Goal: Task Accomplishment & Management: Use online tool/utility

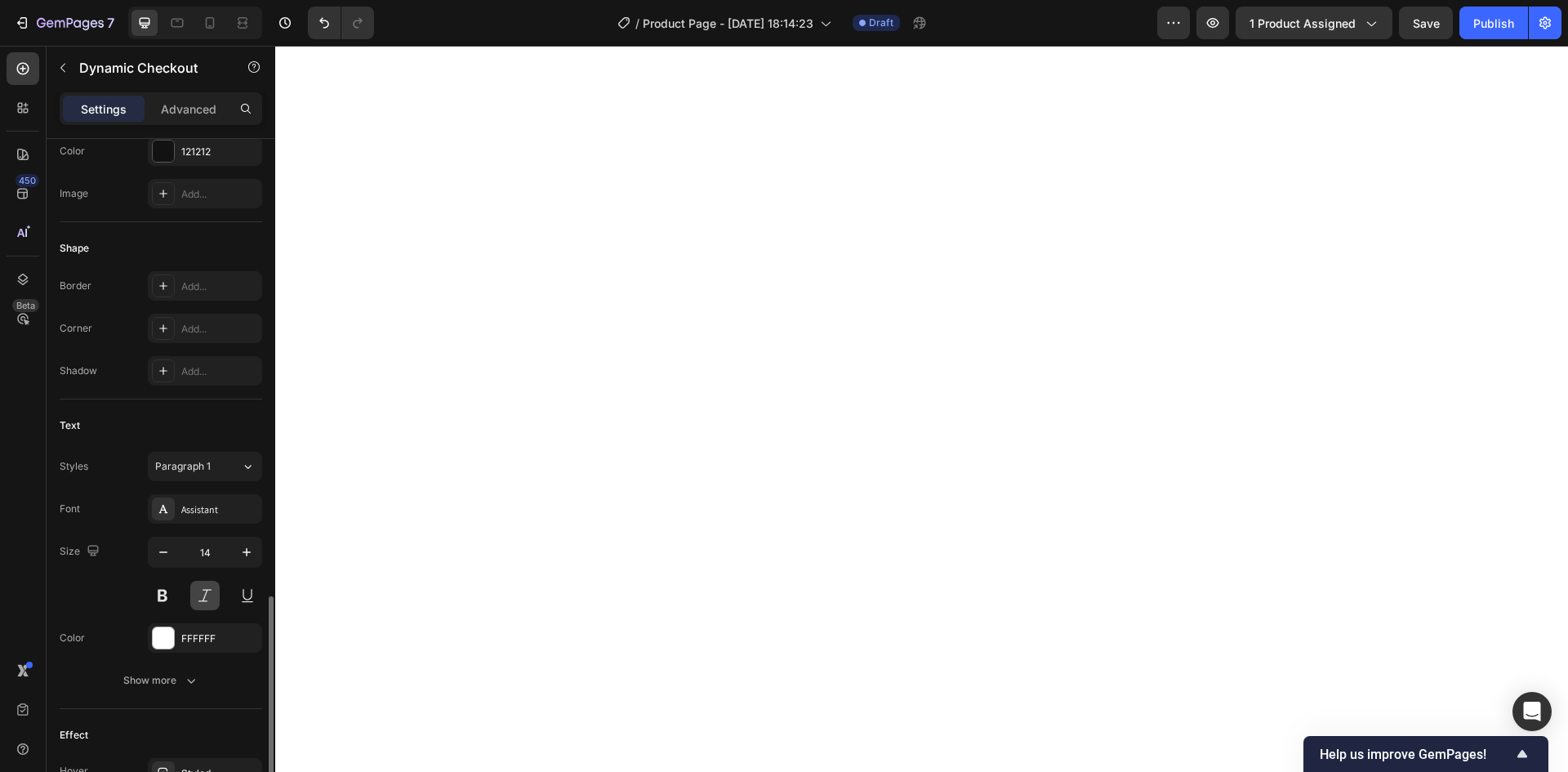
scroll to position [558, 0]
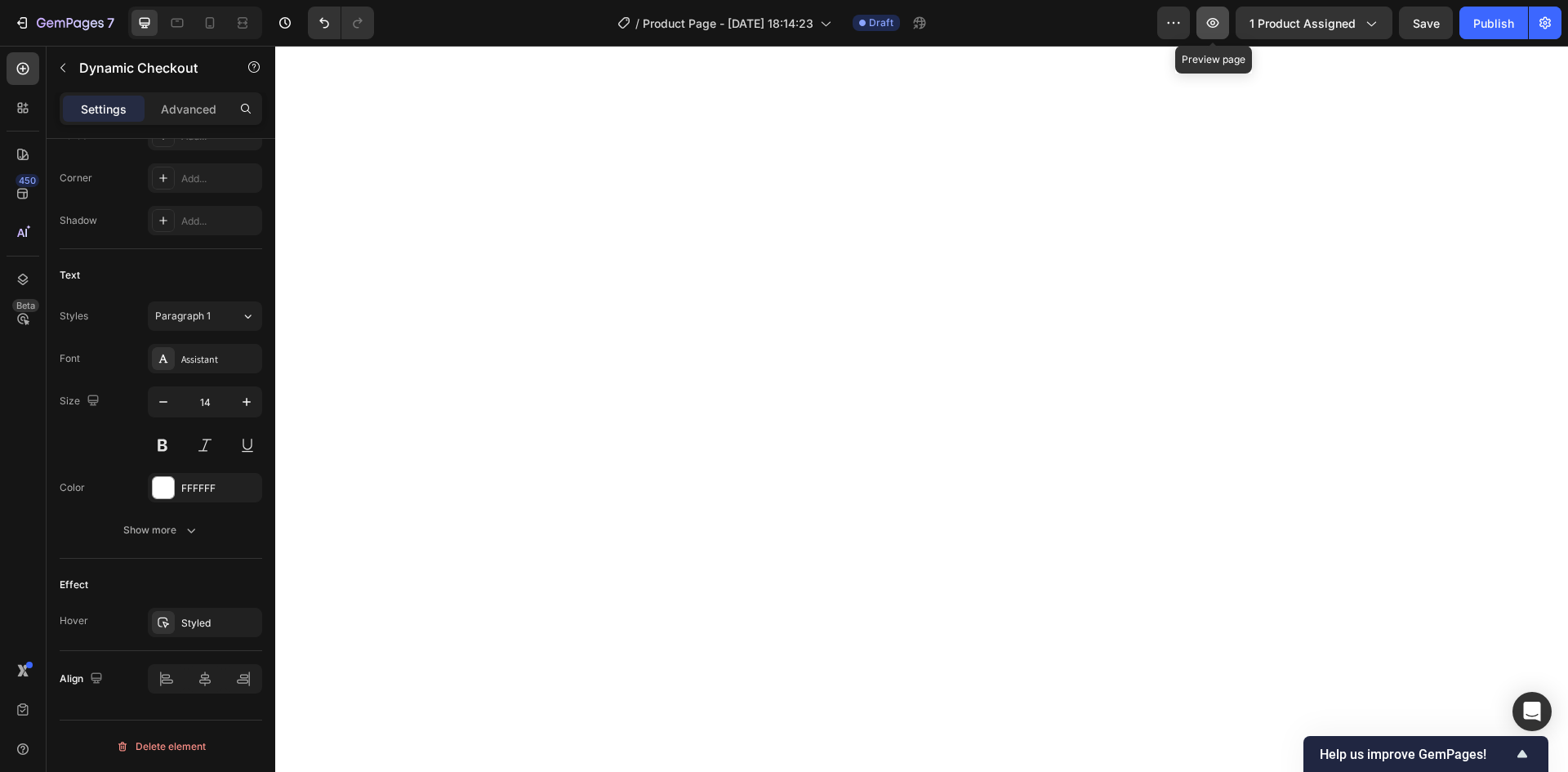
click at [1221, 22] on icon "button" at bounding box center [1212, 22] width 16 height 16
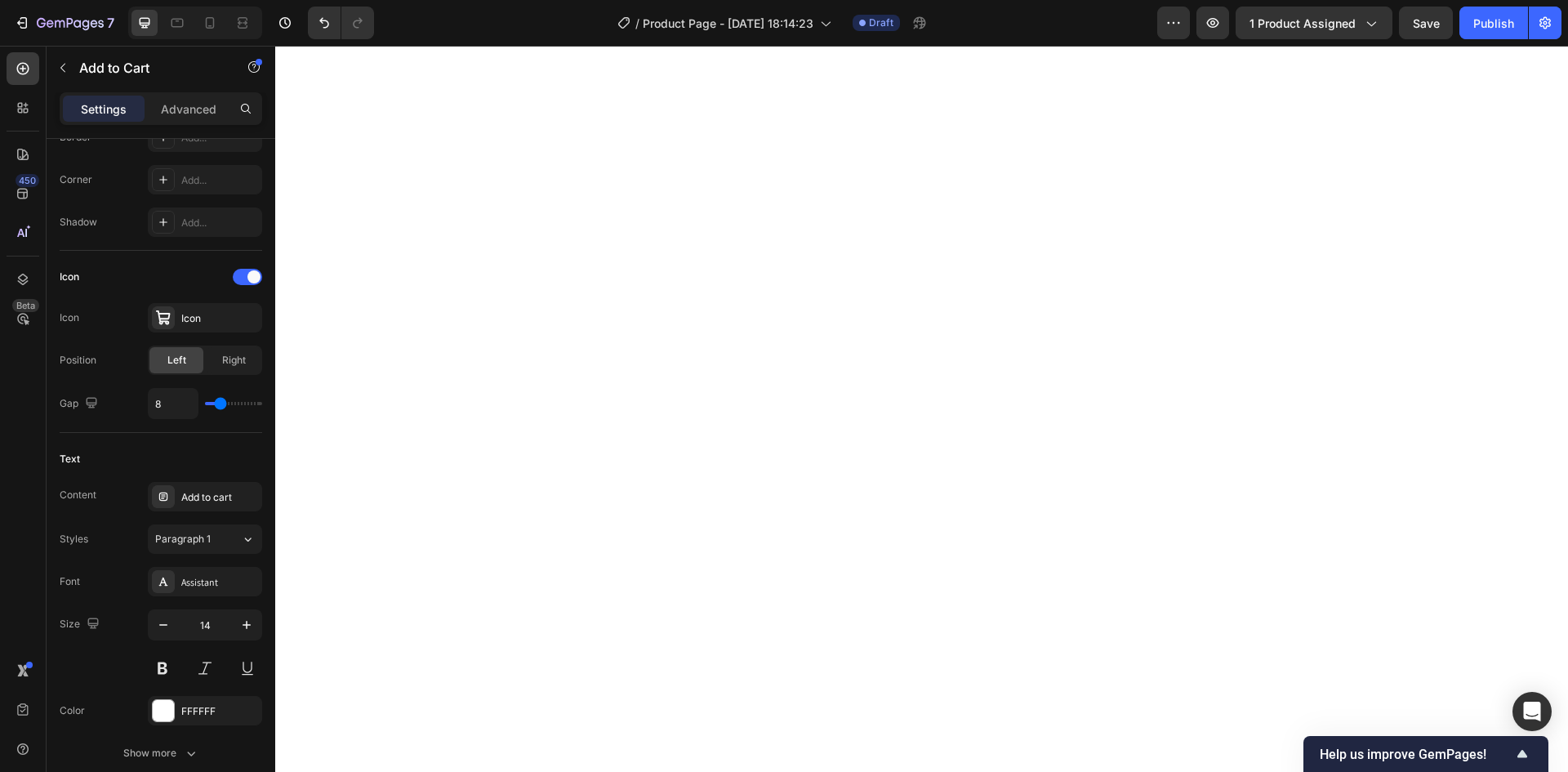
scroll to position [0, 0]
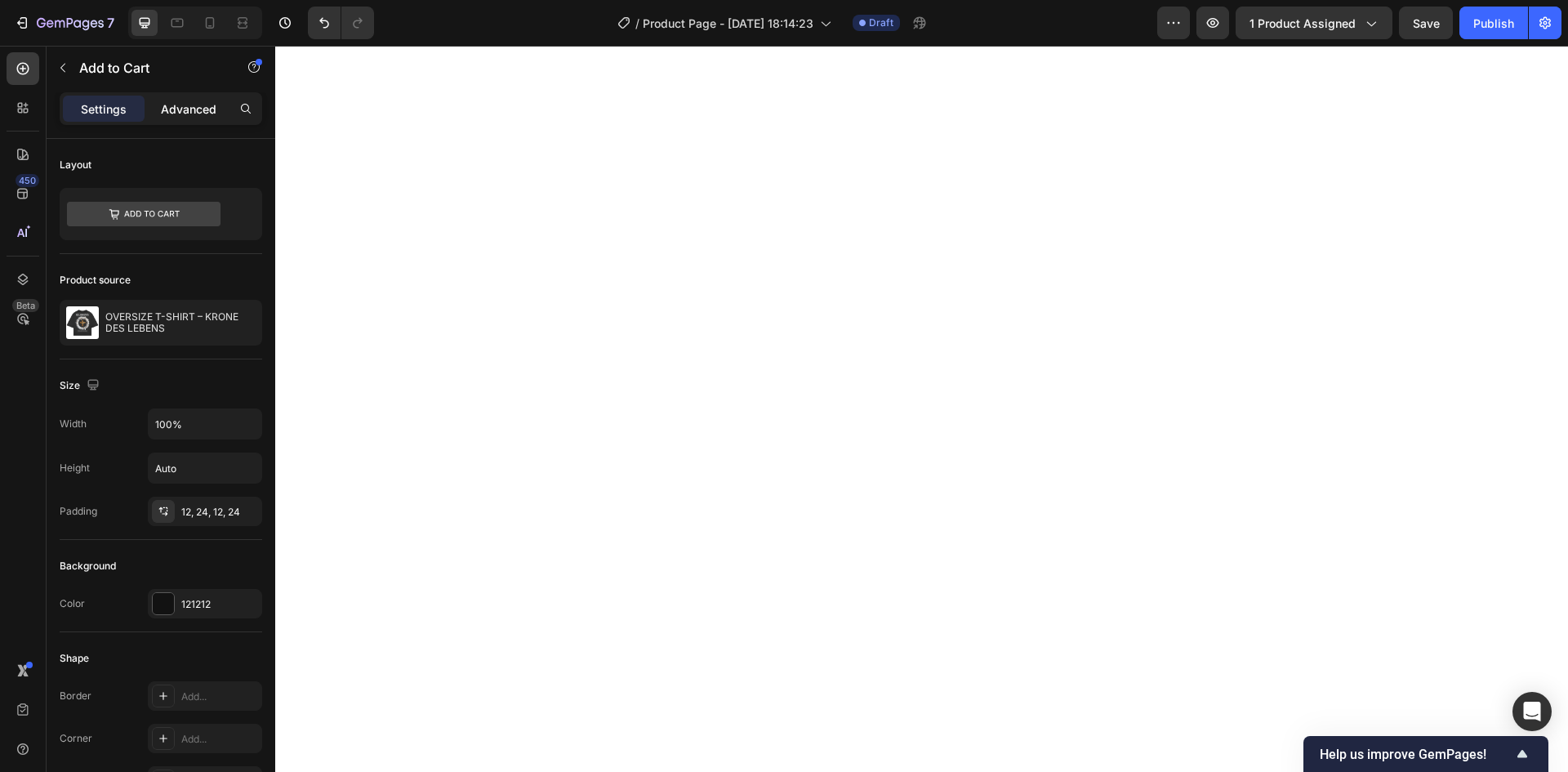
click at [196, 108] on p "Advanced" at bounding box center [188, 109] width 56 height 17
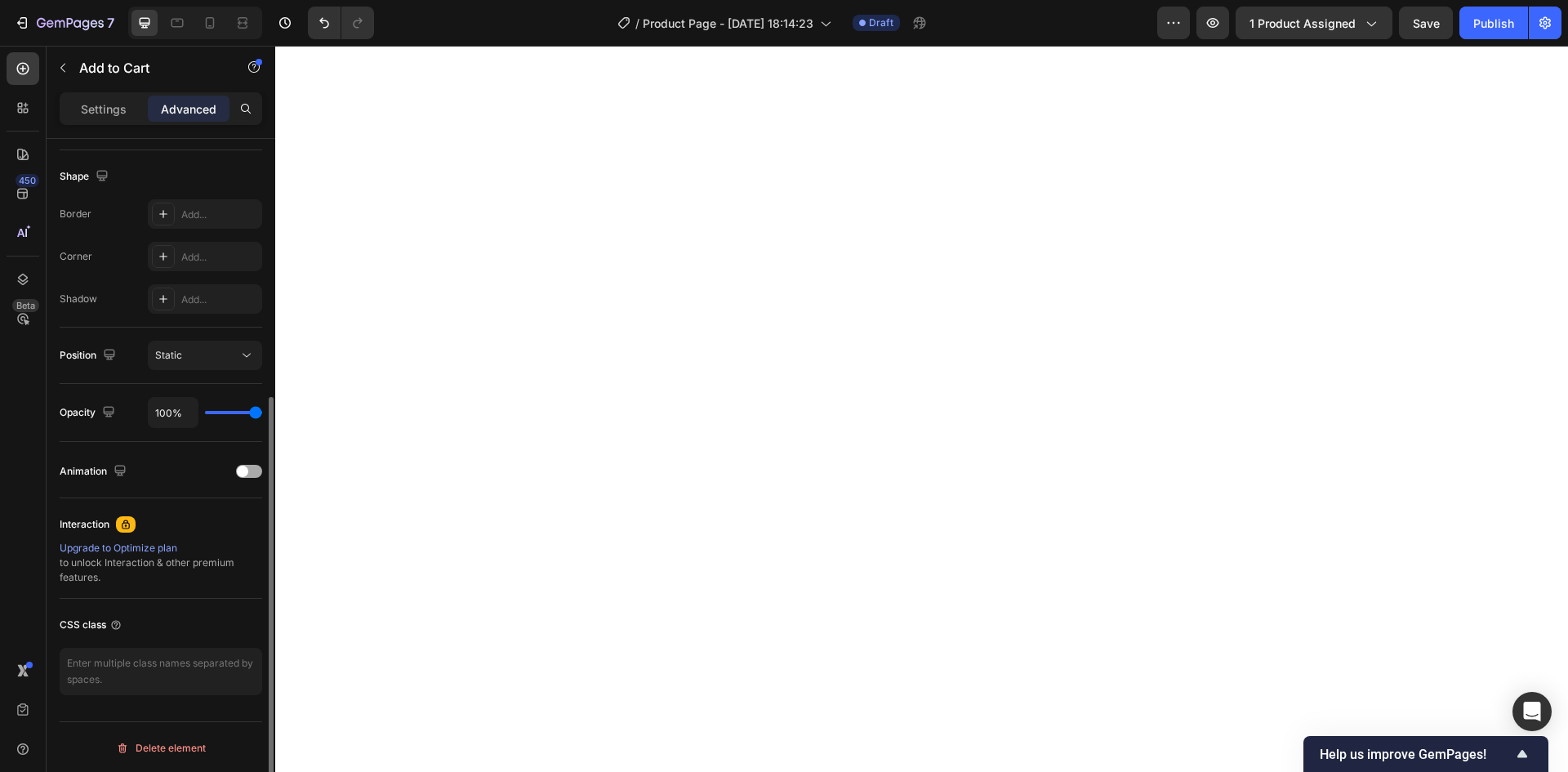
scroll to position [410, 0]
click at [109, 108] on p "Settings" at bounding box center [103, 109] width 45 height 17
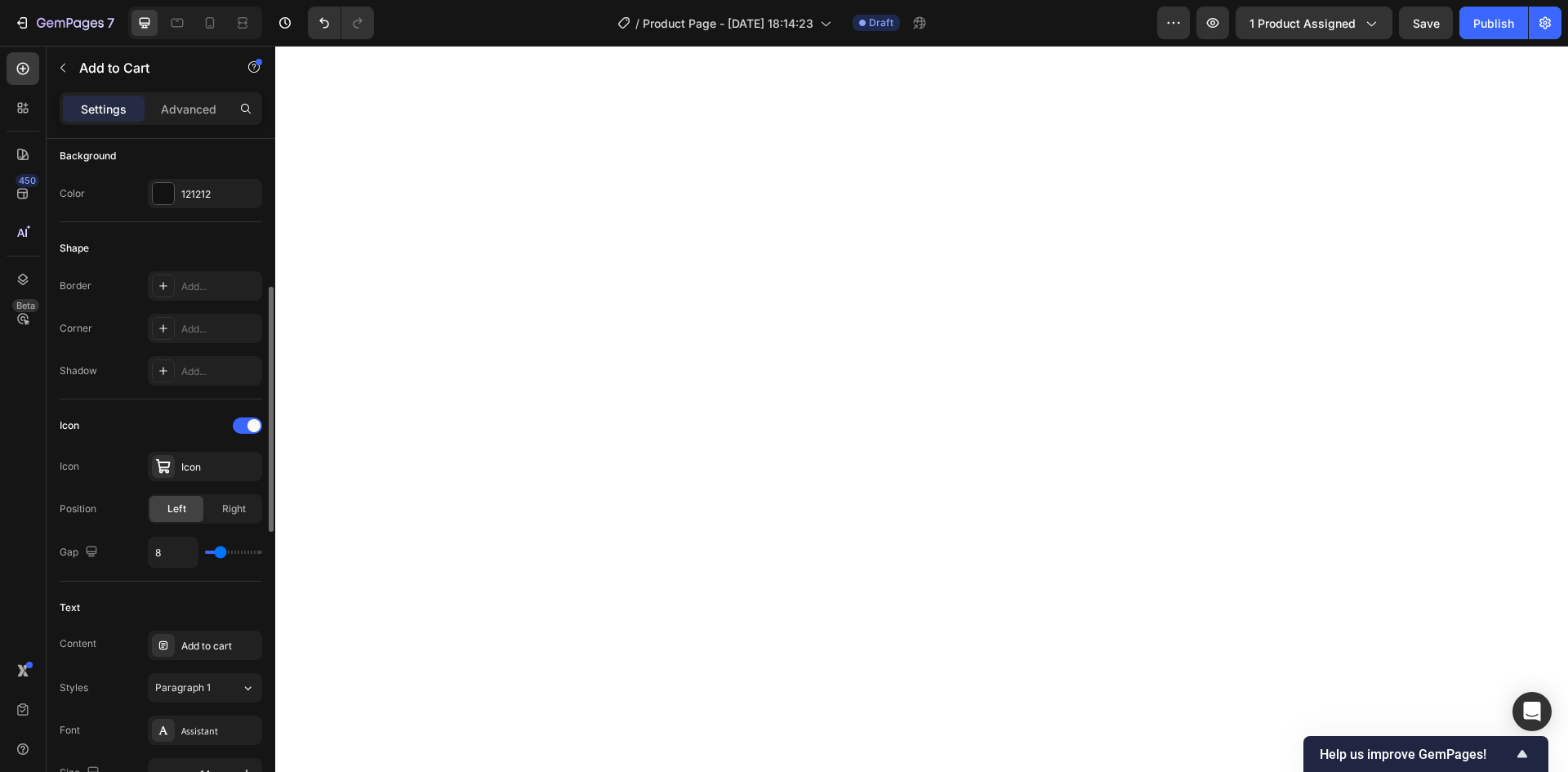
type input "6"
type input "5"
type input "4"
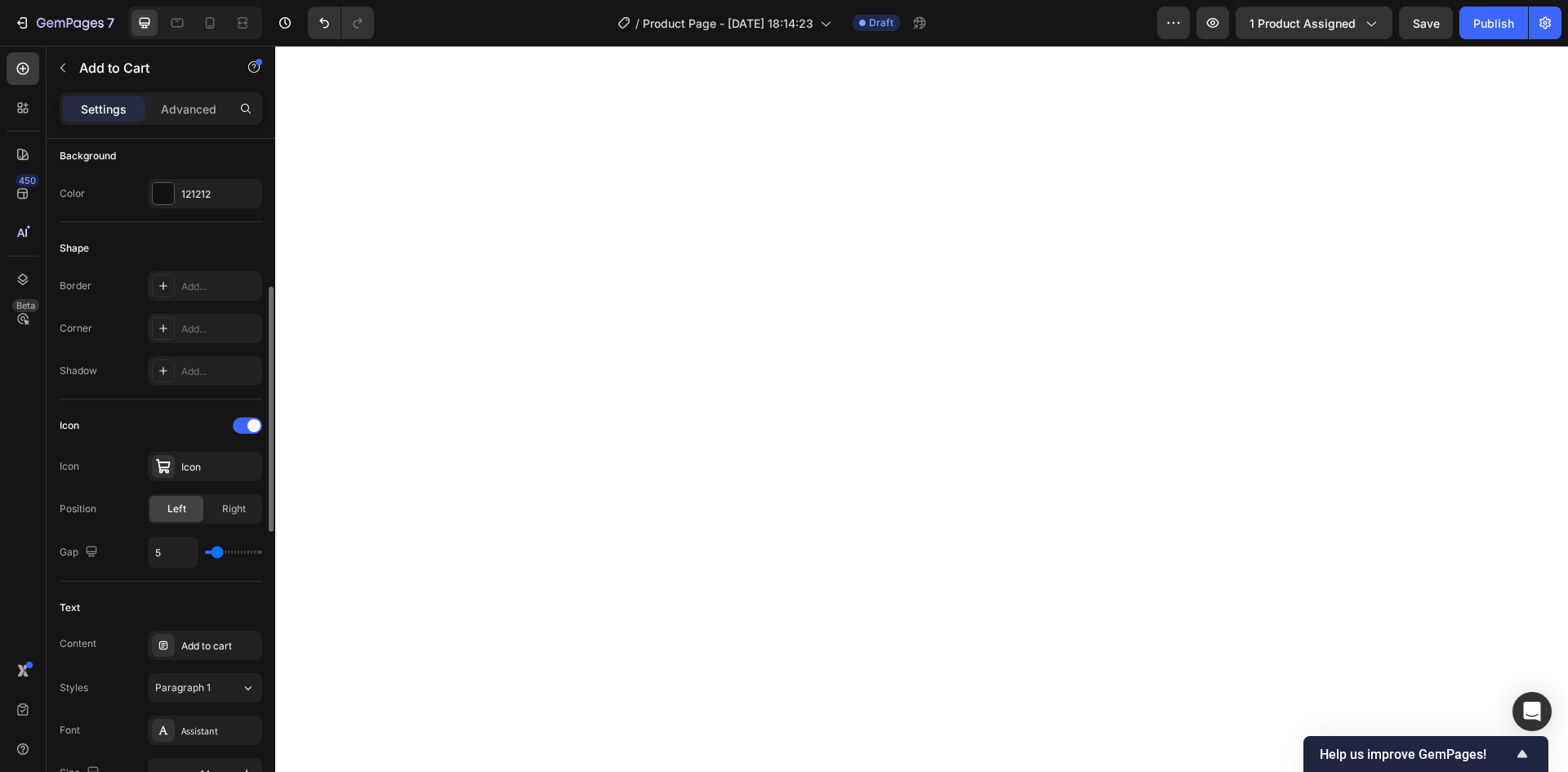
type input "4"
type input "3"
type input "2"
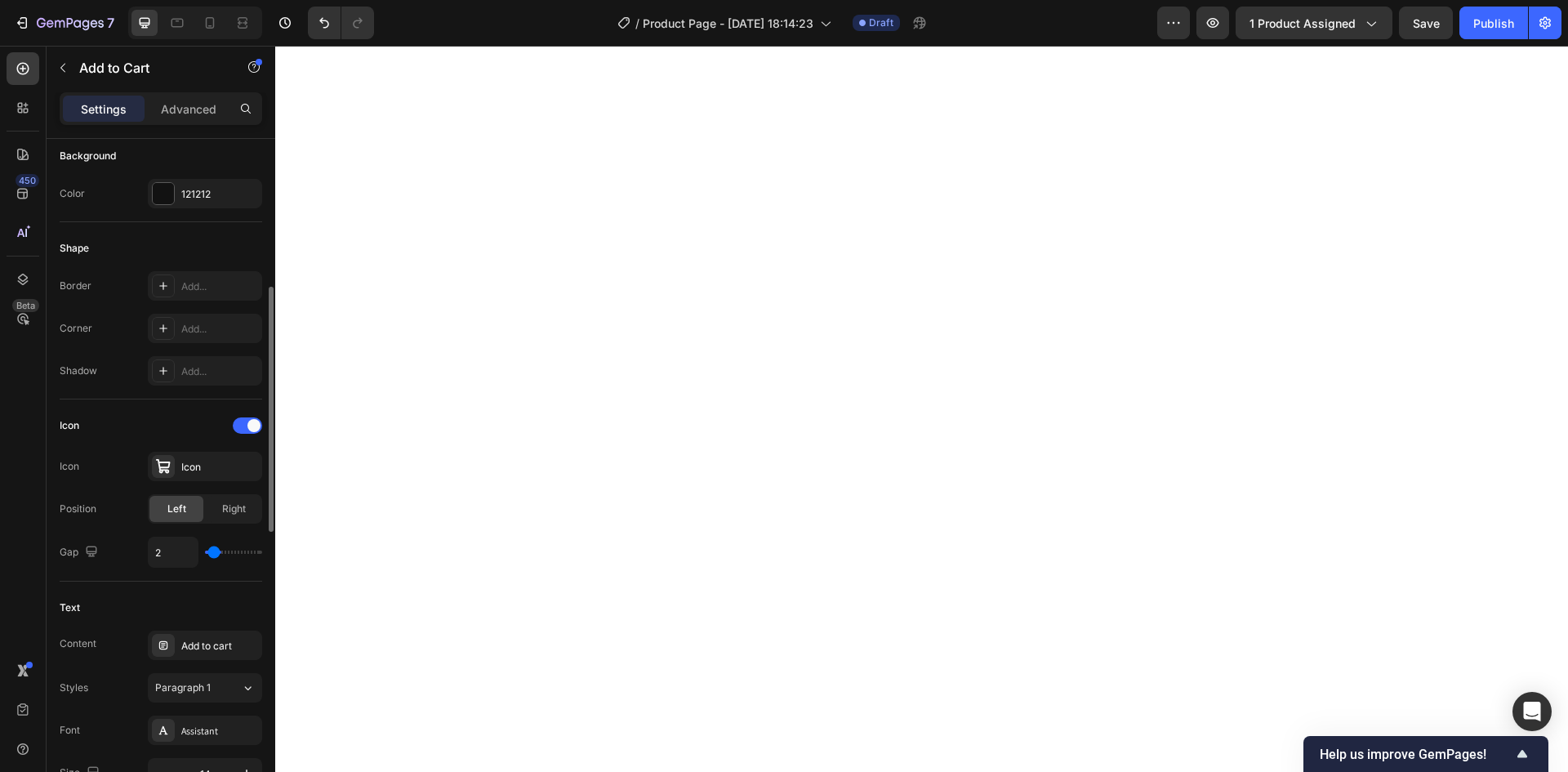
type input "1"
type input "0"
type input "1"
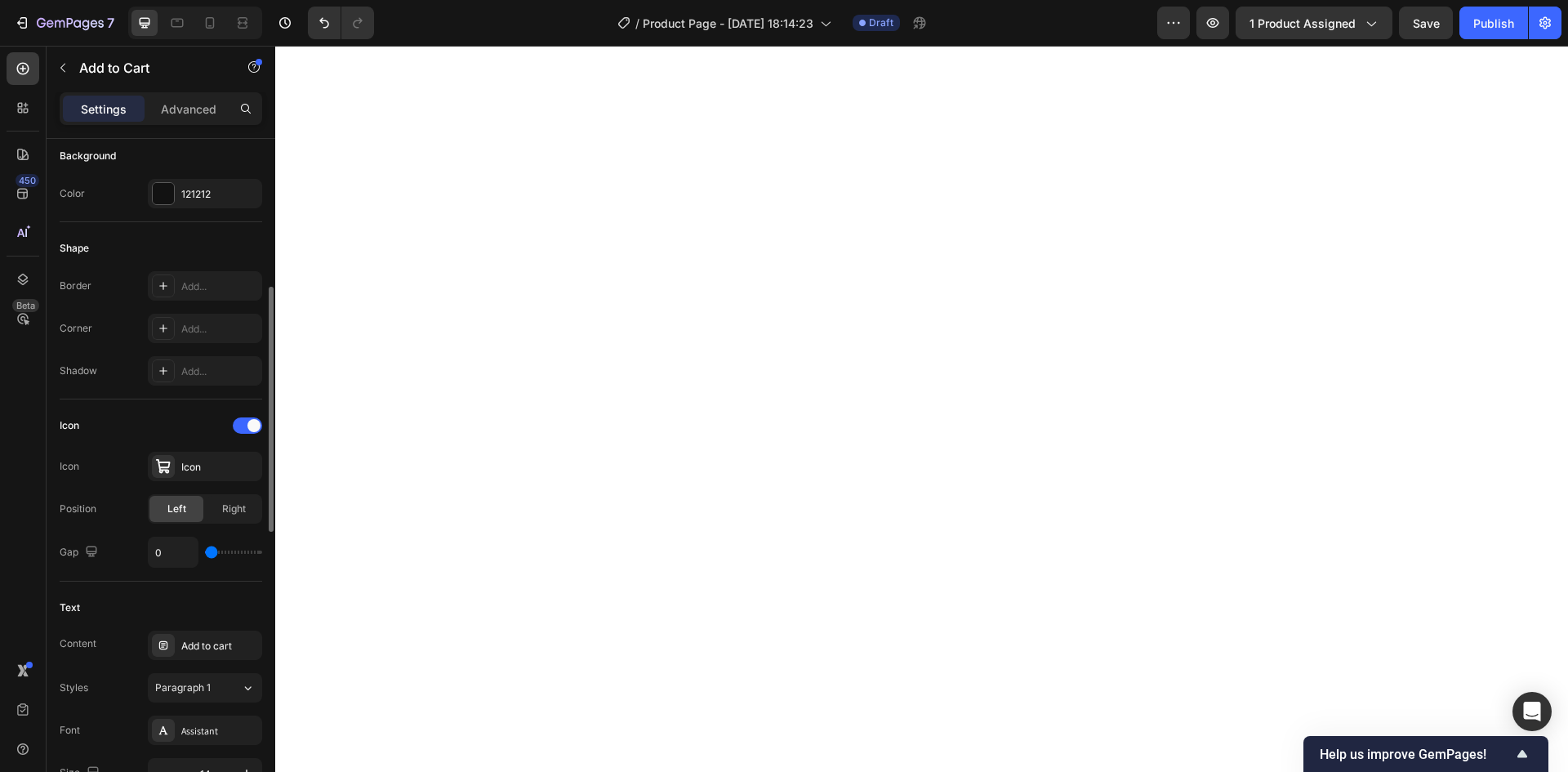
type input "1"
type input "2"
type input "3"
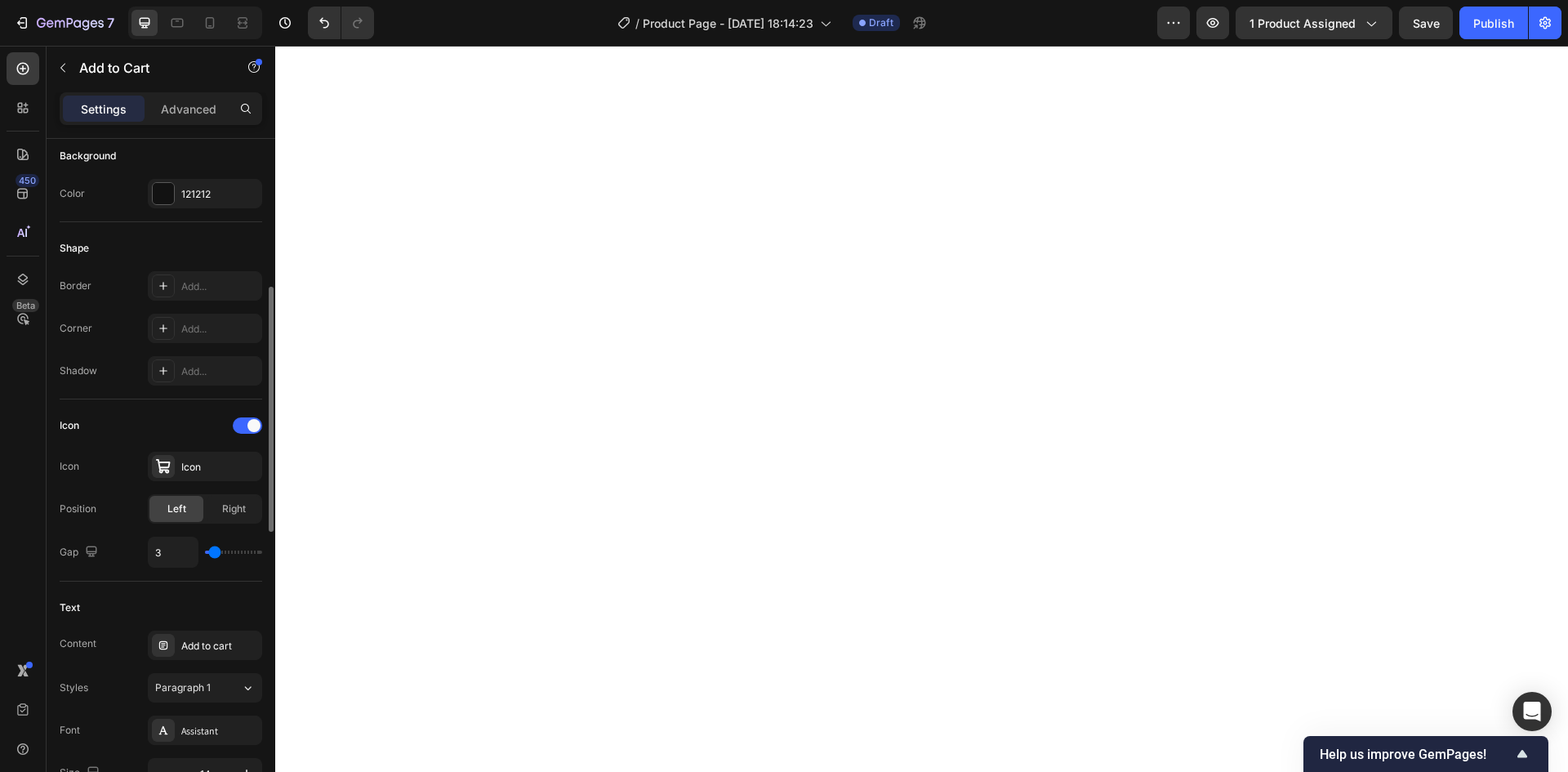
type input "4"
type input "5"
type input "6"
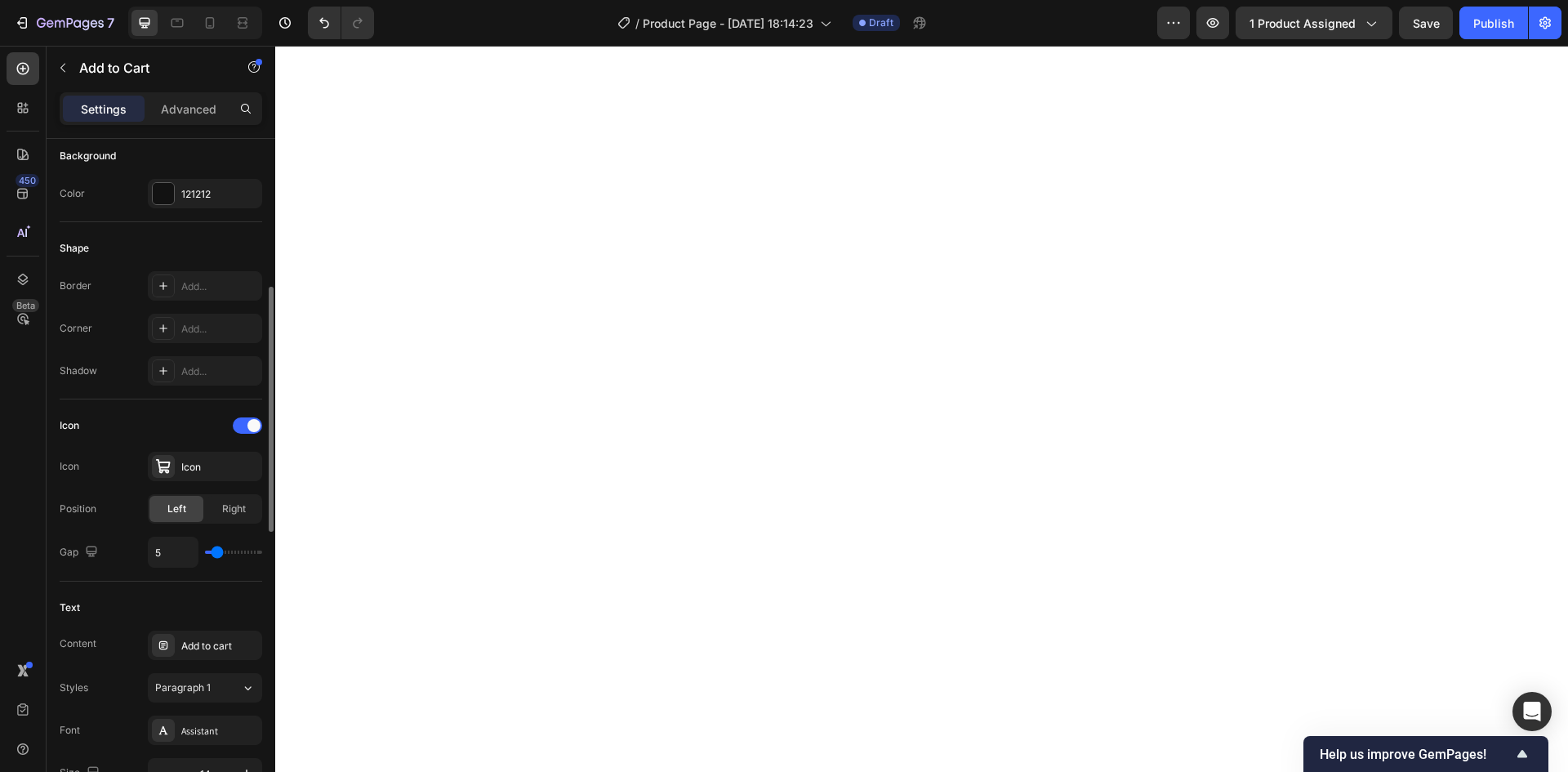
type input "6"
type input "7"
type input "8"
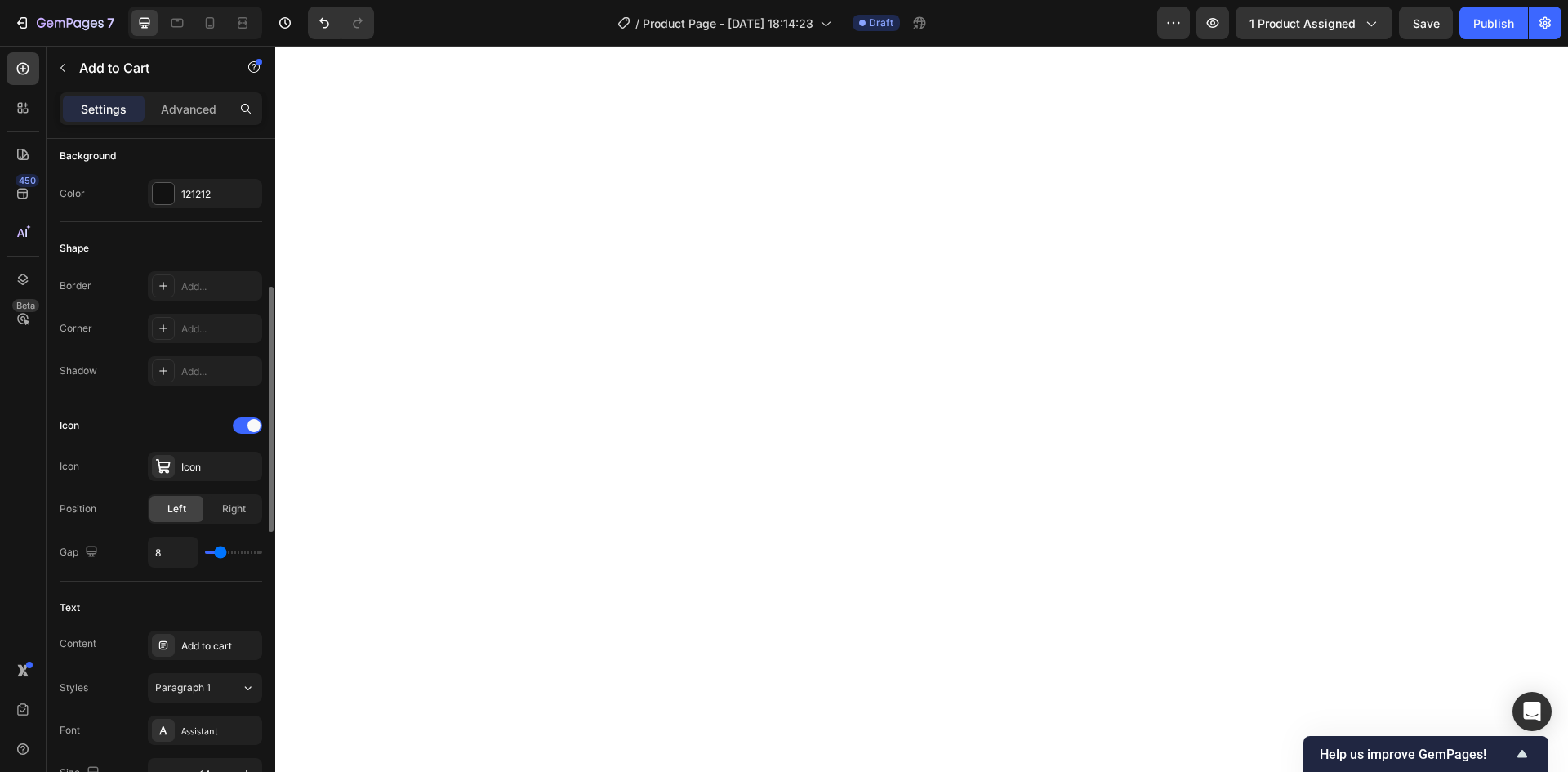
type input "9"
type input "10"
type input "9"
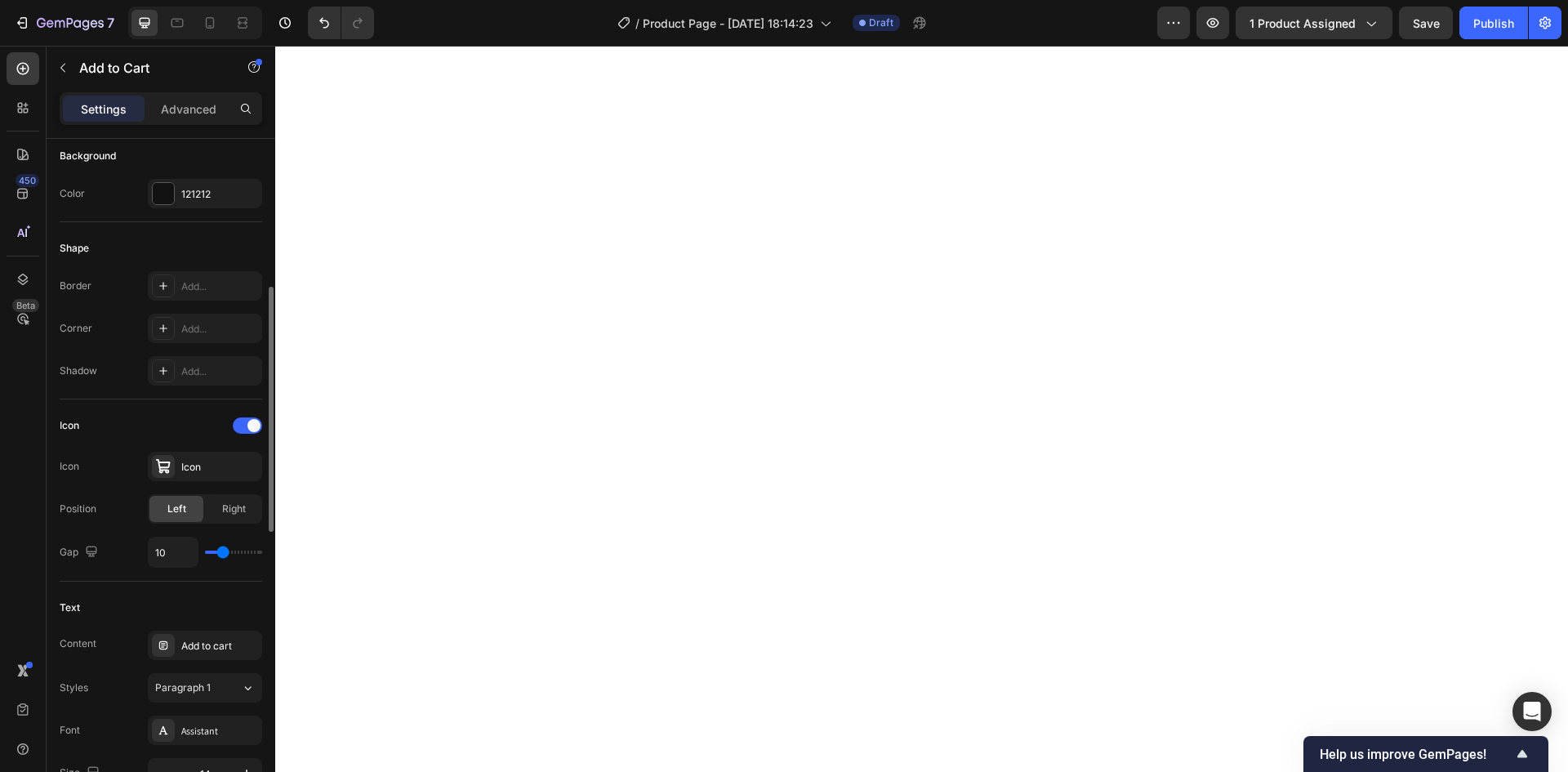
type input "9"
type input "8"
type input "7"
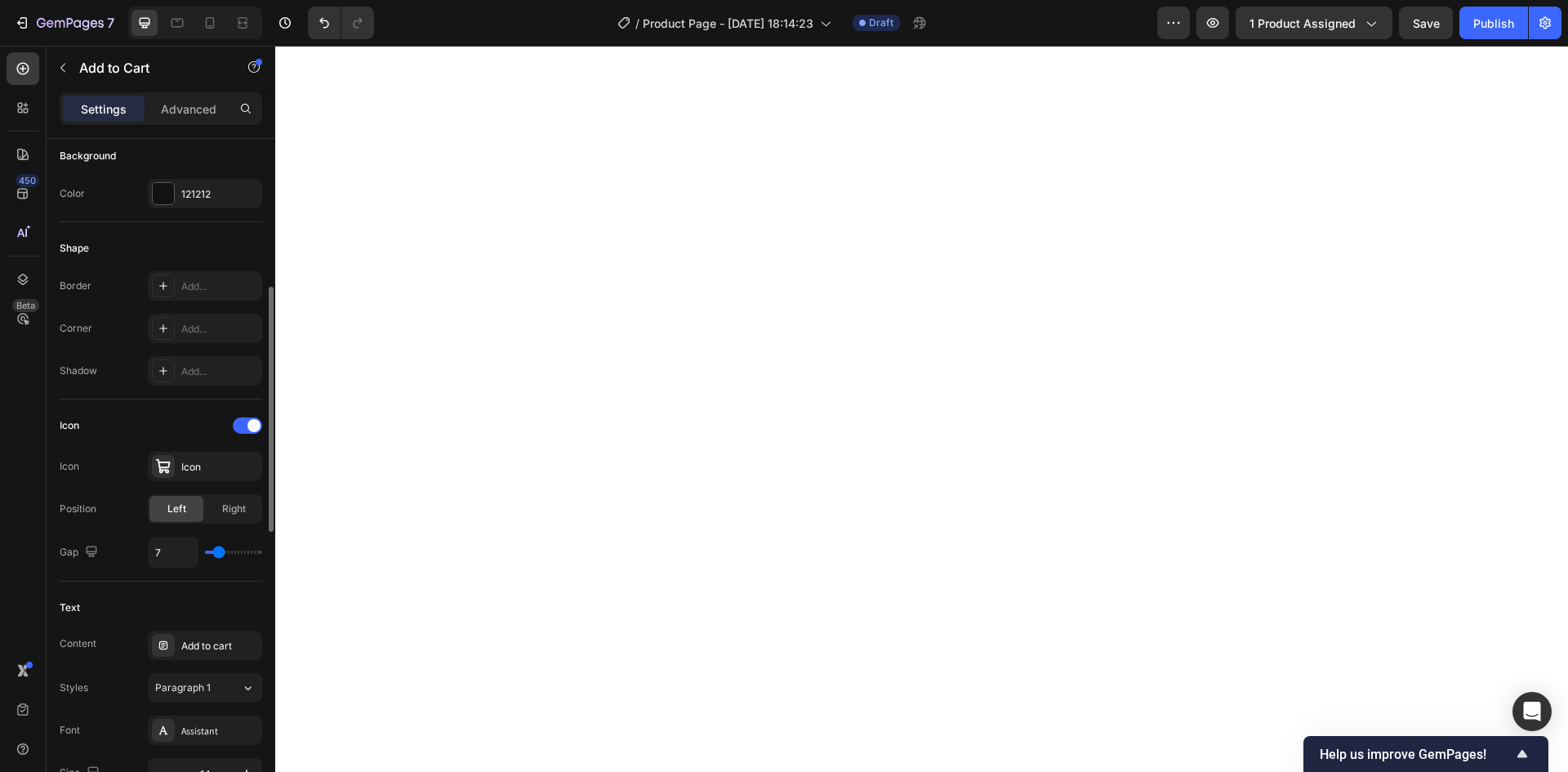
type input "8"
click at [221, 553] on input "range" at bounding box center [233, 552] width 57 height 3
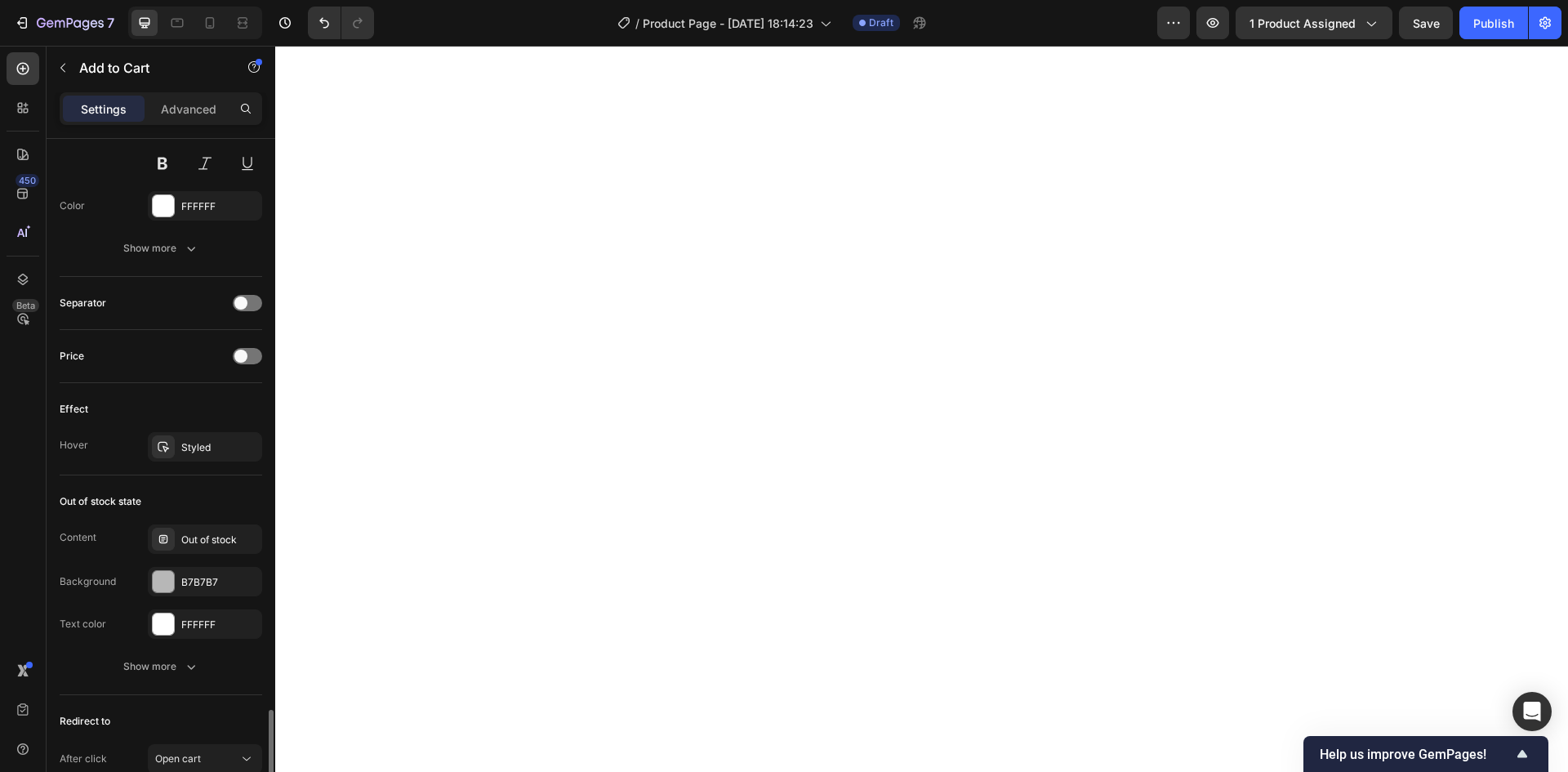
scroll to position [1199, 0]
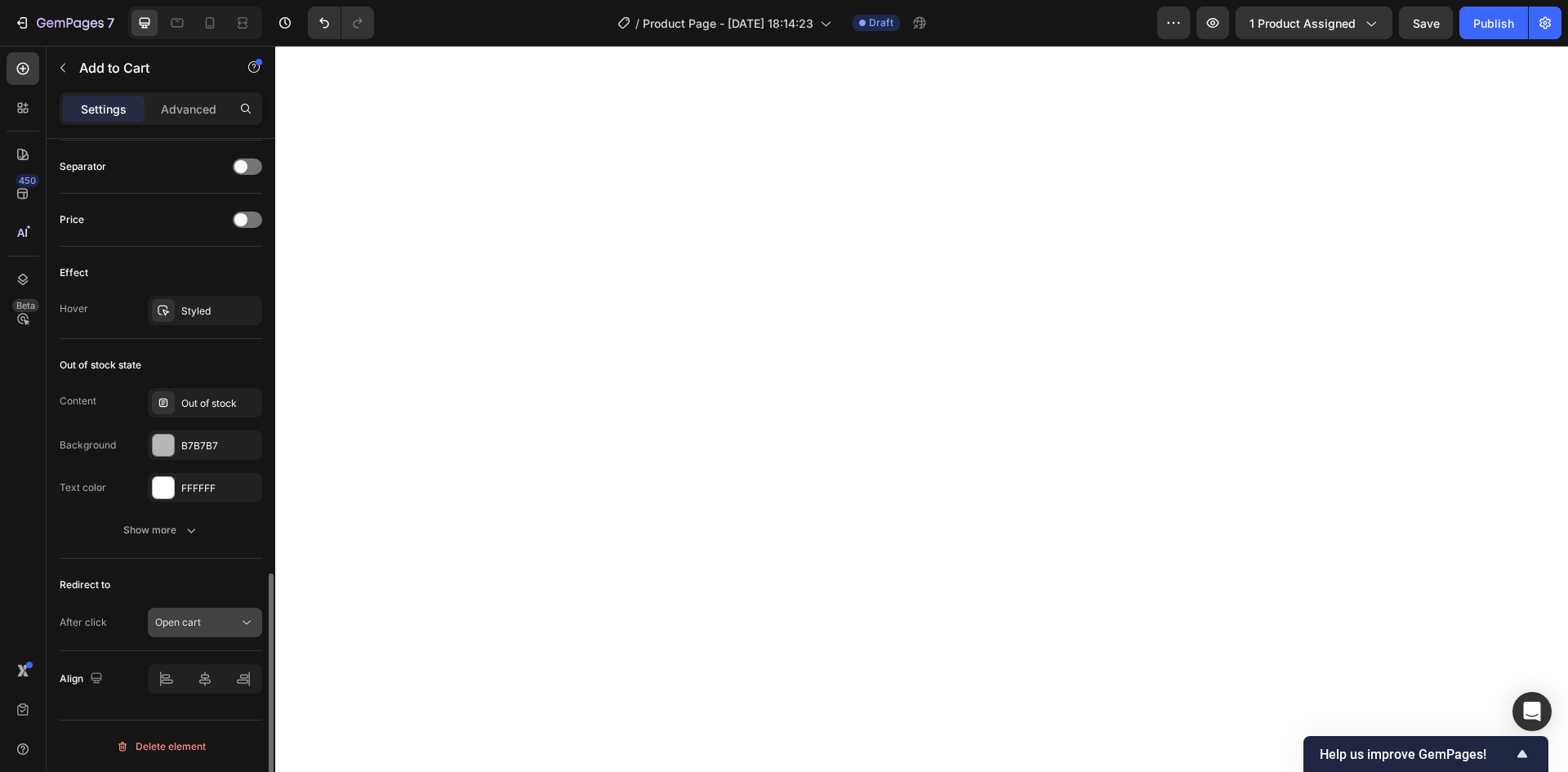
drag, startPoint x: 221, startPoint y: 623, endPoint x: 221, endPoint y: 631, distance: 8.0
click at [221, 622] on div "Open cart" at bounding box center [196, 622] width 83 height 15
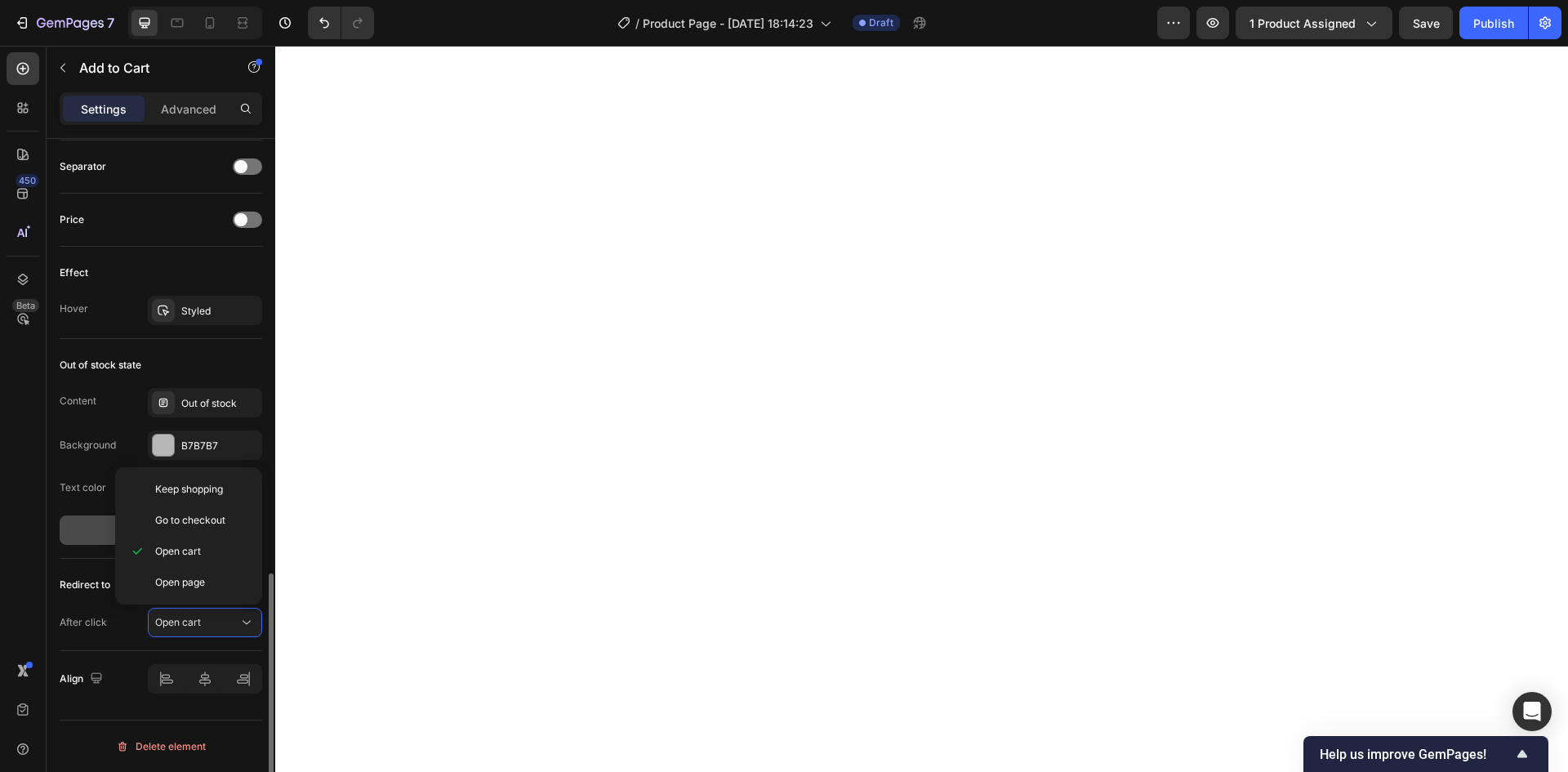
click at [100, 542] on button "Show more" at bounding box center [161, 530] width 203 height 29
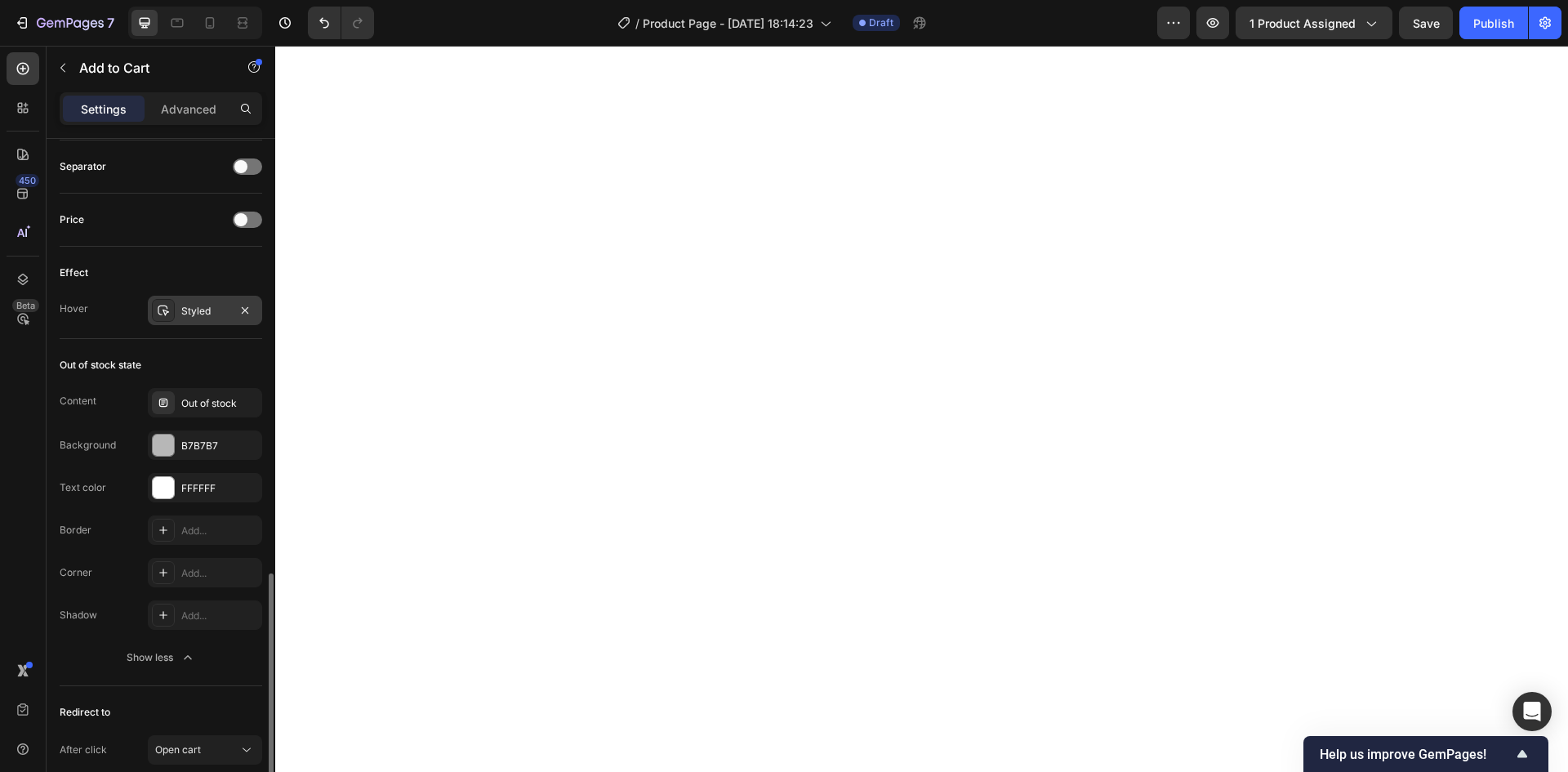
click at [199, 314] on div "Styled" at bounding box center [204, 310] width 47 height 15
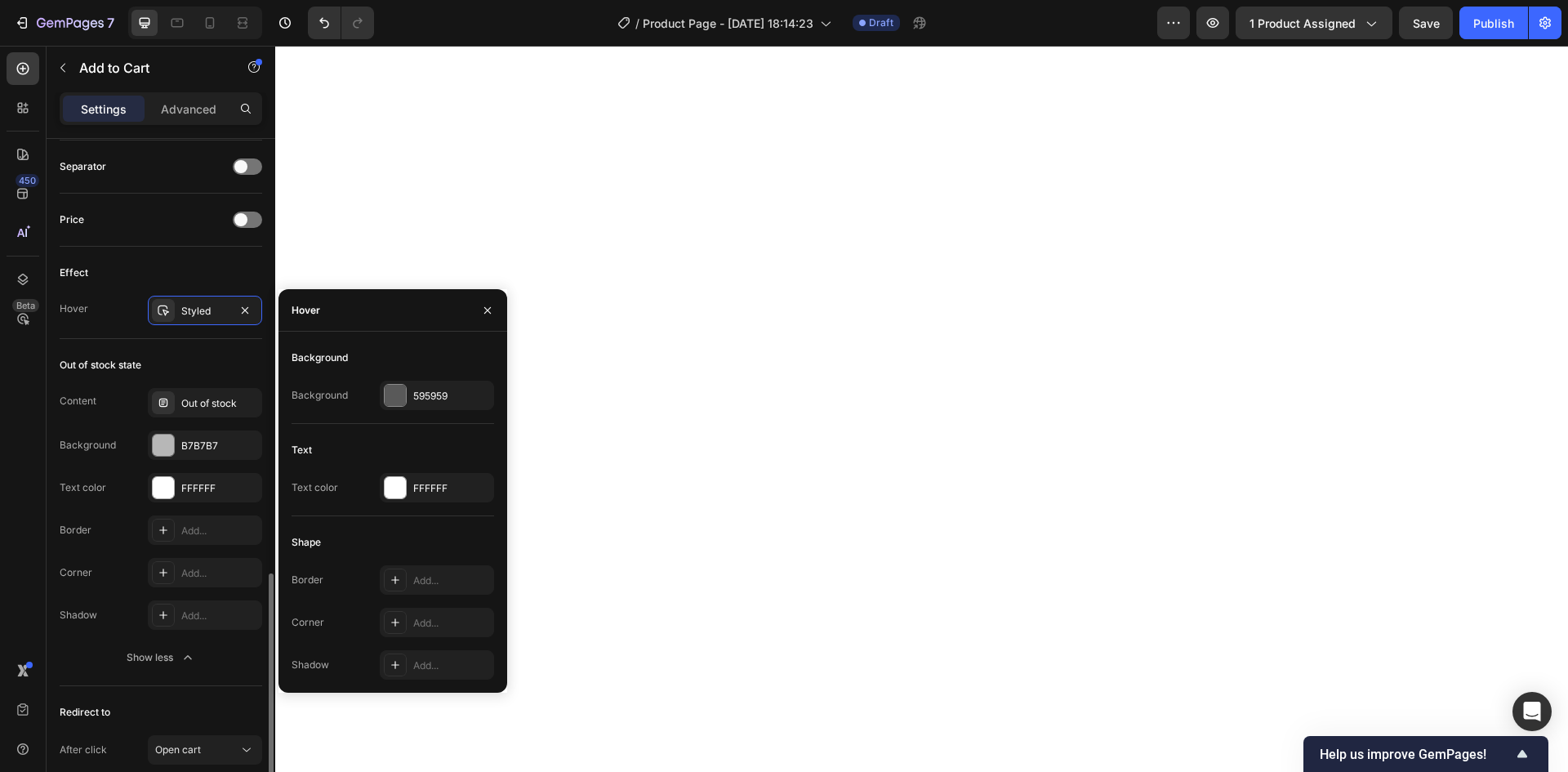
scroll to position [1118, 0]
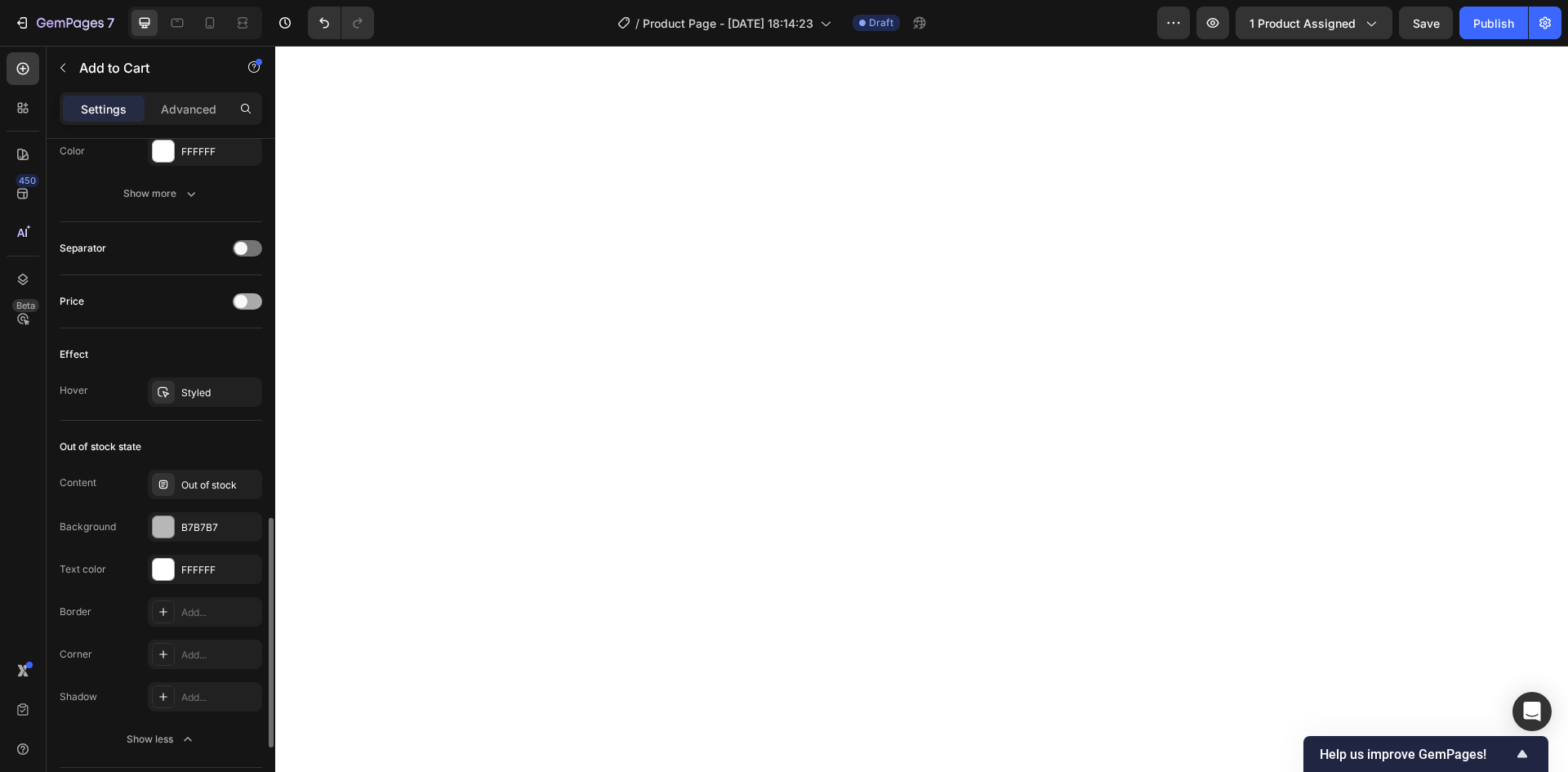
click at [239, 300] on span at bounding box center [240, 301] width 13 height 13
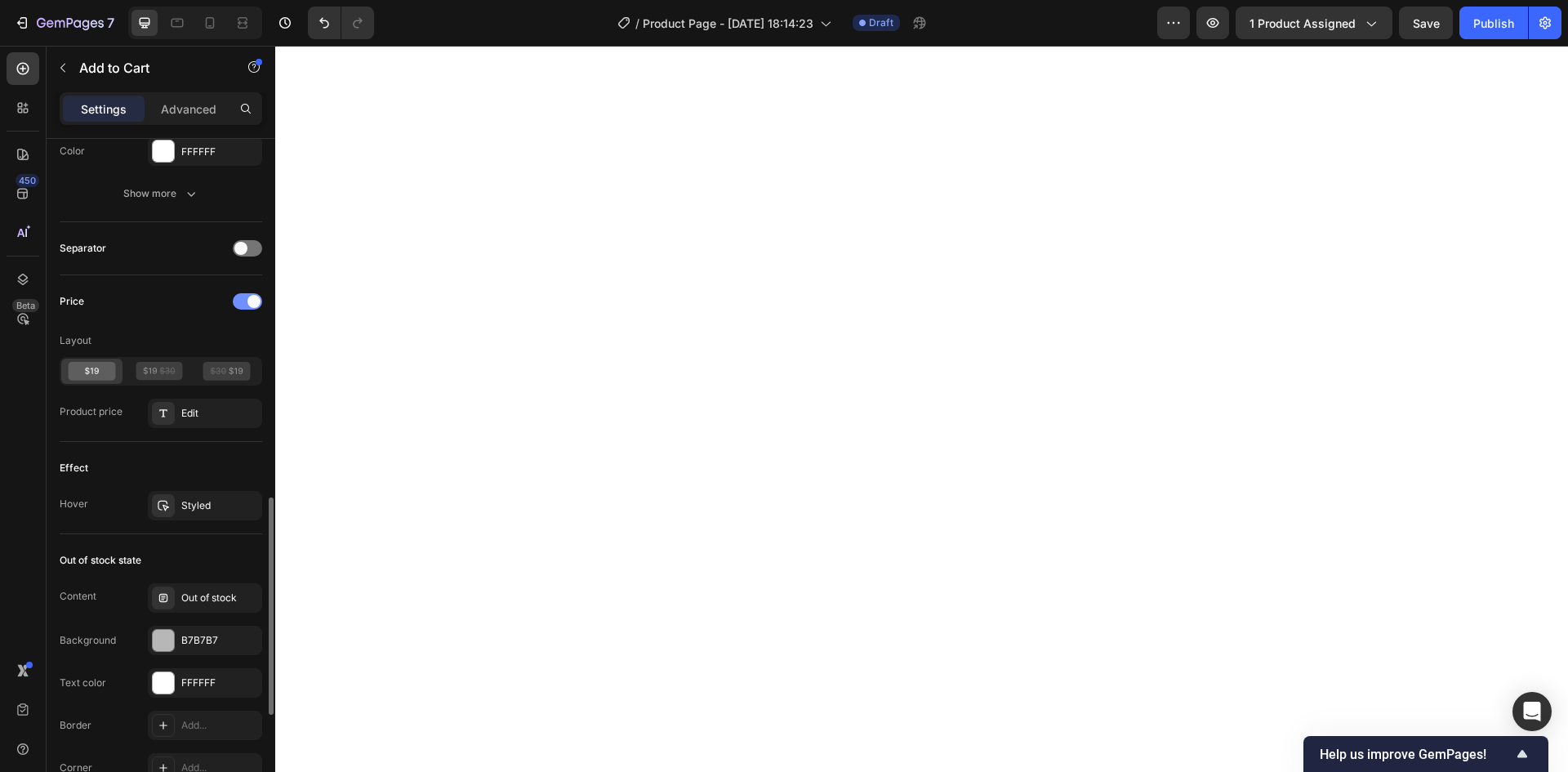
click at [245, 296] on div at bounding box center [247, 301] width 29 height 16
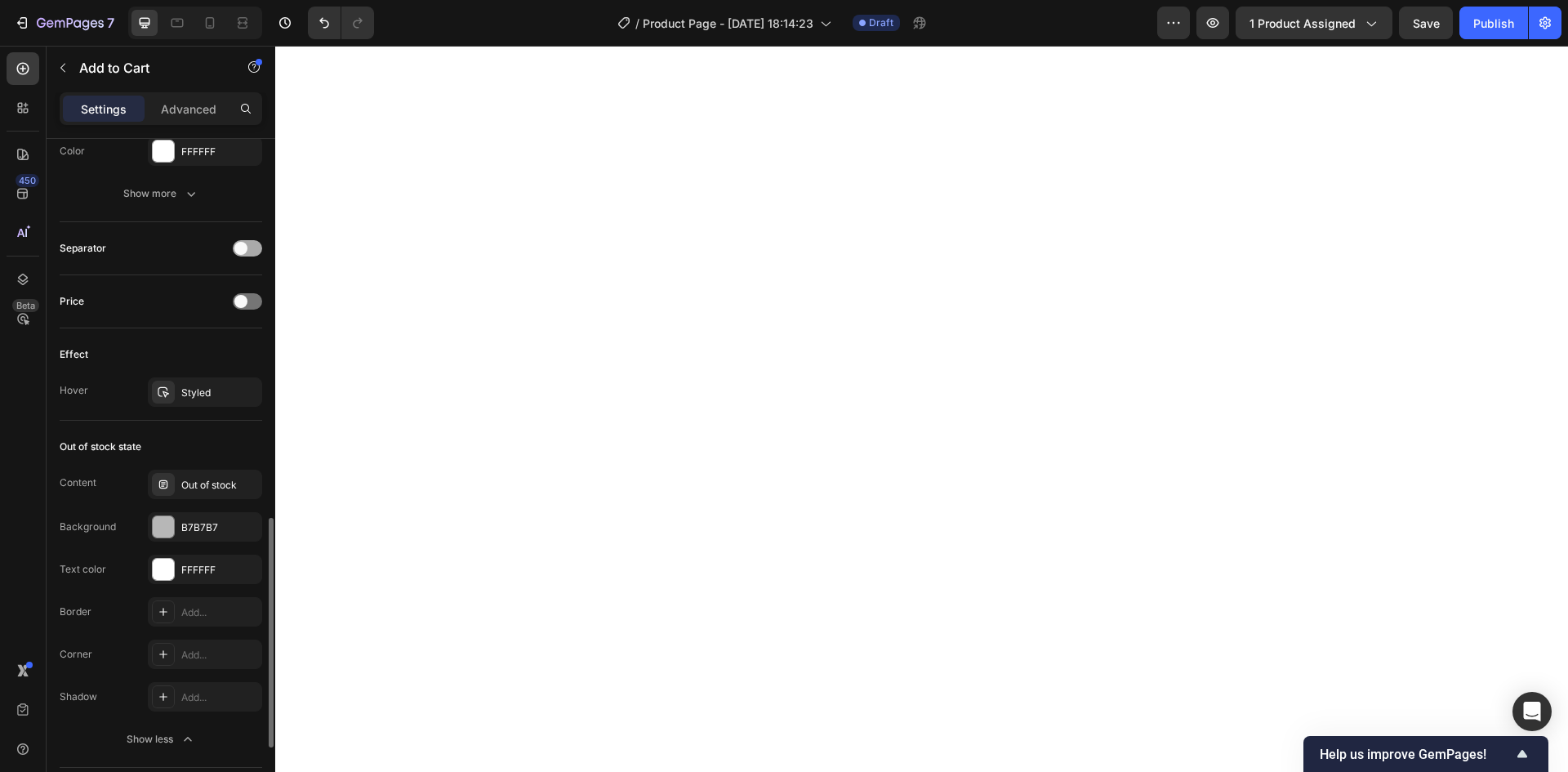
click at [249, 246] on div at bounding box center [247, 248] width 29 height 16
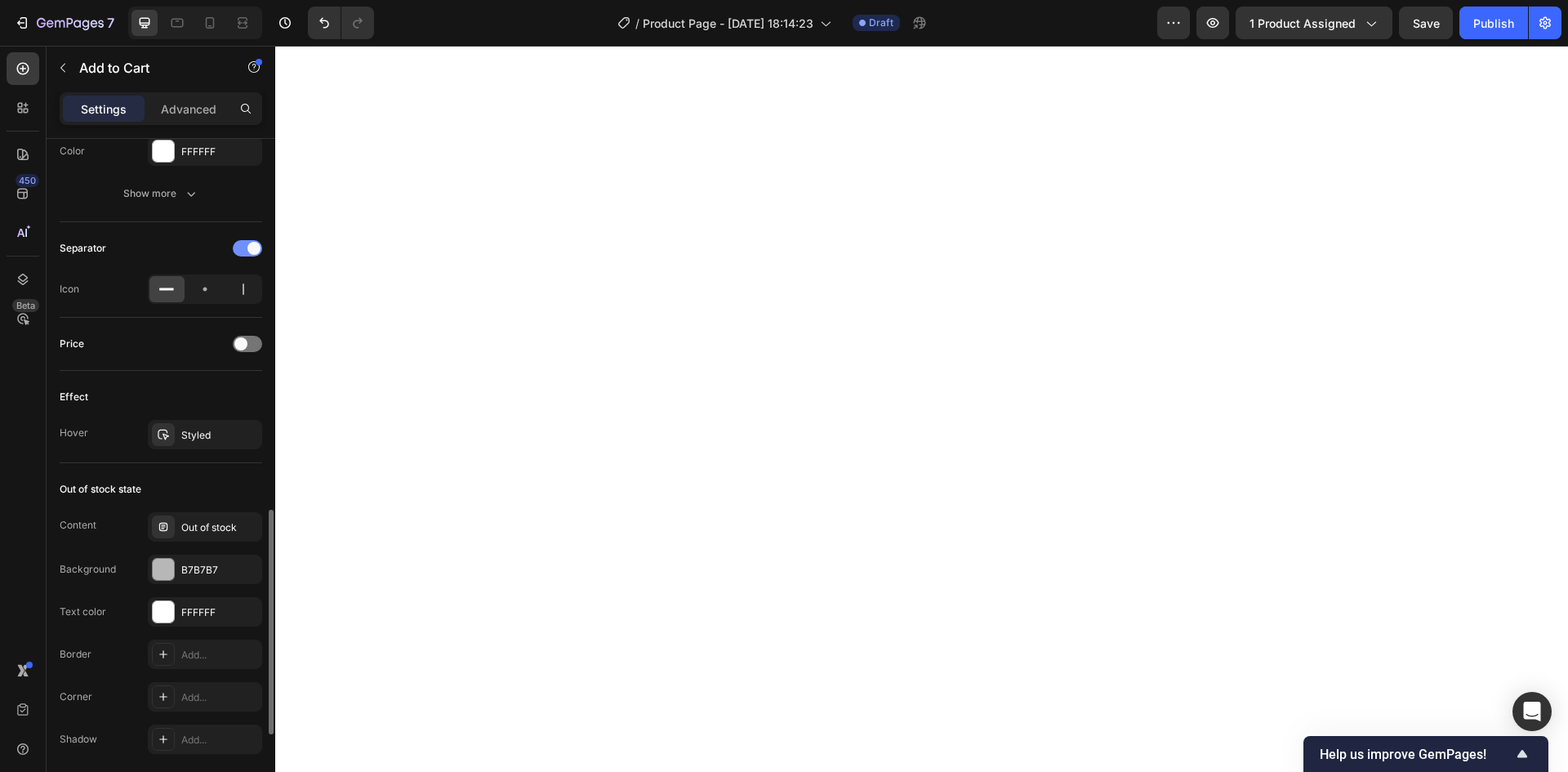
click at [249, 246] on span at bounding box center [253, 248] width 13 height 13
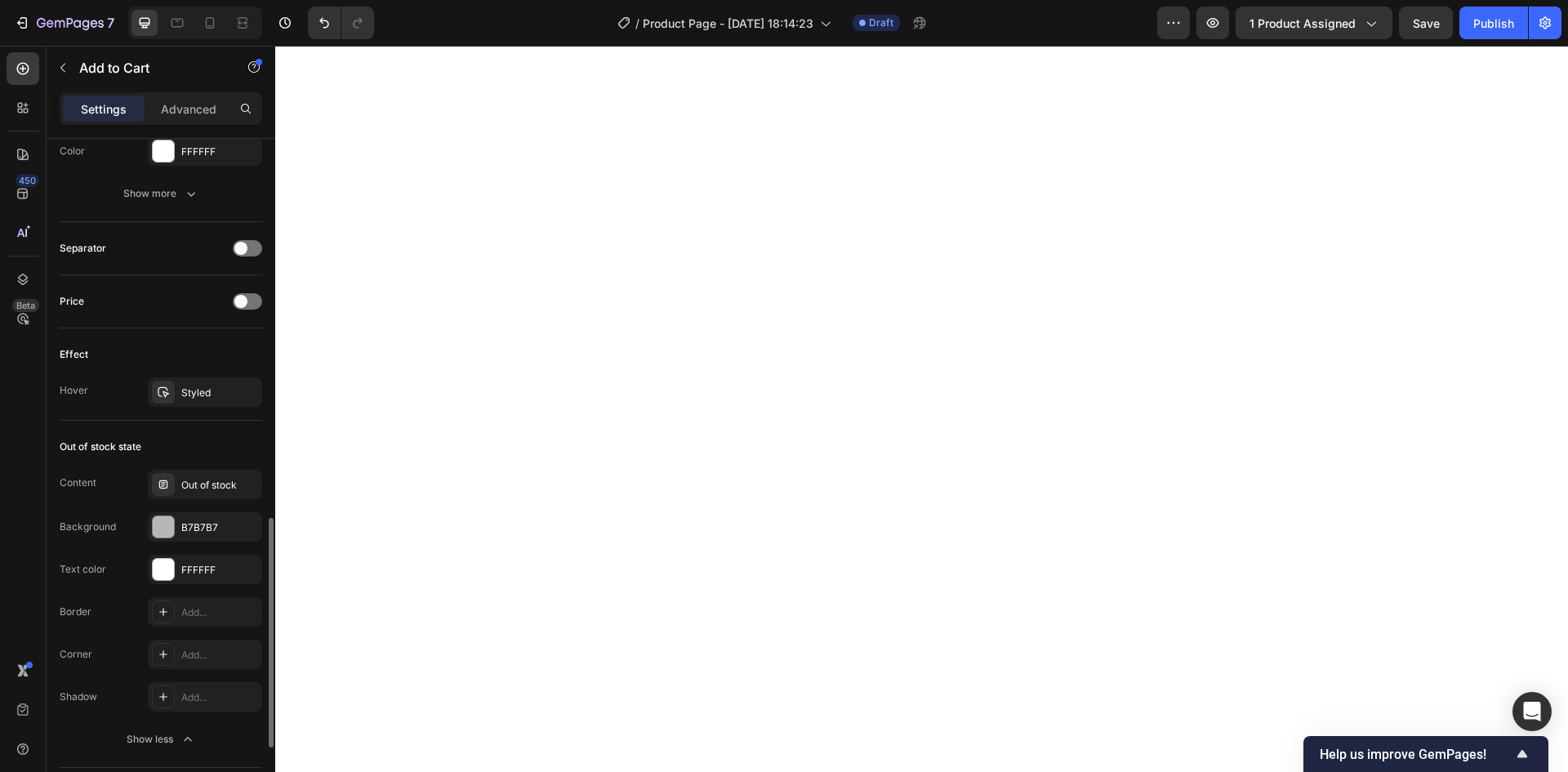
scroll to position [955, 0]
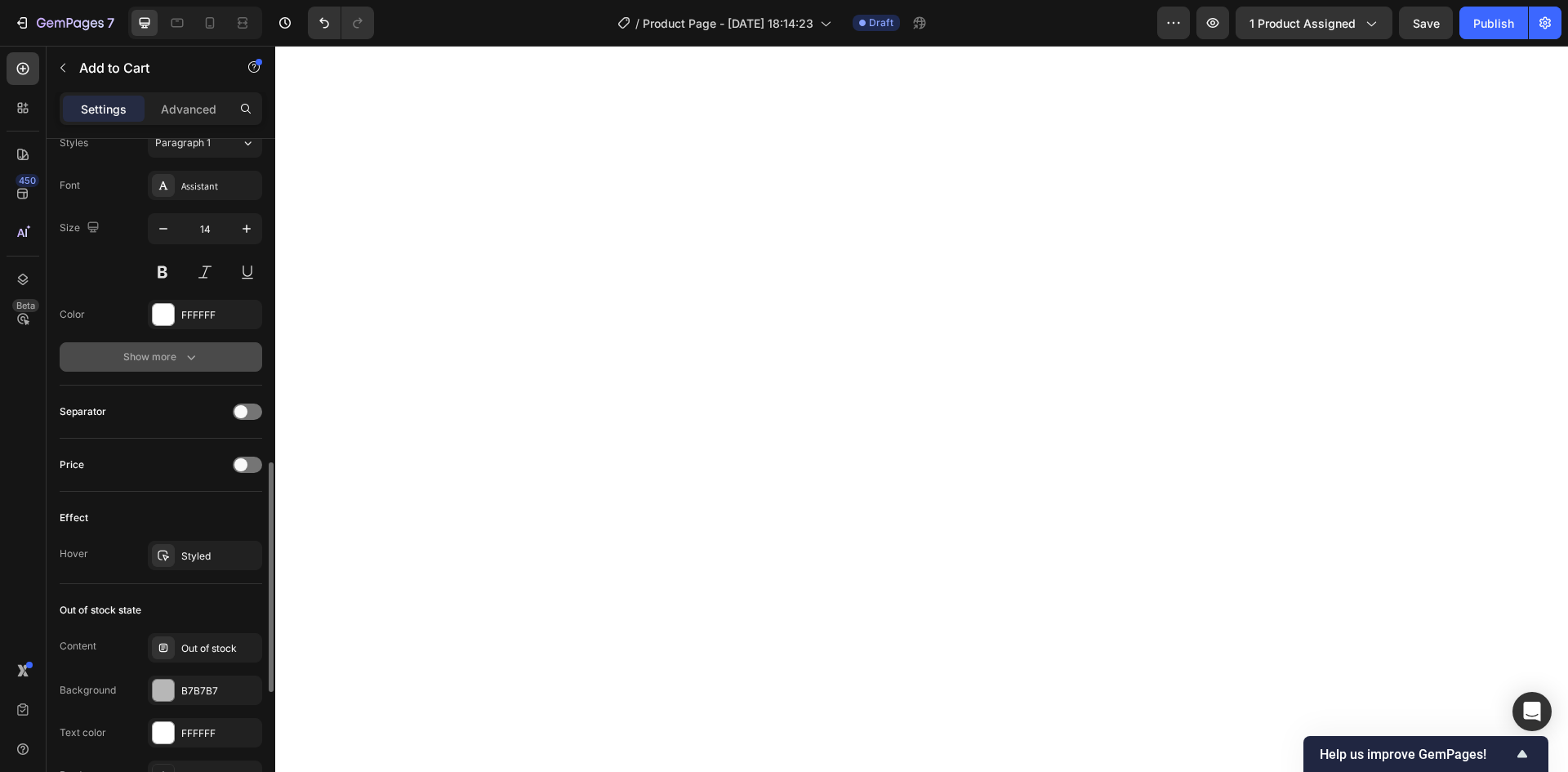
click at [200, 354] on button "Show more" at bounding box center [161, 357] width 203 height 29
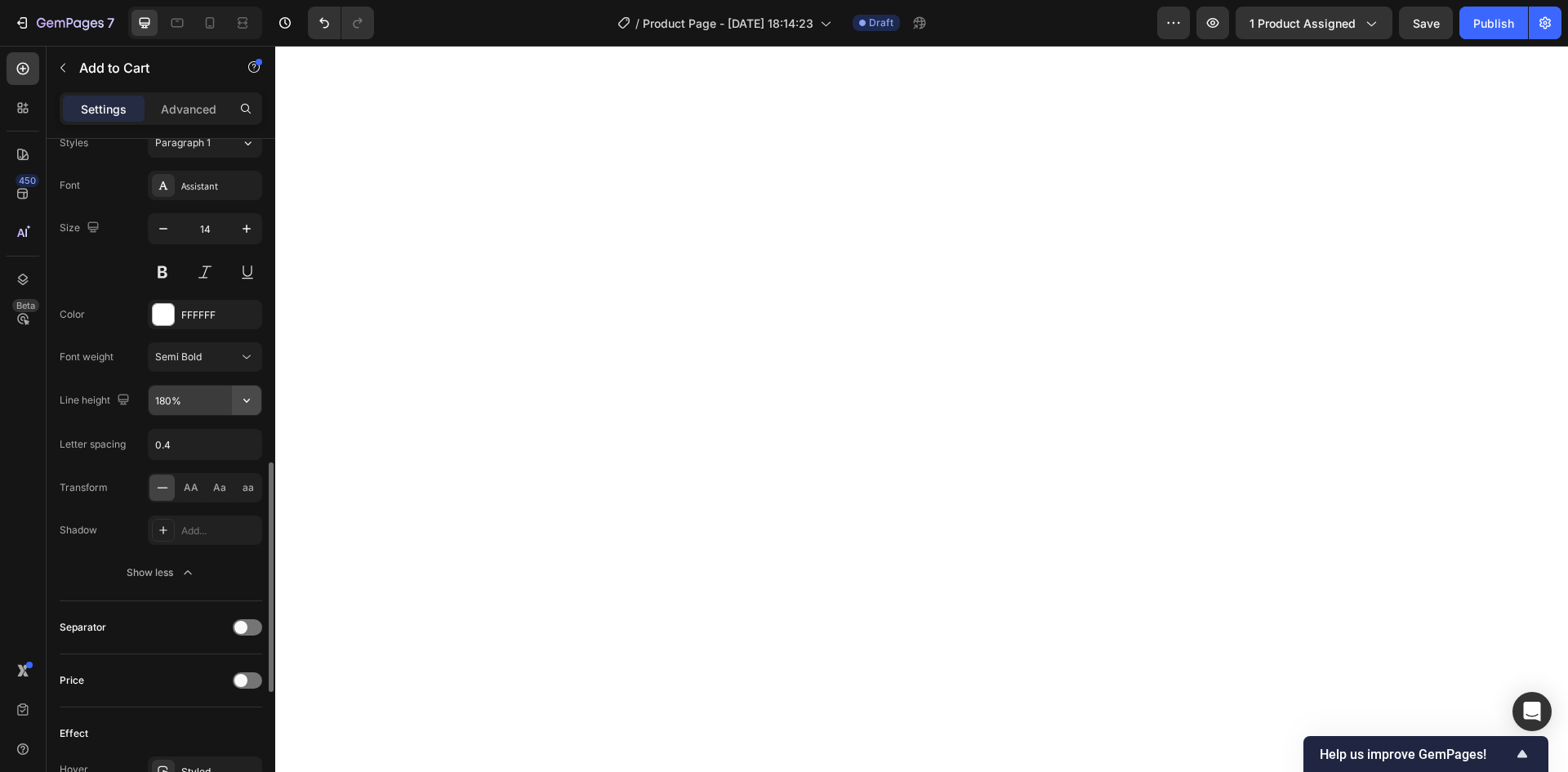
click at [249, 400] on icon "button" at bounding box center [247, 400] width 7 height 4
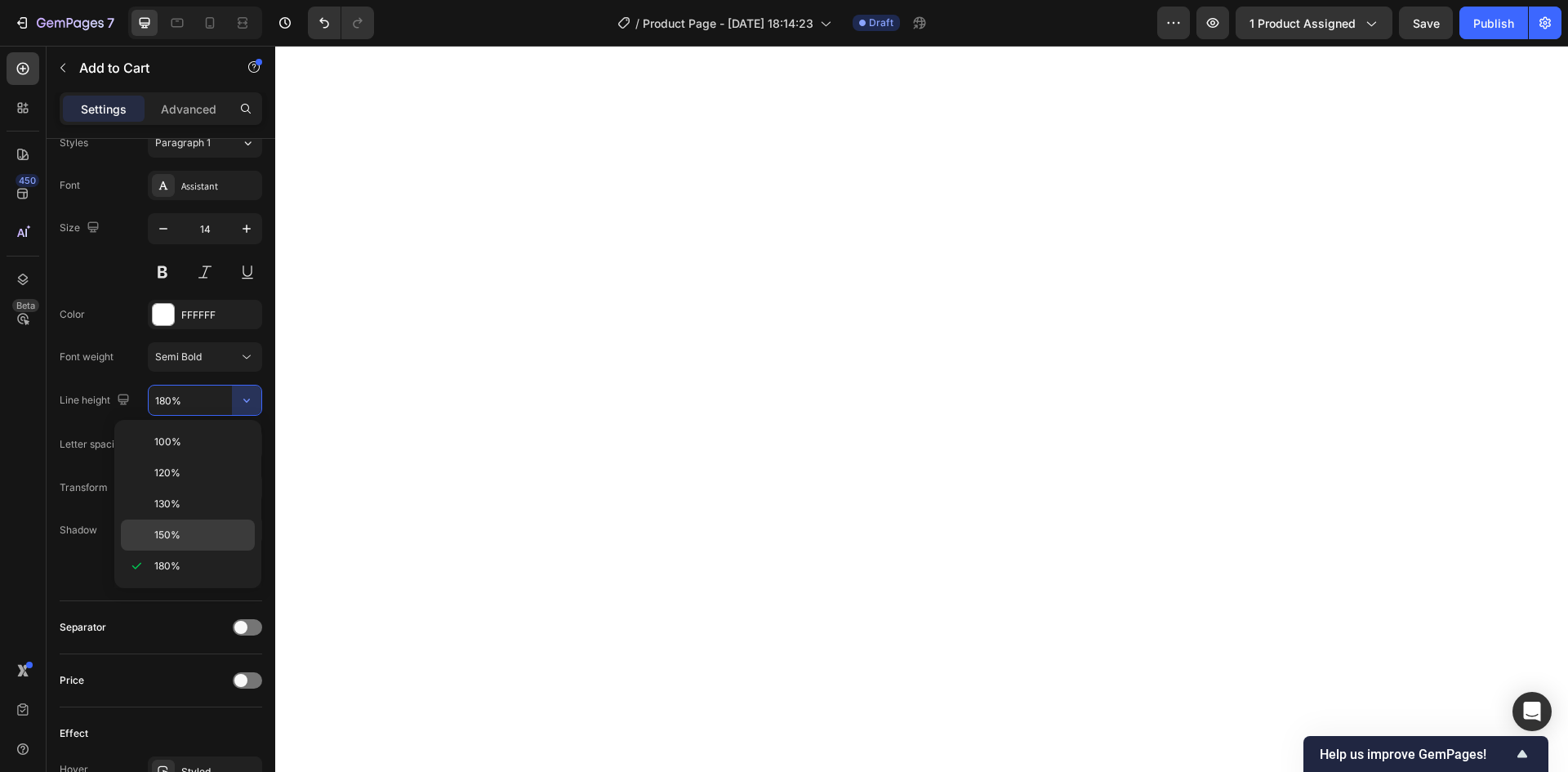
click at [181, 528] on p "150%" at bounding box center [201, 534] width 93 height 15
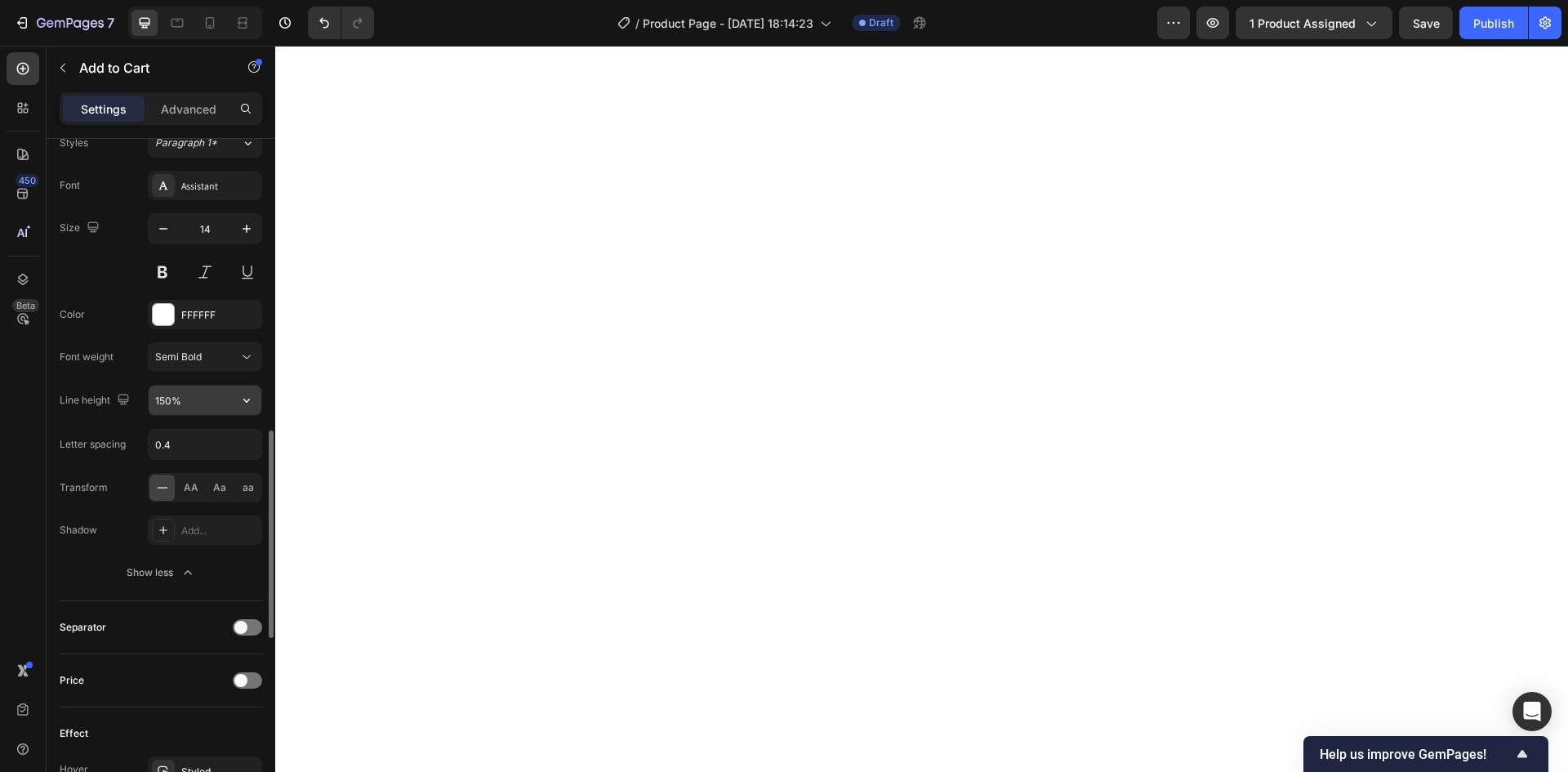
click at [230, 407] on input "150%" at bounding box center [205, 400] width 113 height 29
drag, startPoint x: 259, startPoint y: 408, endPoint x: 249, endPoint y: 406, distance: 10.2
click at [257, 408] on button "button" at bounding box center [246, 400] width 29 height 29
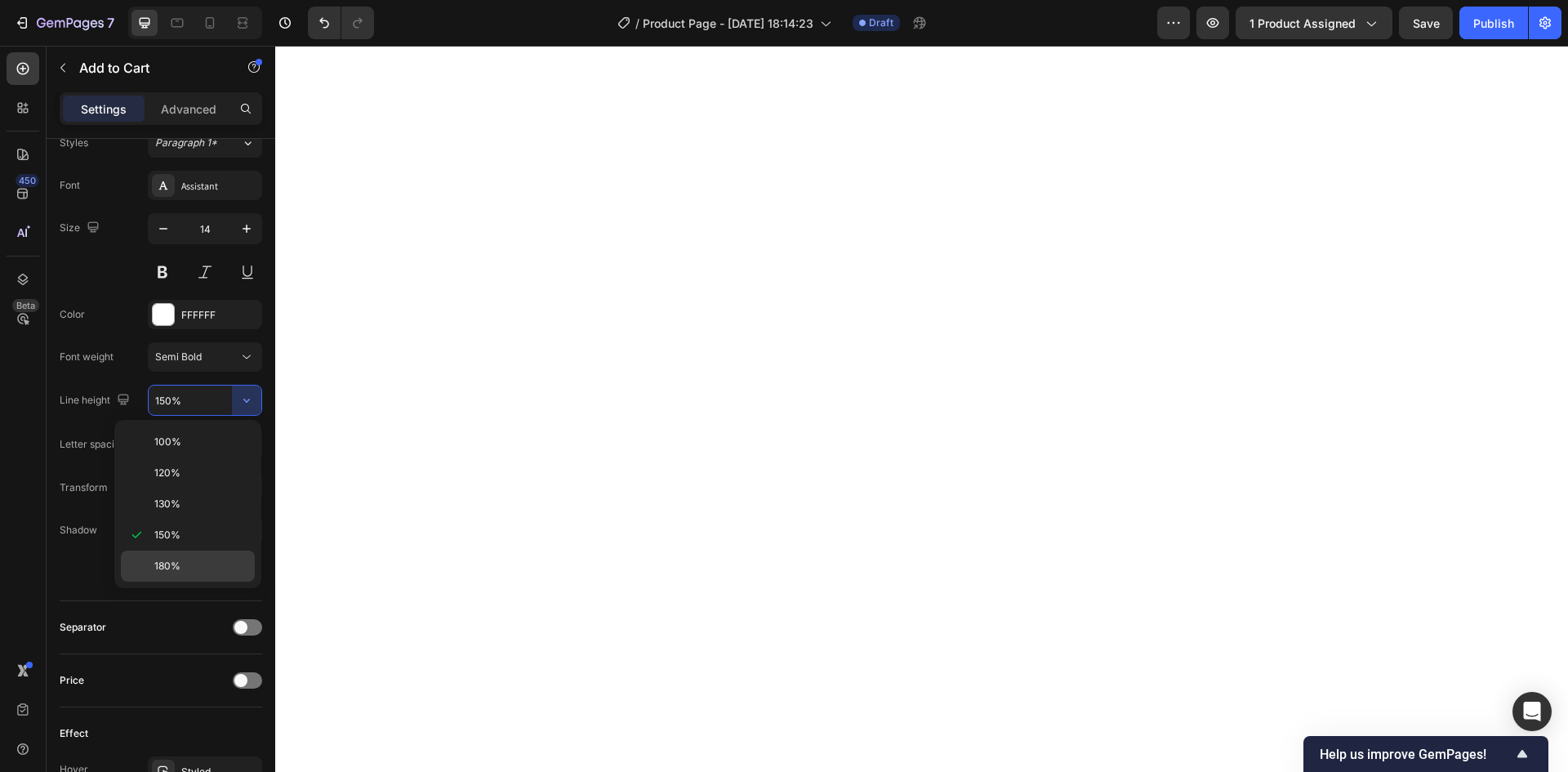
click at [189, 560] on p "180%" at bounding box center [201, 565] width 93 height 15
type input "180%"
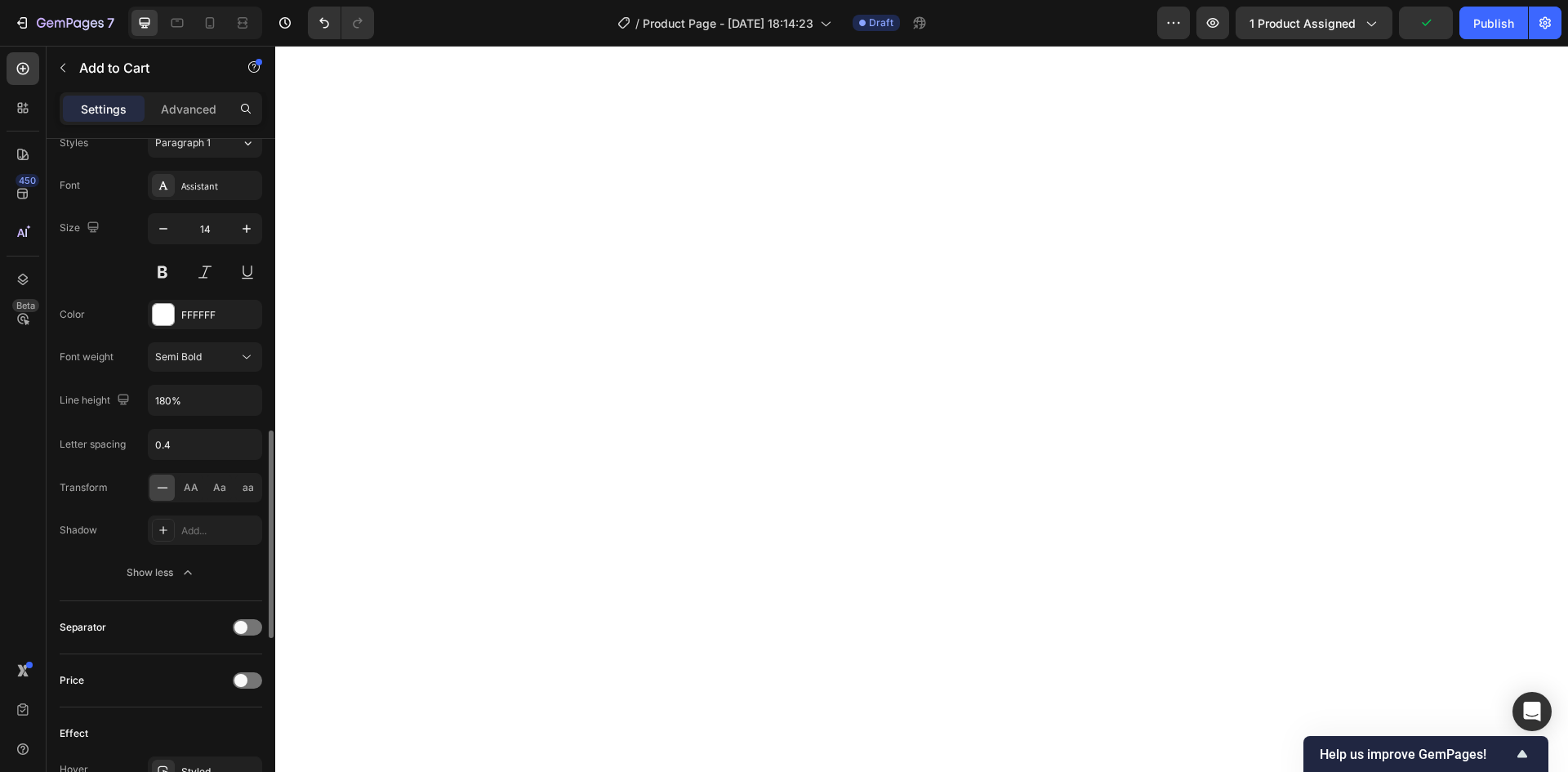
click at [109, 355] on div "Font weight" at bounding box center [86, 357] width 54 height 15
click at [202, 357] on div "Semi Bold" at bounding box center [196, 357] width 83 height 15
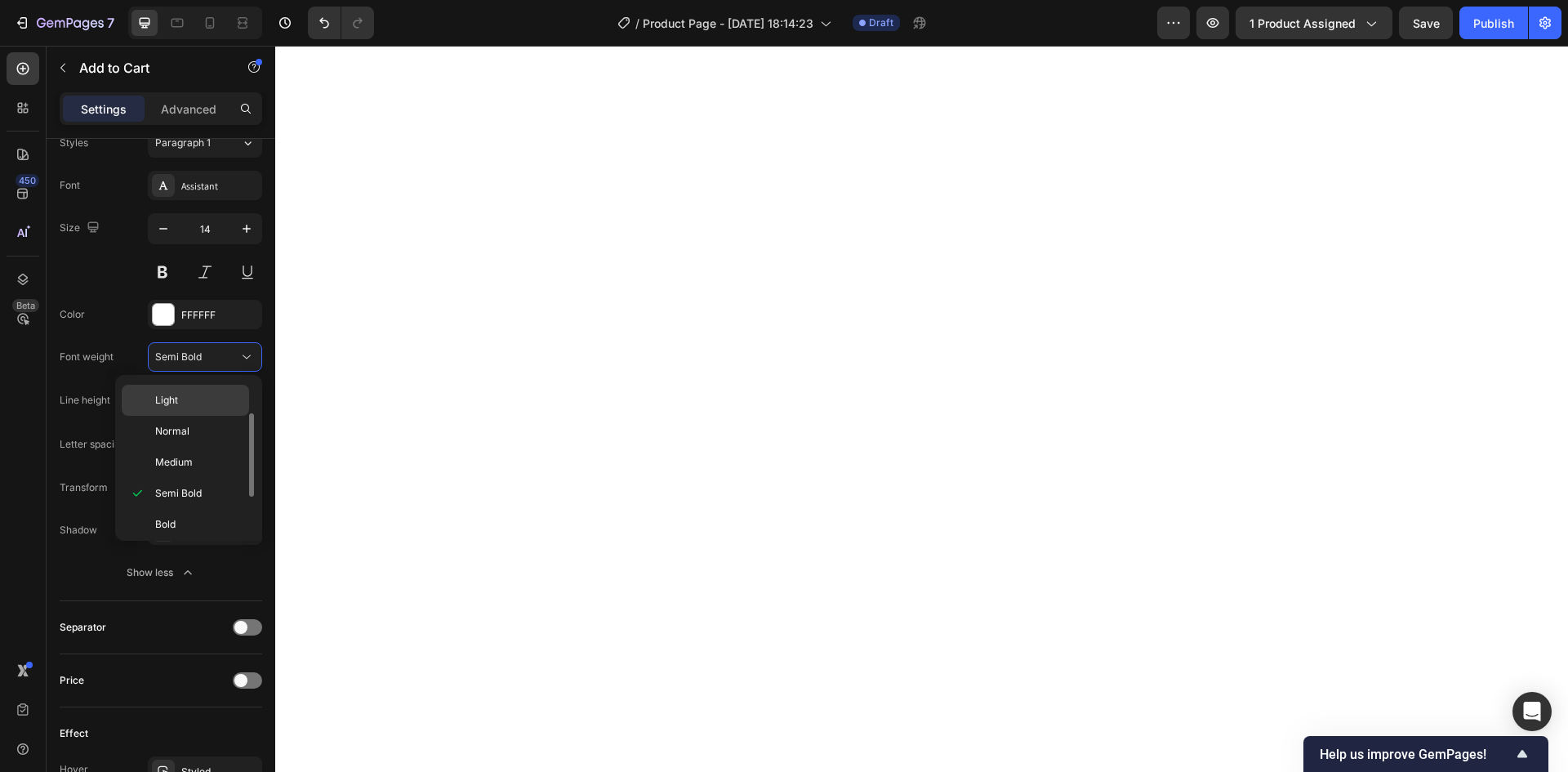
click at [201, 396] on p "Light" at bounding box center [197, 399] width 86 height 15
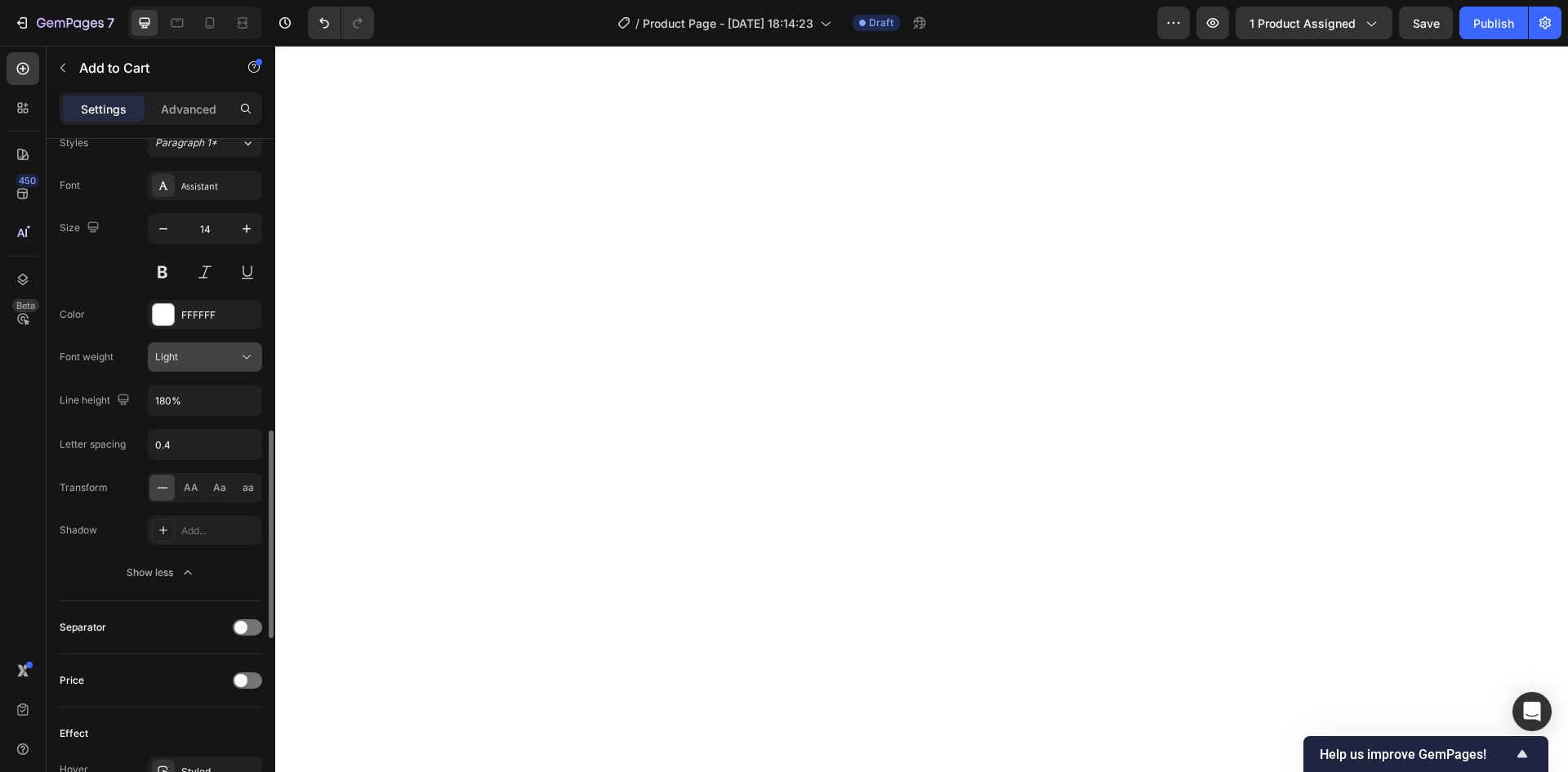
click at [216, 357] on div "Light" at bounding box center [196, 357] width 83 height 15
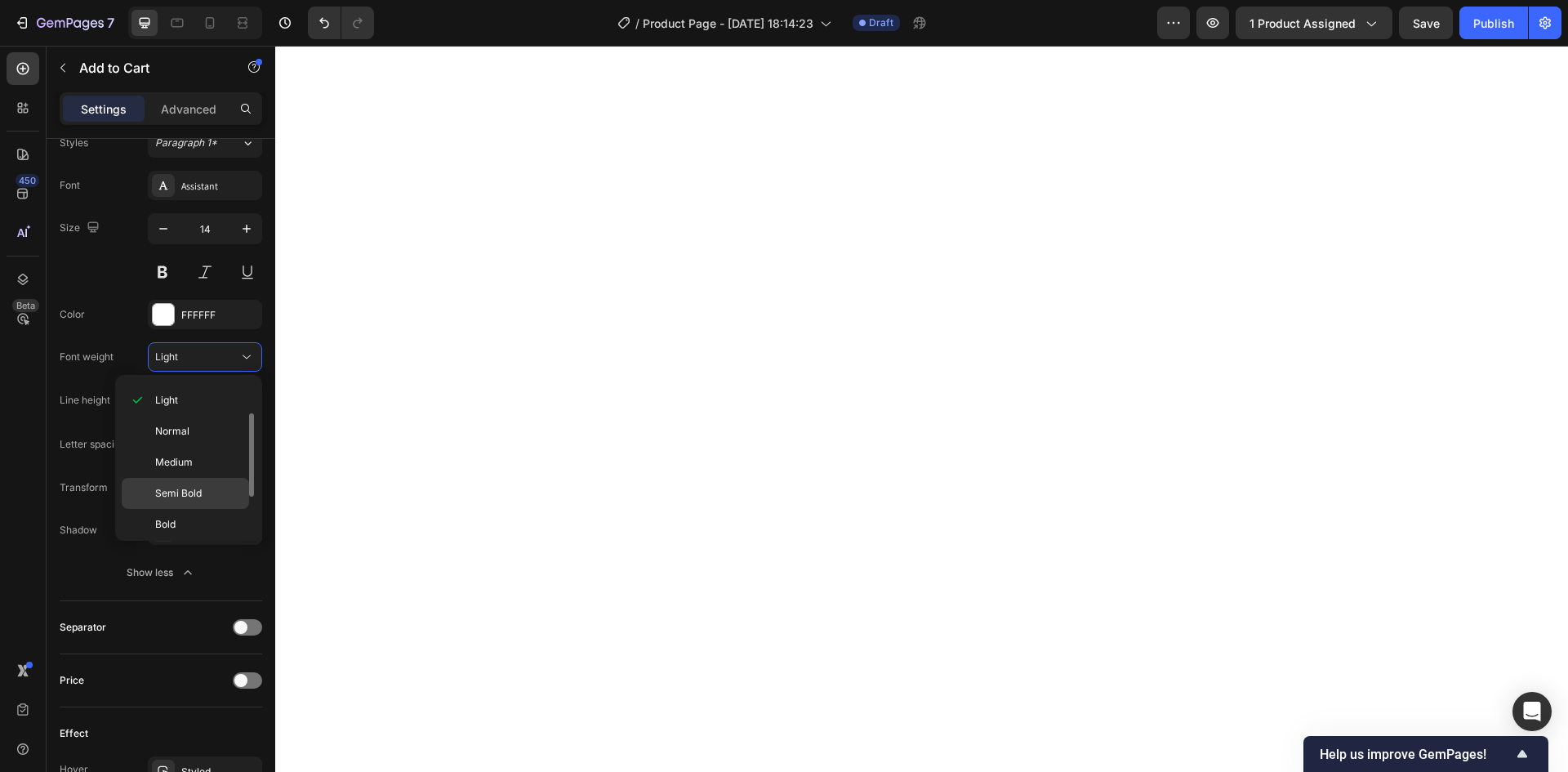
click at [209, 496] on p "Semi Bold" at bounding box center [197, 492] width 86 height 15
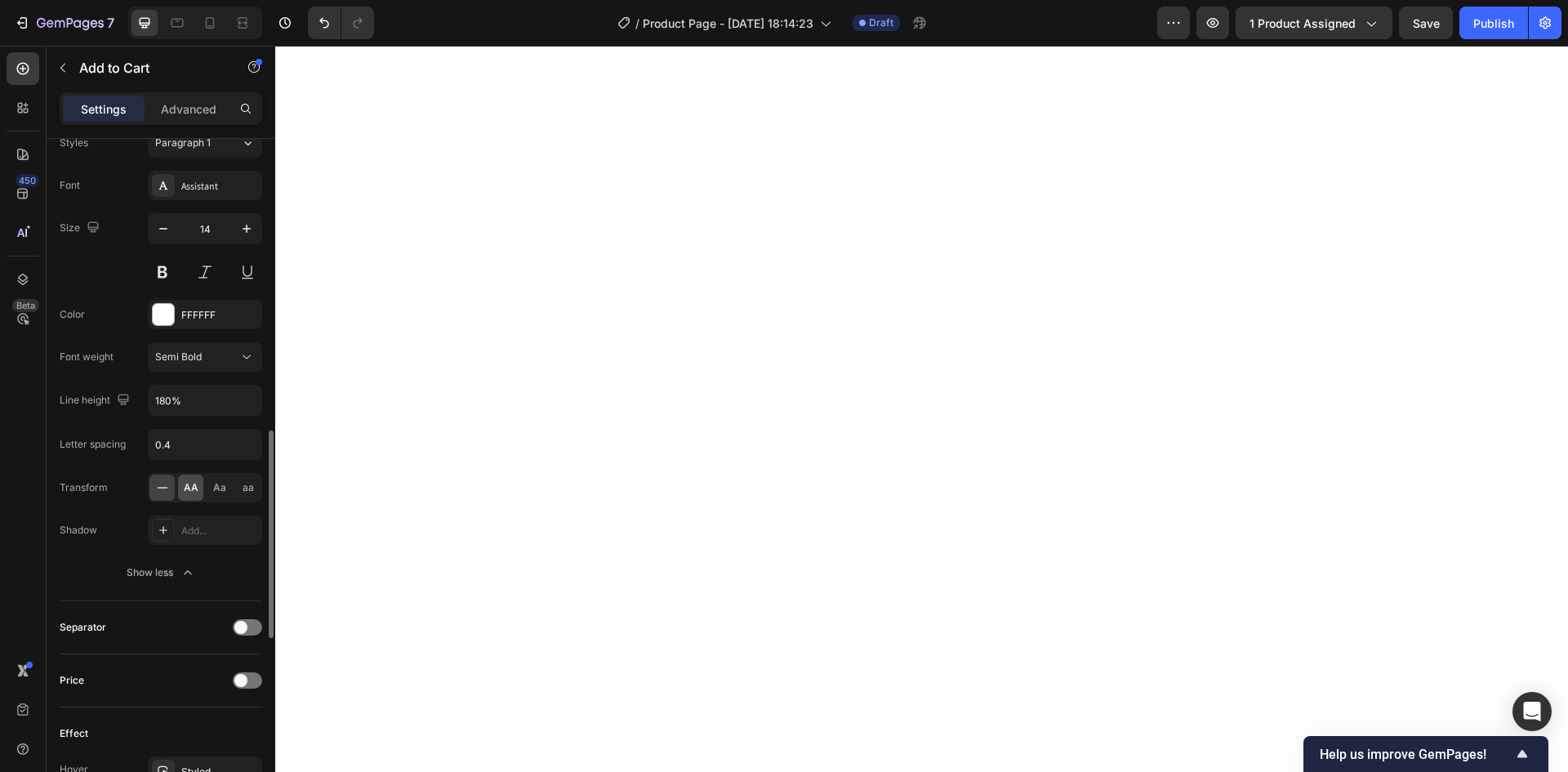
click at [189, 493] on span "AA" at bounding box center [191, 487] width 15 height 15
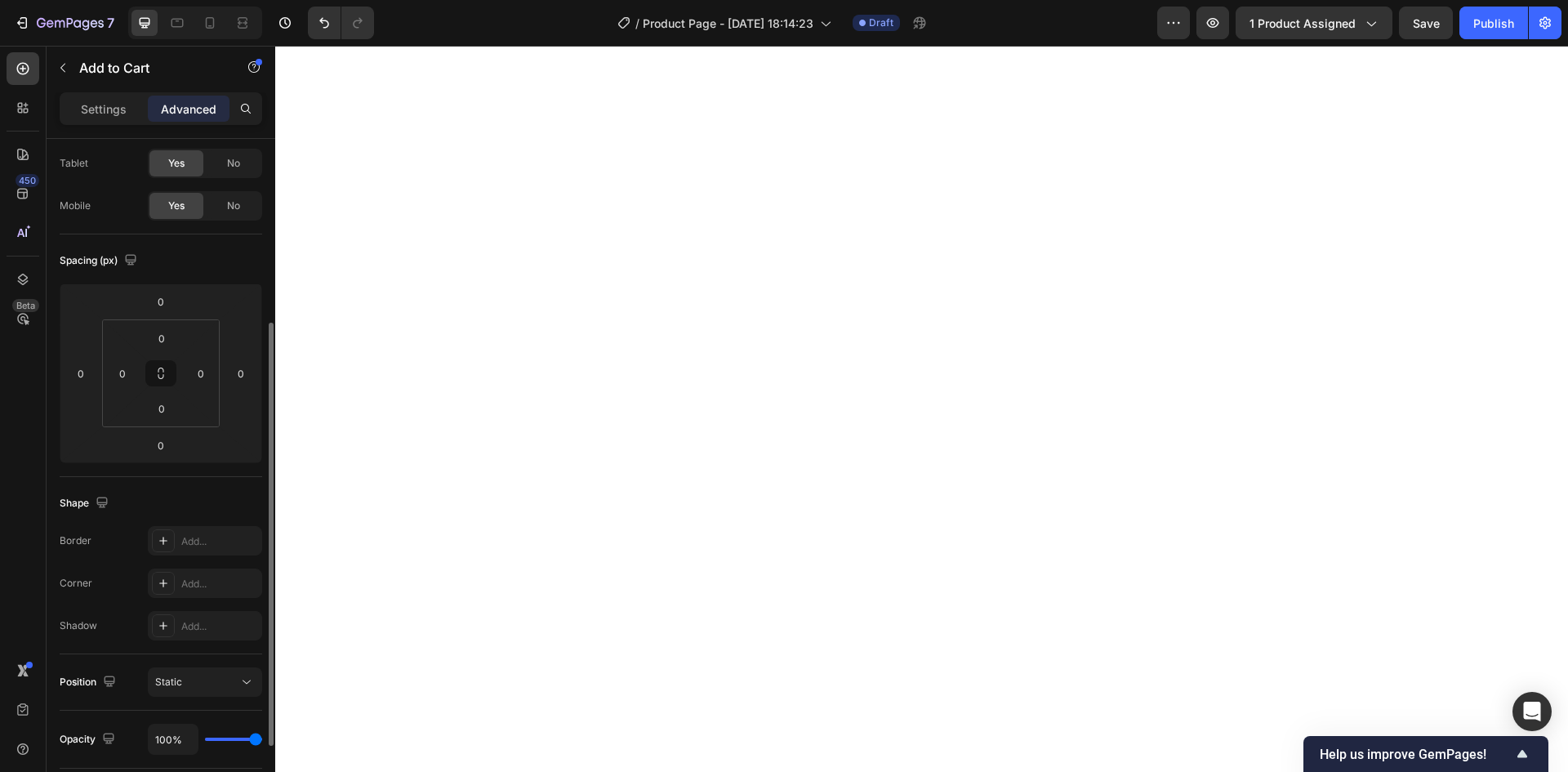
scroll to position [163, 0]
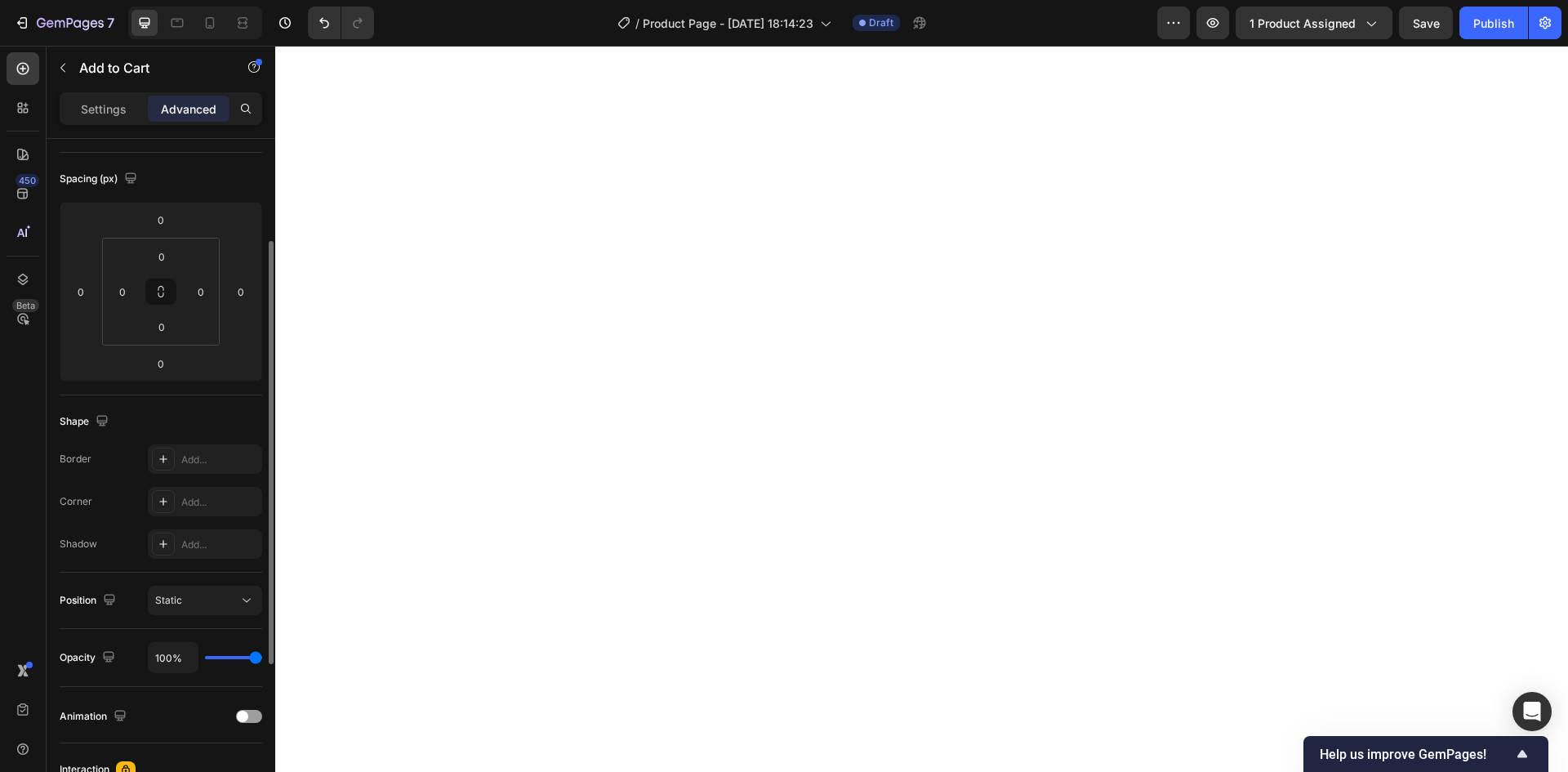
type input "94%"
type input "94"
type input "93%"
type input "93"
type input "78%"
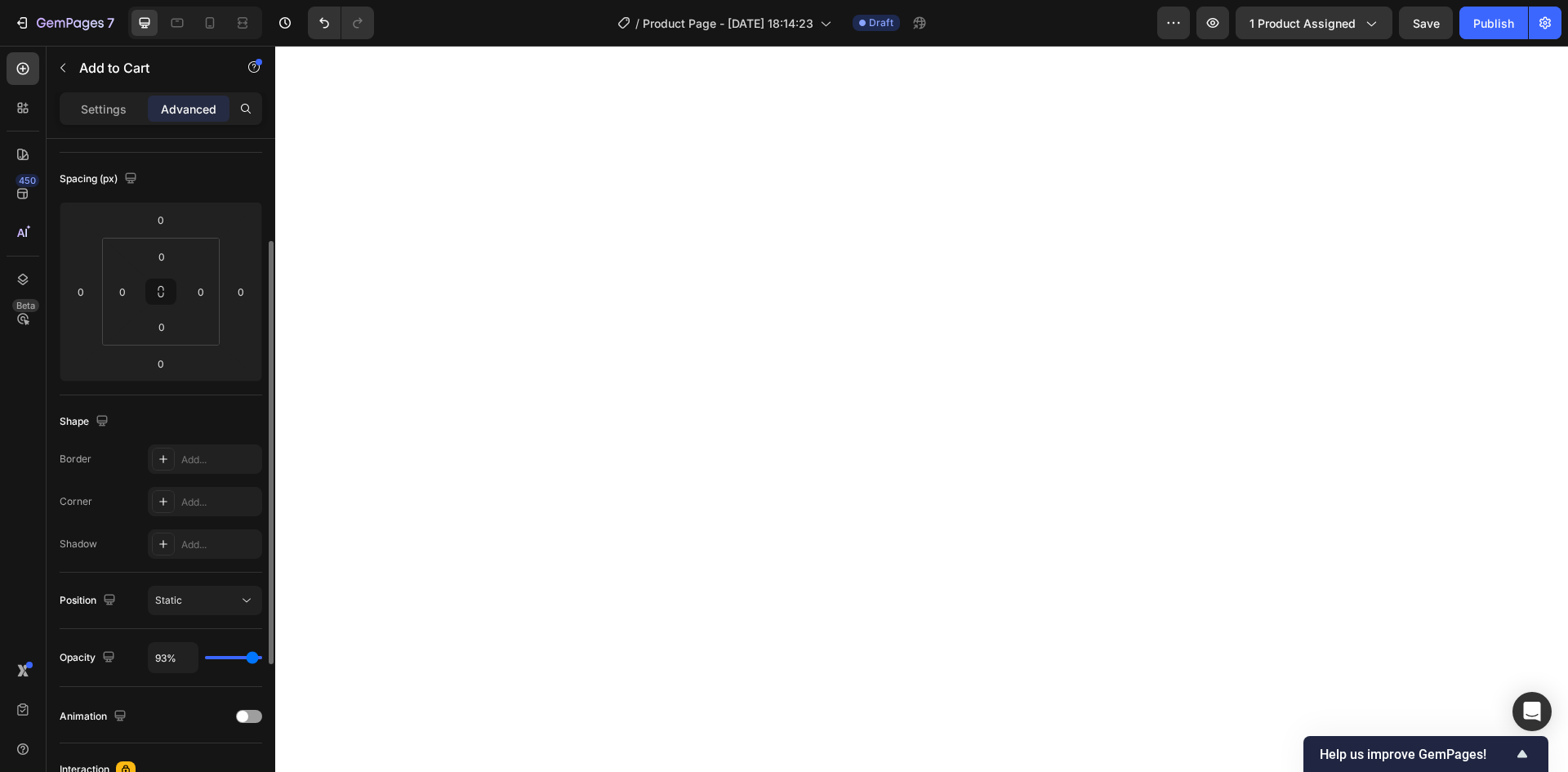
type input "78"
type input "33%"
type input "33"
type input "28%"
type input "28"
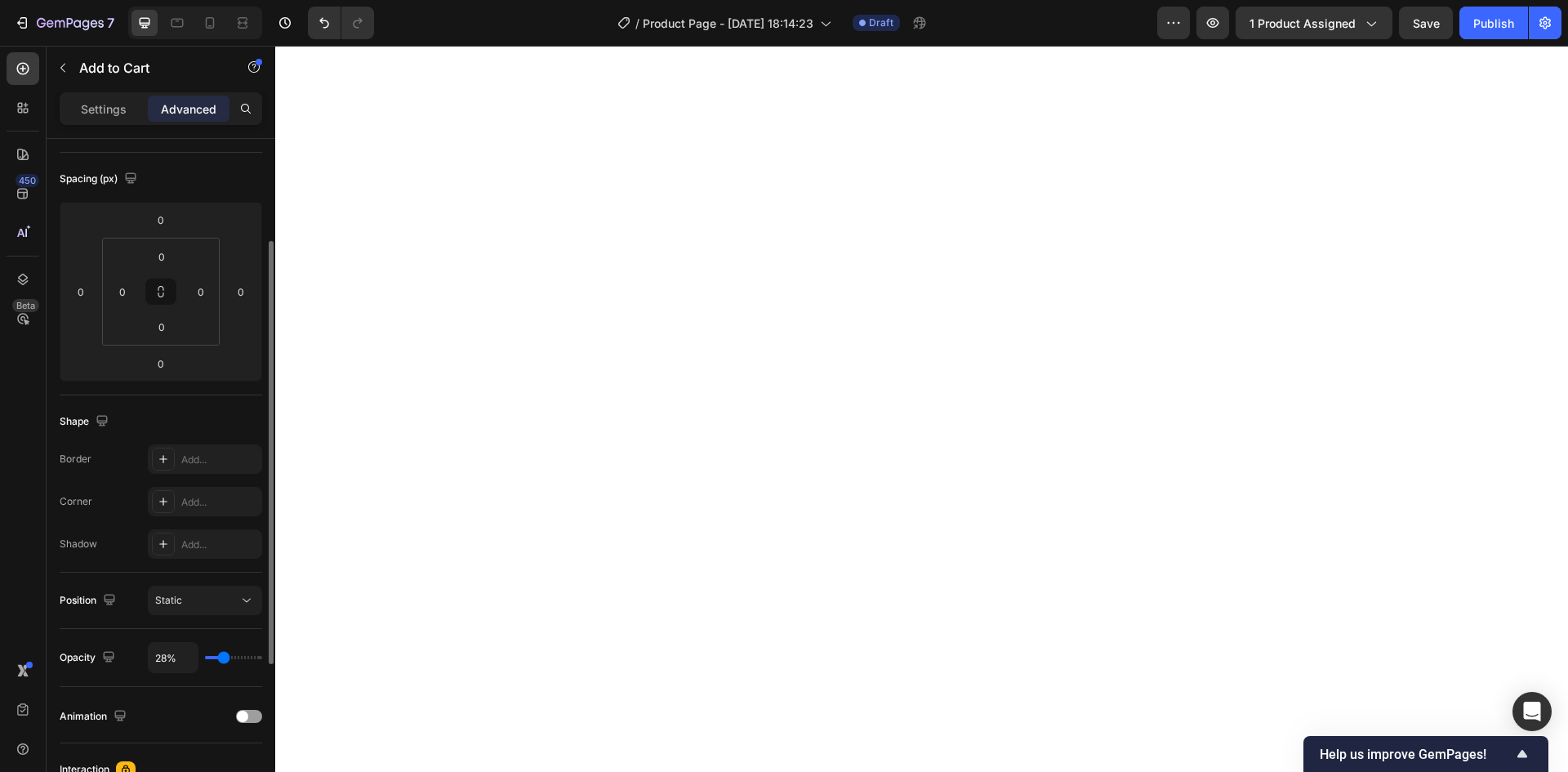
type input "22%"
type input "22"
type input "19%"
type input "19"
type input "15%"
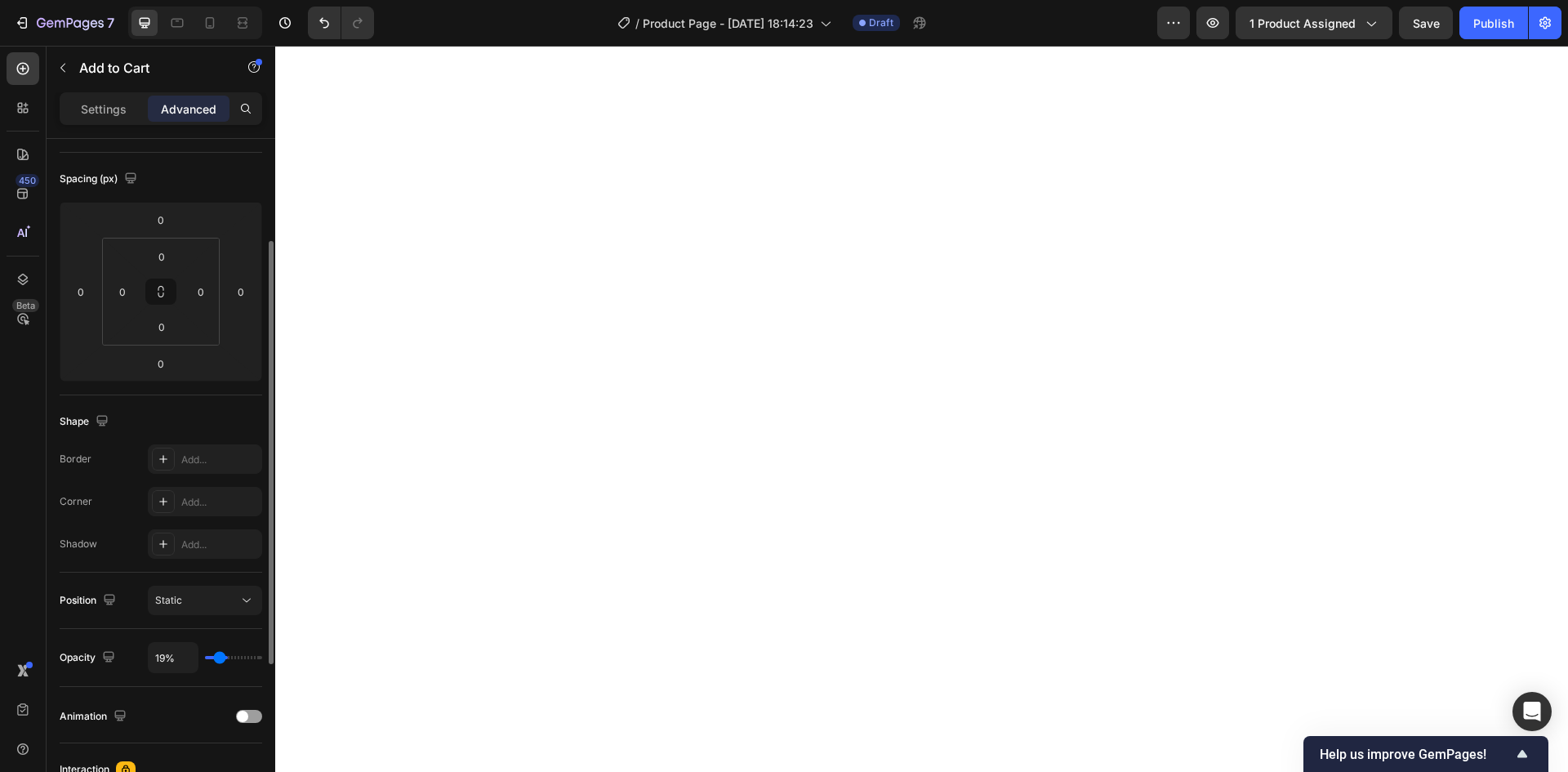
type input "15"
type input "9%"
type input "9"
type input "6%"
type input "6"
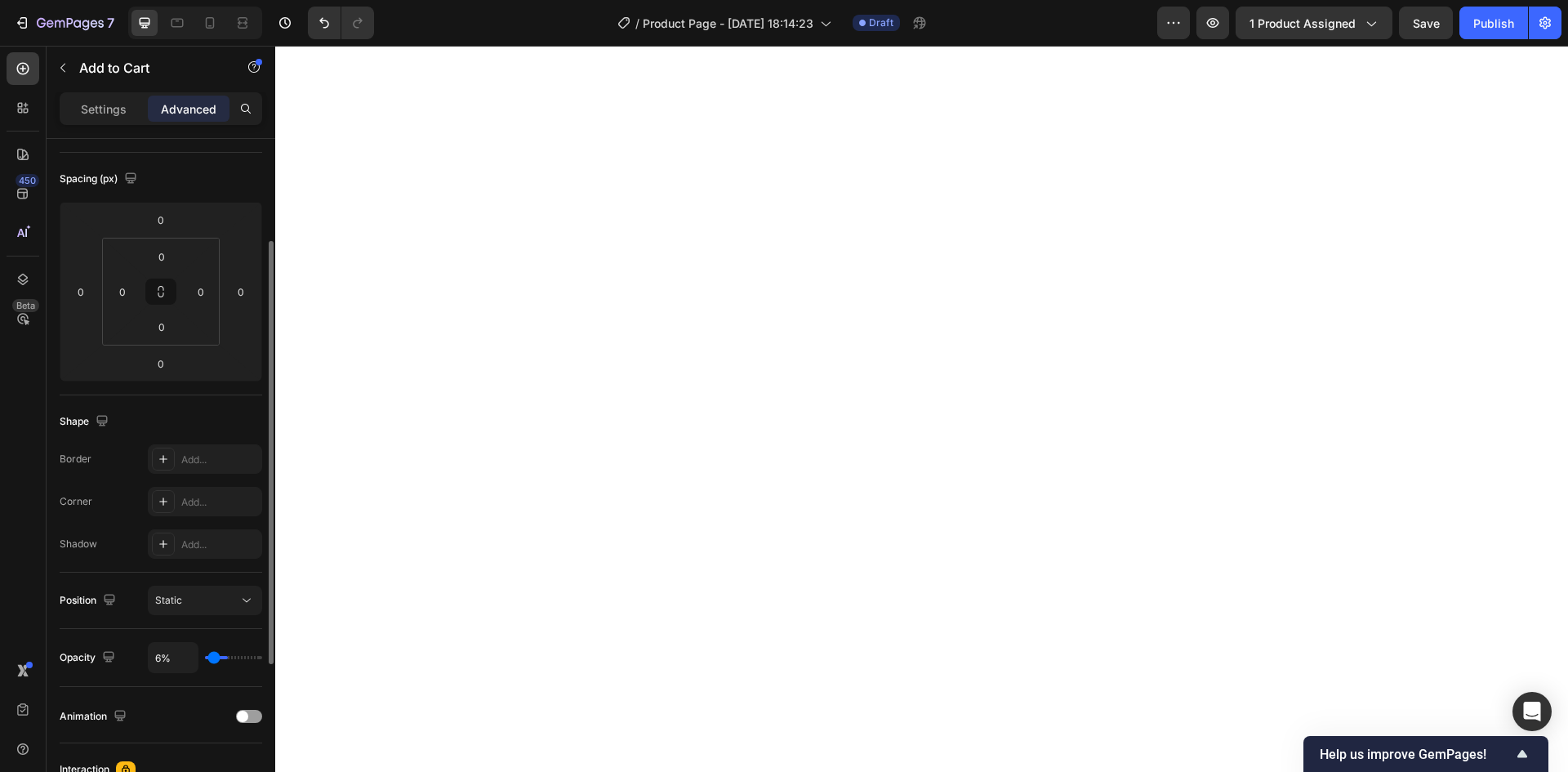
type input "2%"
type input "2"
type input "0%"
type input "0"
type input "2%"
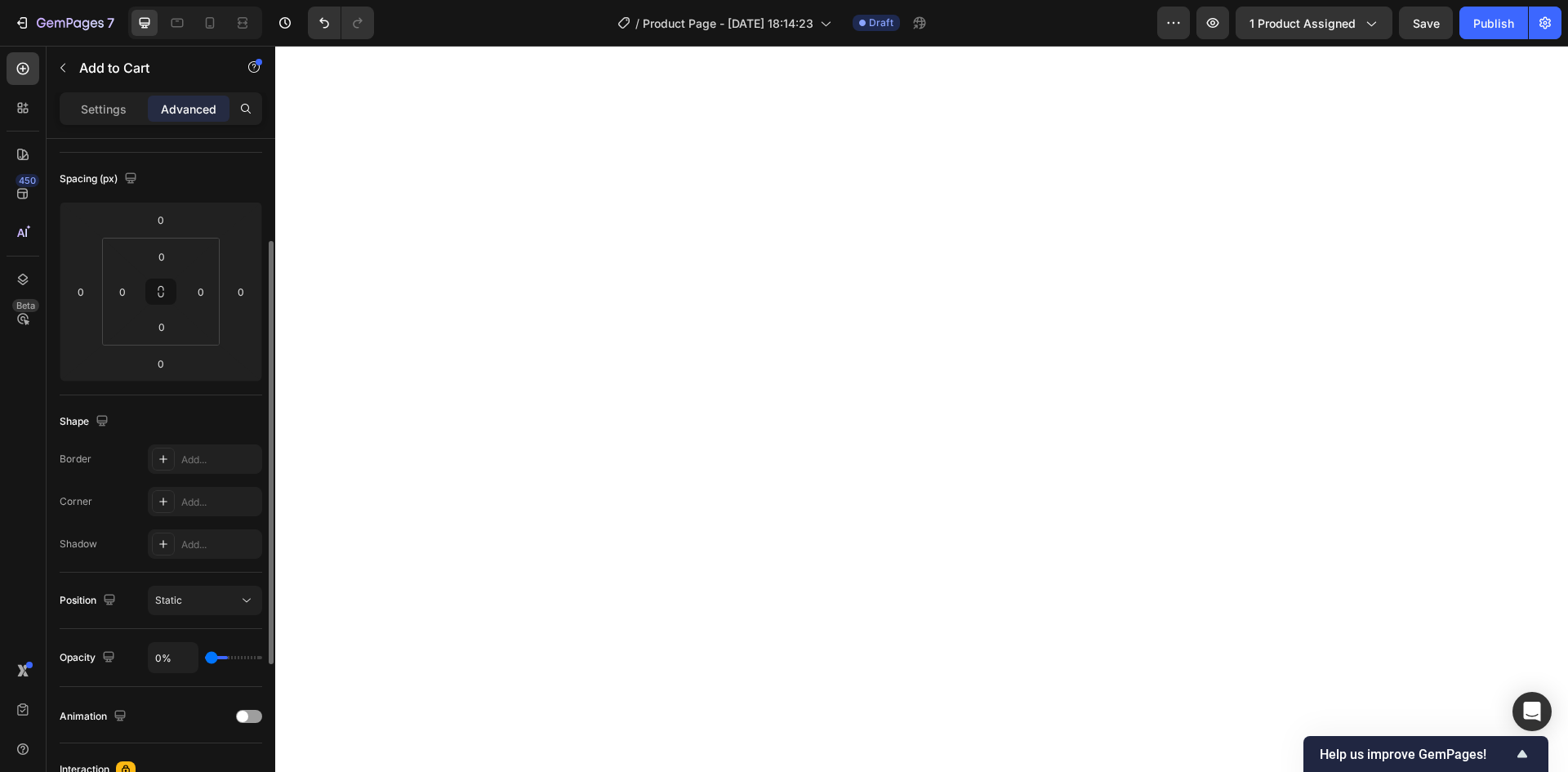
type input "2"
type input "15%"
type input "15"
type input "20%"
type input "20"
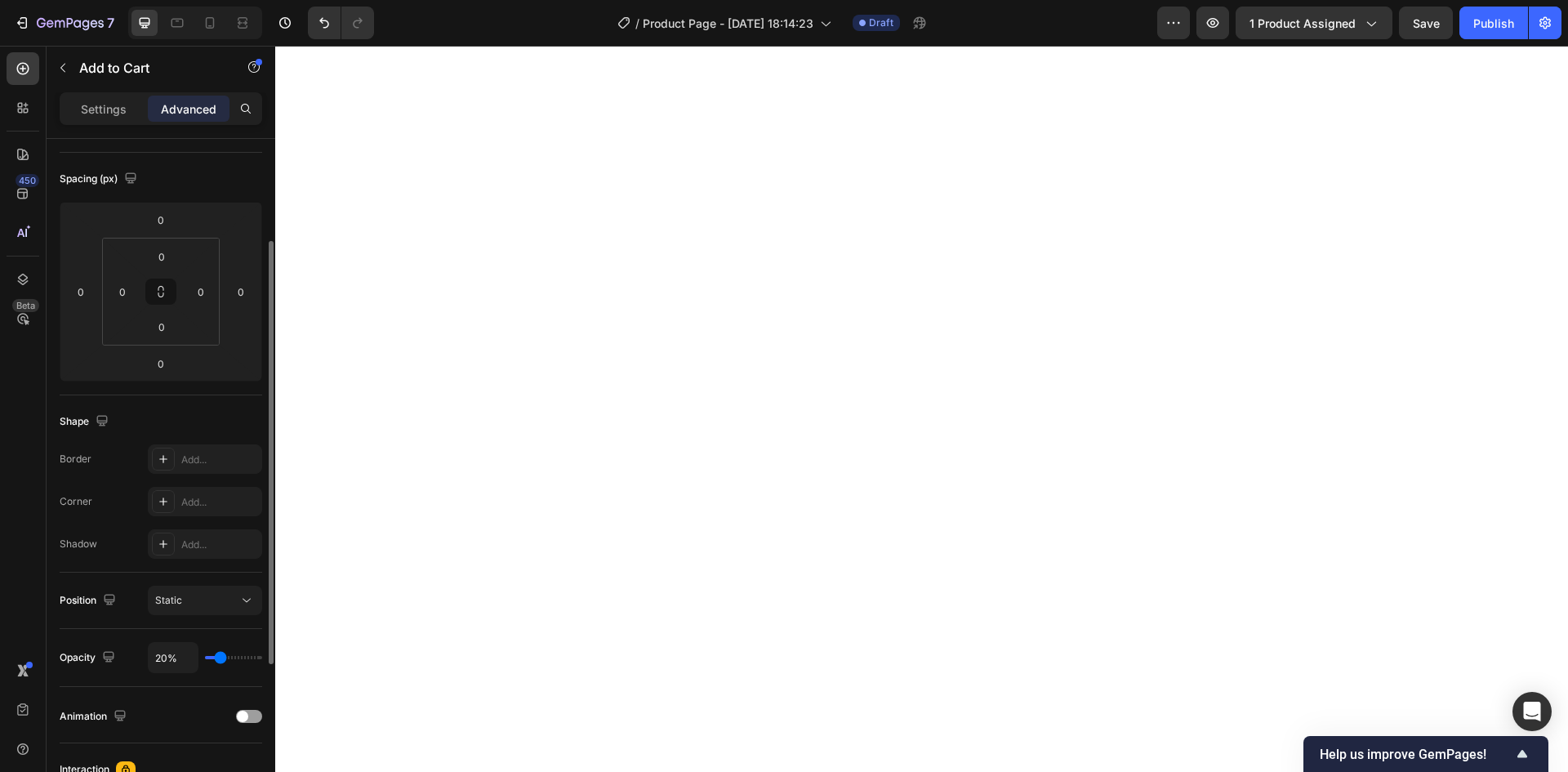
type input "37%"
type input "37"
type input "93%"
type input "93"
type input "100%"
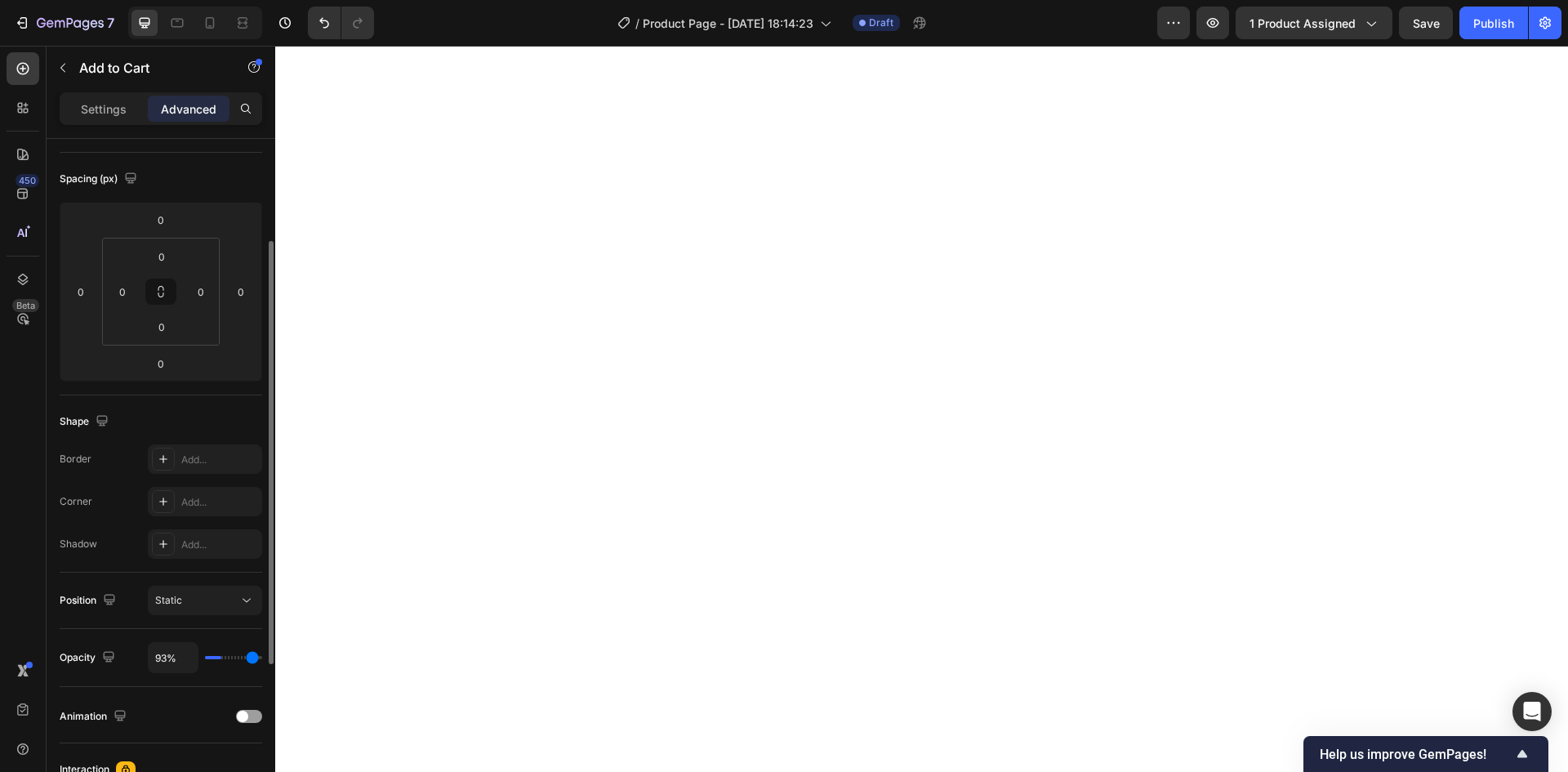
type input "100"
drag, startPoint x: 254, startPoint y: 657, endPoint x: 302, endPoint y: 652, distance: 48.3
click at [262, 656] on input "range" at bounding box center [233, 657] width 57 height 3
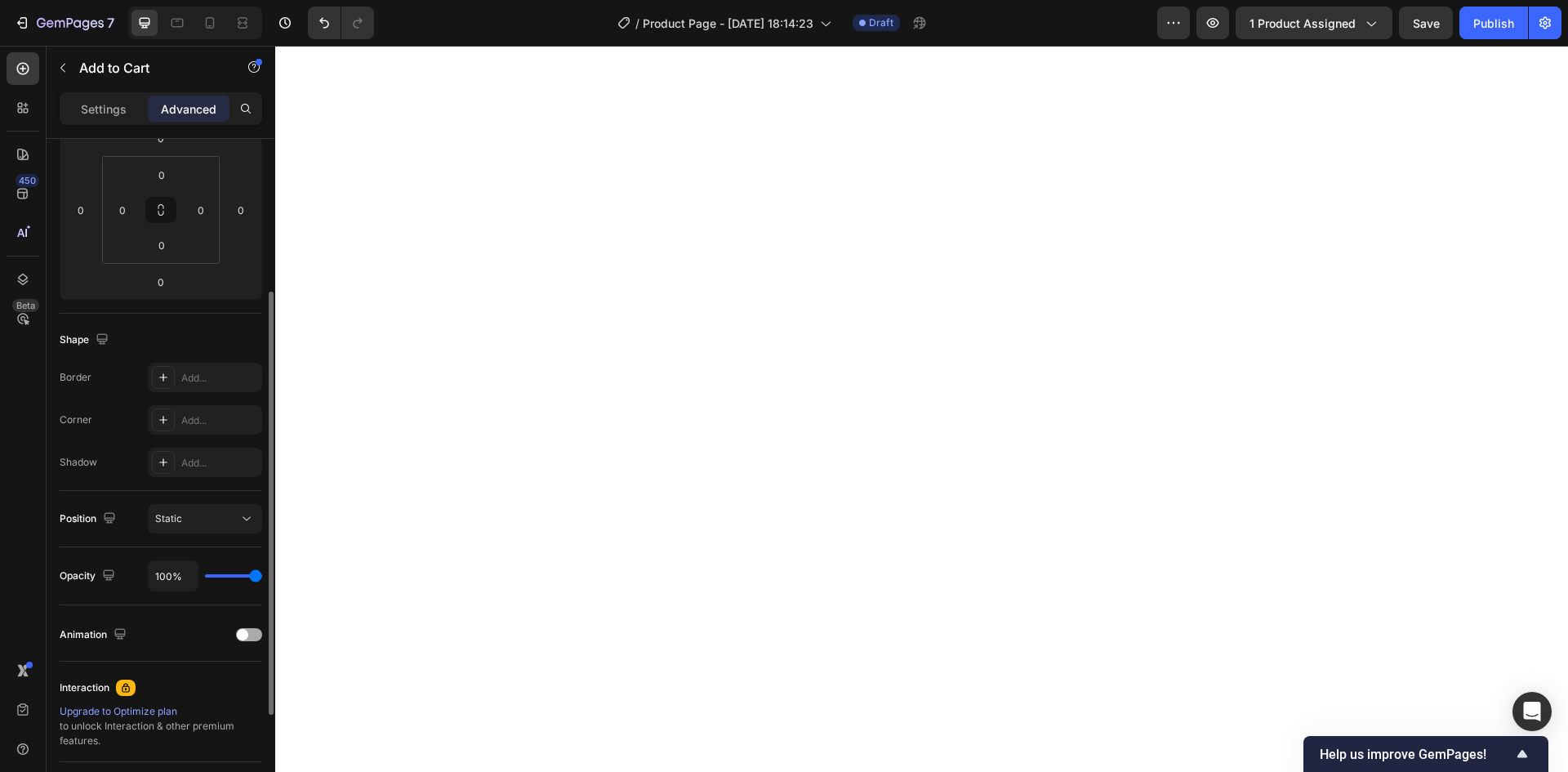
click at [249, 640] on div at bounding box center [249, 634] width 27 height 13
click at [249, 639] on div at bounding box center [249, 634] width 27 height 13
click at [249, 638] on div at bounding box center [249, 634] width 27 height 13
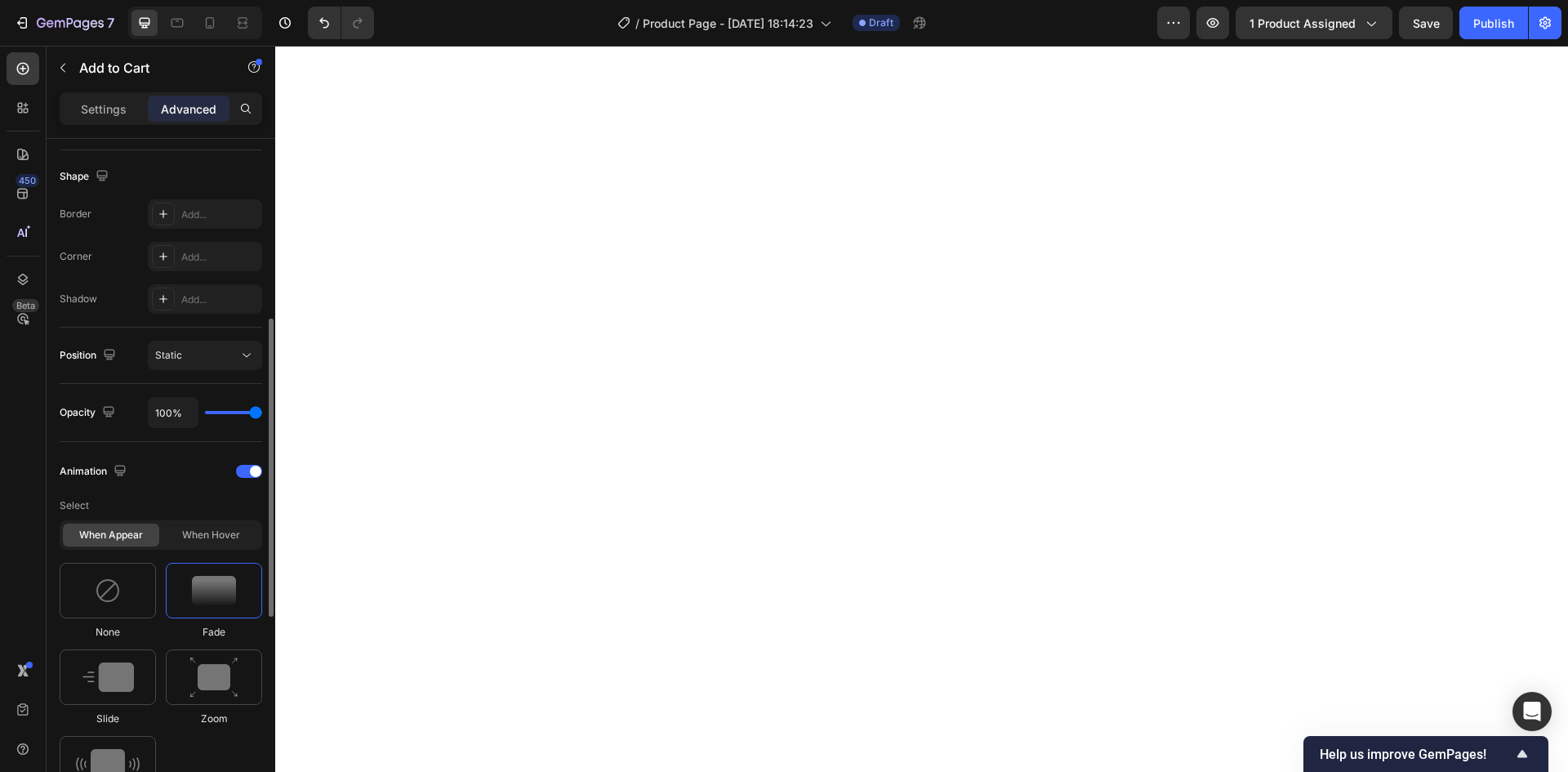
scroll to position [490, 0]
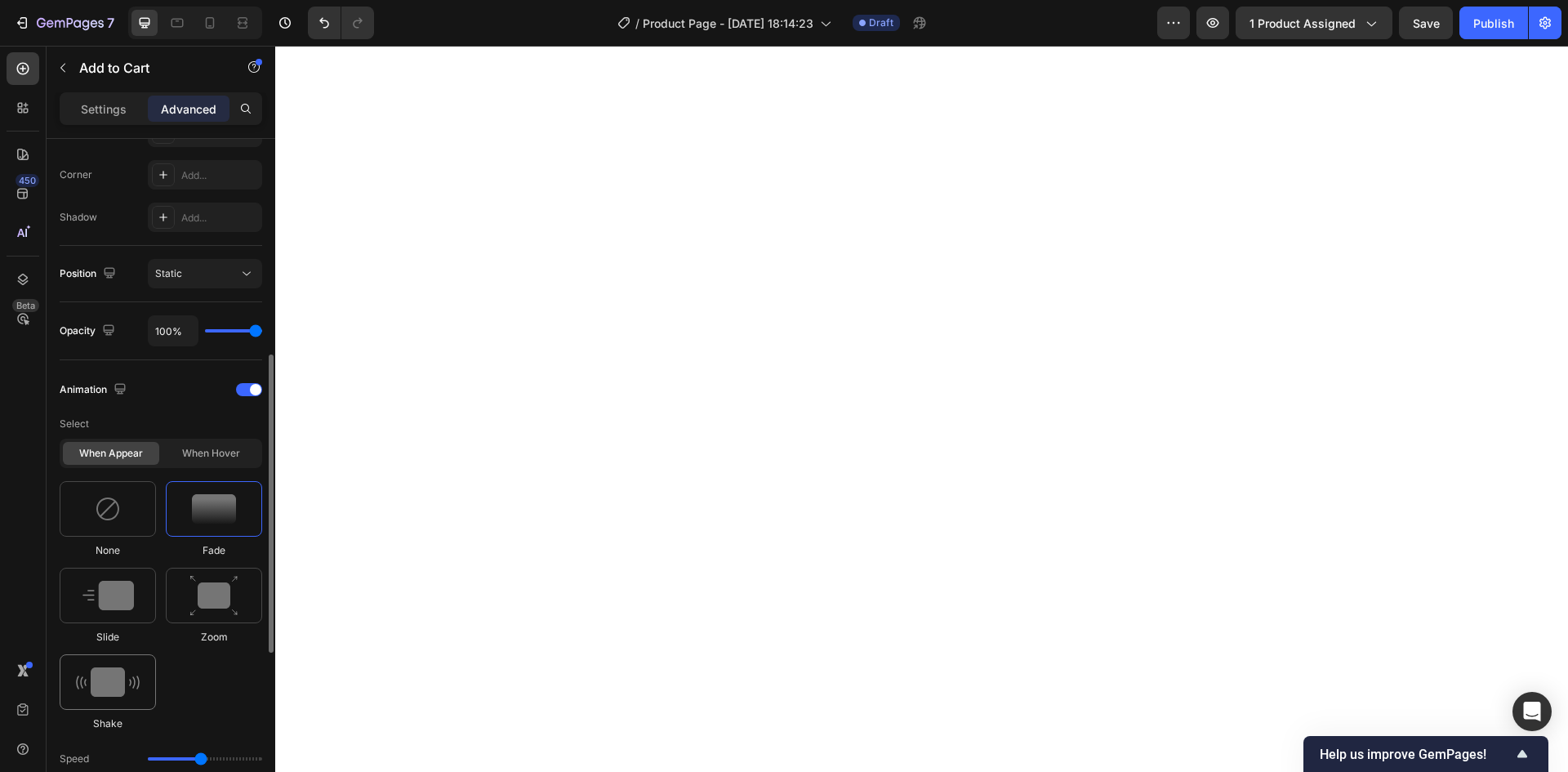
click at [132, 667] on img at bounding box center [108, 681] width 63 height 29
click at [138, 602] on div at bounding box center [108, 595] width 97 height 56
type input "1.7"
click at [210, 526] on div at bounding box center [214, 509] width 97 height 56
click at [157, 520] on div "None Fade Slide Zoom Shake" at bounding box center [161, 606] width 203 height 250
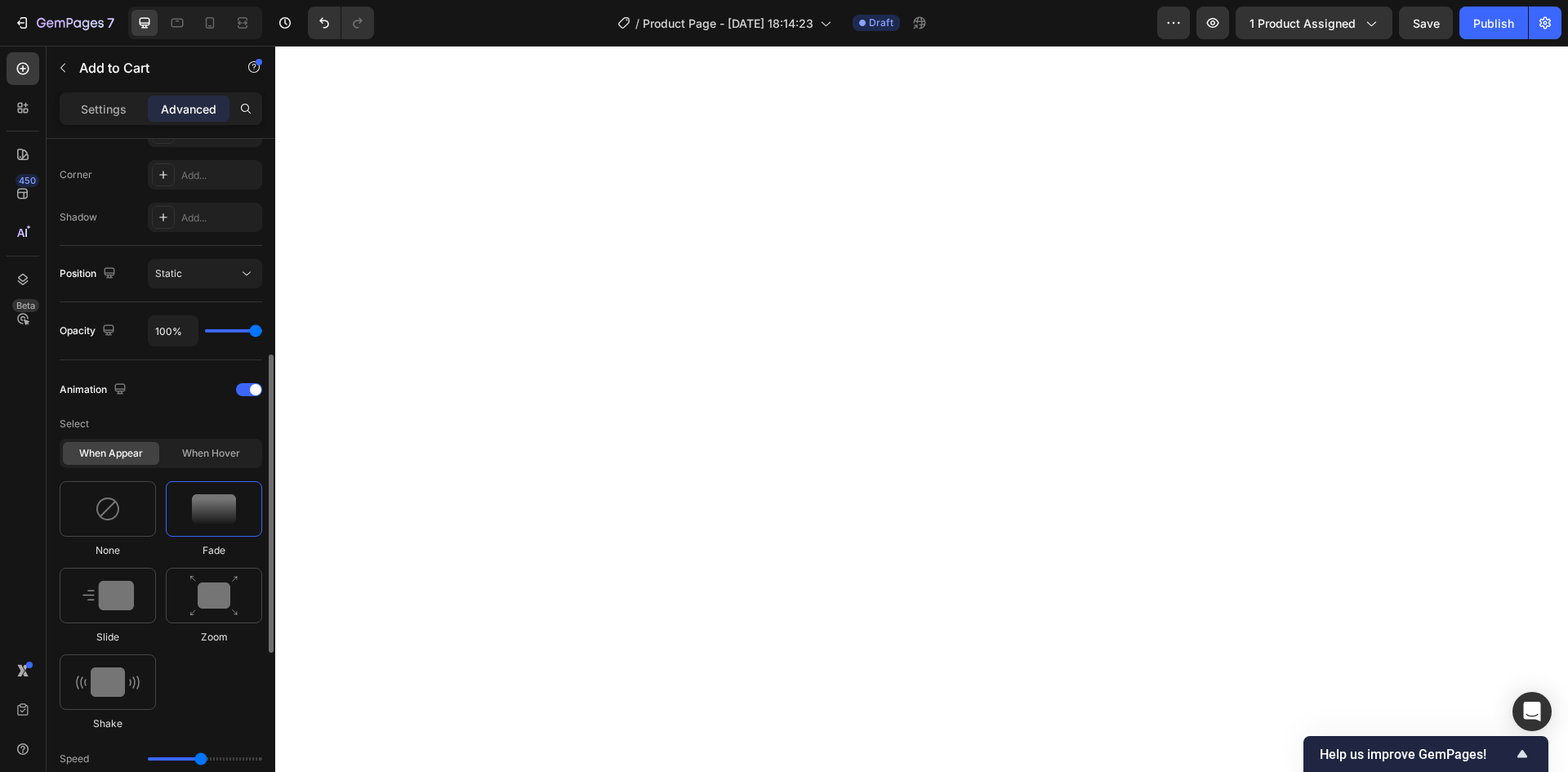
click at [214, 522] on img at bounding box center [214, 509] width 44 height 29
click at [143, 516] on div at bounding box center [108, 509] width 97 height 56
click at [218, 451] on div "When hover" at bounding box center [210, 453] width 97 height 23
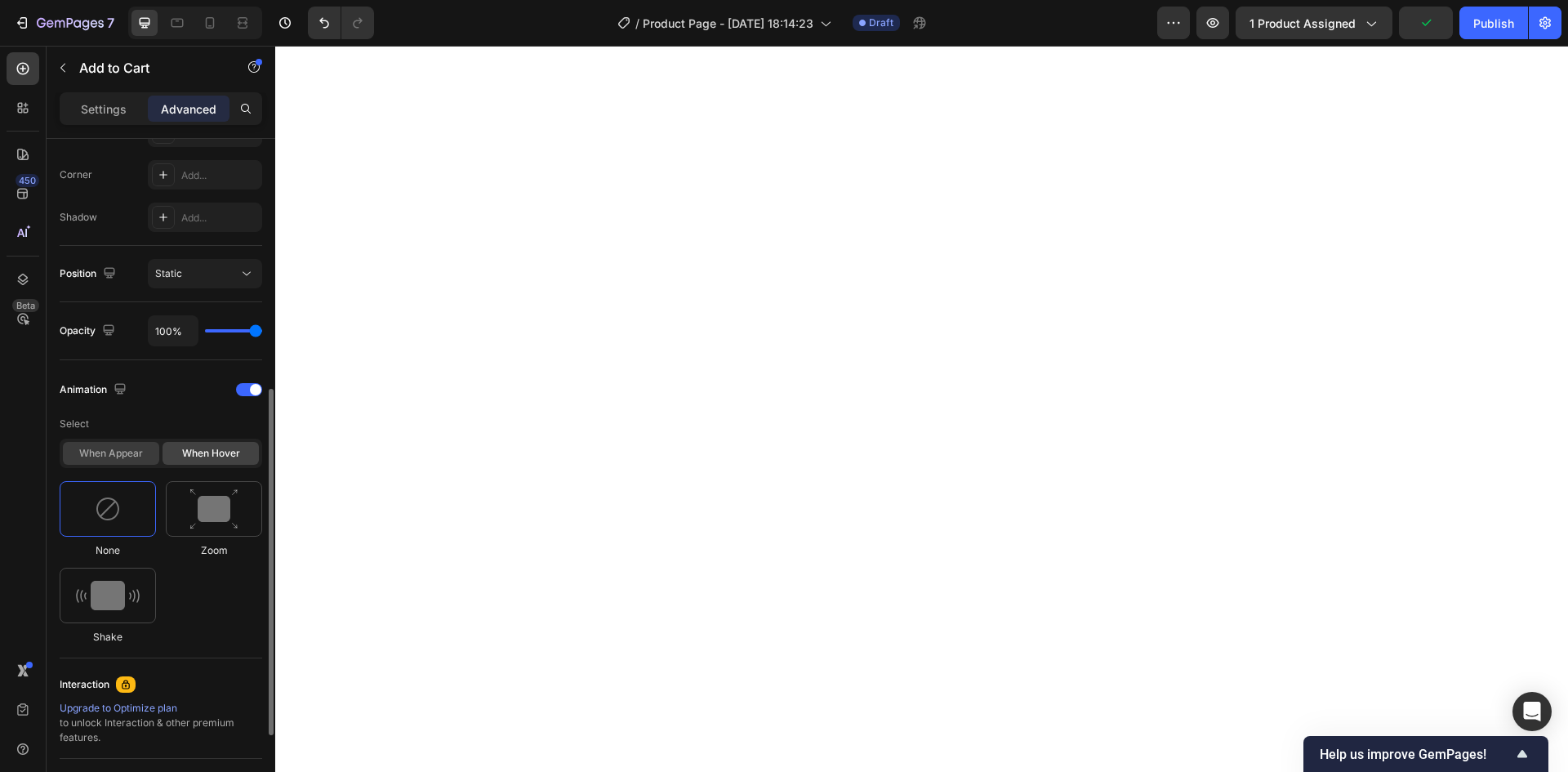
click at [139, 447] on div "When appear" at bounding box center [111, 453] width 97 height 23
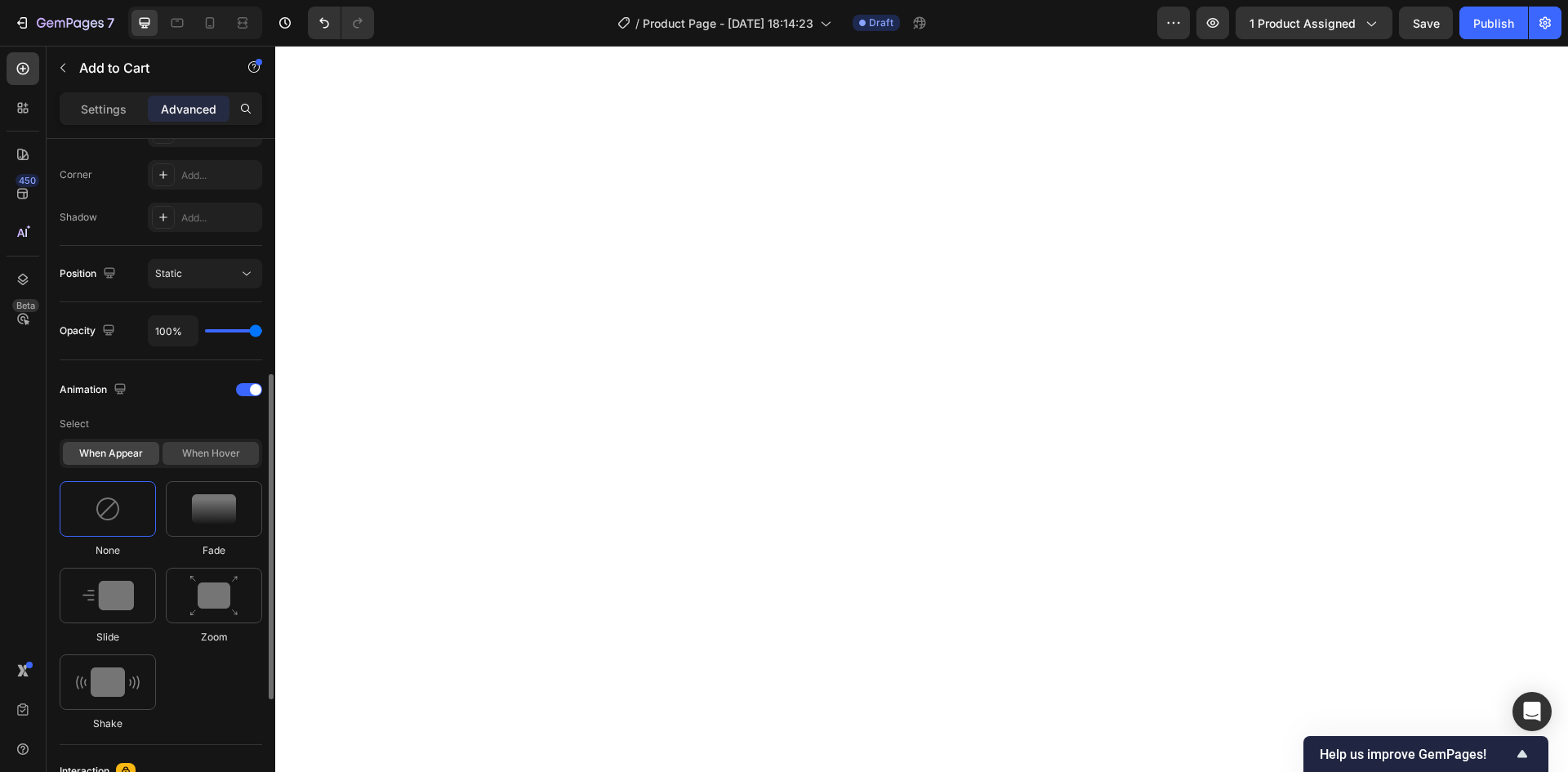
click at [206, 452] on div "When hover" at bounding box center [210, 453] width 97 height 23
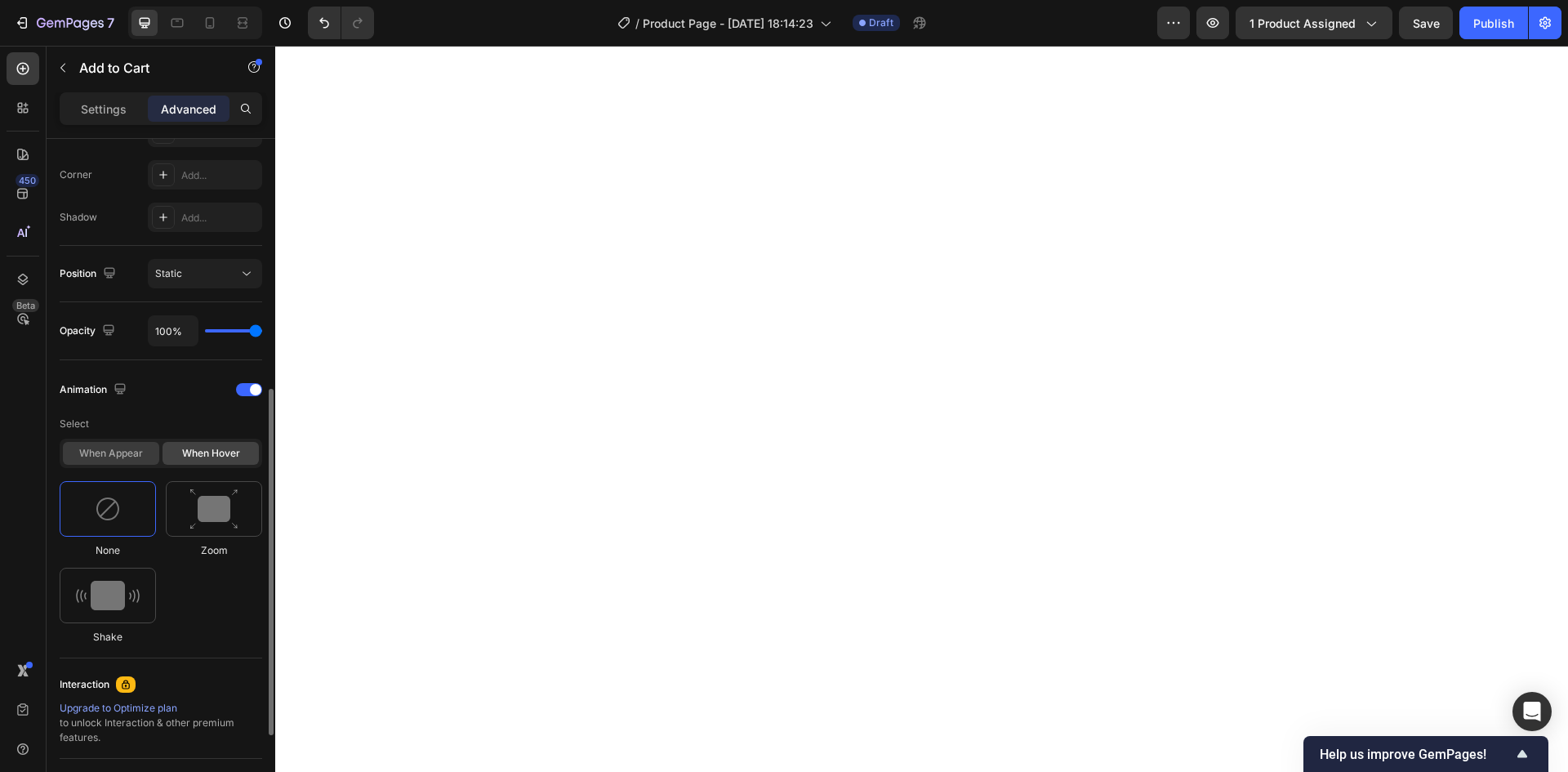
click at [123, 454] on div "When appear" at bounding box center [111, 453] width 97 height 23
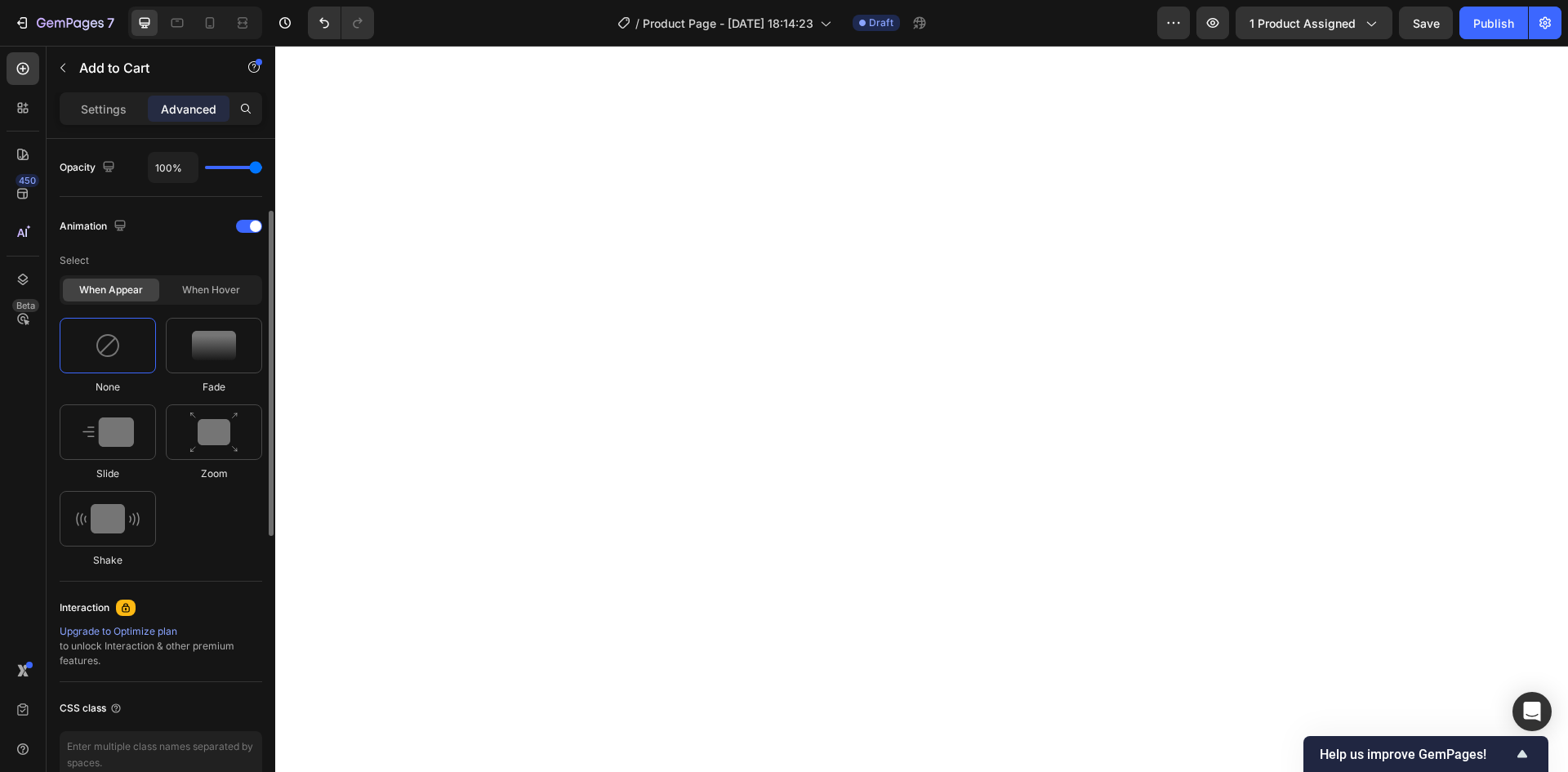
scroll to position [735, 0]
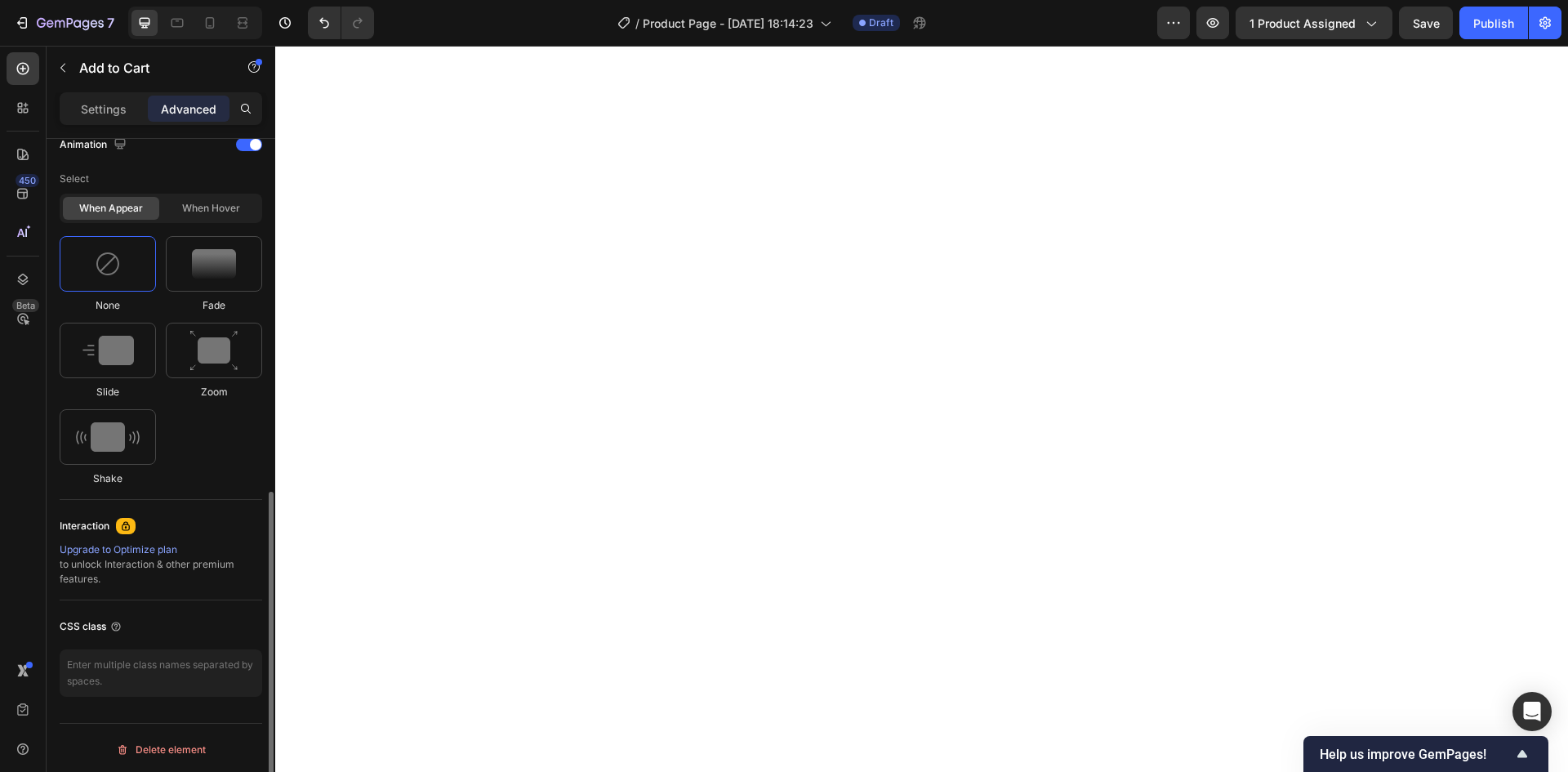
click at [124, 524] on icon at bounding box center [126, 525] width 9 height 9
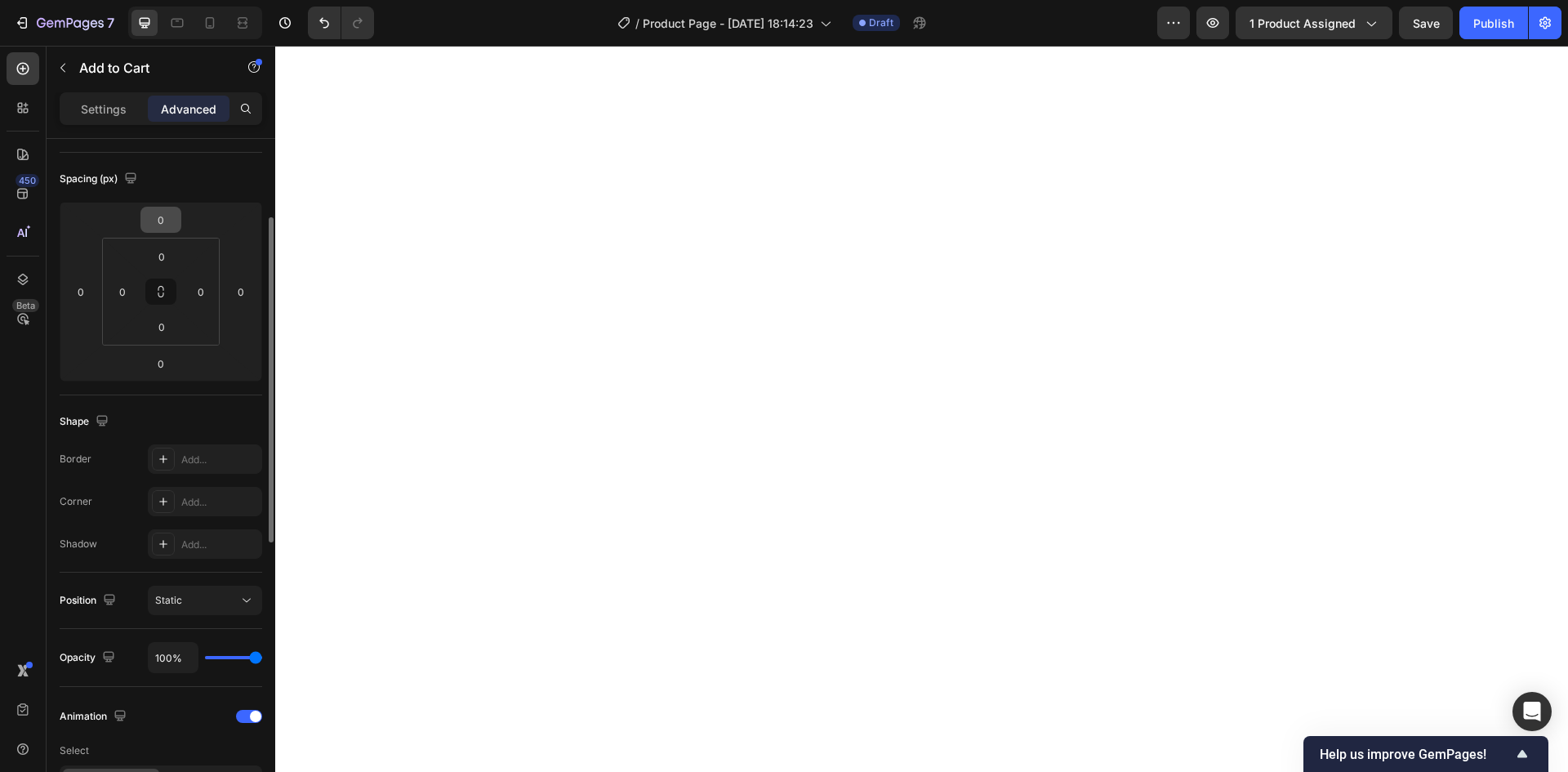
scroll to position [0, 0]
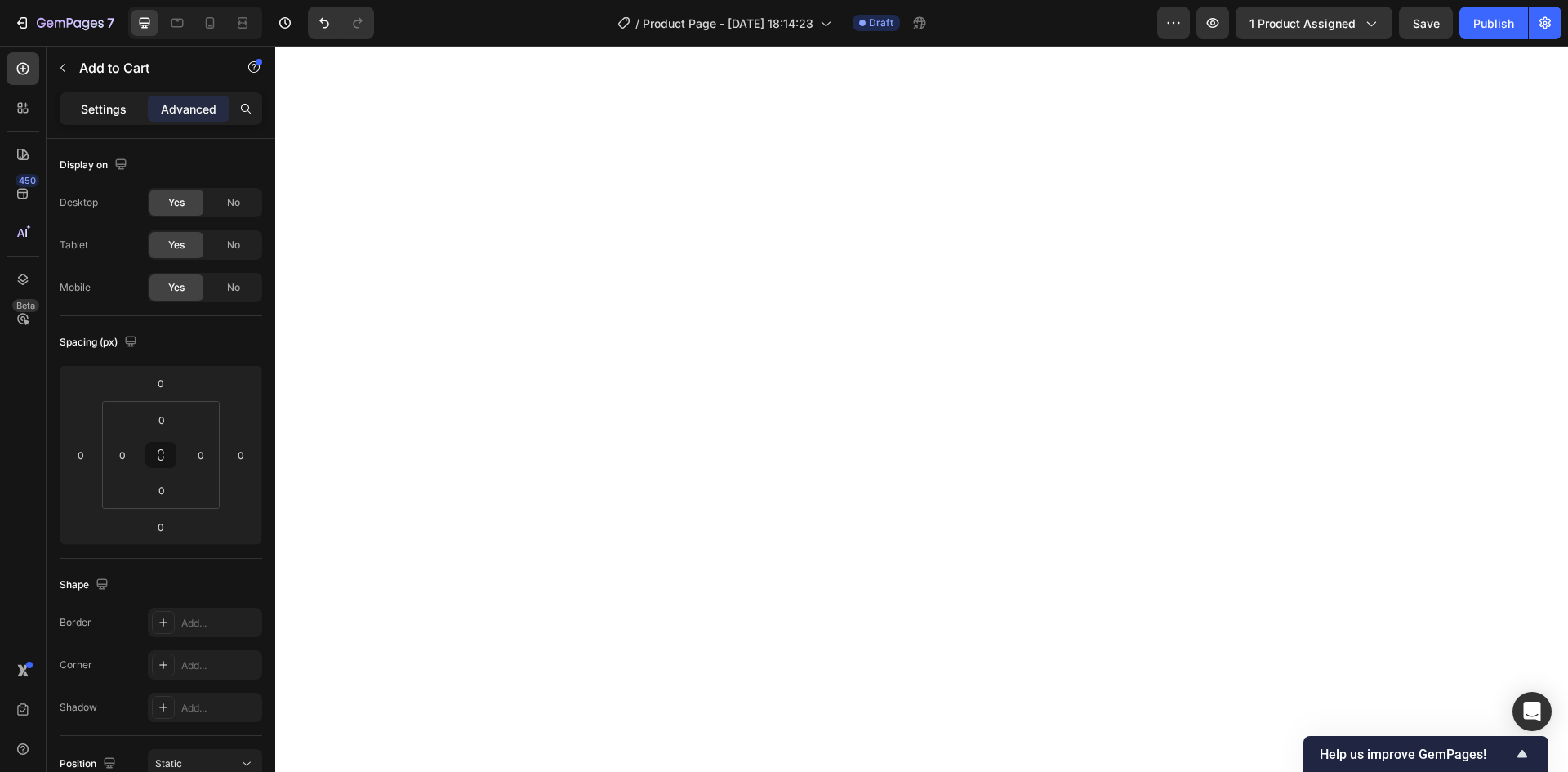
click at [116, 104] on p "Settings" at bounding box center [103, 109] width 45 height 17
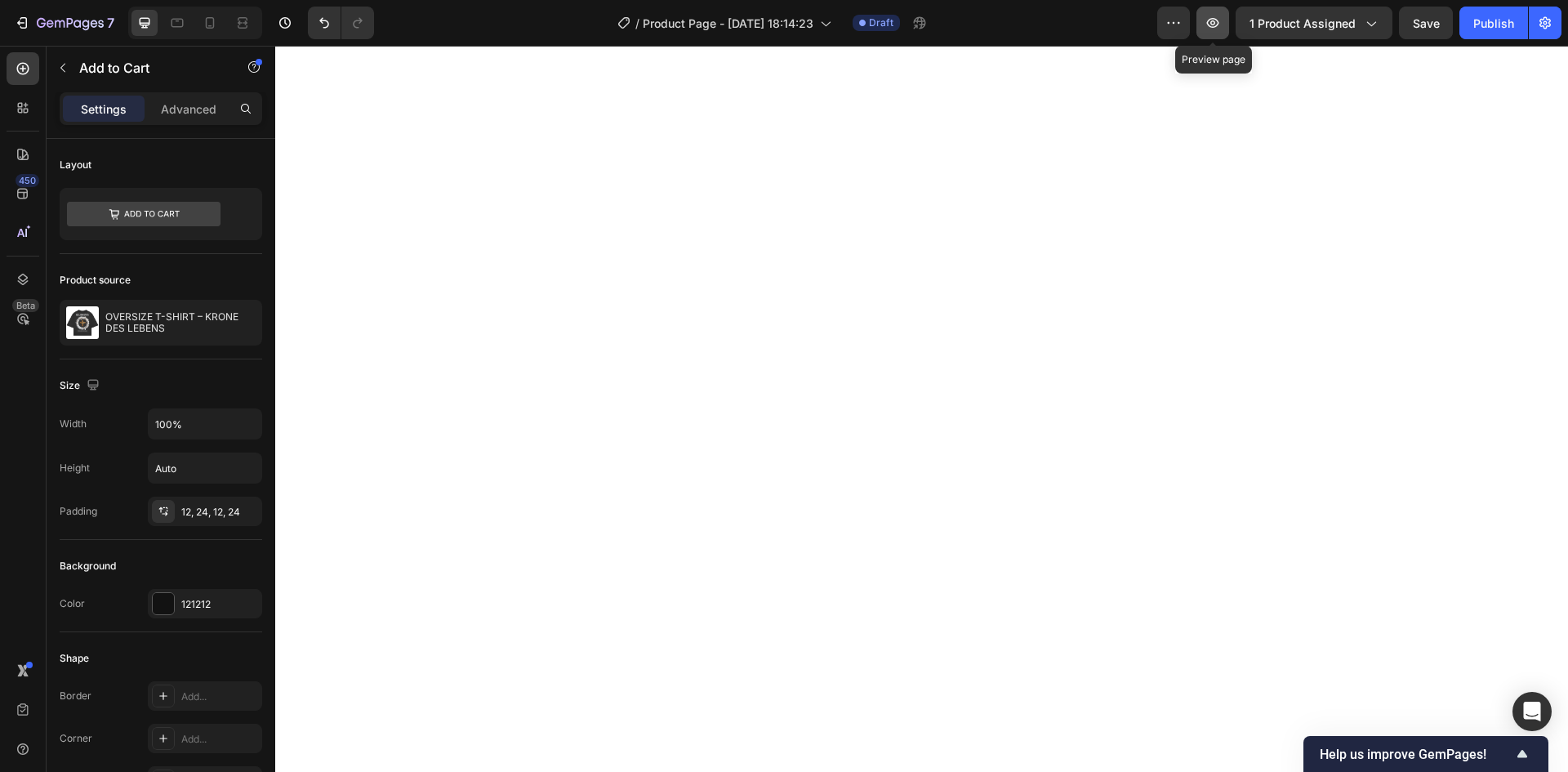
click at [1219, 21] on icon "button" at bounding box center [1213, 22] width 12 height 9
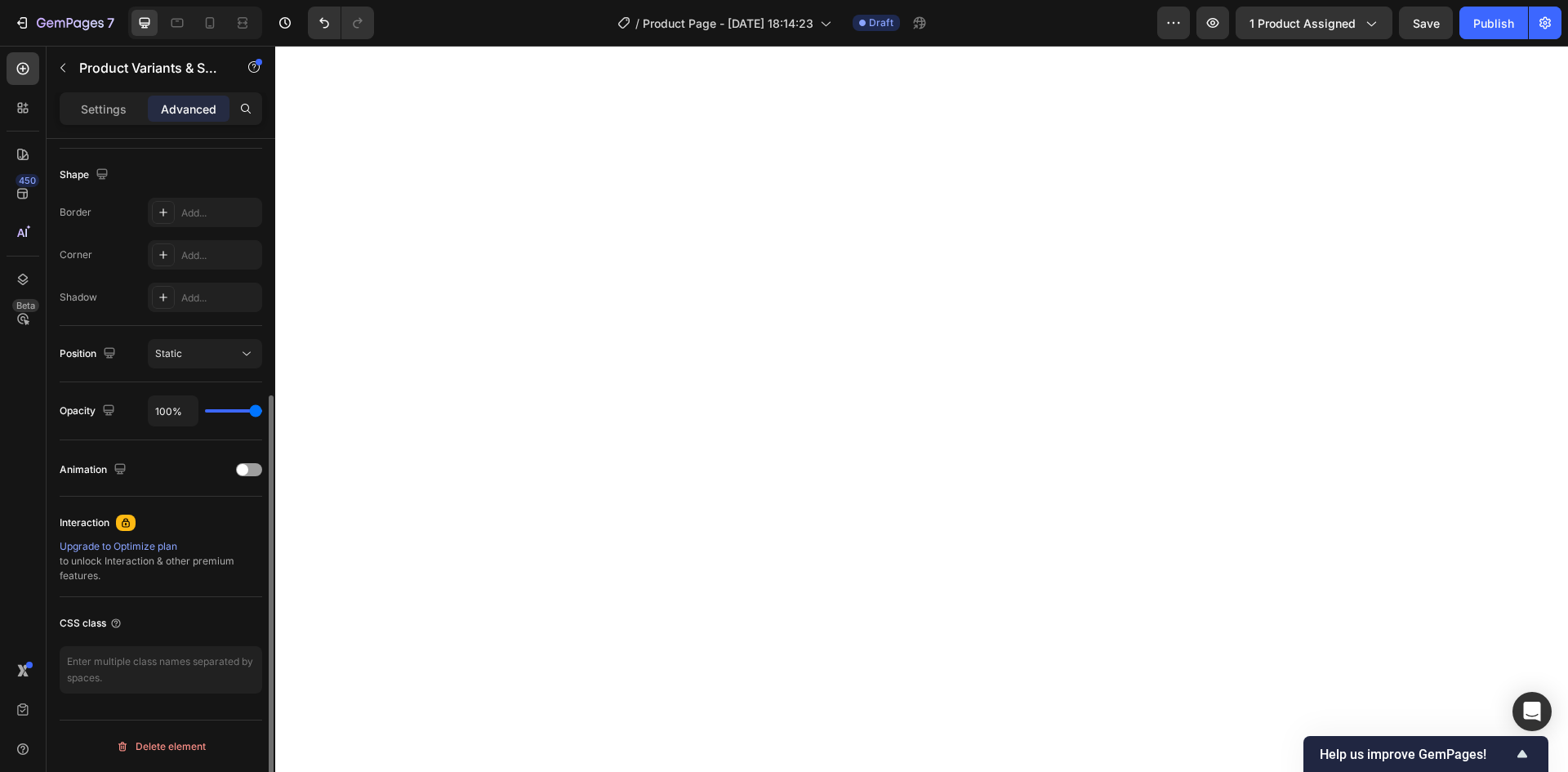
scroll to position [165, 0]
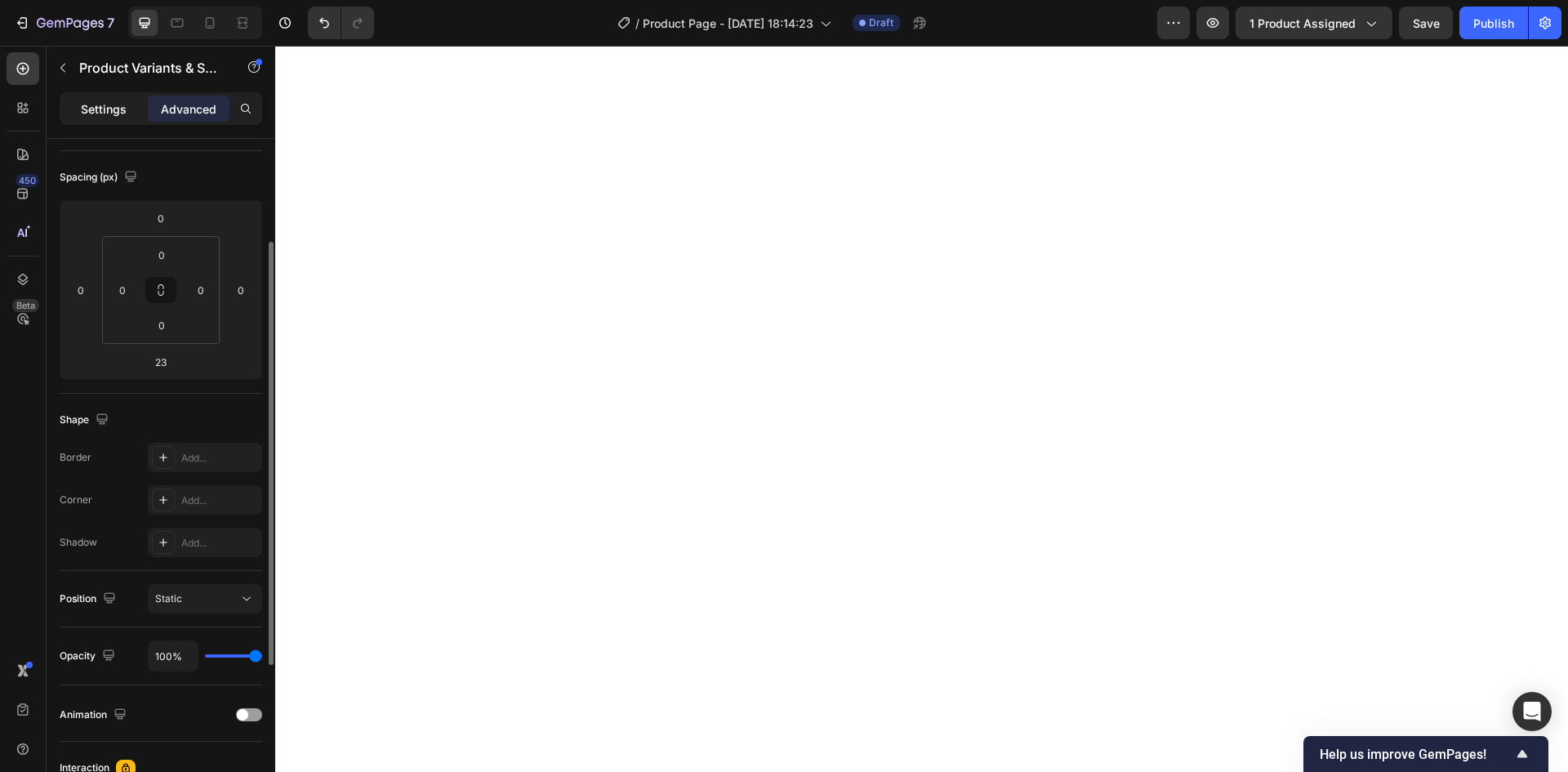
click at [115, 120] on div "Settings" at bounding box center [104, 109] width 82 height 27
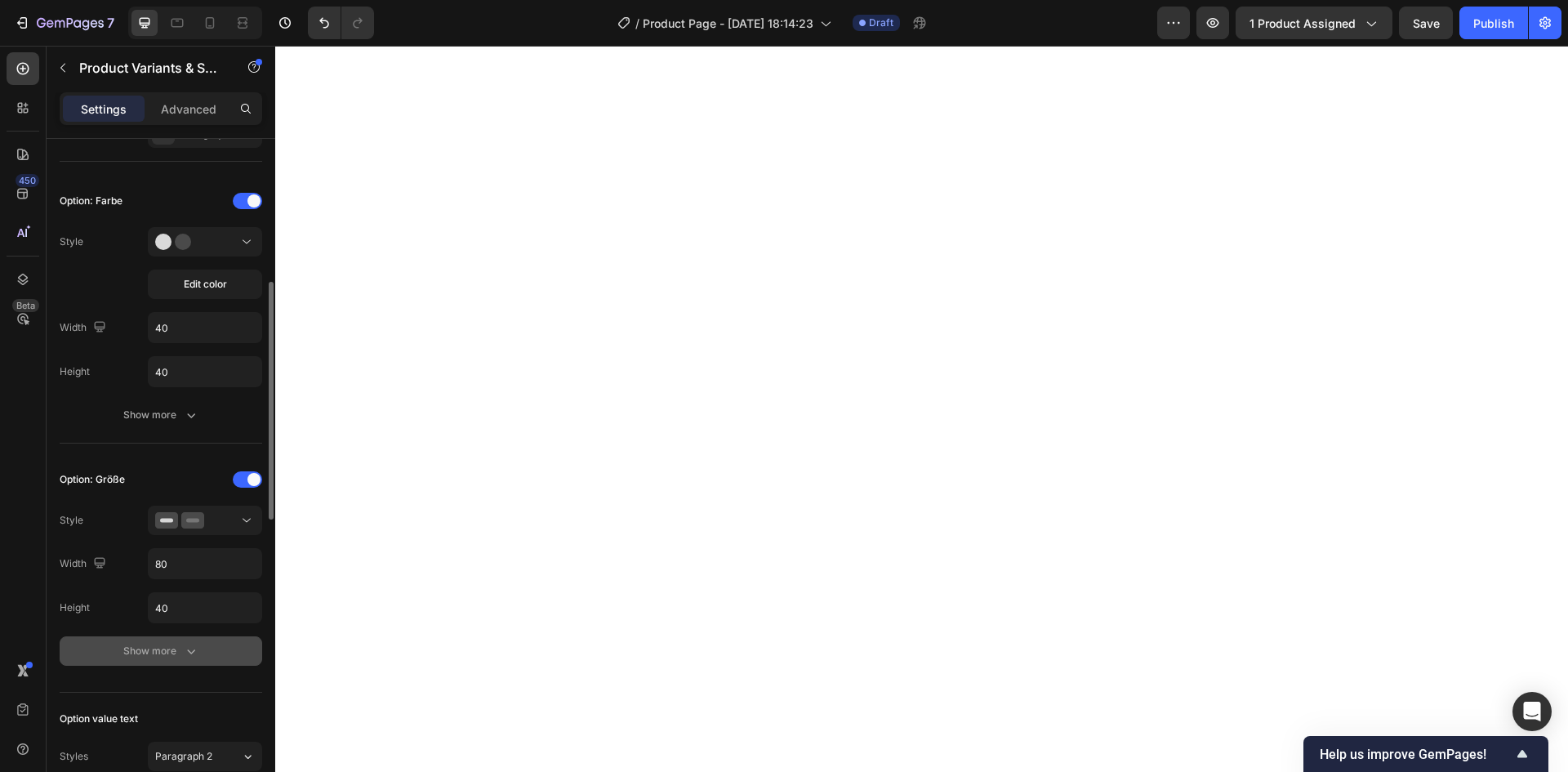
scroll to position [573, 0]
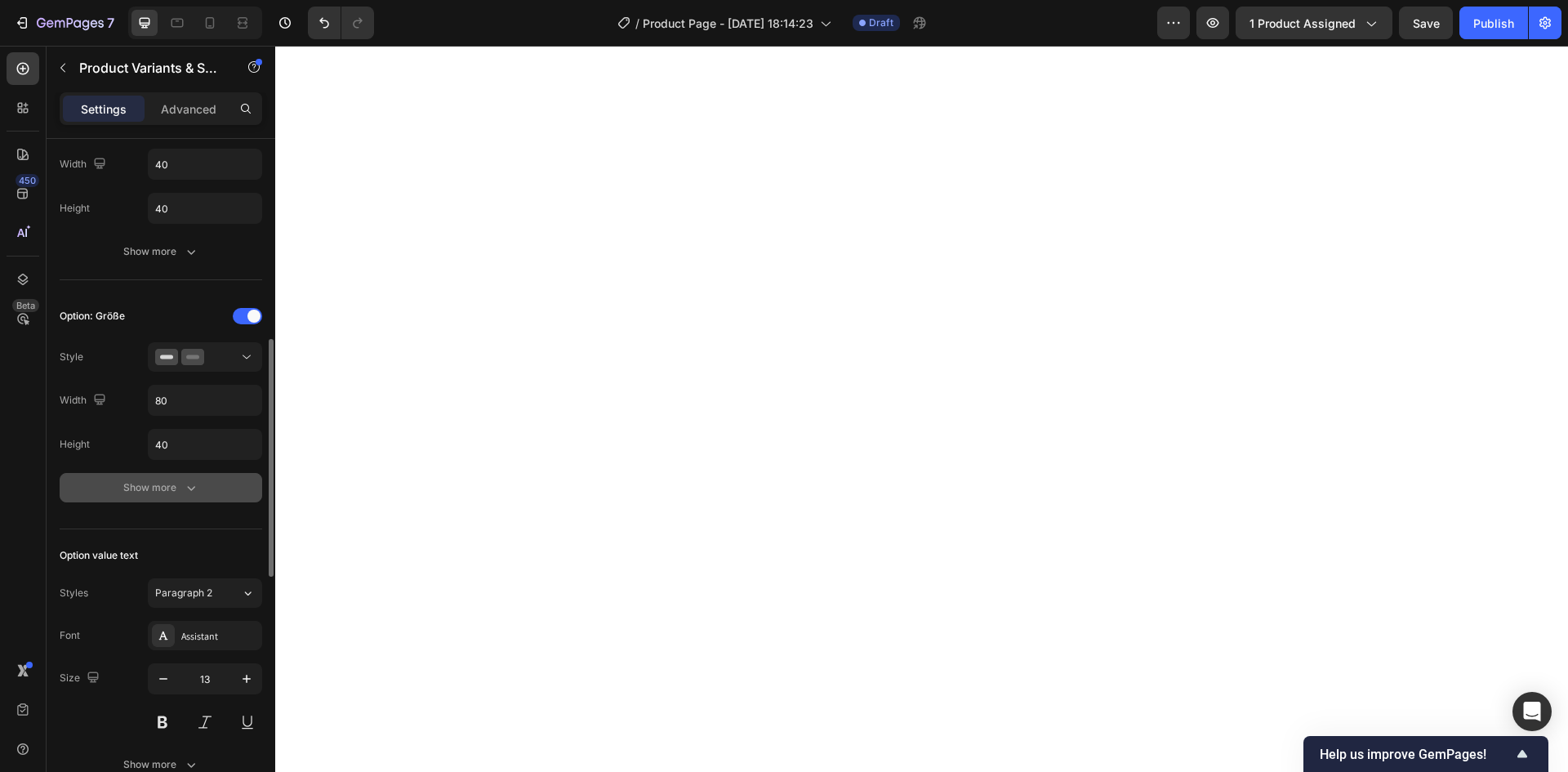
click at [190, 482] on icon "button" at bounding box center [191, 487] width 16 height 16
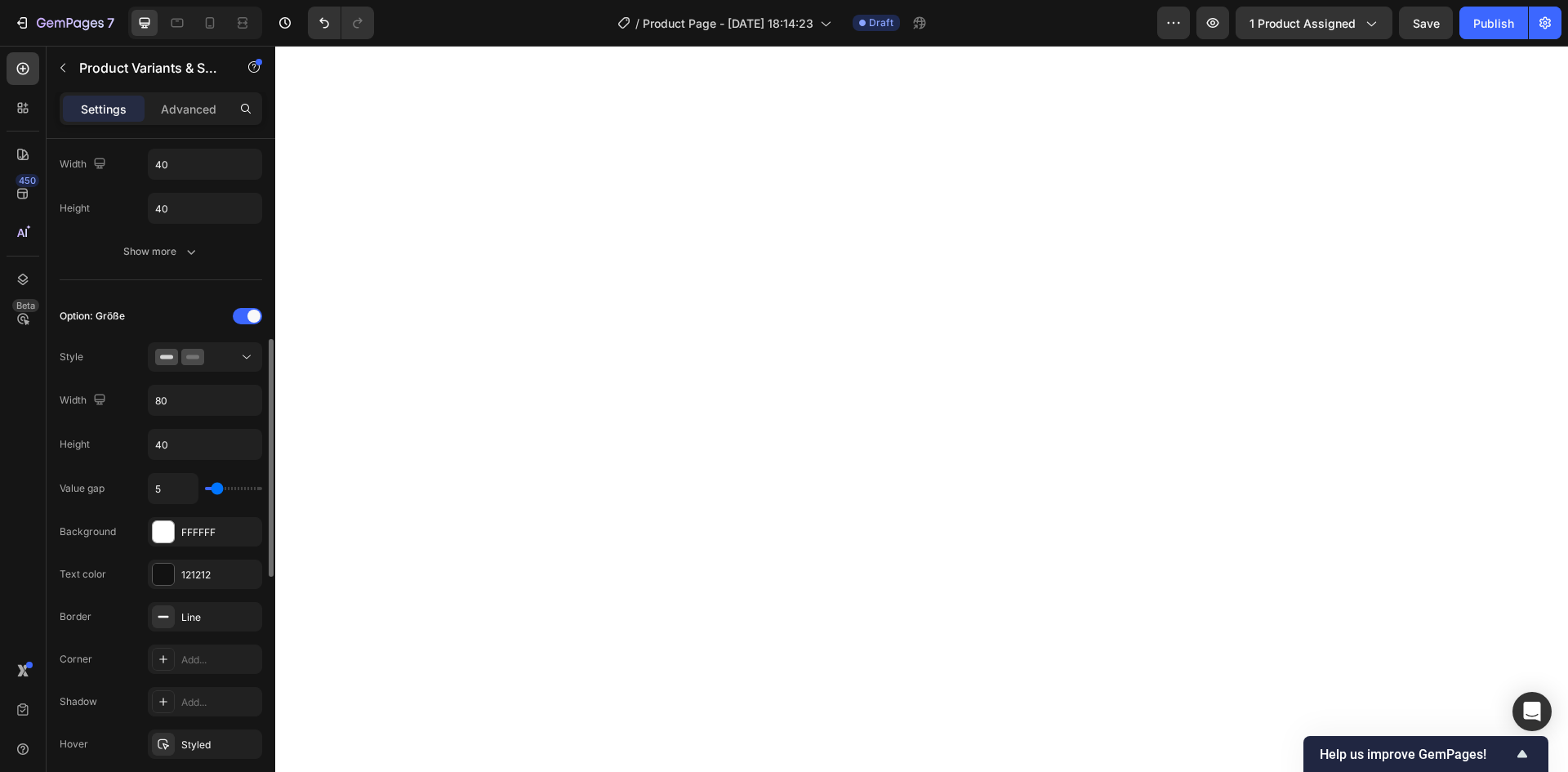
type input "6"
type input "7"
type input "8"
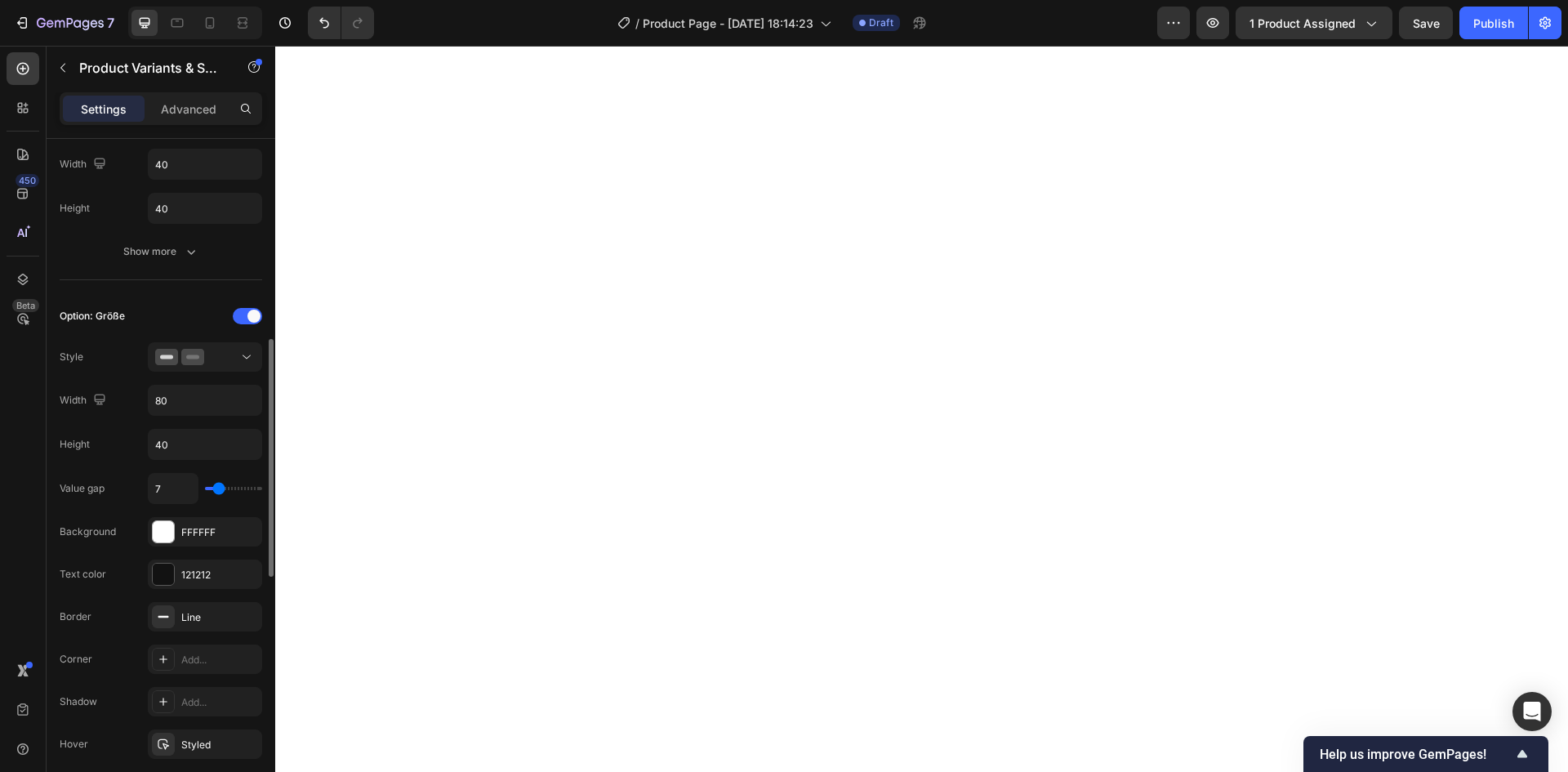
type input "8"
type input "9"
type input "10"
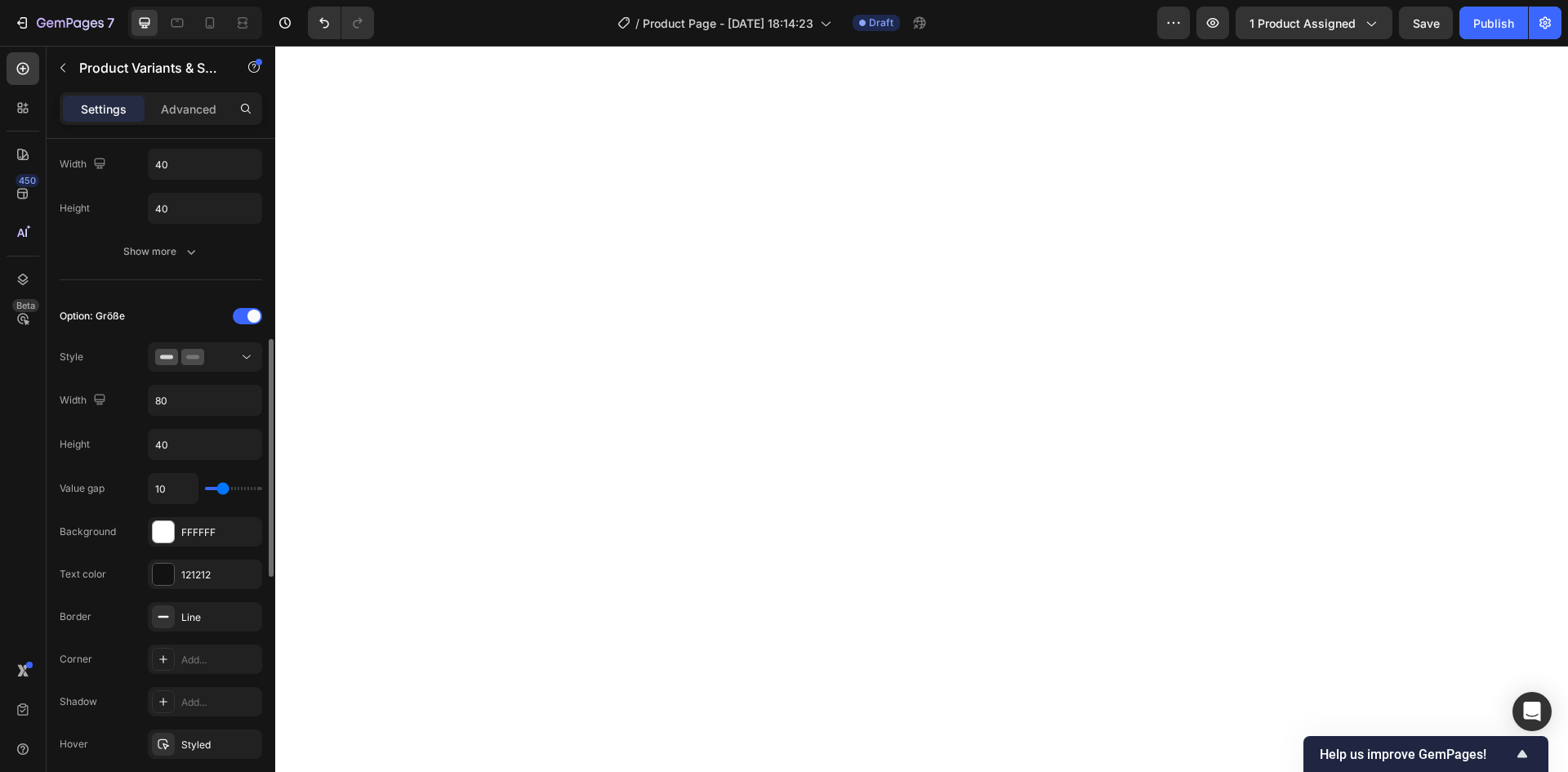
type input "11"
type input "12"
type input "13"
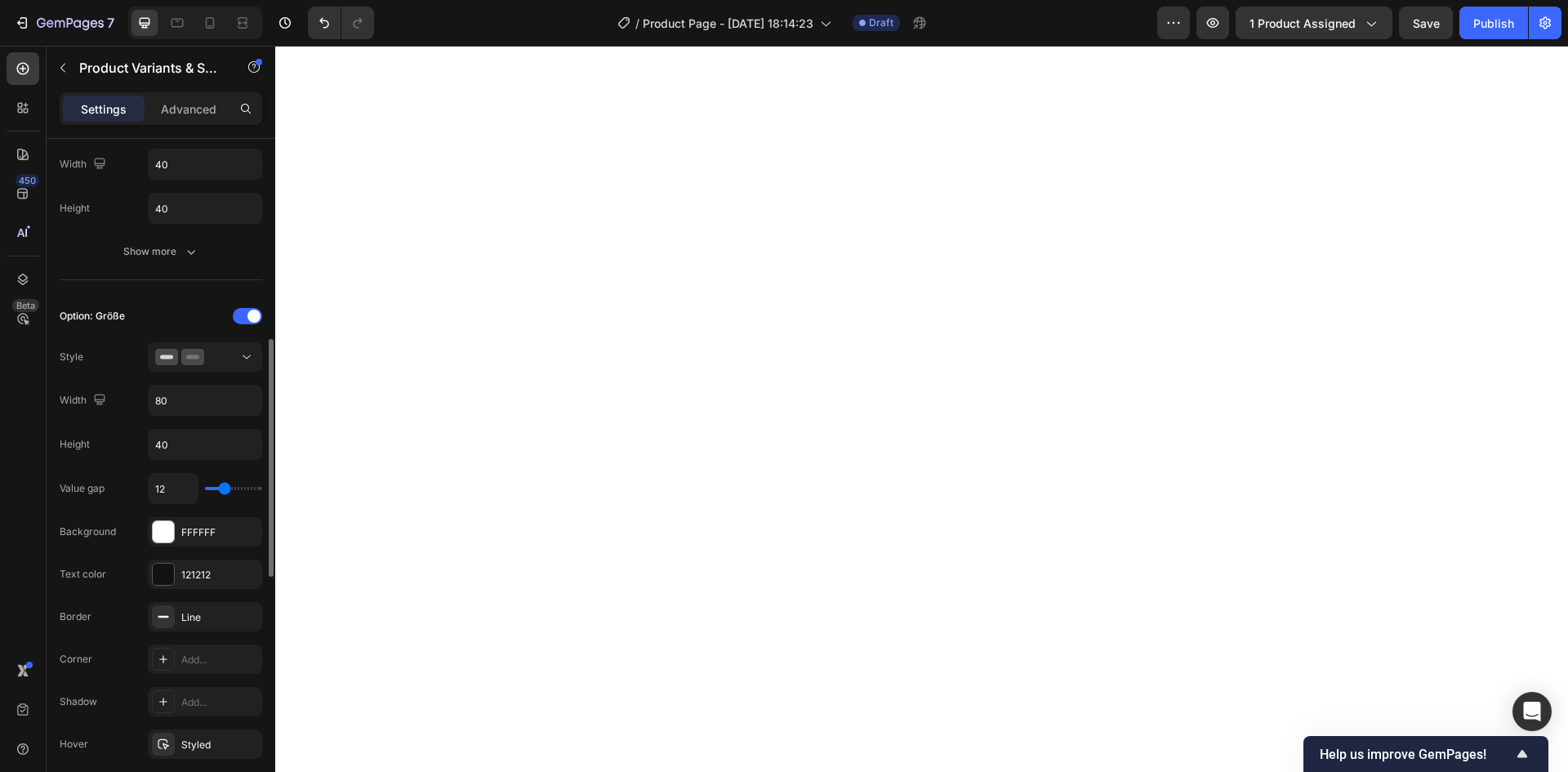
type input "13"
type input "14"
type input "16"
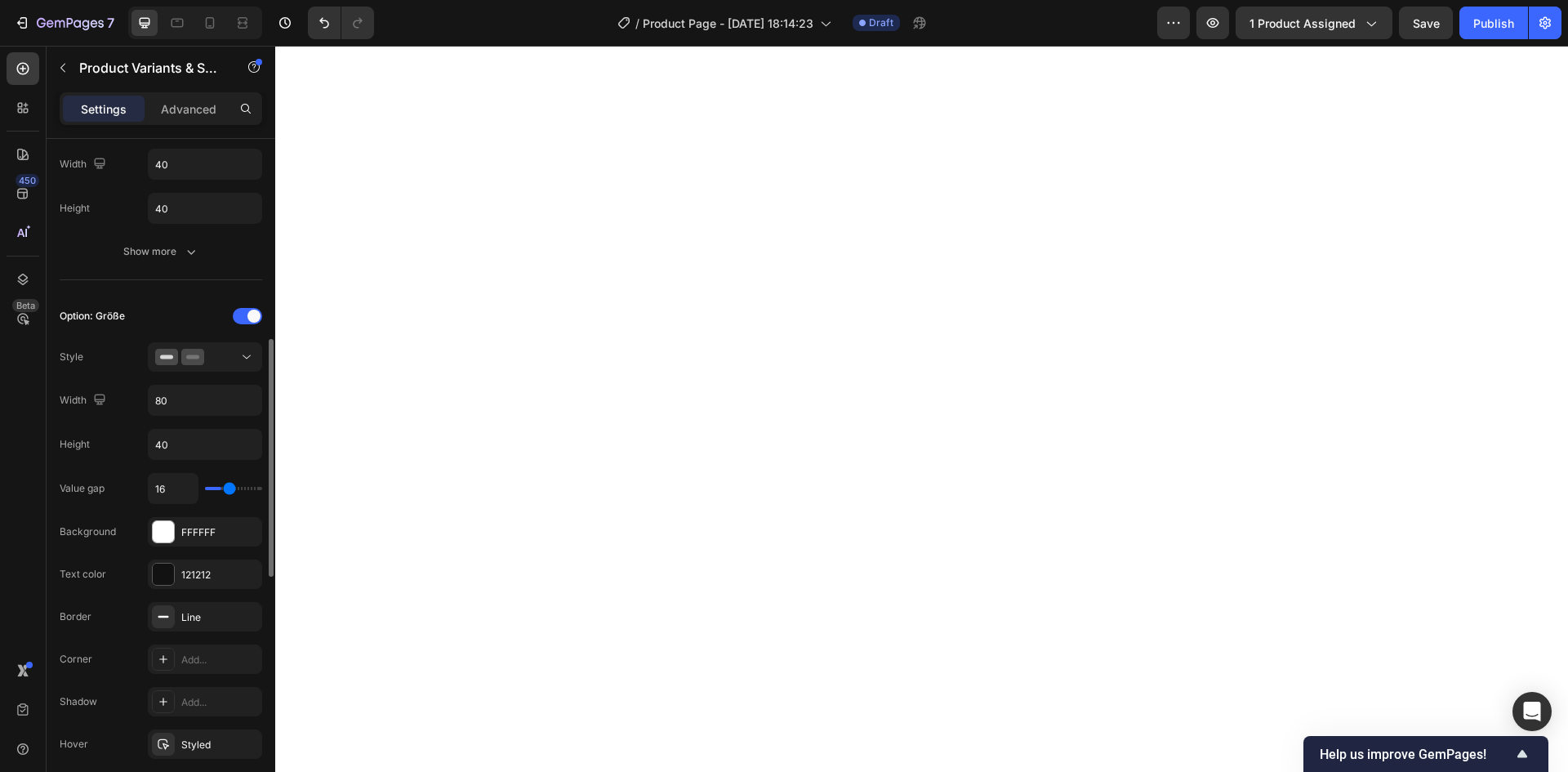
type input "17"
type input "19"
type input "20"
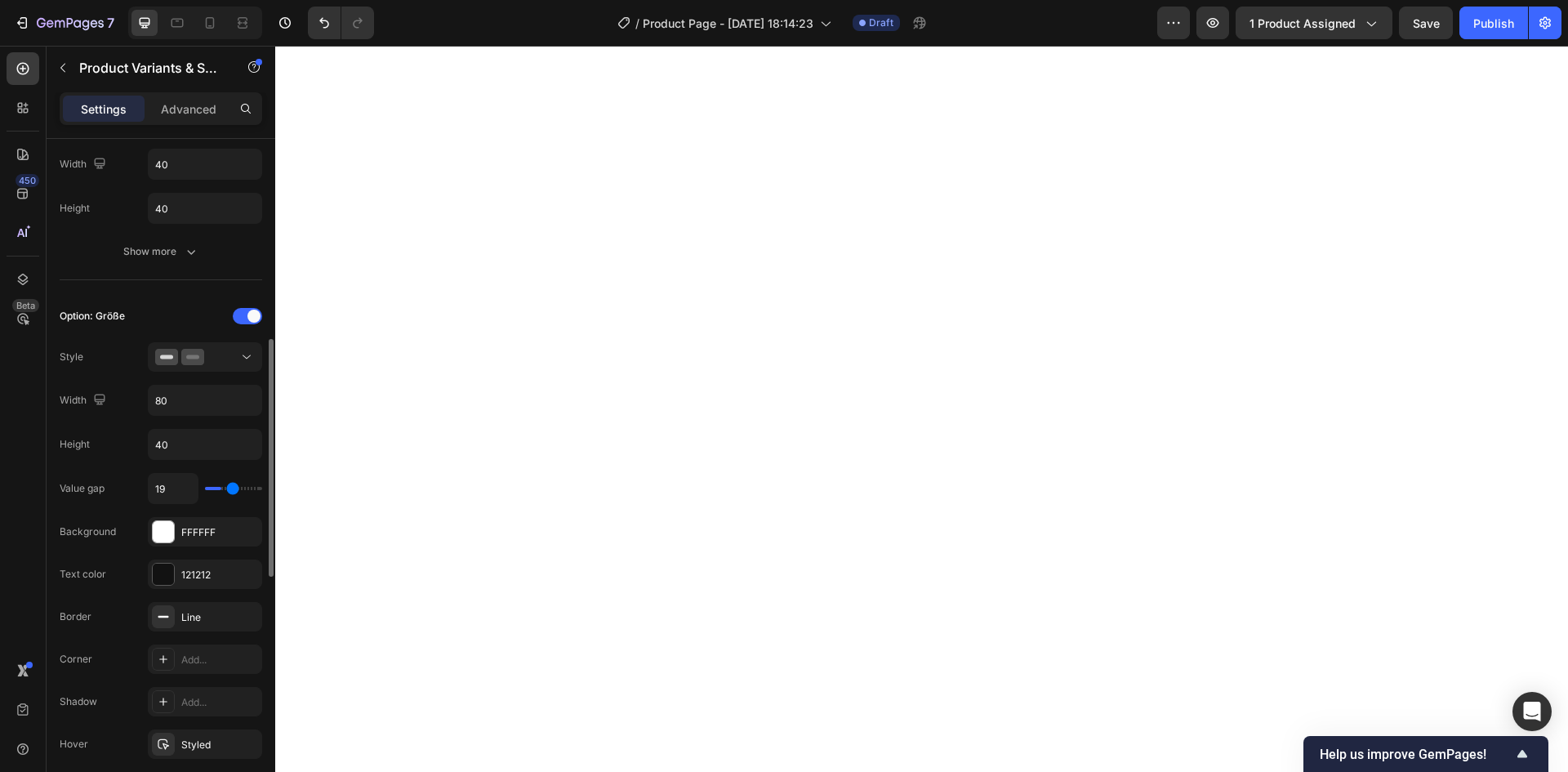
type input "20"
type input "21"
type input "22"
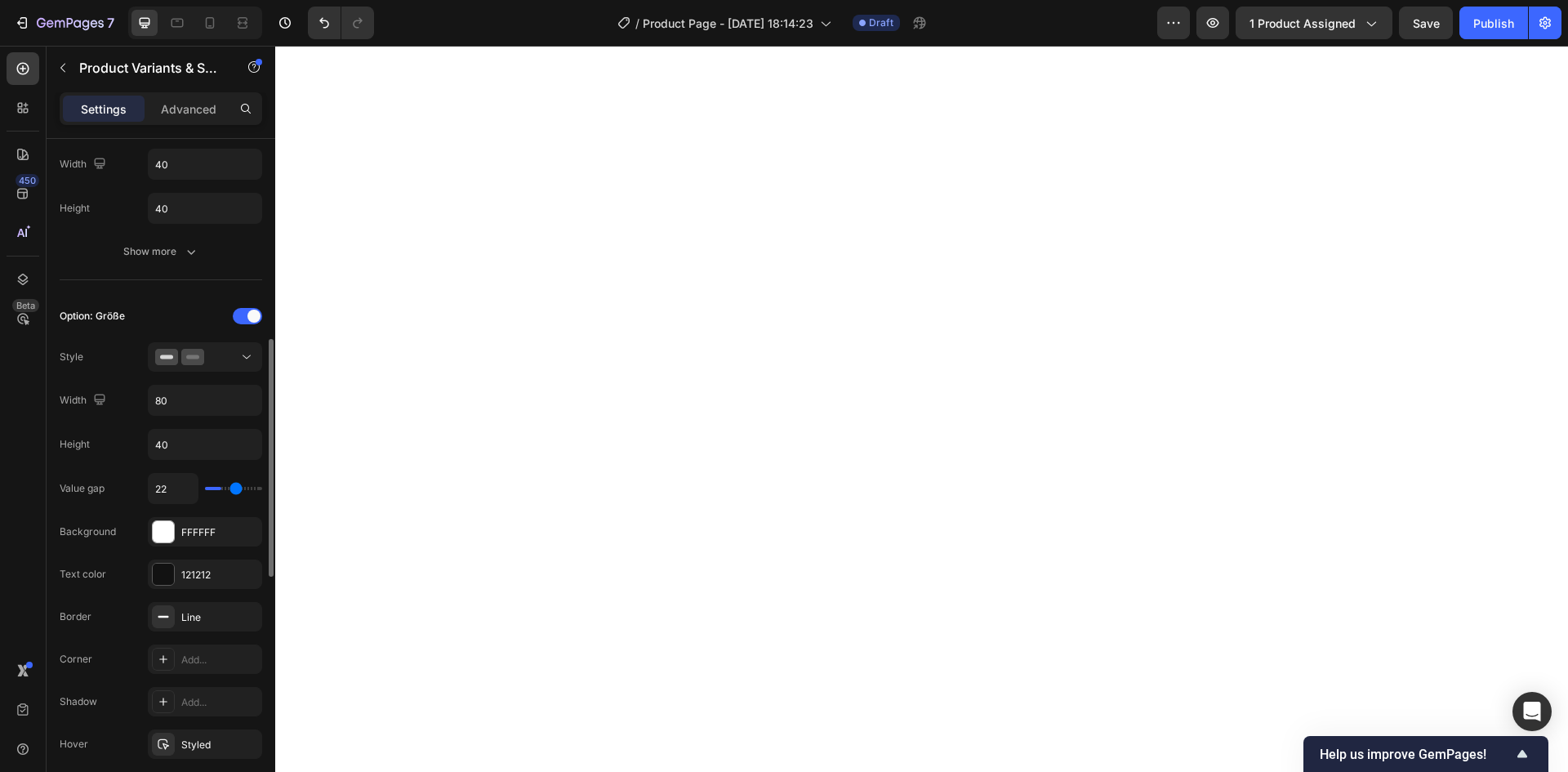
type input "23"
type input "24"
type input "25"
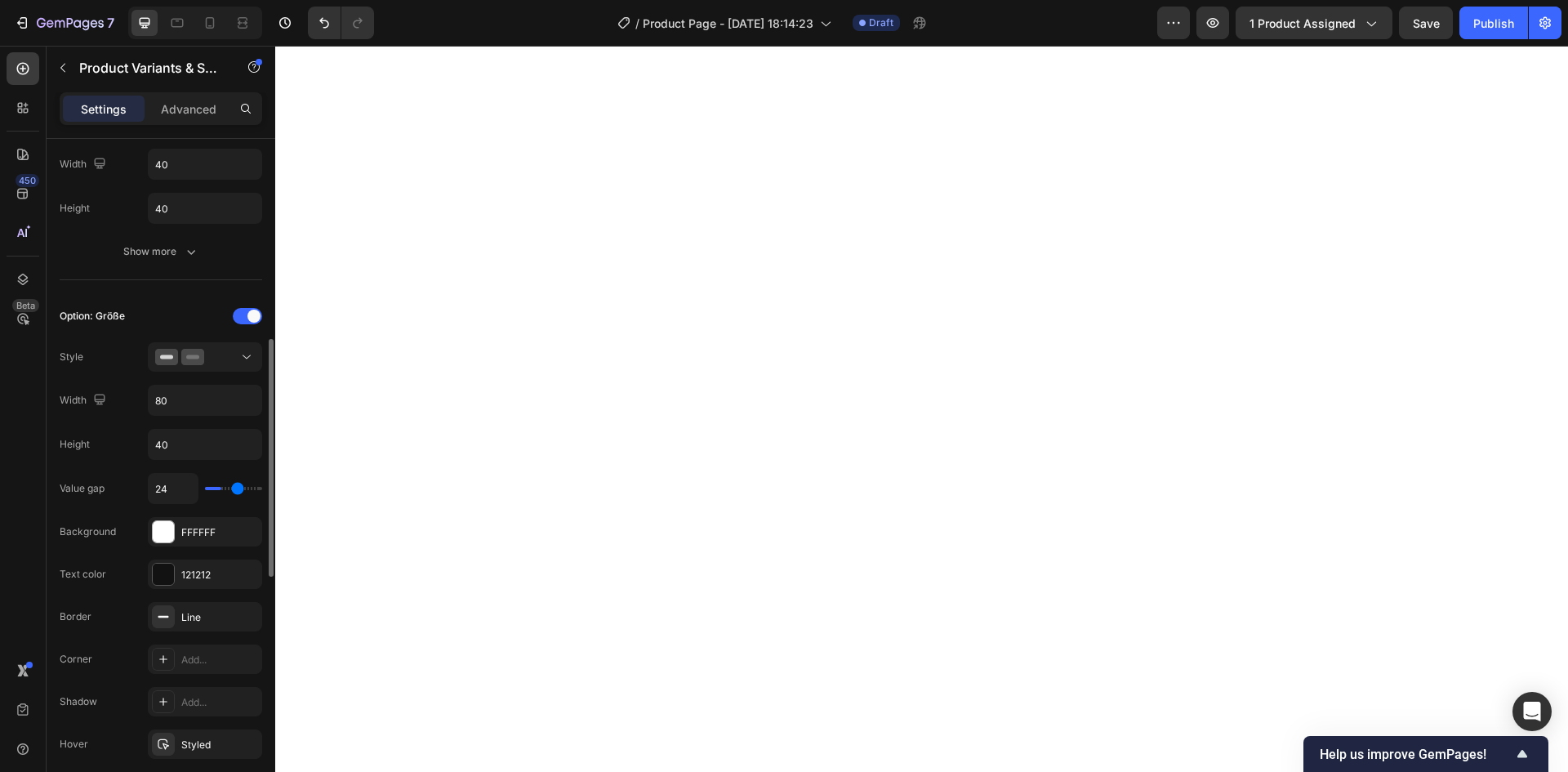
type input "25"
type input "26"
type input "27"
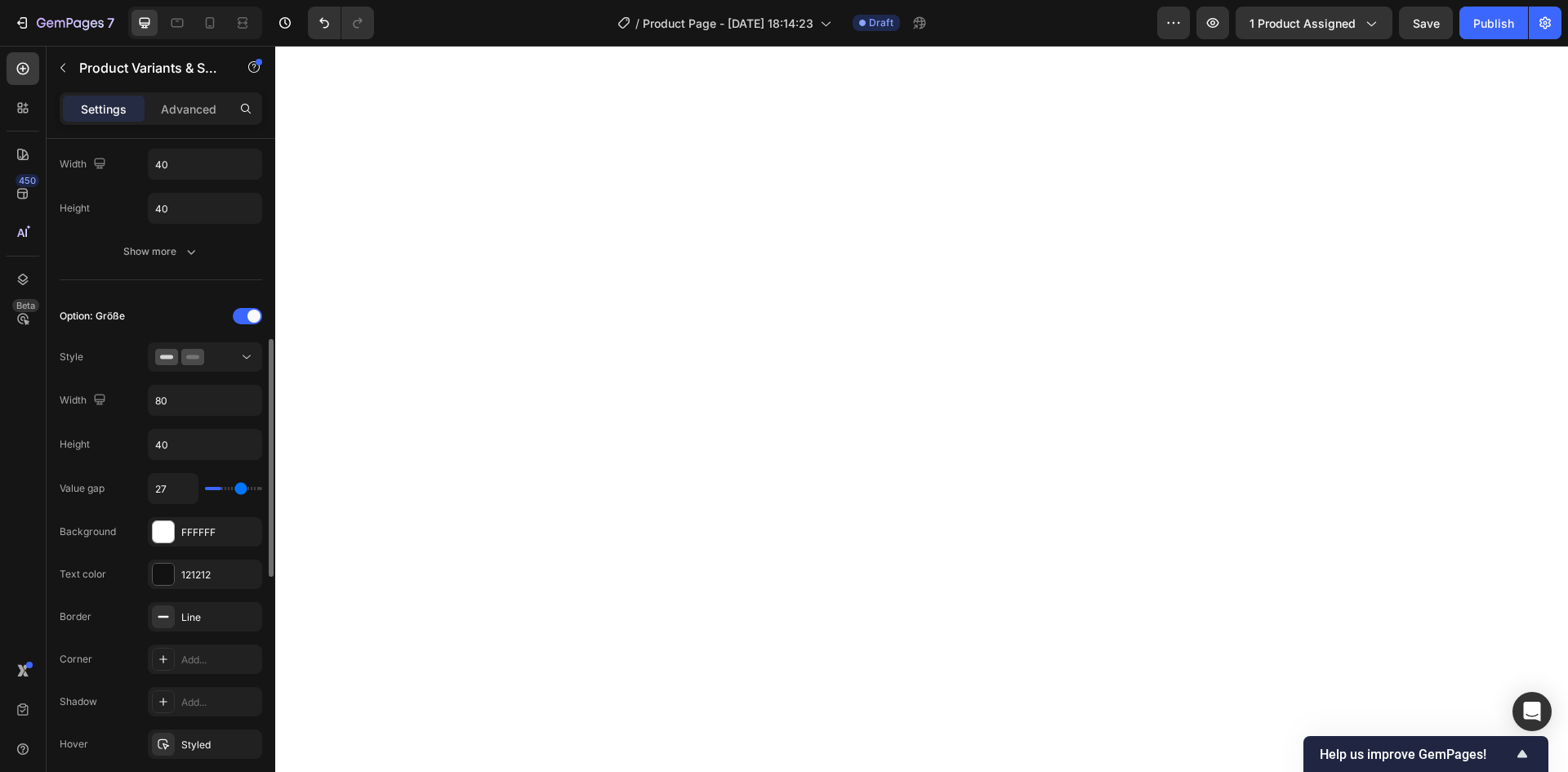
type input "28"
type input "29"
type input "30"
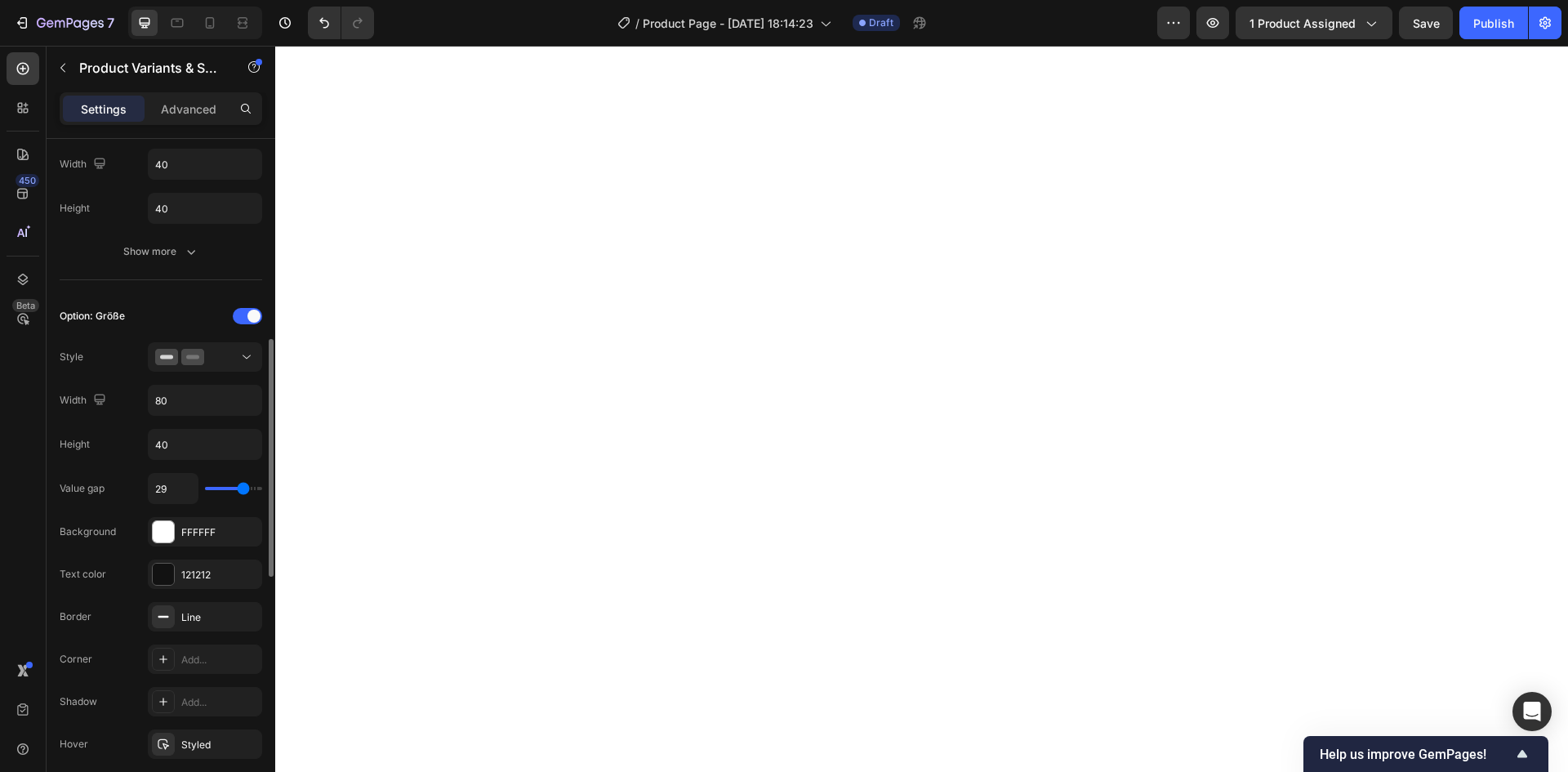
type input "30"
type input "31"
type input "32"
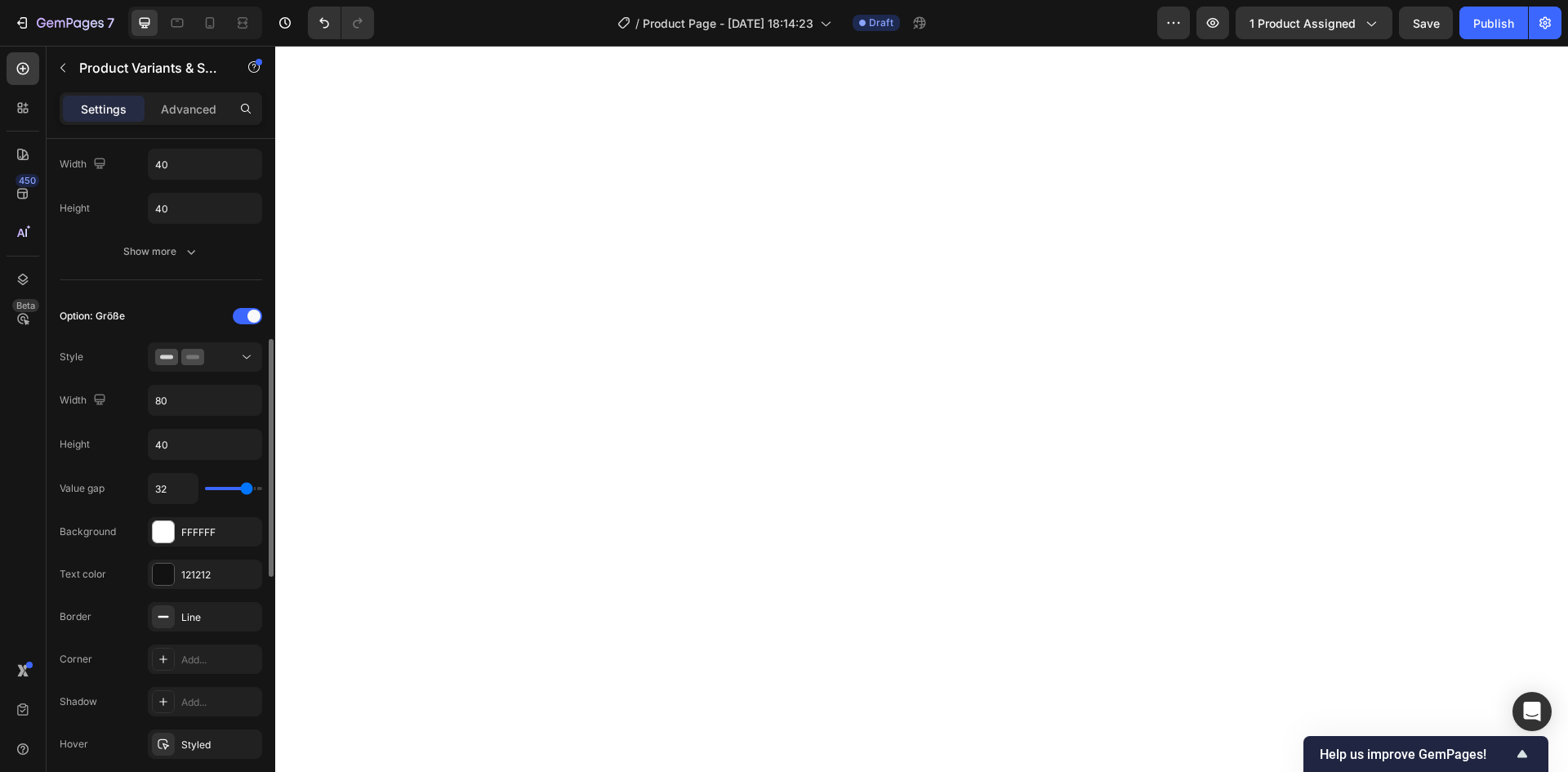
type input "33"
type input "34"
type input "35"
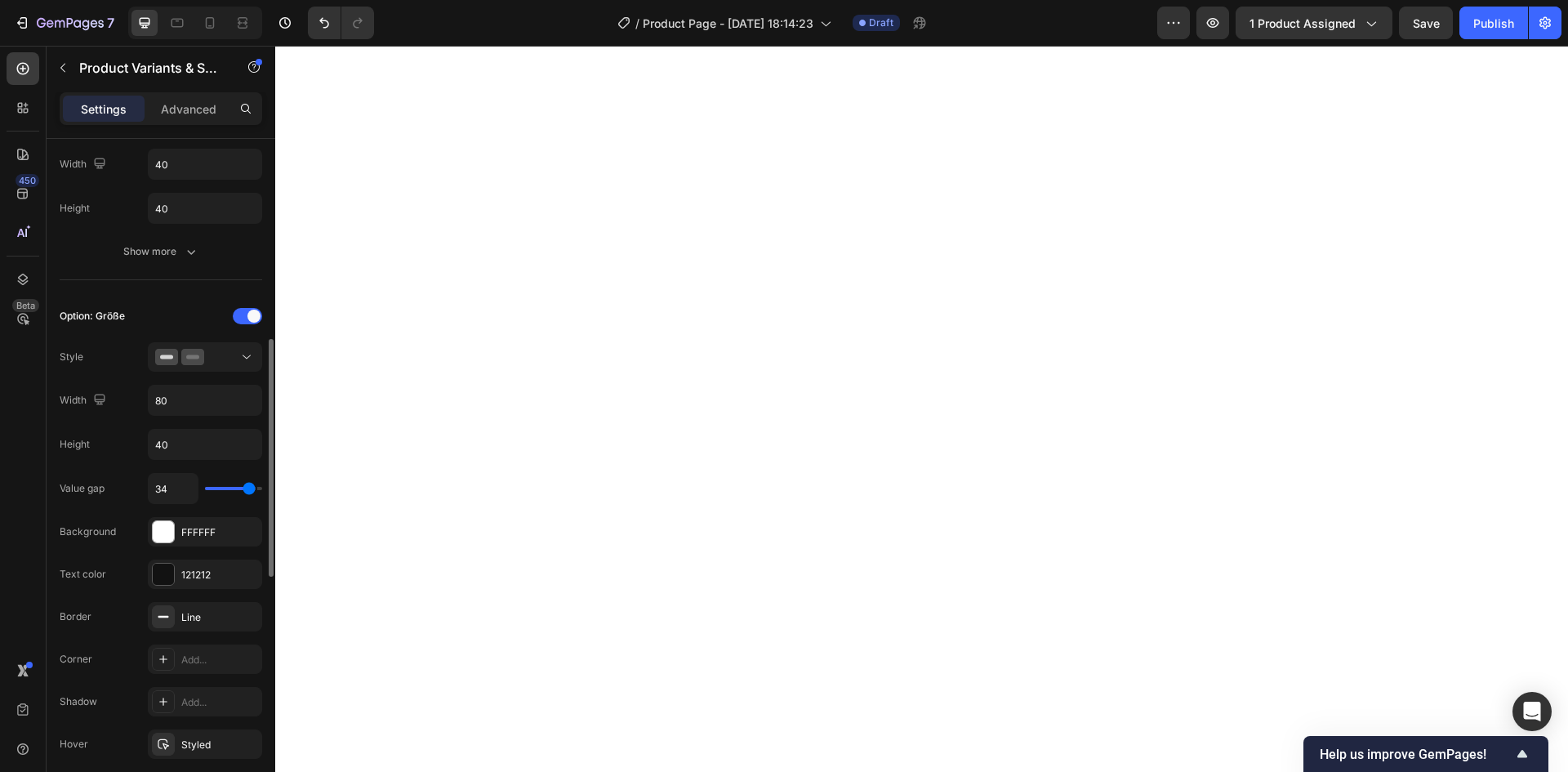
type input "35"
type input "36"
type input "37"
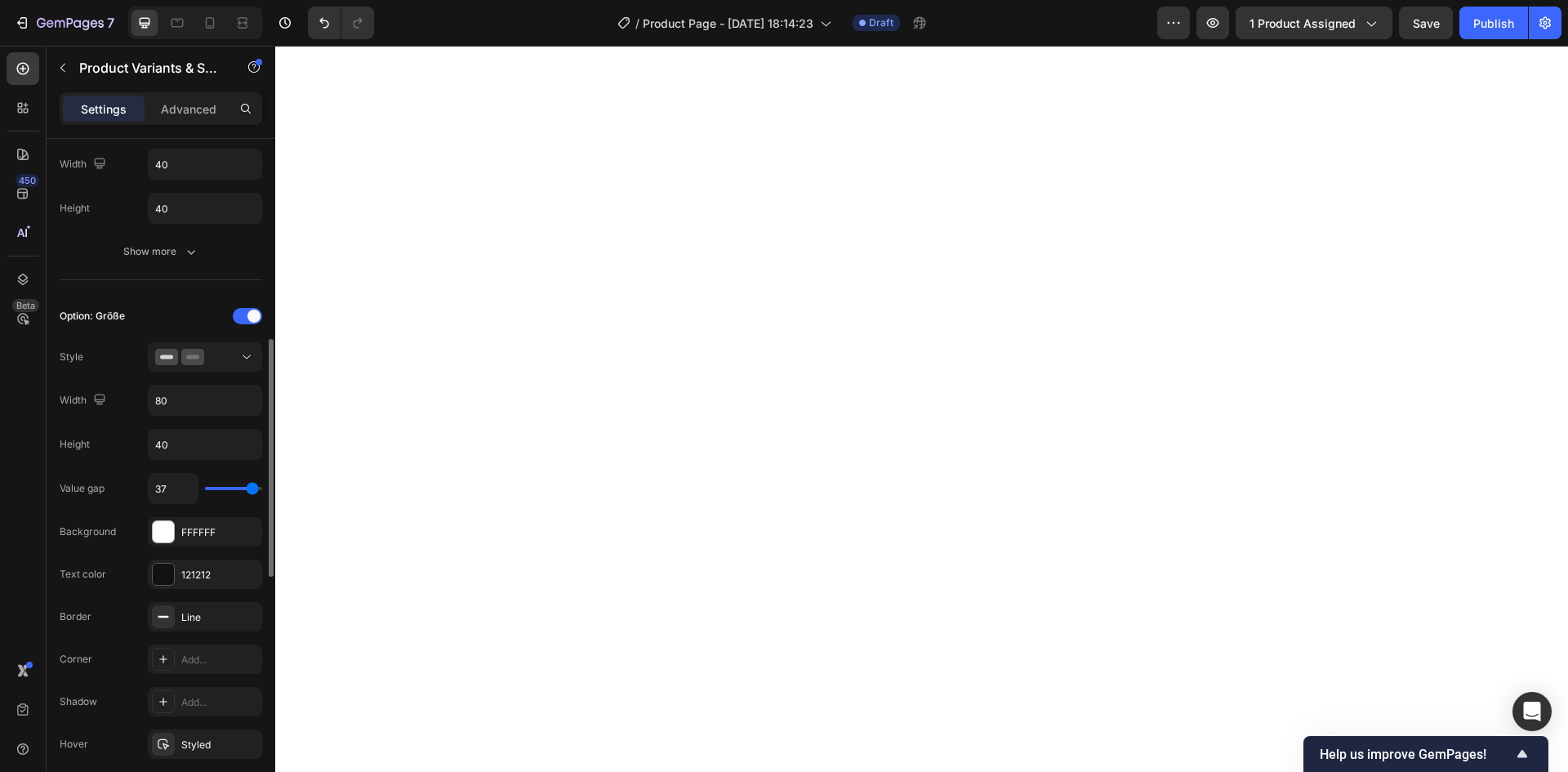
type input "39"
type input "40"
drag, startPoint x: 218, startPoint y: 486, endPoint x: 310, endPoint y: 498, distance: 92.8
type input "40"
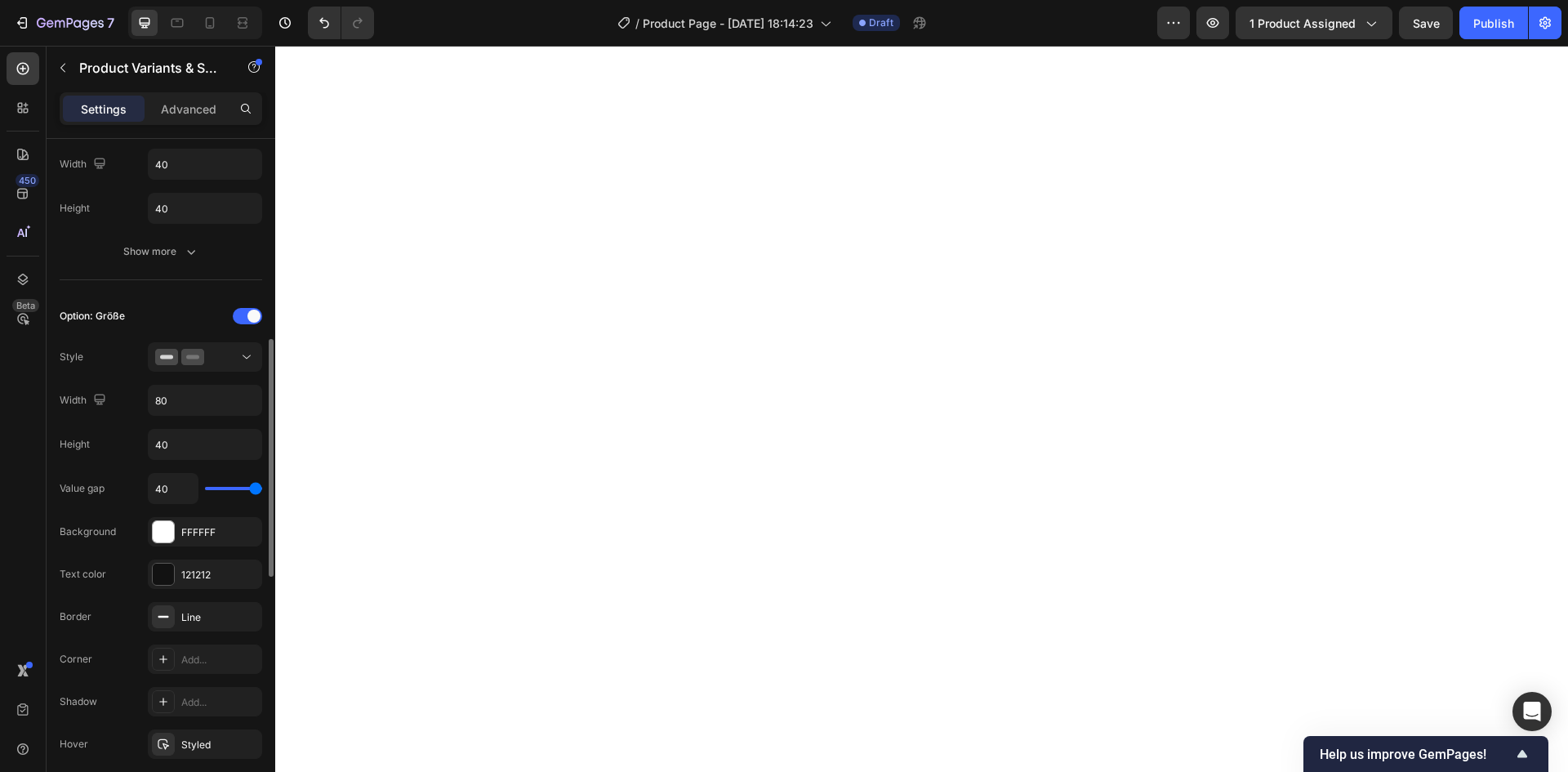
click at [262, 490] on input "range" at bounding box center [233, 488] width 57 height 3
click at [211, 444] on input "40" at bounding box center [205, 444] width 113 height 29
type input "%"
type input "5"
type input "40"
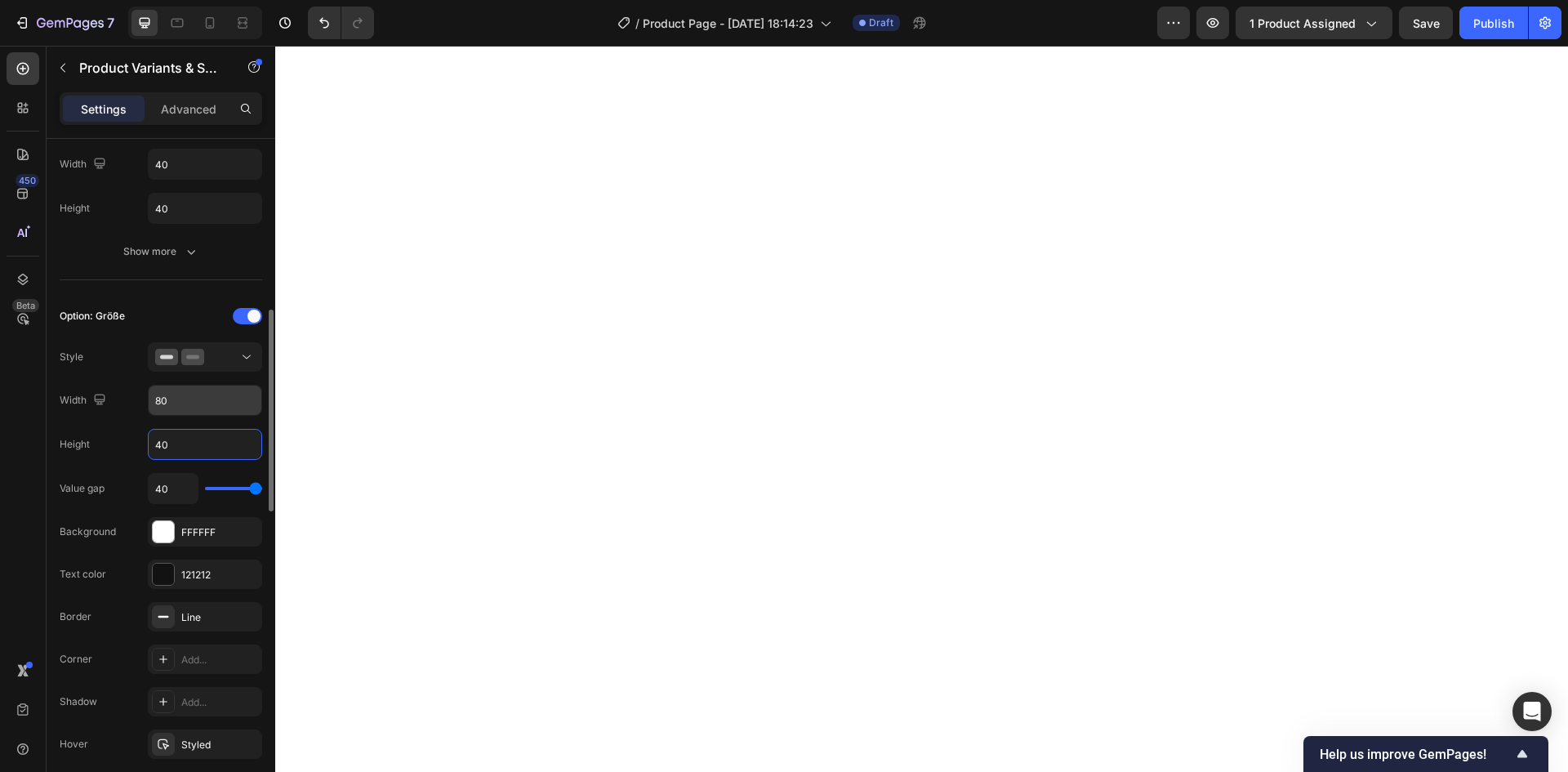
click at [209, 411] on input "80" at bounding box center [205, 400] width 113 height 29
type input "100"
type input "38"
type input "37"
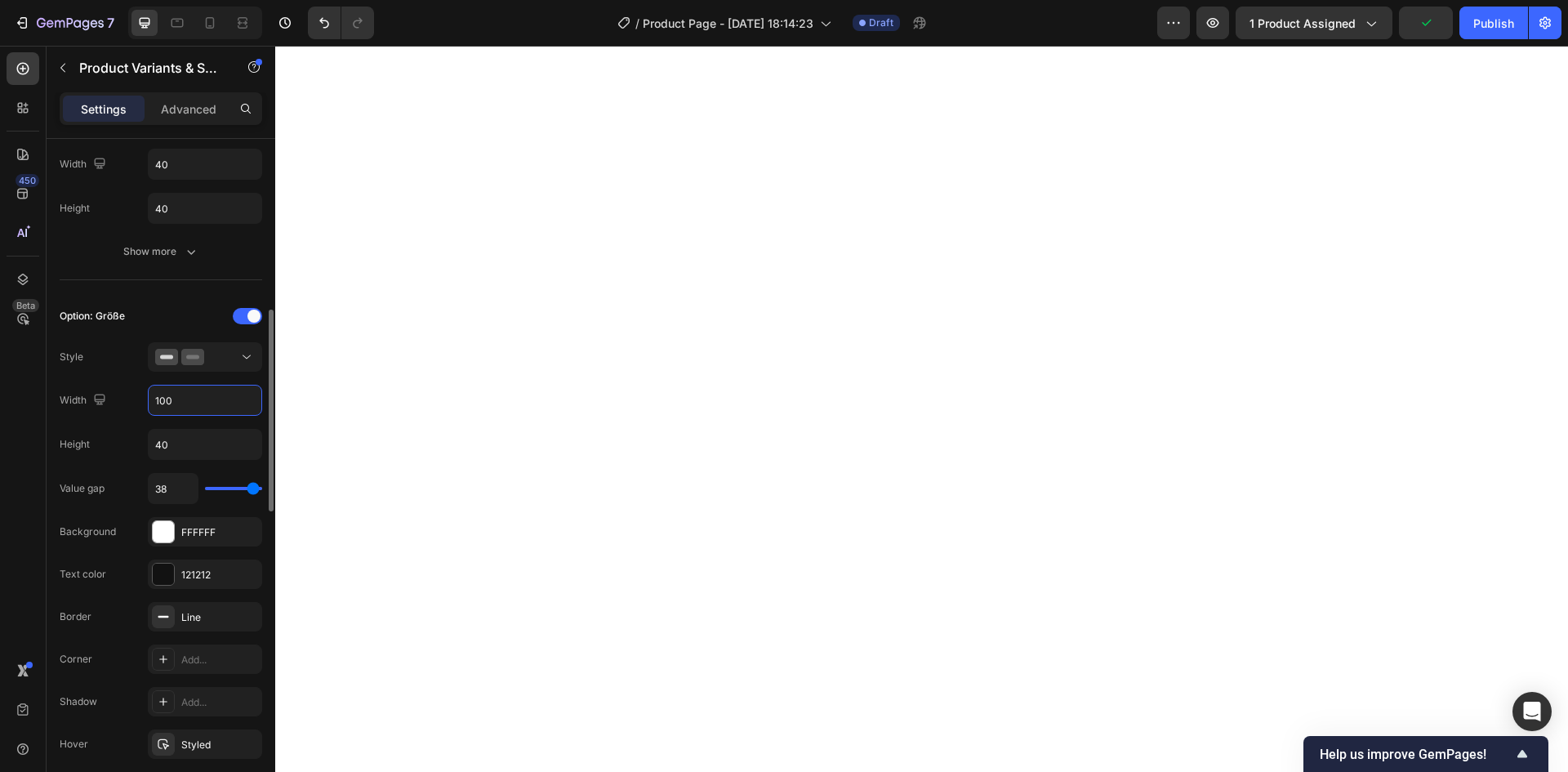
type input "37"
type input "36"
type input "35"
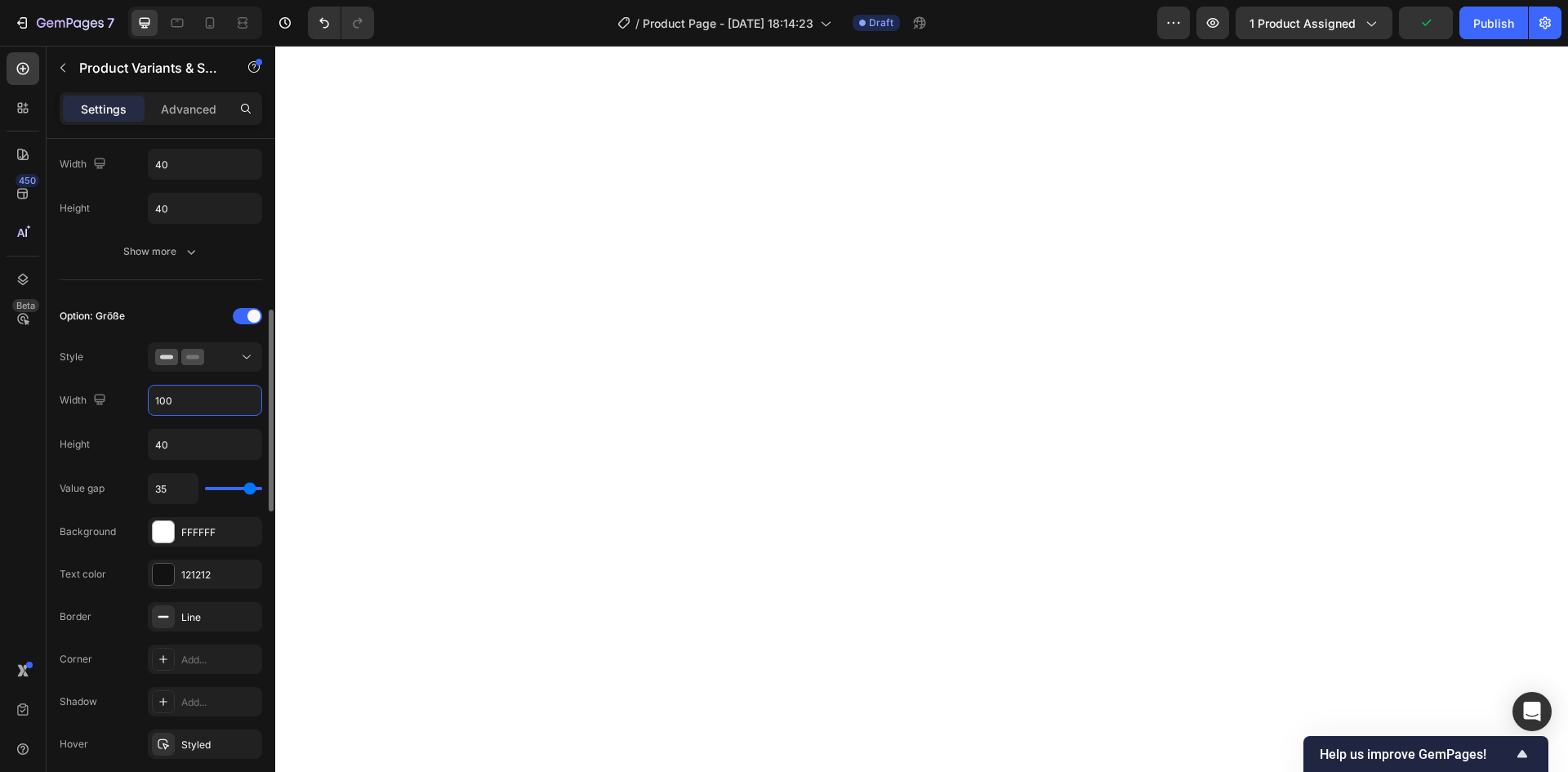
type input "34"
type input "33"
type input "32"
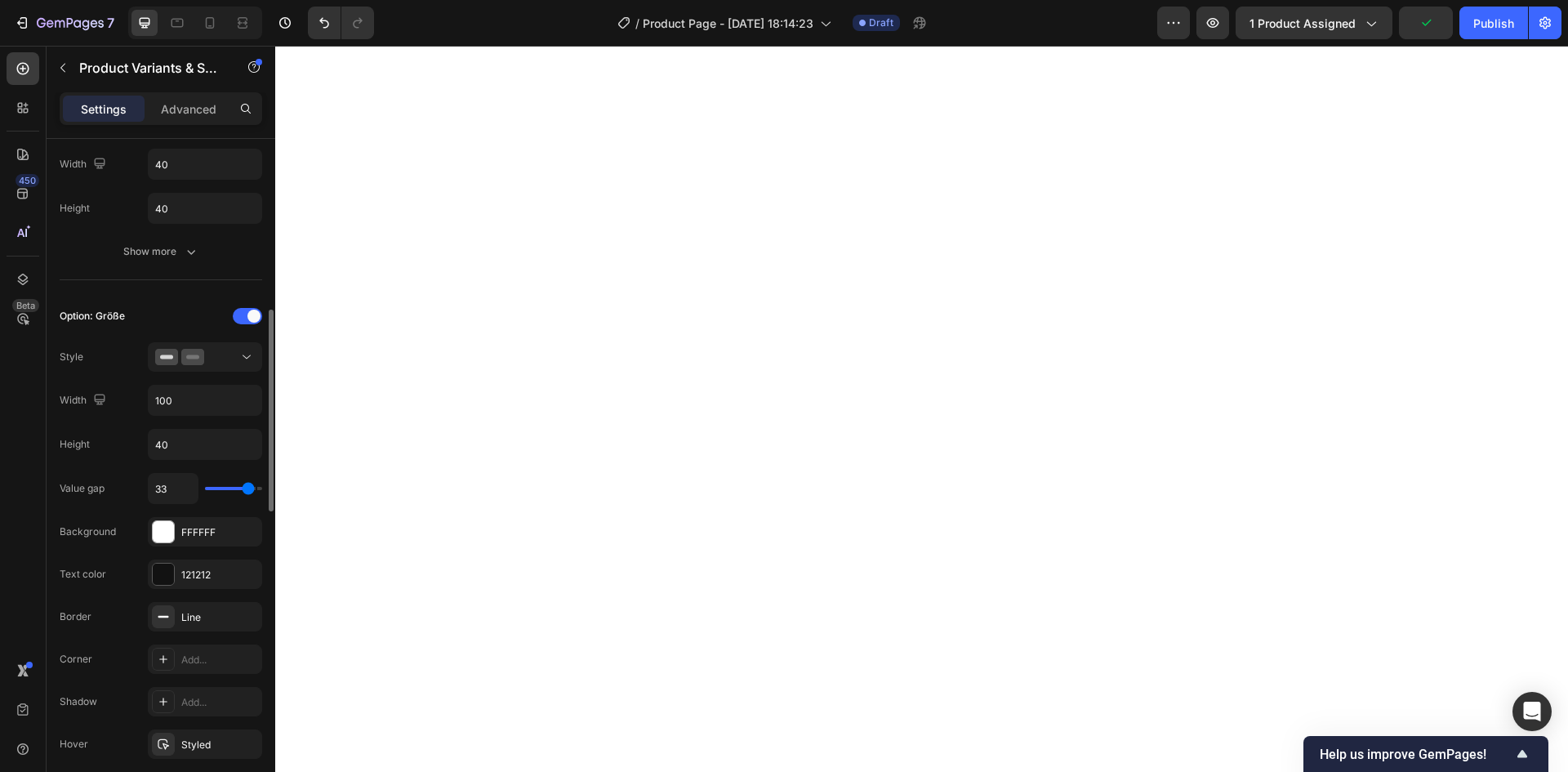
type input "32"
type input "30"
type input "18"
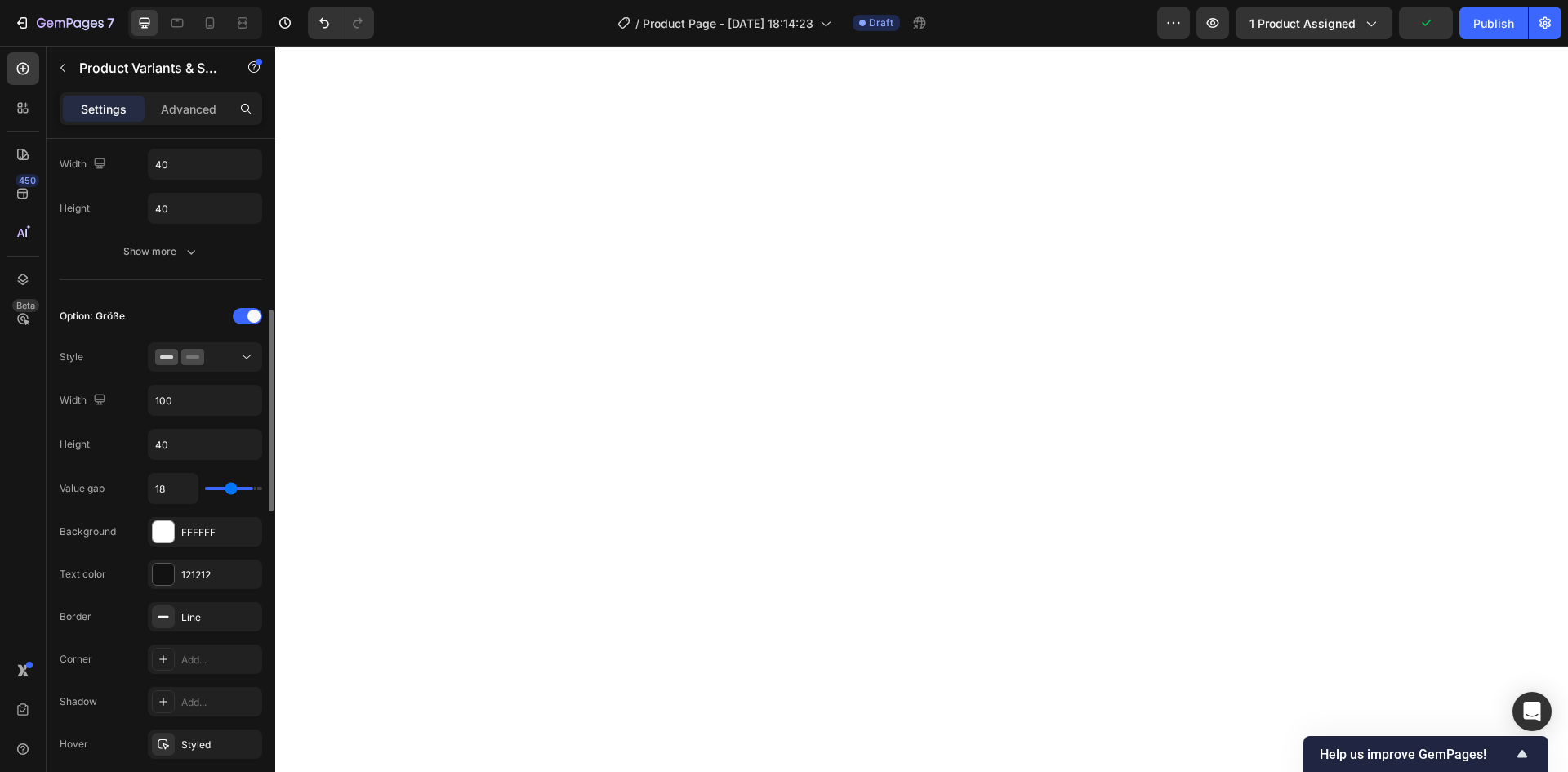
type input "16"
type input "15"
type input "14"
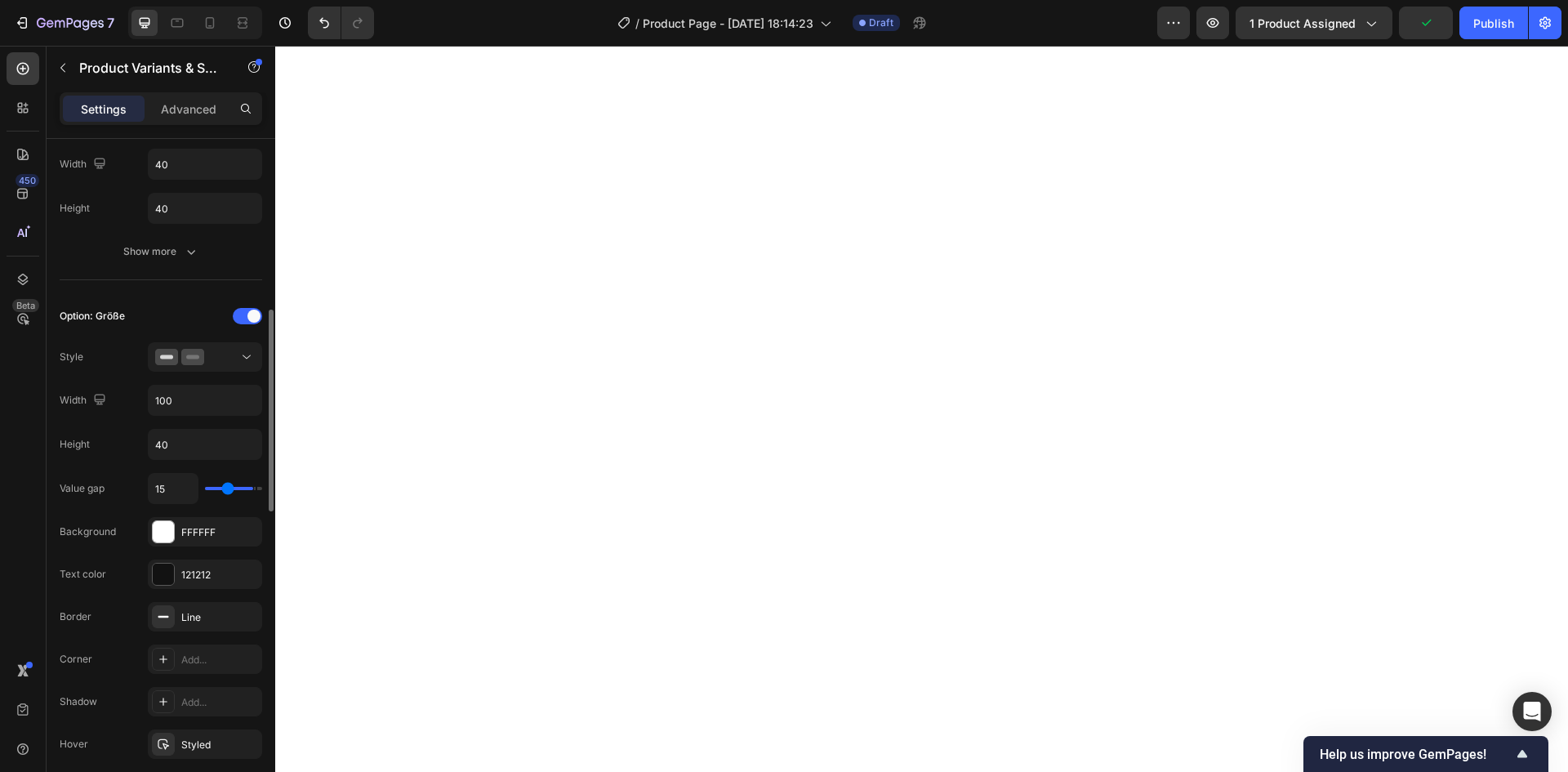
type input "14"
type input "13"
type input "14"
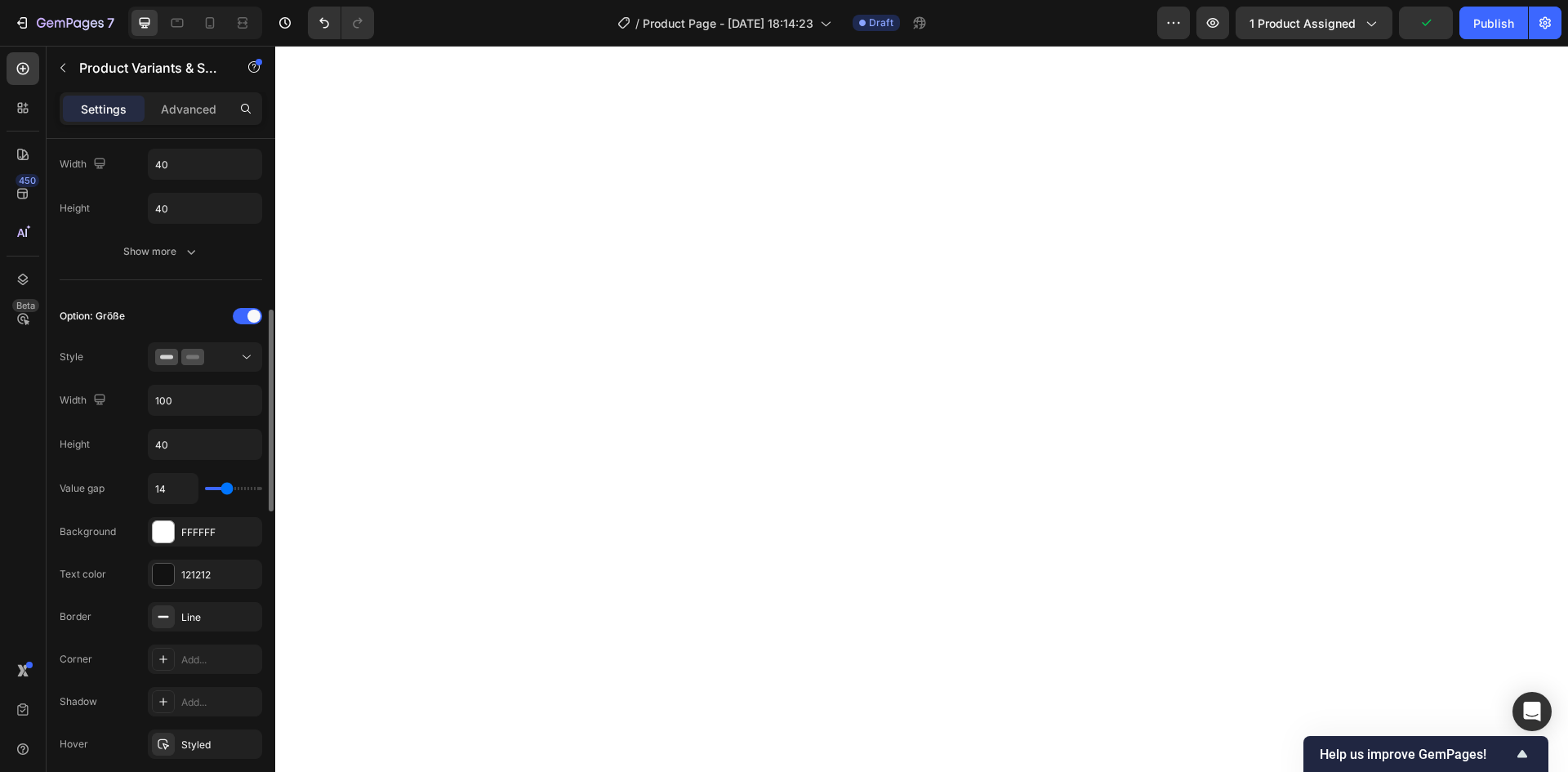
type input "15"
type input "16"
type input "17"
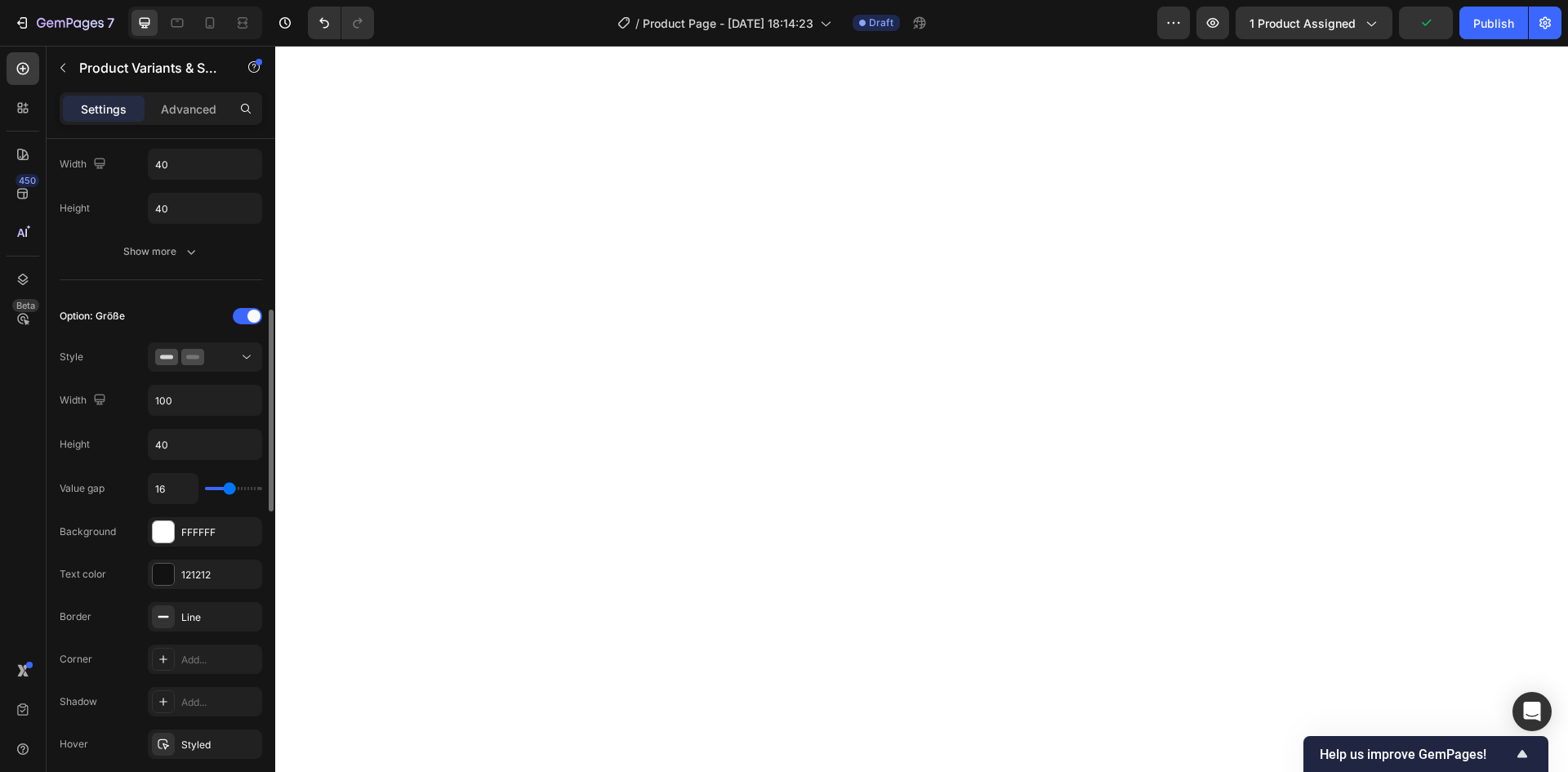
type input "17"
type input "18"
type input "19"
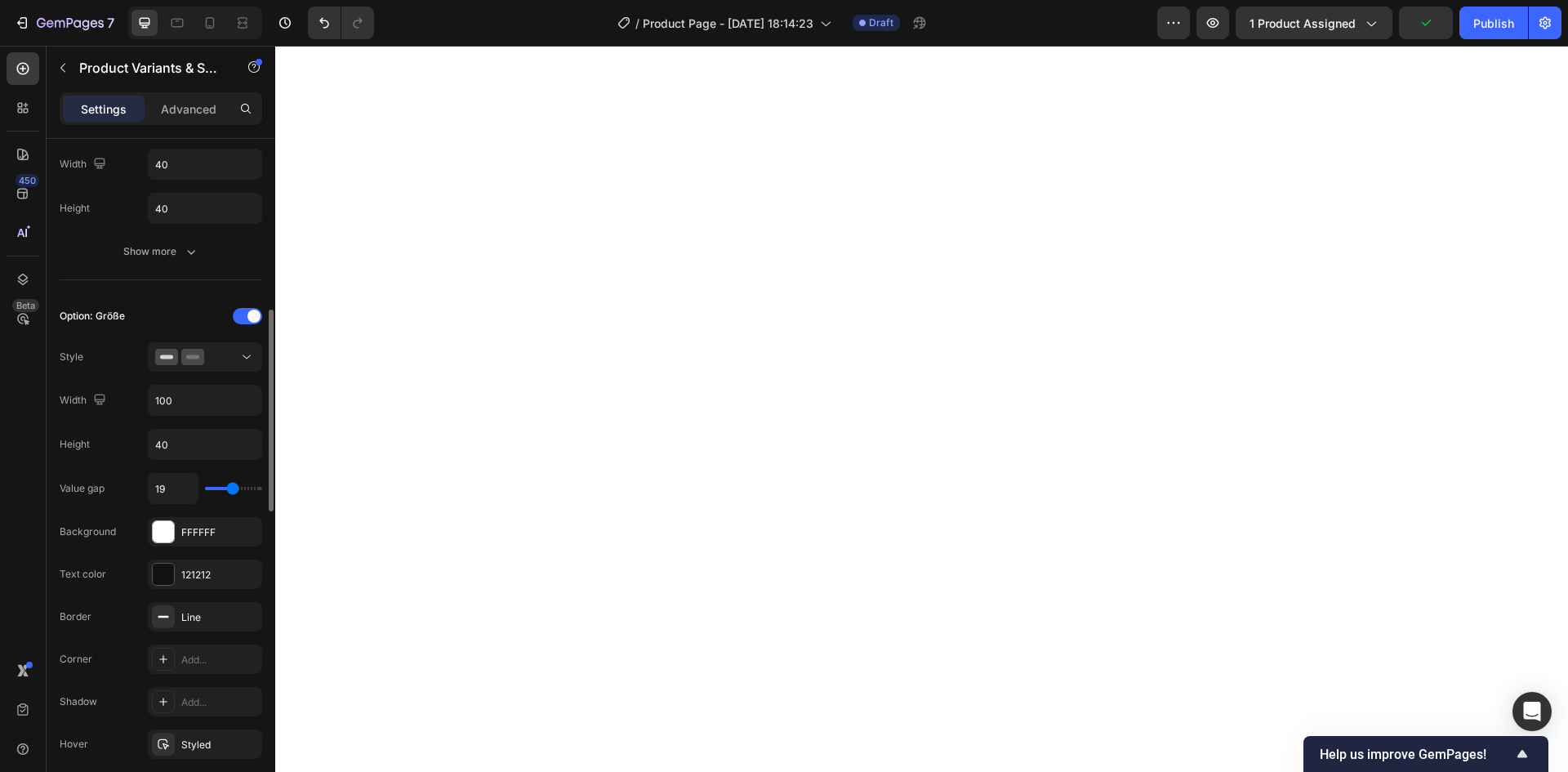
type input "20"
type input "21"
type input "20"
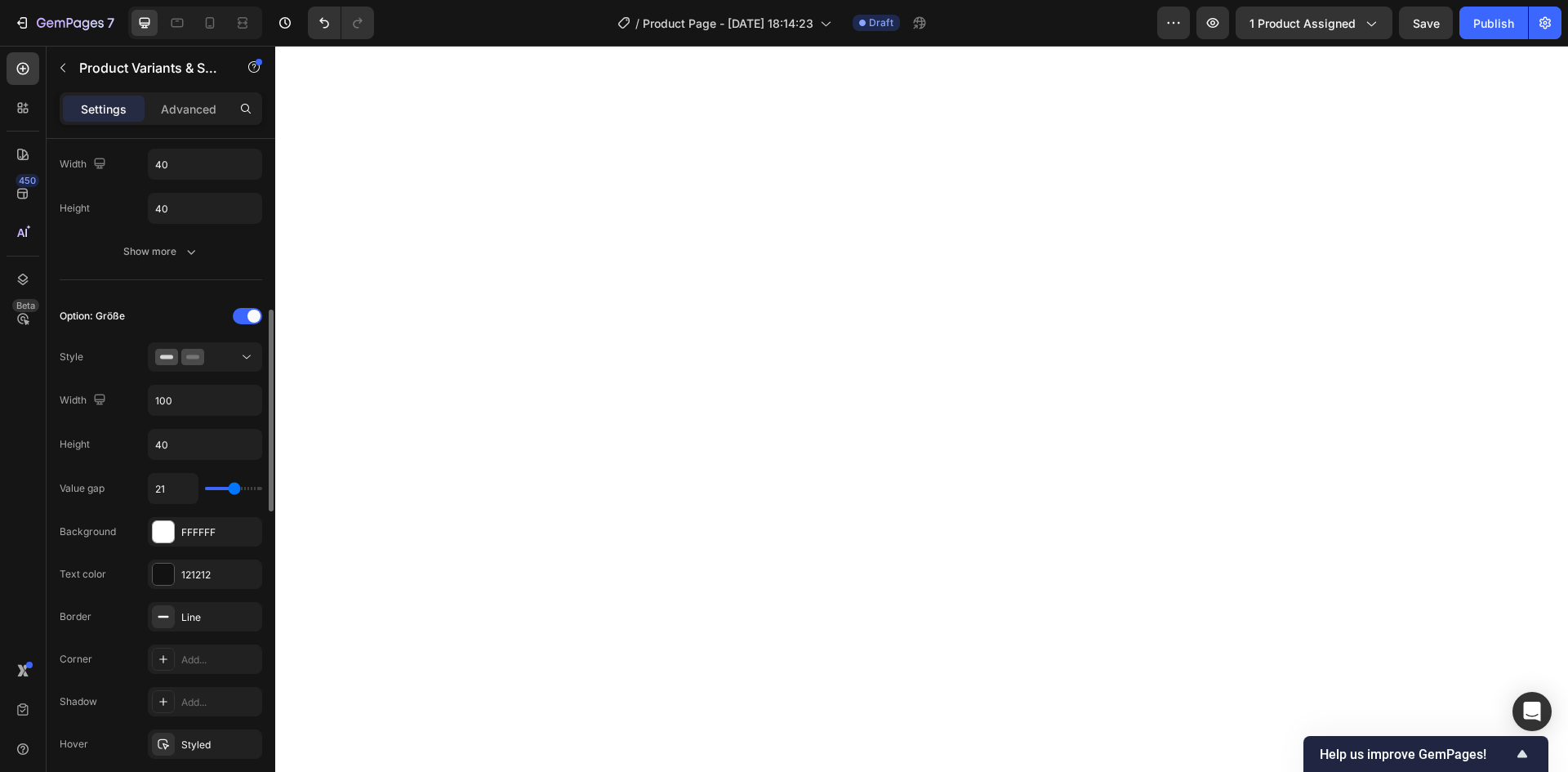
type input "20"
type input "19"
type input "18"
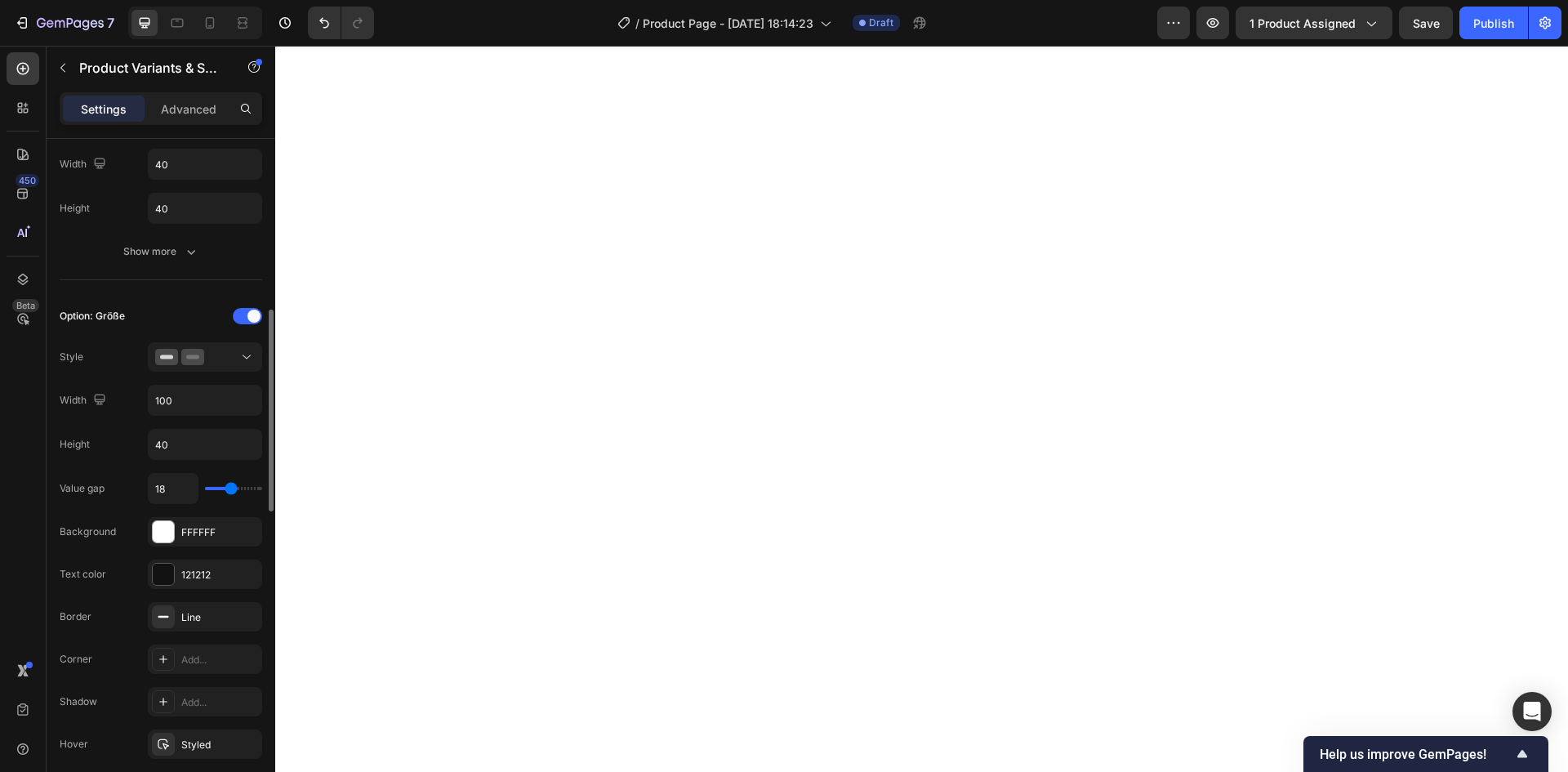
type input "17"
type input "16"
drag, startPoint x: 255, startPoint y: 484, endPoint x: 235, endPoint y: 480, distance: 20.4
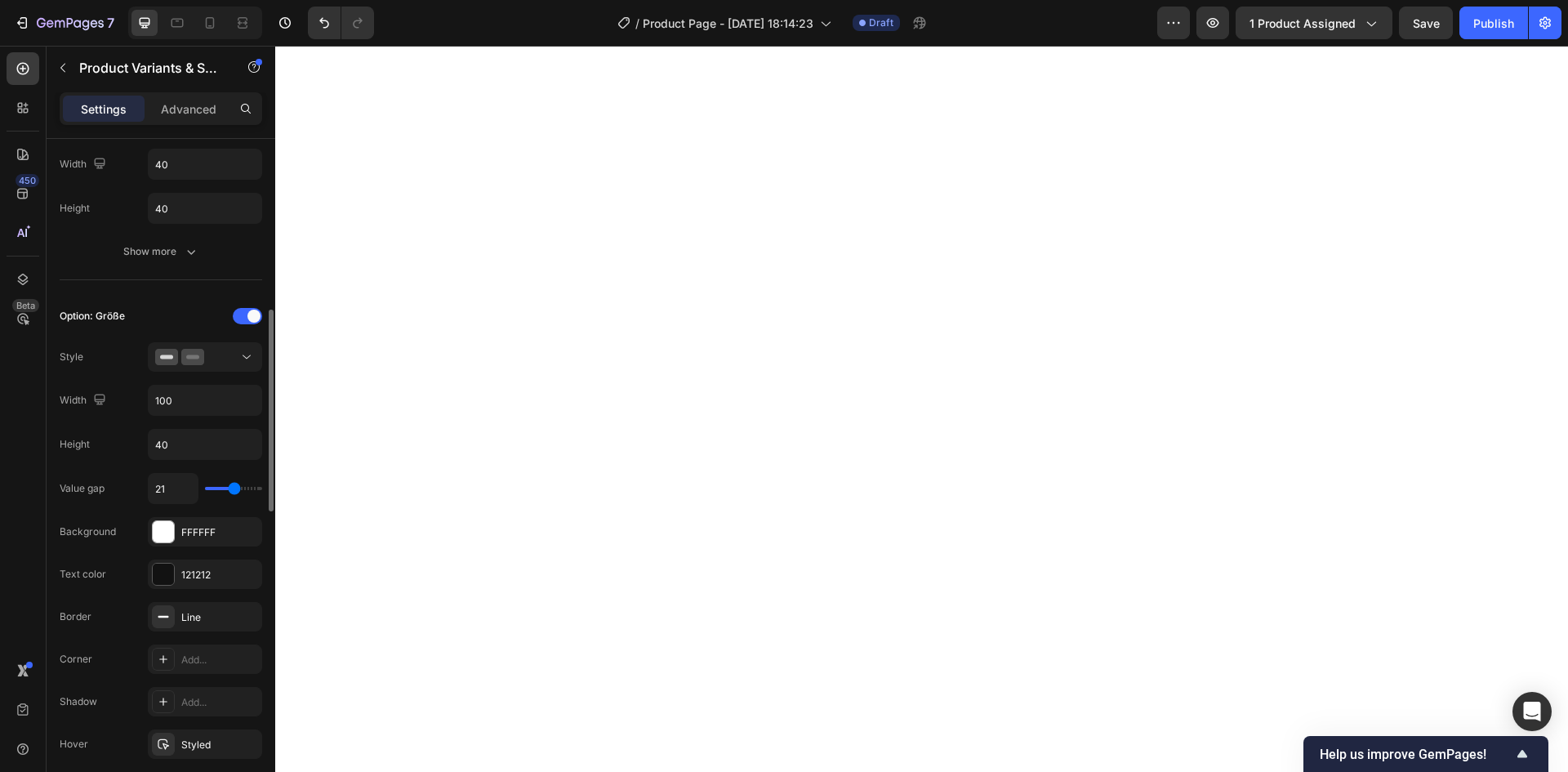
click at [235, 486] on input "range" at bounding box center [233, 488] width 57 height 3
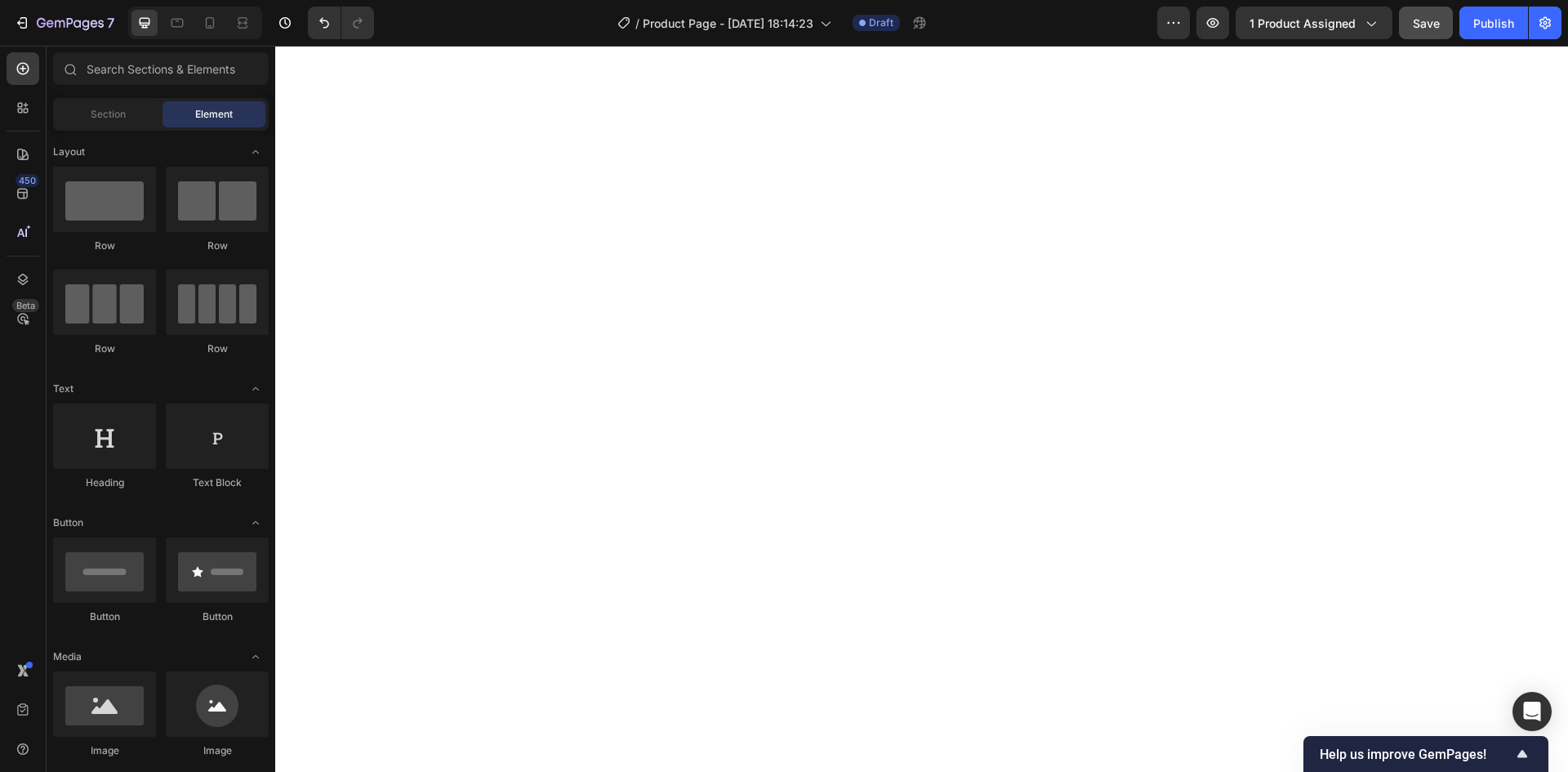
click at [1431, 22] on span "Save" at bounding box center [1426, 23] width 27 height 14
click at [1217, 23] on icon "button" at bounding box center [1212, 22] width 16 height 16
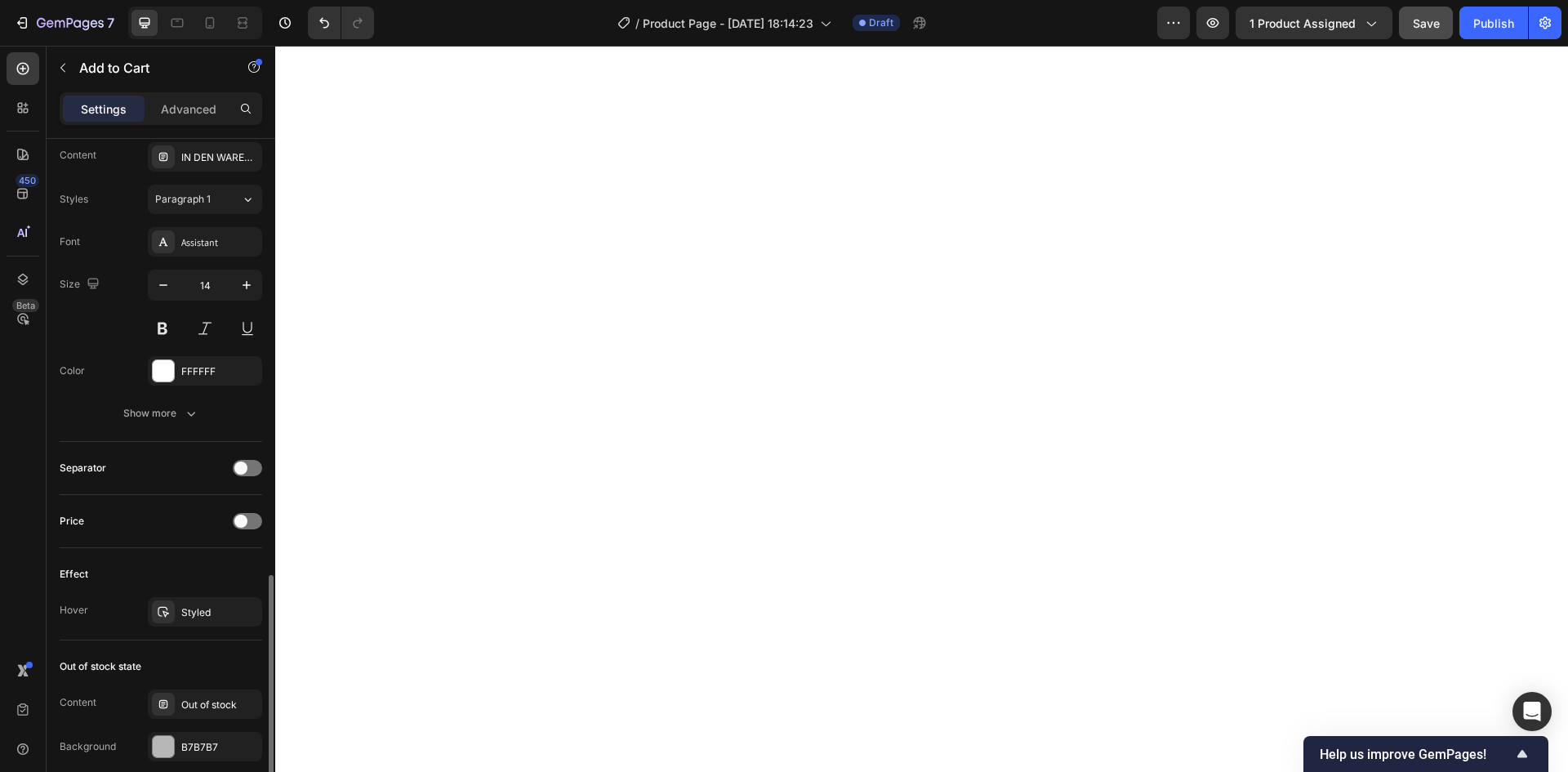
scroll to position [980, 0]
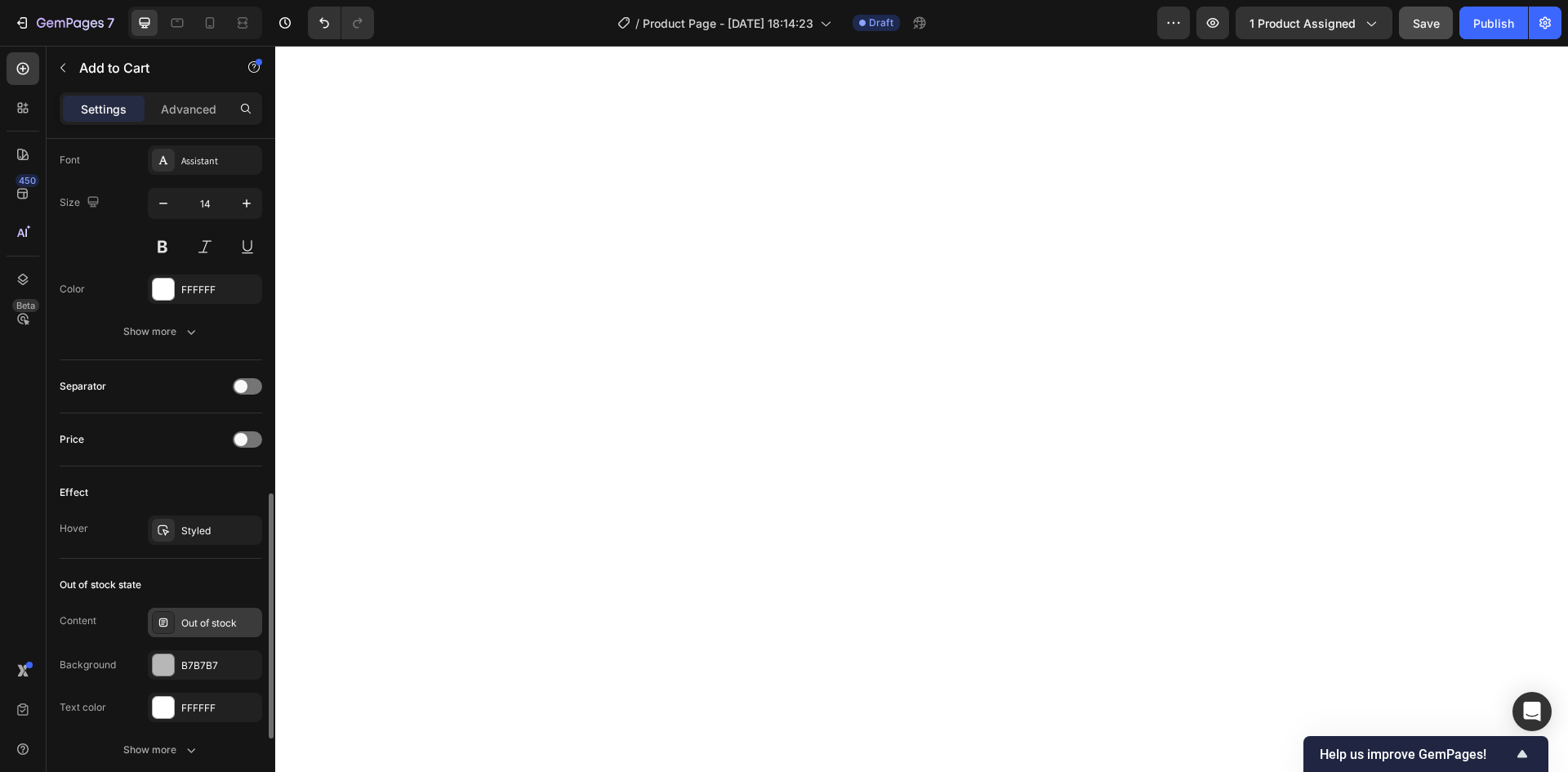
click at [221, 634] on div "Out of stock" at bounding box center [205, 622] width 115 height 29
drag, startPoint x: 182, startPoint y: 567, endPoint x: 270, endPoint y: 575, distance: 88.4
click at [183, 567] on div "Out of stock state Content Out of stock Background B7B7B7 Text color FFFFFF Sho…" at bounding box center [161, 668] width 203 height 220
click at [214, 607] on div "Out of stock state Content Out of stock Background B7B7B7 Text color FFFFFF Sho…" at bounding box center [161, 668] width 203 height 220
click at [231, 622] on div "Out of stock" at bounding box center [220, 622] width 77 height 15
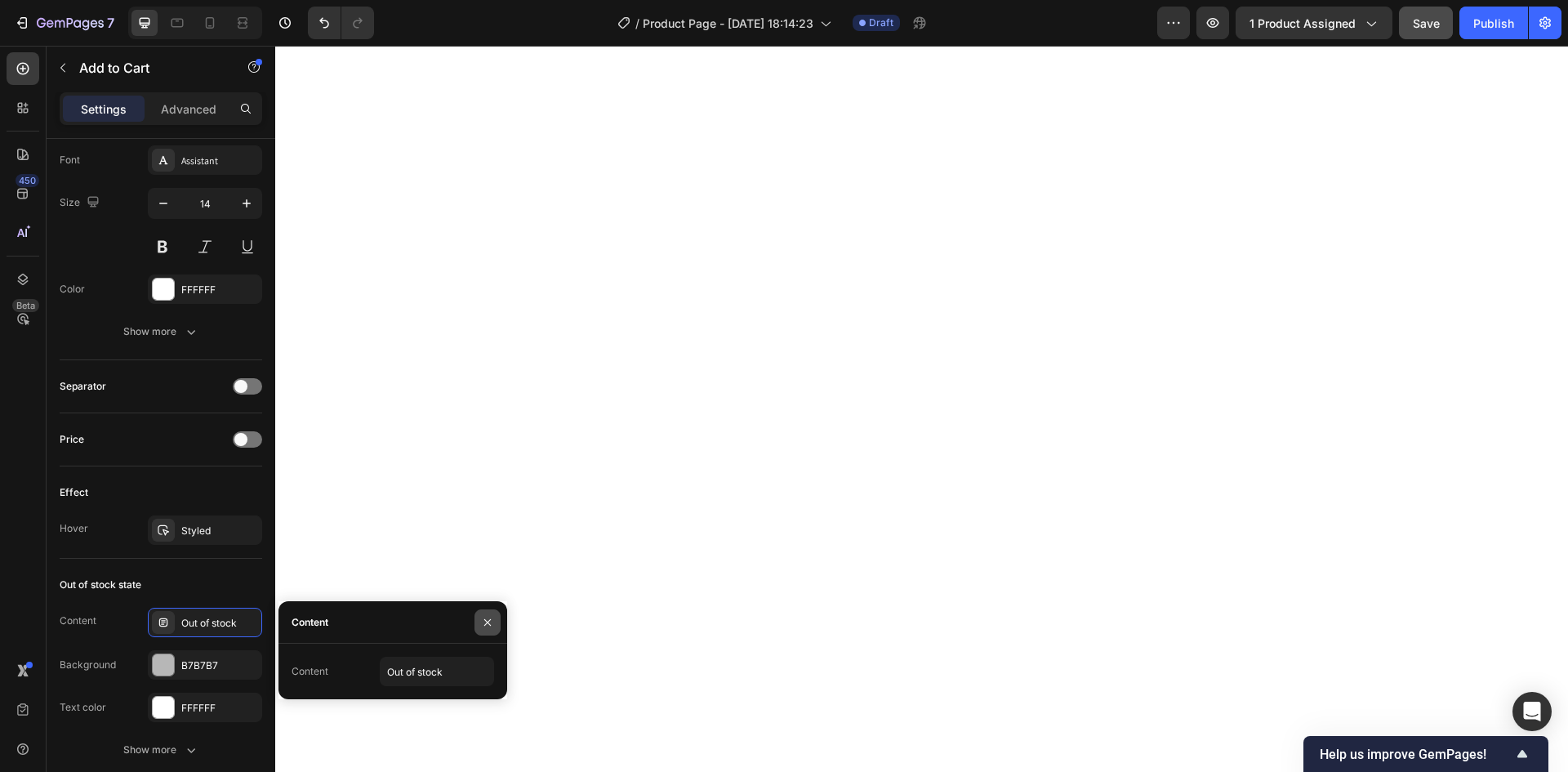
click at [489, 624] on icon "button" at bounding box center [487, 622] width 7 height 7
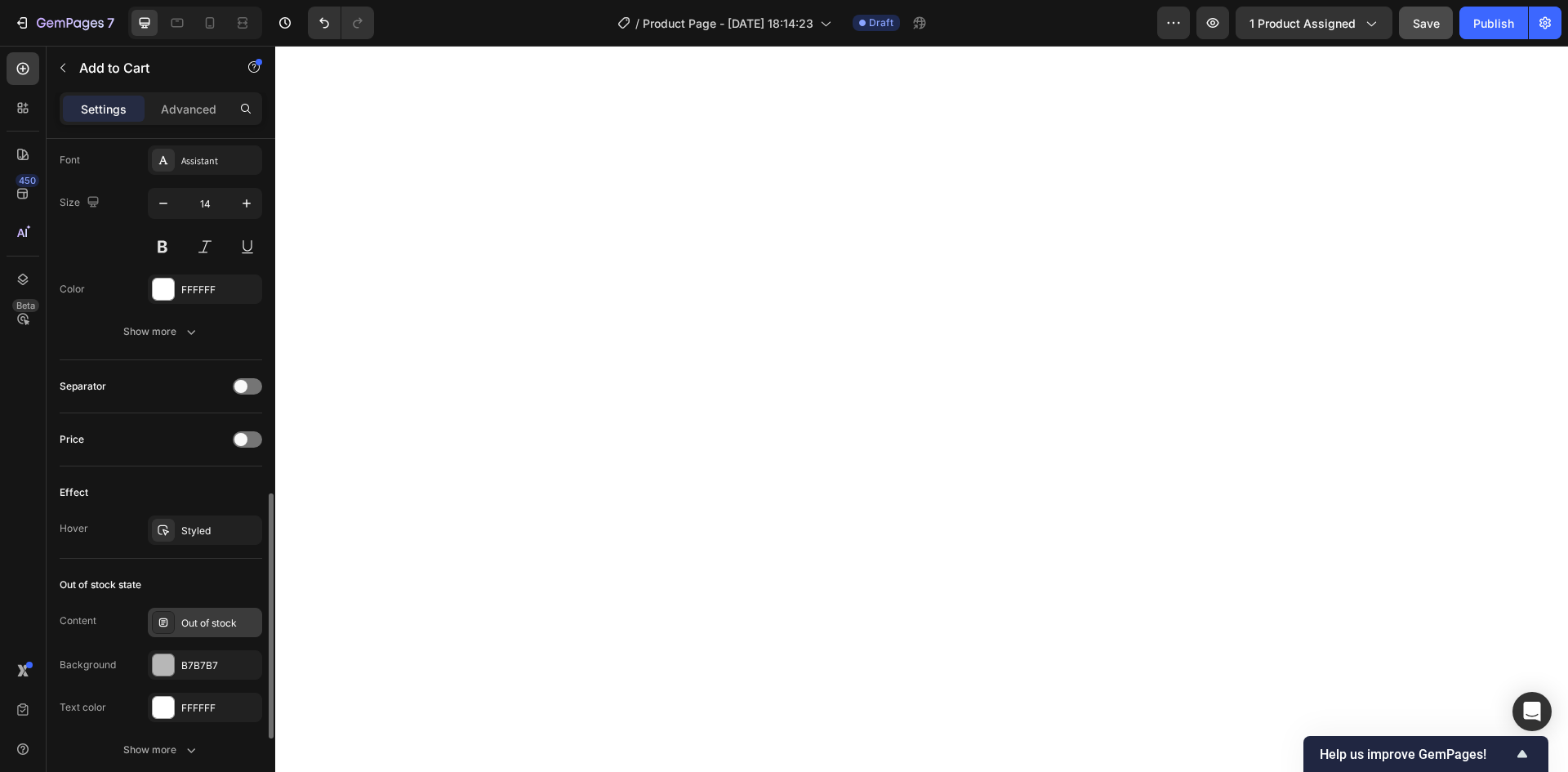
click at [198, 626] on div "Out of stock" at bounding box center [220, 622] width 77 height 15
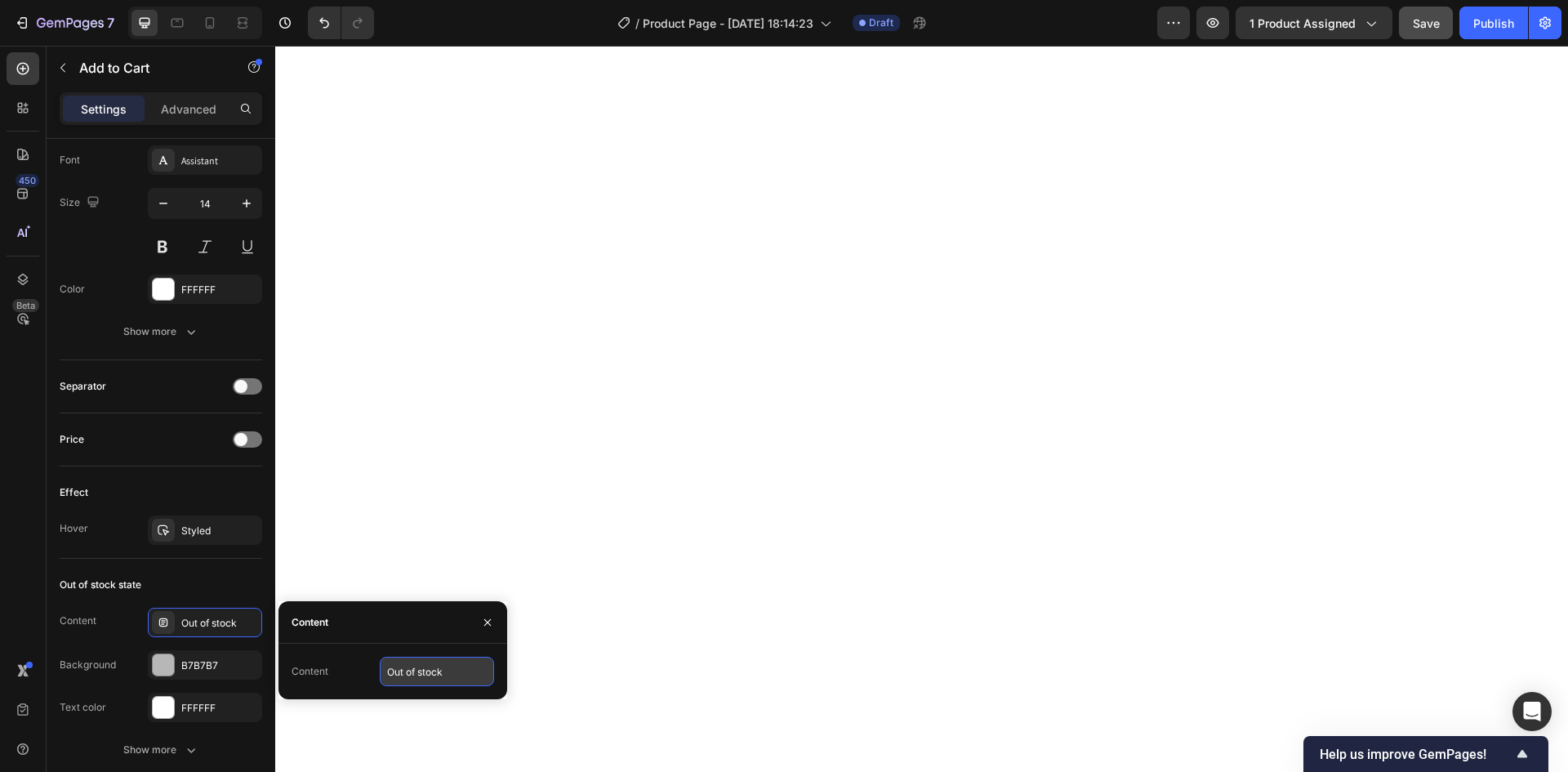
click at [424, 661] on input "Out of stock" at bounding box center [437, 671] width 115 height 29
click at [315, 674] on div "Content" at bounding box center [309, 670] width 37 height 15
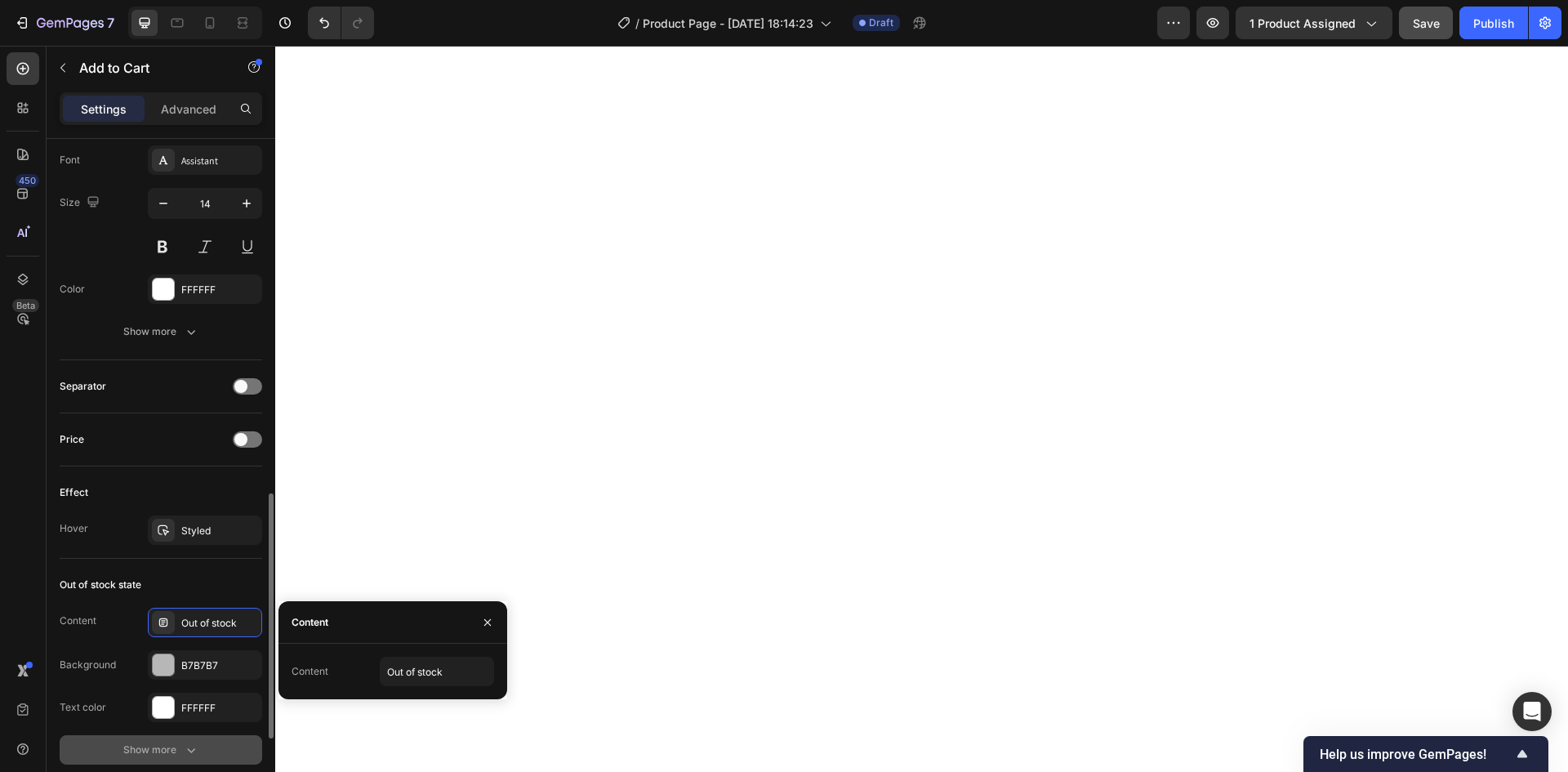
scroll to position [1143, 0]
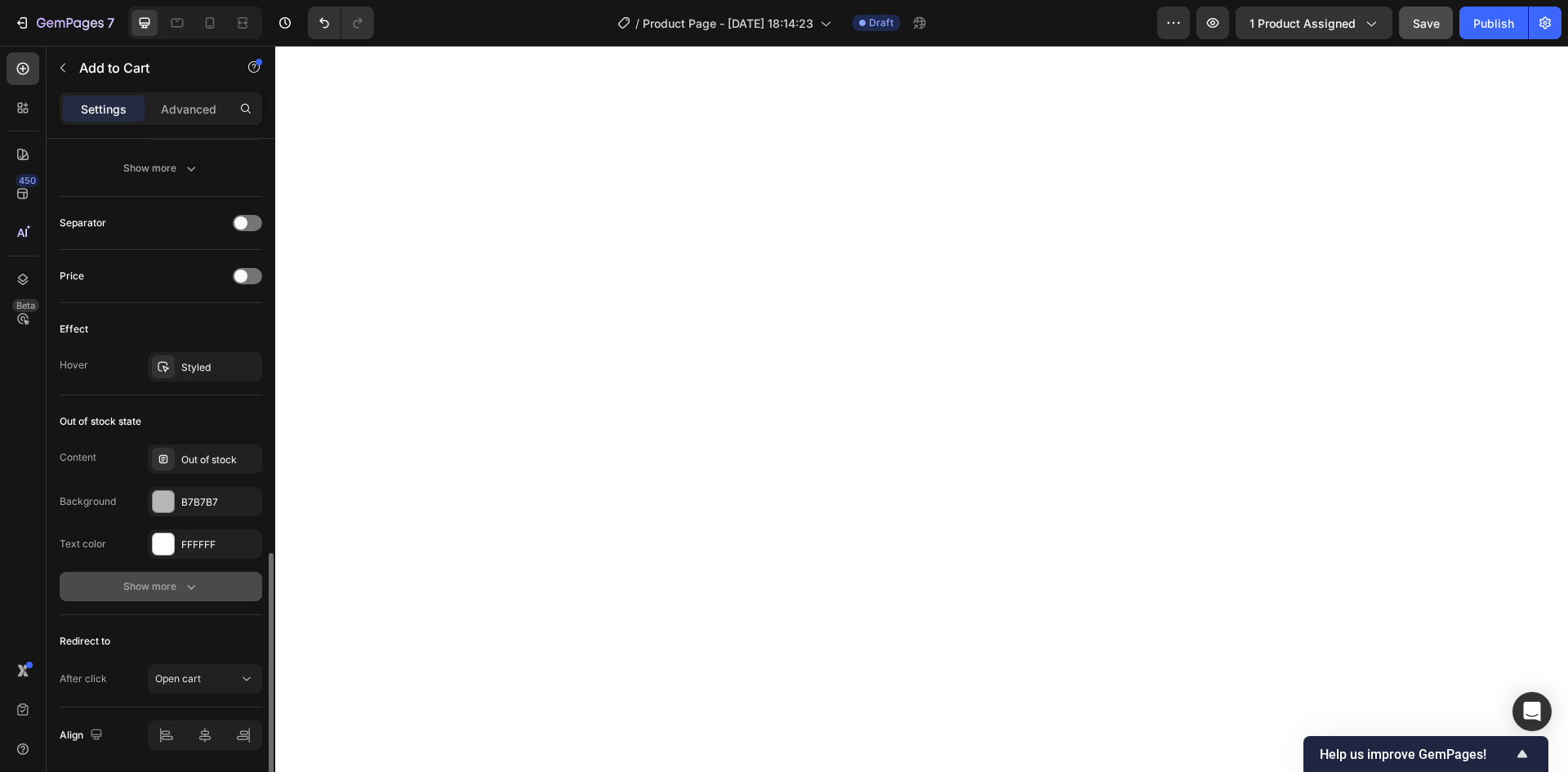
click at [191, 594] on button "Show more" at bounding box center [161, 586] width 203 height 29
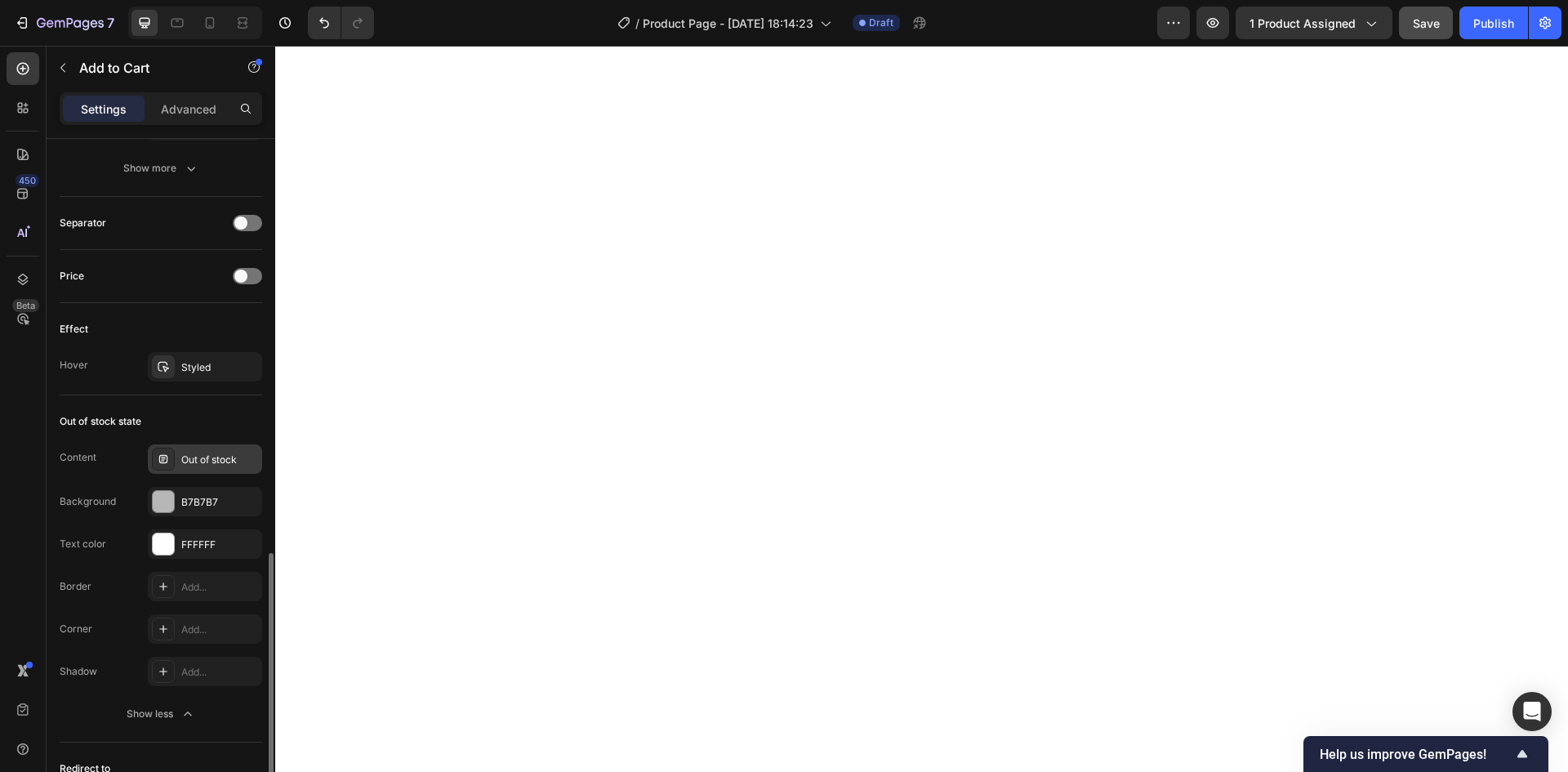
click at [156, 459] on icon at bounding box center [162, 458] width 13 height 13
click at [123, 418] on div "Out of stock state" at bounding box center [101, 421] width 82 height 15
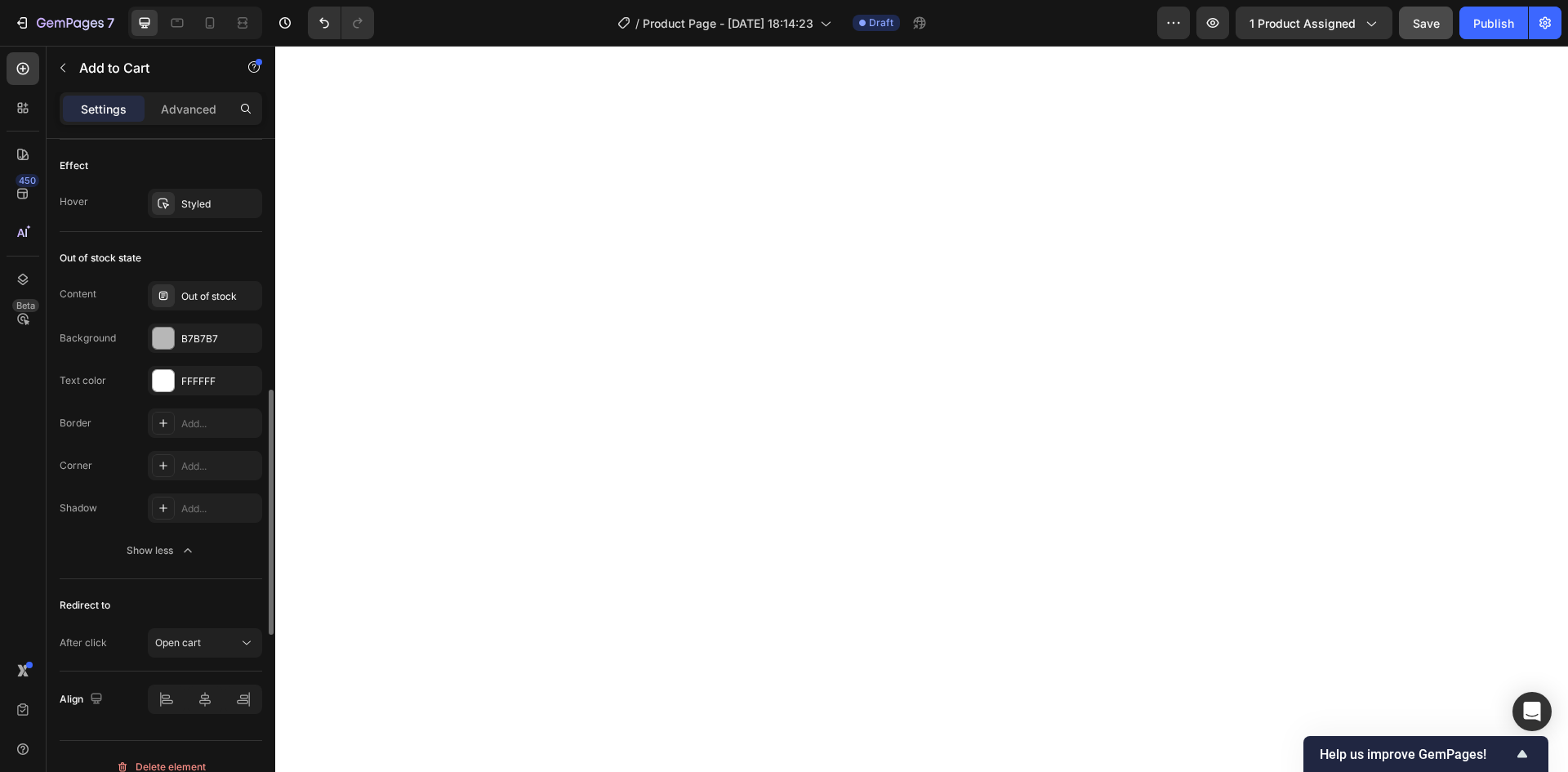
scroll to position [1327, 0]
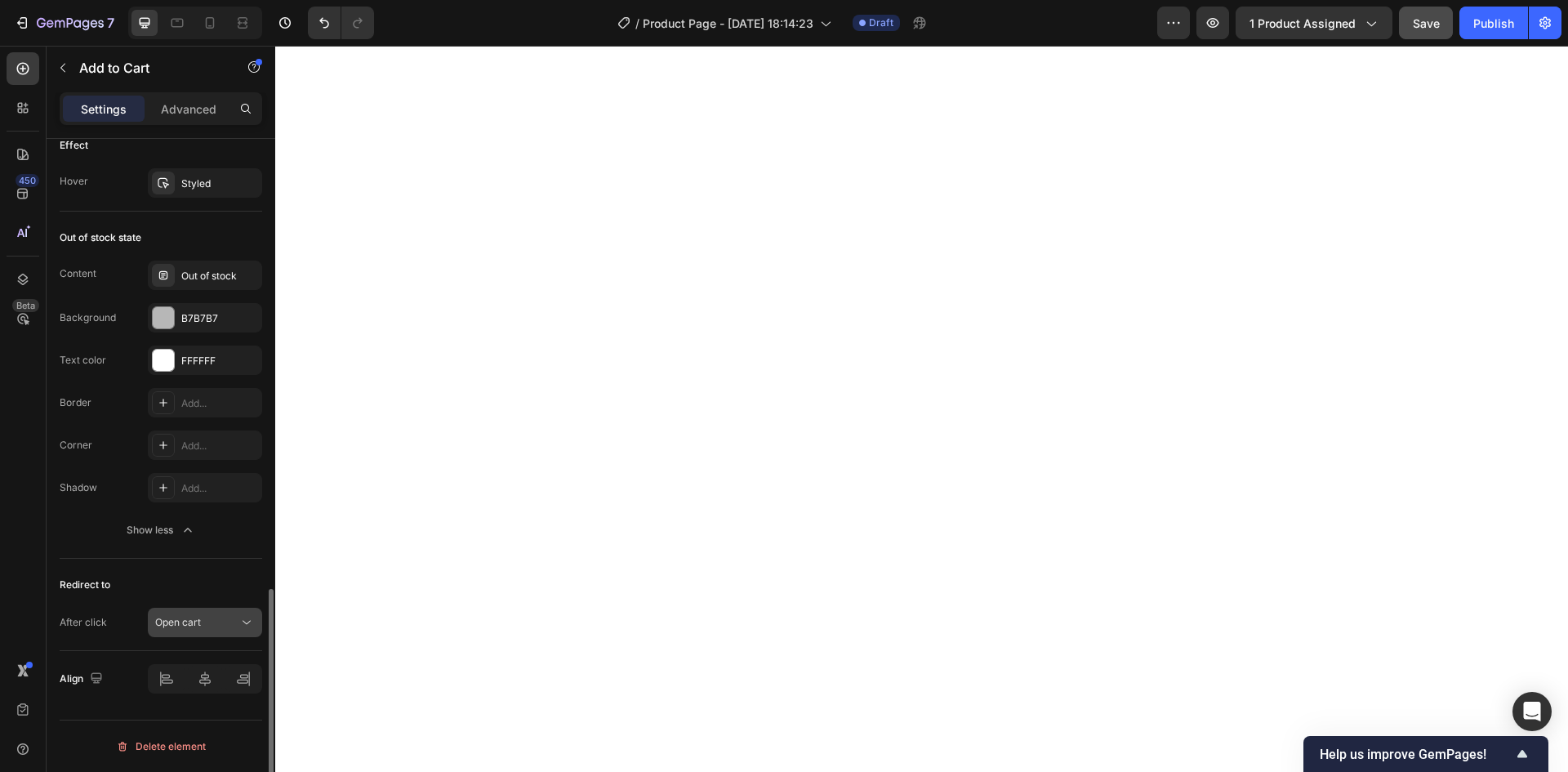
click at [227, 618] on div "Open cart" at bounding box center [196, 622] width 83 height 15
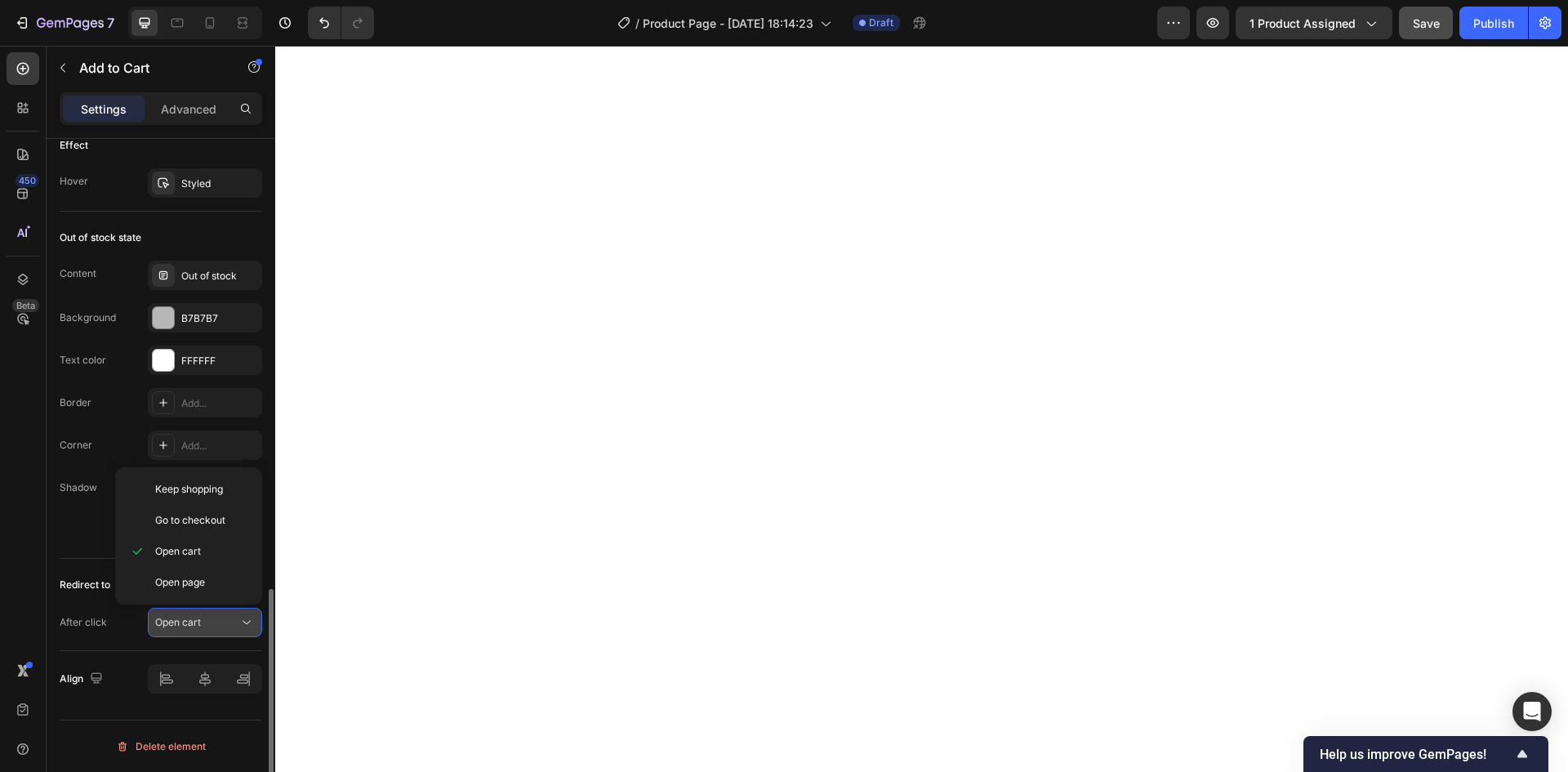
click at [228, 618] on div "Open cart" at bounding box center [196, 622] width 83 height 15
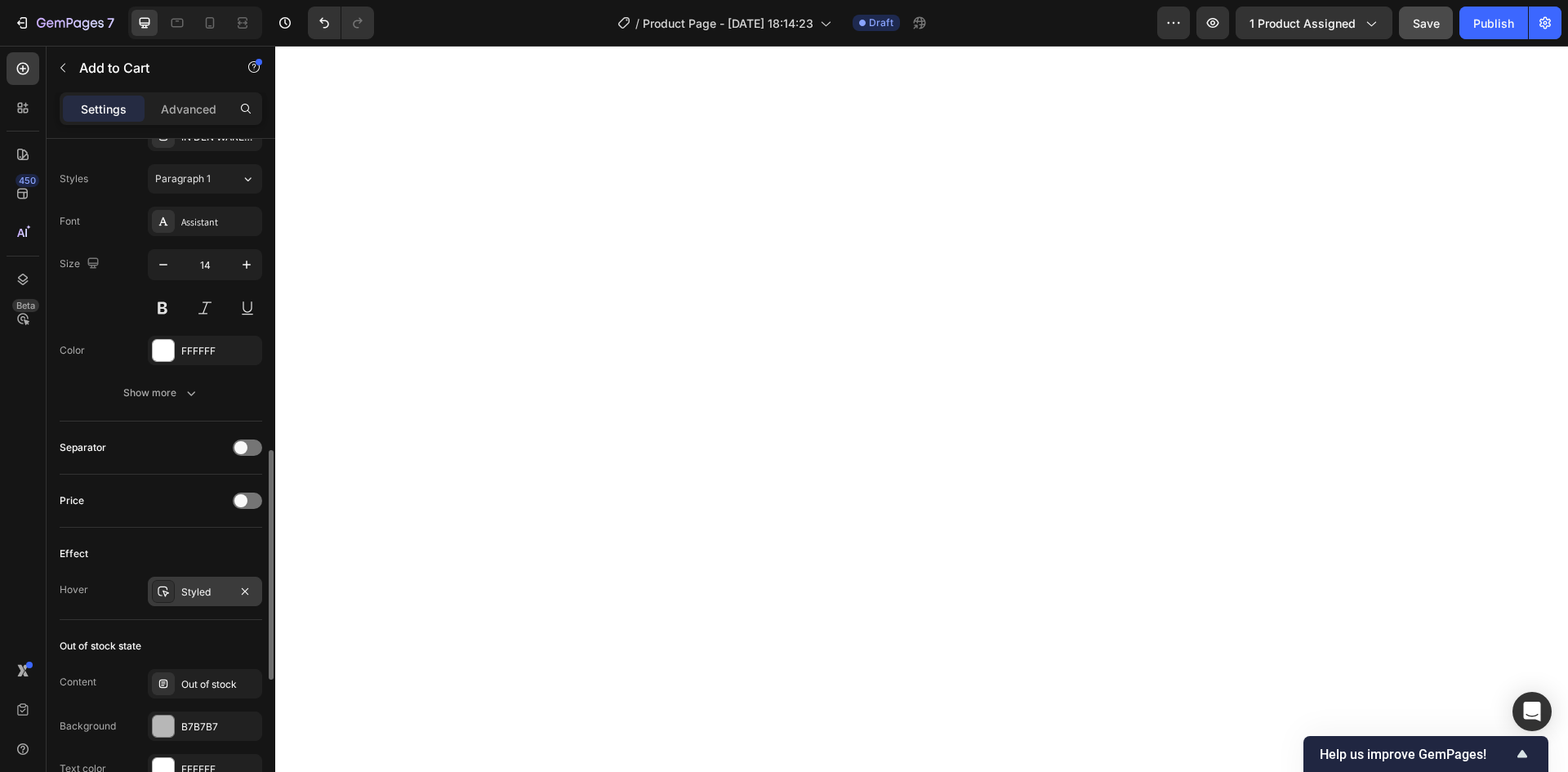
scroll to position [1000, 0]
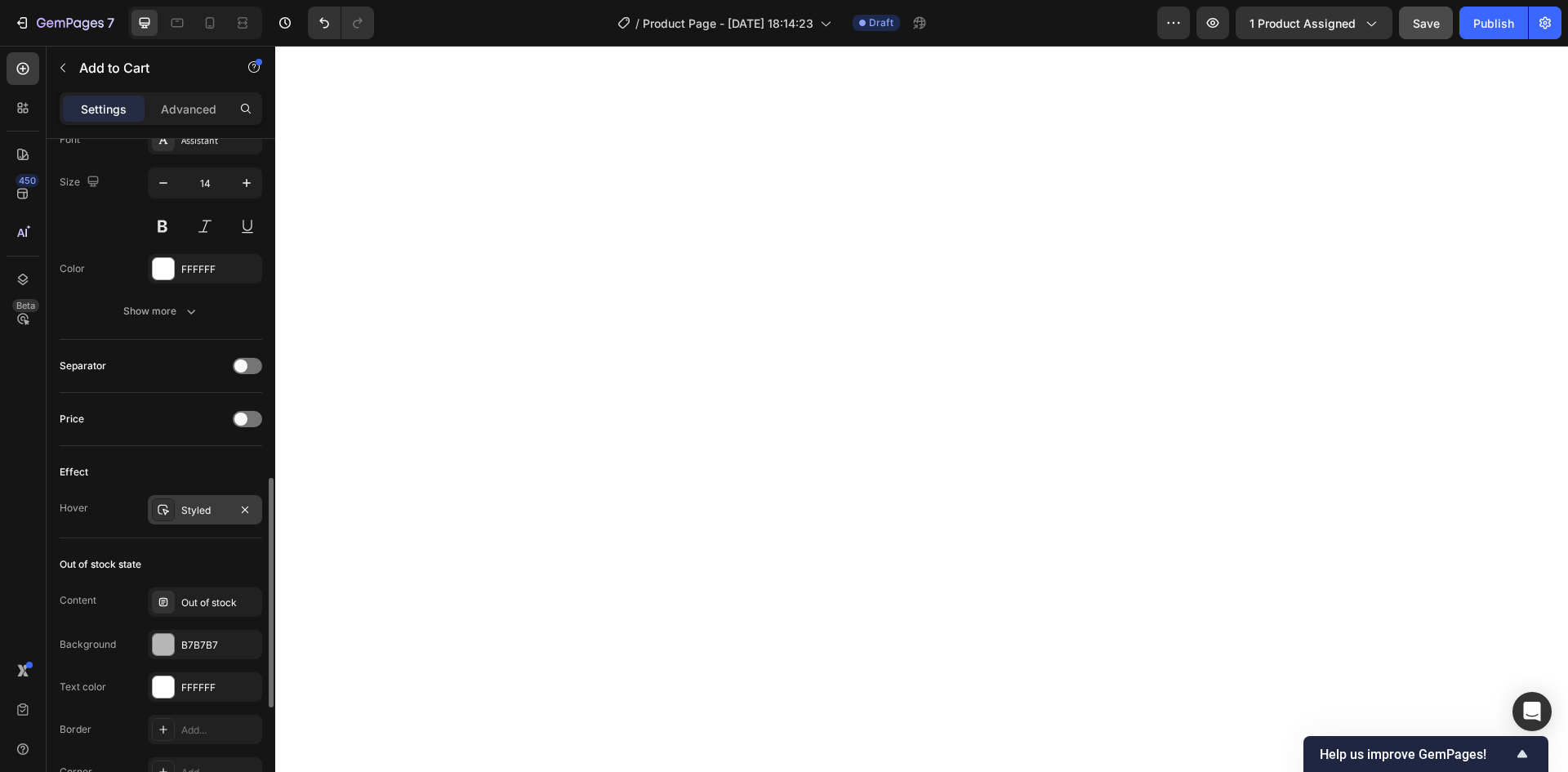
click at [181, 510] on div "Styled" at bounding box center [204, 510] width 47 height 15
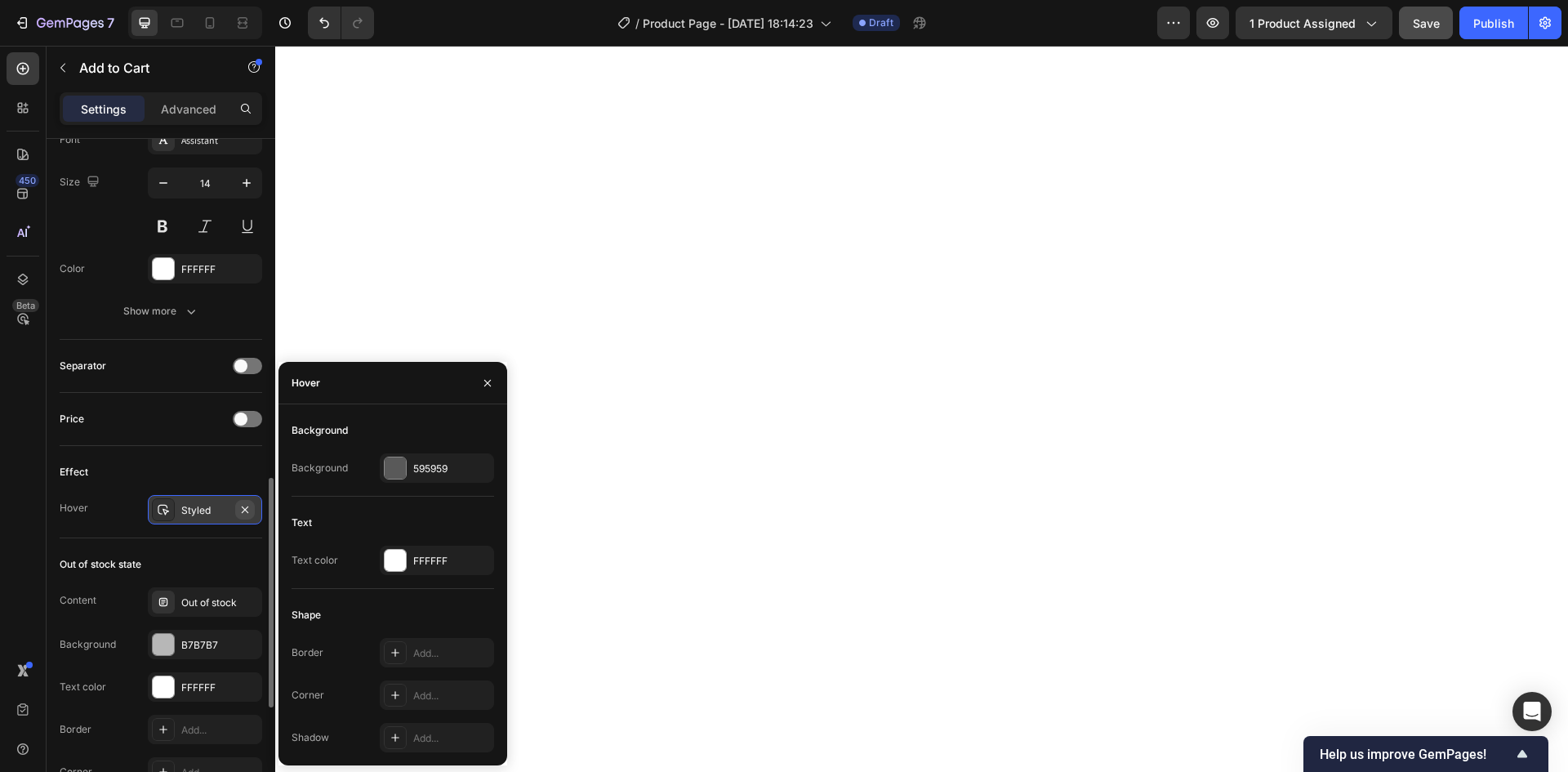
click at [251, 504] on icon "button" at bounding box center [245, 509] width 13 height 13
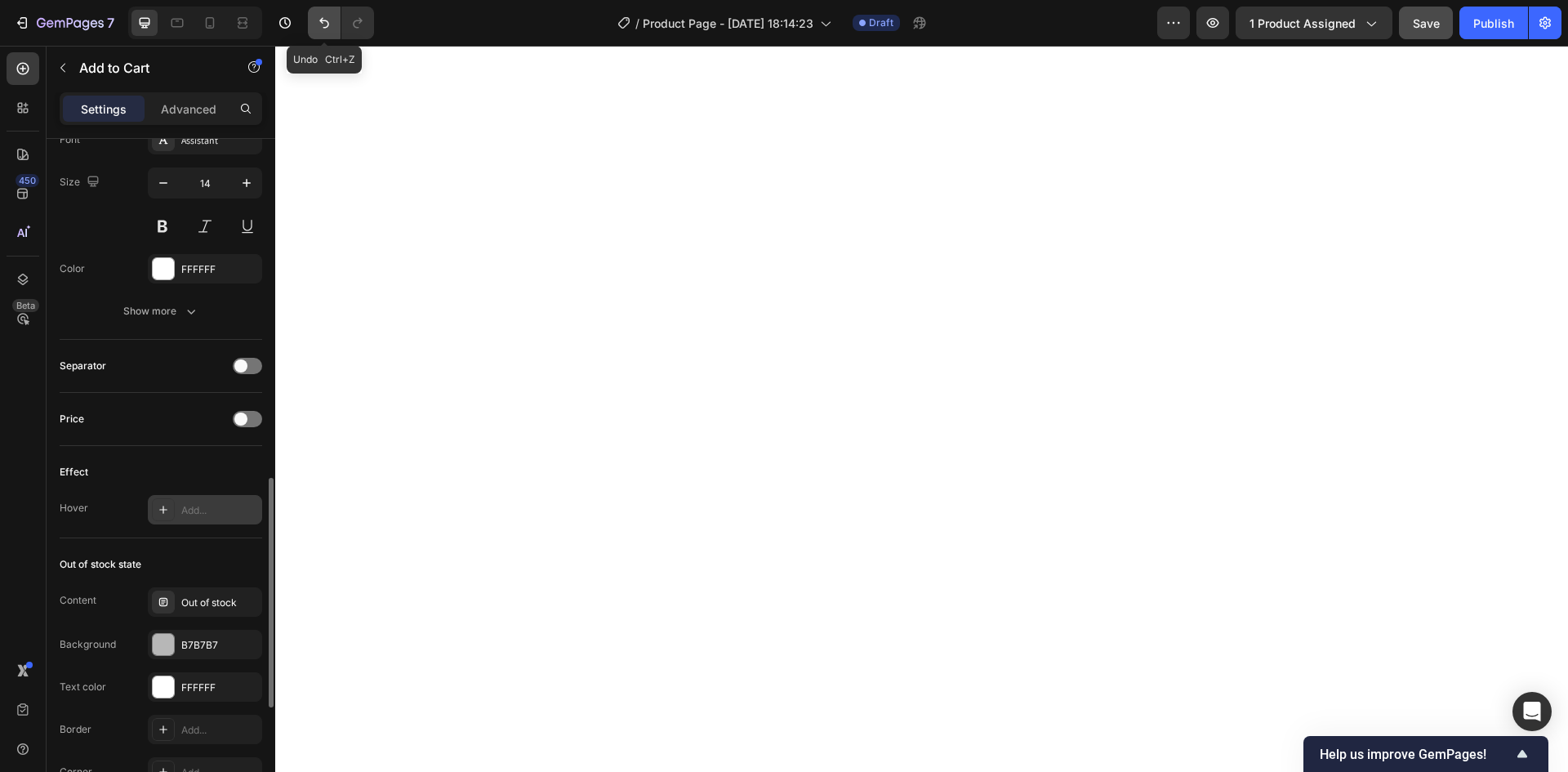
click at [325, 24] on icon "Undo/Redo" at bounding box center [324, 22] width 16 height 16
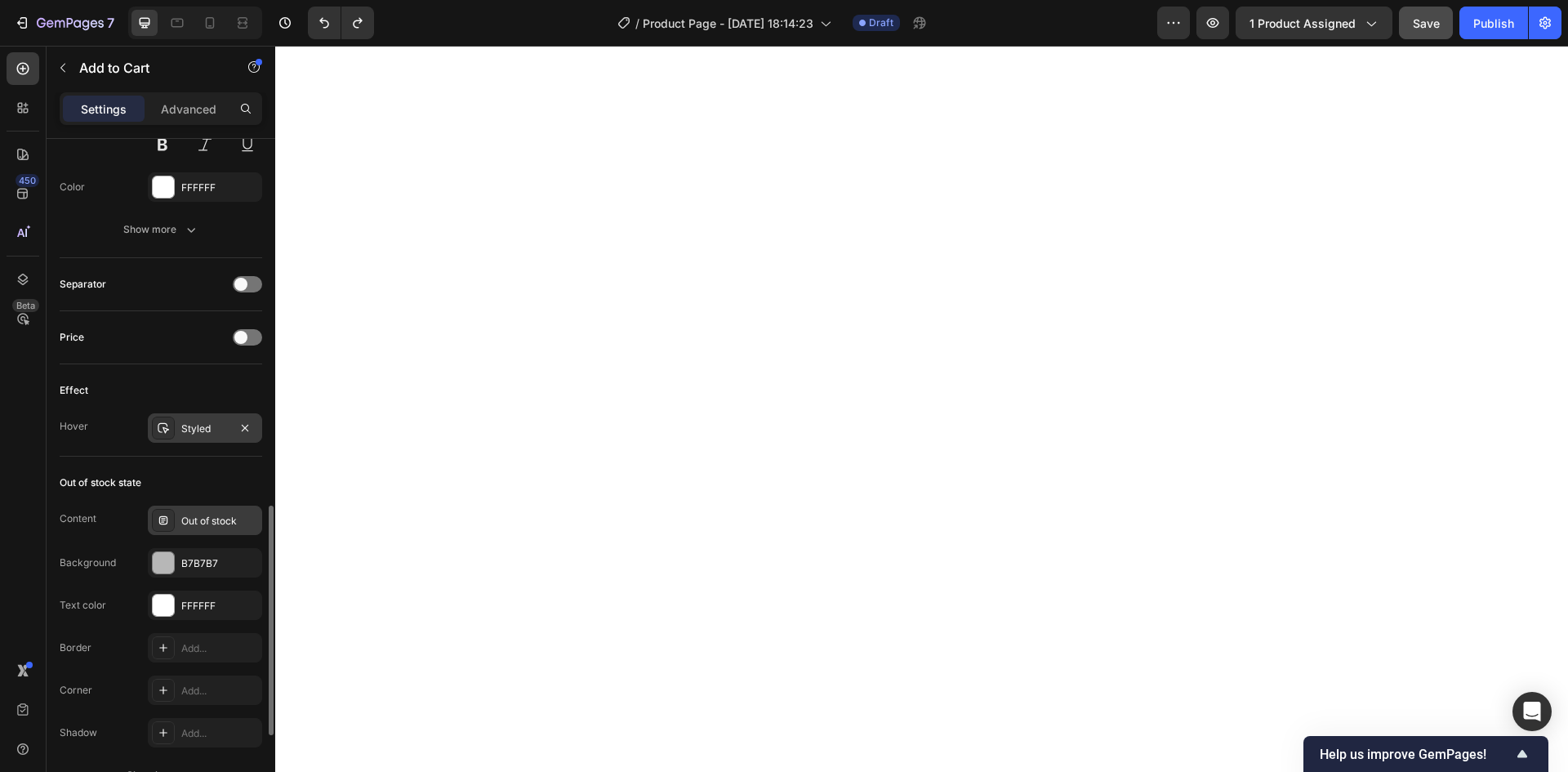
click at [159, 517] on icon at bounding box center [162, 520] width 13 height 13
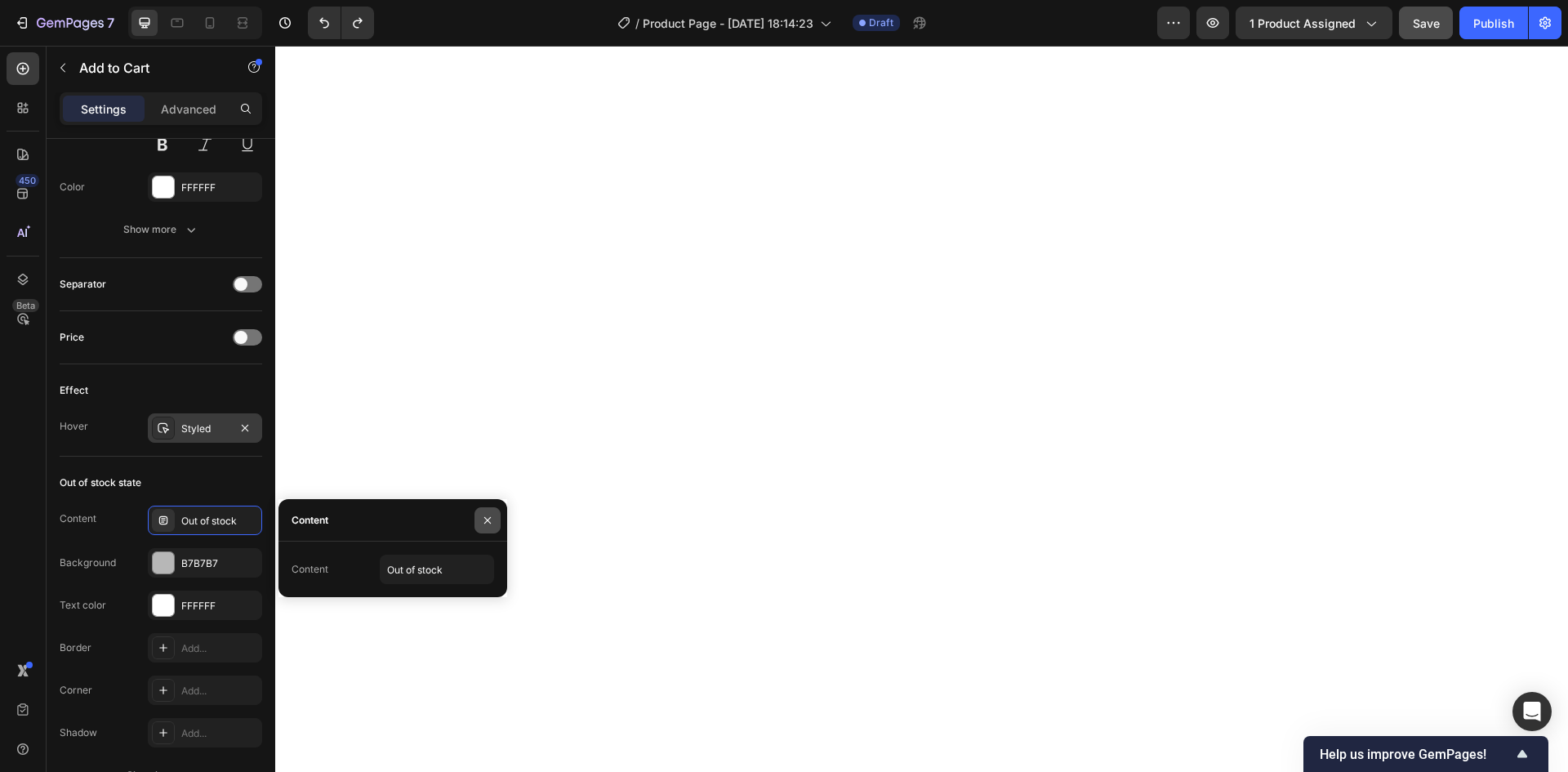
click at [486, 519] on icon "button" at bounding box center [487, 520] width 13 height 13
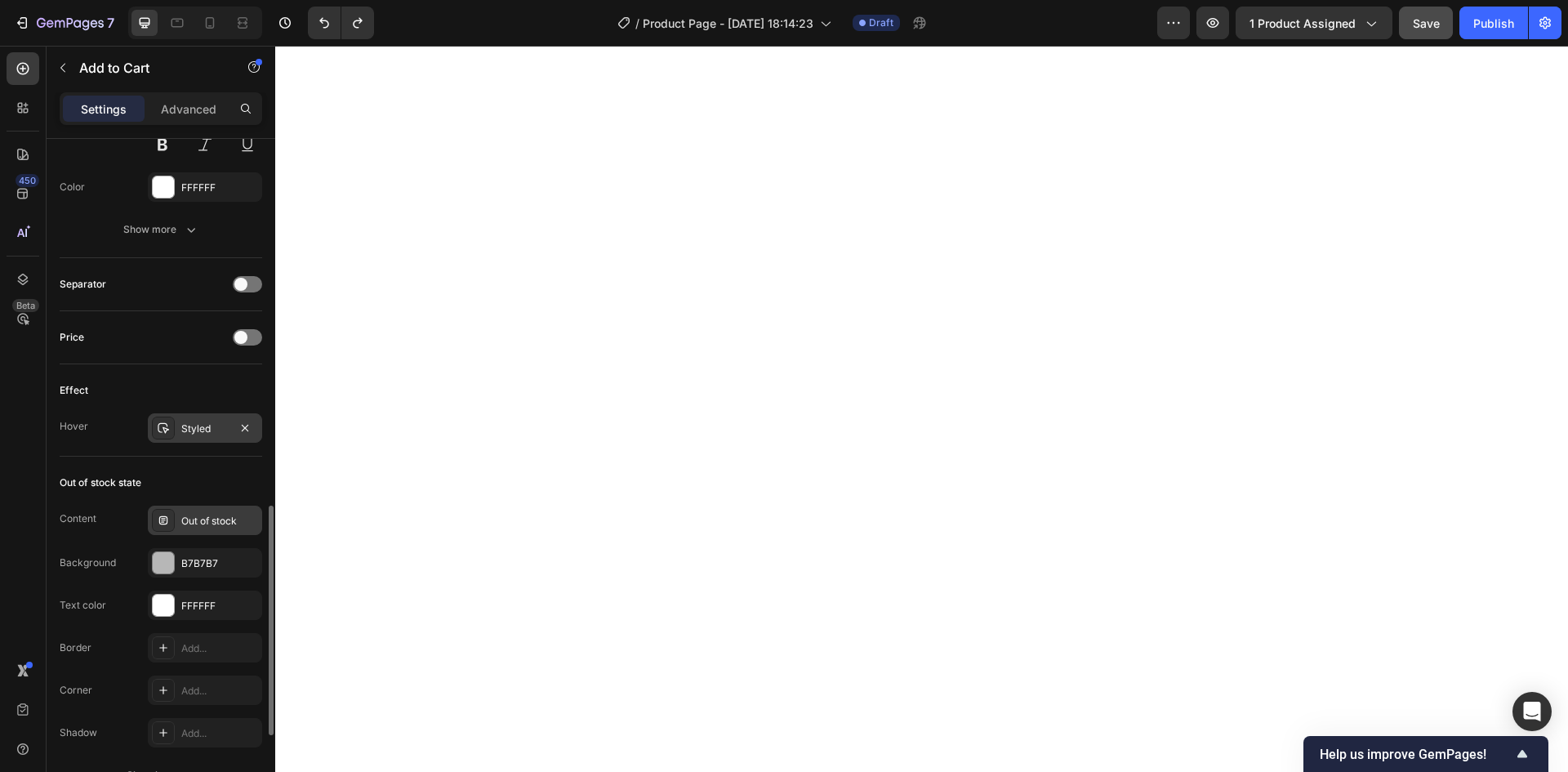
click at [209, 527] on div "Out of stock" at bounding box center [220, 521] width 77 height 15
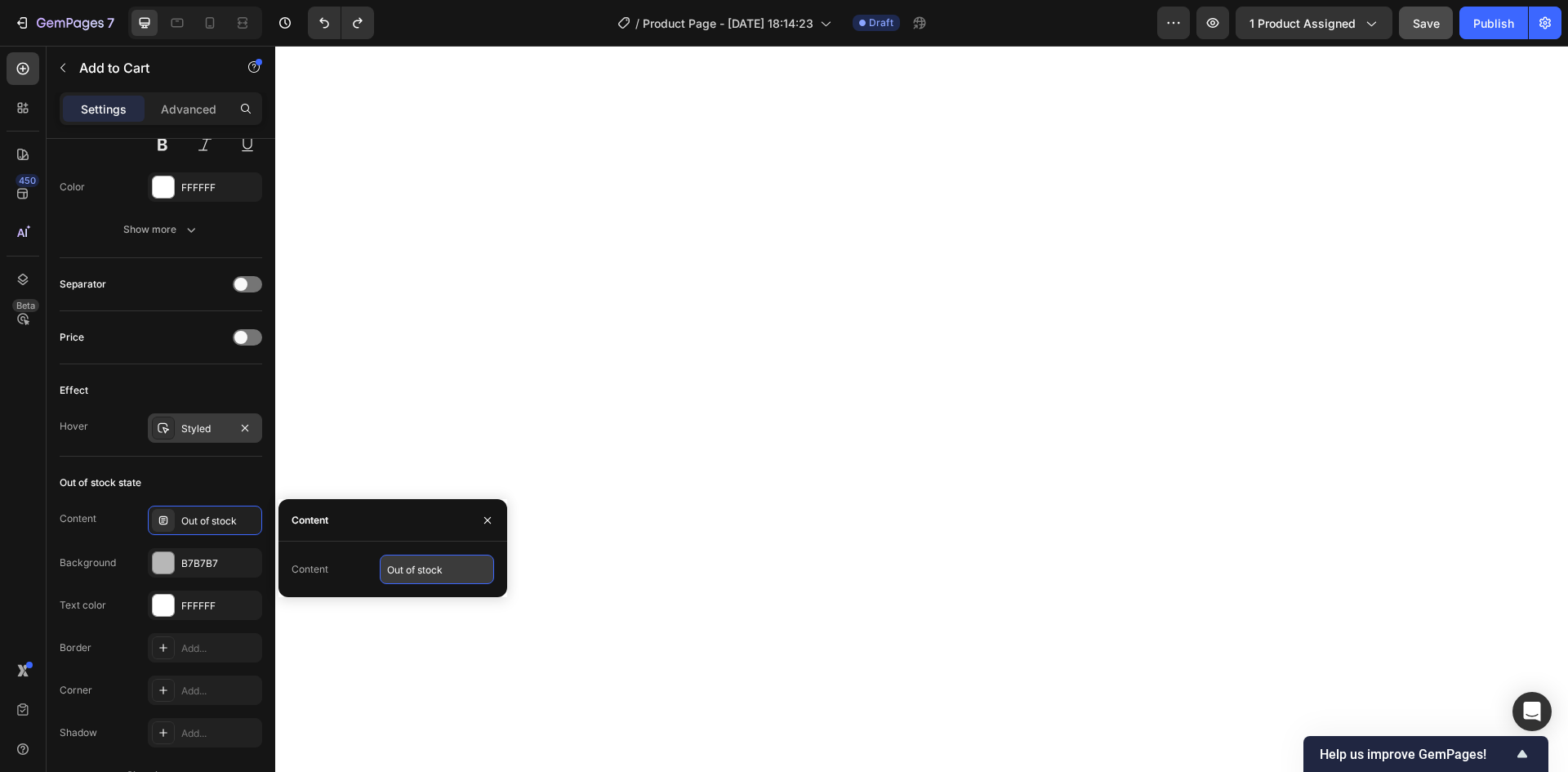
click at [400, 574] on input "Out of stock" at bounding box center [437, 569] width 115 height 29
click at [337, 573] on div "Content Out of stock" at bounding box center [392, 569] width 203 height 29
click at [456, 567] on input "Out of stock" at bounding box center [437, 569] width 115 height 29
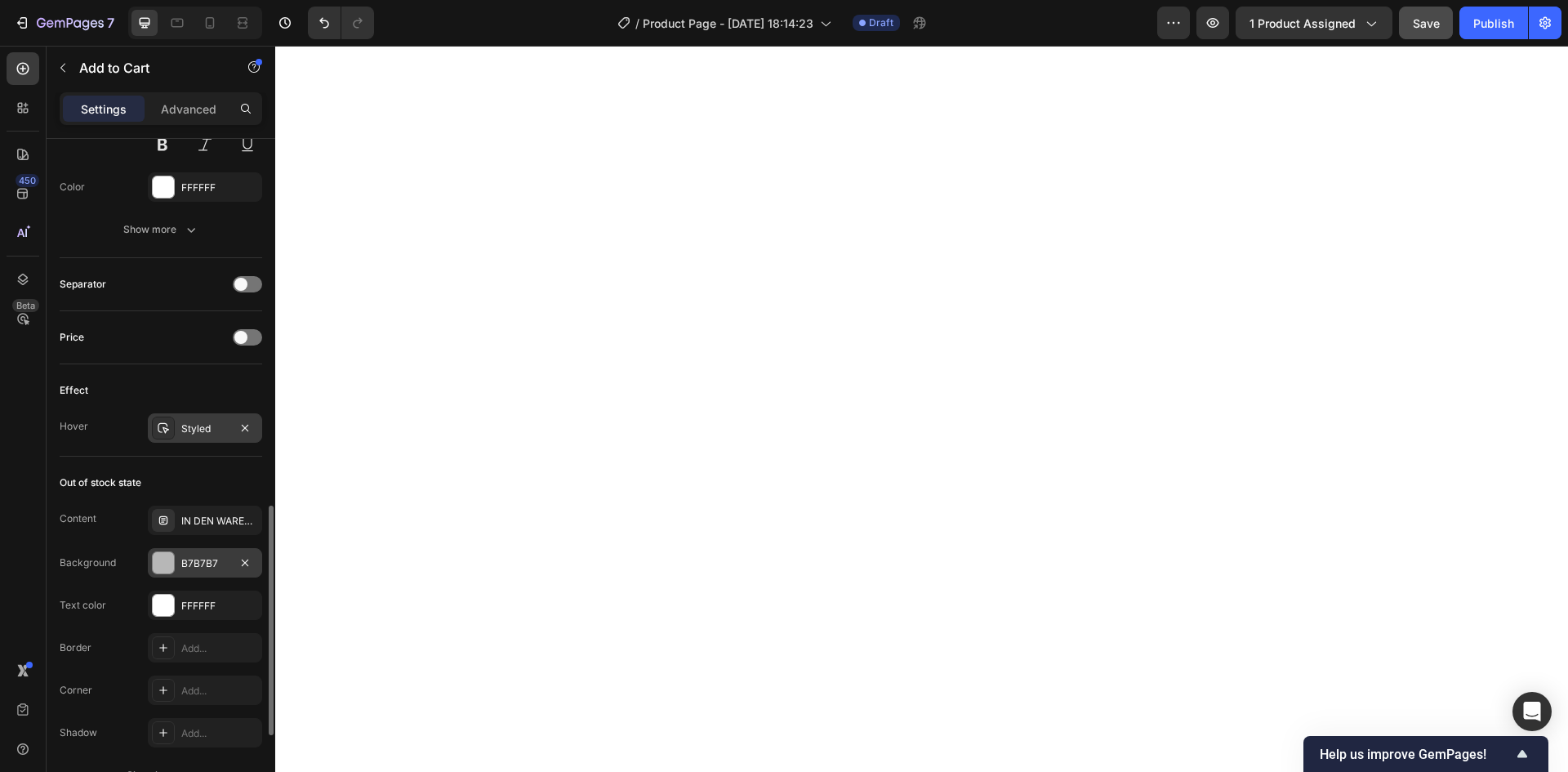
click at [171, 562] on div at bounding box center [163, 563] width 21 height 21
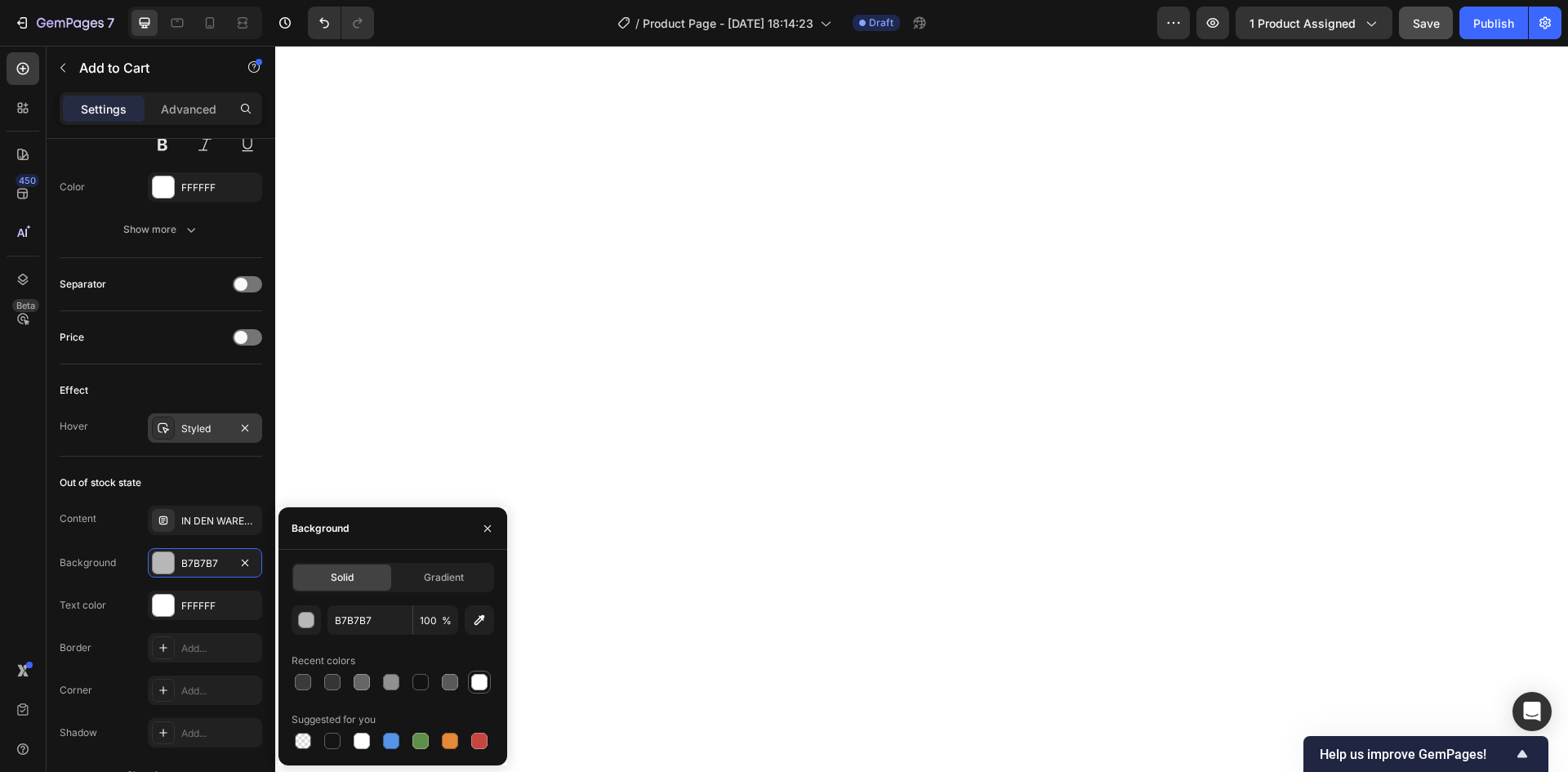
click at [478, 681] on div at bounding box center [479, 681] width 16 height 16
click at [173, 522] on div at bounding box center [163, 520] width 23 height 23
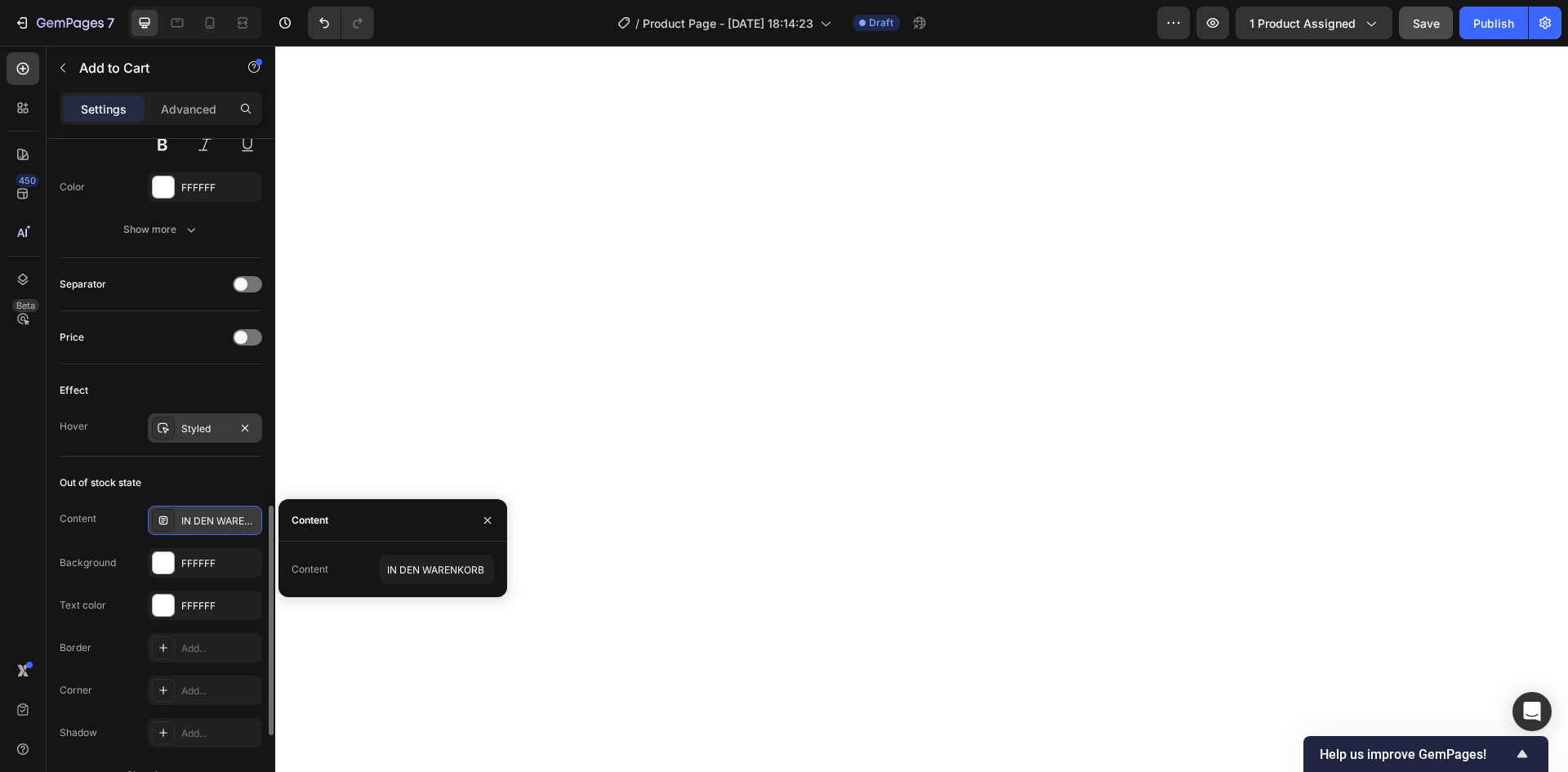
click at [172, 521] on div at bounding box center [163, 520] width 23 height 23
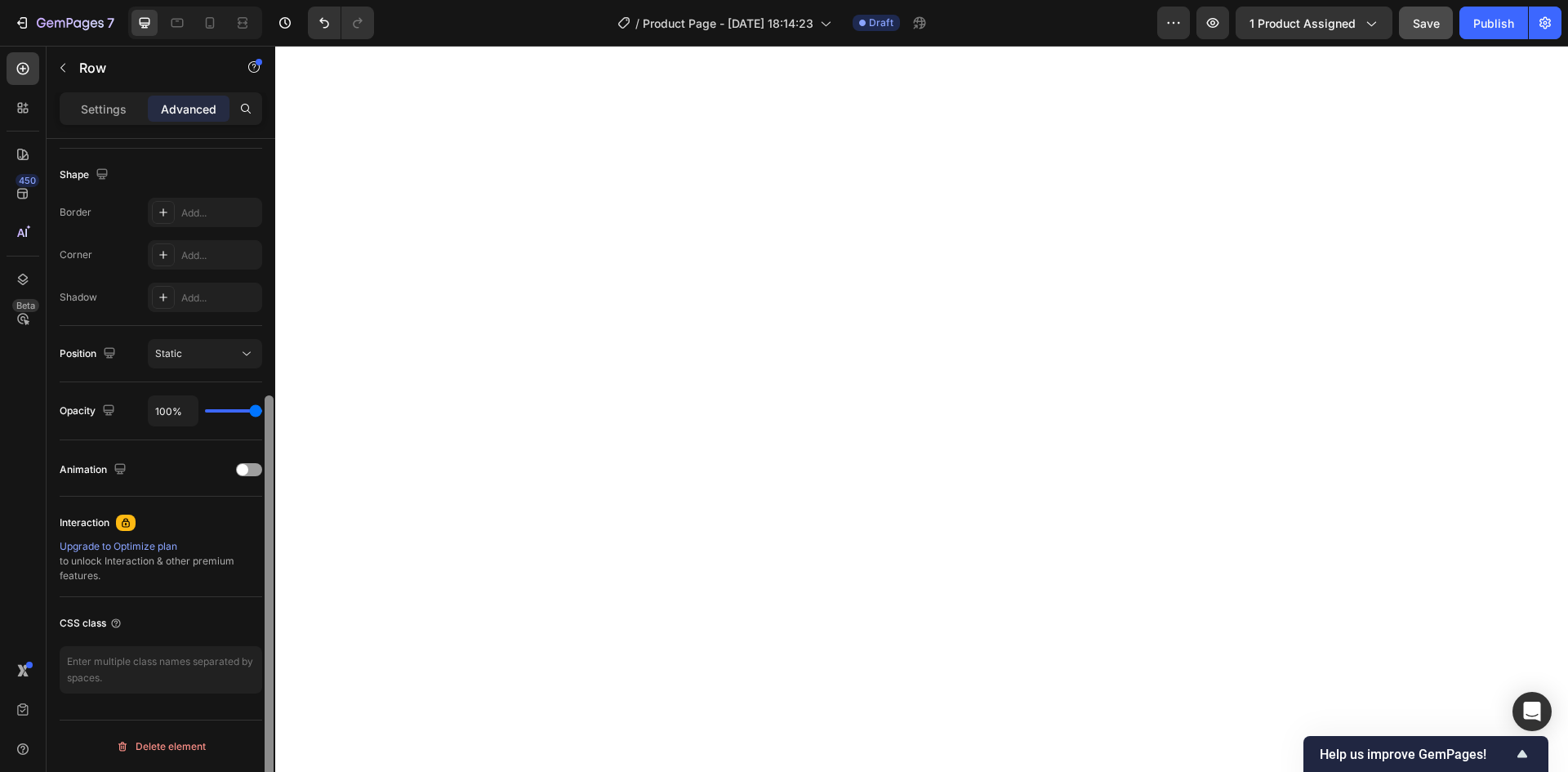
scroll to position [0, 0]
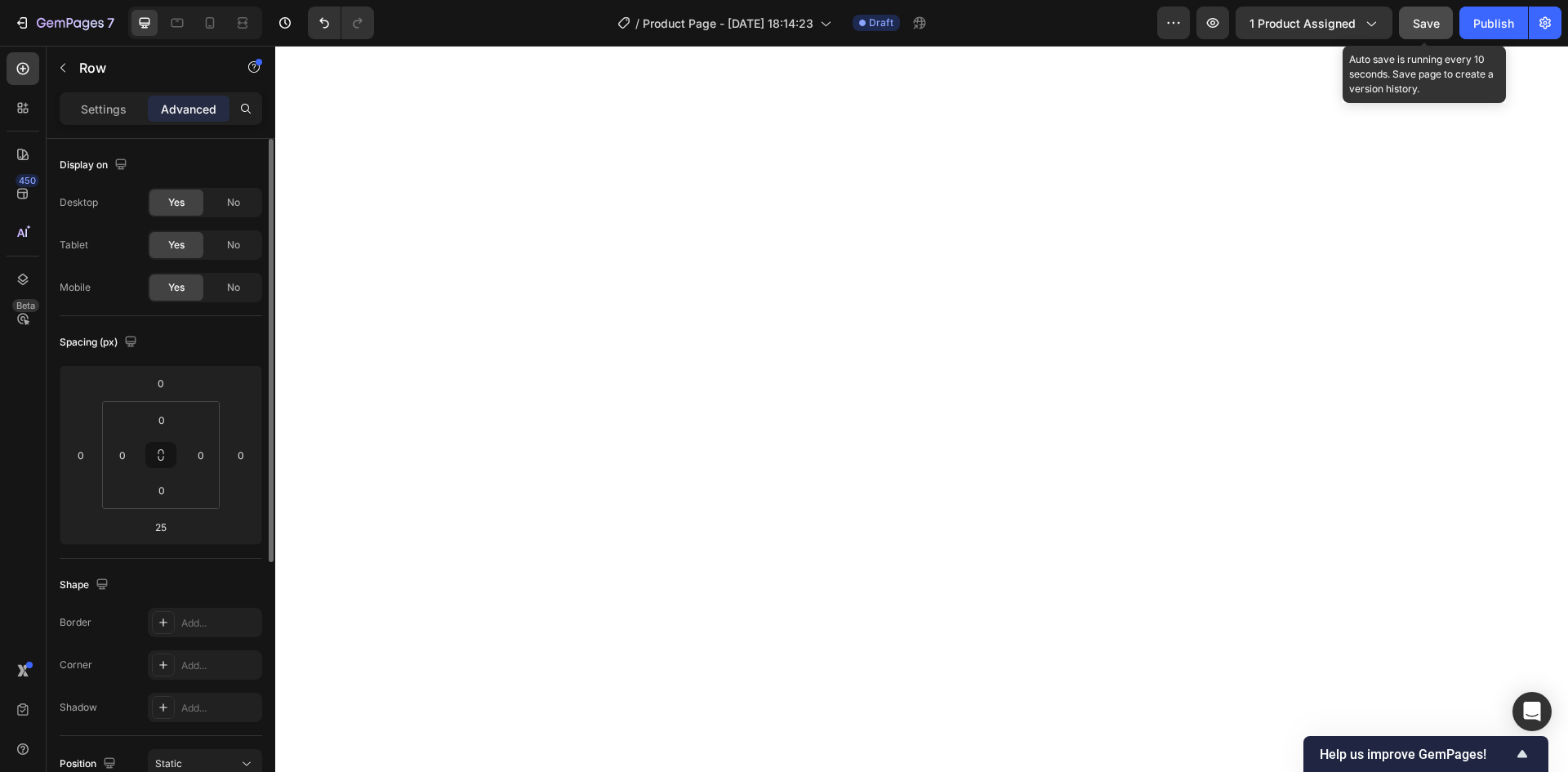
click at [1436, 28] on span "Save" at bounding box center [1426, 23] width 27 height 14
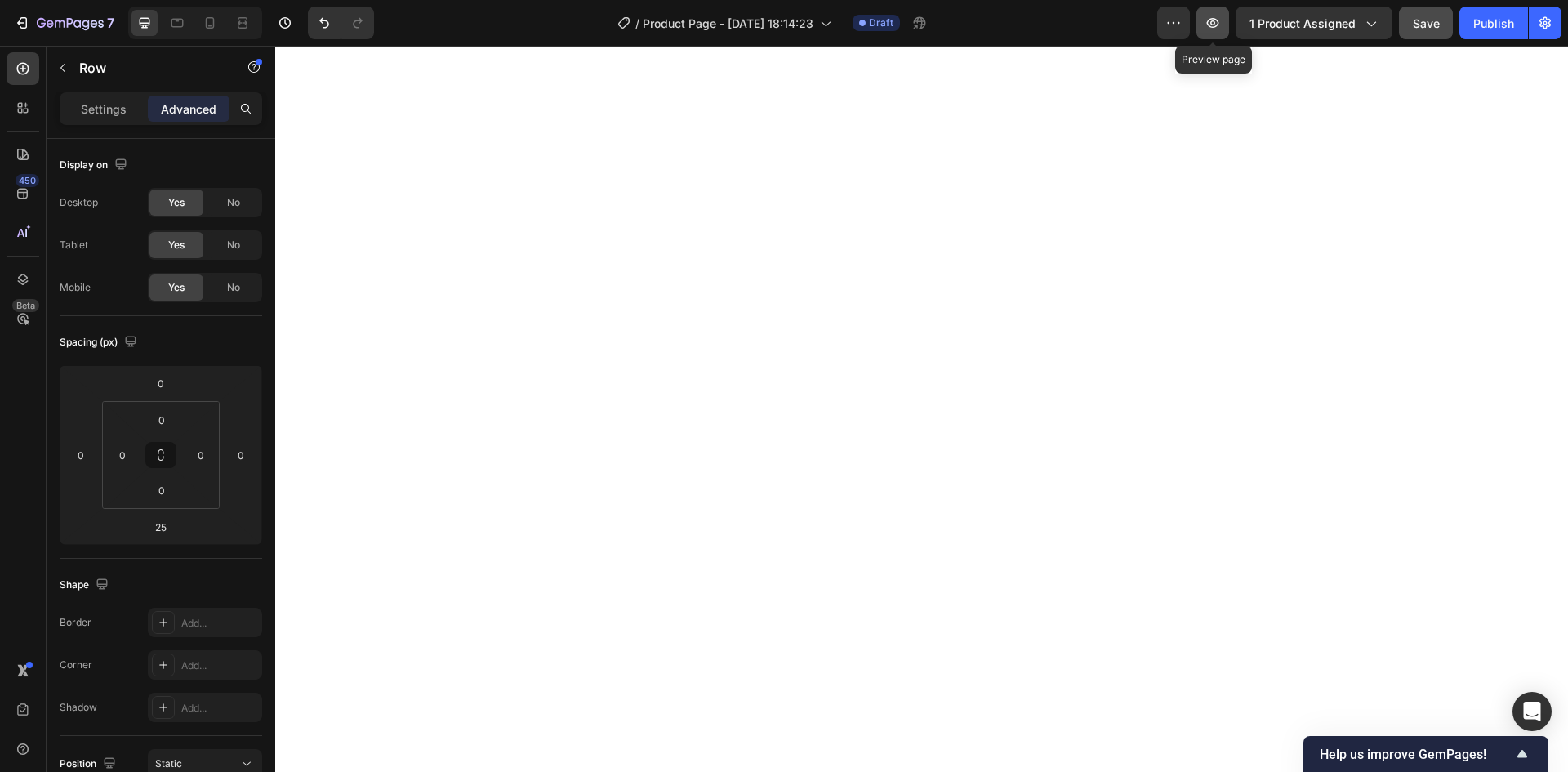
click at [1214, 27] on icon "button" at bounding box center [1212, 22] width 16 height 16
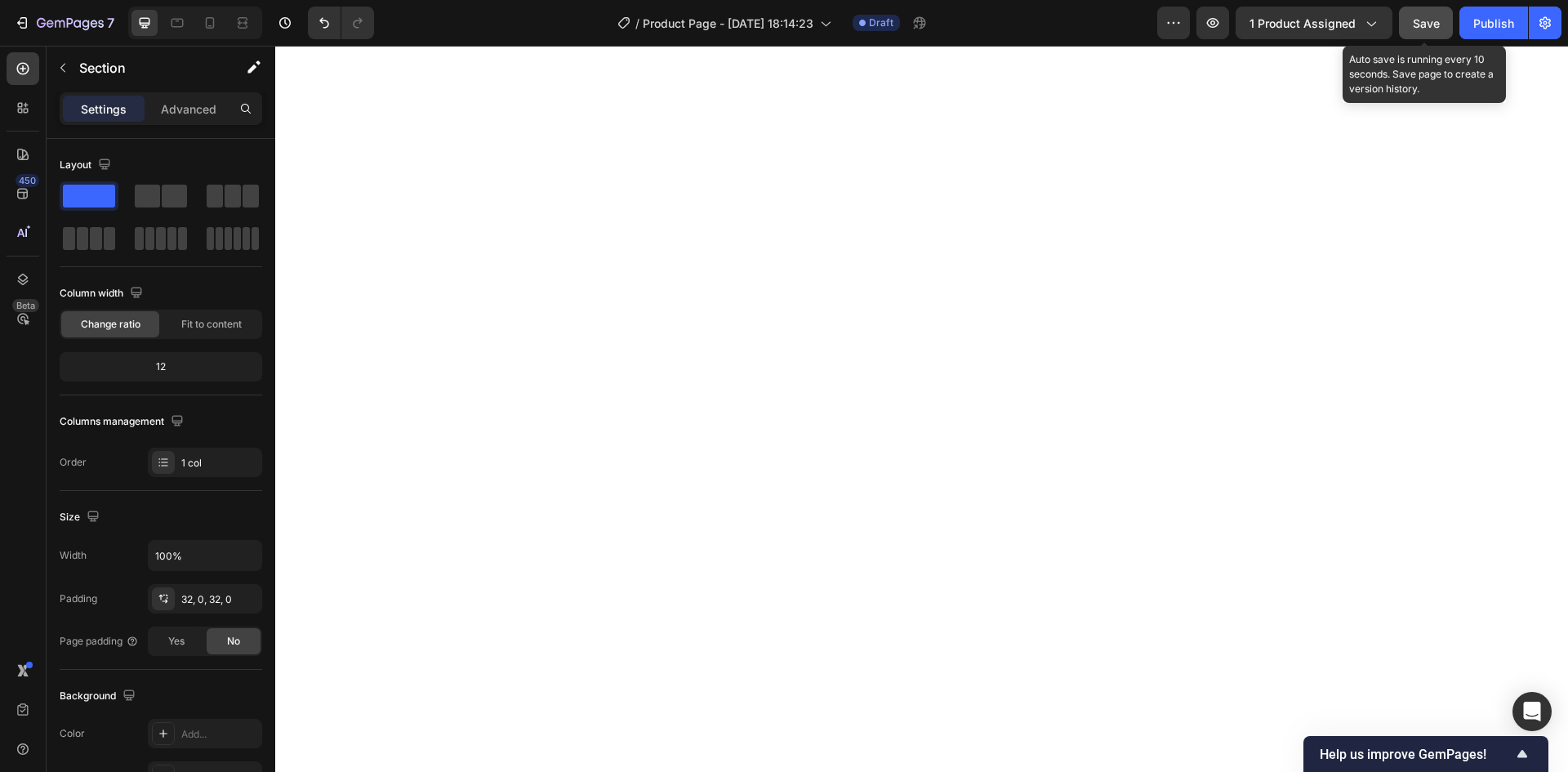
click at [1422, 27] on span "Save" at bounding box center [1426, 23] width 27 height 14
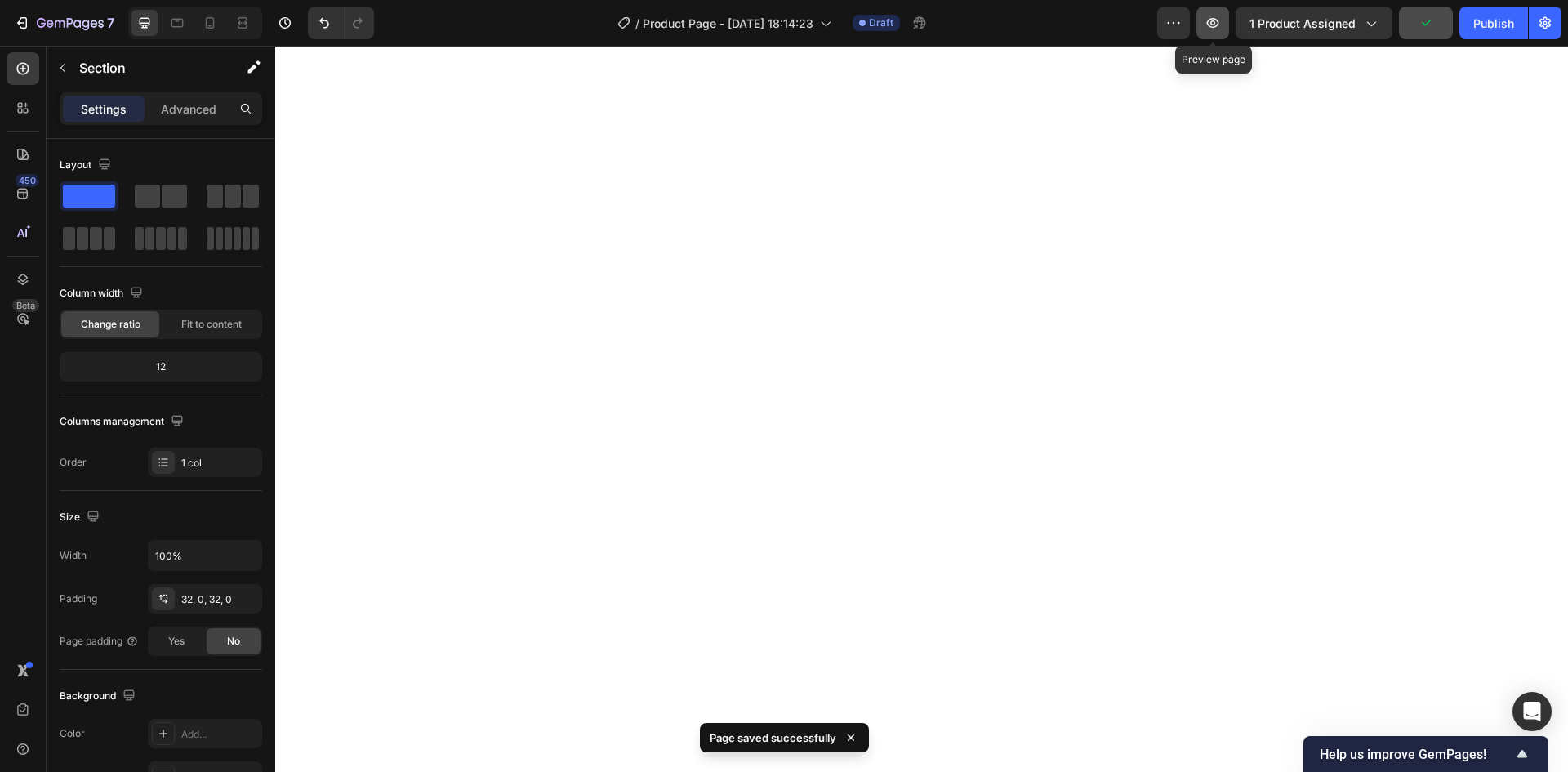
click at [1221, 24] on icon "button" at bounding box center [1212, 22] width 16 height 16
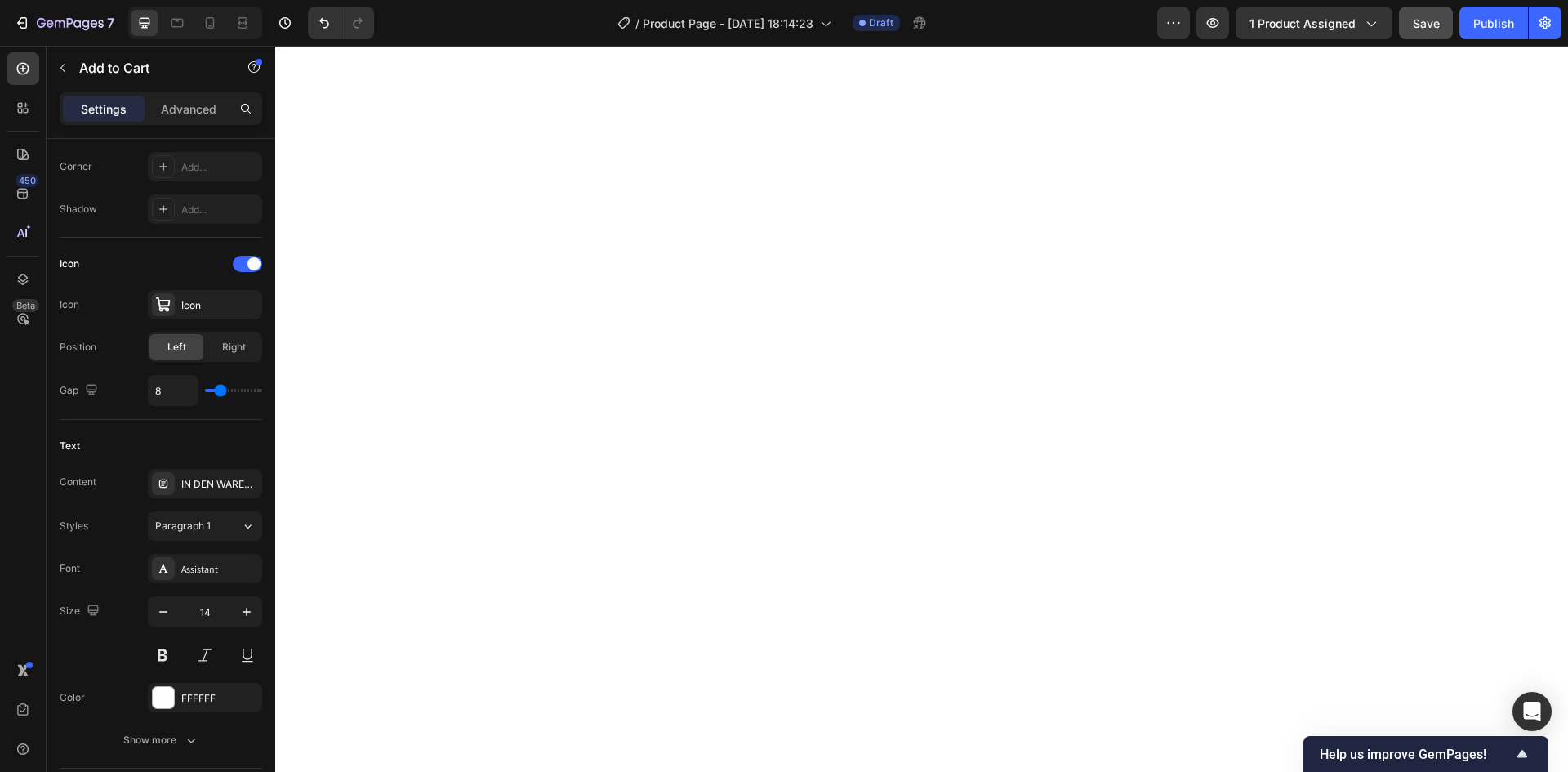
scroll to position [735, 0]
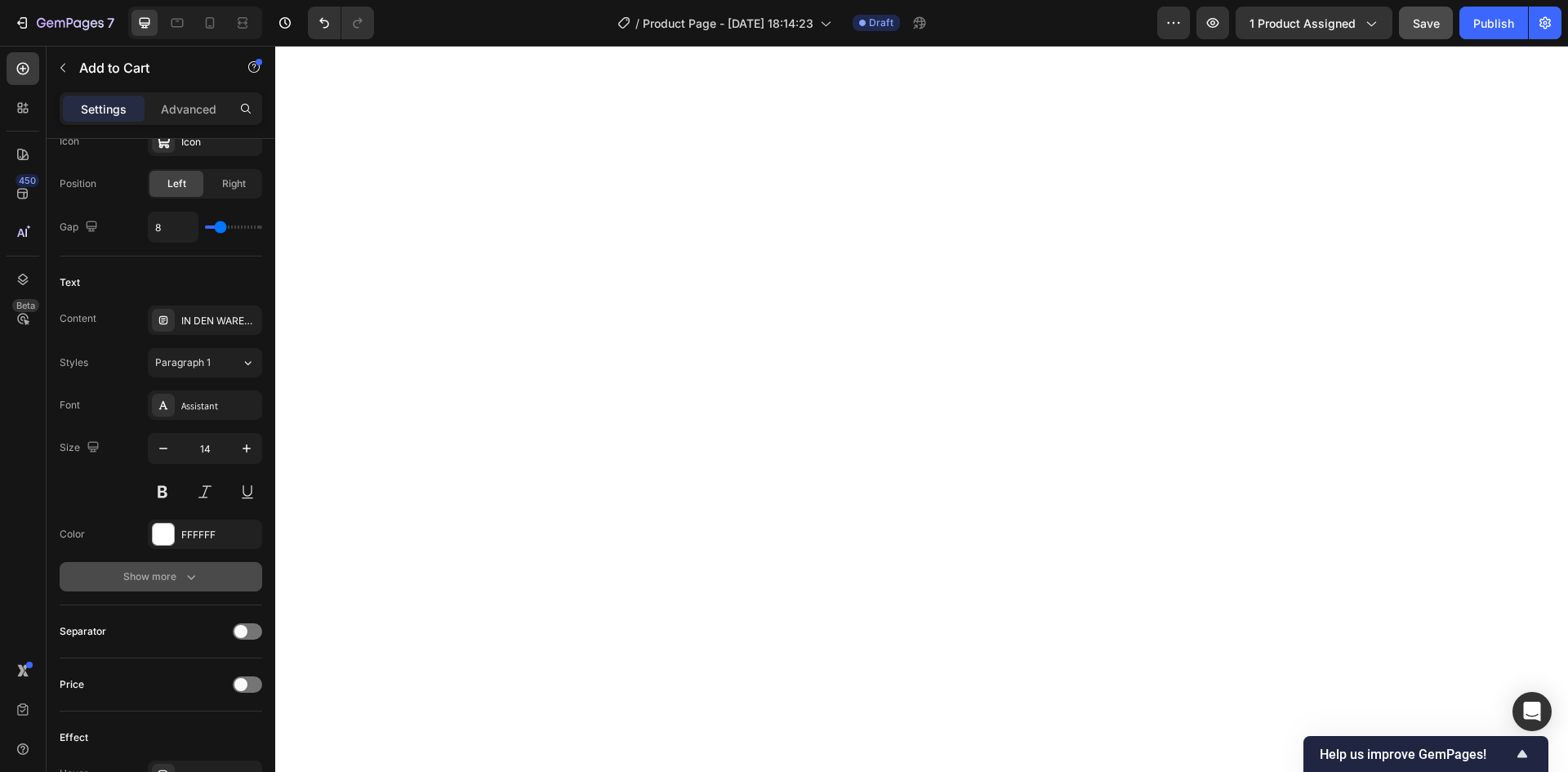
click at [192, 580] on icon "button" at bounding box center [191, 576] width 16 height 16
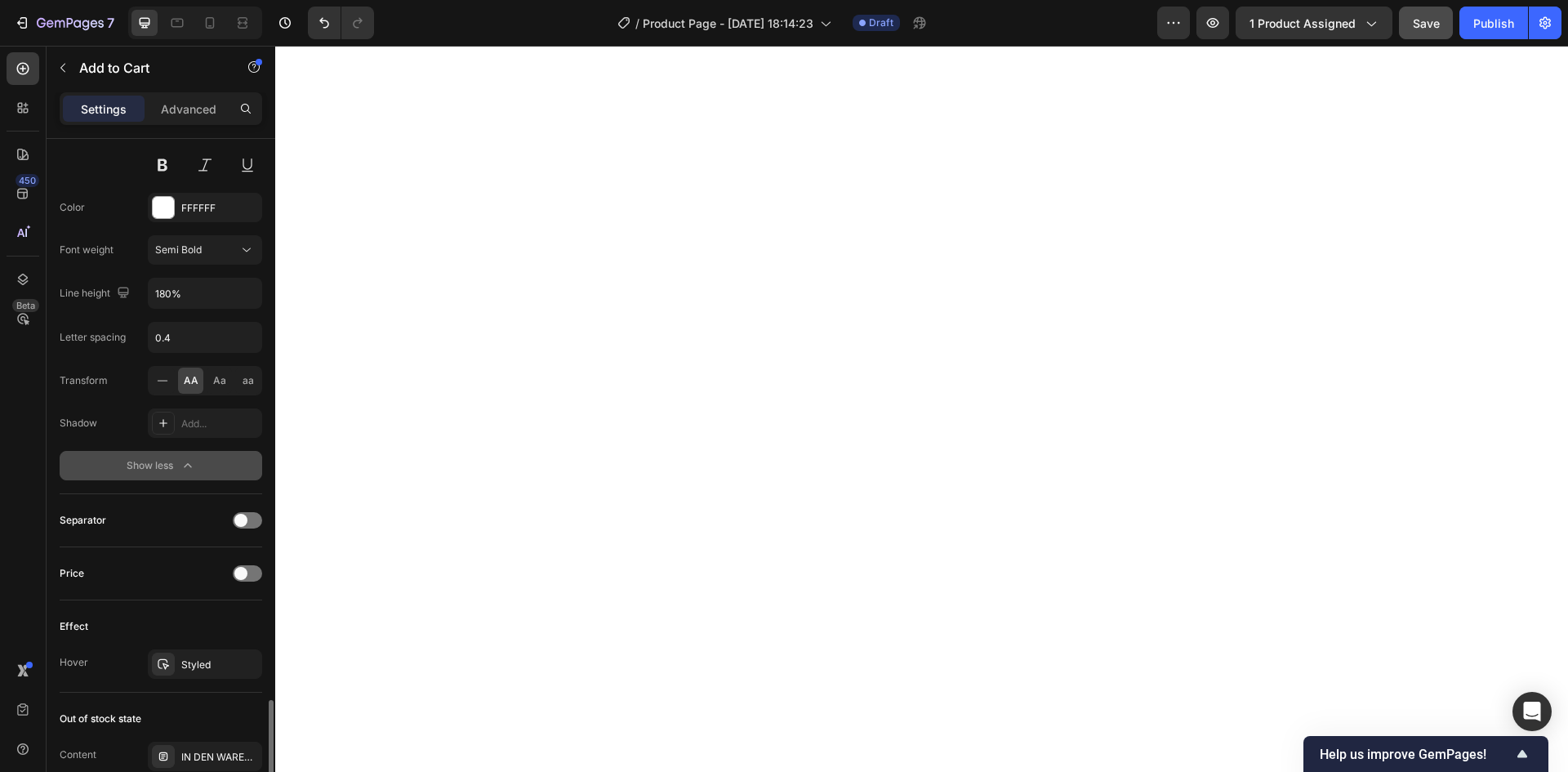
scroll to position [1415, 0]
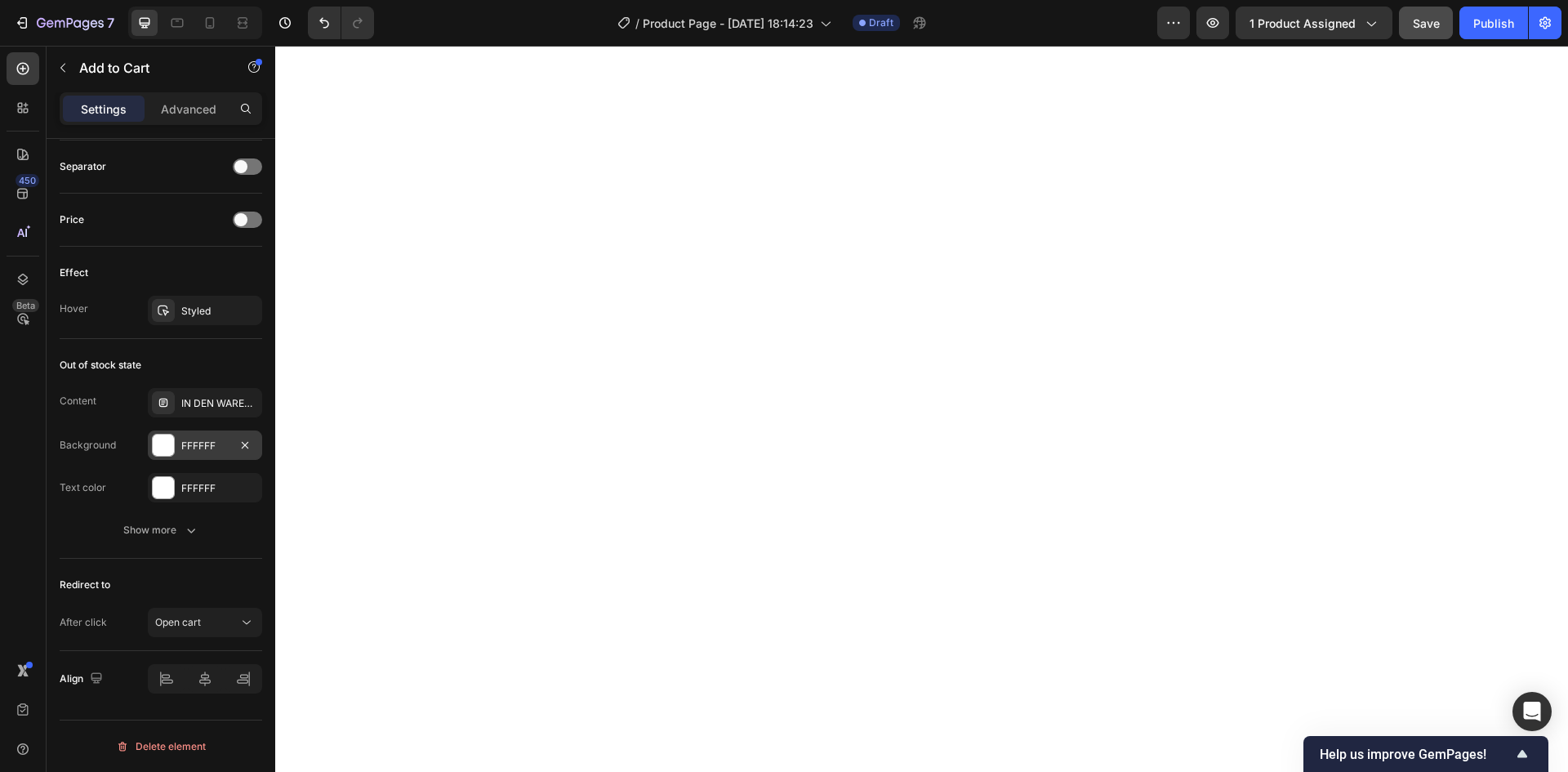
click at [212, 444] on div "FFFFFF" at bounding box center [204, 445] width 47 height 15
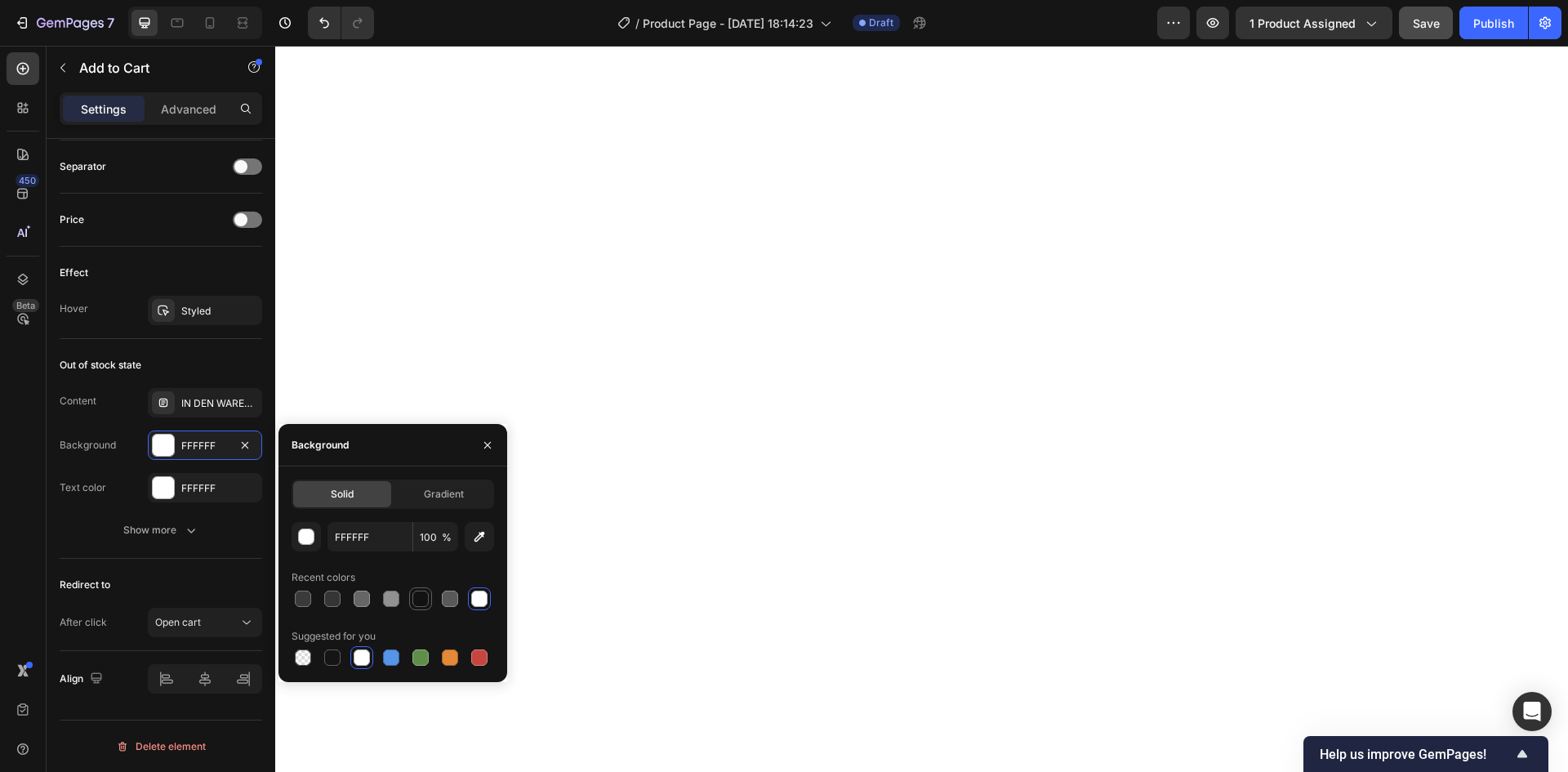
click at [427, 605] on div at bounding box center [420, 598] width 16 height 16
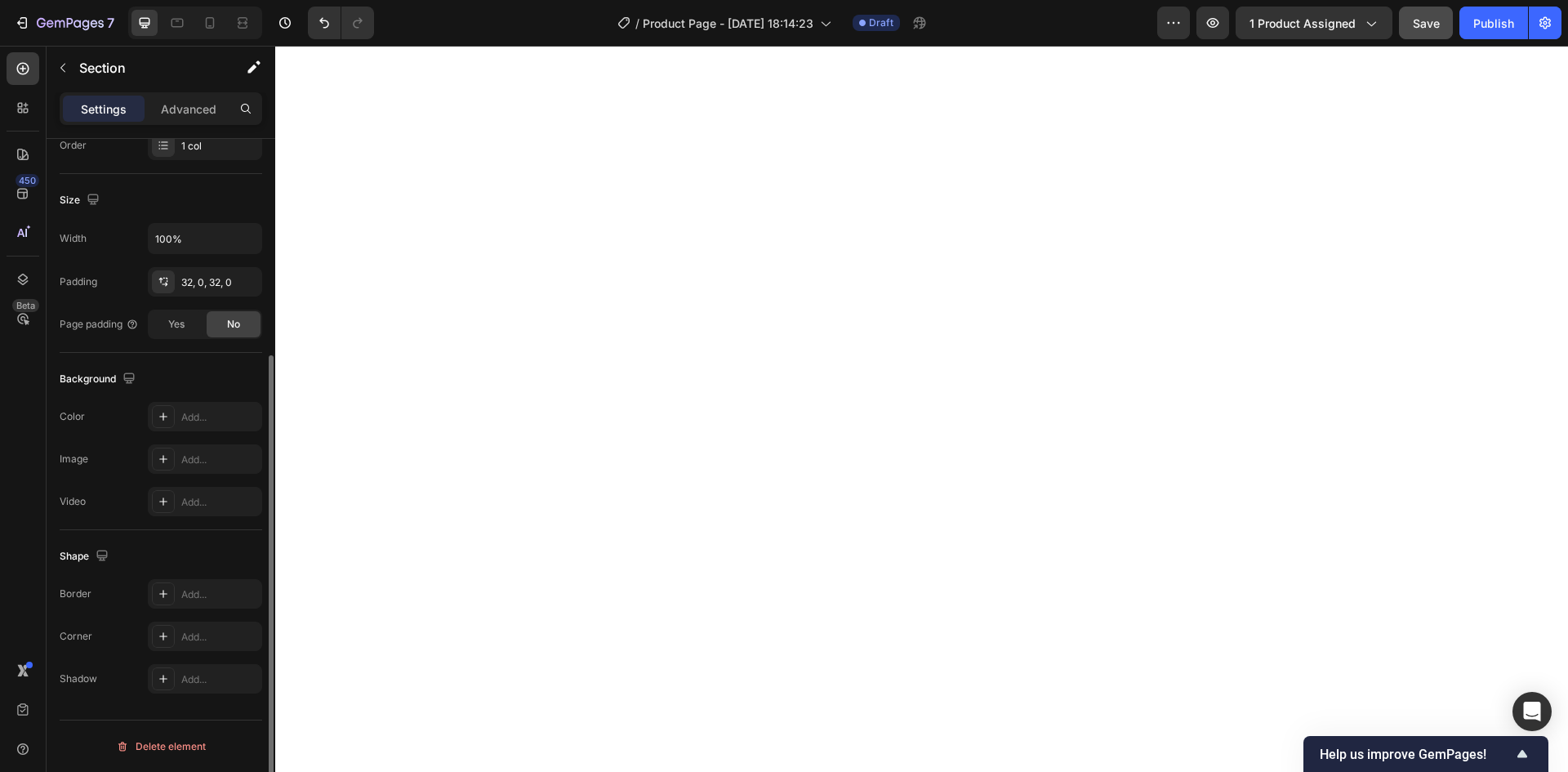
scroll to position [0, 0]
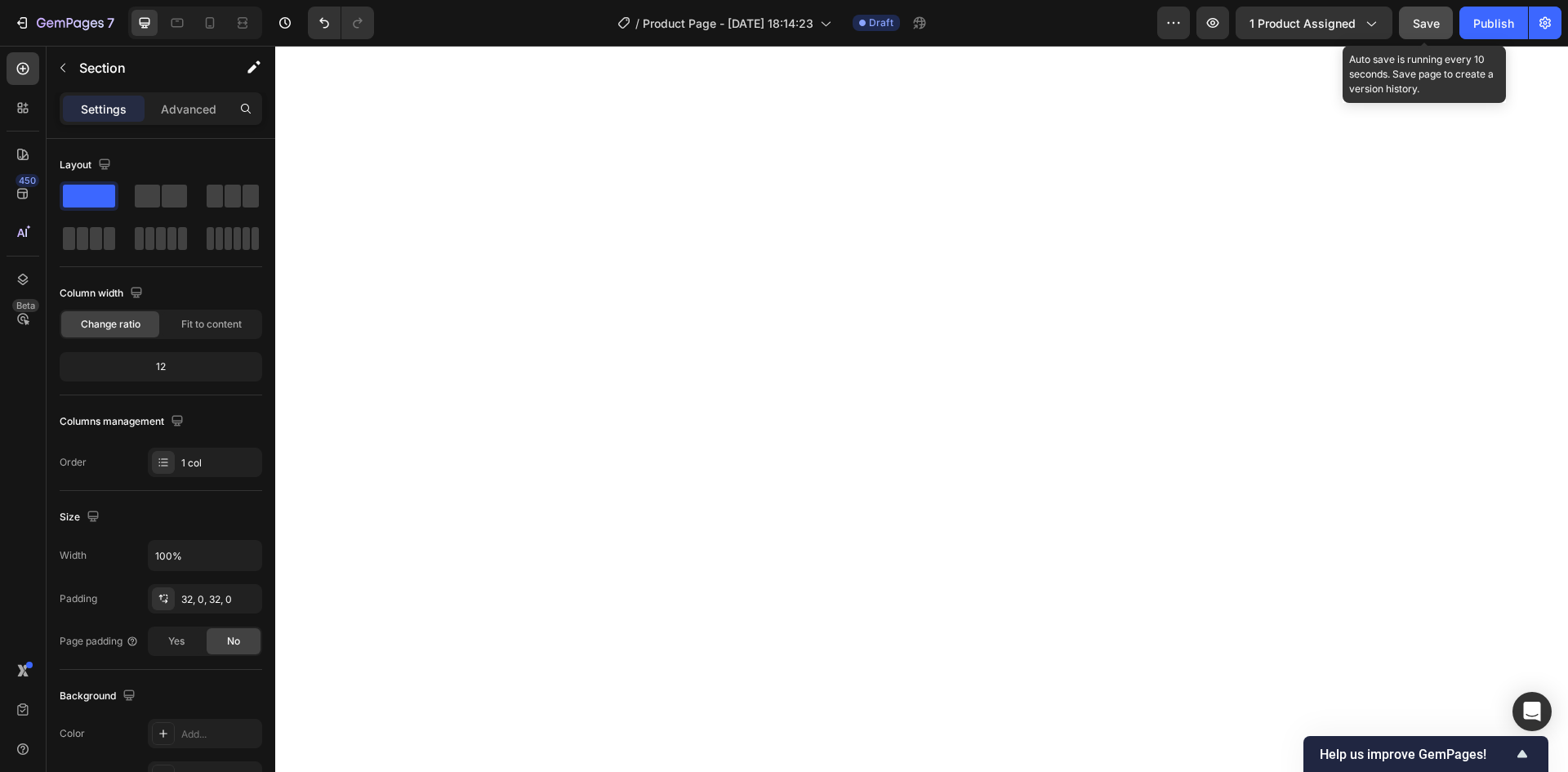
click at [1423, 28] on span "Save" at bounding box center [1426, 23] width 27 height 14
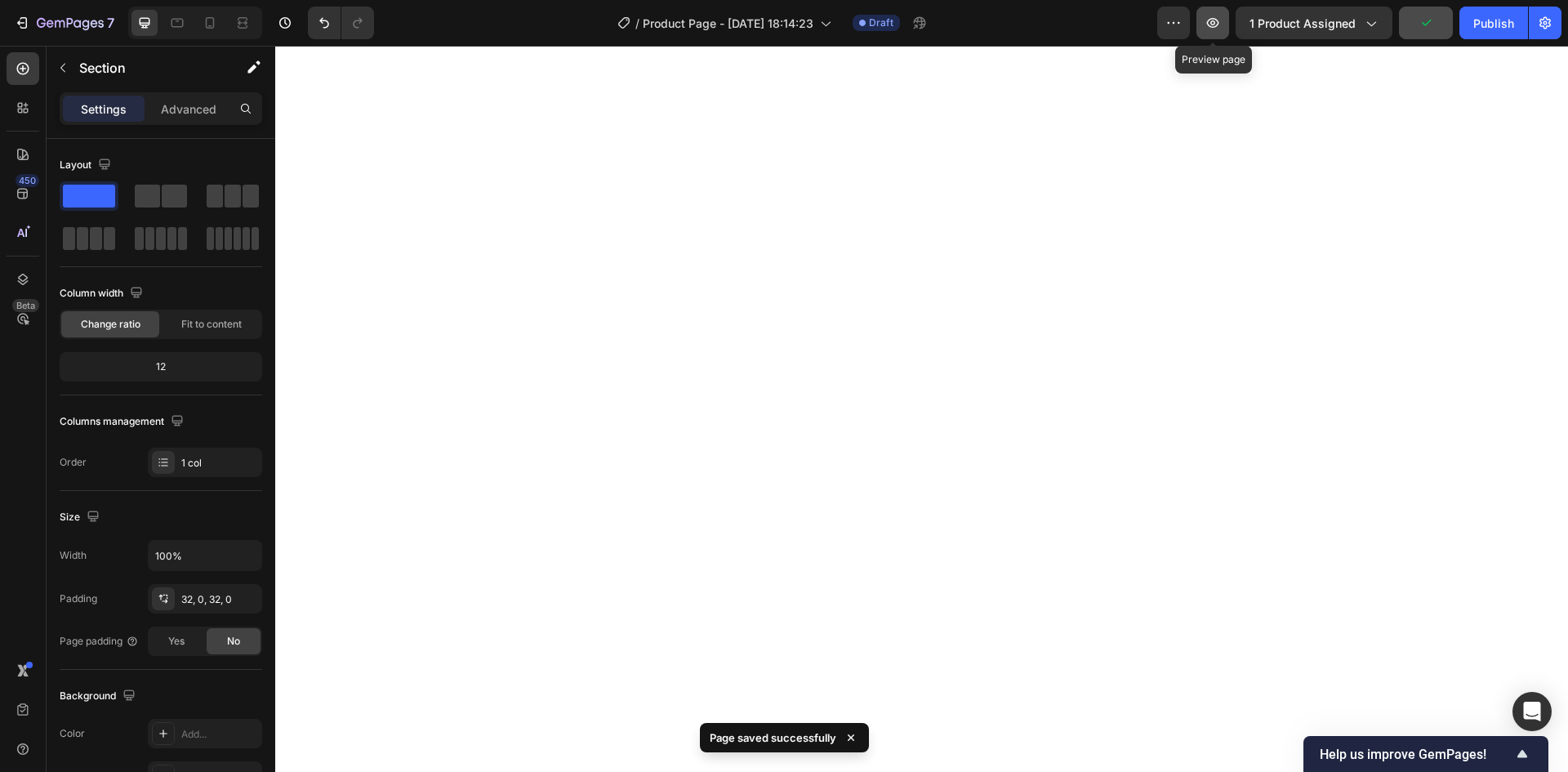
click at [1221, 19] on icon "button" at bounding box center [1212, 22] width 16 height 16
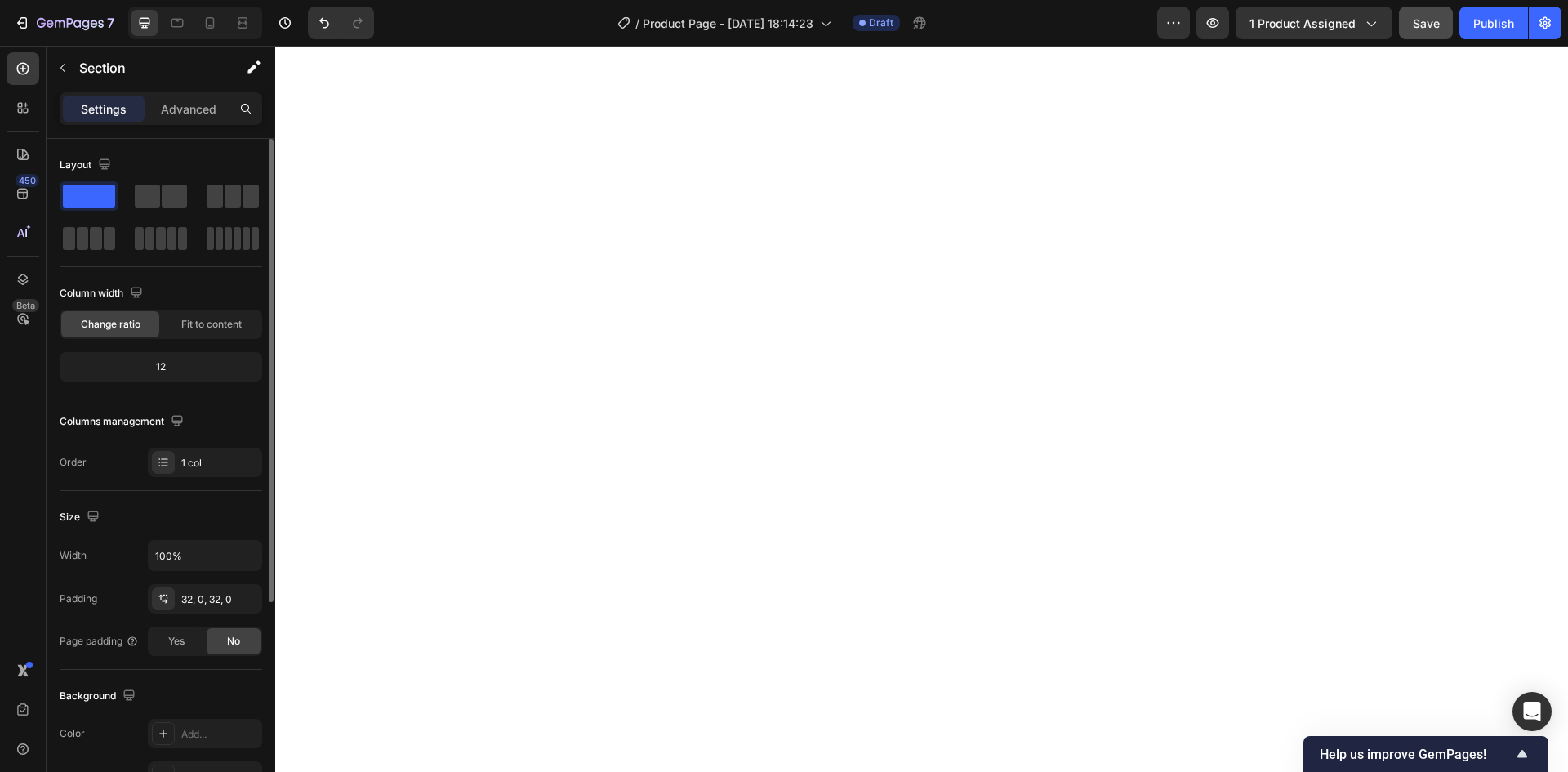
scroll to position [317, 0]
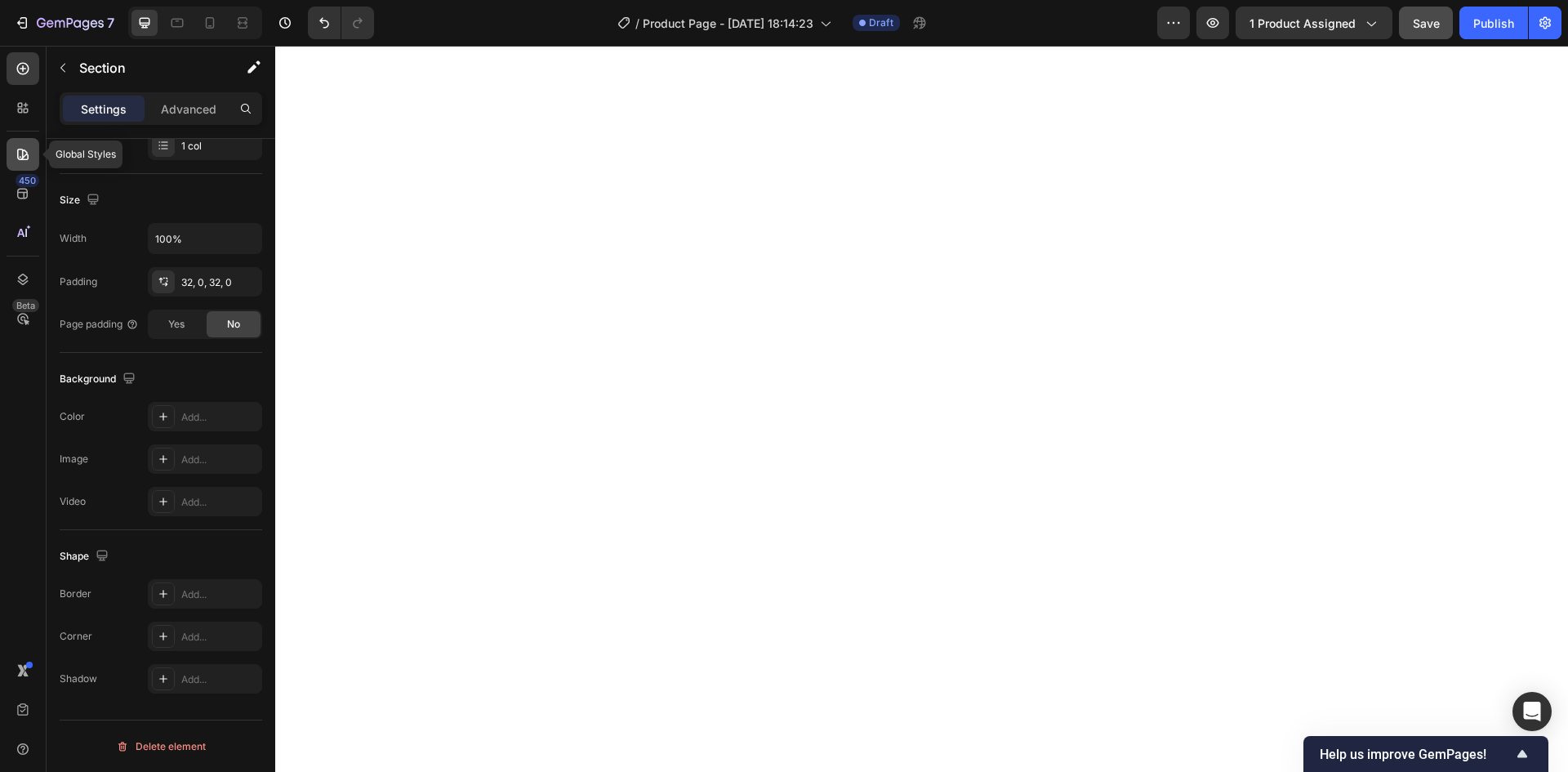
click at [17, 150] on icon at bounding box center [22, 154] width 16 height 16
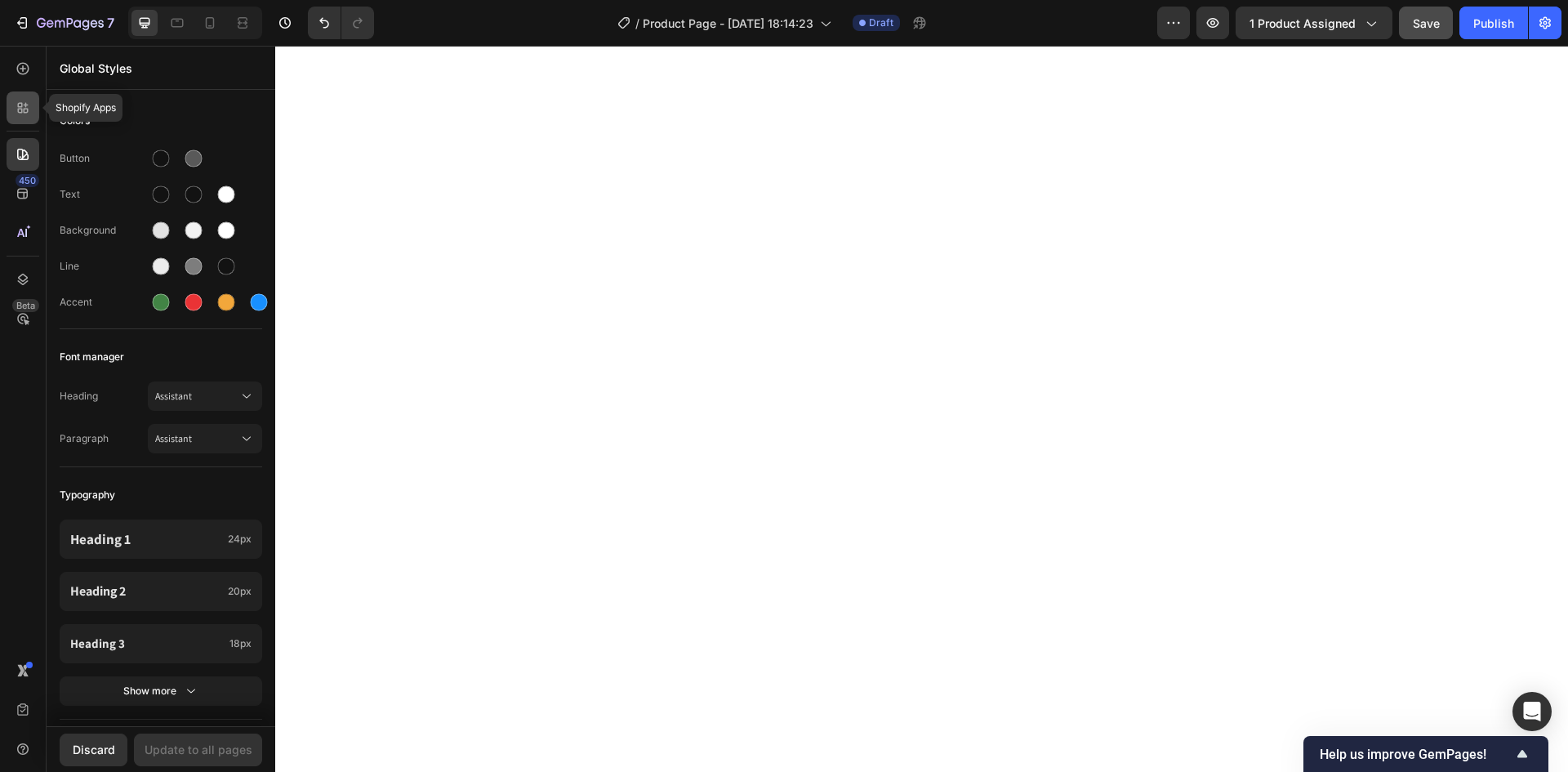
click at [19, 112] on icon at bounding box center [22, 108] width 16 height 16
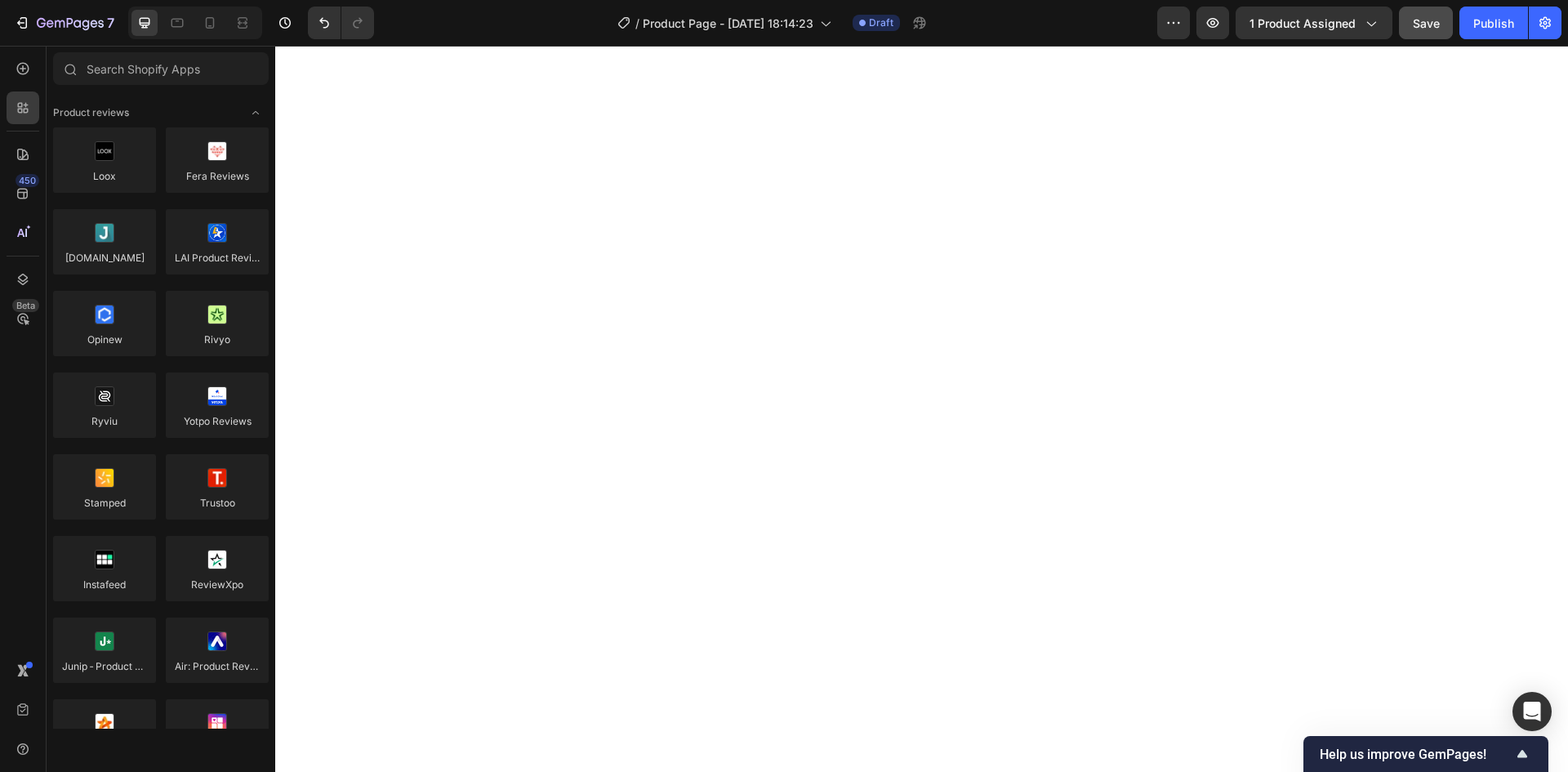
scroll to position [653, 0]
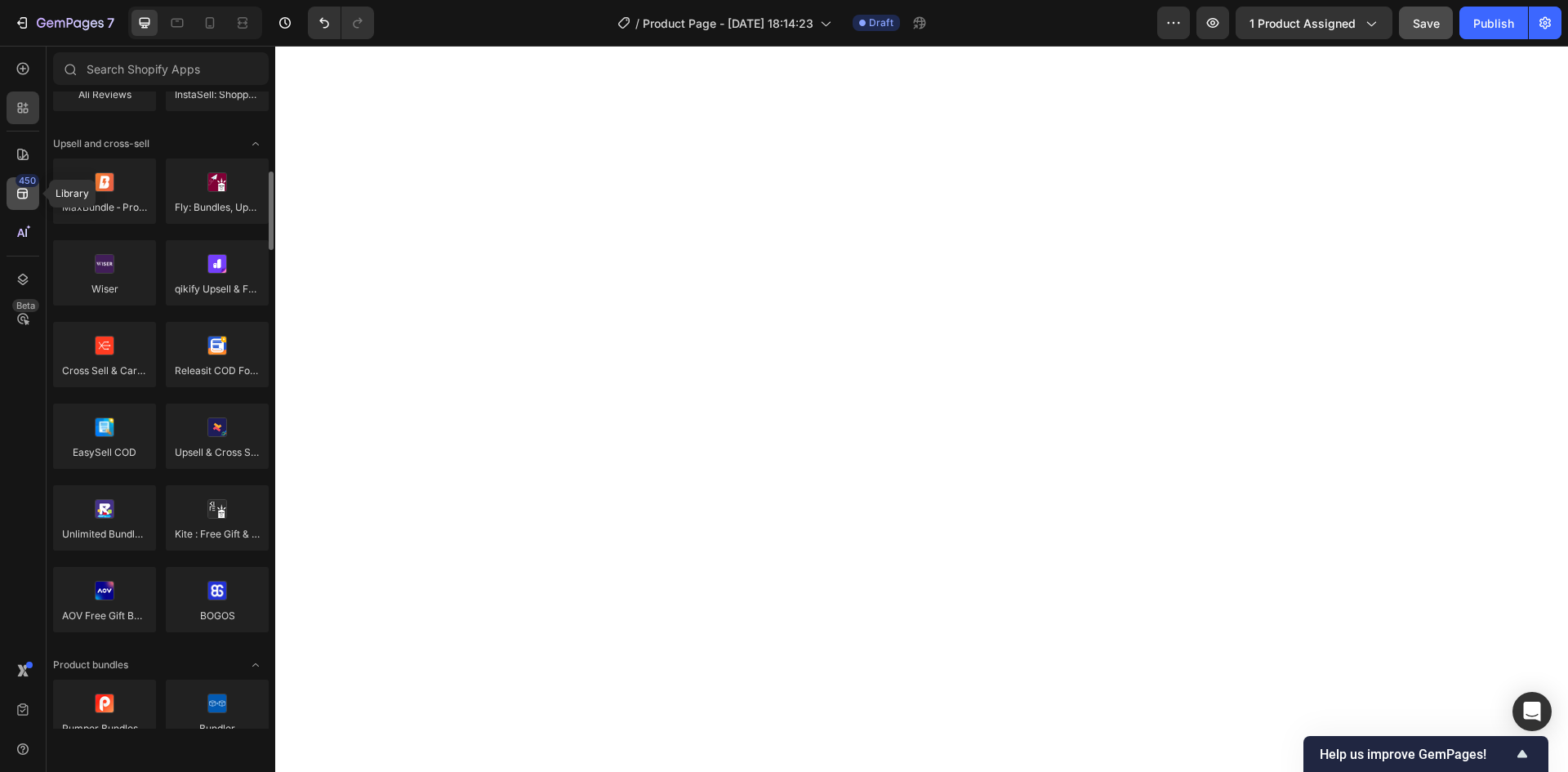
click at [21, 191] on icon at bounding box center [22, 193] width 16 height 16
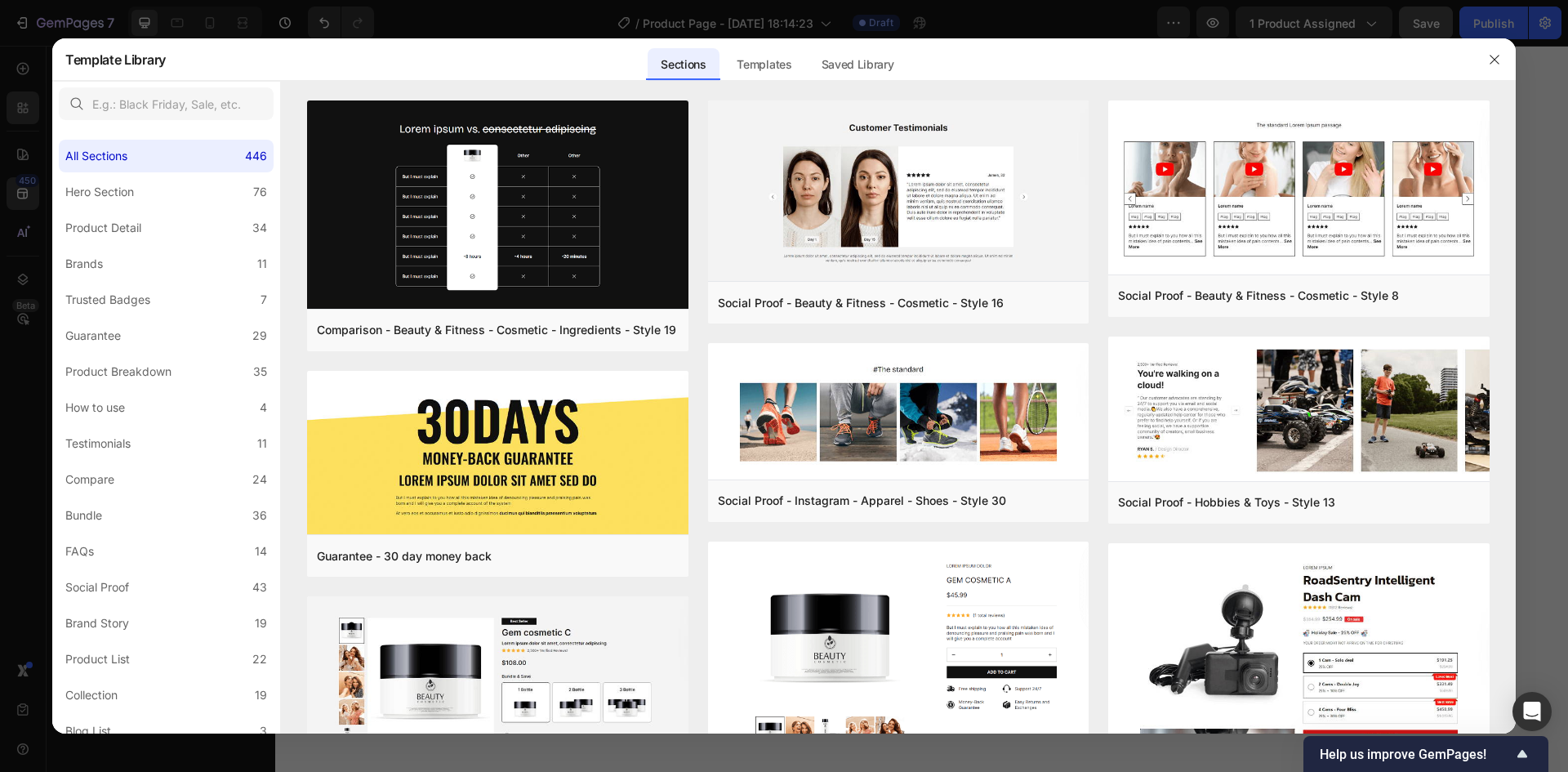
click at [19, 159] on div at bounding box center [784, 386] width 1568 height 772
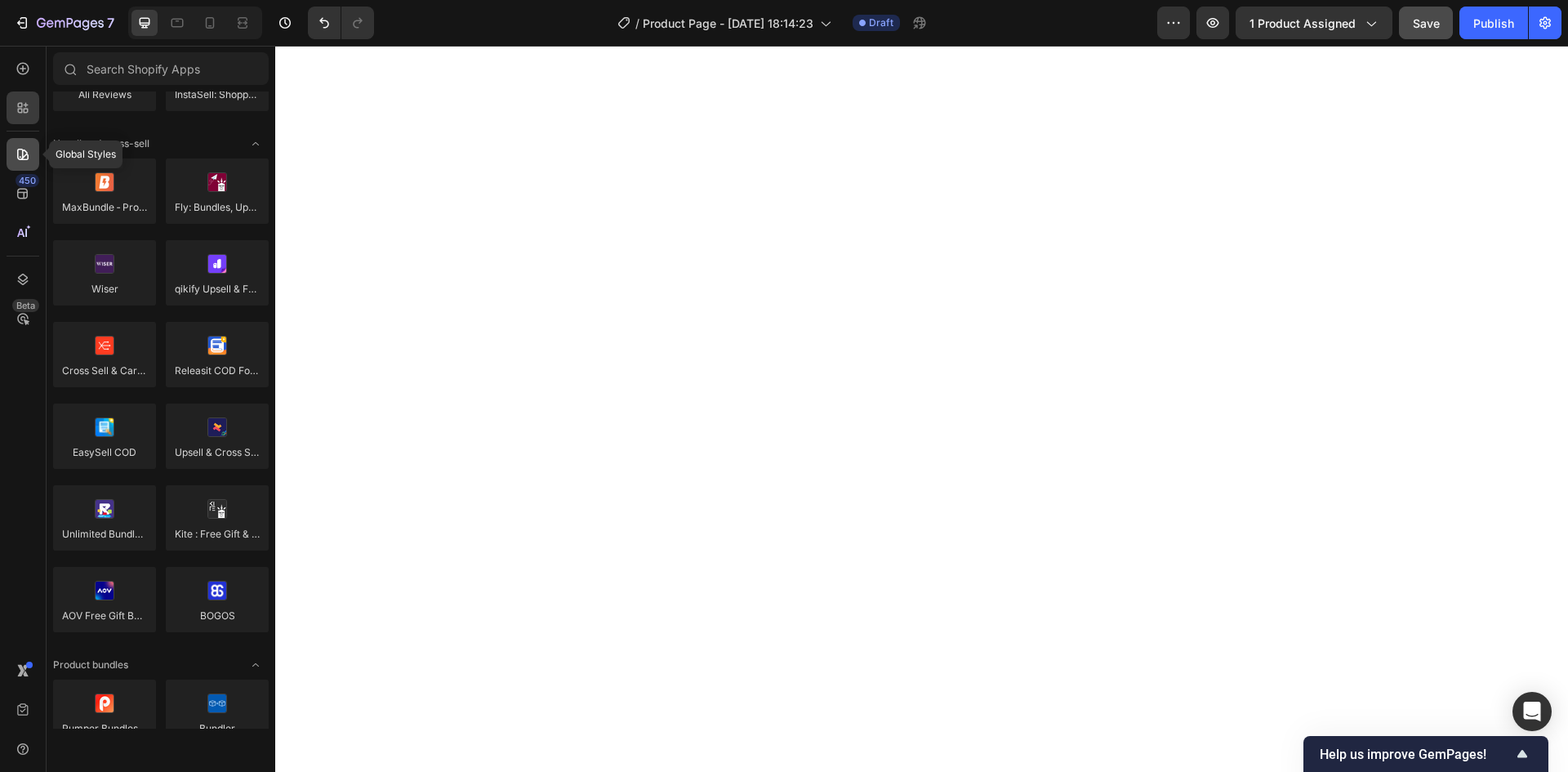
click at [24, 155] on icon at bounding box center [22, 154] width 16 height 16
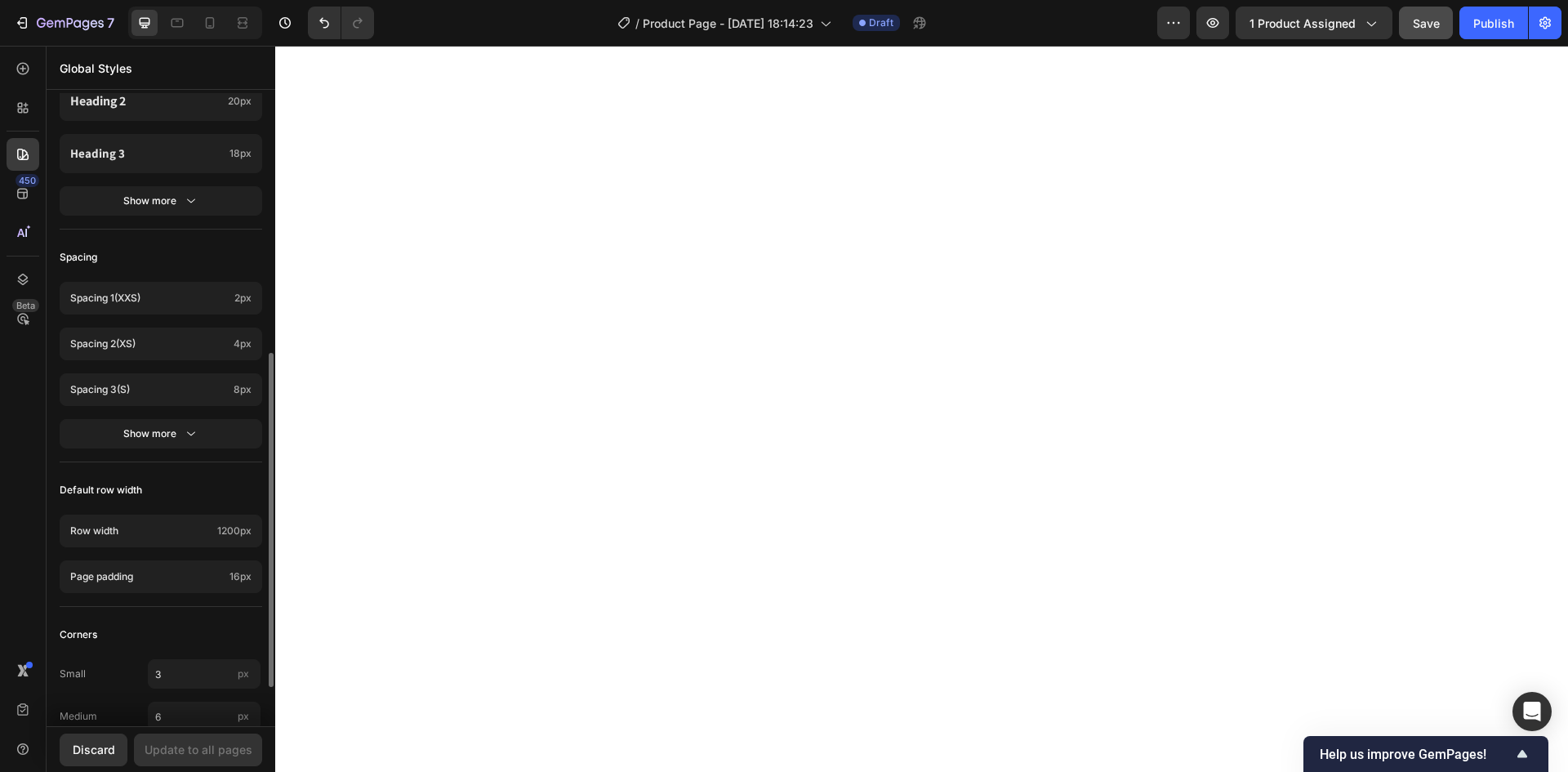
scroll to position [563, 0]
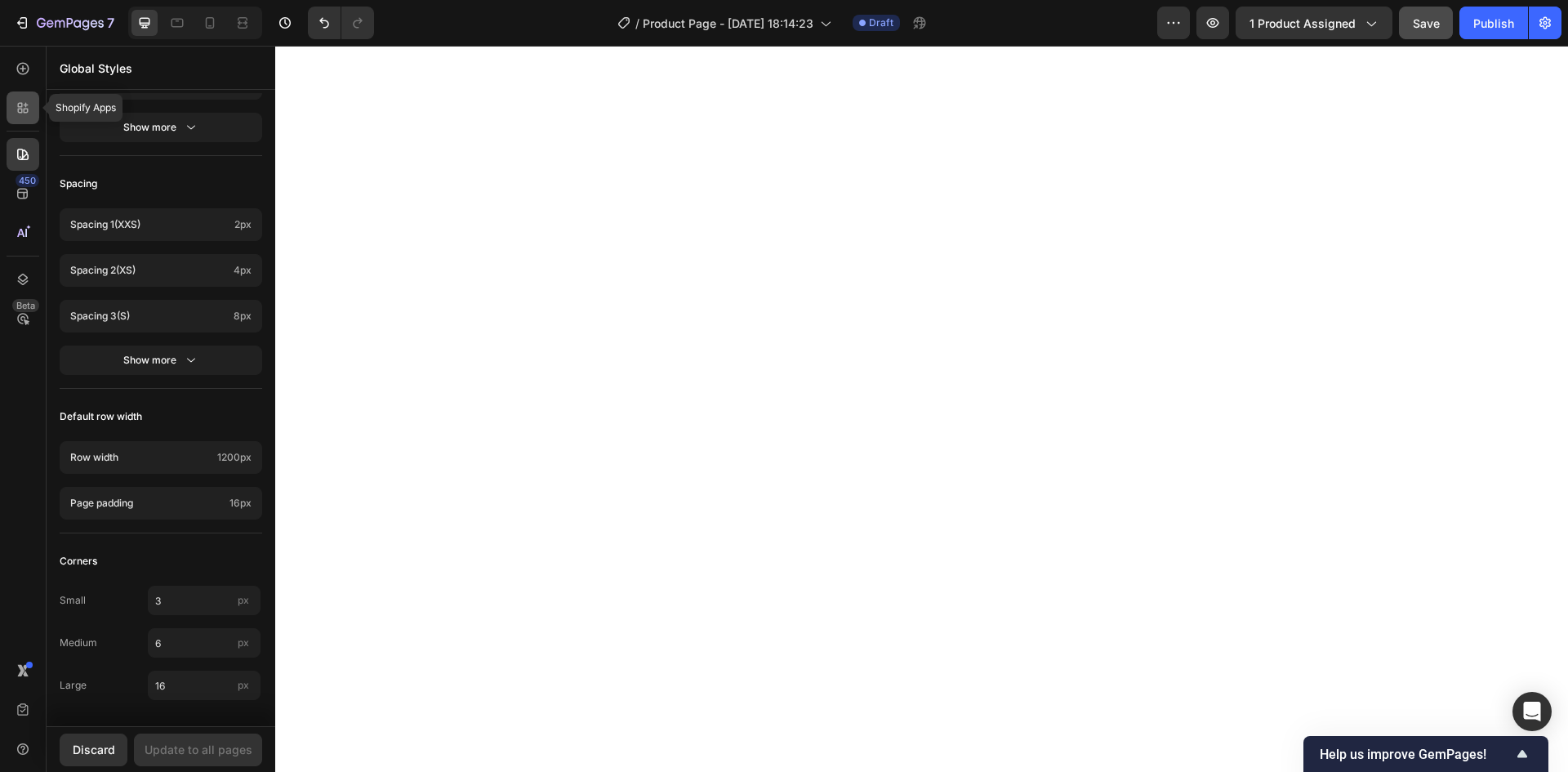
click at [18, 114] on icon at bounding box center [22, 108] width 16 height 16
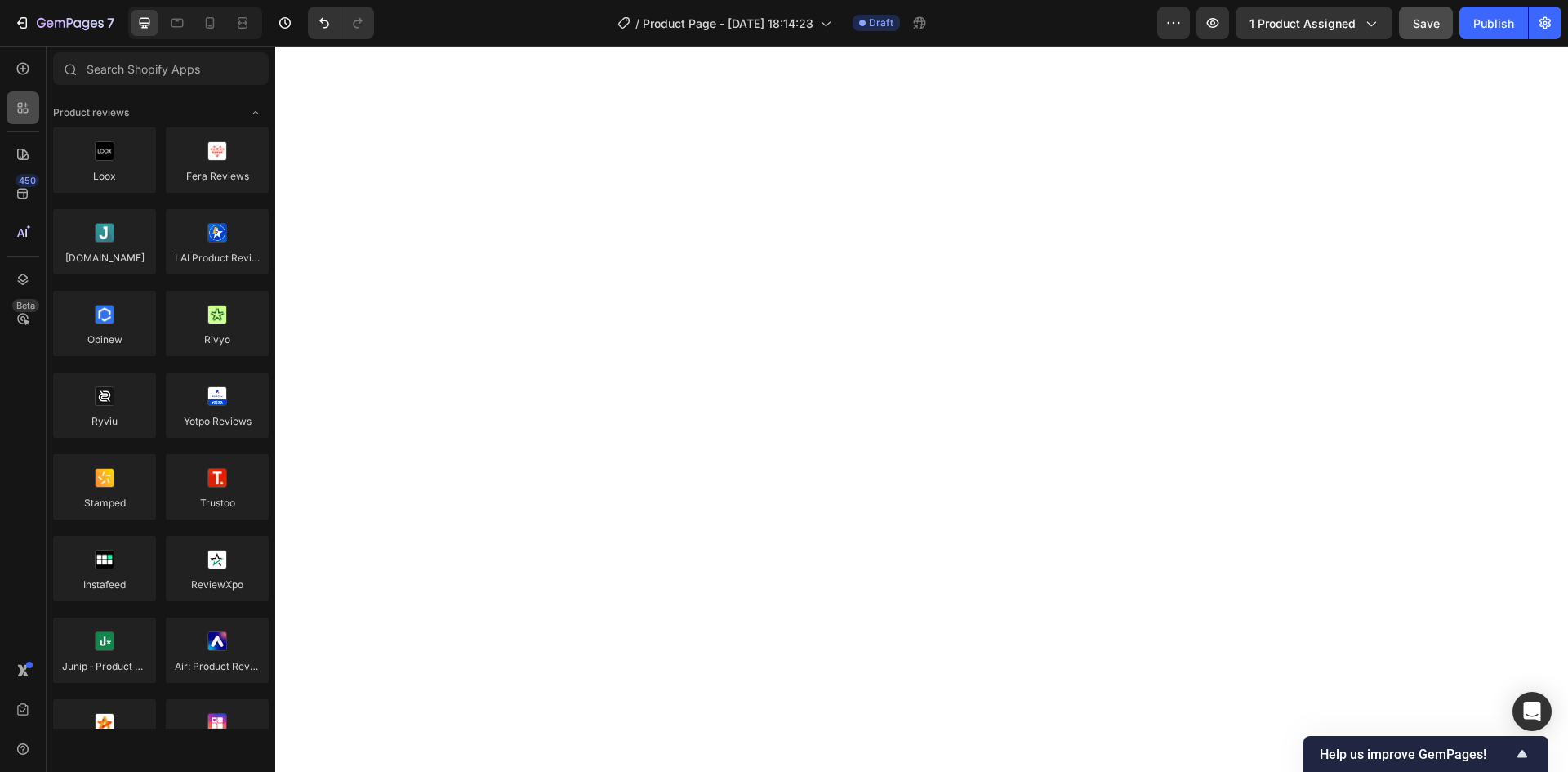
scroll to position [653, 0]
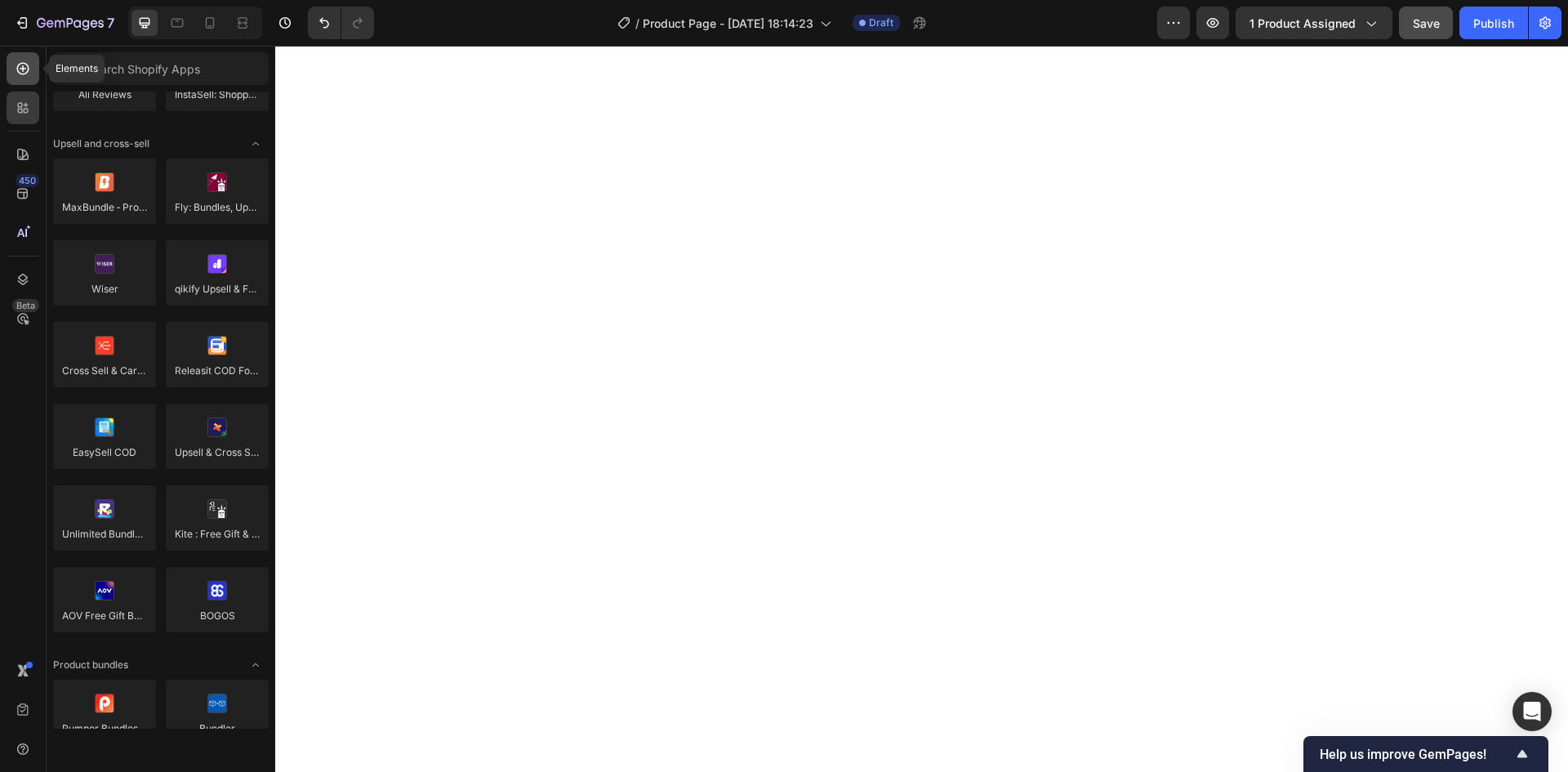
click at [21, 76] on icon at bounding box center [22, 68] width 16 height 16
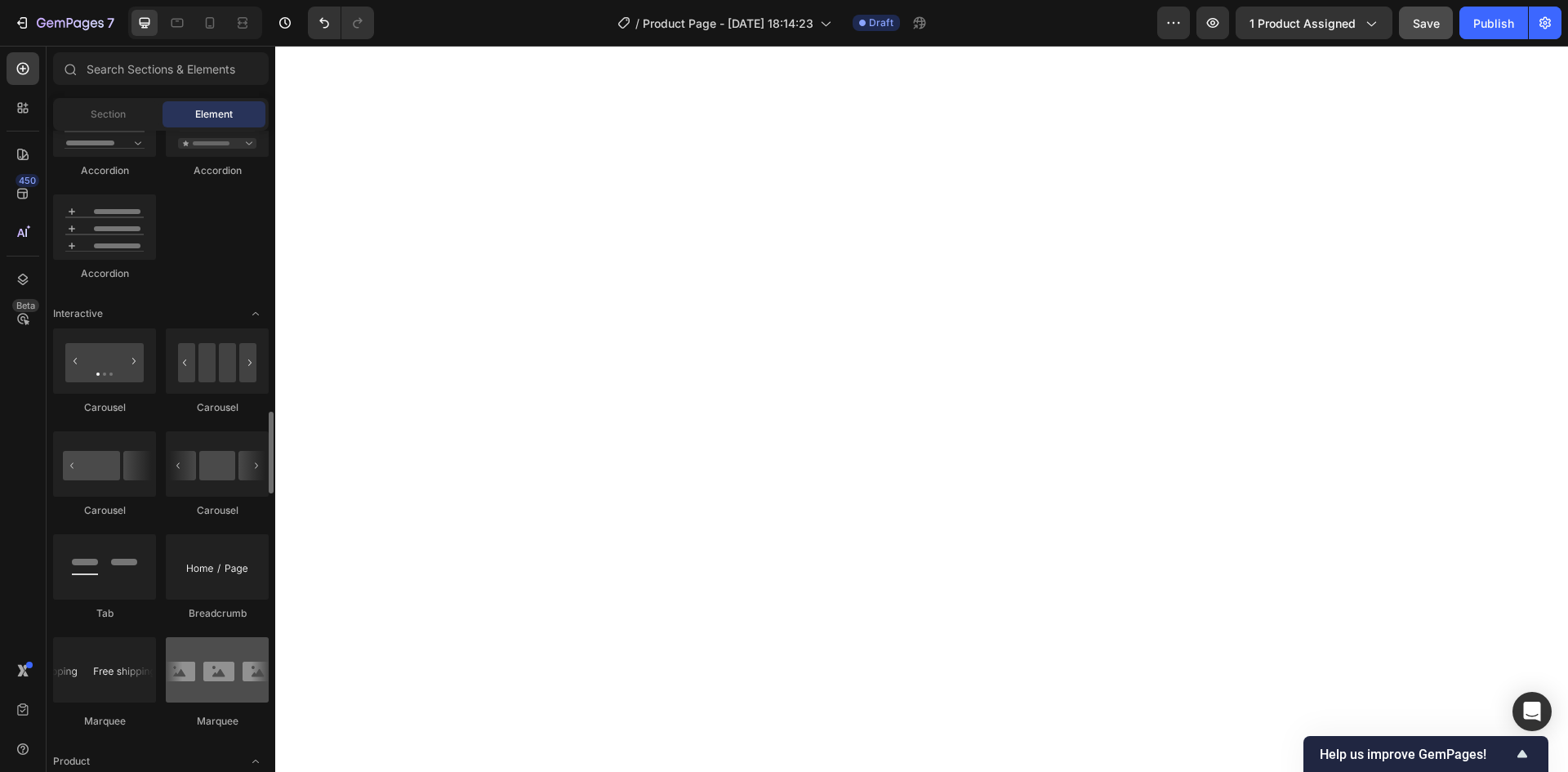
scroll to position [1552, 0]
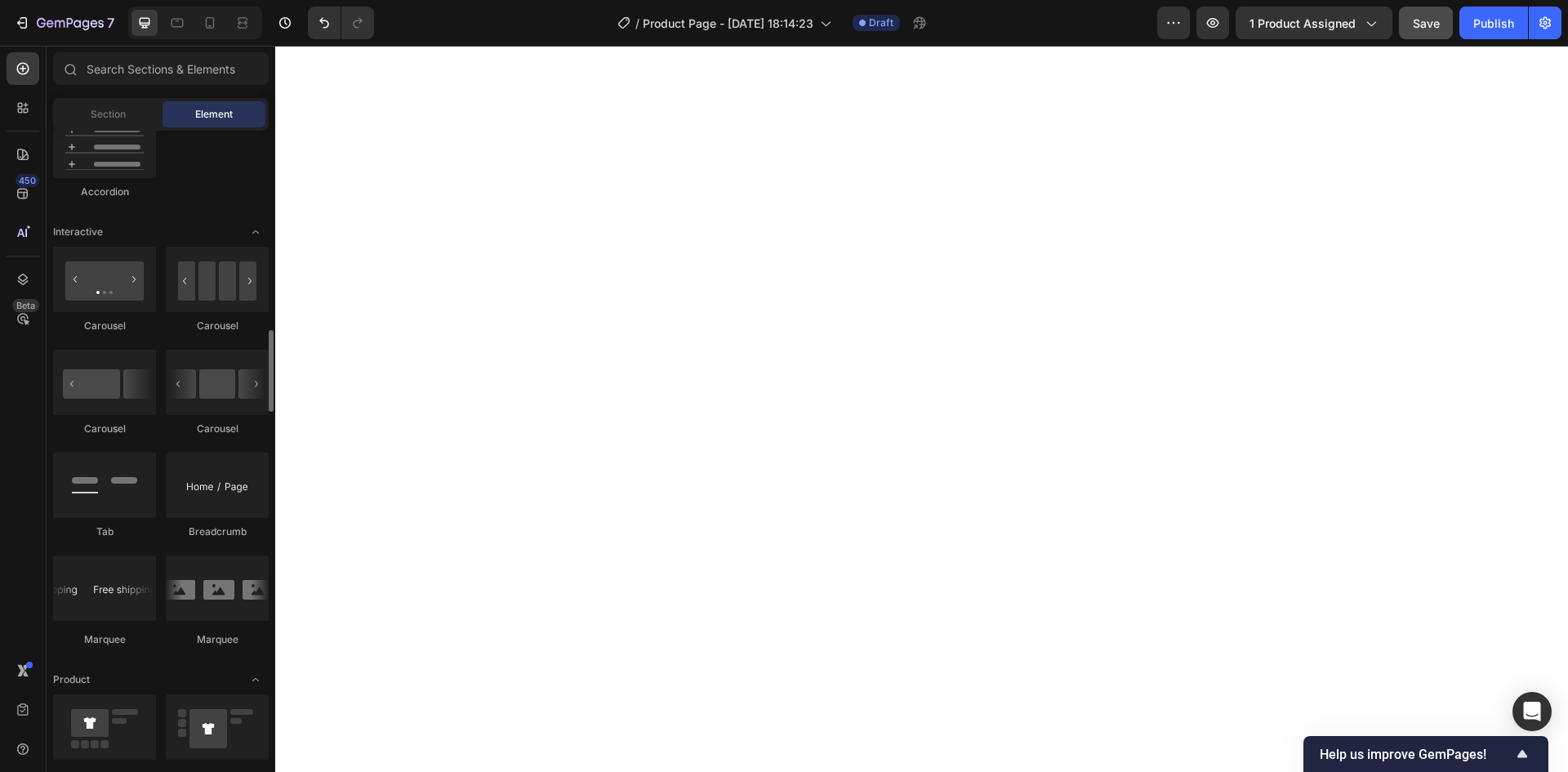
click at [227, 624] on div "Marquee" at bounding box center [217, 600] width 103 height 91
click at [111, 584] on div at bounding box center [104, 587] width 103 height 65
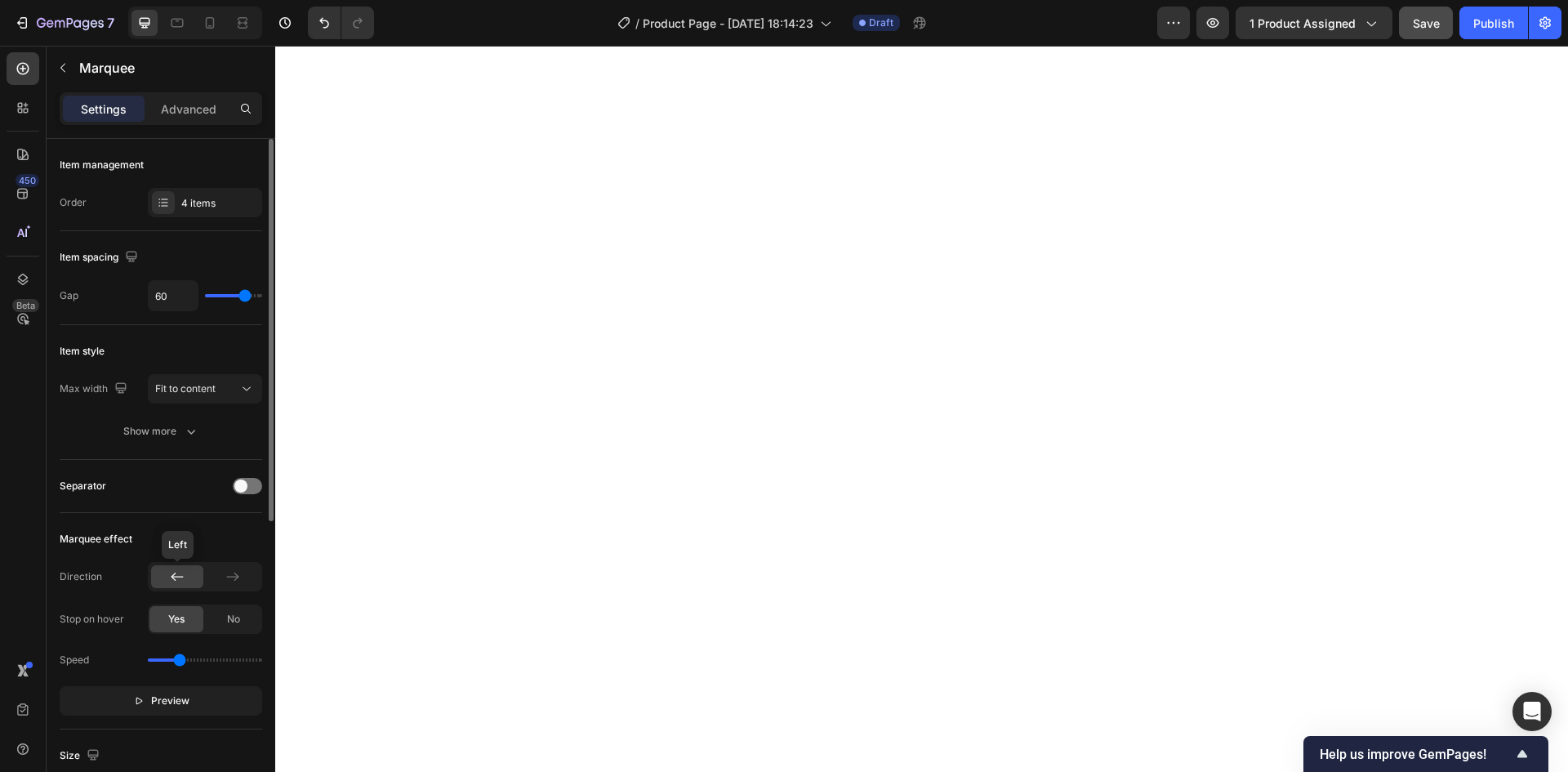
click at [177, 574] on icon at bounding box center [177, 576] width 16 height 16
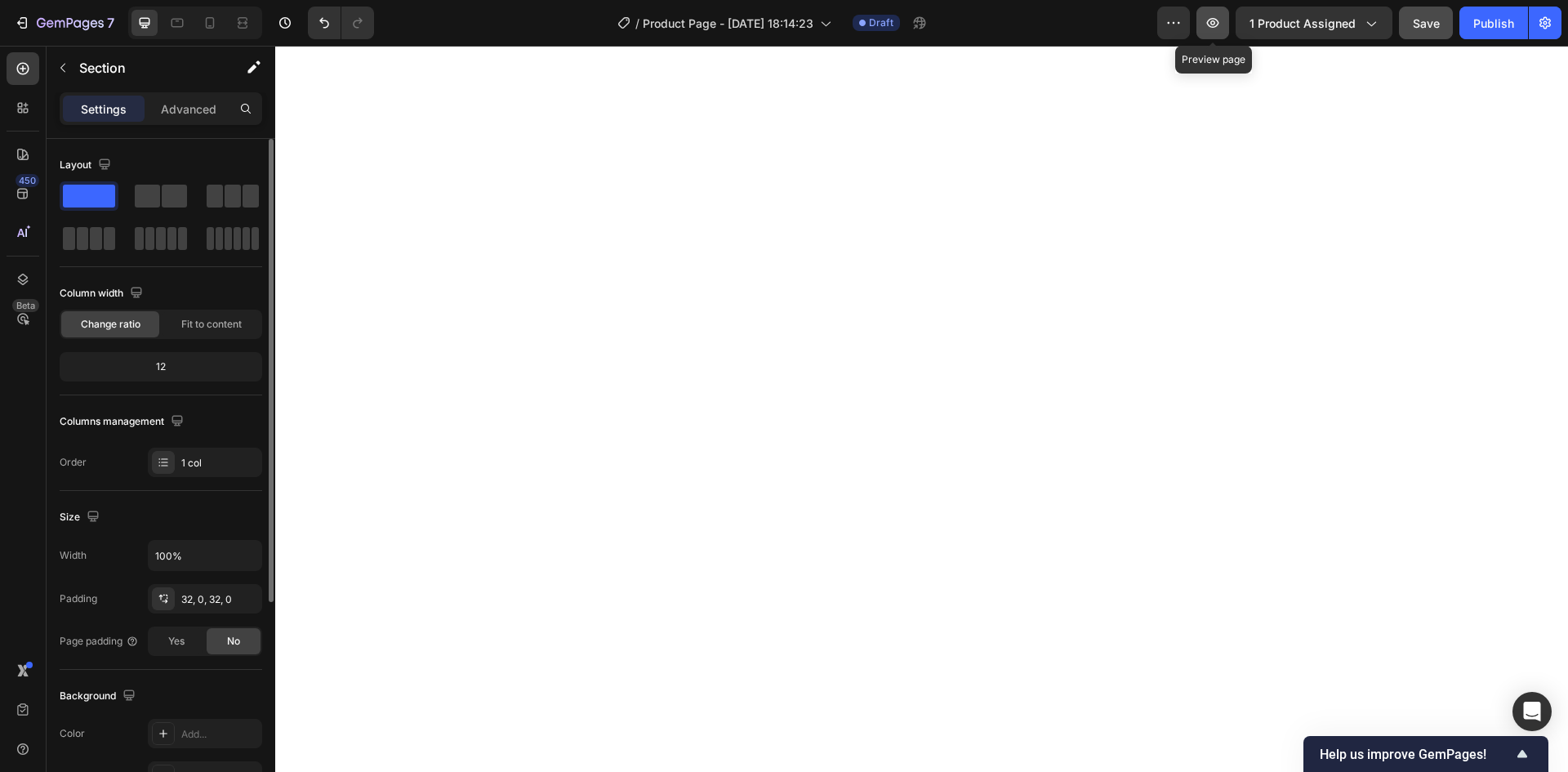
click at [1213, 28] on icon "button" at bounding box center [1212, 22] width 16 height 16
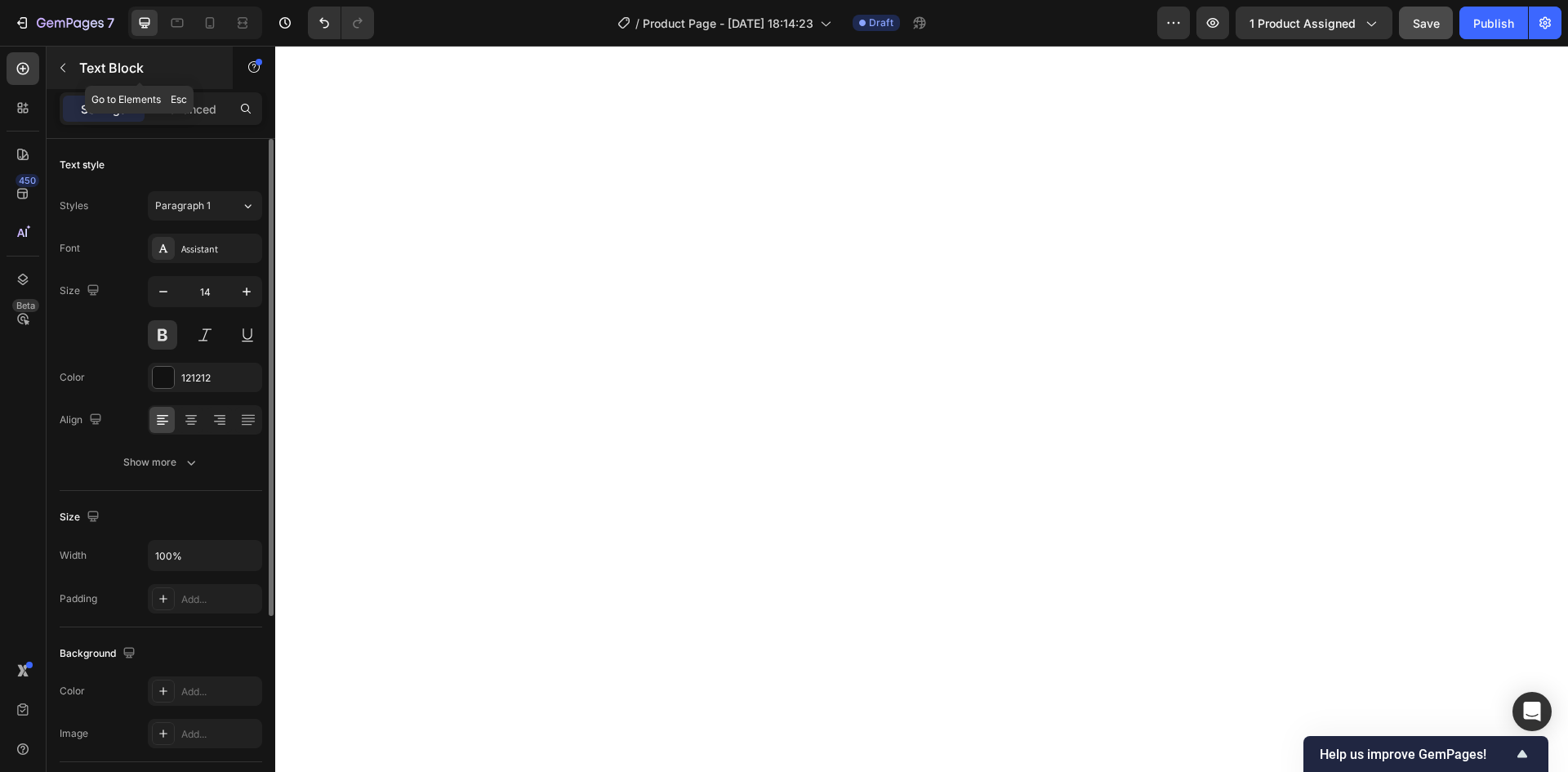
click at [62, 70] on icon "button" at bounding box center [62, 68] width 13 height 13
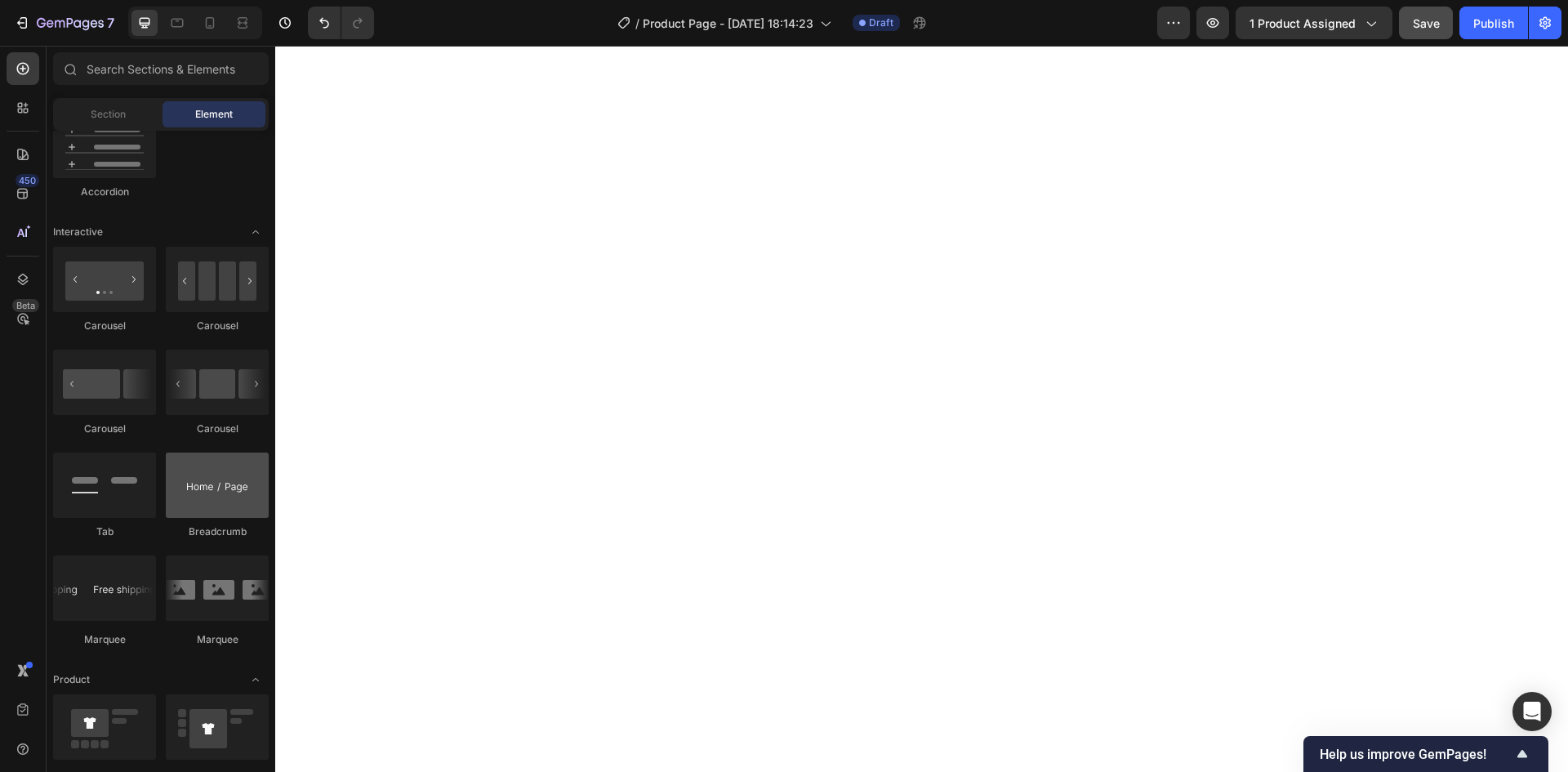
scroll to position [1633, 0]
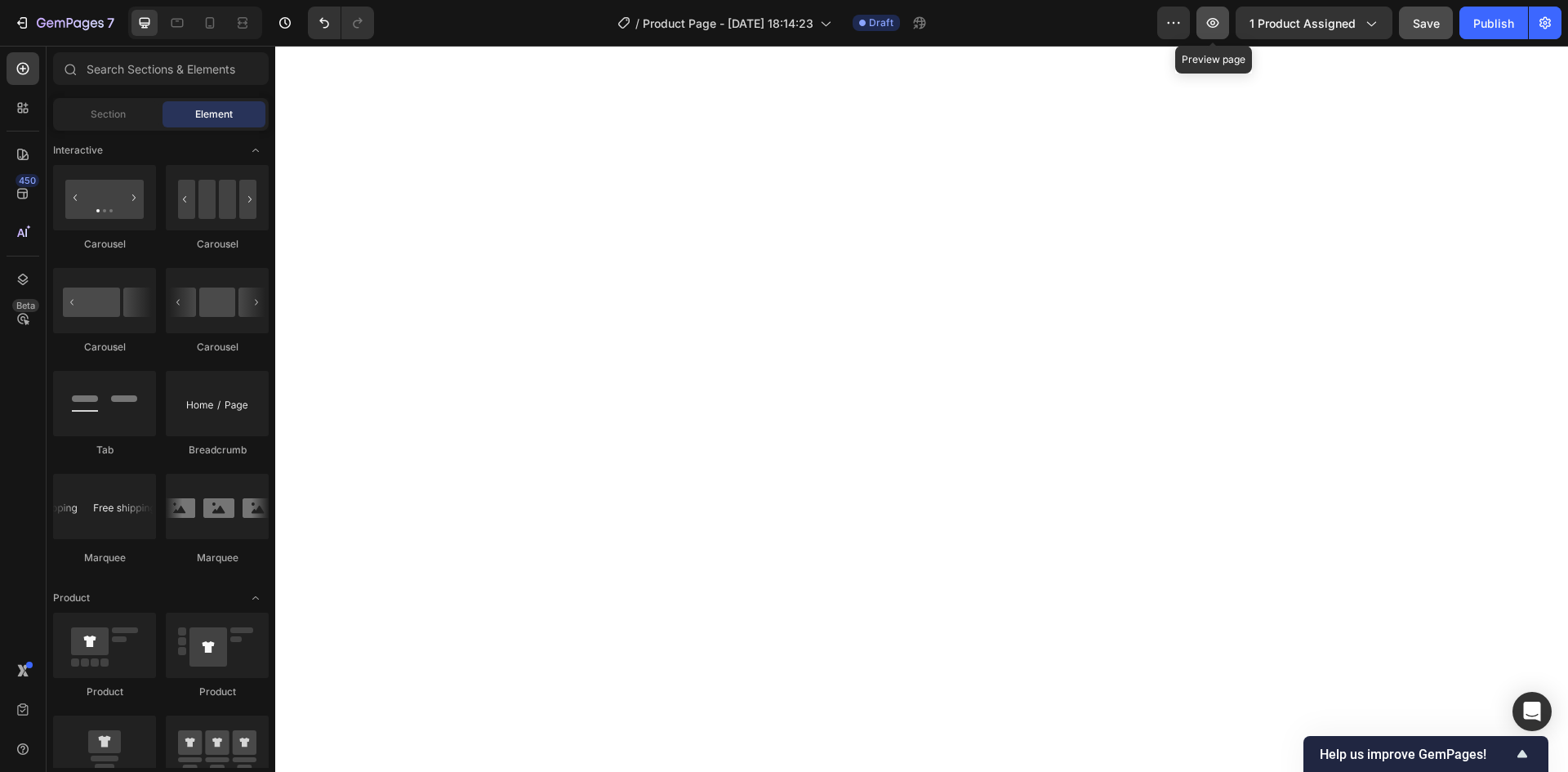
click at [1217, 12] on button "button" at bounding box center [1212, 23] width 32 height 32
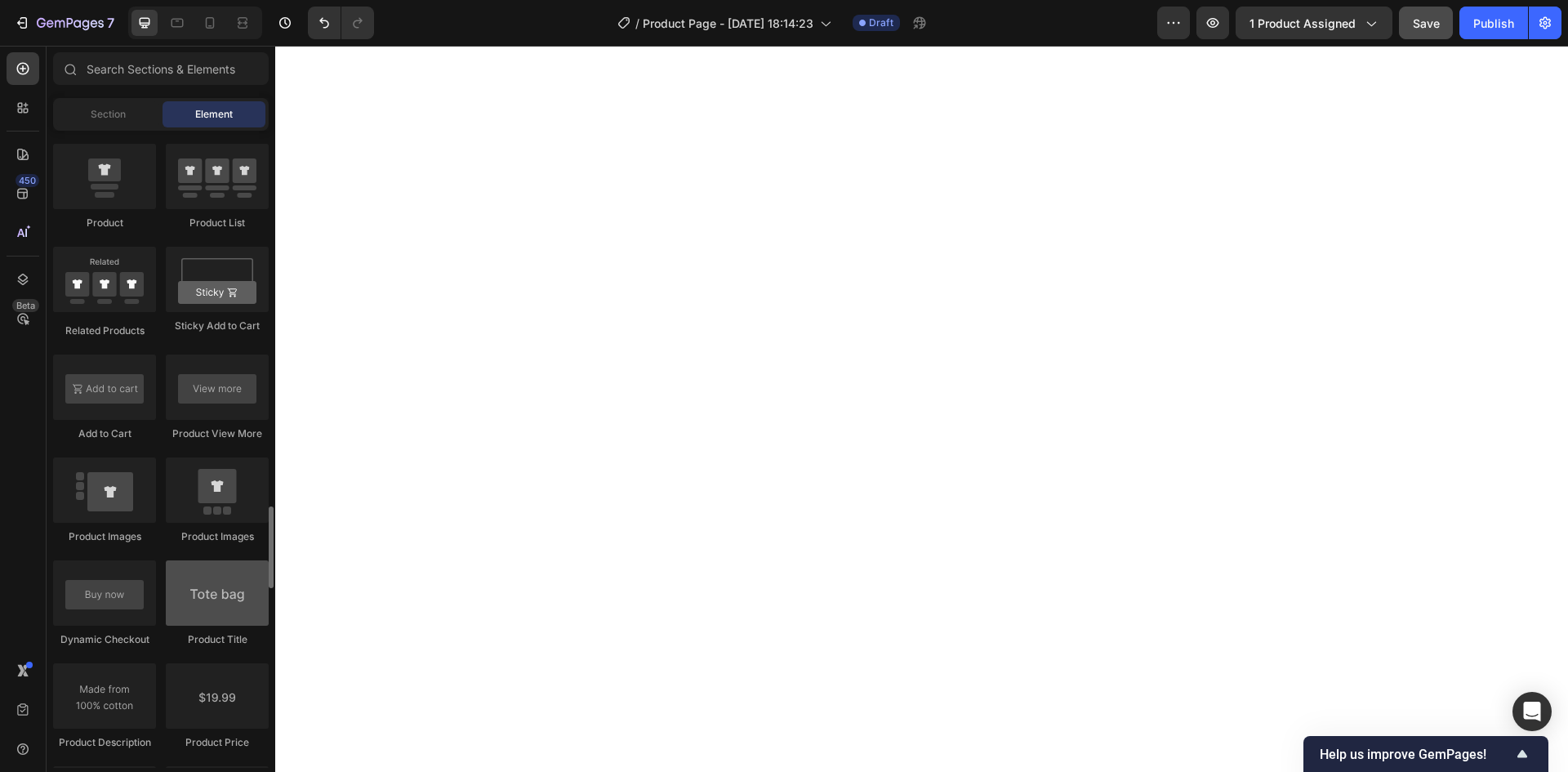
scroll to position [2286, 0]
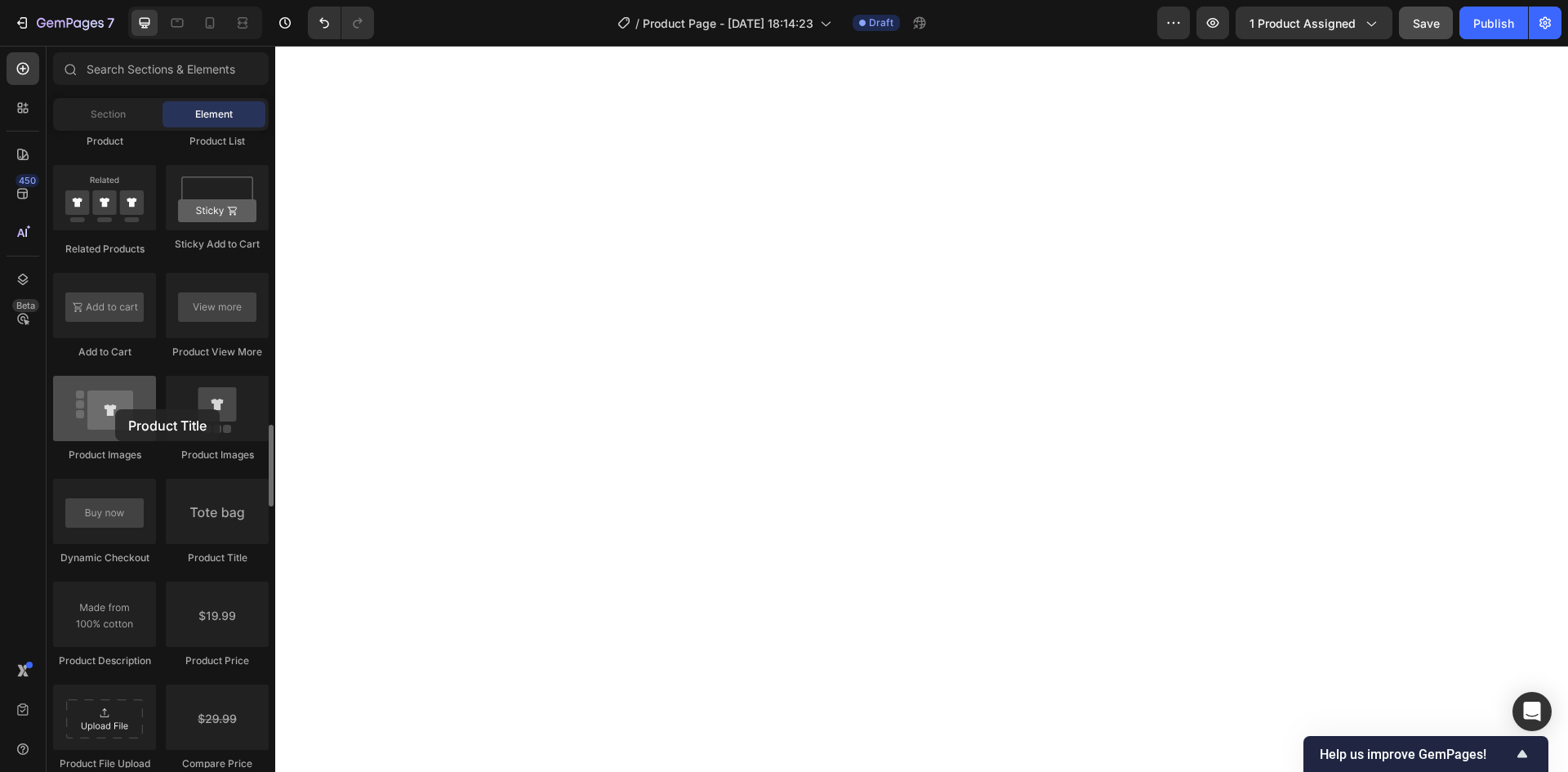
drag, startPoint x: 211, startPoint y: 522, endPoint x: 122, endPoint y: 413, distance: 140.7
click at [122, 413] on div "Product Product Product Product List Related Products Sticky Add to Cart Add to…" at bounding box center [161, 578] width 215 height 1238
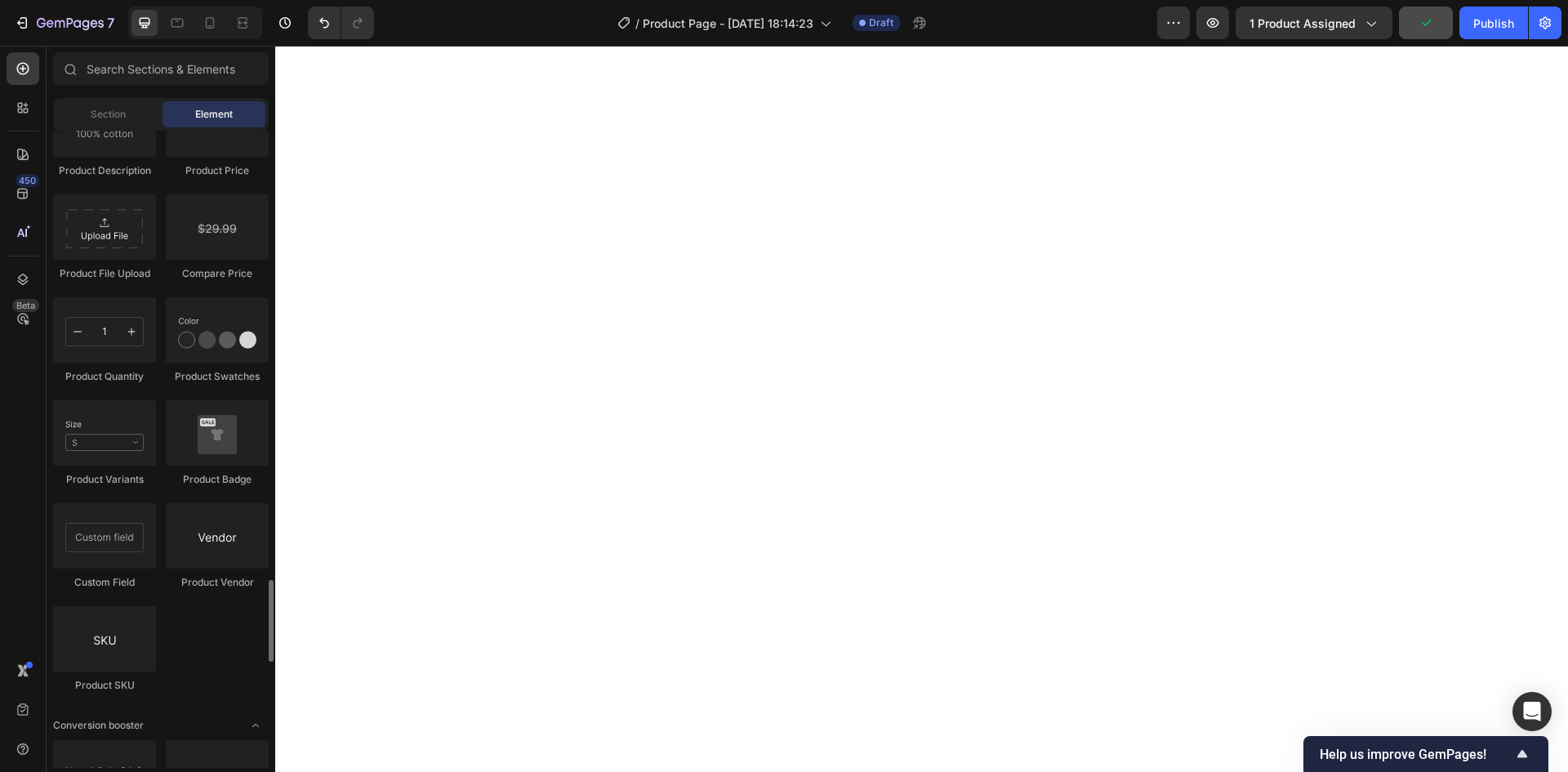
scroll to position [2858, 0]
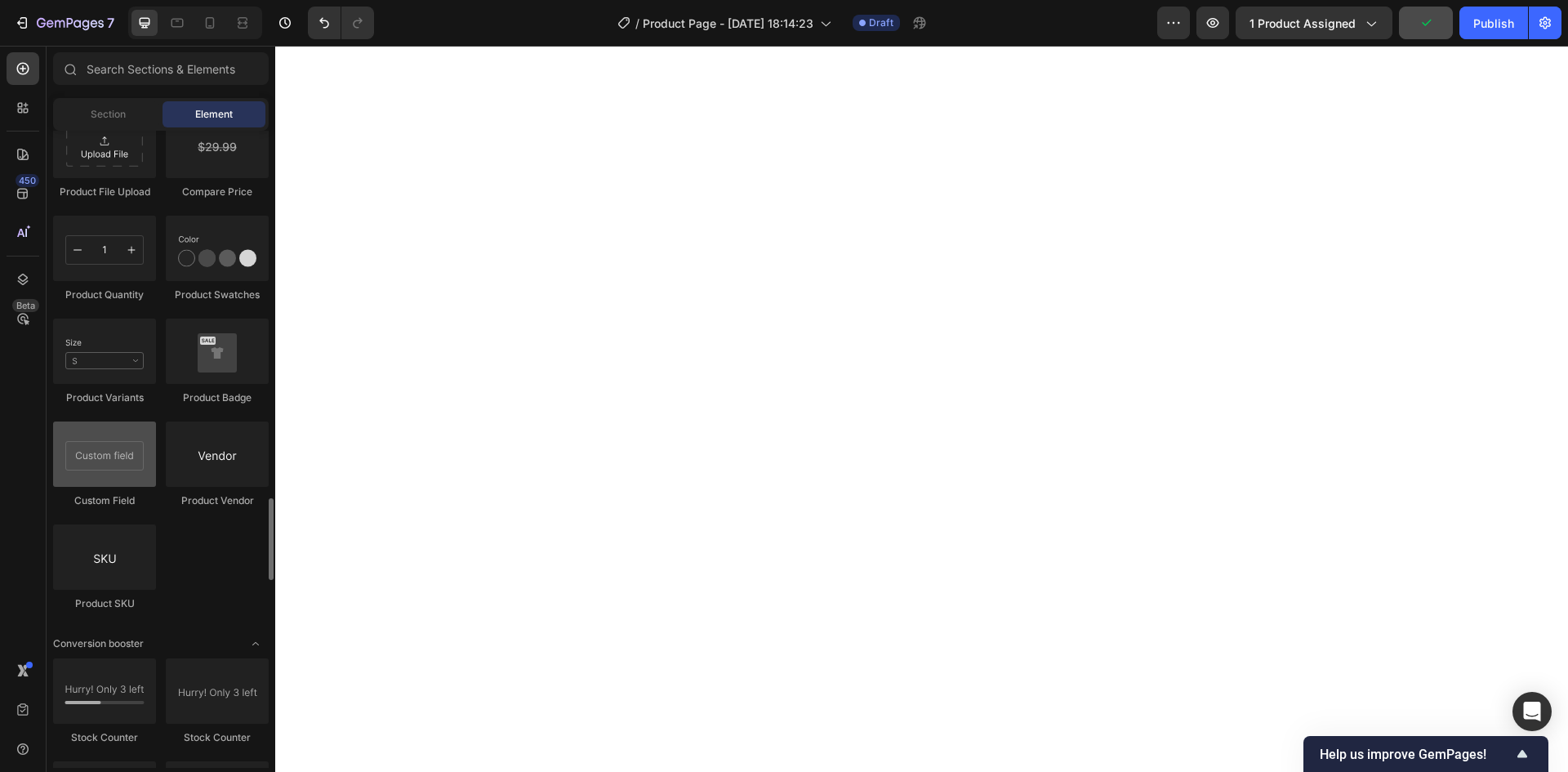
click at [102, 482] on div at bounding box center [104, 454] width 103 height 65
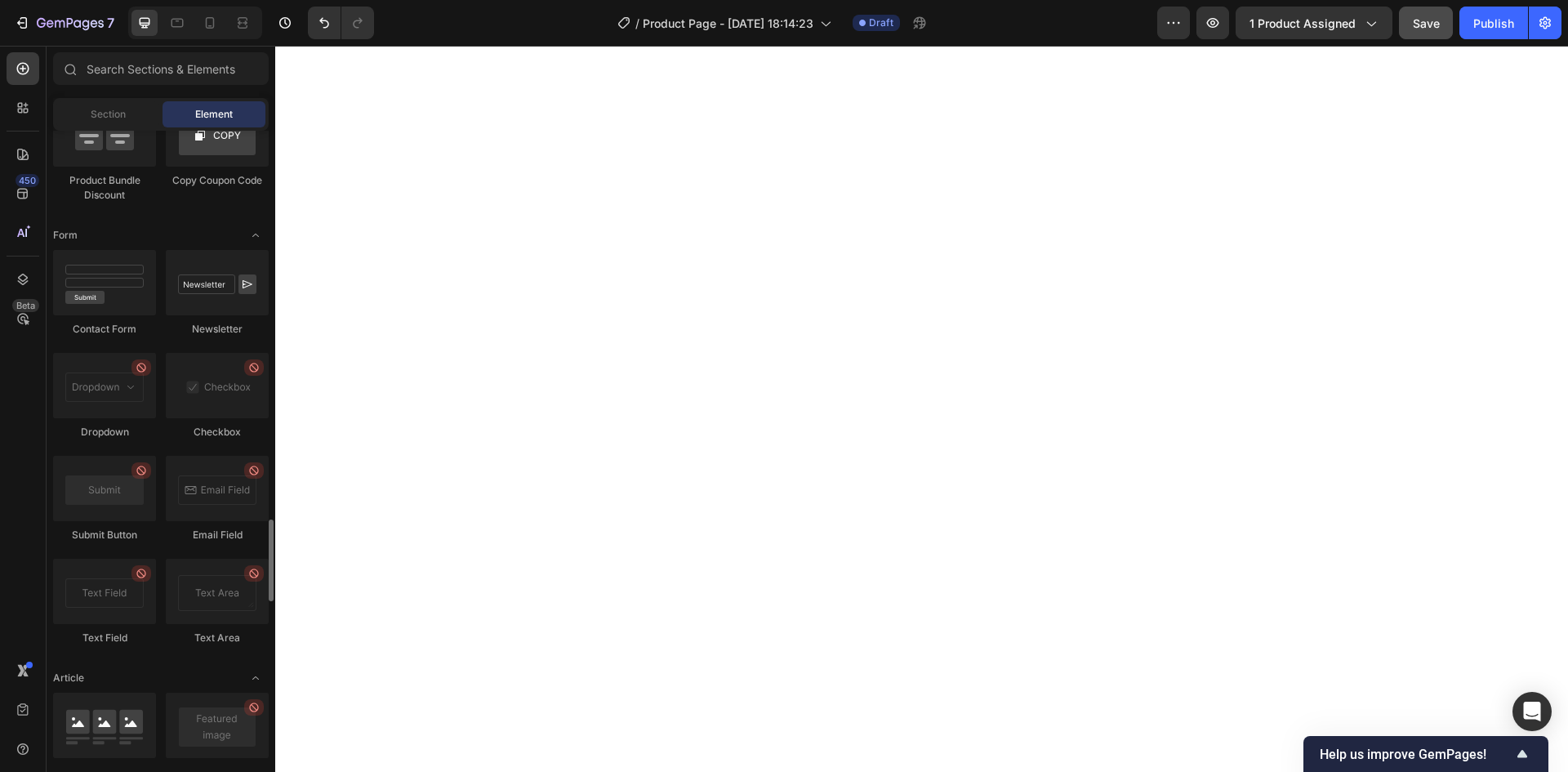
scroll to position [3657, 0]
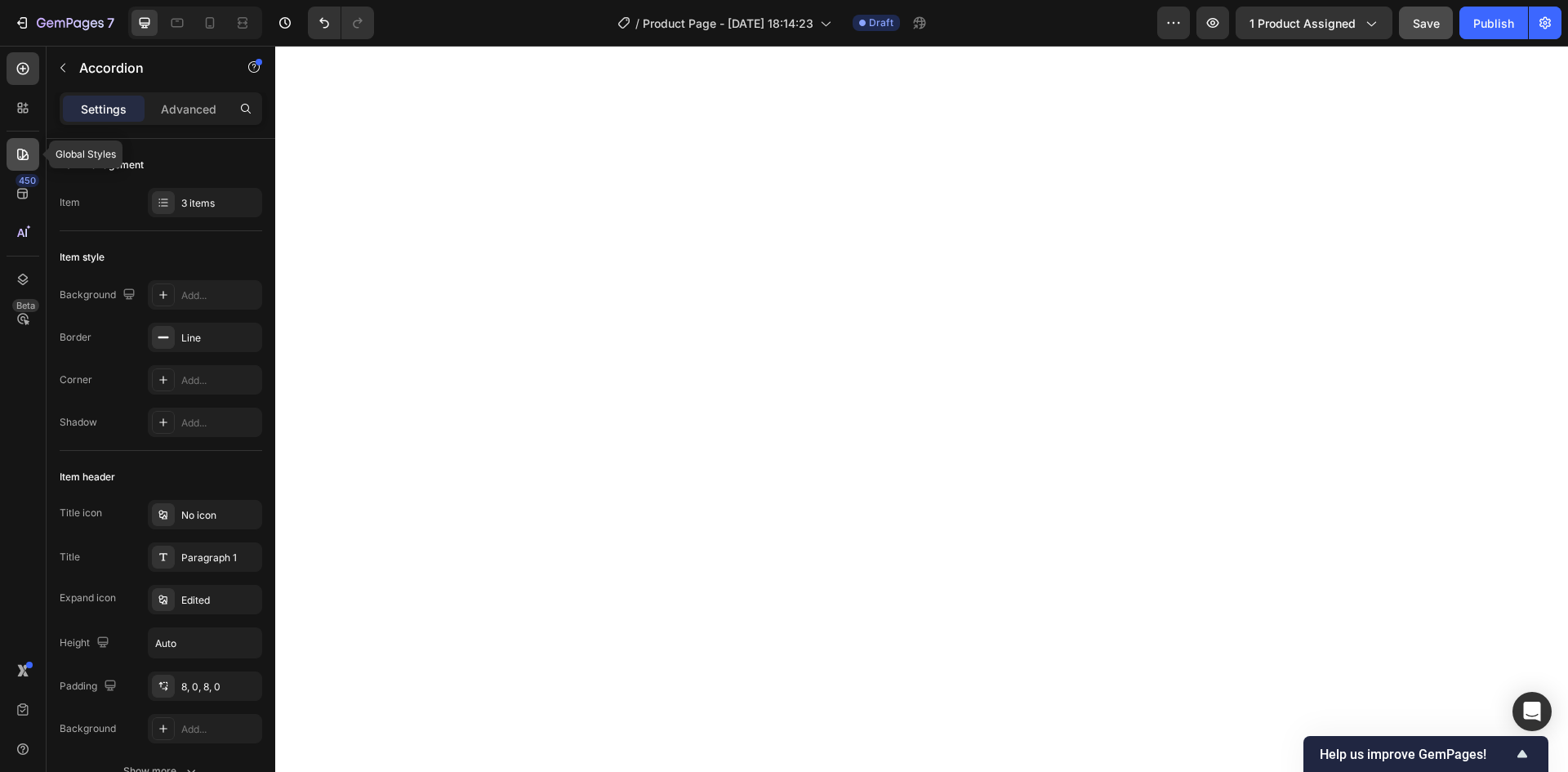
click at [14, 162] on div at bounding box center [23, 154] width 32 height 32
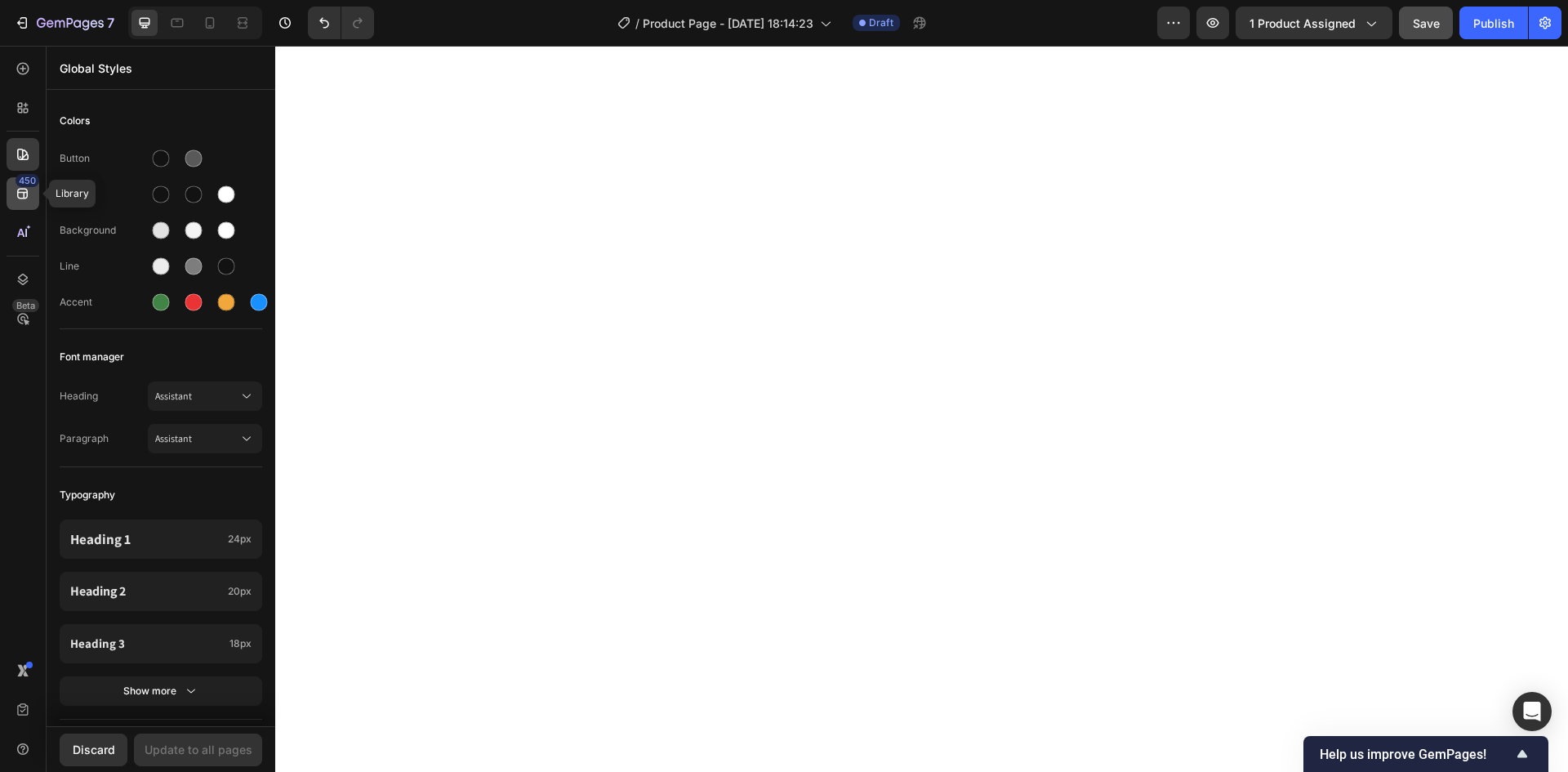
click at [22, 205] on div "450" at bounding box center [23, 193] width 32 height 32
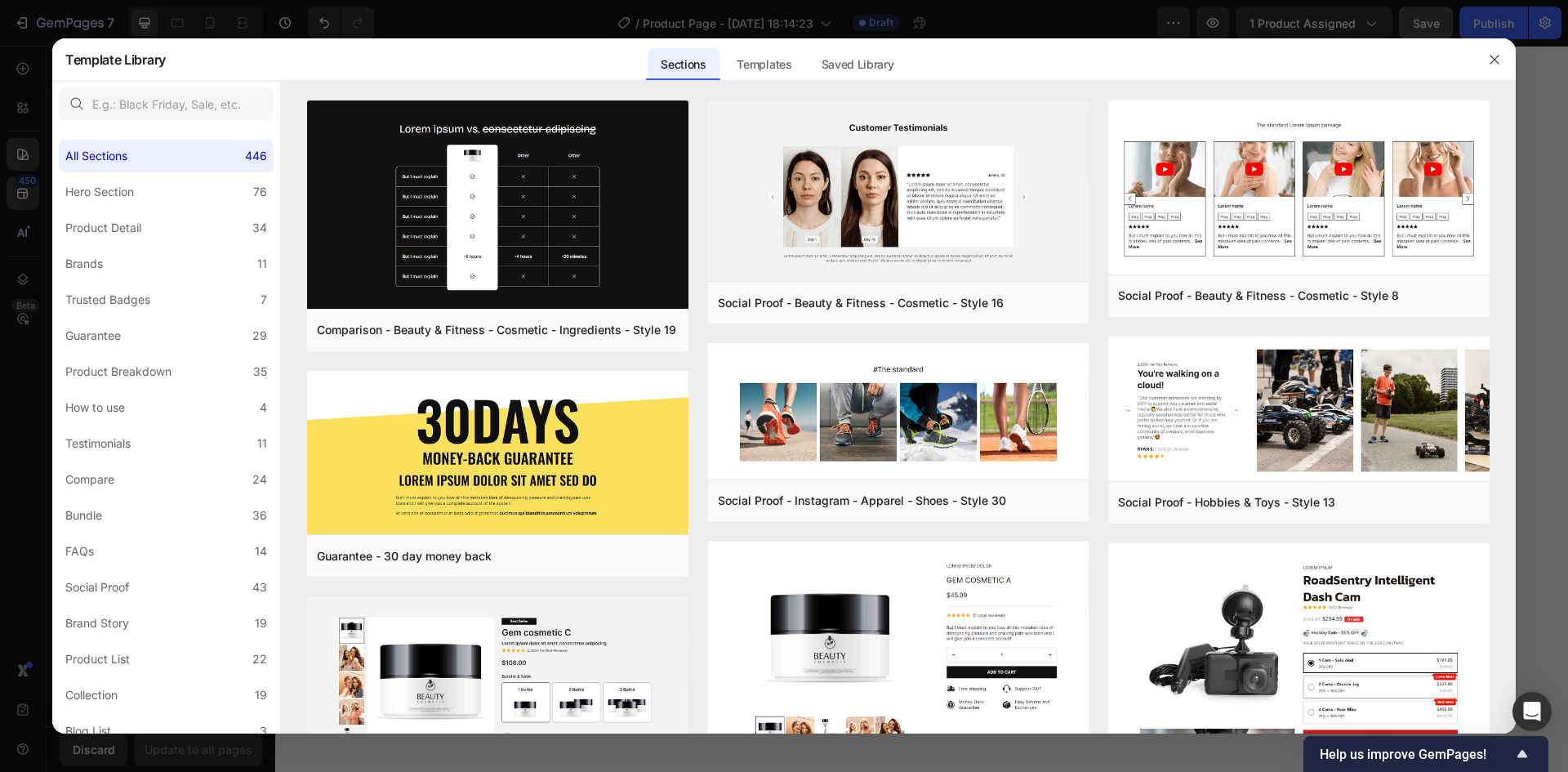
click at [15, 235] on div at bounding box center [784, 386] width 1568 height 772
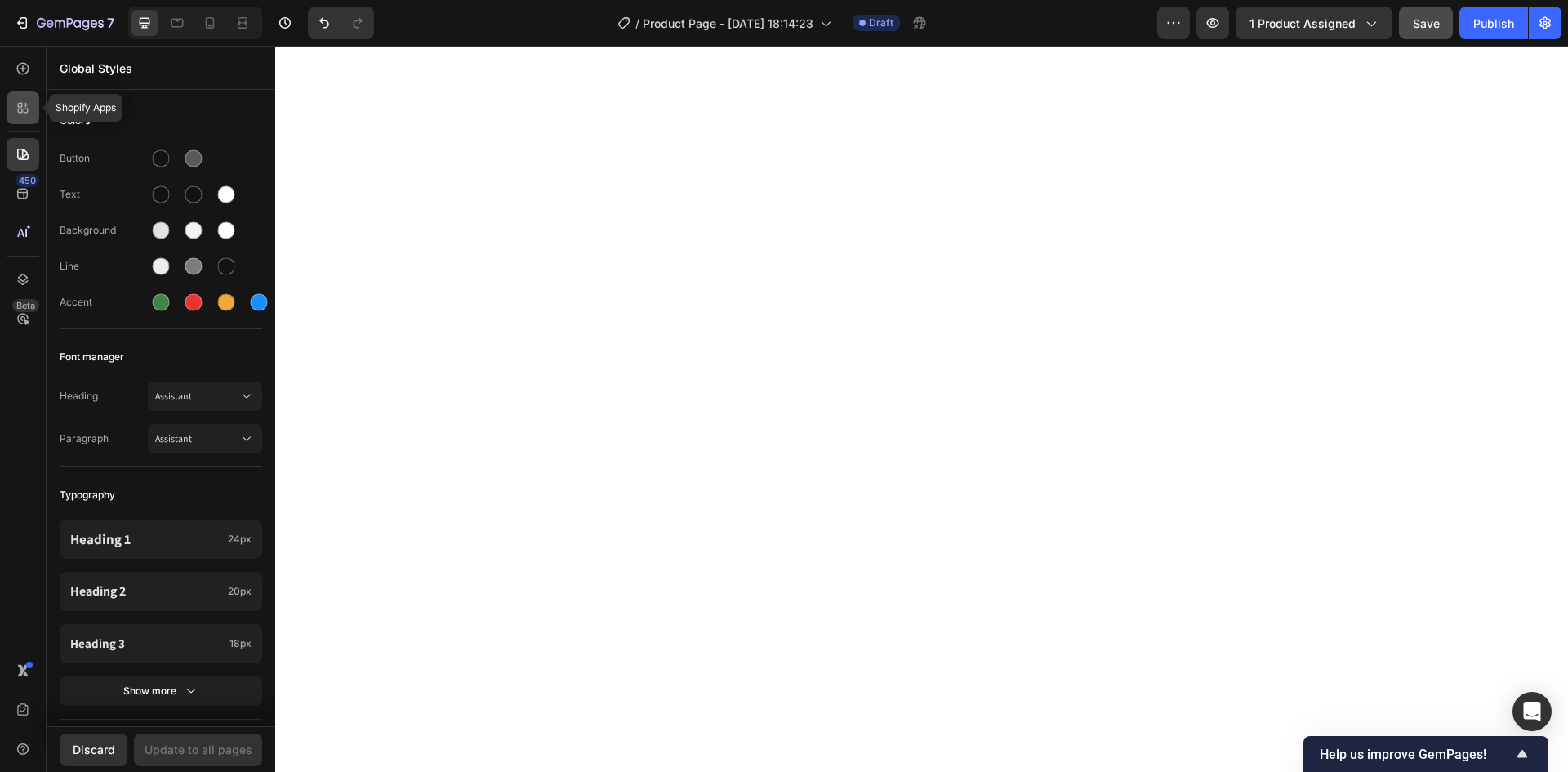
click at [21, 111] on icon at bounding box center [22, 108] width 16 height 16
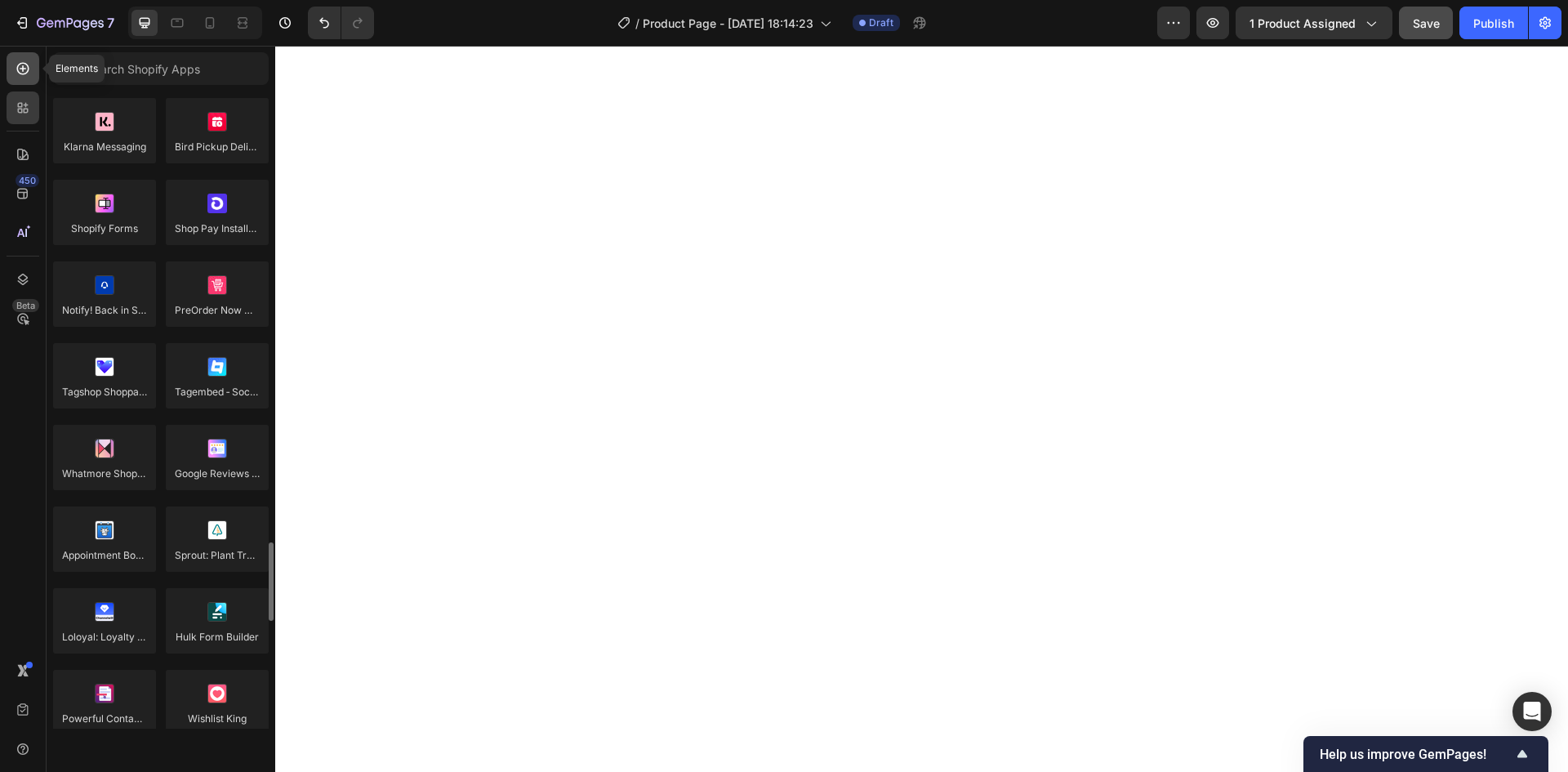
click at [25, 66] on icon at bounding box center [22, 68] width 16 height 16
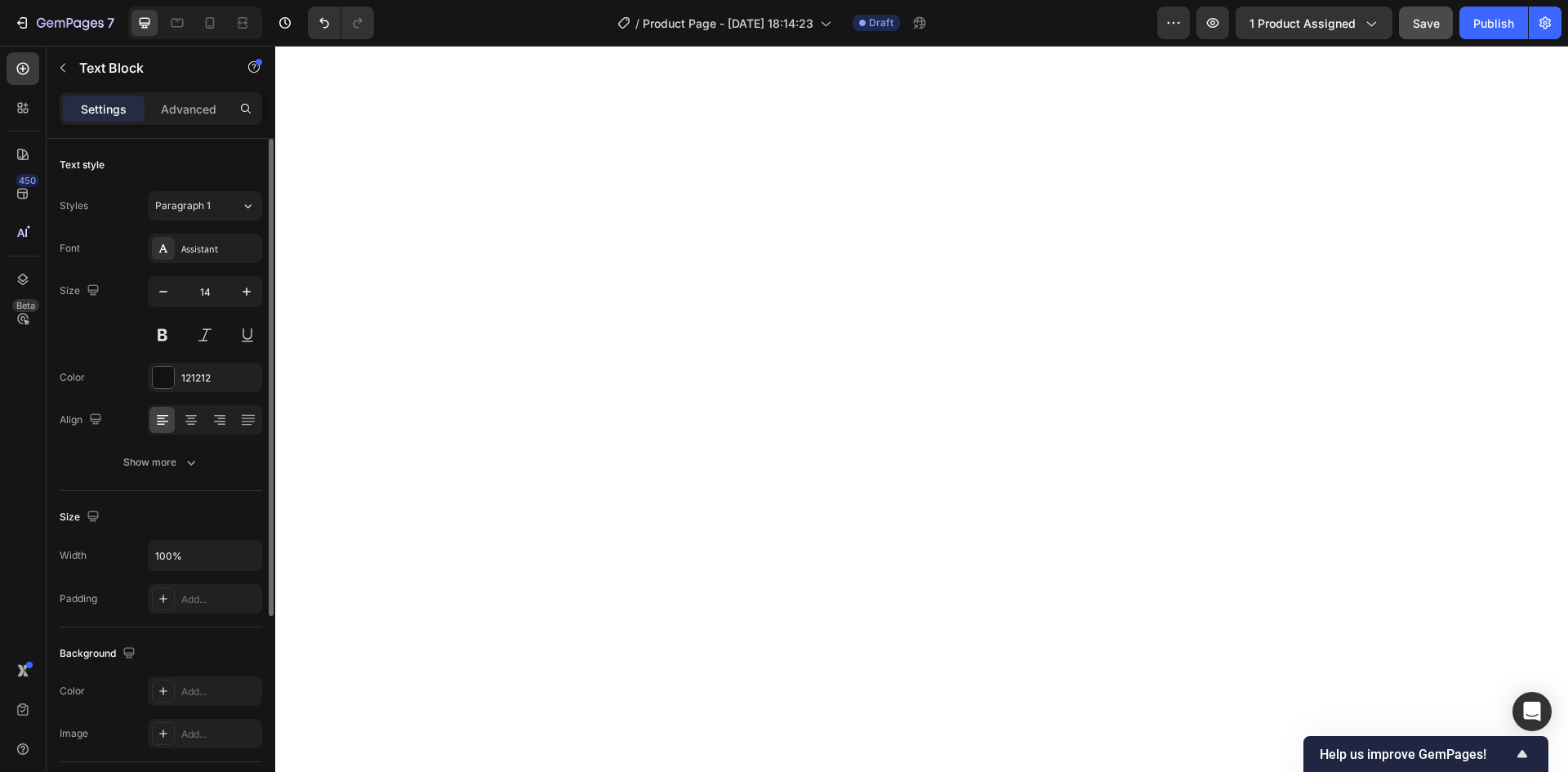
scroll to position [82, 0]
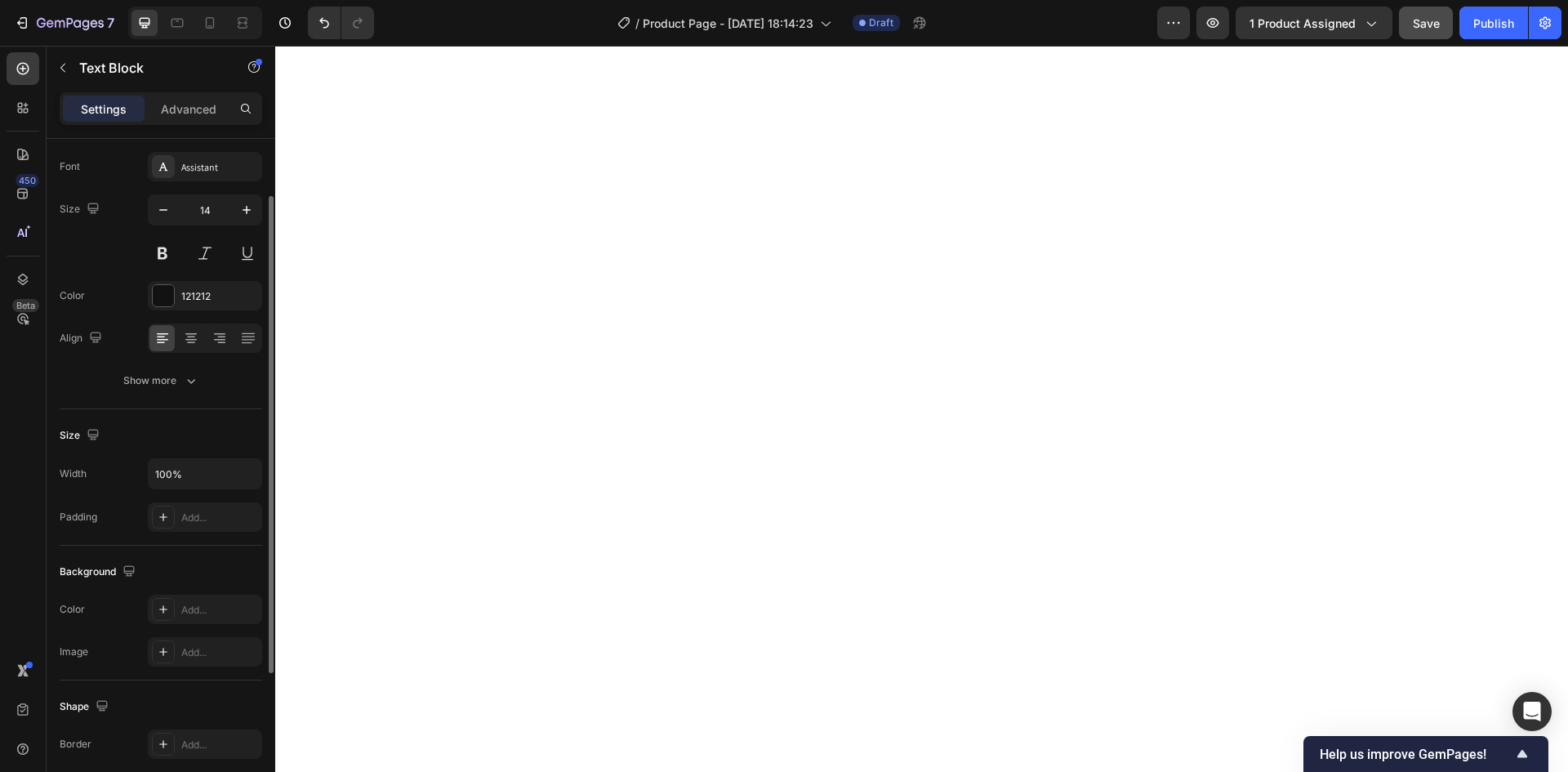
click at [126, 118] on div "Settings" at bounding box center [104, 109] width 82 height 27
click at [62, 63] on icon "button" at bounding box center [62, 68] width 13 height 13
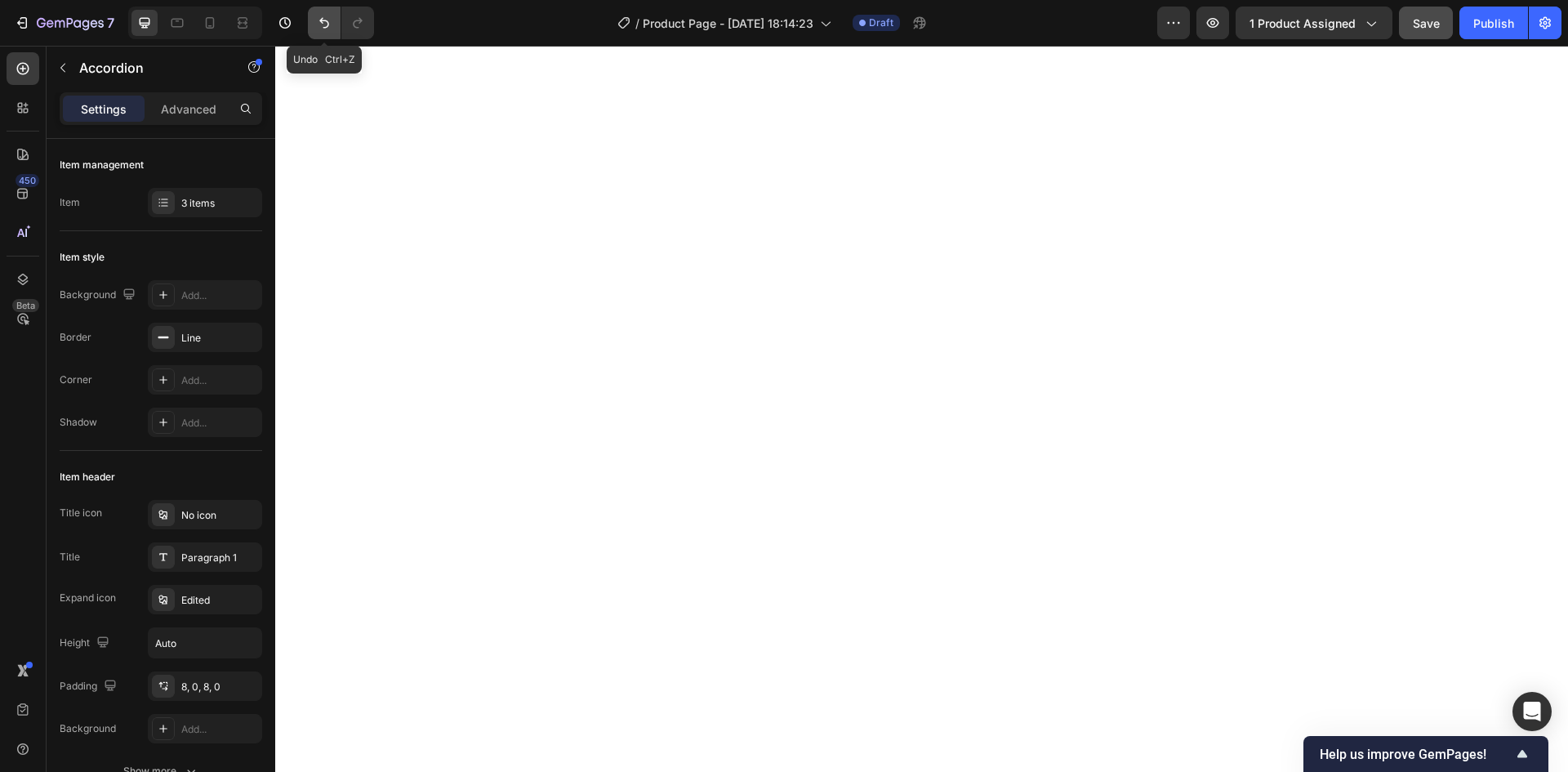
click at [324, 19] on icon "Undo/Redo" at bounding box center [324, 22] width 16 height 16
click at [24, 103] on icon at bounding box center [22, 108] width 16 height 16
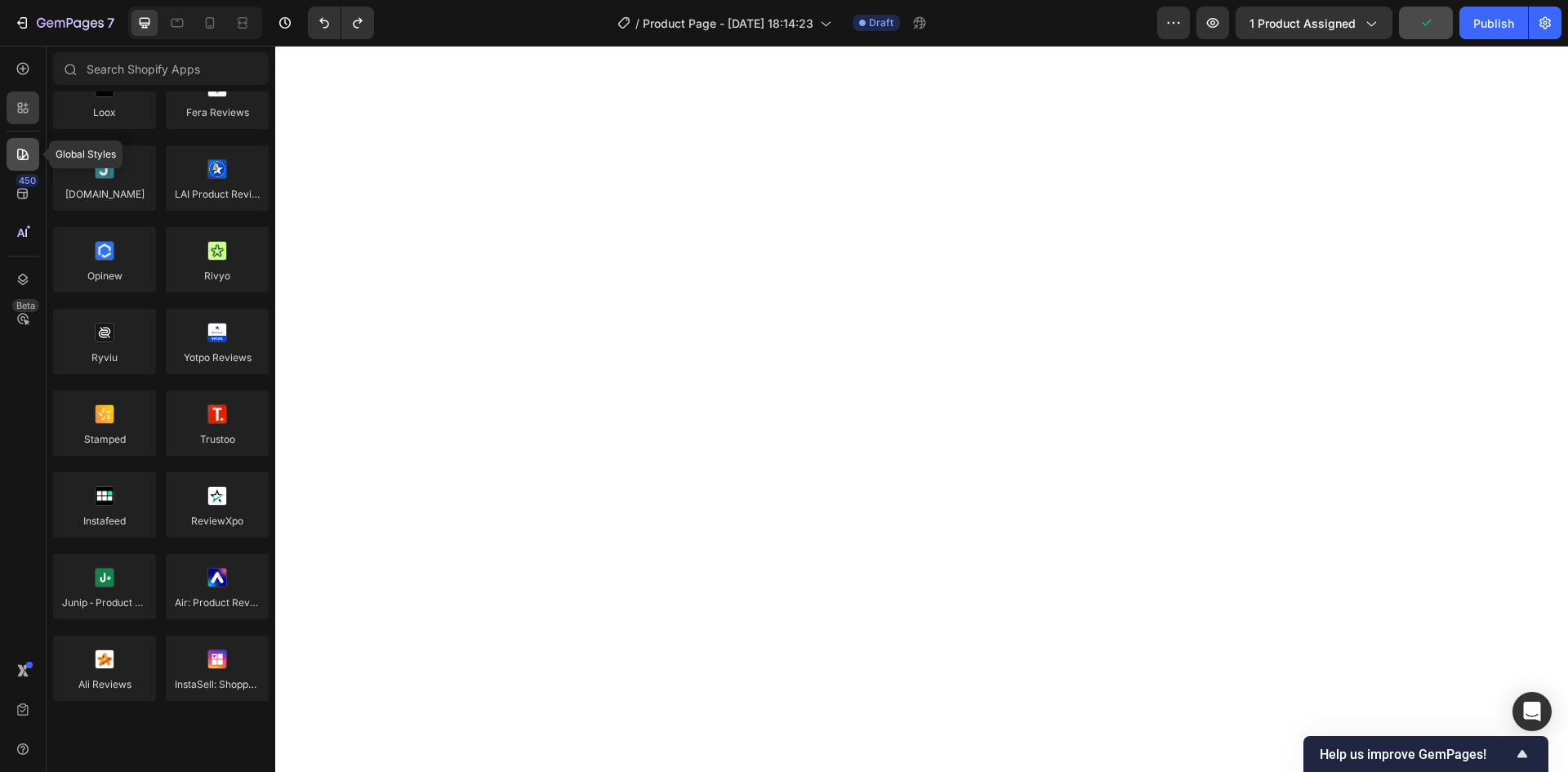
click at [16, 139] on div at bounding box center [23, 154] width 32 height 32
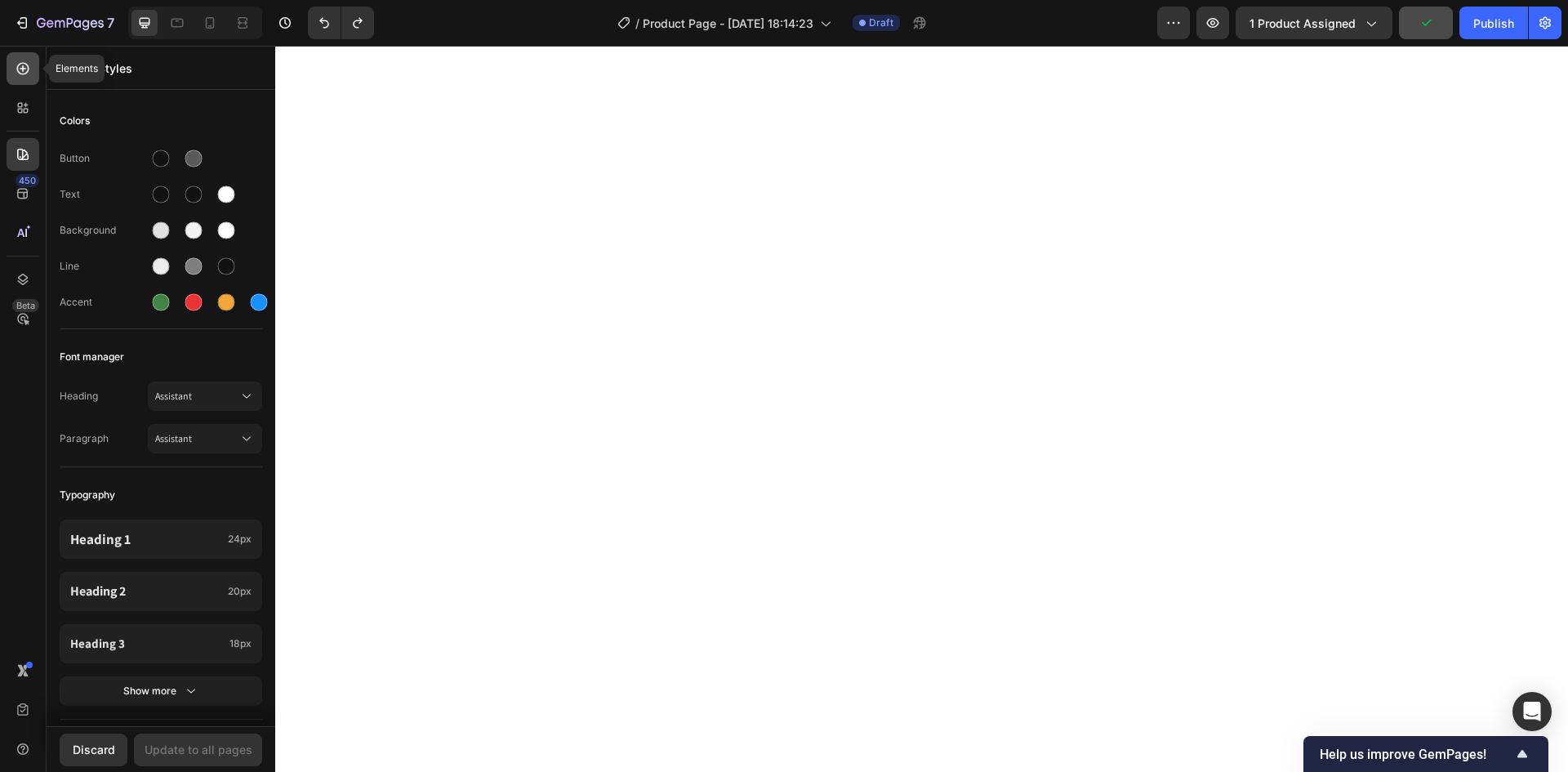
click at [18, 80] on div at bounding box center [23, 68] width 32 height 32
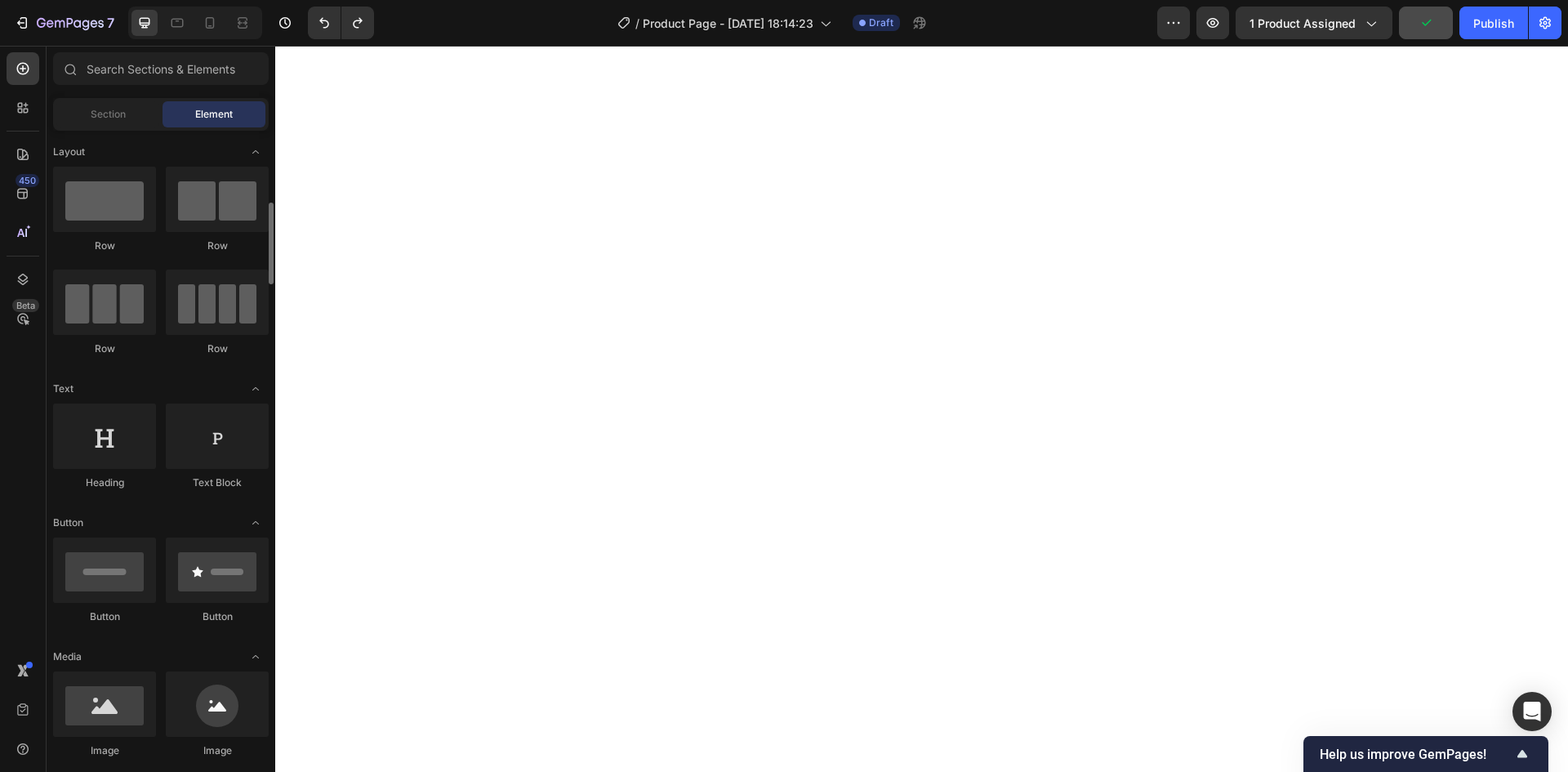
scroll to position [63, 0]
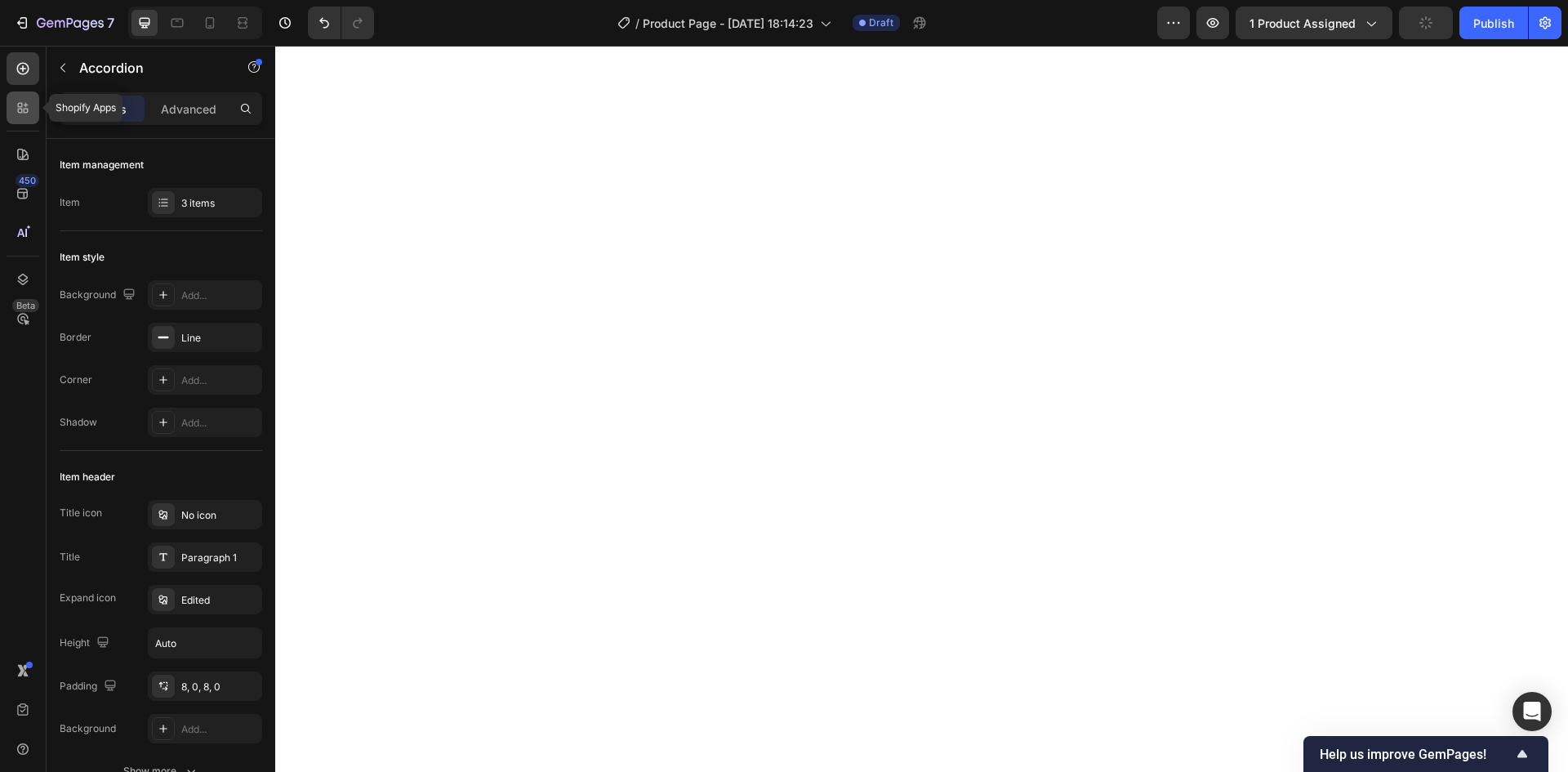
click at [17, 103] on icon at bounding box center [22, 108] width 16 height 16
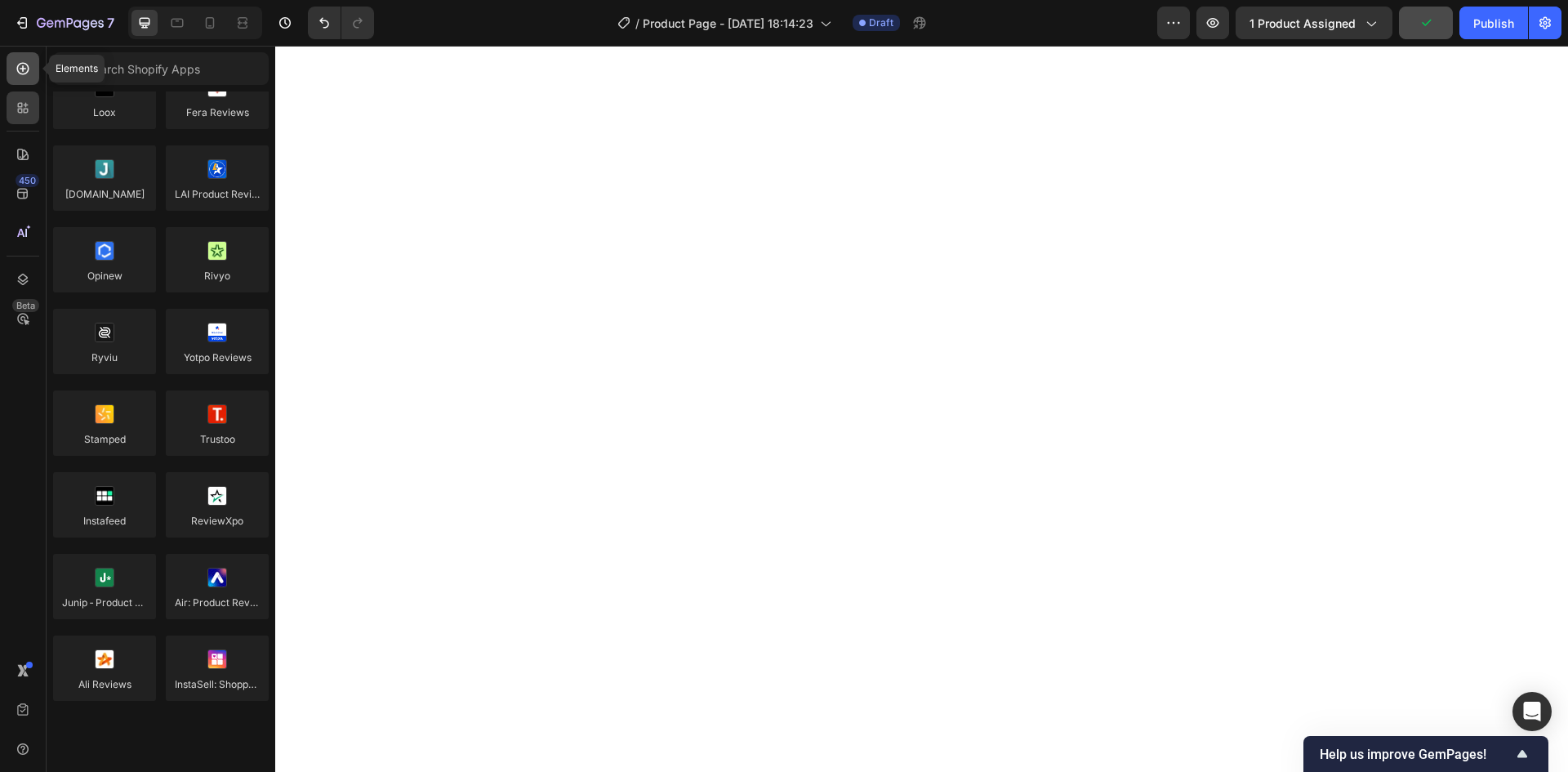
click at [27, 76] on icon at bounding box center [22, 68] width 16 height 16
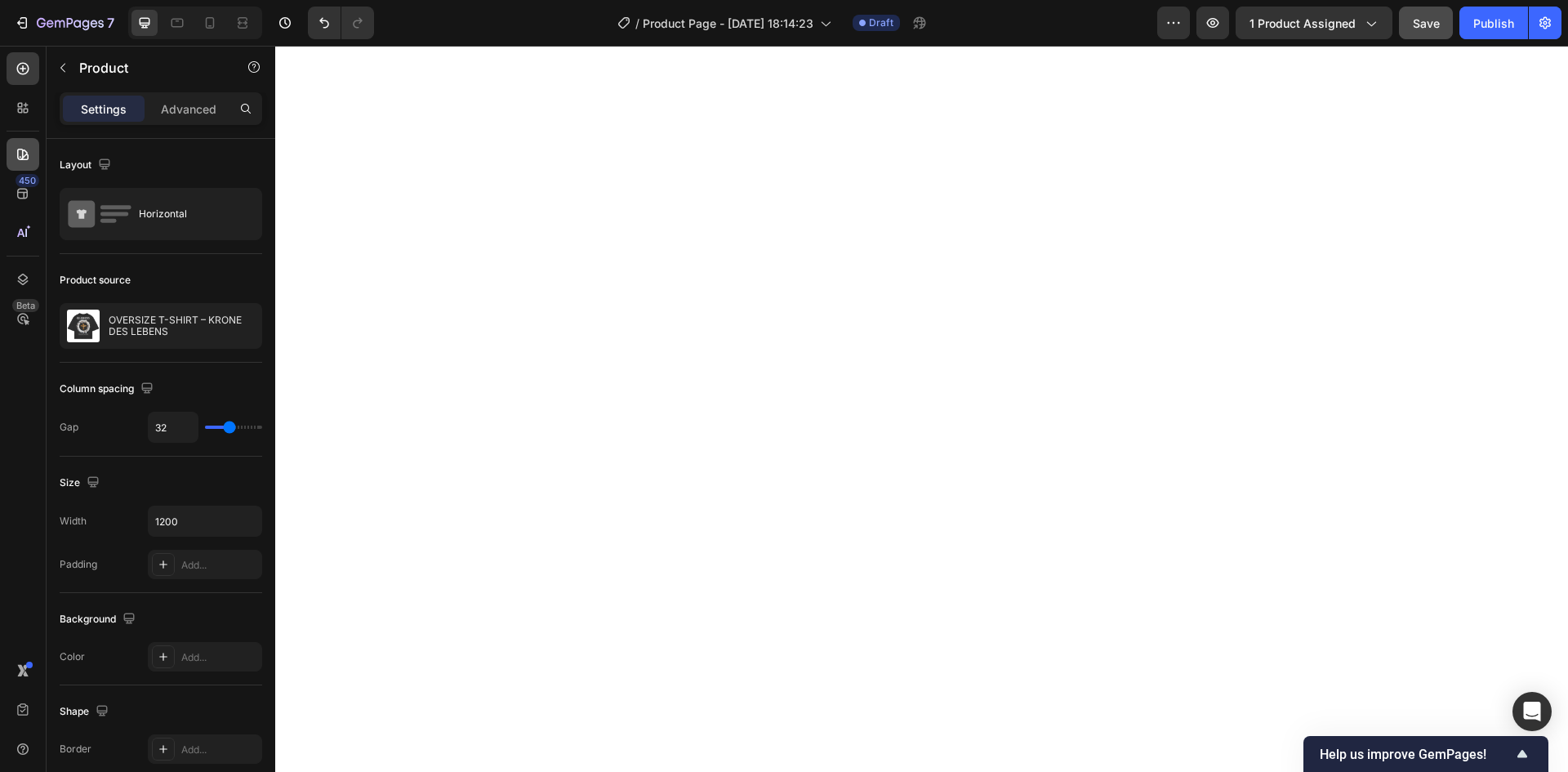
click at [11, 151] on div at bounding box center [23, 154] width 32 height 32
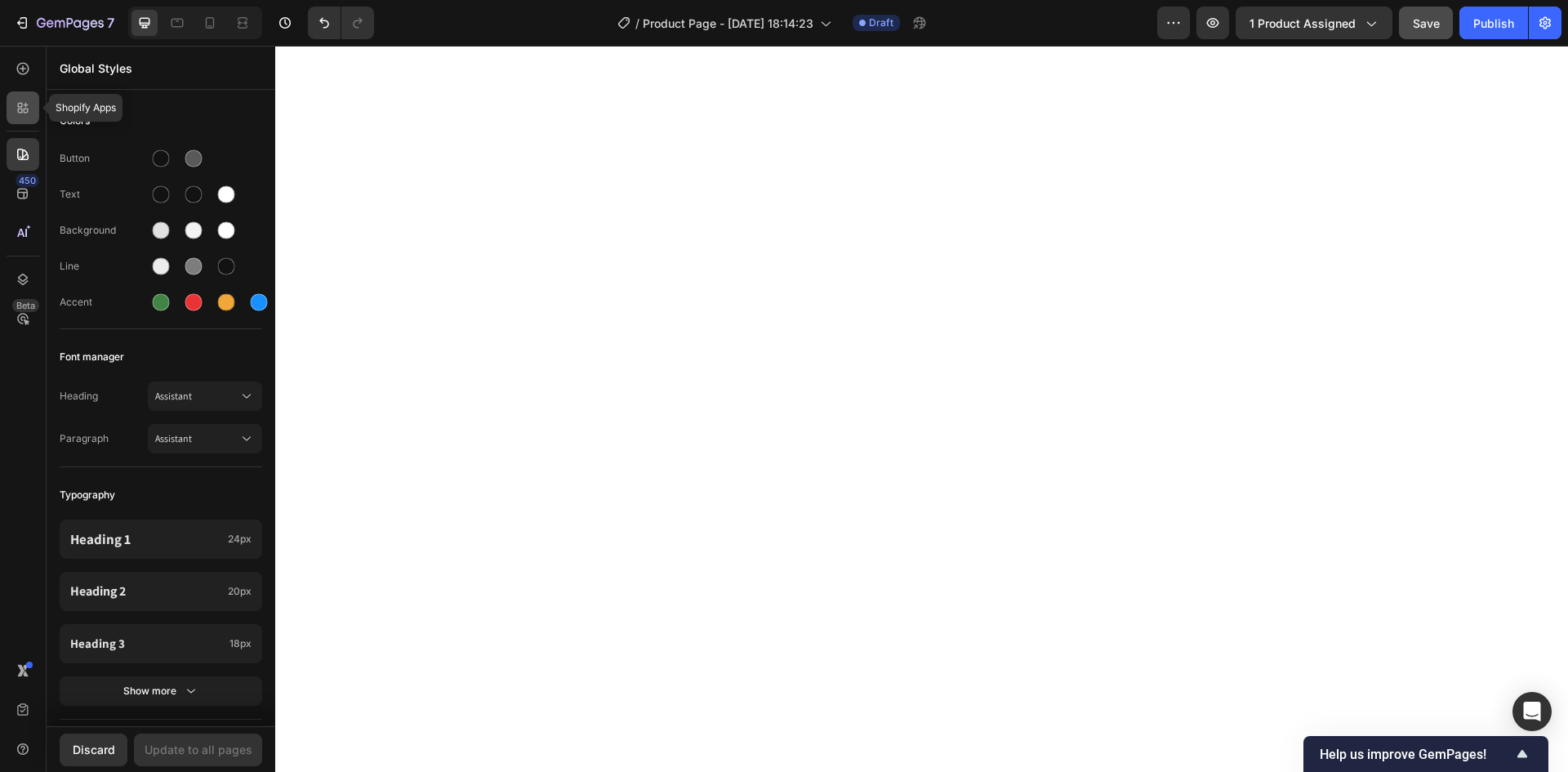
click at [24, 109] on icon at bounding box center [27, 111] width 5 height 5
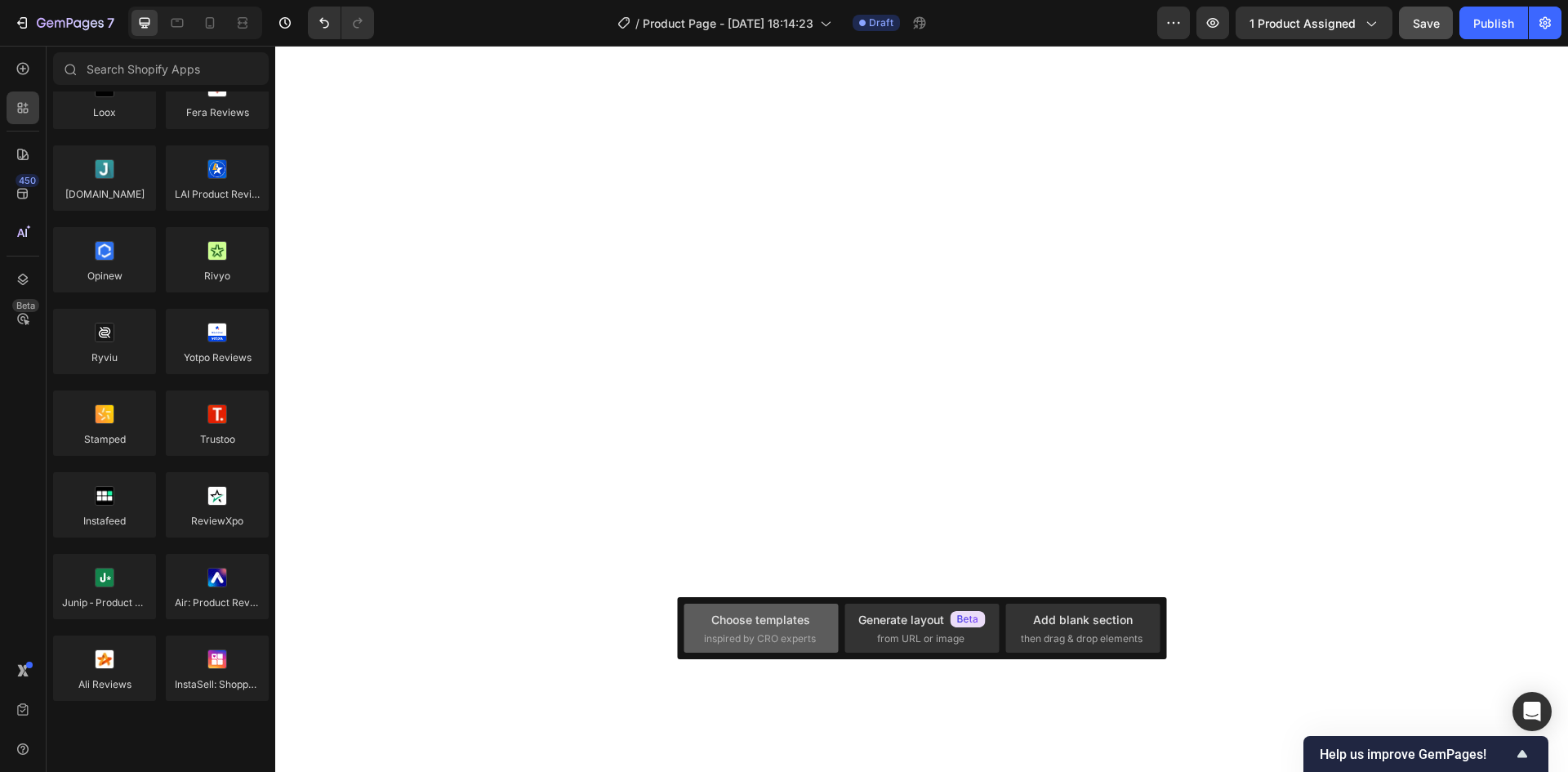
click at [795, 631] on span "inspired by CRO experts" at bounding box center [759, 638] width 112 height 15
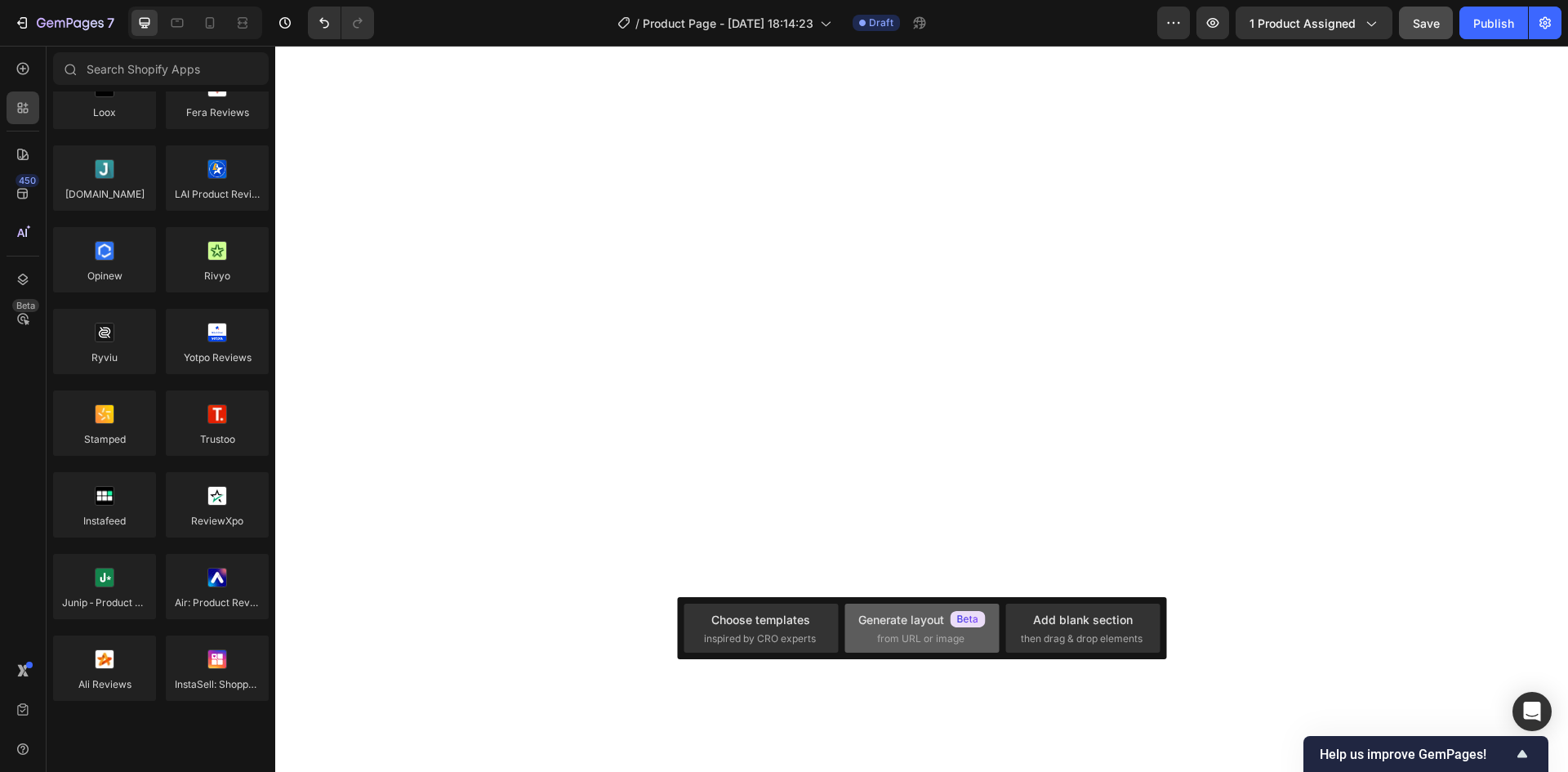
click at [923, 612] on div "Generate layout" at bounding box center [922, 619] width 127 height 17
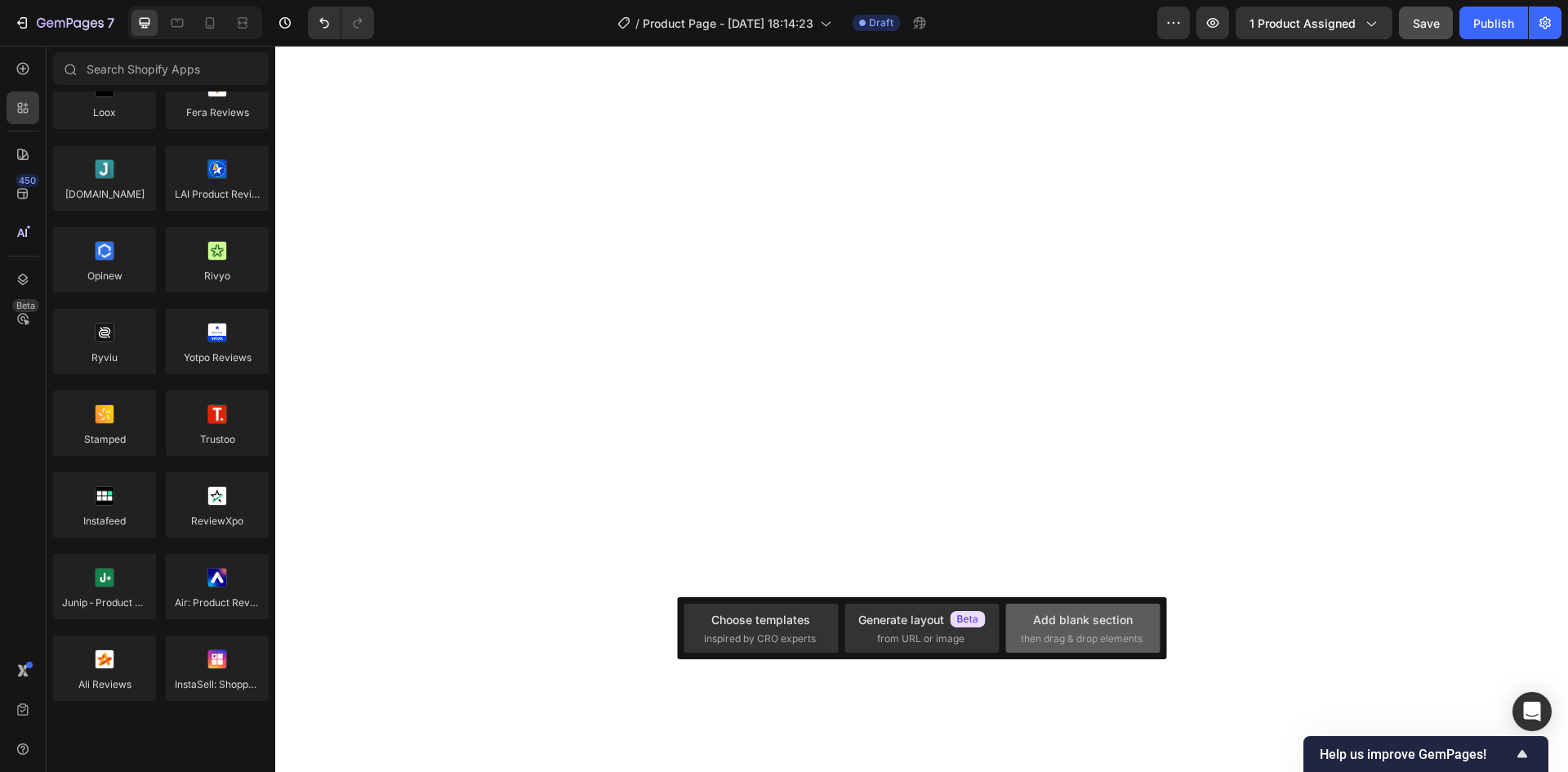
click at [1048, 632] on span "then drag & drop elements" at bounding box center [1082, 638] width 121 height 15
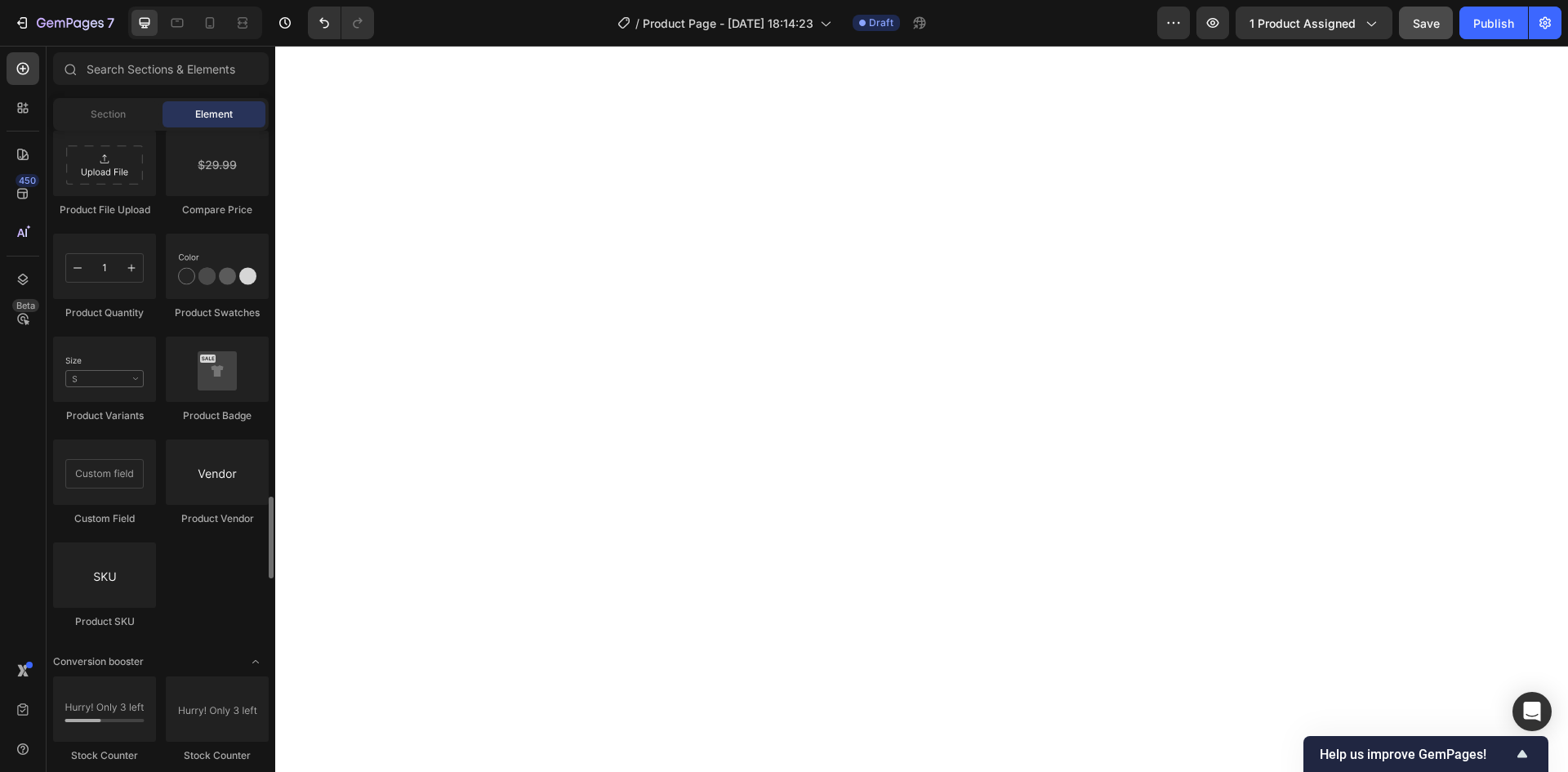
scroll to position [3330, 0]
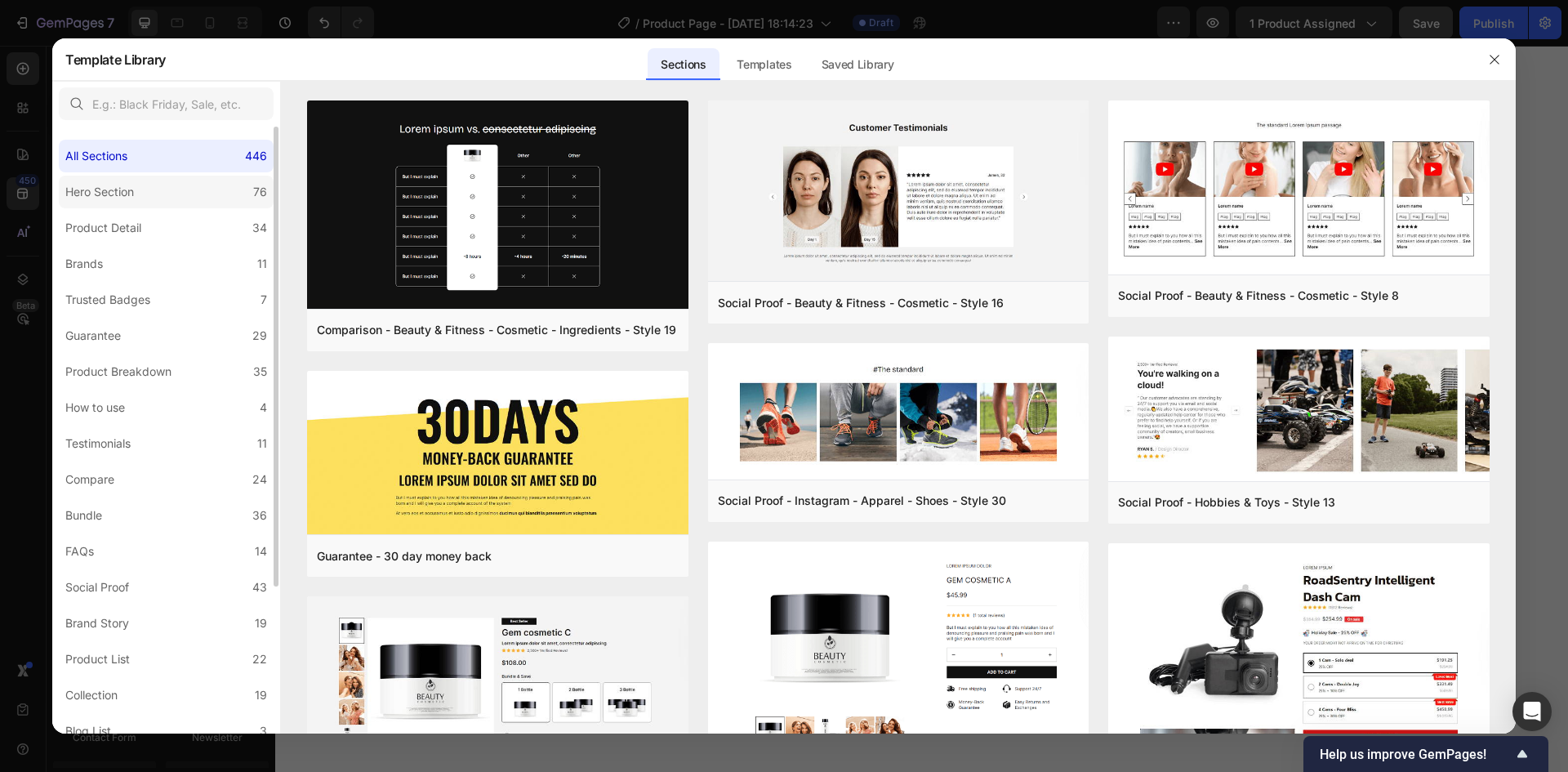
click at [121, 188] on div "Hero Section" at bounding box center [99, 192] width 68 height 20
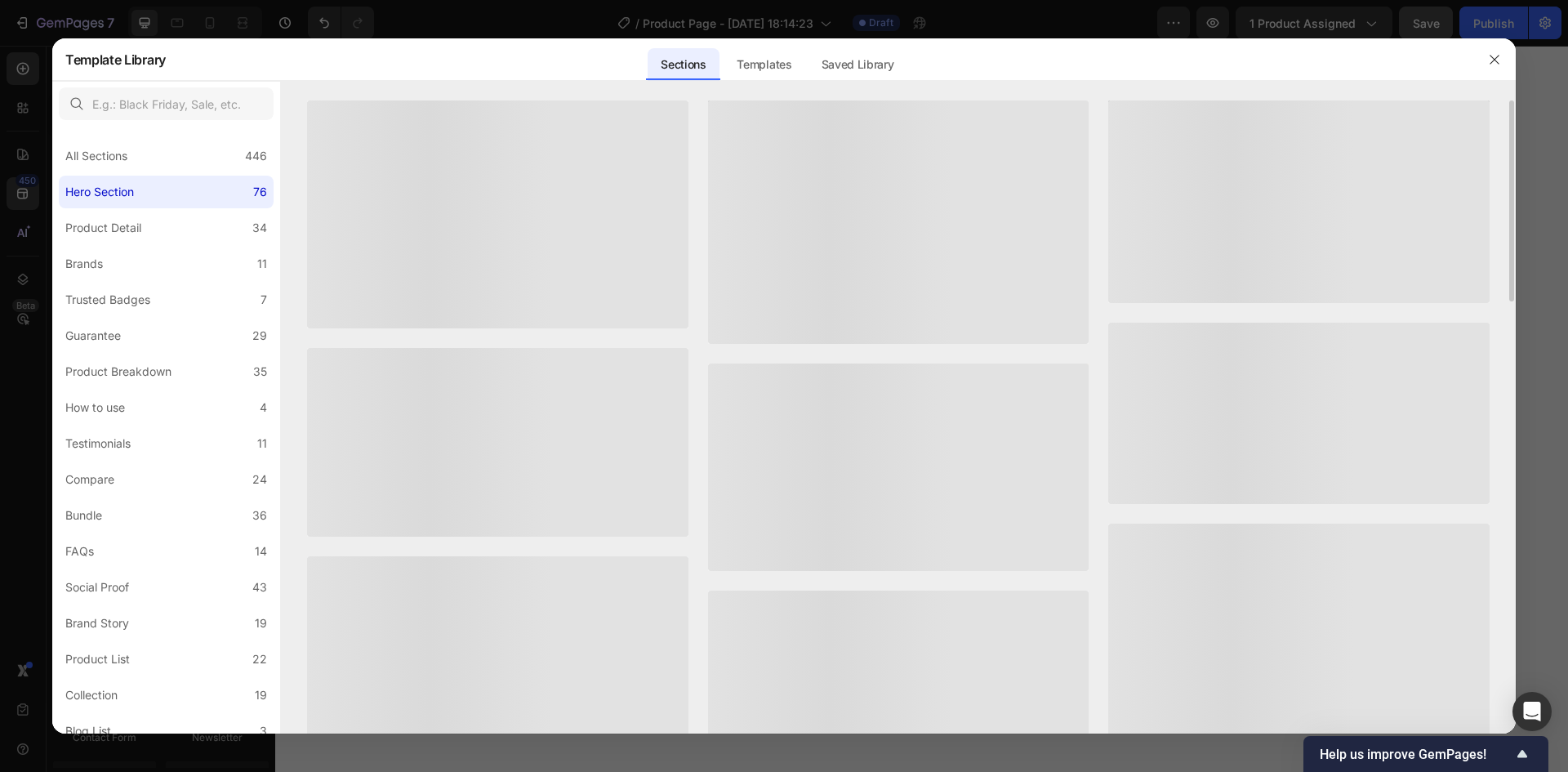
scroll to position [163, 0]
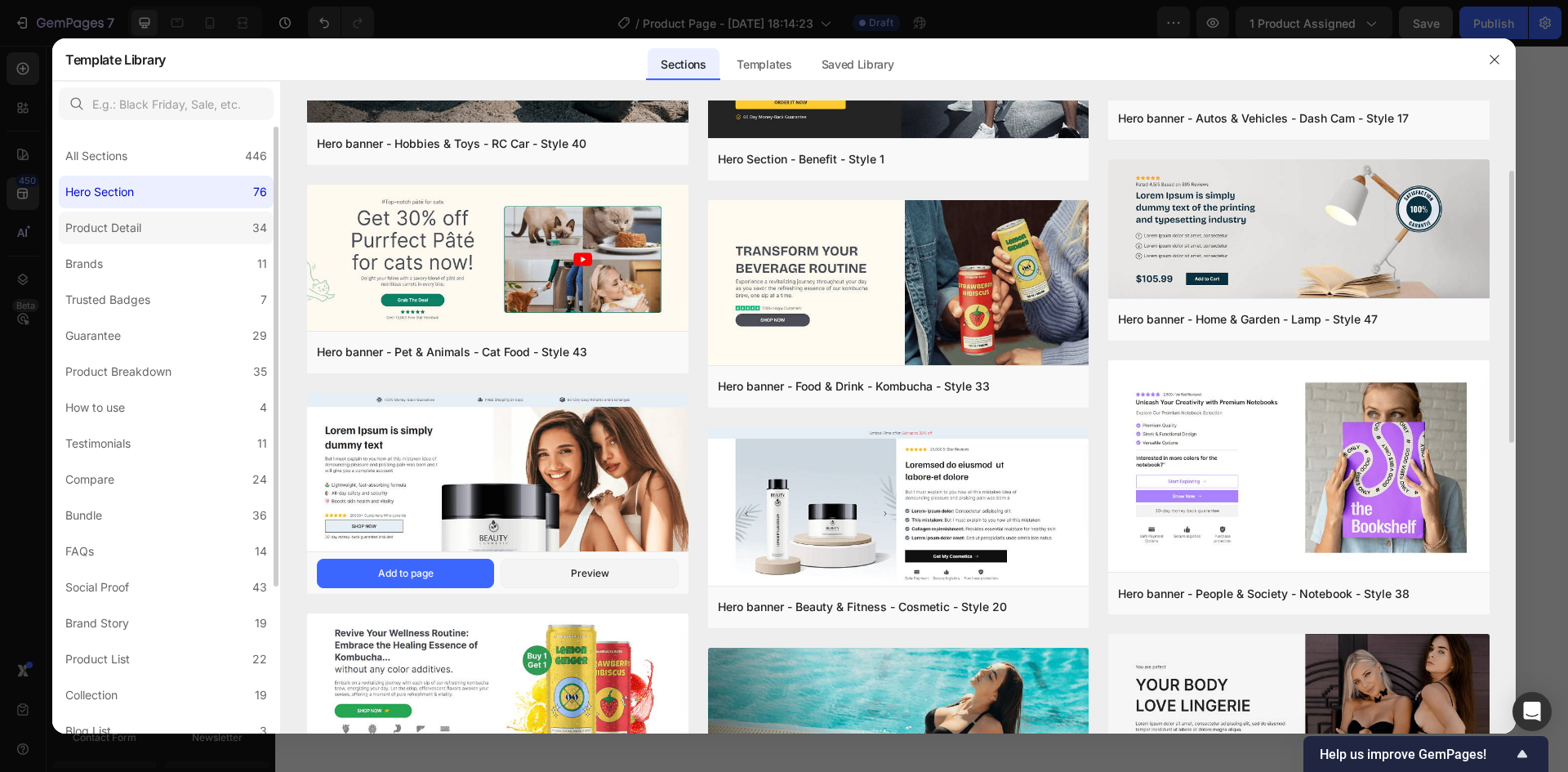
click at [133, 233] on div "Product Detail" at bounding box center [103, 227] width 76 height 20
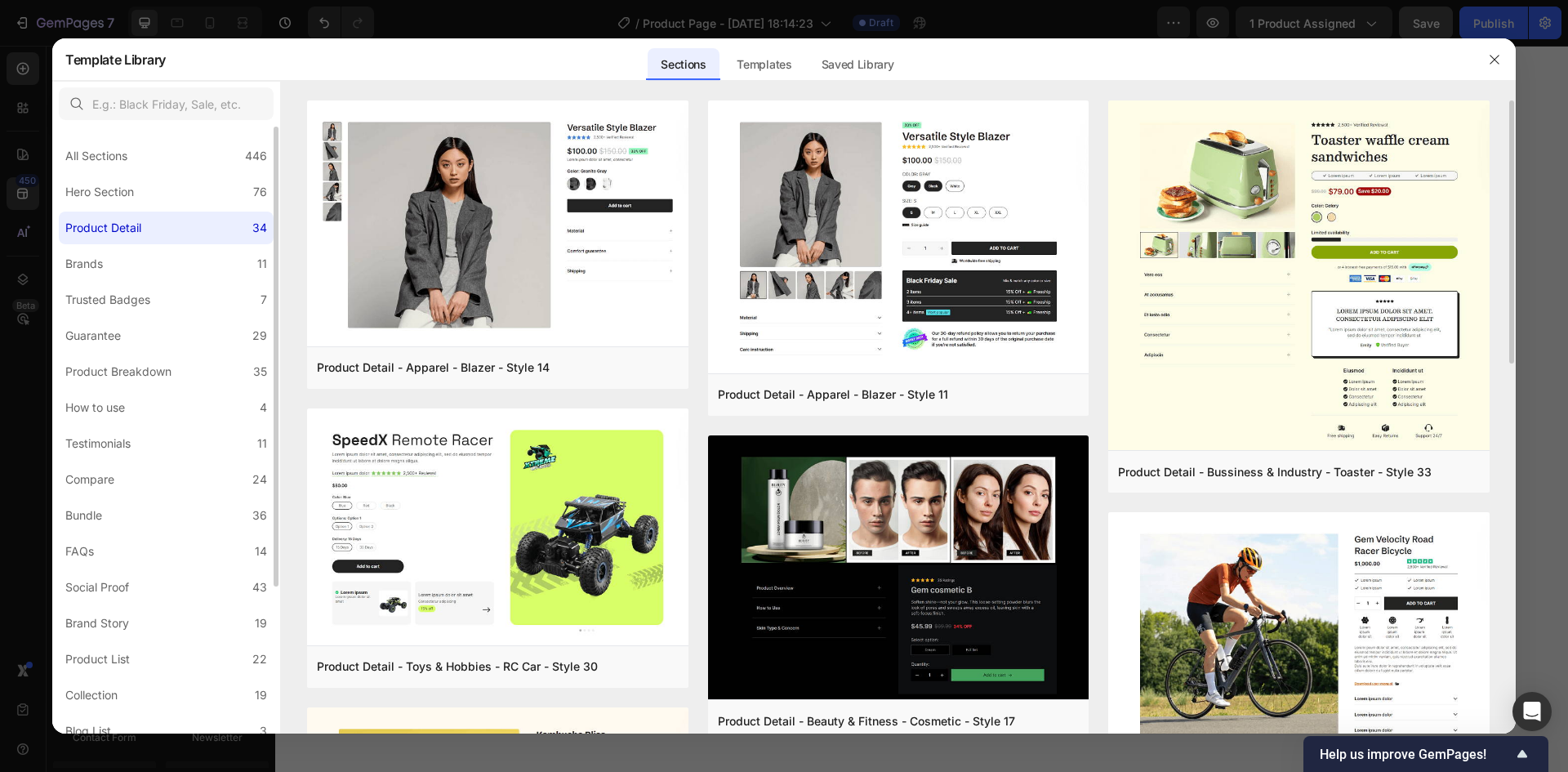
click at [122, 246] on div "All Sections 446 Hero Section 76 Product Detail 34 Brands 11 Trusted Badges 7 G…" at bounding box center [166, 527] width 227 height 800
click at [125, 265] on label "Brands 11" at bounding box center [166, 263] width 215 height 32
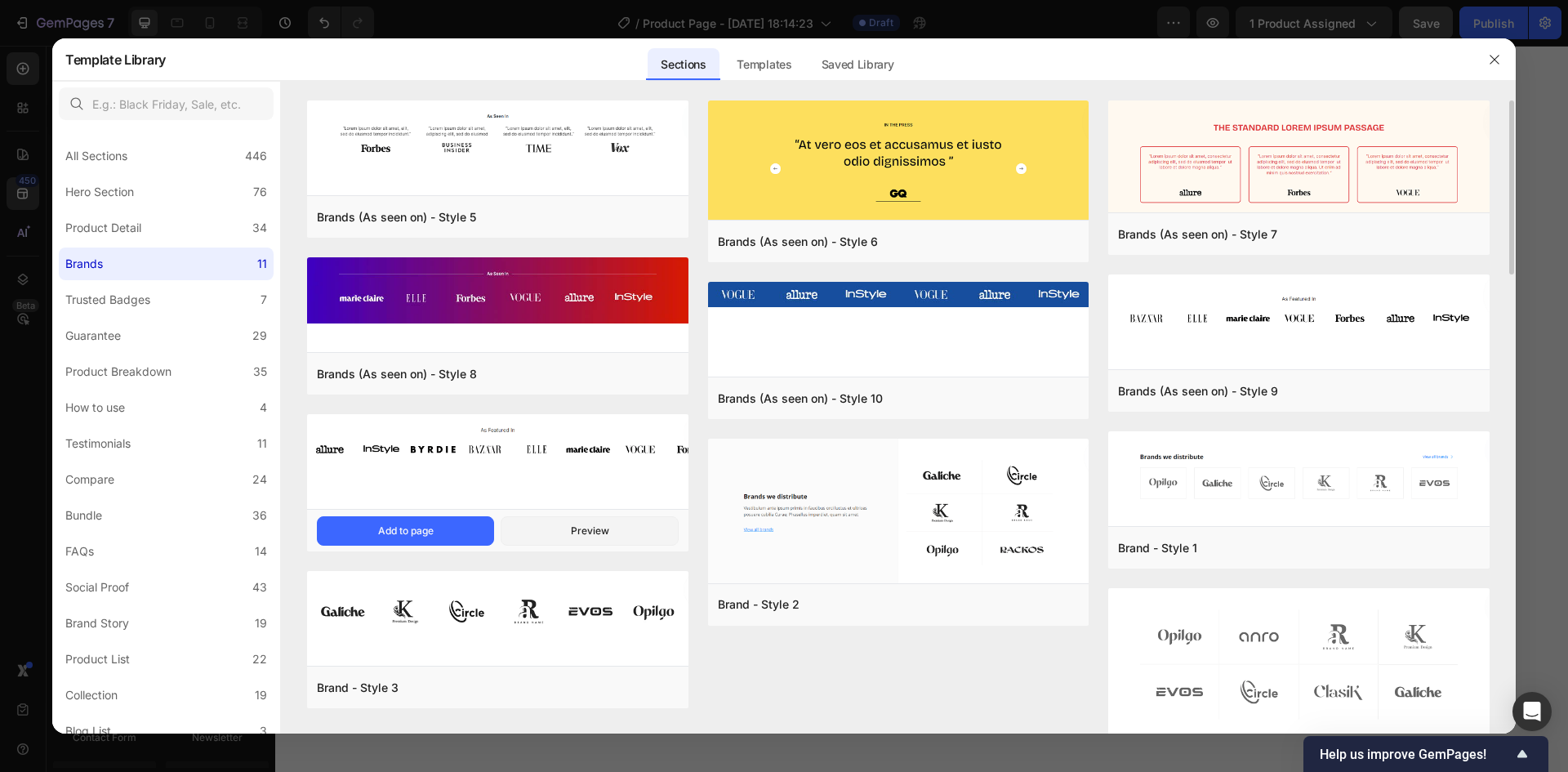
scroll to position [66, 0]
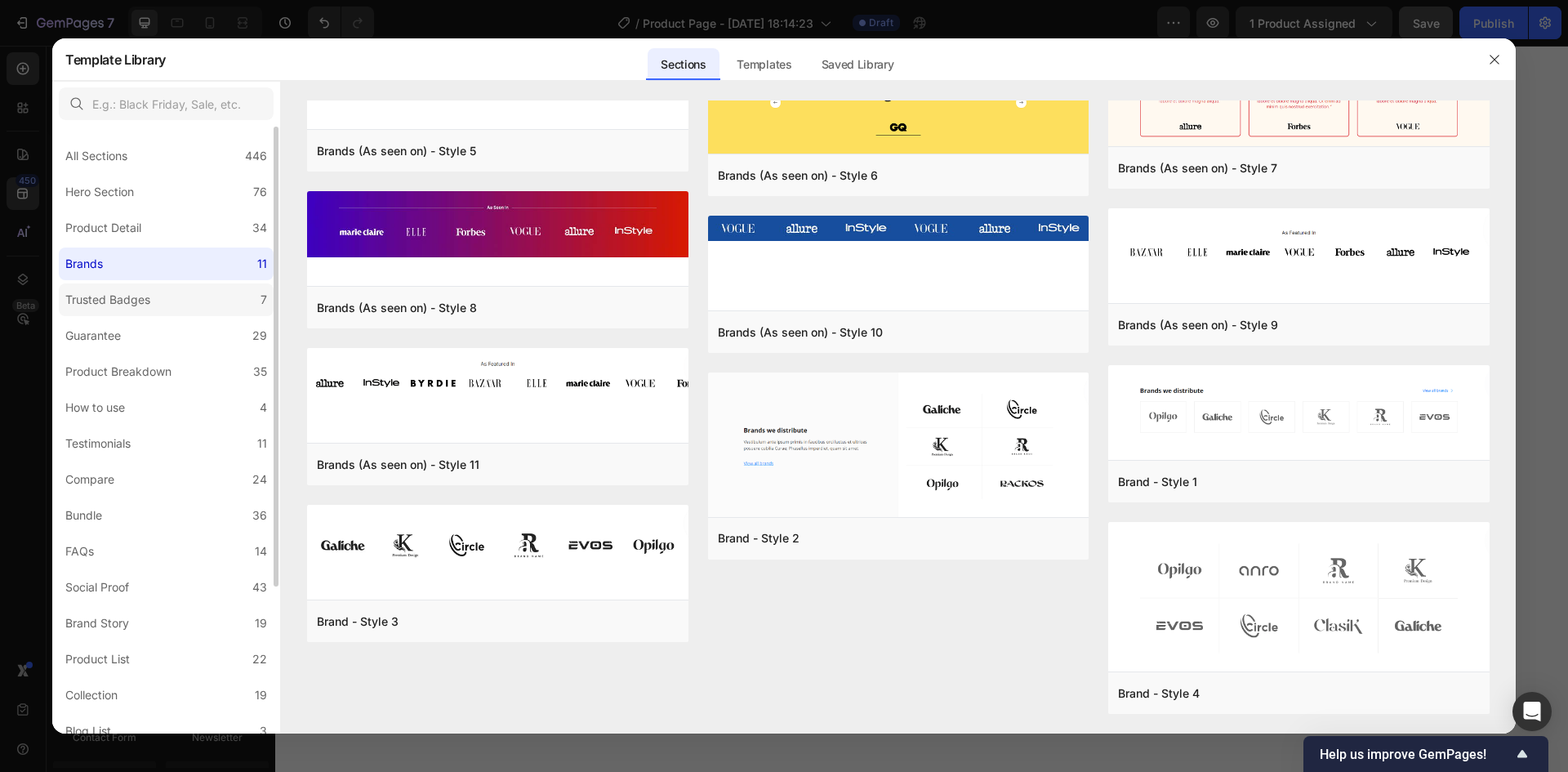
click at [141, 291] on div "Trusted Badges" at bounding box center [107, 299] width 85 height 20
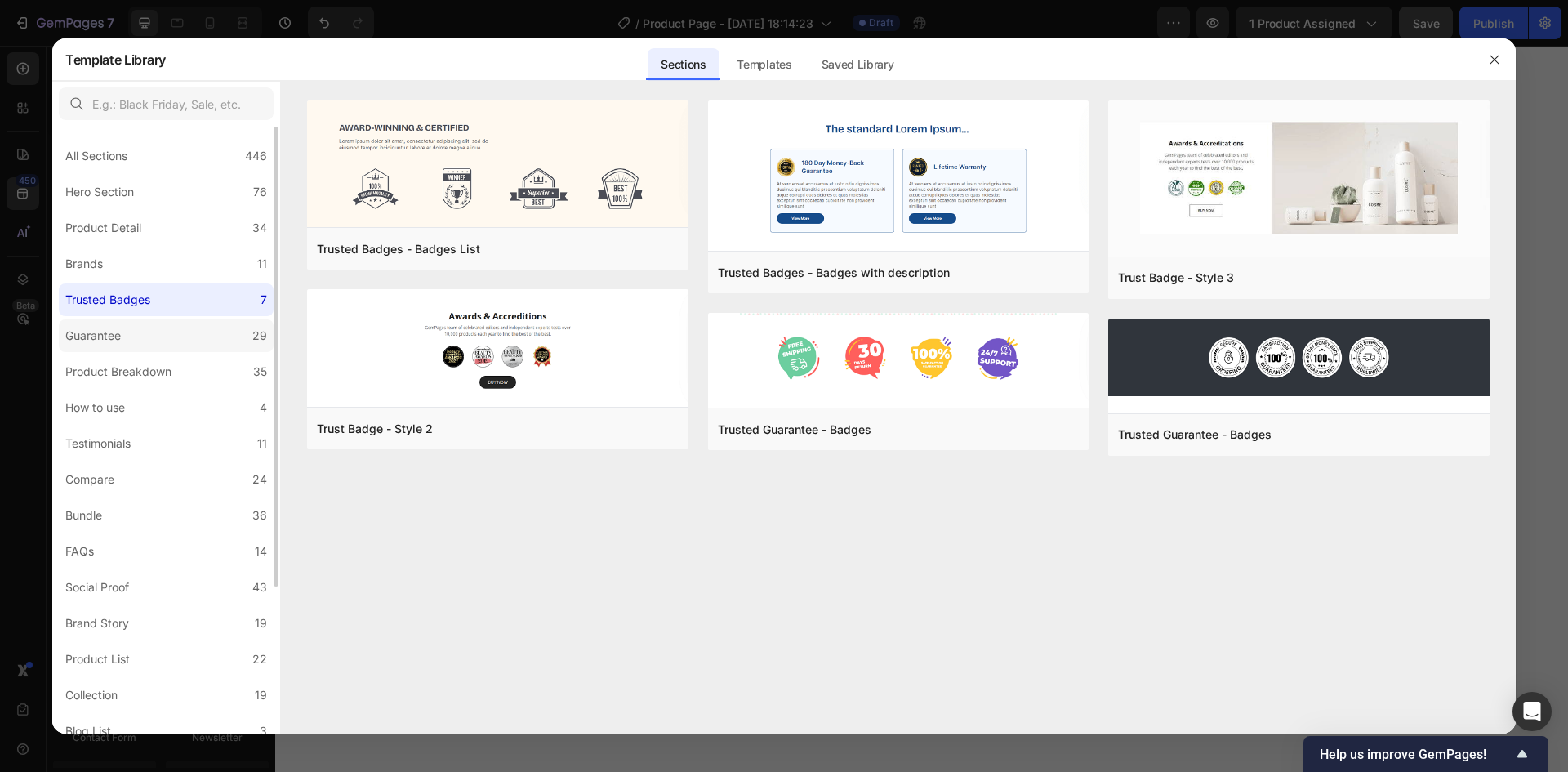
click at [133, 331] on label "Guarantee 29" at bounding box center [166, 335] width 215 height 32
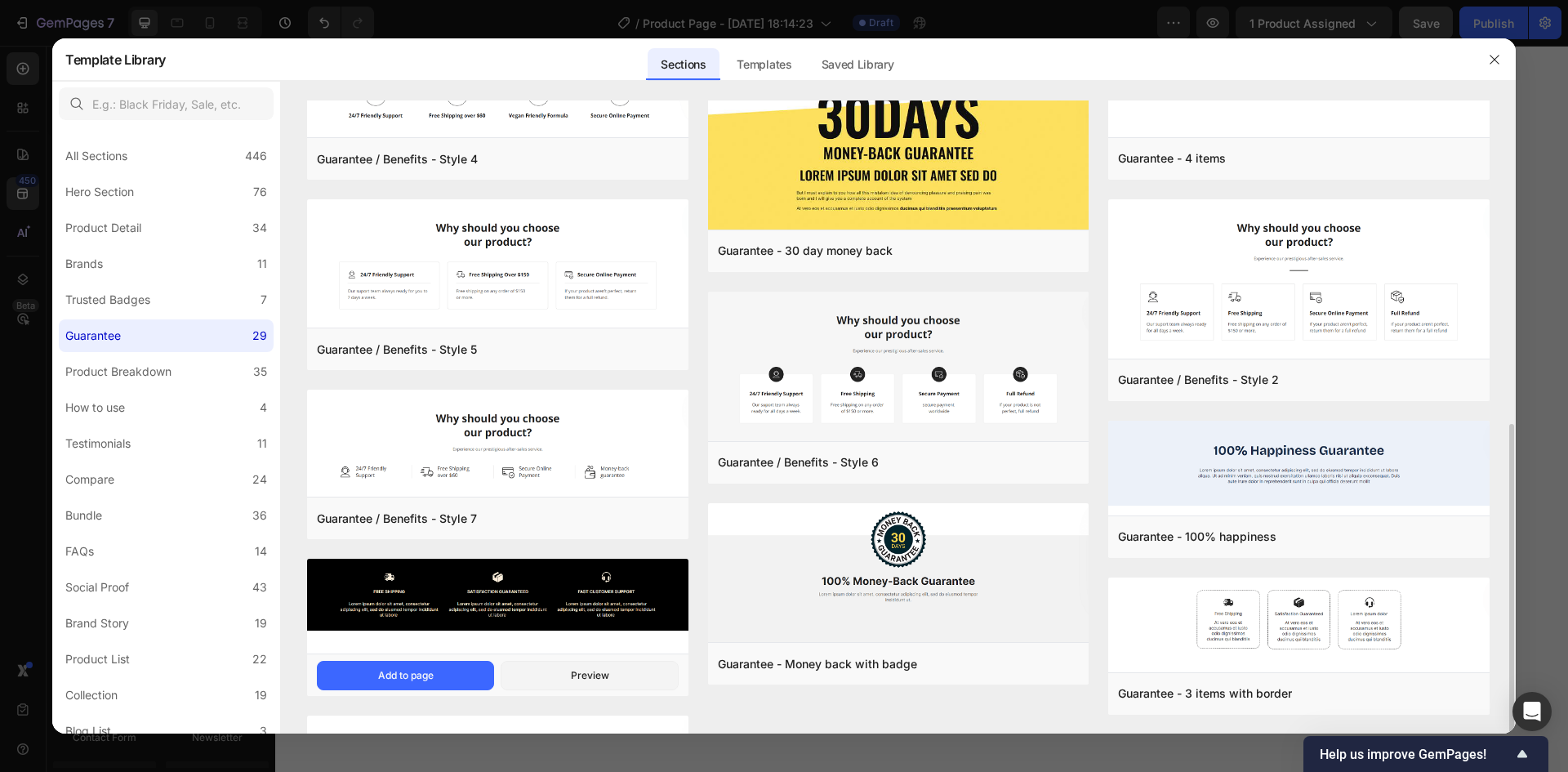
scroll to position [572, 0]
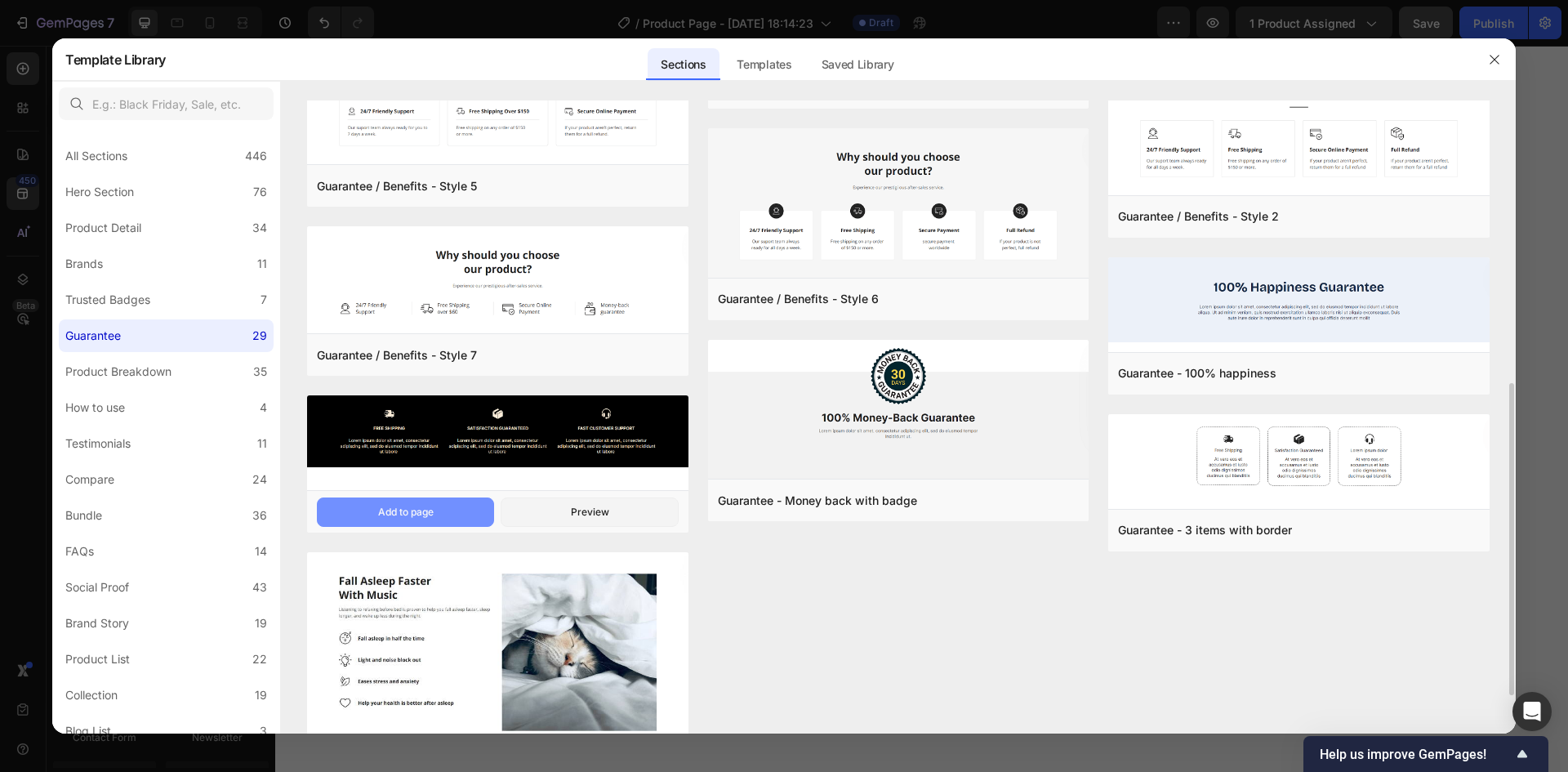
click at [400, 509] on div "Add to page" at bounding box center [405, 511] width 56 height 15
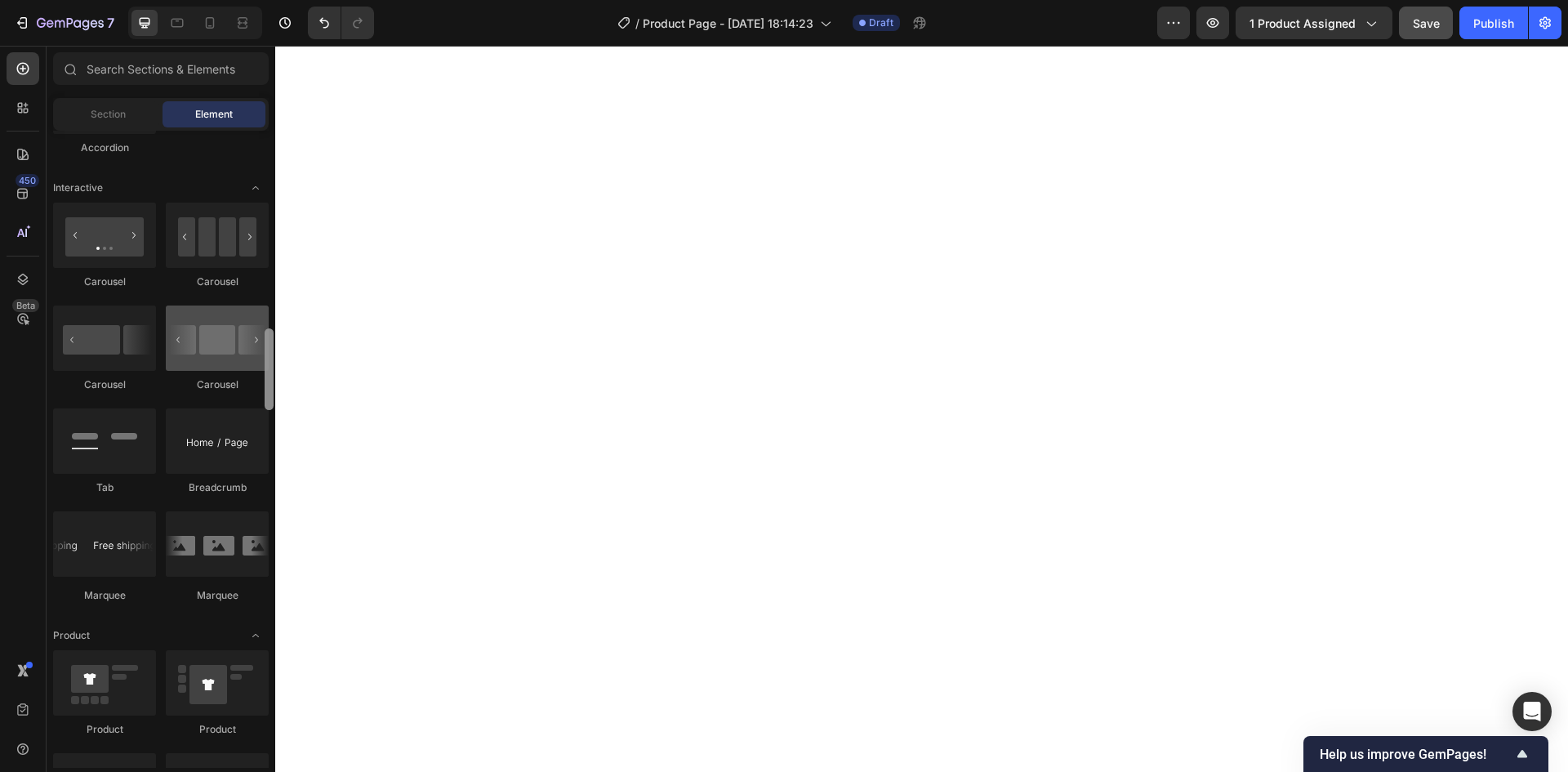
scroll to position [1589, 0]
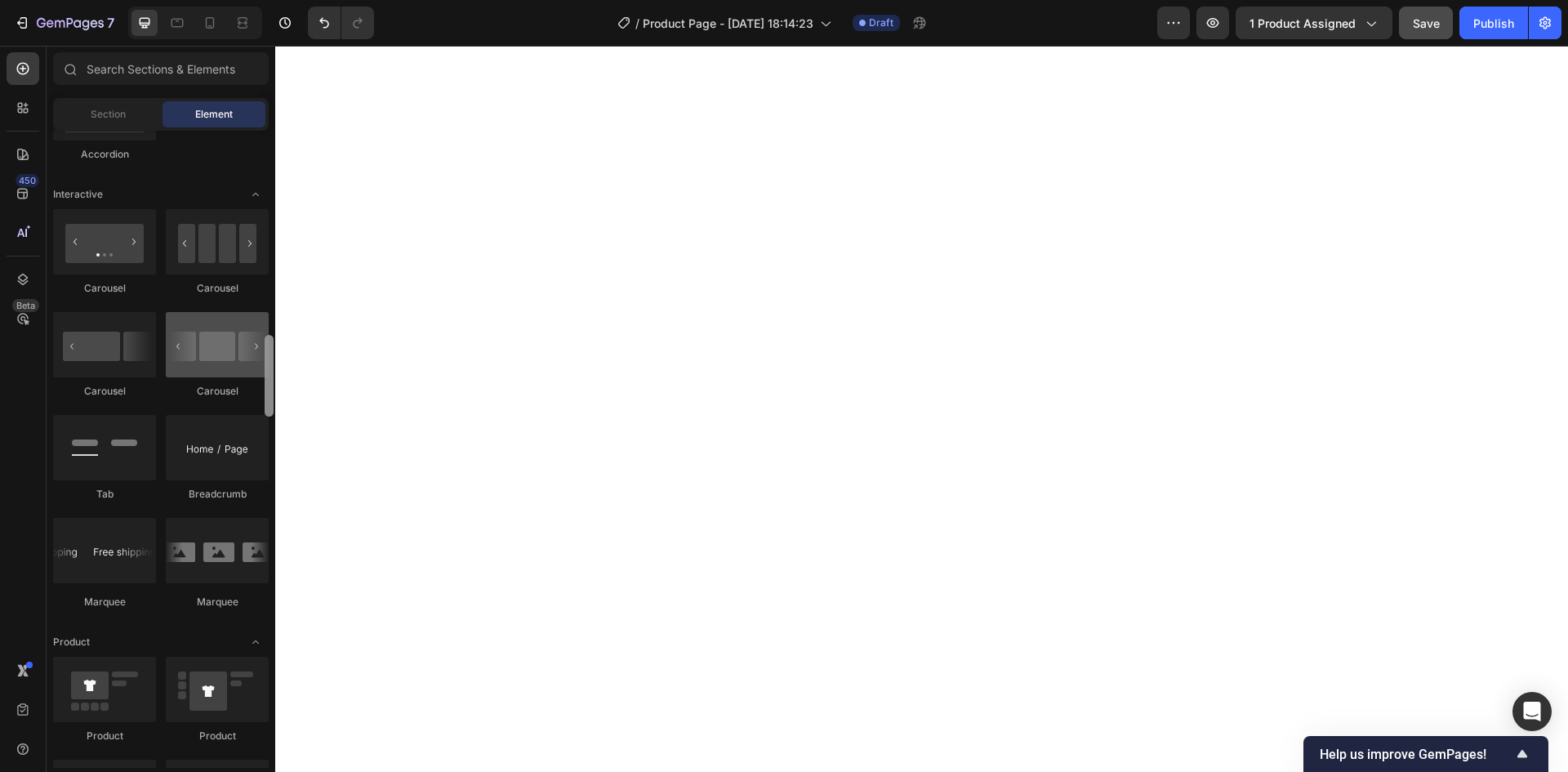
drag, startPoint x: 271, startPoint y: 655, endPoint x: 256, endPoint y: 368, distance: 287.4
click at [256, 368] on div "Layout Row Row Row Row Text Heading Text Block Button Button Button Media Image…" at bounding box center [160, 449] width 228 height 637
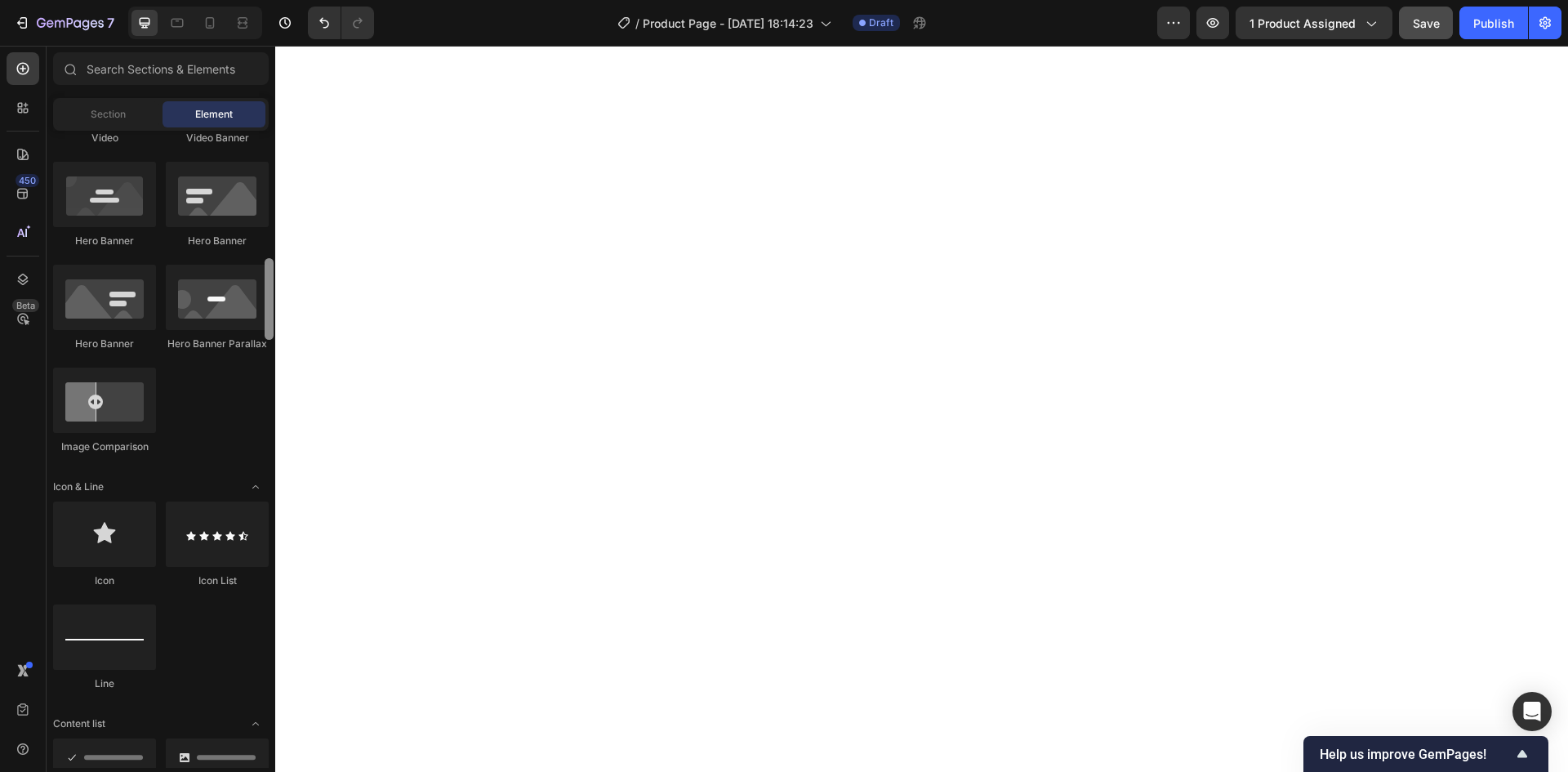
scroll to position [709, 0]
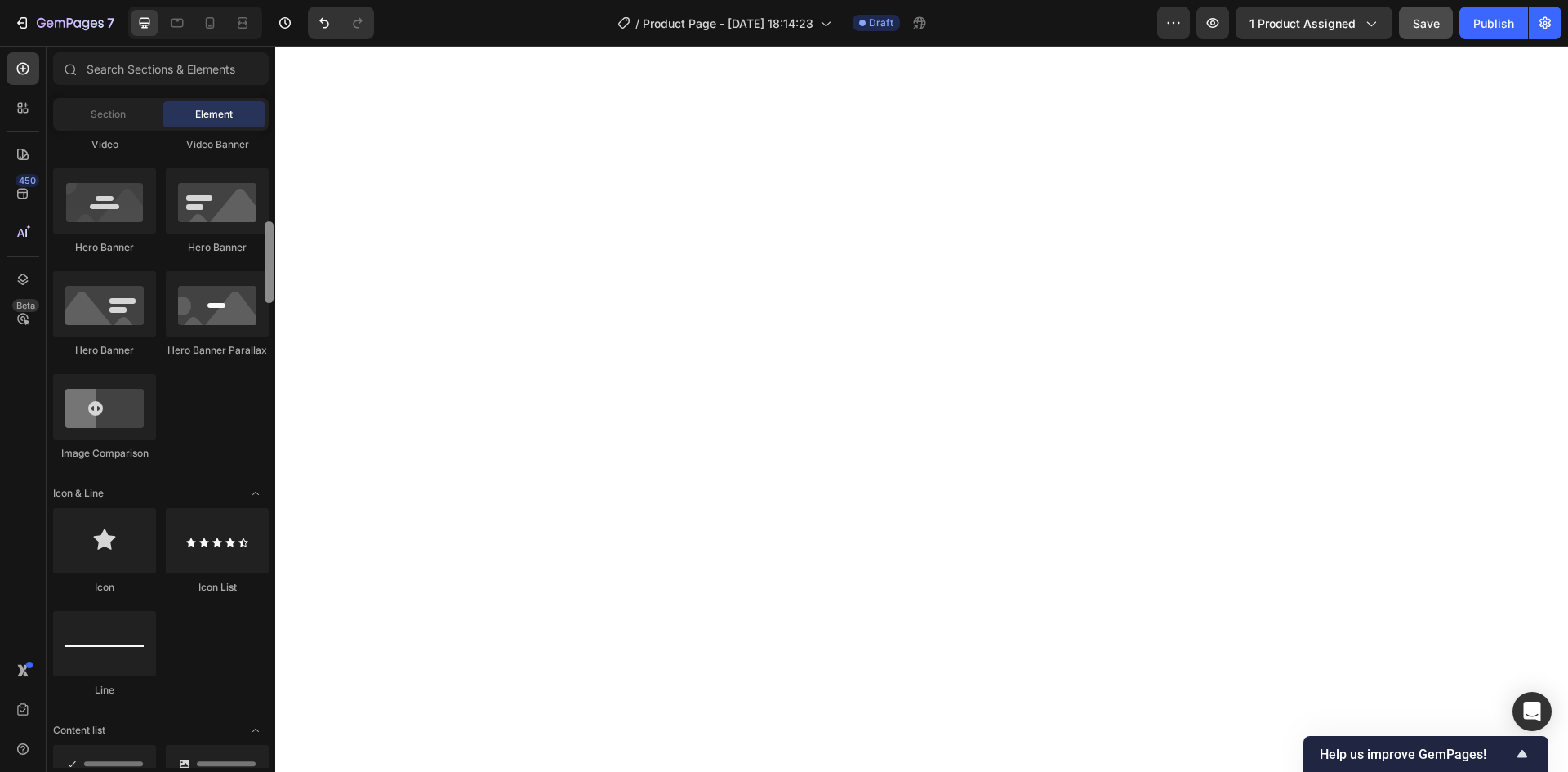
drag, startPoint x: 269, startPoint y: 696, endPoint x: 267, endPoint y: 235, distance: 461.0
click at [267, 235] on div at bounding box center [268, 262] width 9 height 82
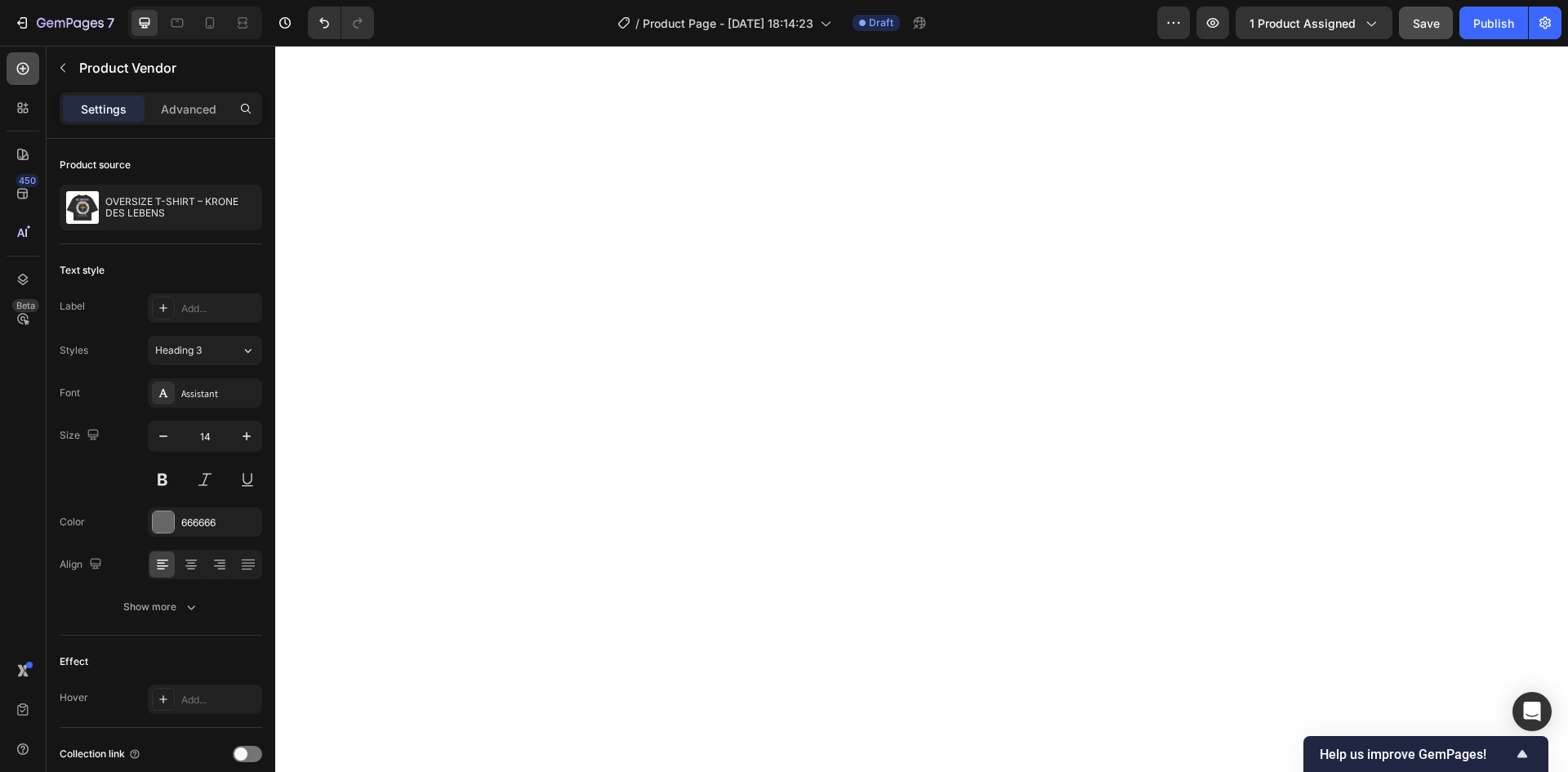
click at [30, 74] on icon at bounding box center [22, 68] width 16 height 16
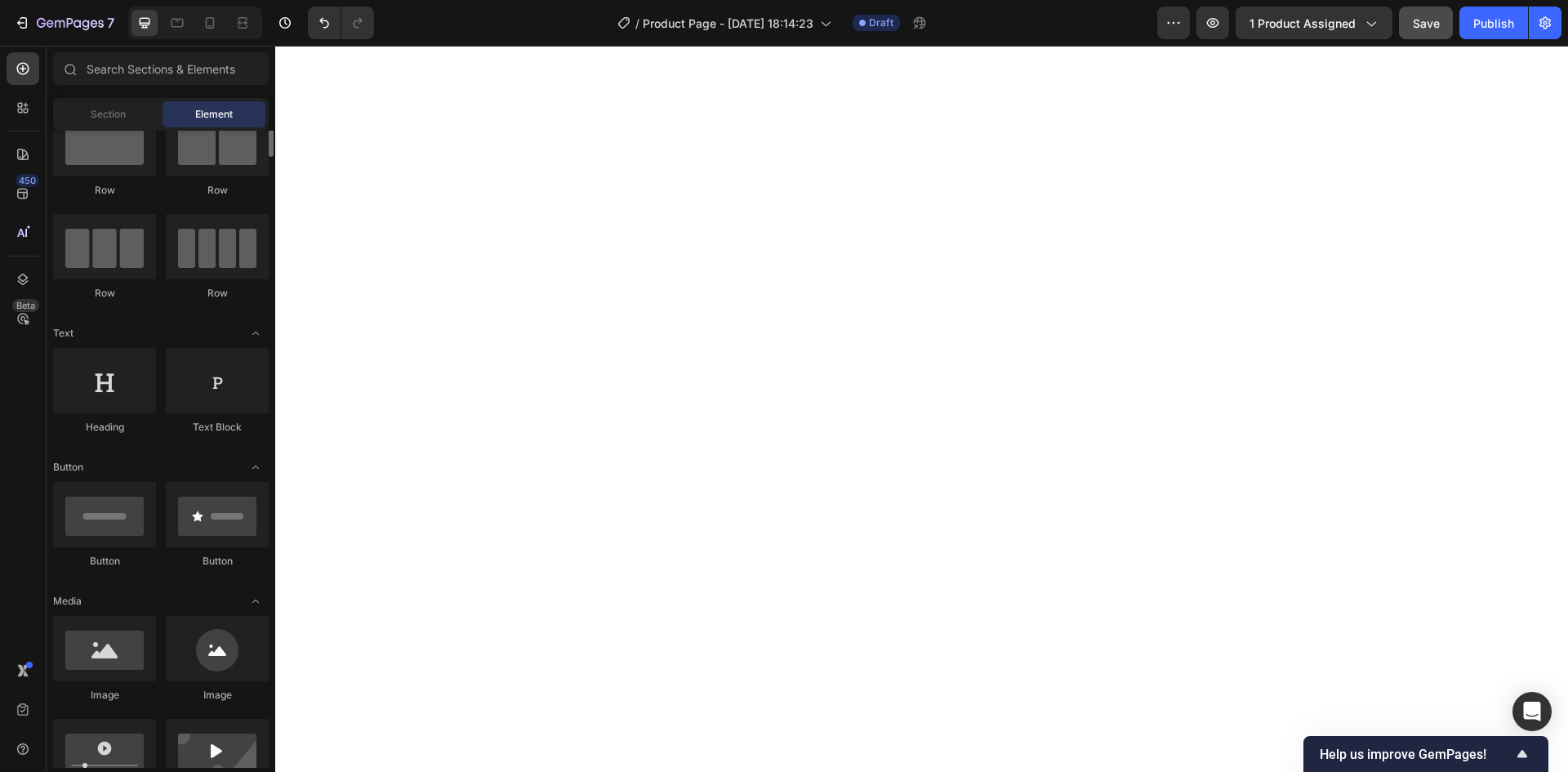
scroll to position [0, 0]
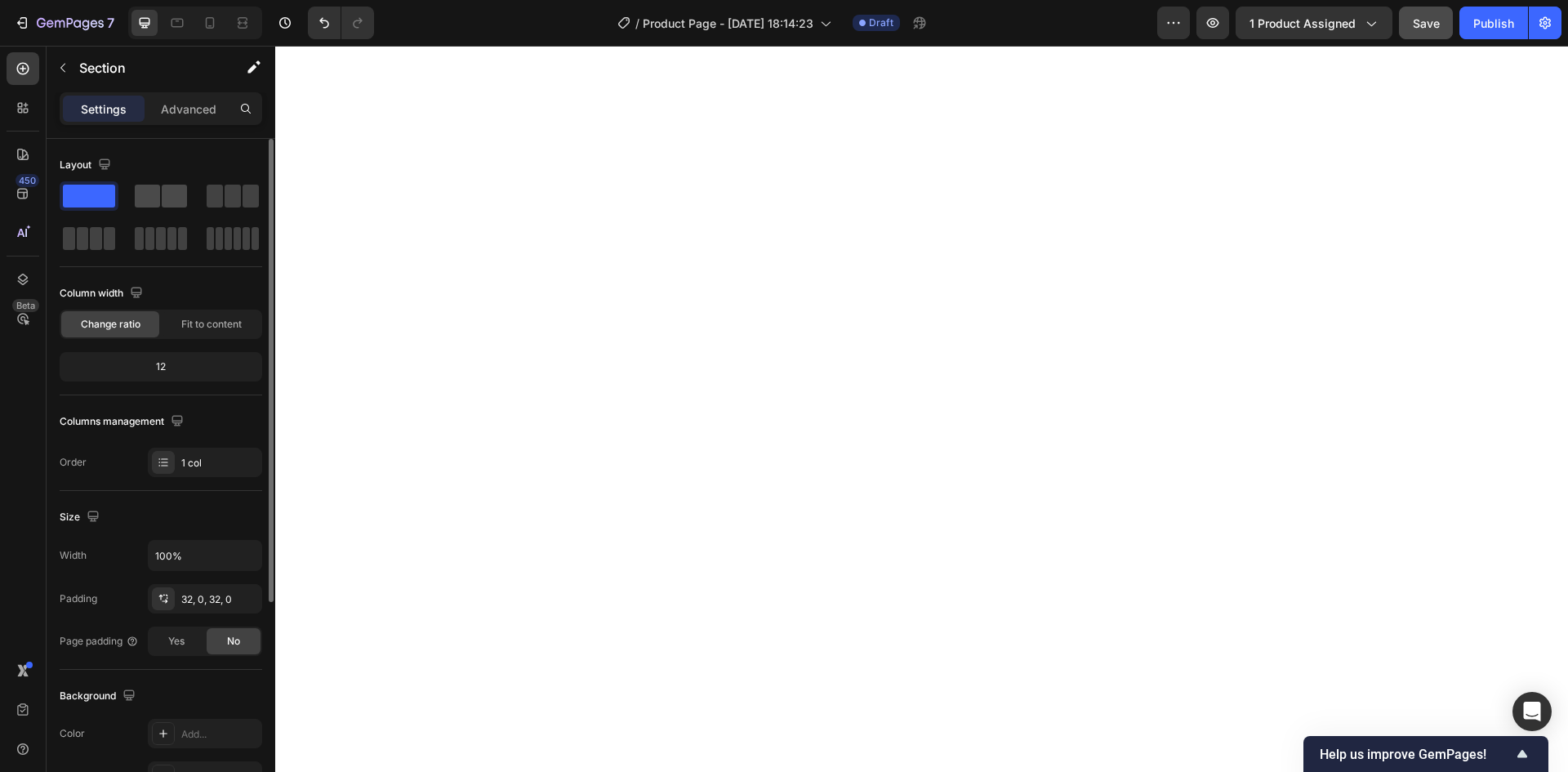
click at [163, 197] on span at bounding box center [174, 196] width 26 height 23
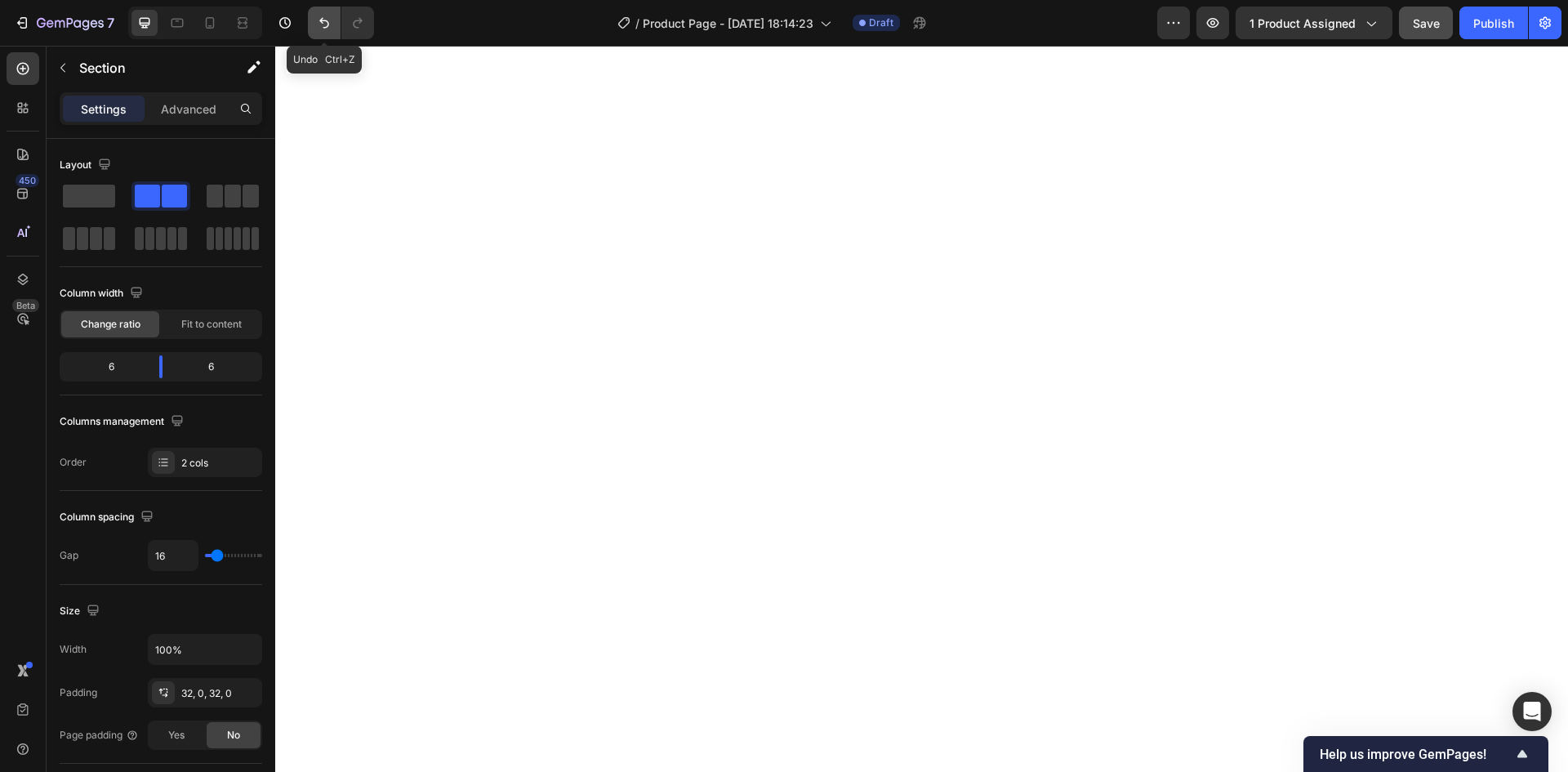
click at [324, 21] on icon "Undo/Redo" at bounding box center [323, 23] width 9 height 10
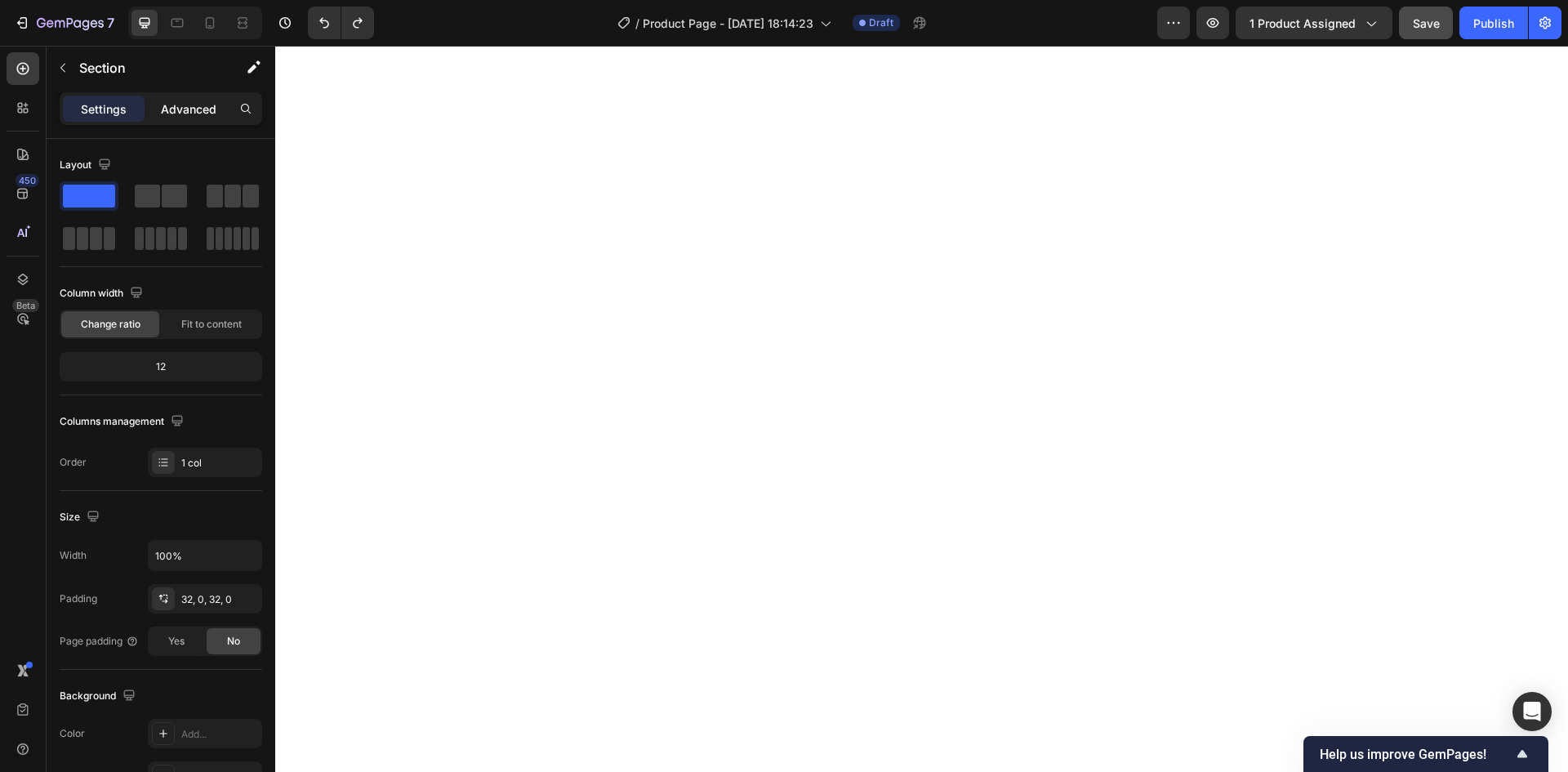
click at [181, 109] on p "Advanced" at bounding box center [188, 109] width 56 height 17
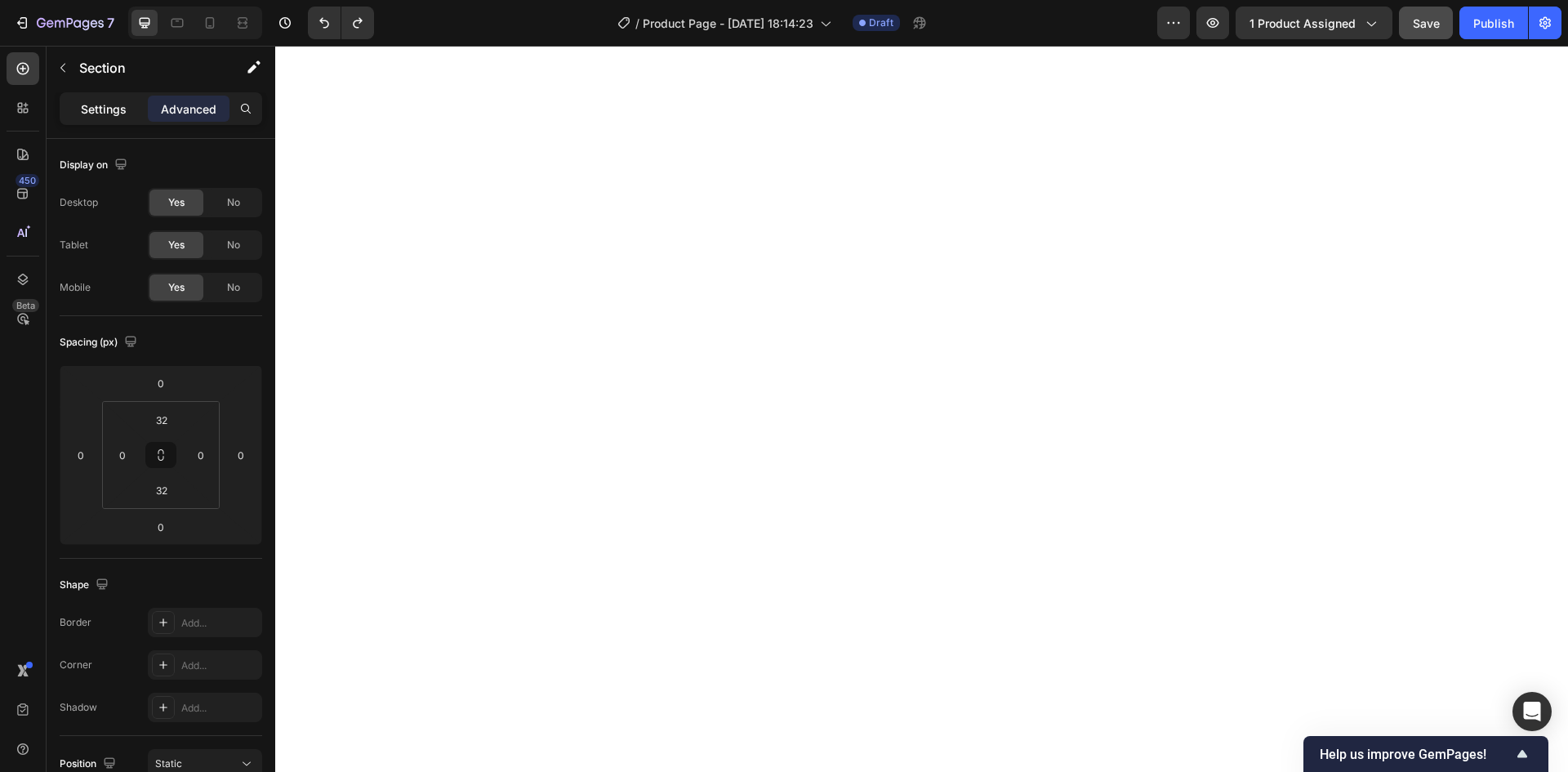
click at [112, 108] on p "Settings" at bounding box center [103, 109] width 45 height 17
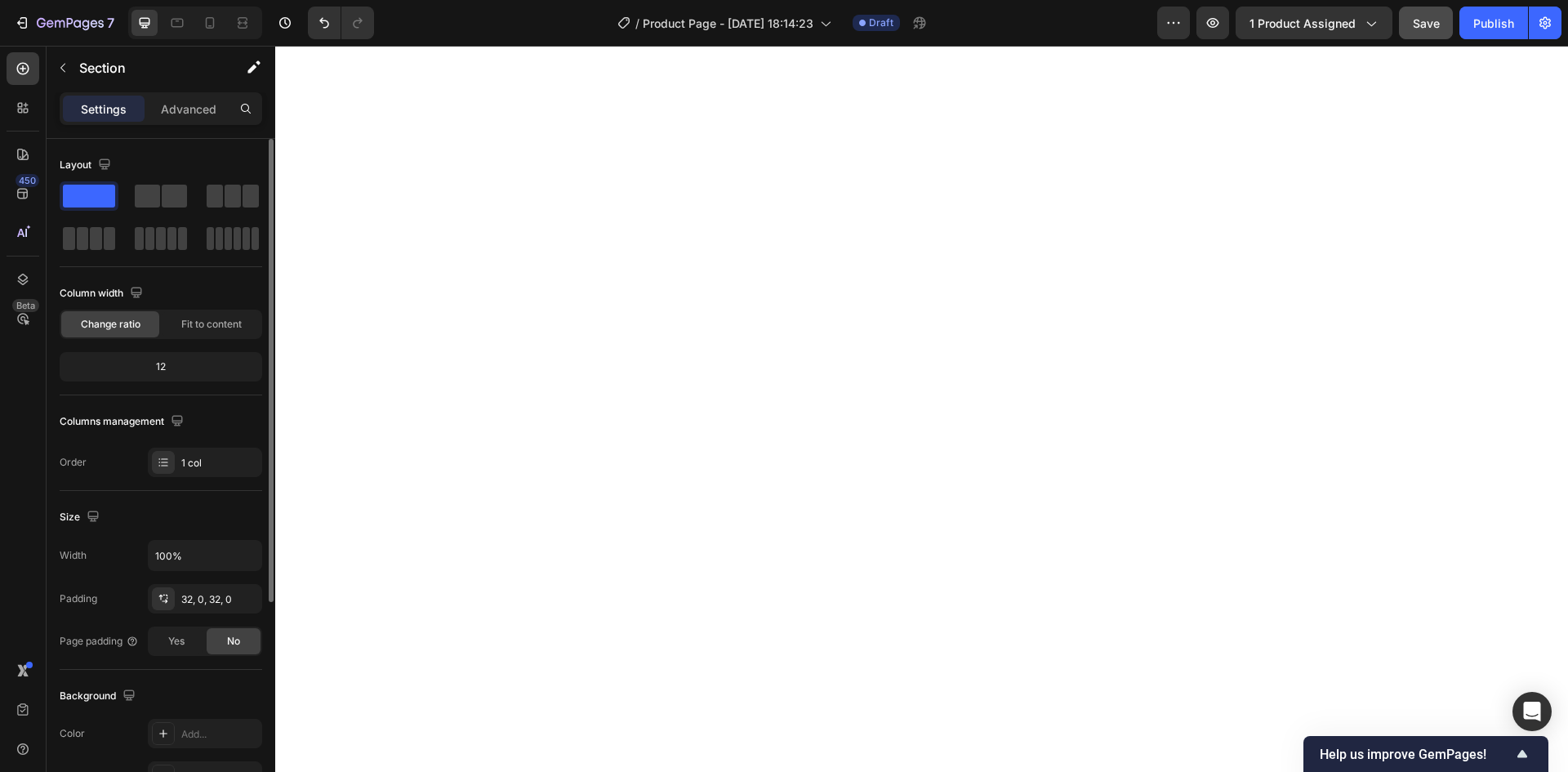
click at [167, 369] on div "12" at bounding box center [161, 366] width 196 height 23
click at [209, 328] on span "Fit to content" at bounding box center [211, 324] width 61 height 15
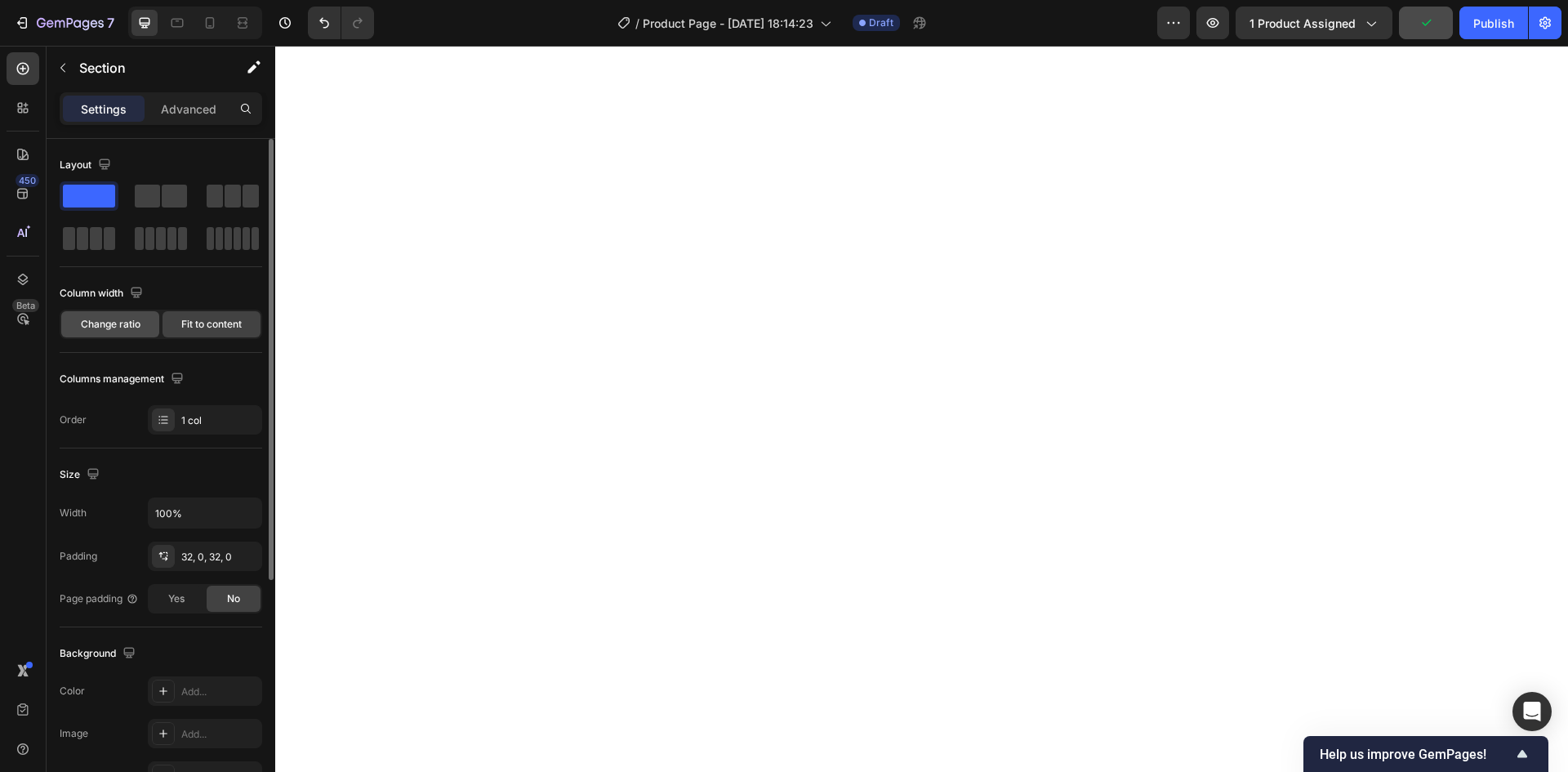
click at [119, 323] on span "Change ratio" at bounding box center [111, 324] width 60 height 15
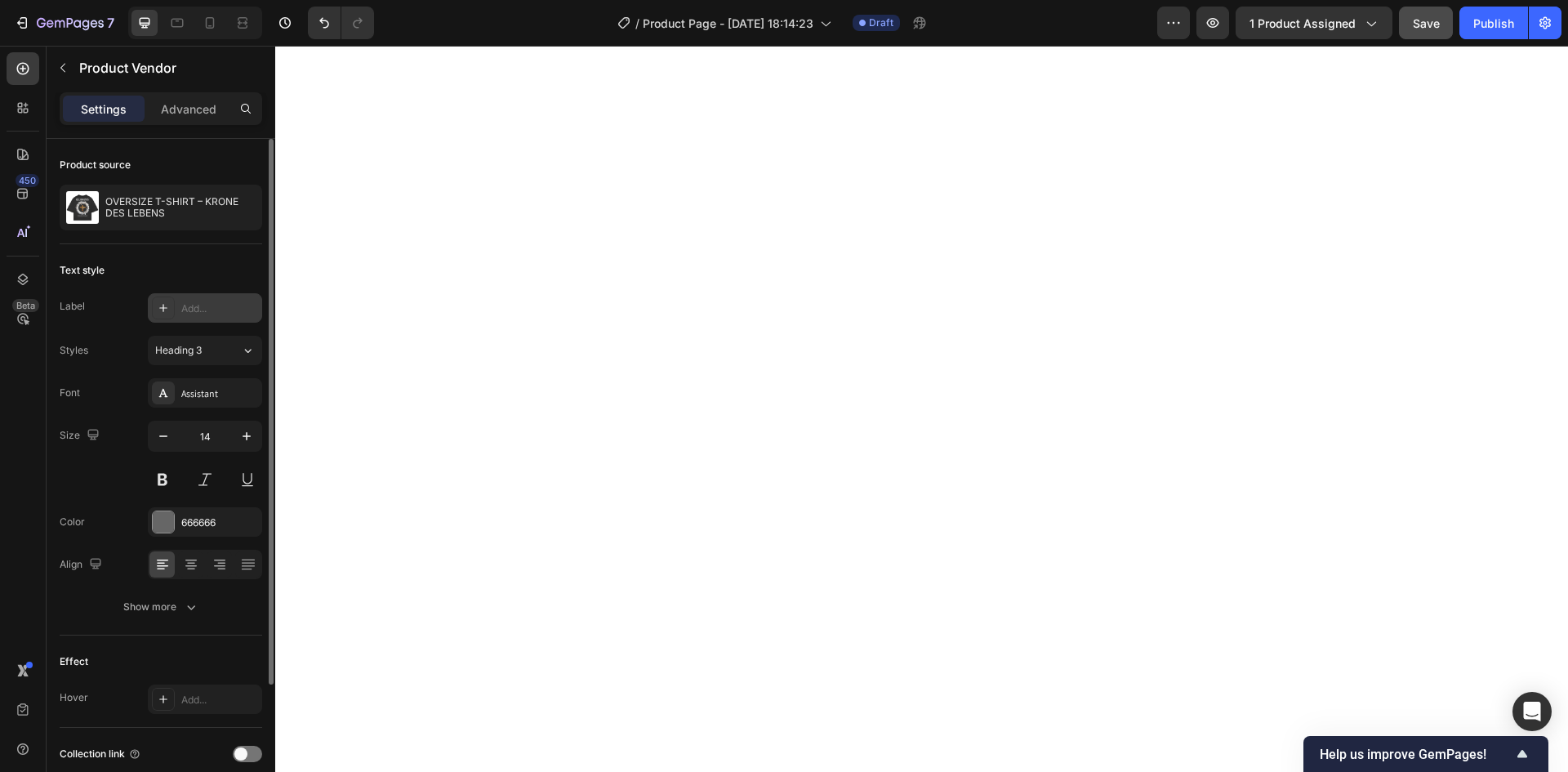
click at [168, 309] on icon at bounding box center [162, 307] width 13 height 13
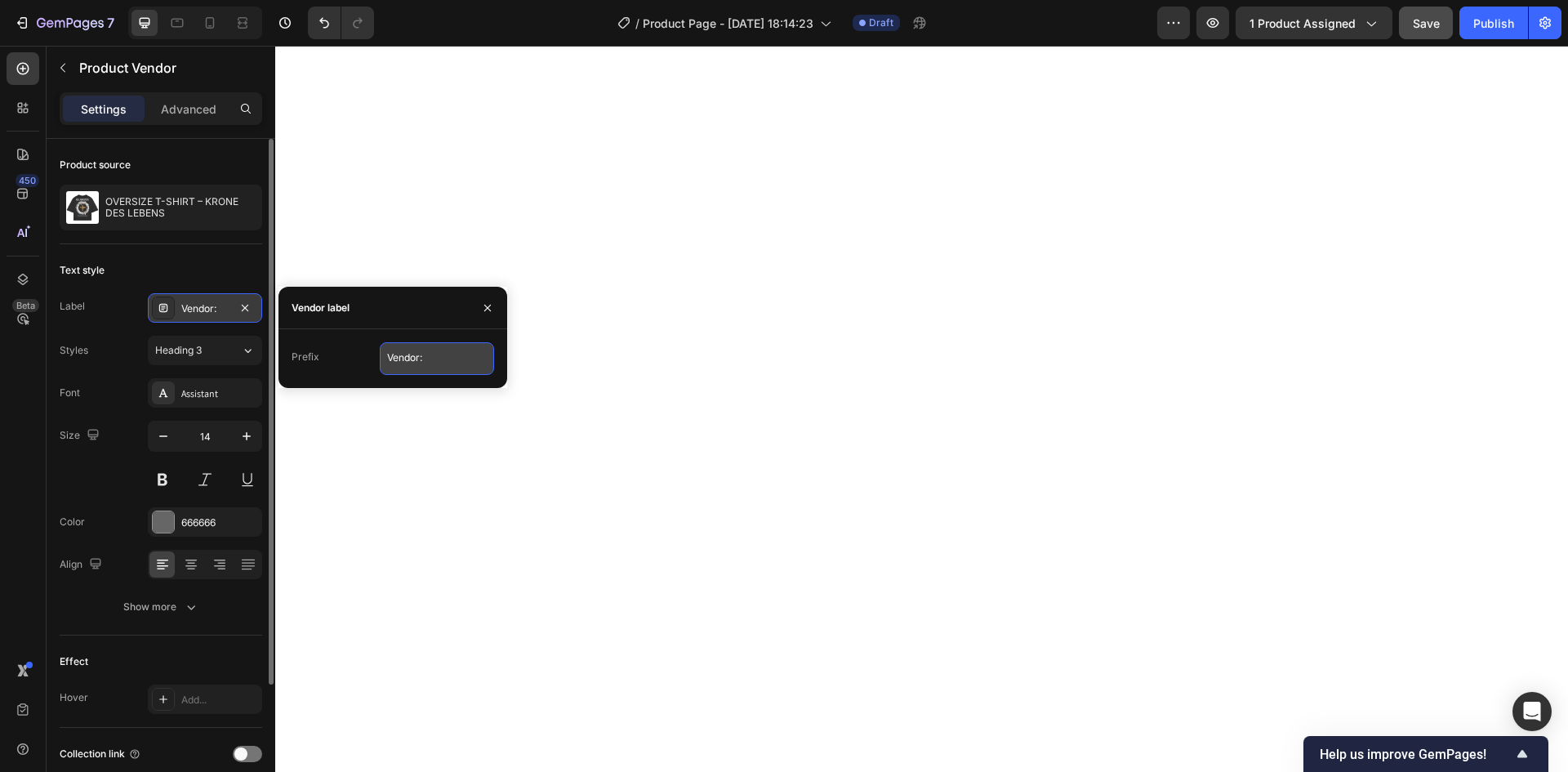
click at [431, 358] on textarea "Vendor:" at bounding box center [437, 358] width 115 height 32
click at [486, 303] on icon "button" at bounding box center [487, 307] width 13 height 13
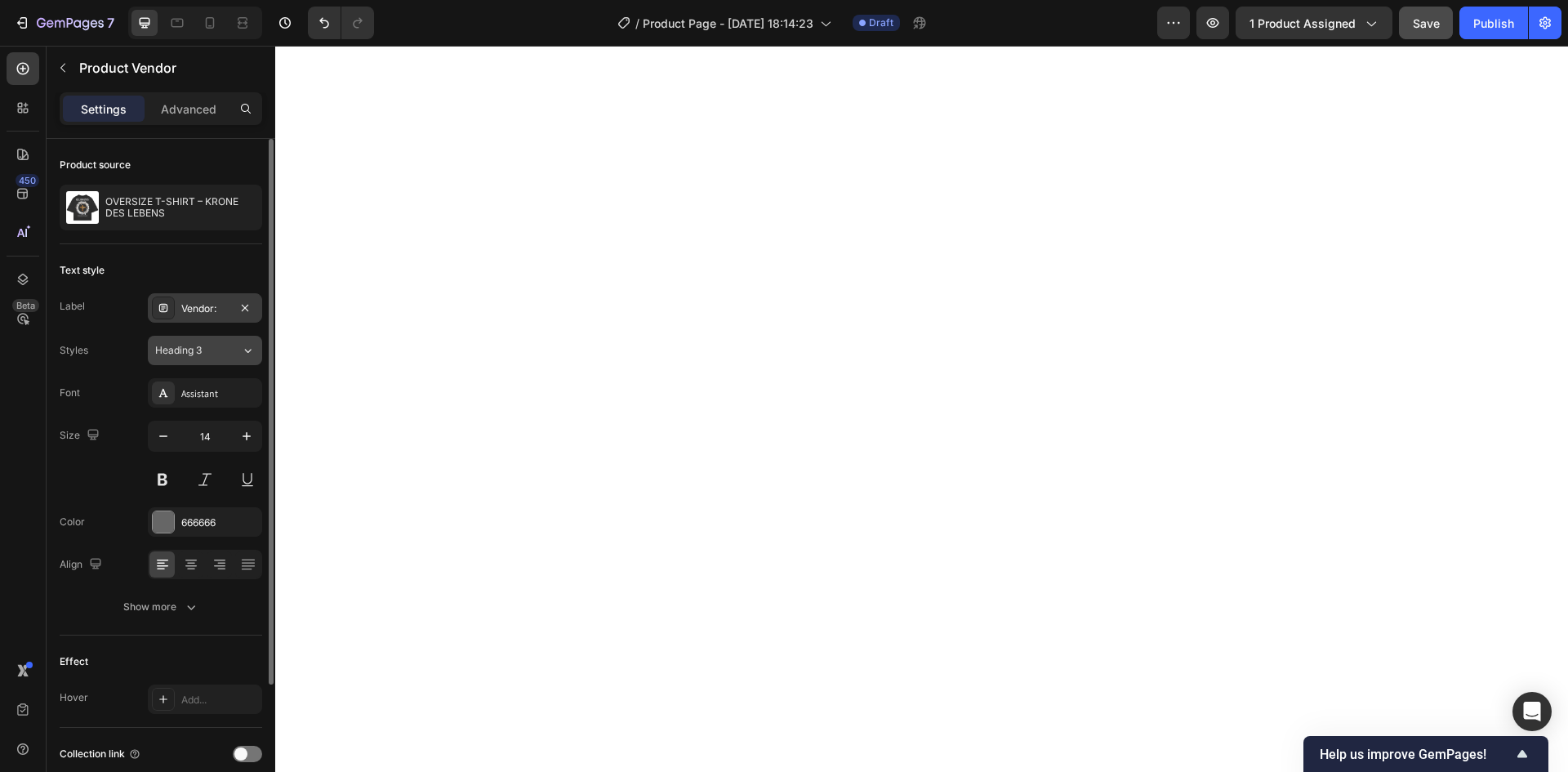
click at [245, 351] on icon at bounding box center [248, 350] width 14 height 16
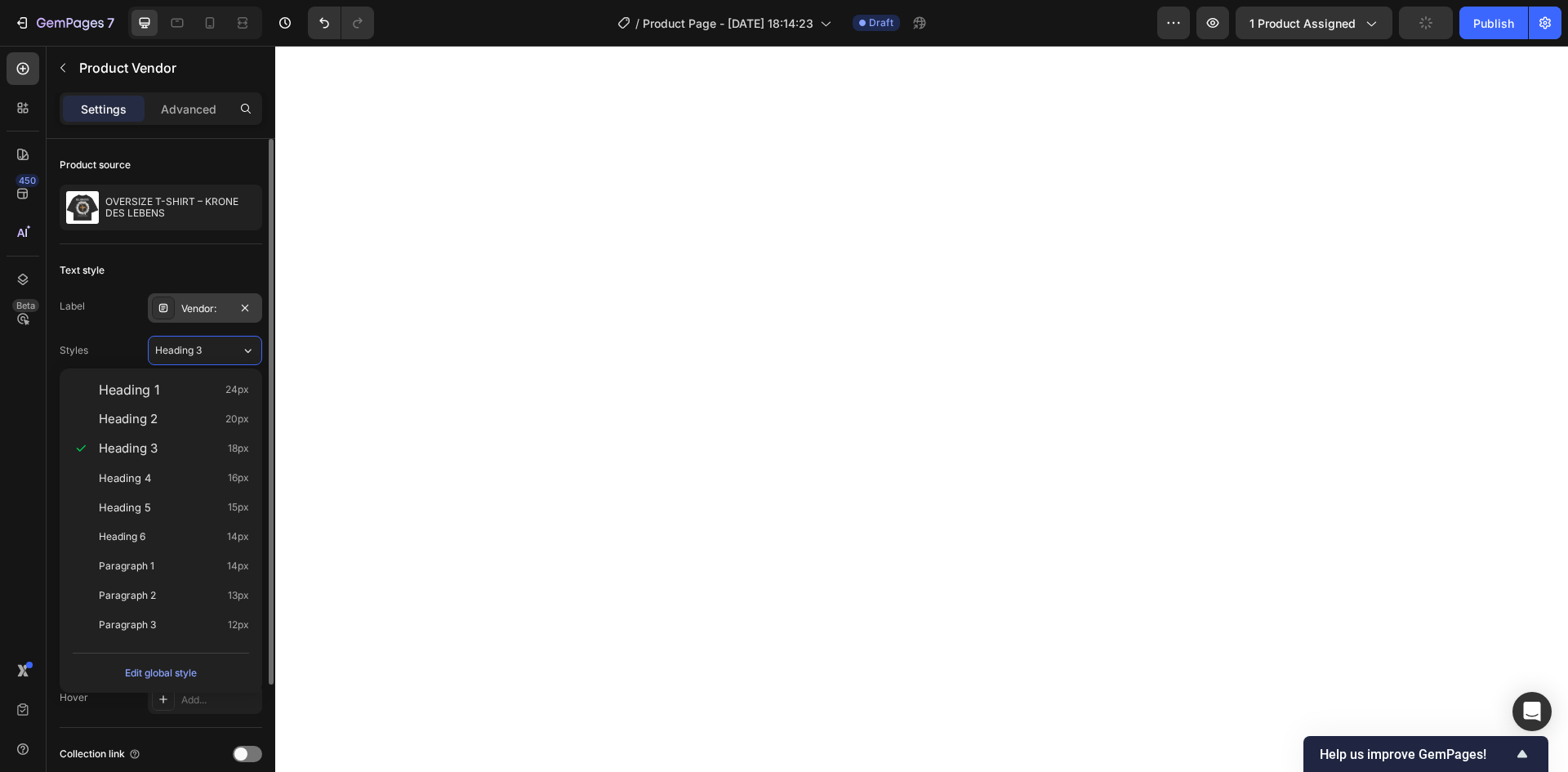
drag, startPoint x: 245, startPoint y: 352, endPoint x: 245, endPoint y: 332, distance: 20.0
click at [245, 351] on icon at bounding box center [248, 350] width 14 height 16
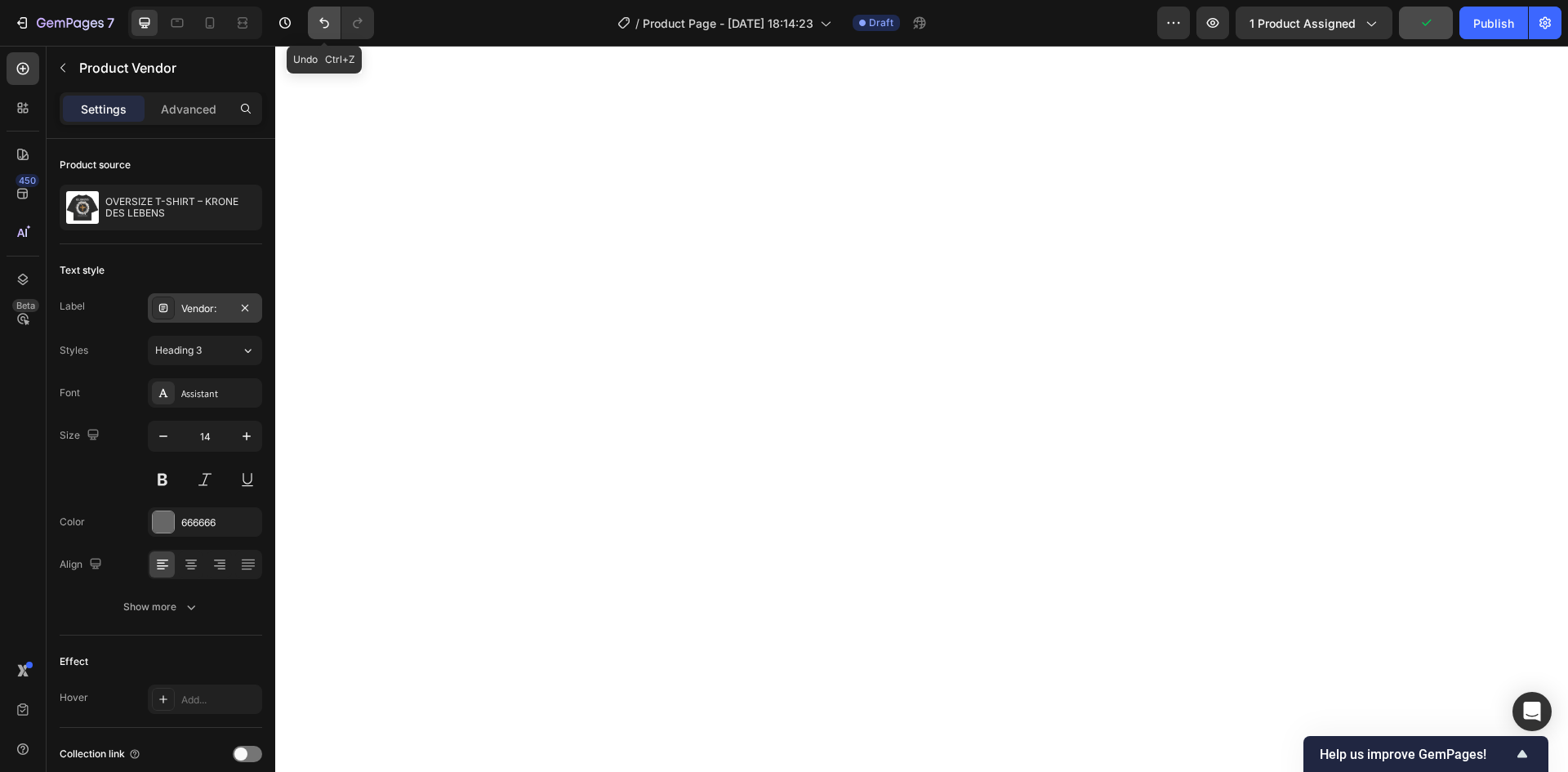
click at [333, 22] on button "Undo/Redo" at bounding box center [324, 23] width 32 height 32
click at [322, 24] on icon "Undo/Redo" at bounding box center [324, 22] width 16 height 16
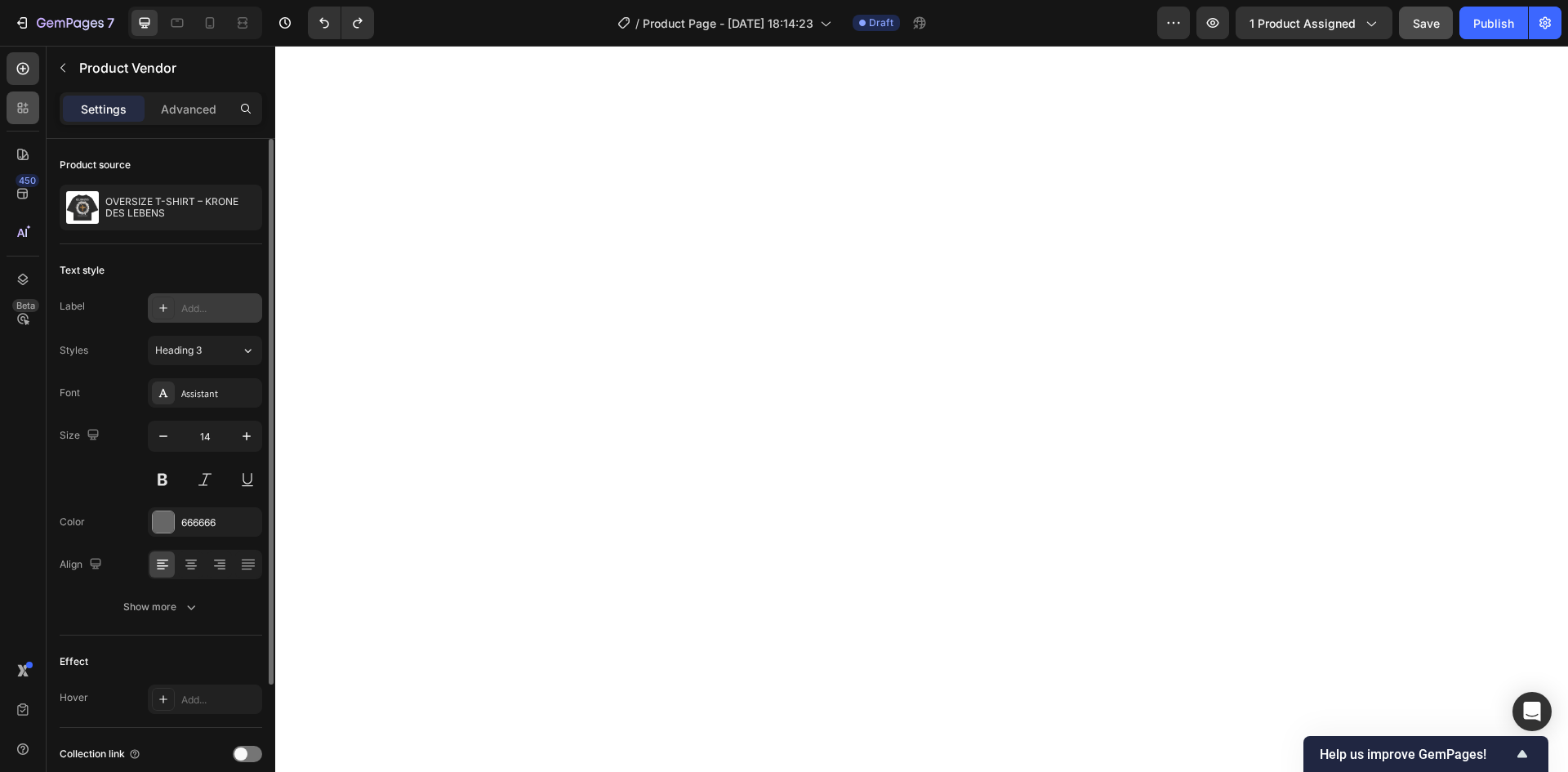
click at [19, 109] on icon at bounding box center [21, 111] width 5 height 5
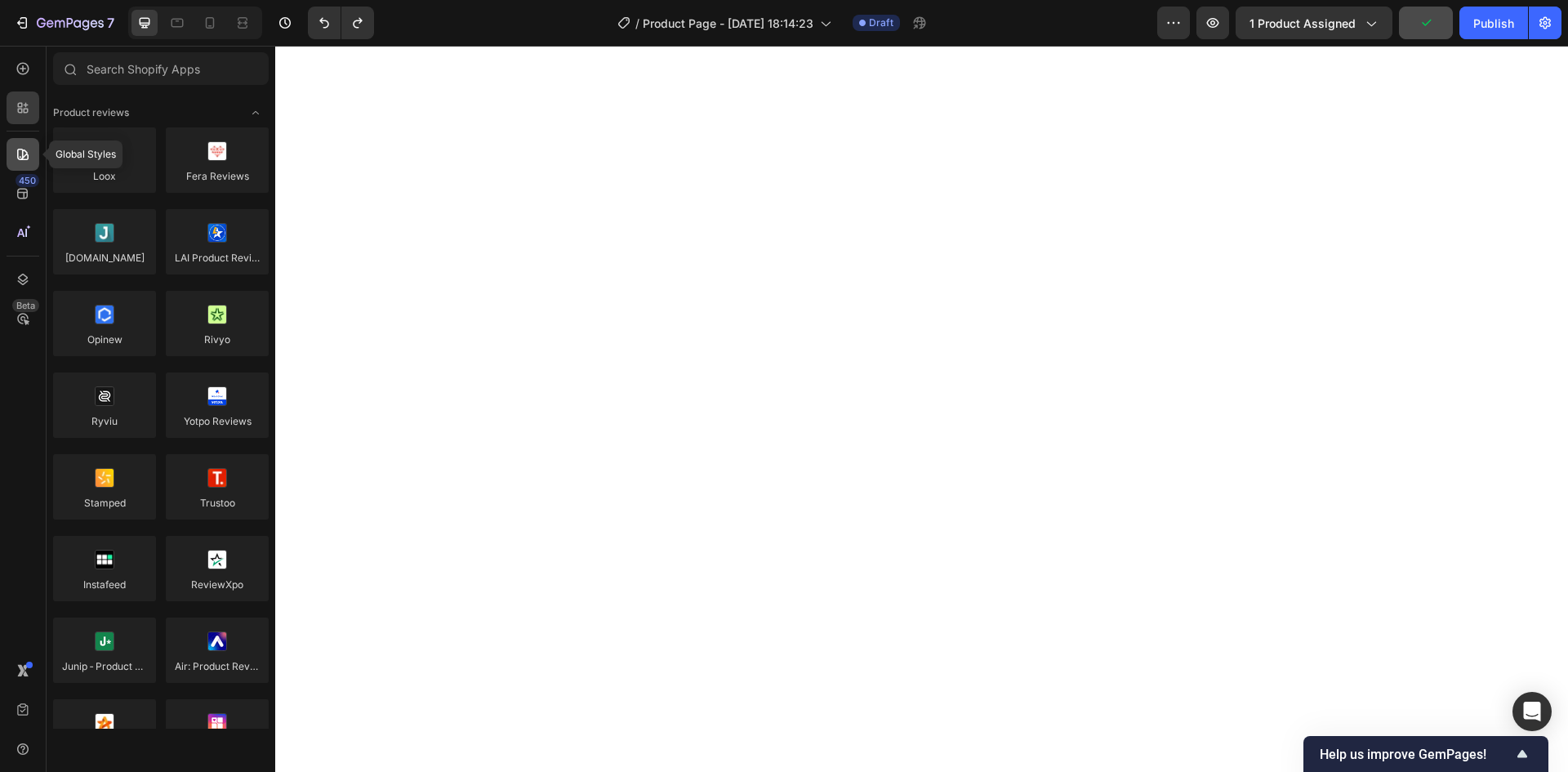
click at [22, 156] on icon at bounding box center [22, 154] width 11 height 11
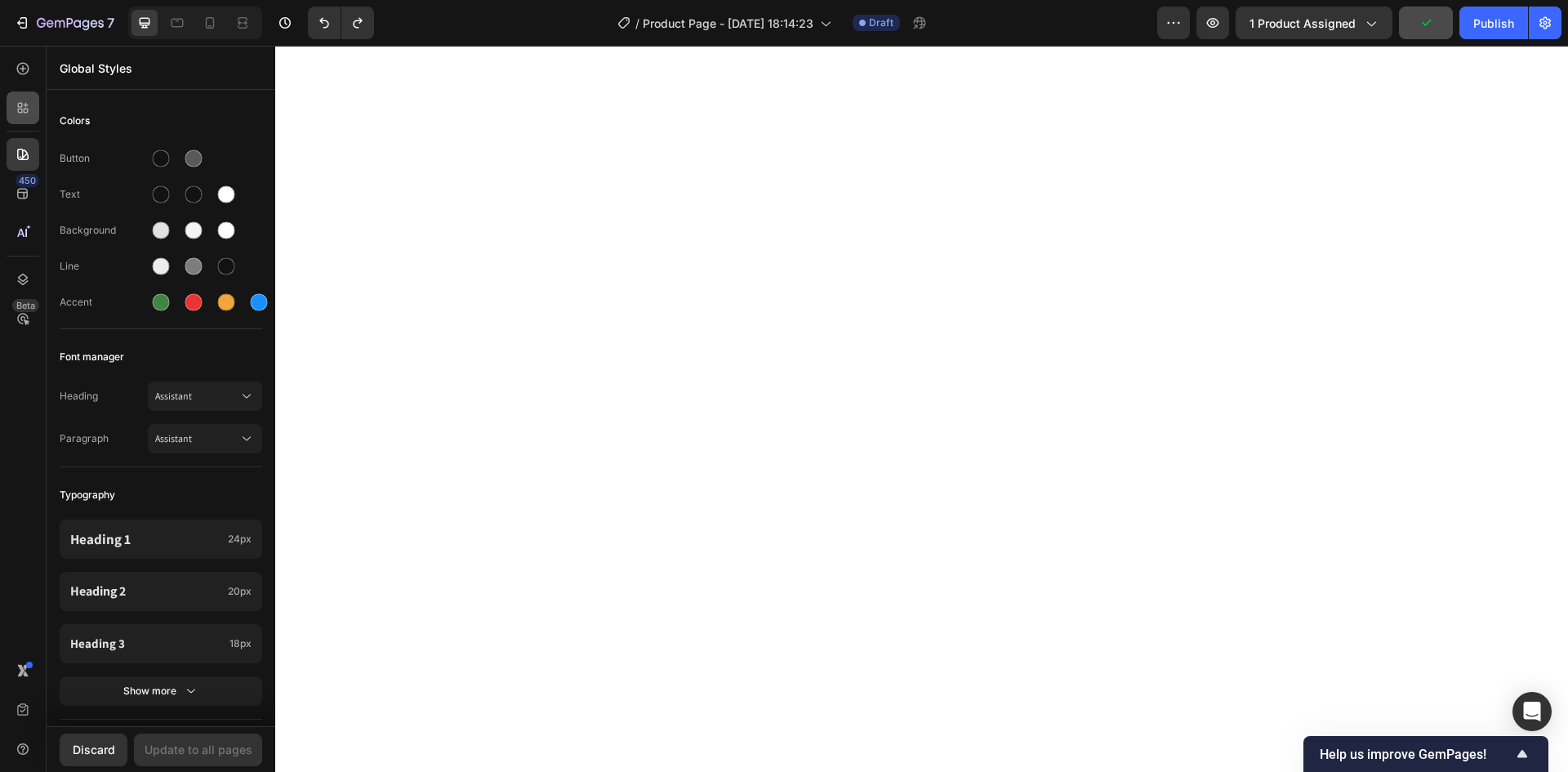
click at [29, 121] on div at bounding box center [23, 108] width 32 height 32
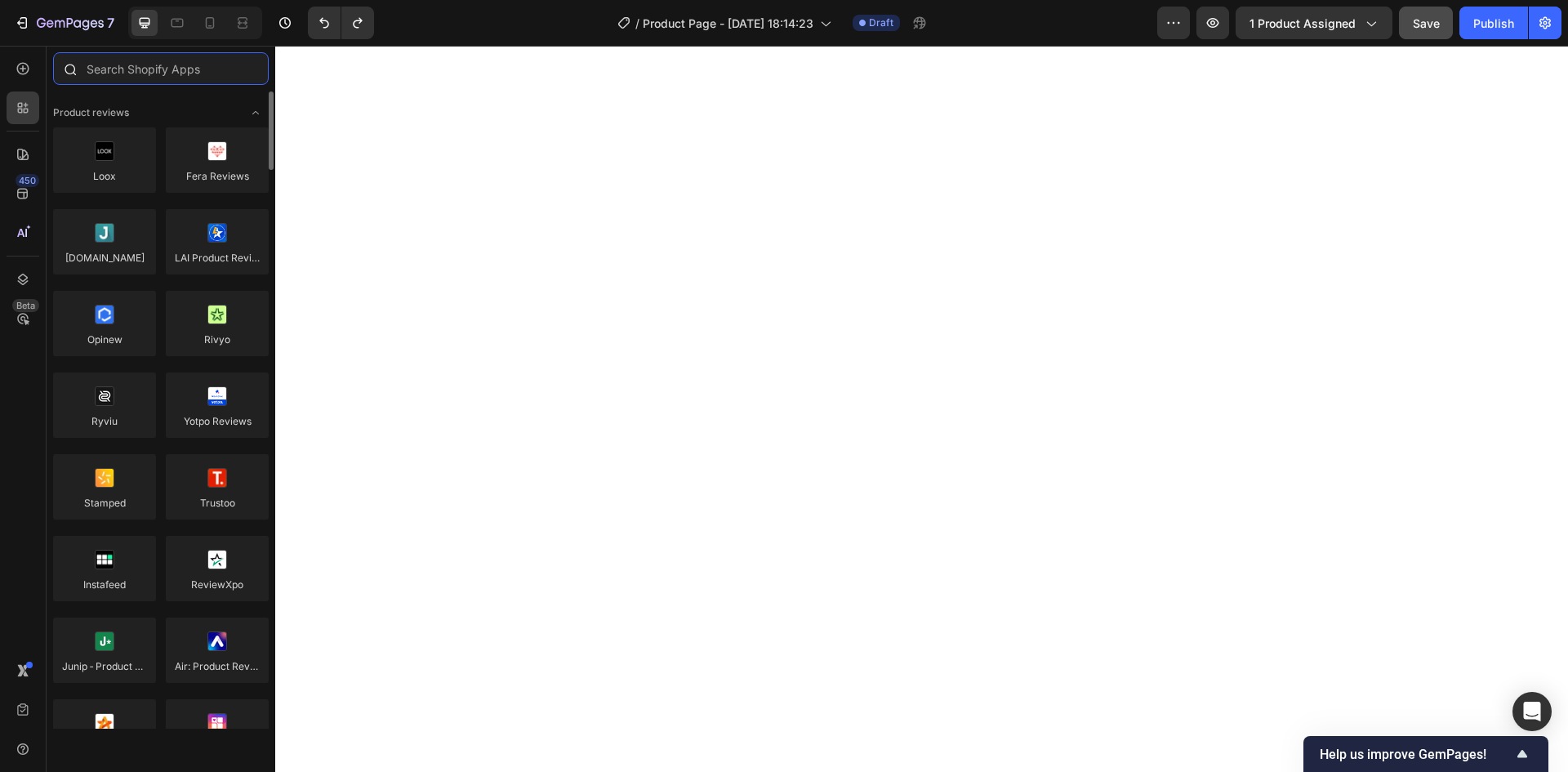
click at [145, 74] on input "text" at bounding box center [161, 68] width 215 height 32
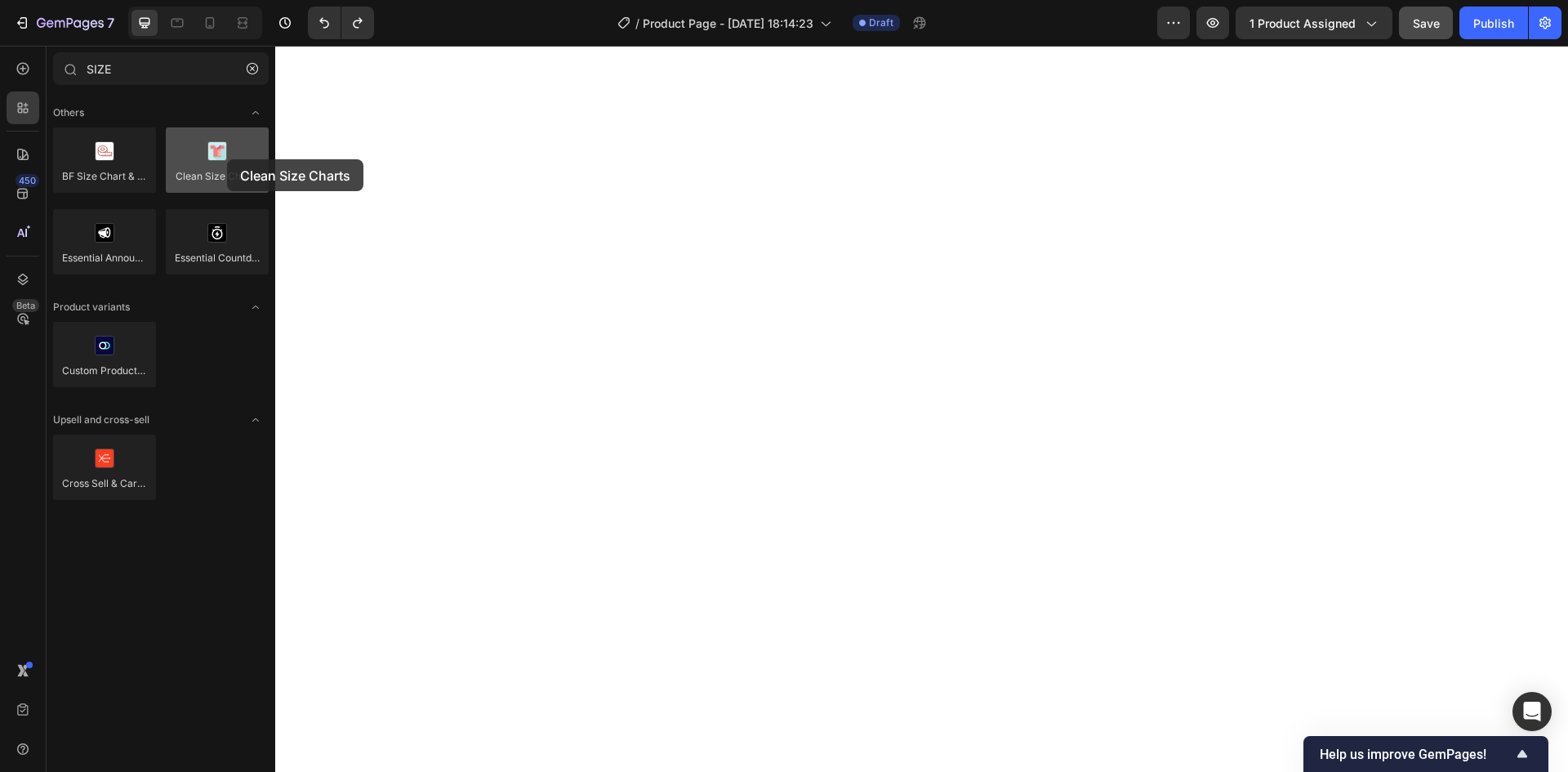
click at [227, 159] on div at bounding box center [217, 160] width 103 height 65
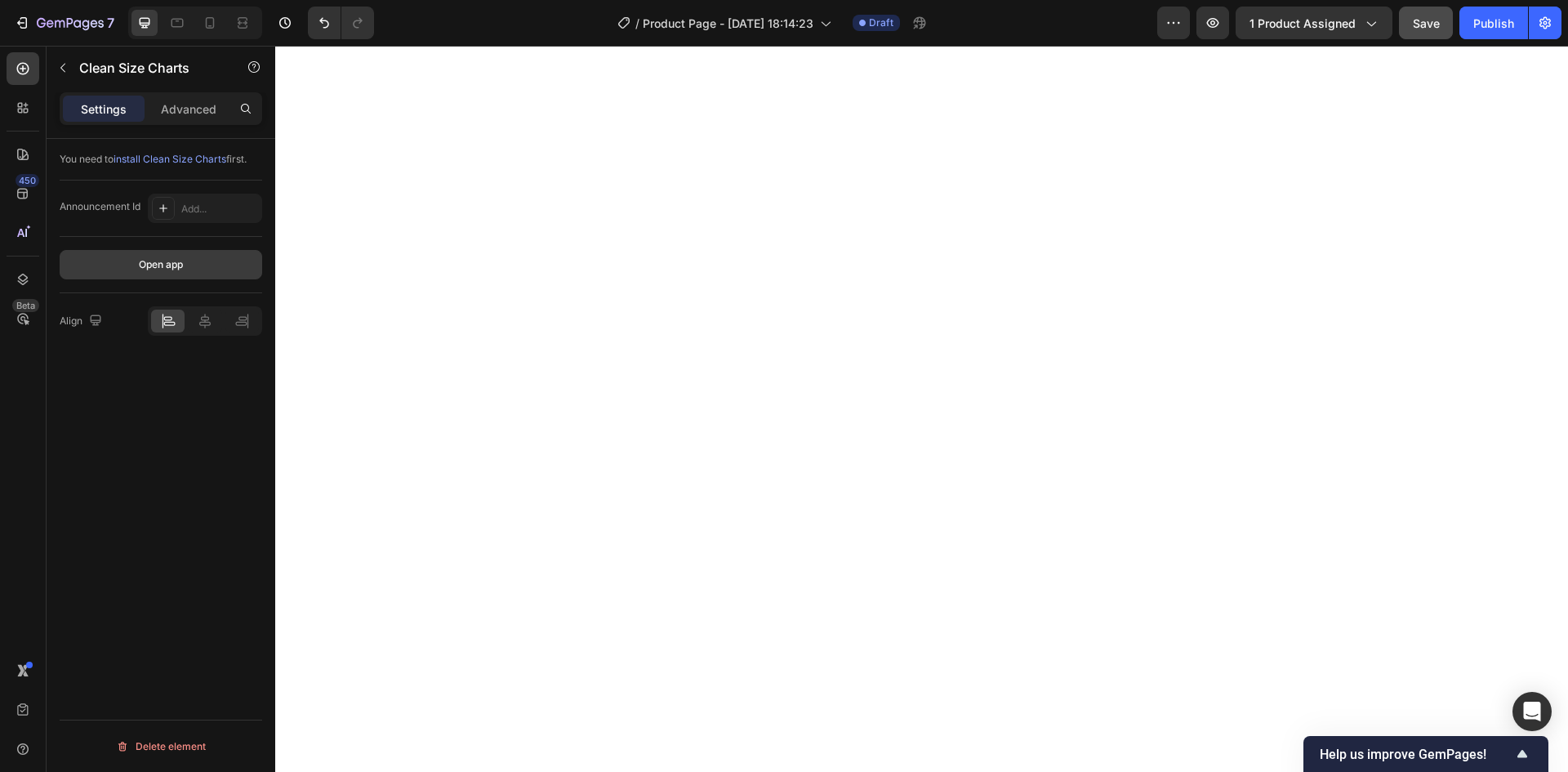
click at [155, 260] on div "Open app" at bounding box center [161, 264] width 44 height 15
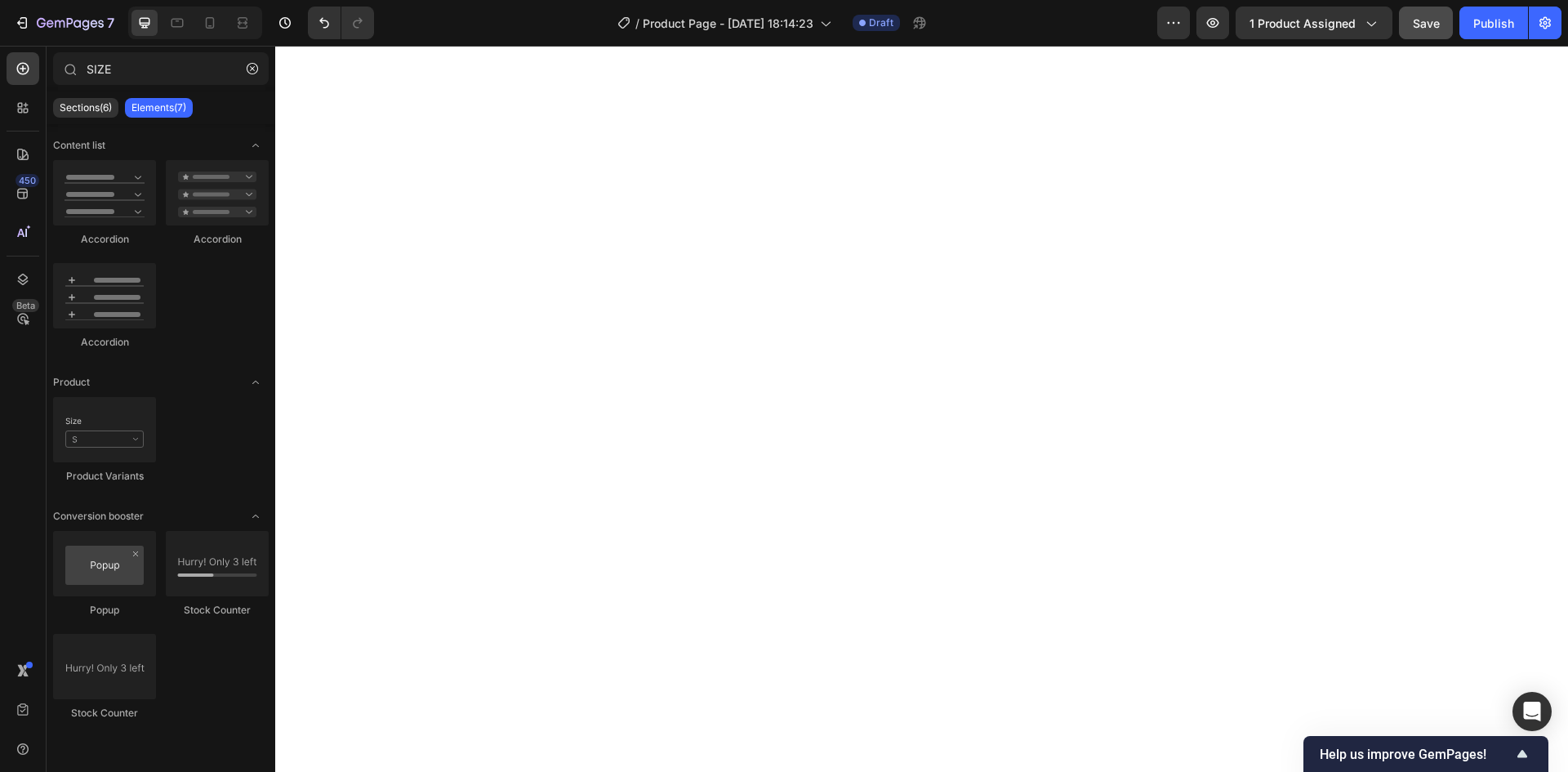
click at [198, 425] on div "Product Variants" at bounding box center [161, 447] width 215 height 101
click at [253, 68] on icon "button" at bounding box center [252, 68] width 5 height 5
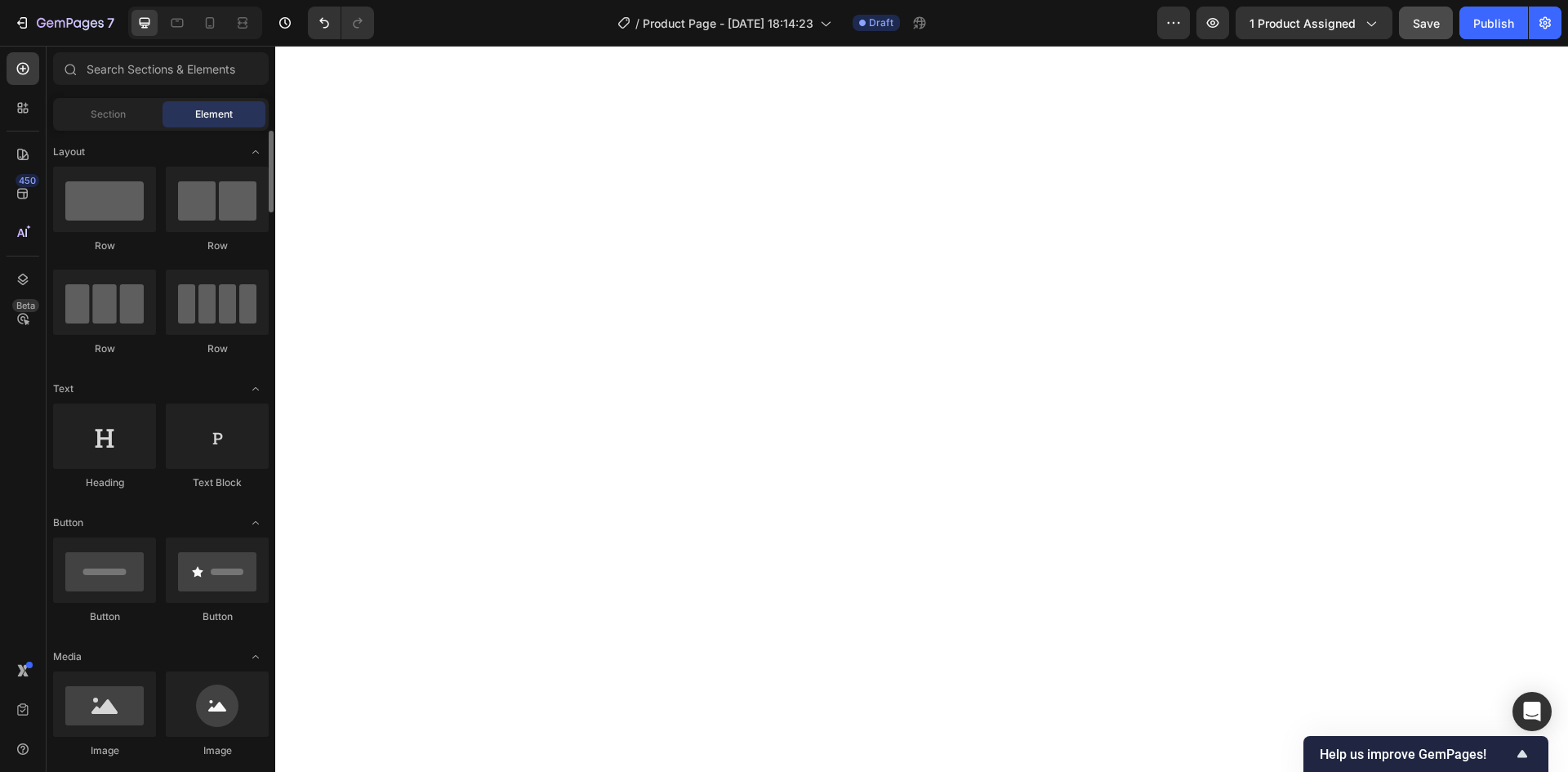
scroll to position [163, 0]
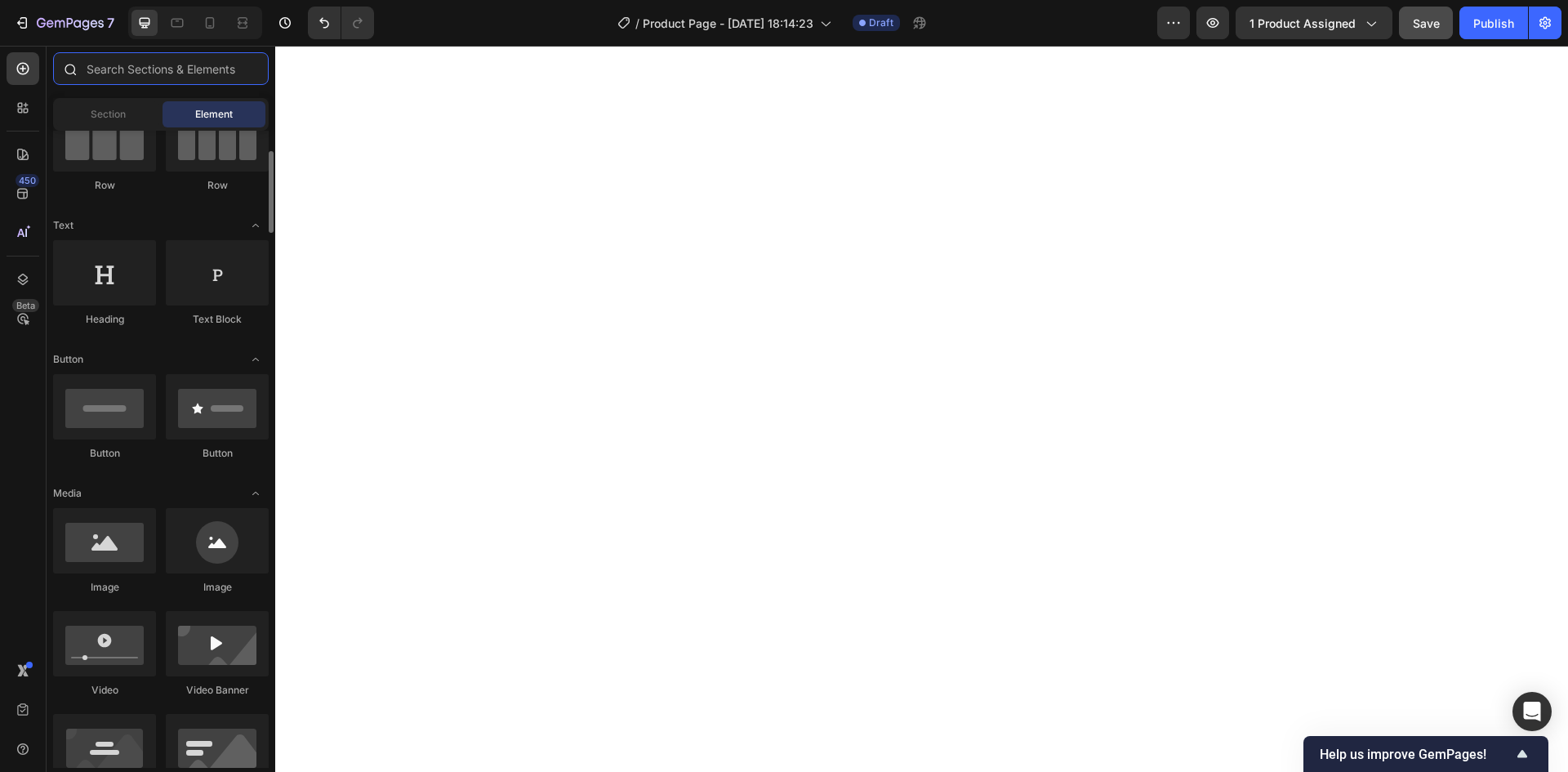
click at [140, 69] on input "text" at bounding box center [161, 68] width 215 height 32
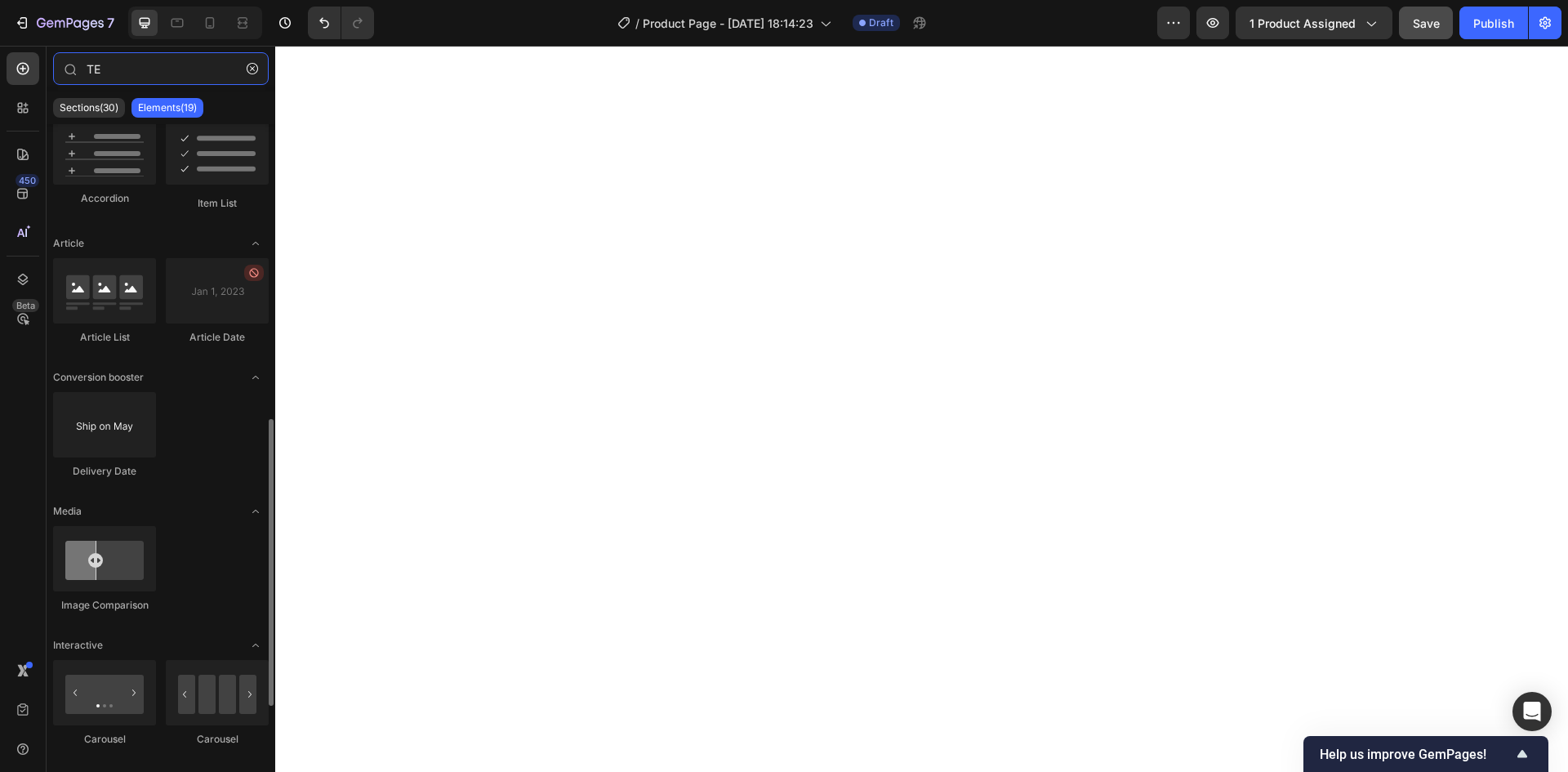
scroll to position [775, 0]
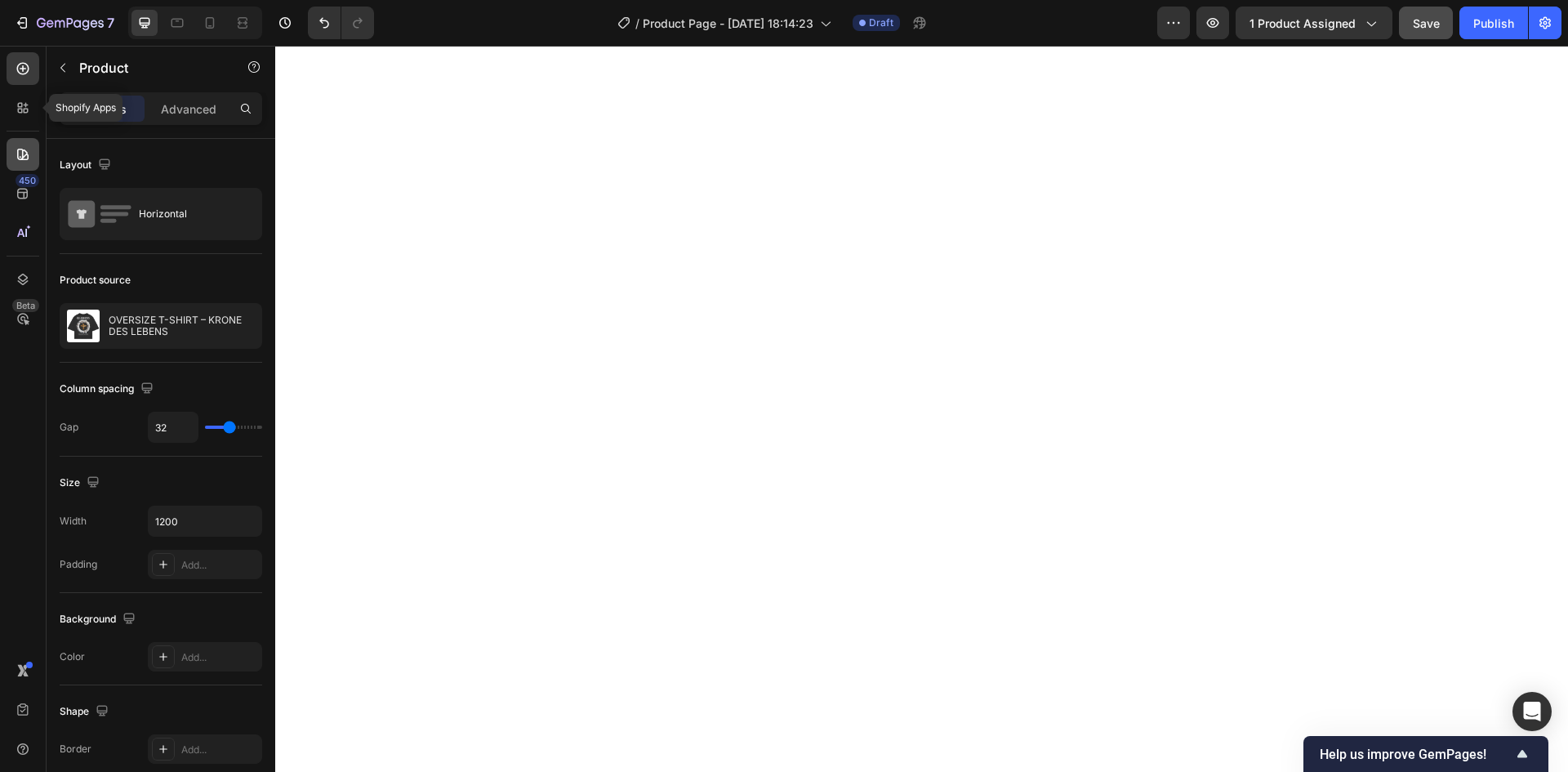
click at [32, 158] on div at bounding box center [23, 154] width 32 height 32
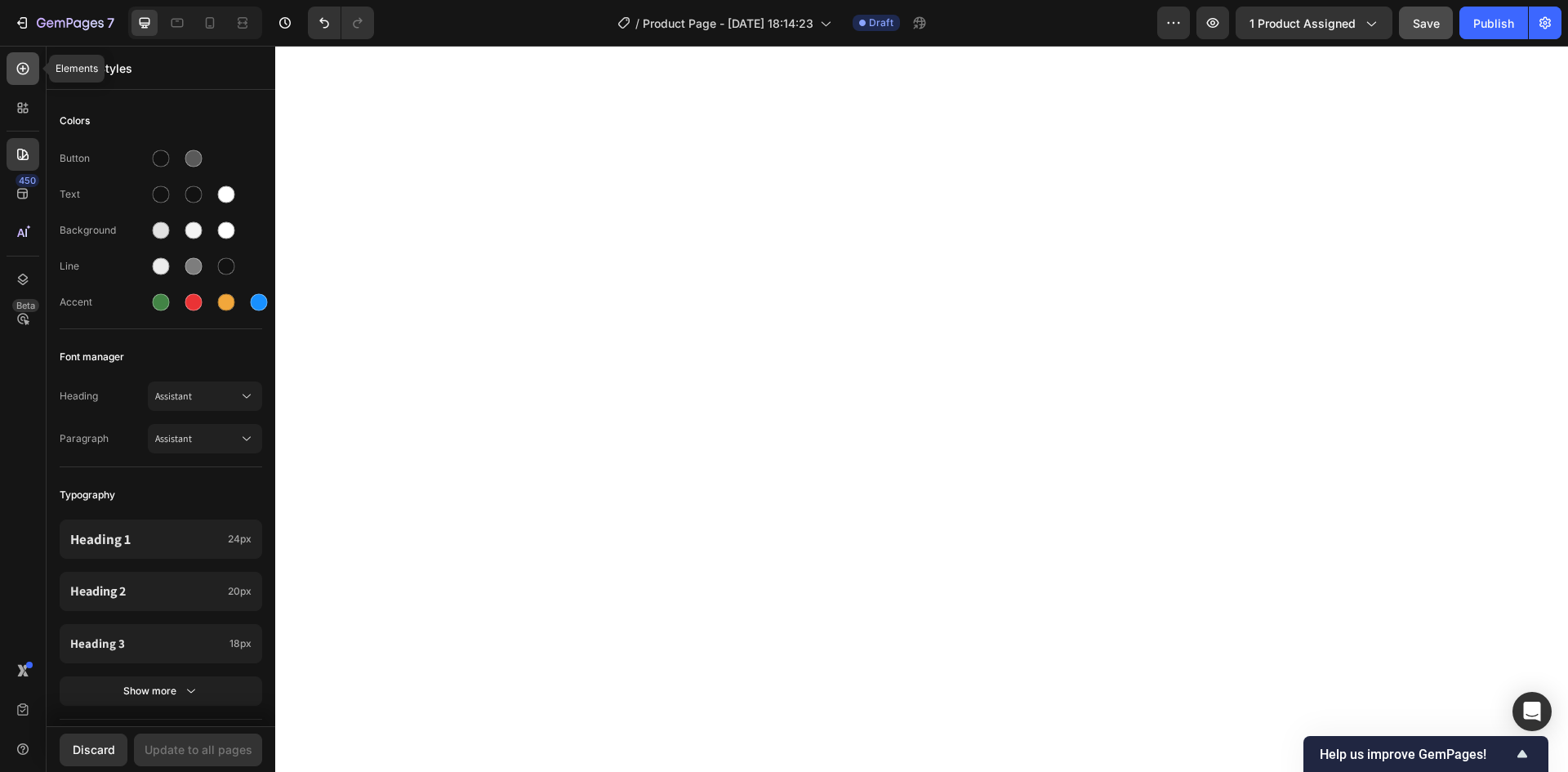
click at [20, 73] on icon at bounding box center [23, 69] width 12 height 12
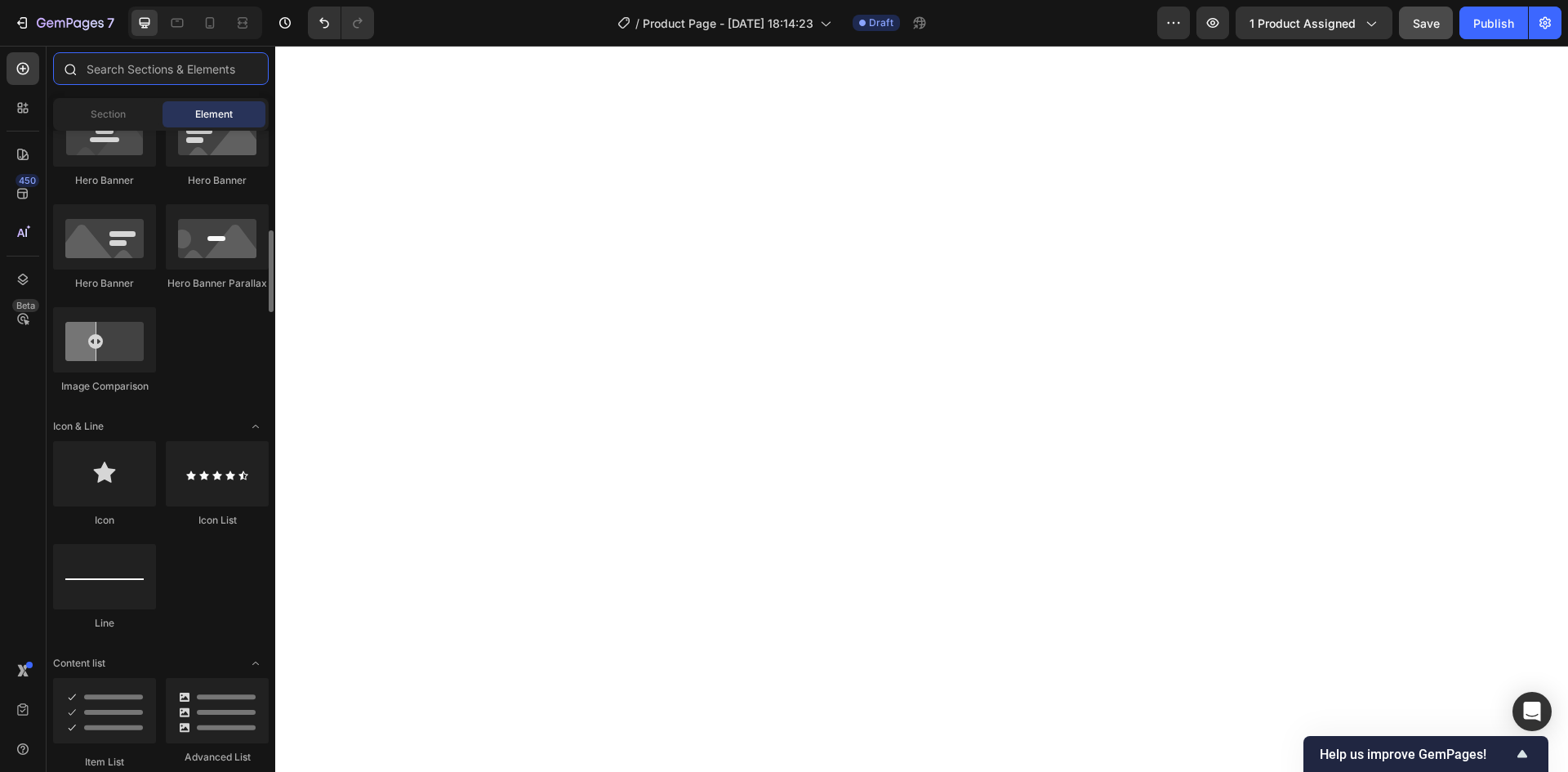
click at [102, 67] on input "text" at bounding box center [161, 68] width 215 height 32
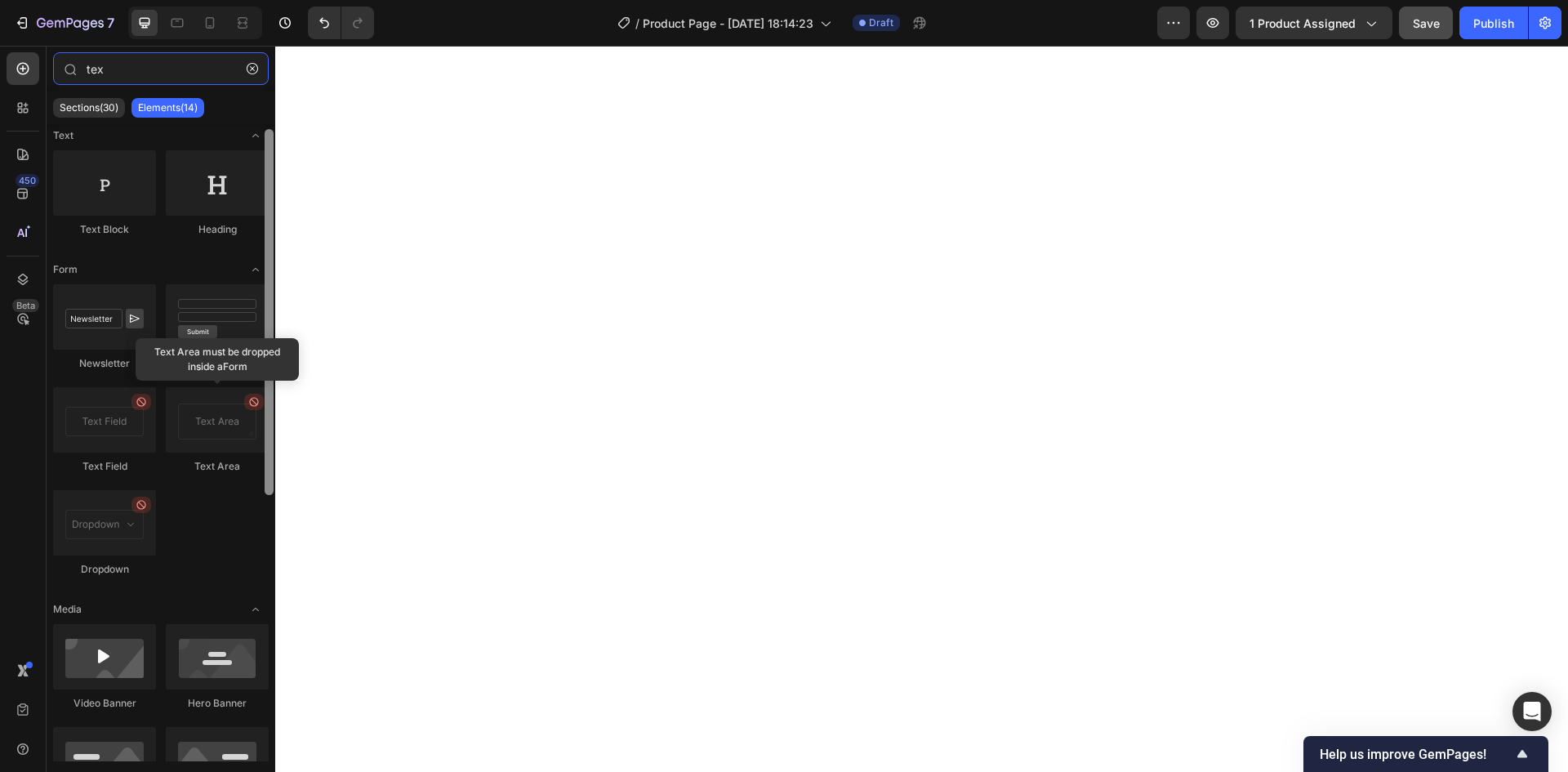
scroll to position [472, 0]
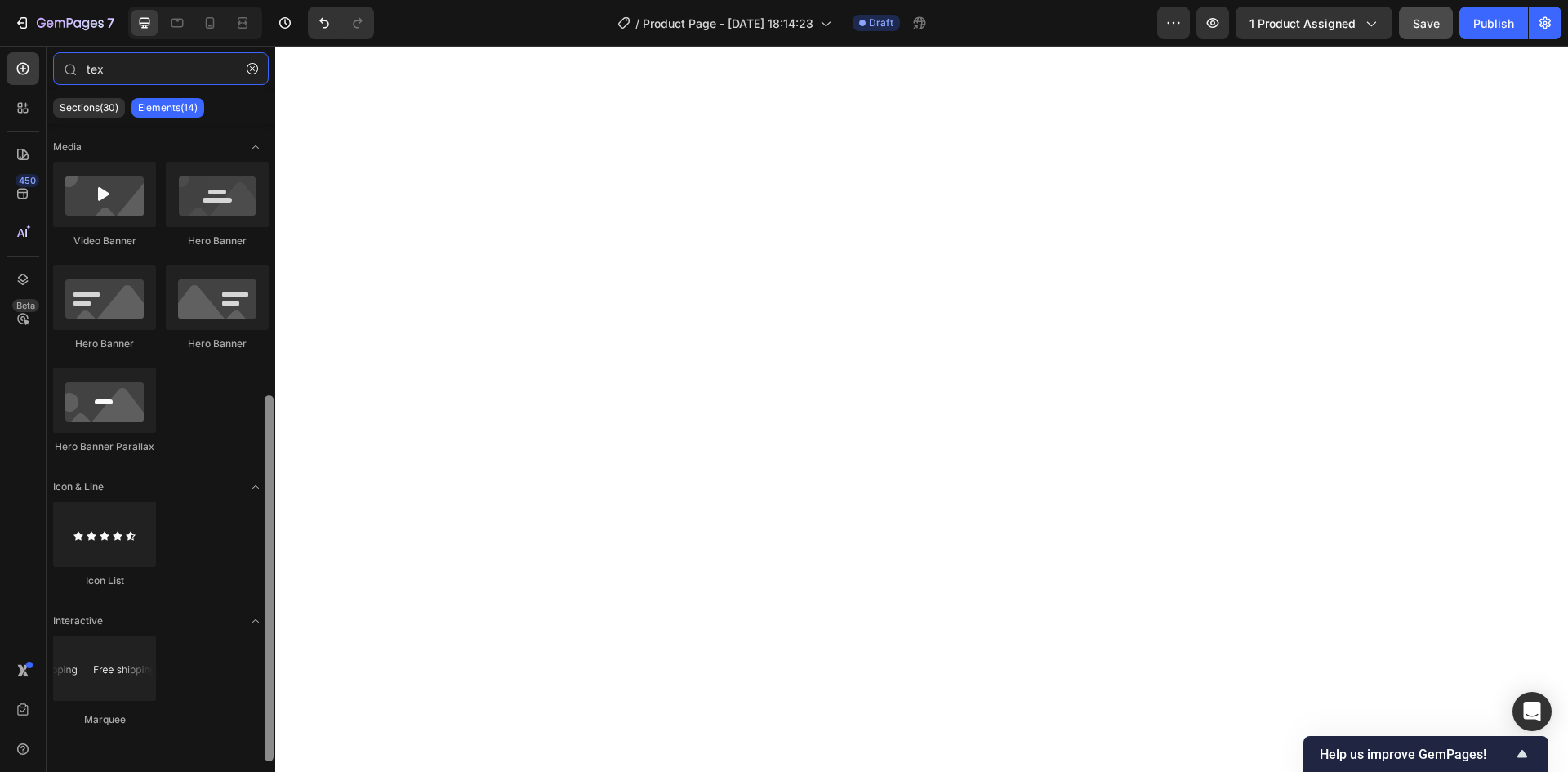
drag, startPoint x: 272, startPoint y: 410, endPoint x: 235, endPoint y: 673, distance: 265.6
click at [260, 704] on div "Text Text Block Heading Form Newsletter Contact Form Text Field Text Area must …" at bounding box center [160, 442] width 228 height 637
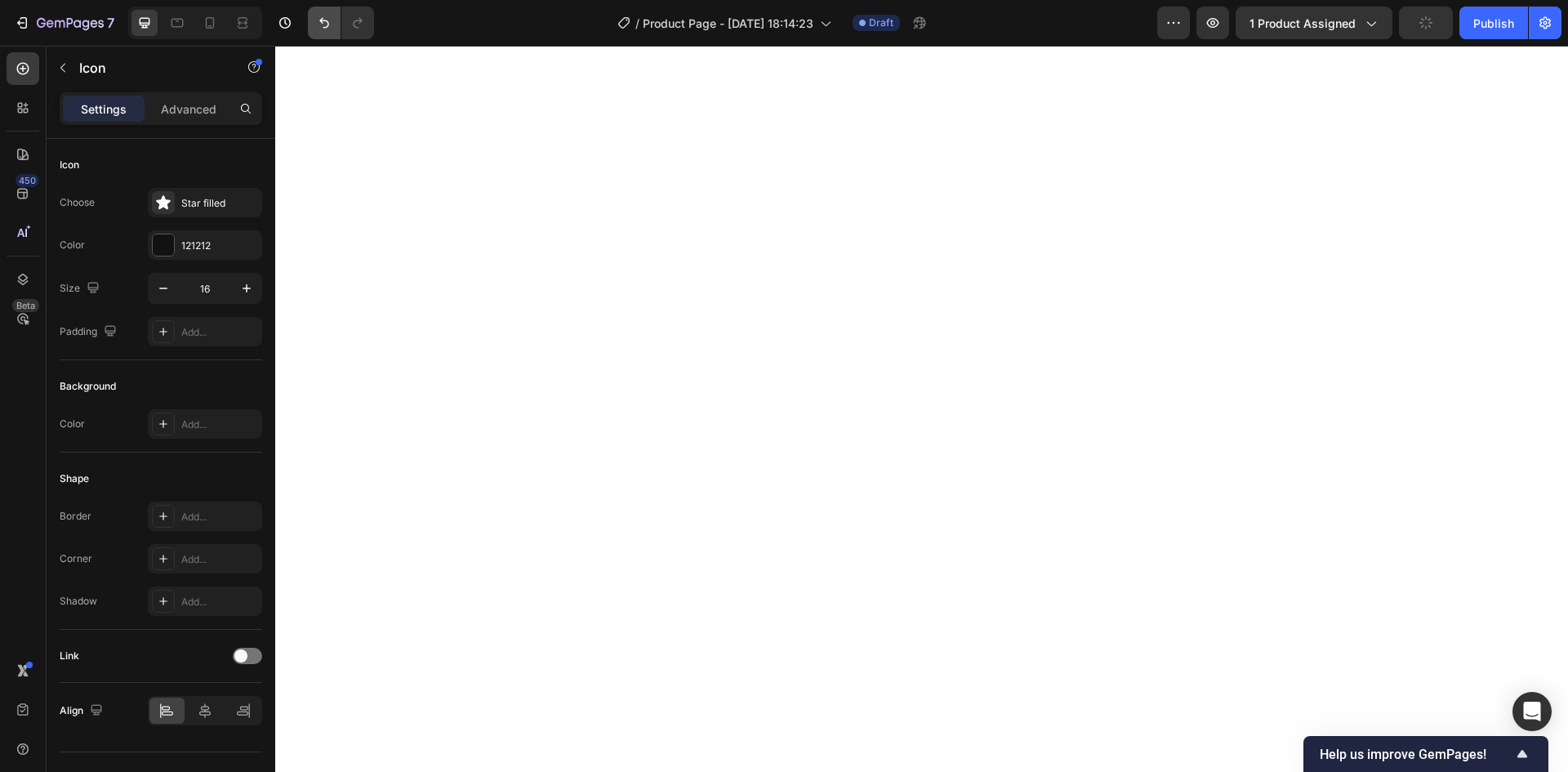
click at [325, 21] on icon "Undo/Redo" at bounding box center [323, 23] width 9 height 10
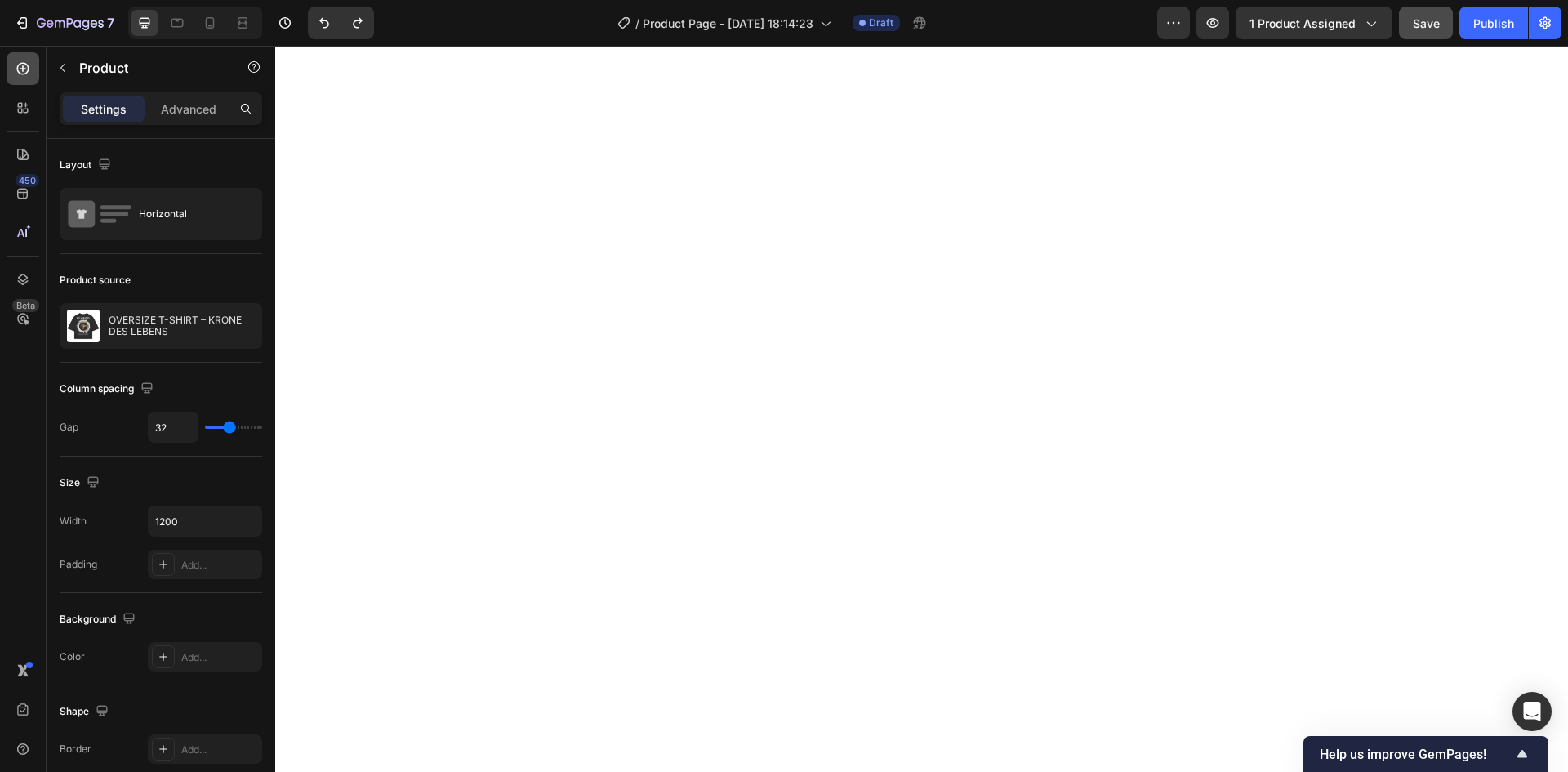
click at [23, 74] on icon at bounding box center [23, 69] width 12 height 12
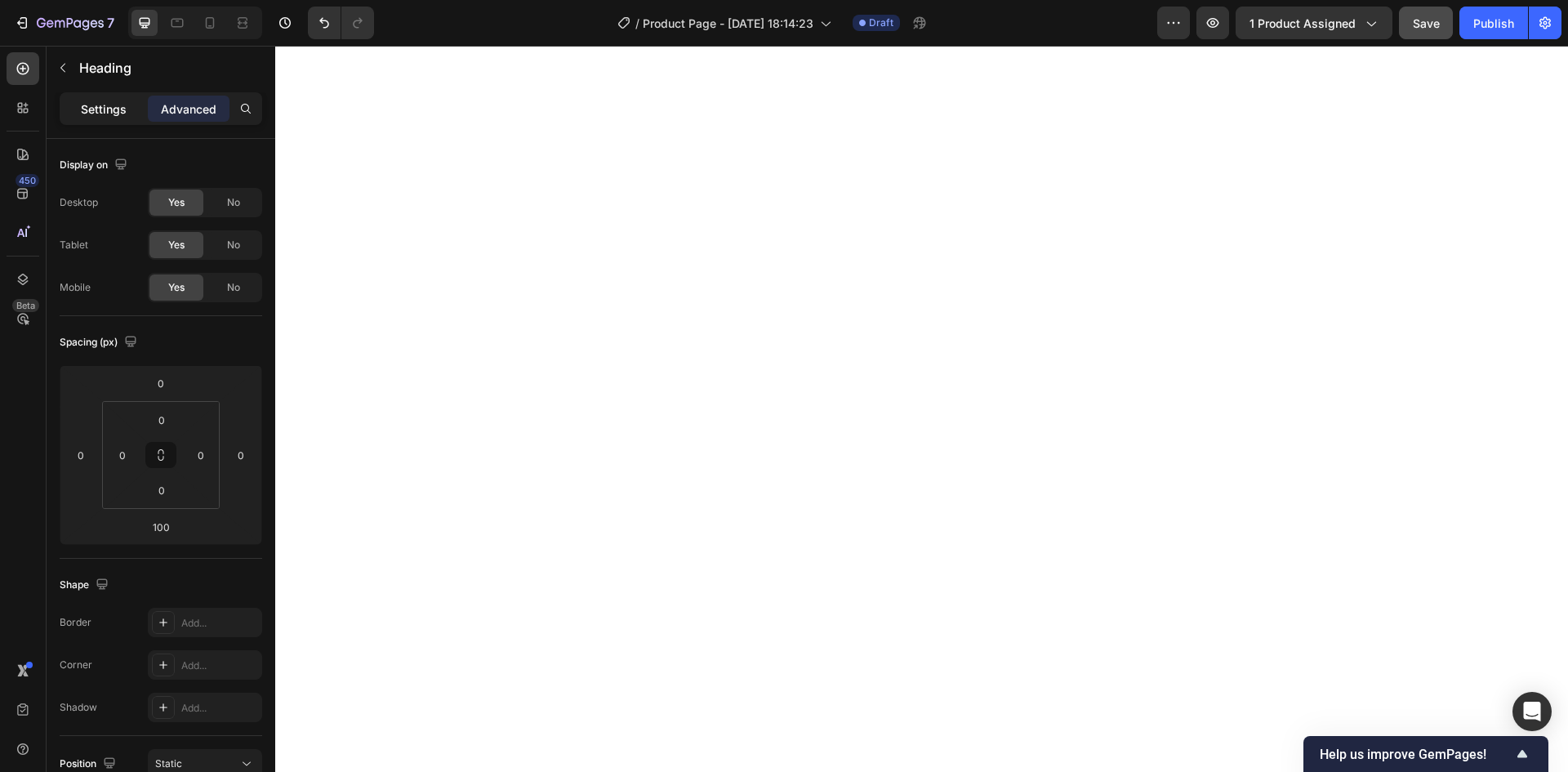
click at [127, 109] on div "Settings" at bounding box center [104, 109] width 82 height 27
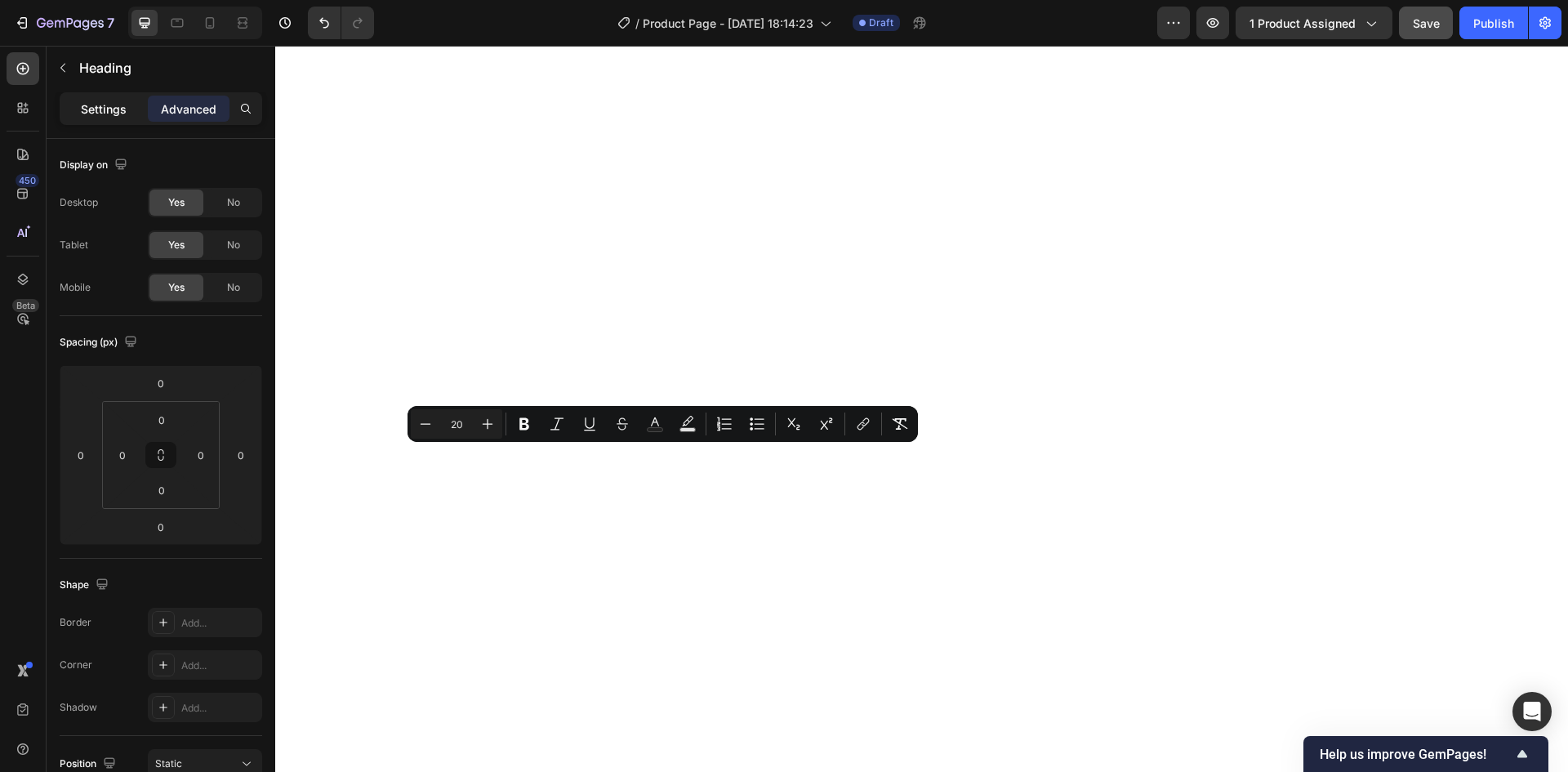
click at [120, 109] on p "Settings" at bounding box center [103, 109] width 45 height 17
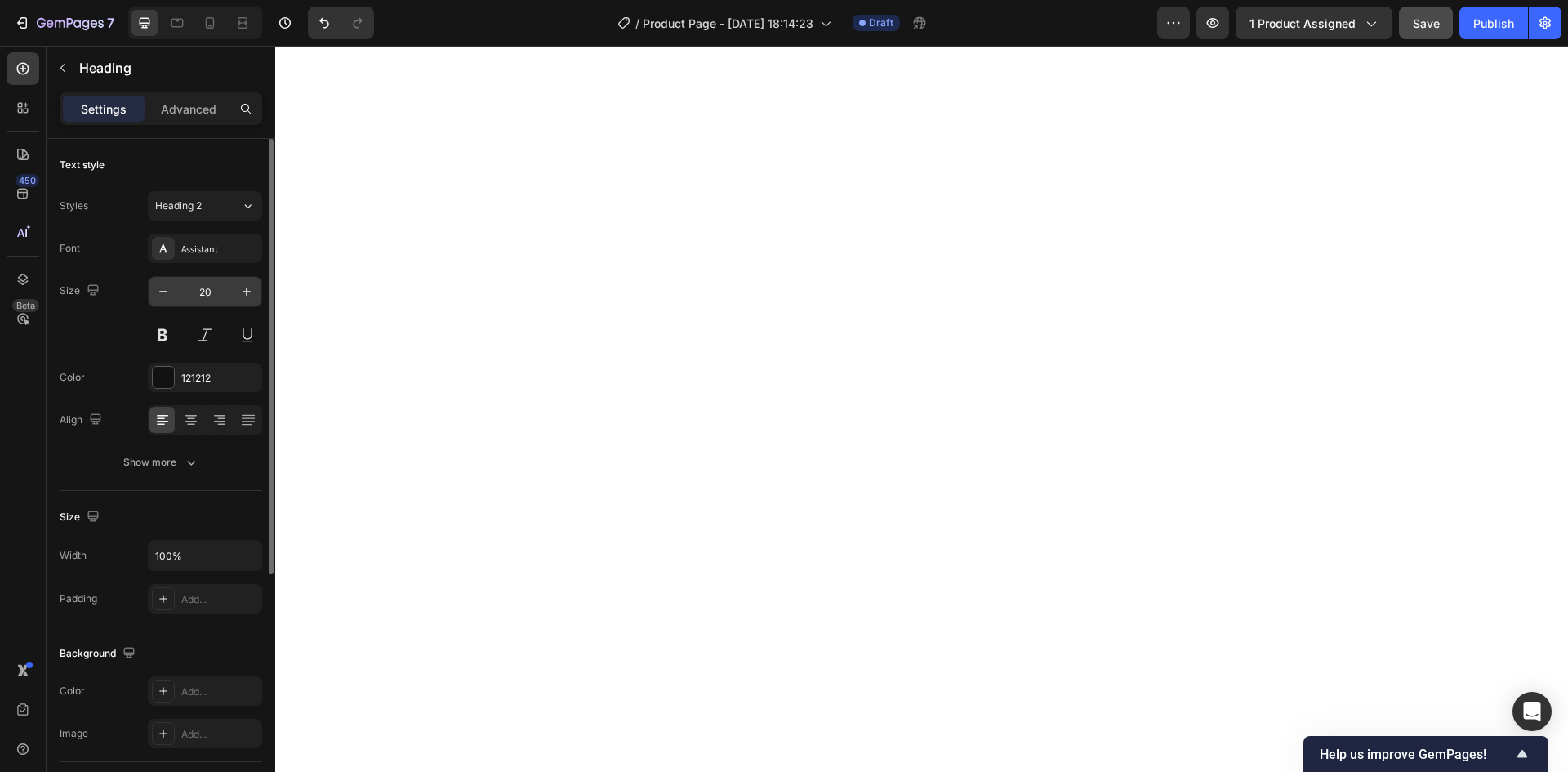
click at [223, 292] on input "20" at bounding box center [204, 292] width 54 height 29
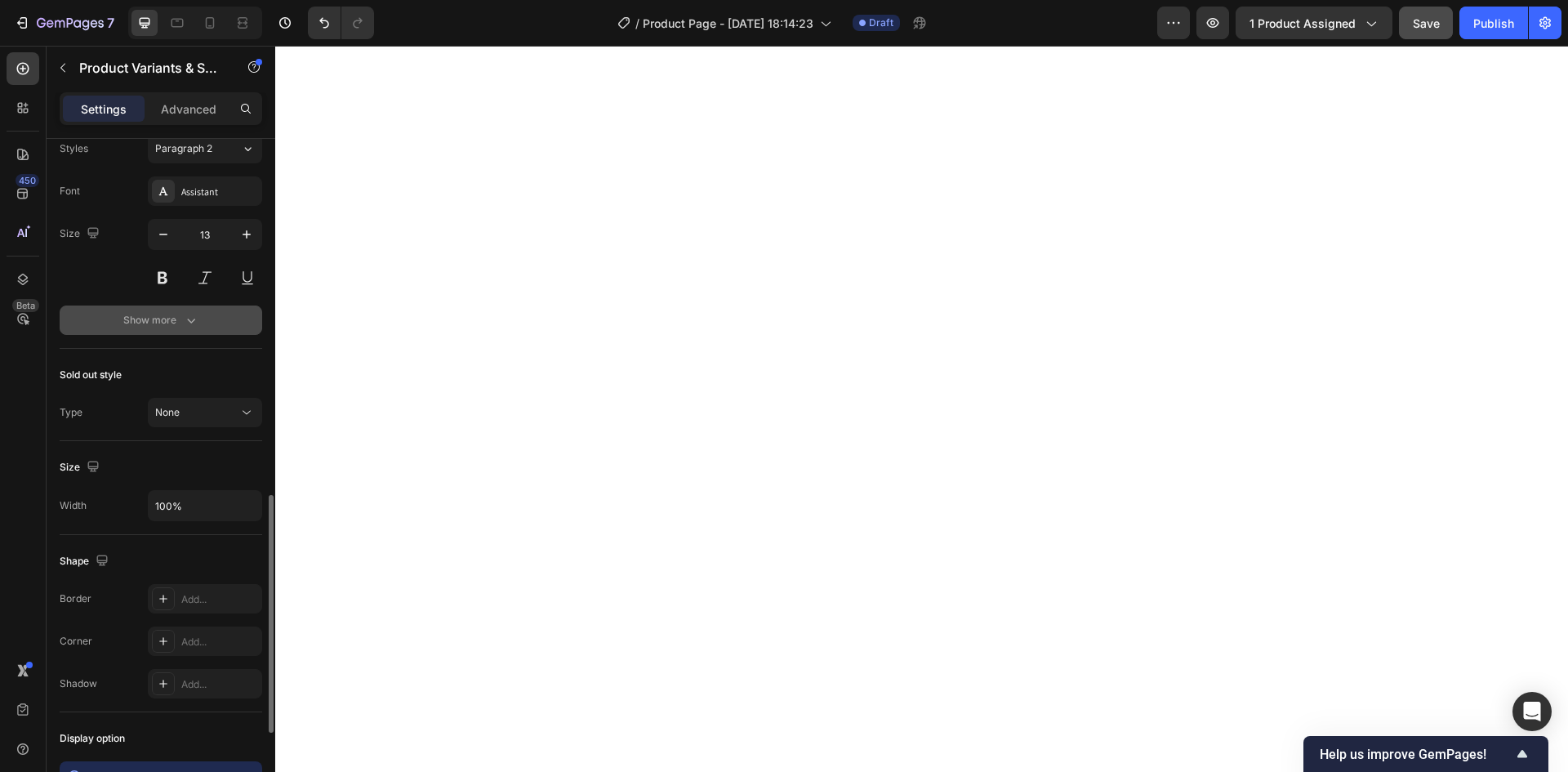
scroll to position [936, 0]
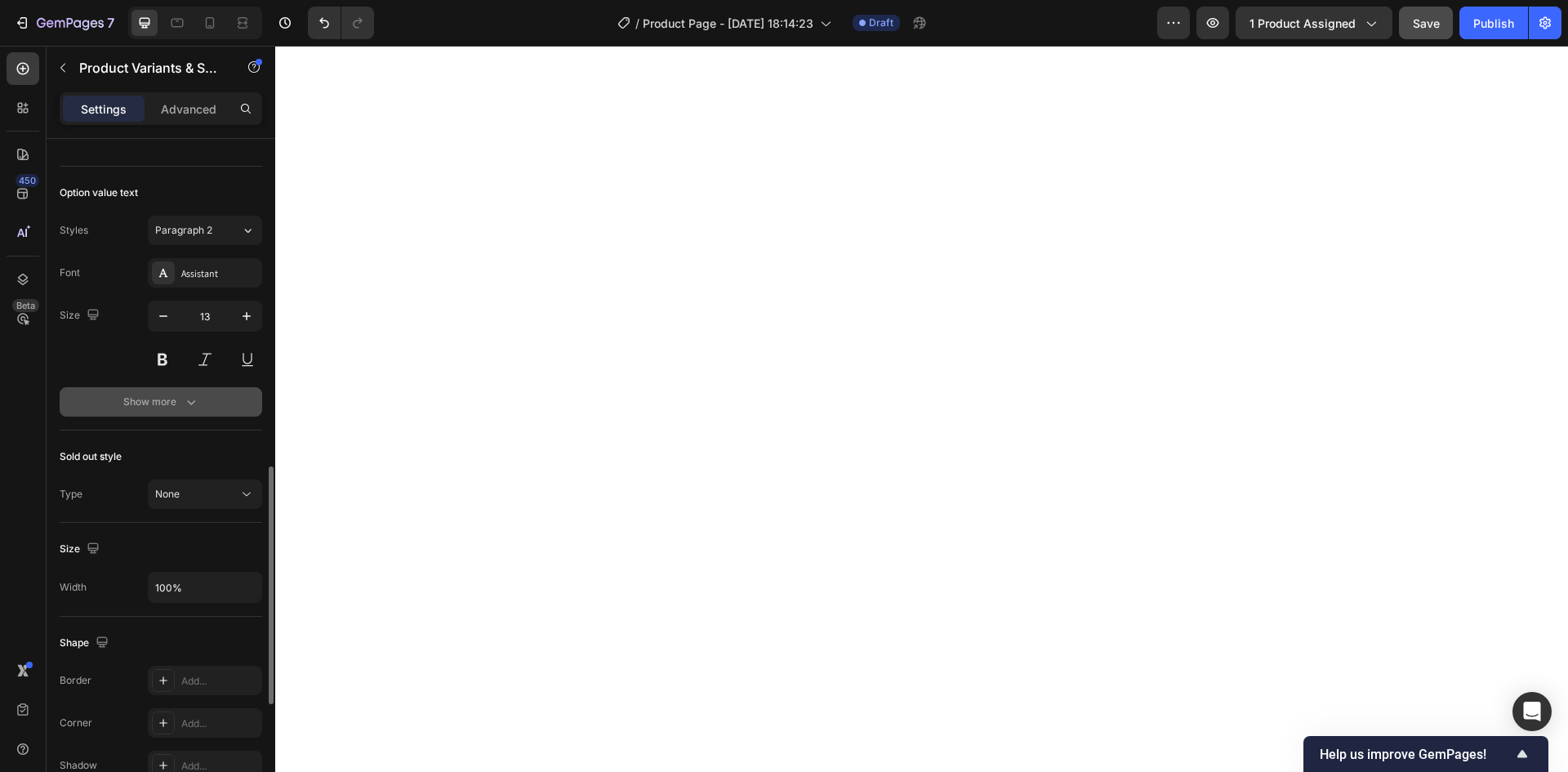
click at [176, 399] on div "Show more" at bounding box center [161, 401] width 76 height 16
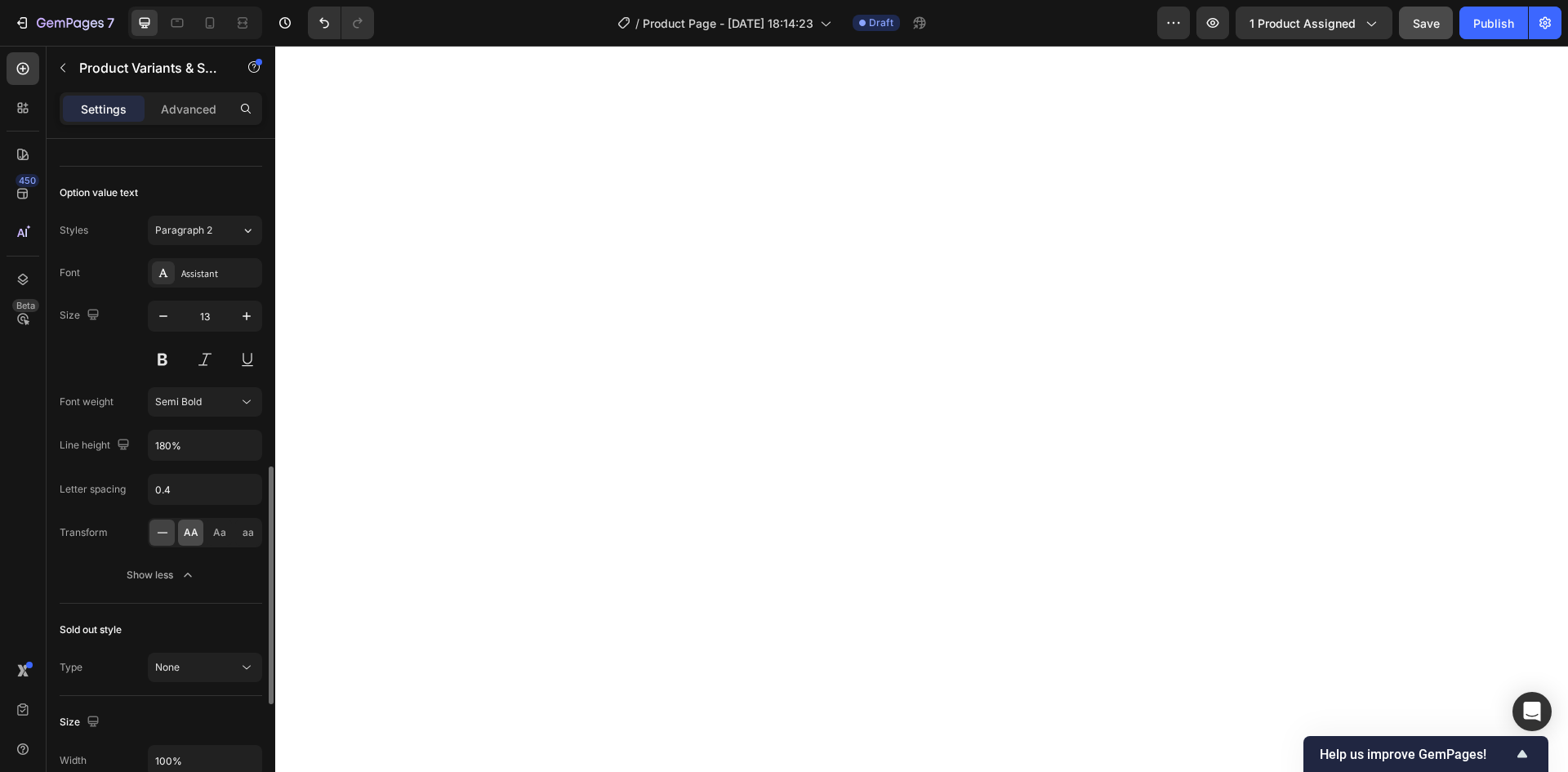
click at [192, 536] on span "AA" at bounding box center [191, 532] width 15 height 15
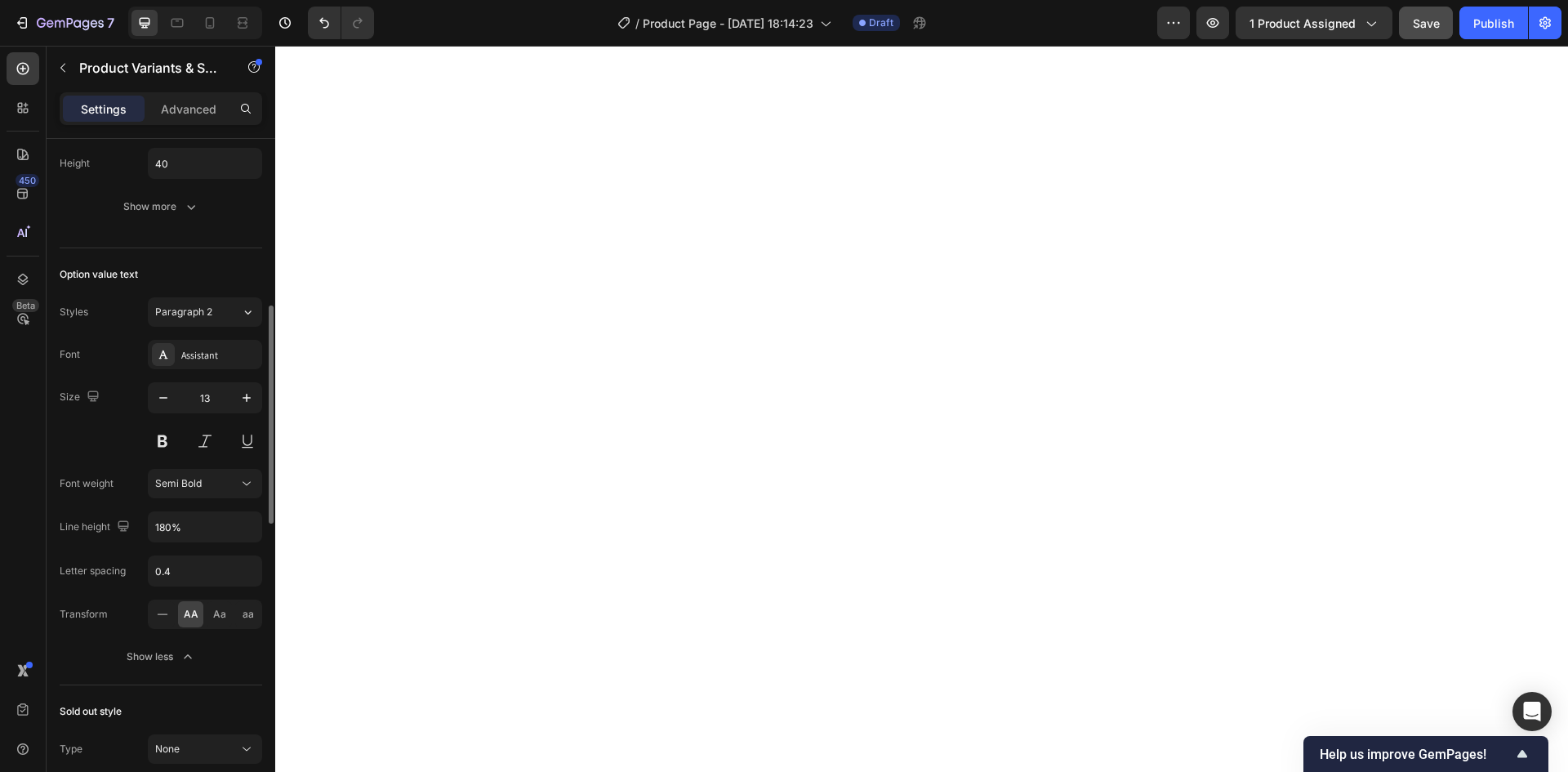
scroll to position [691, 0]
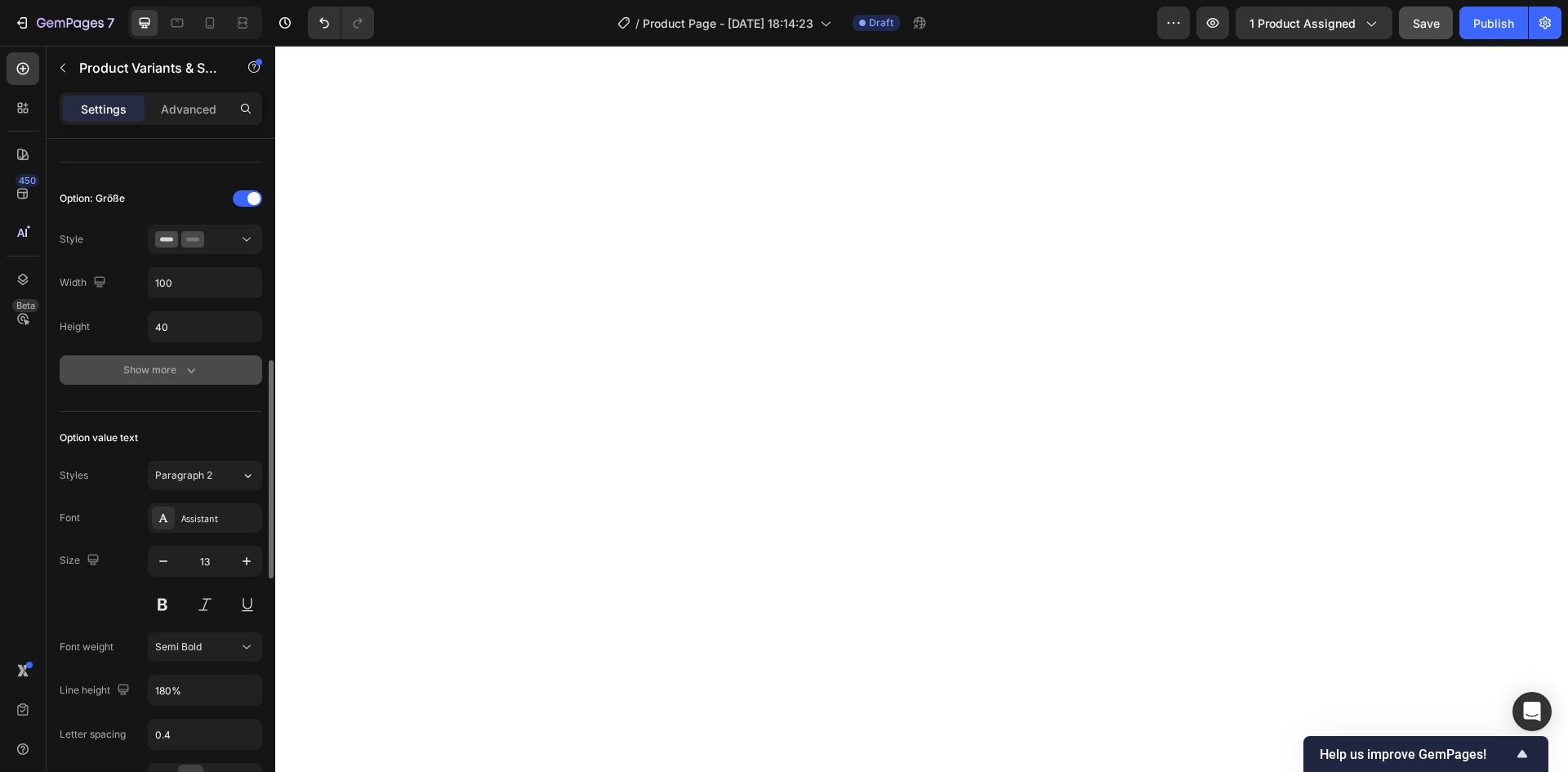
click at [174, 368] on div "Show more" at bounding box center [161, 369] width 76 height 16
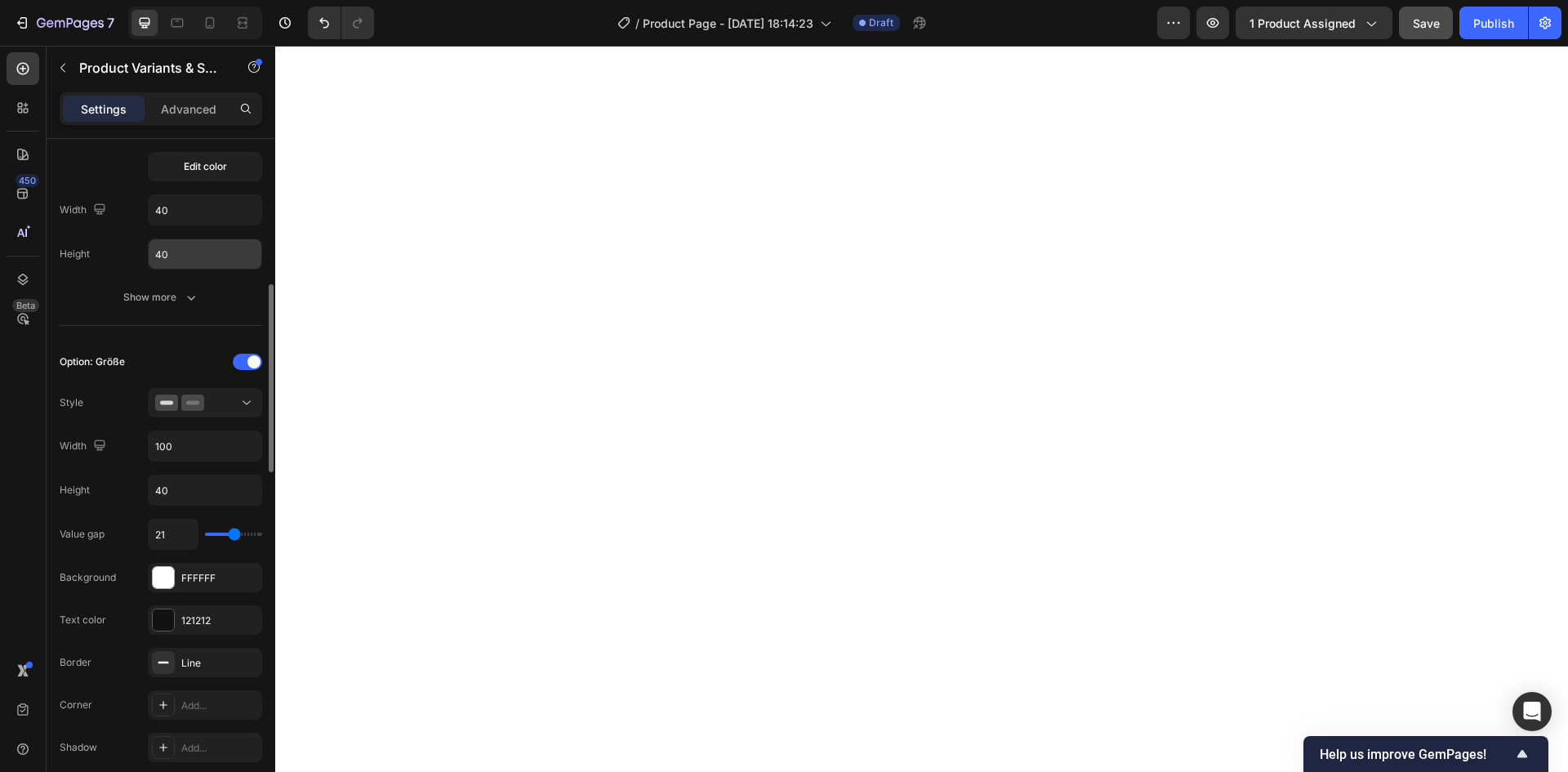
scroll to position [364, 0]
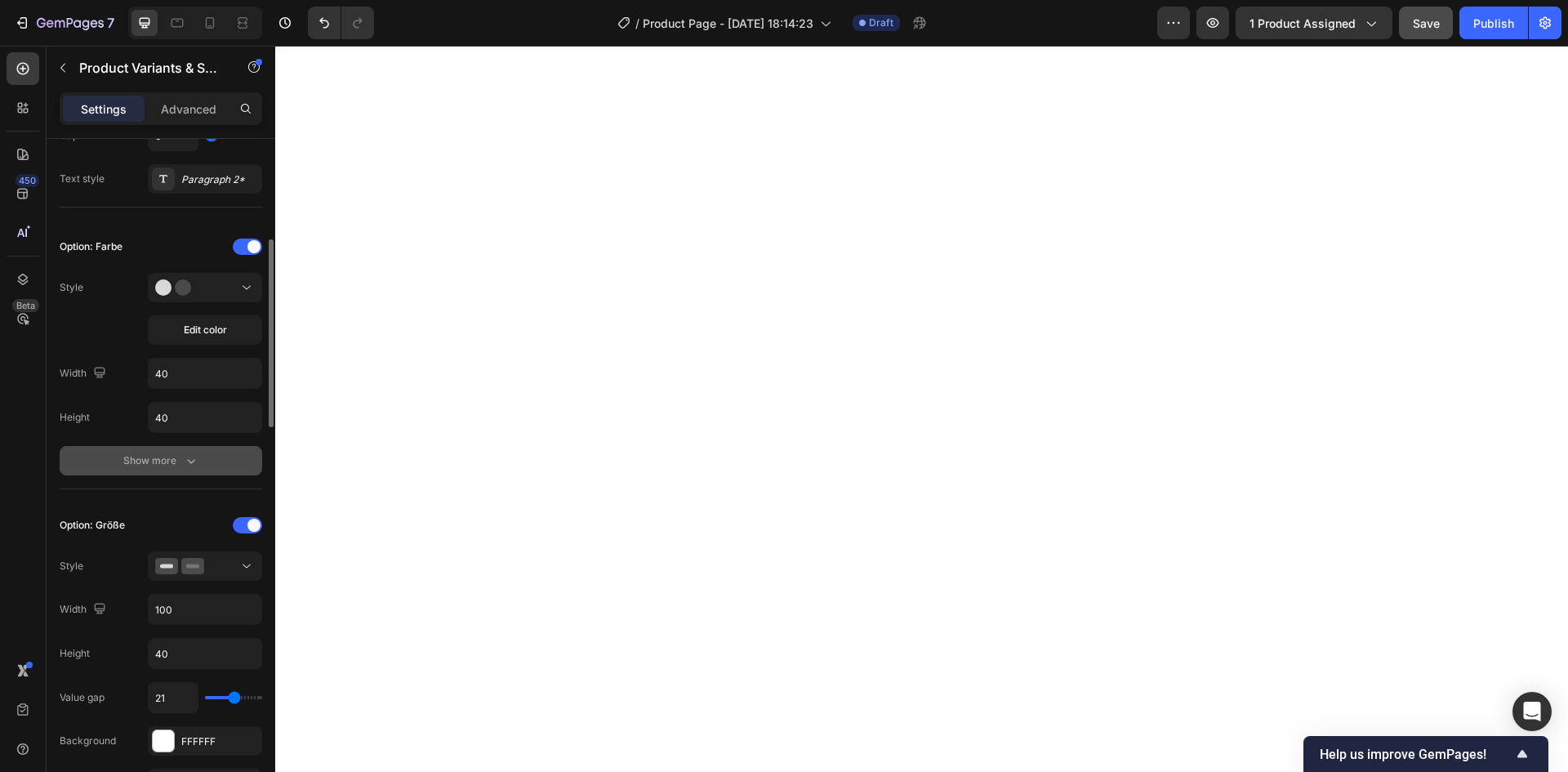
click at [189, 457] on icon "button" at bounding box center [191, 460] width 16 height 16
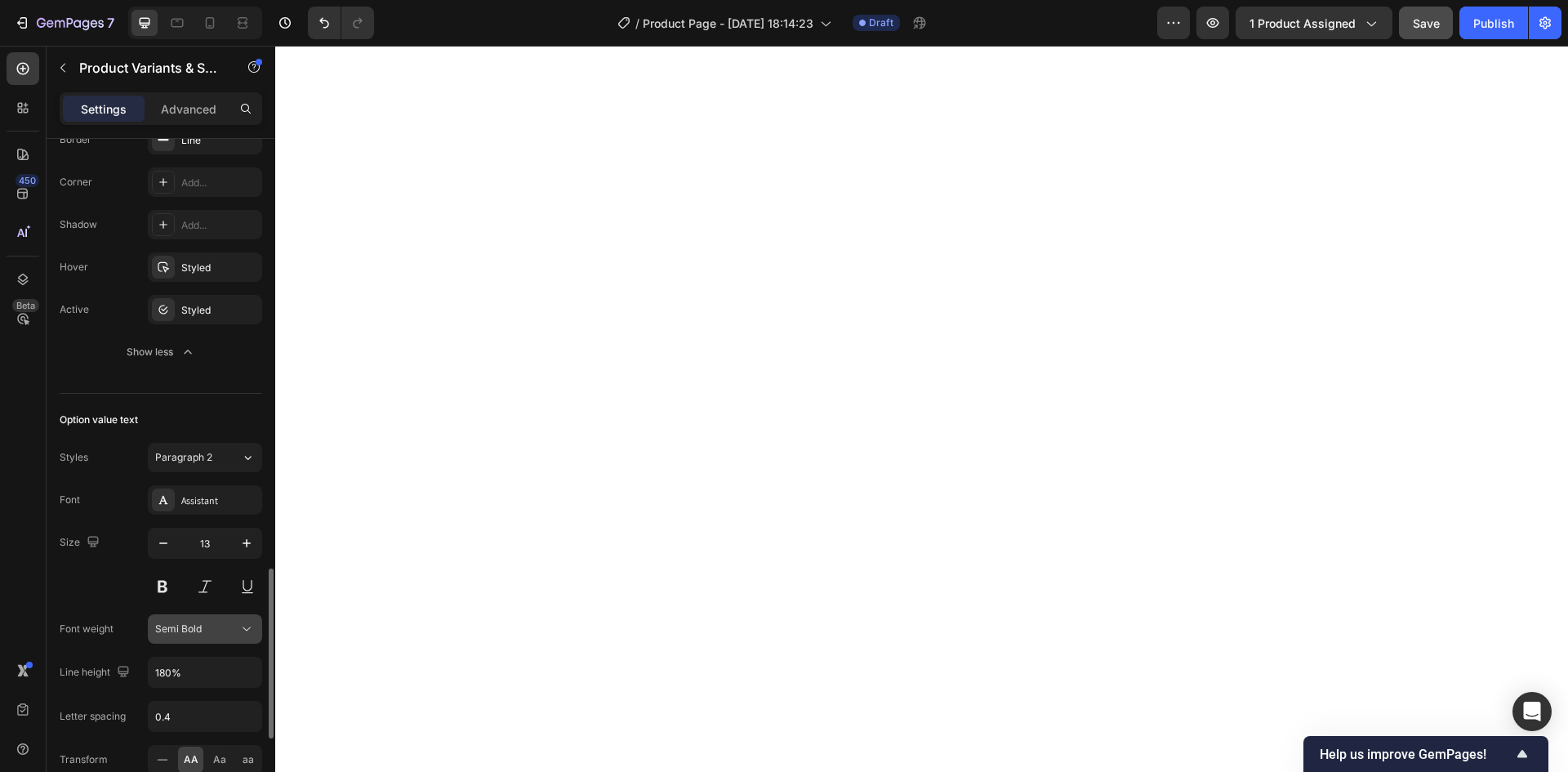
scroll to position [1388, 0]
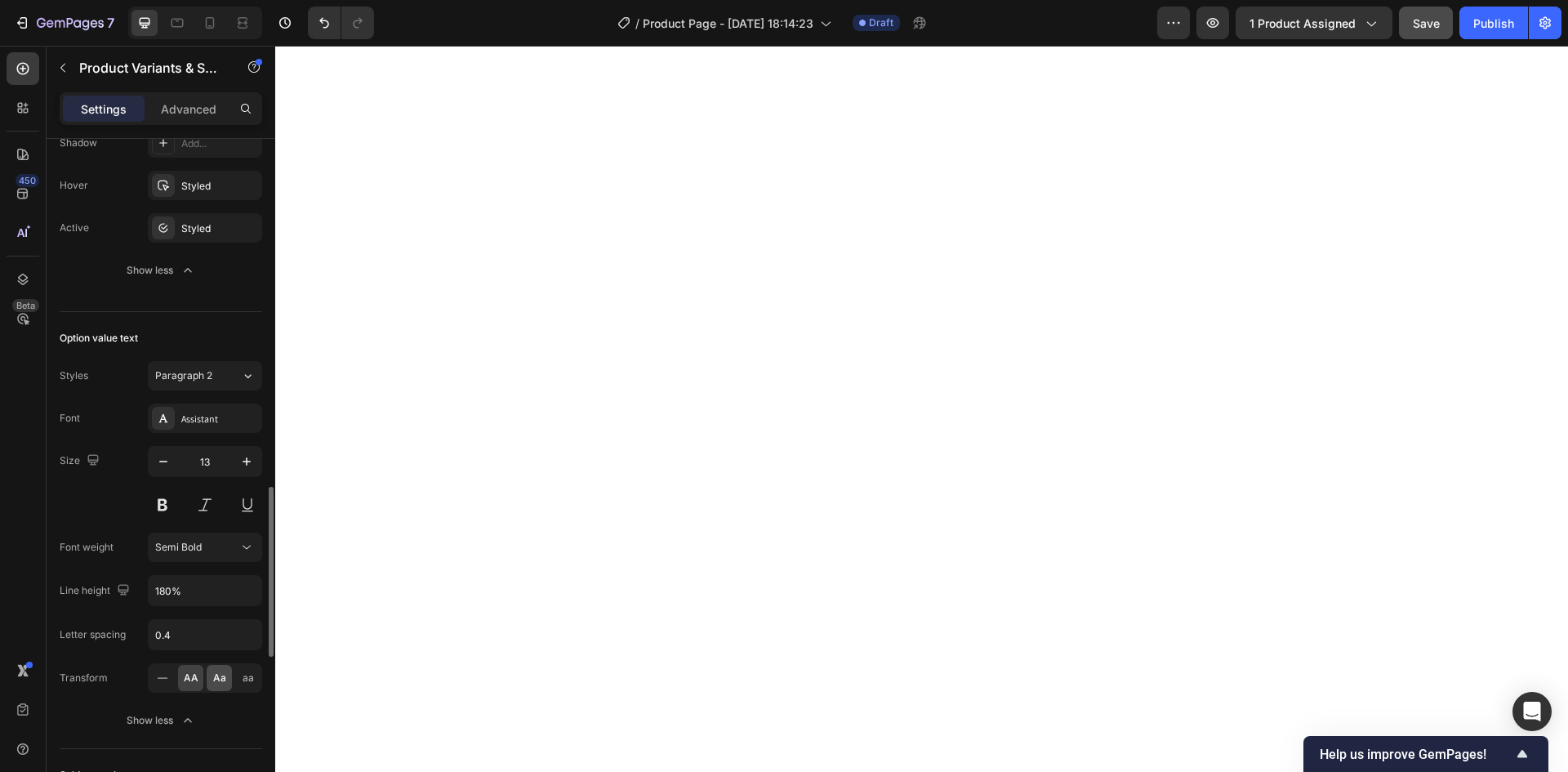
click at [217, 682] on span "Aa" at bounding box center [219, 677] width 13 height 15
click at [198, 682] on div "AA" at bounding box center [191, 677] width 26 height 27
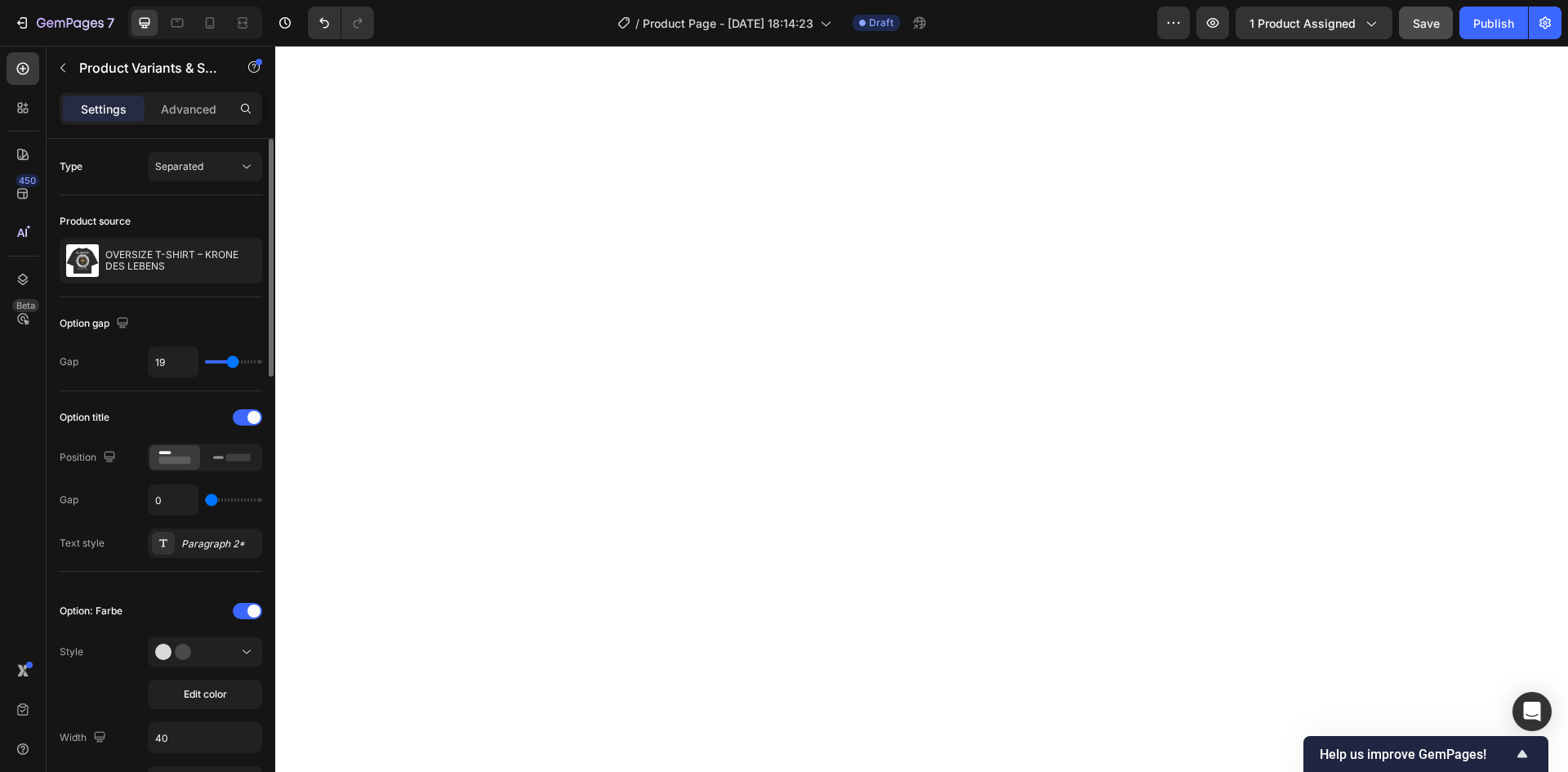
scroll to position [82, 0]
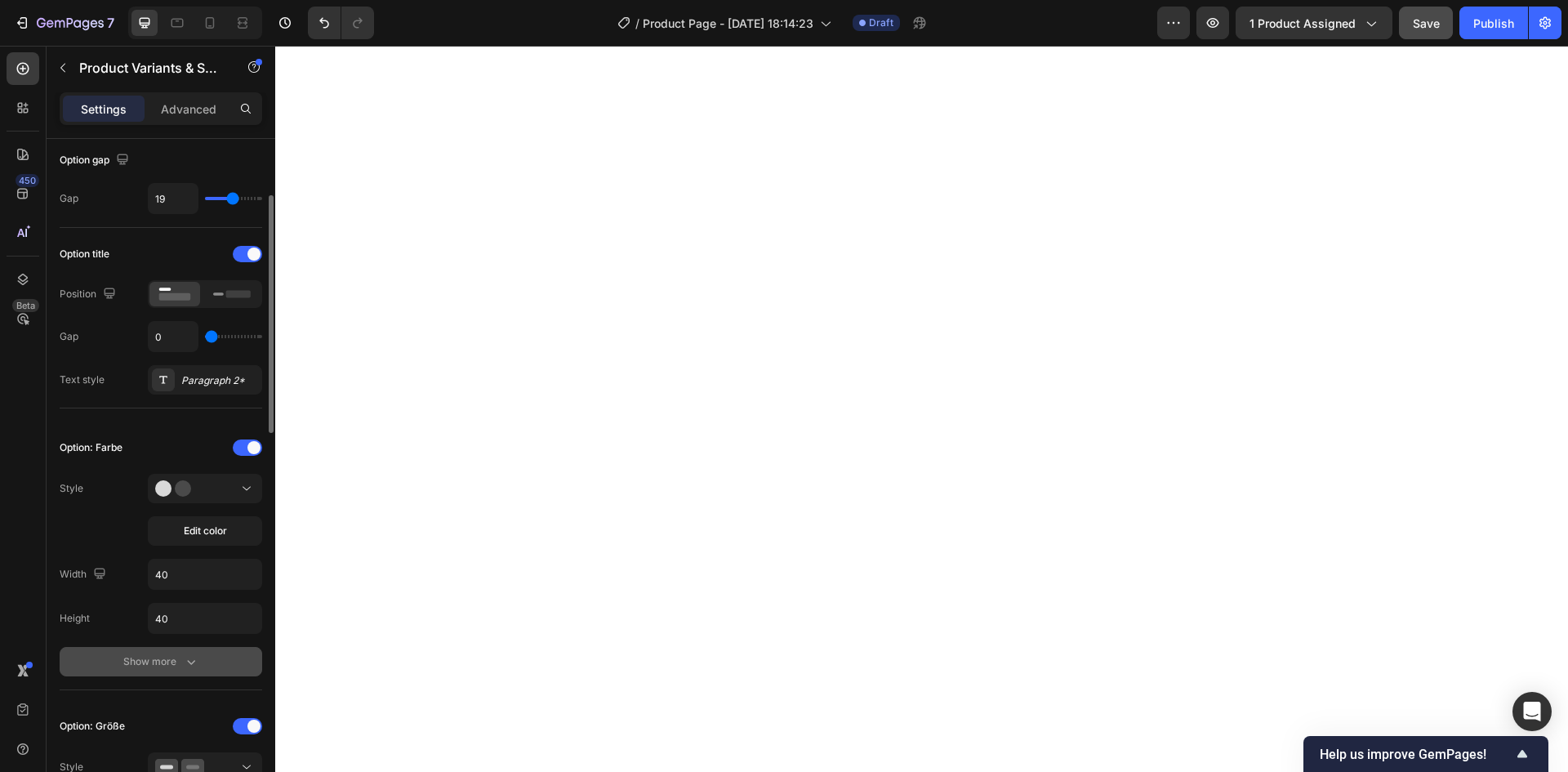
click at [180, 658] on div "Show more" at bounding box center [161, 661] width 76 height 16
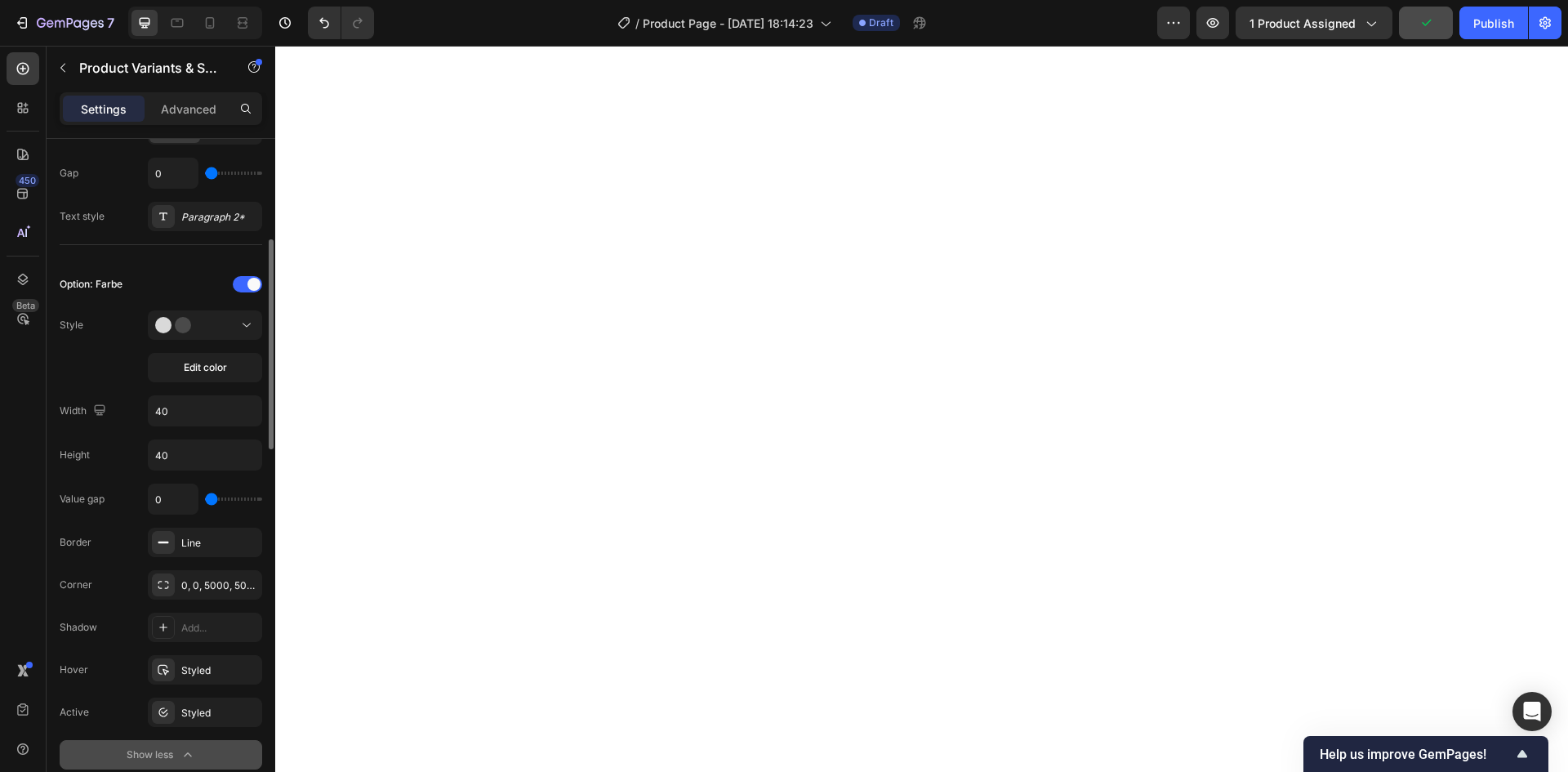
scroll to position [409, 0]
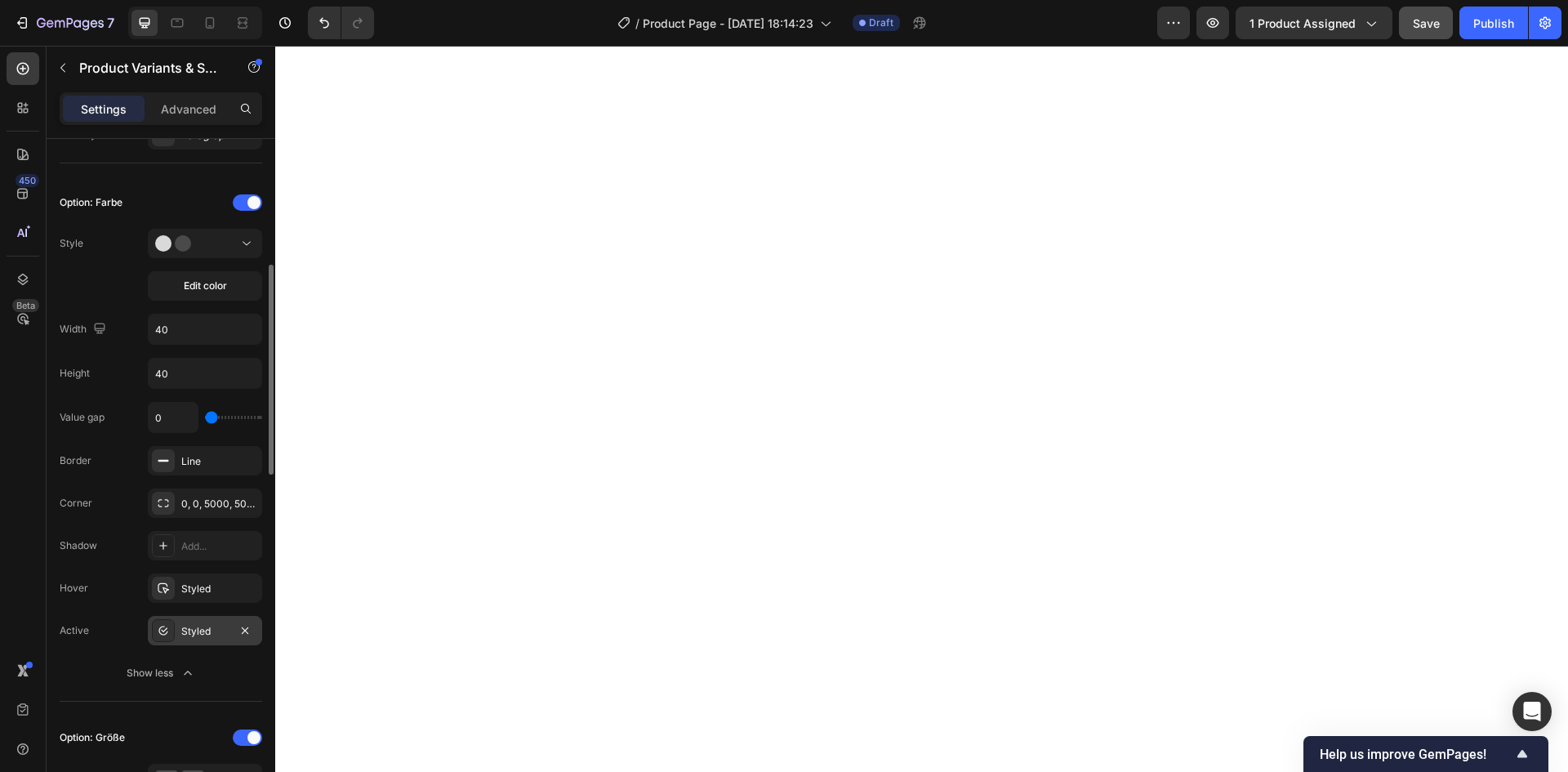
click at [222, 633] on div "Styled" at bounding box center [204, 631] width 47 height 15
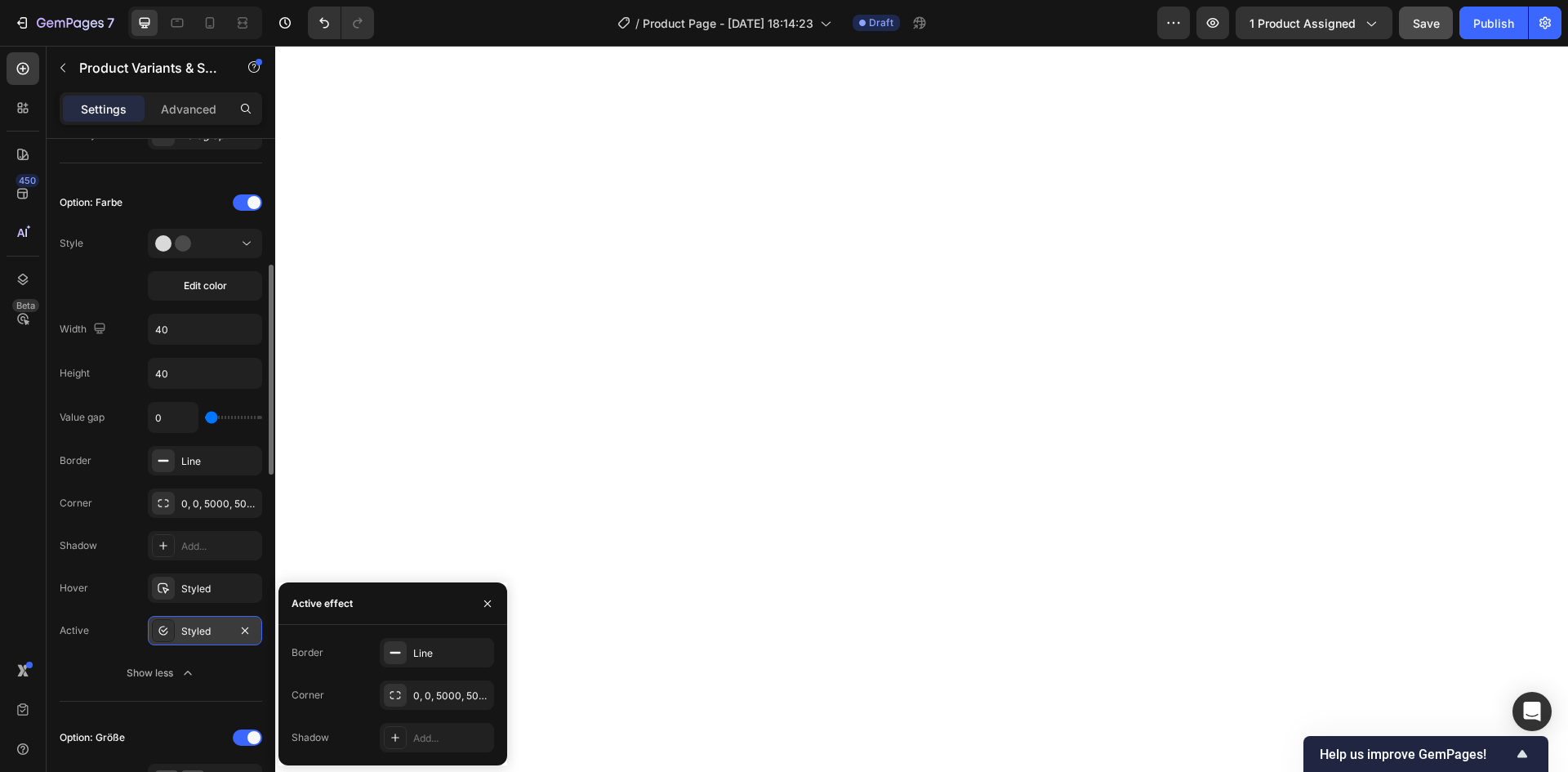
click at [217, 632] on div "Styled" at bounding box center [204, 631] width 47 height 15
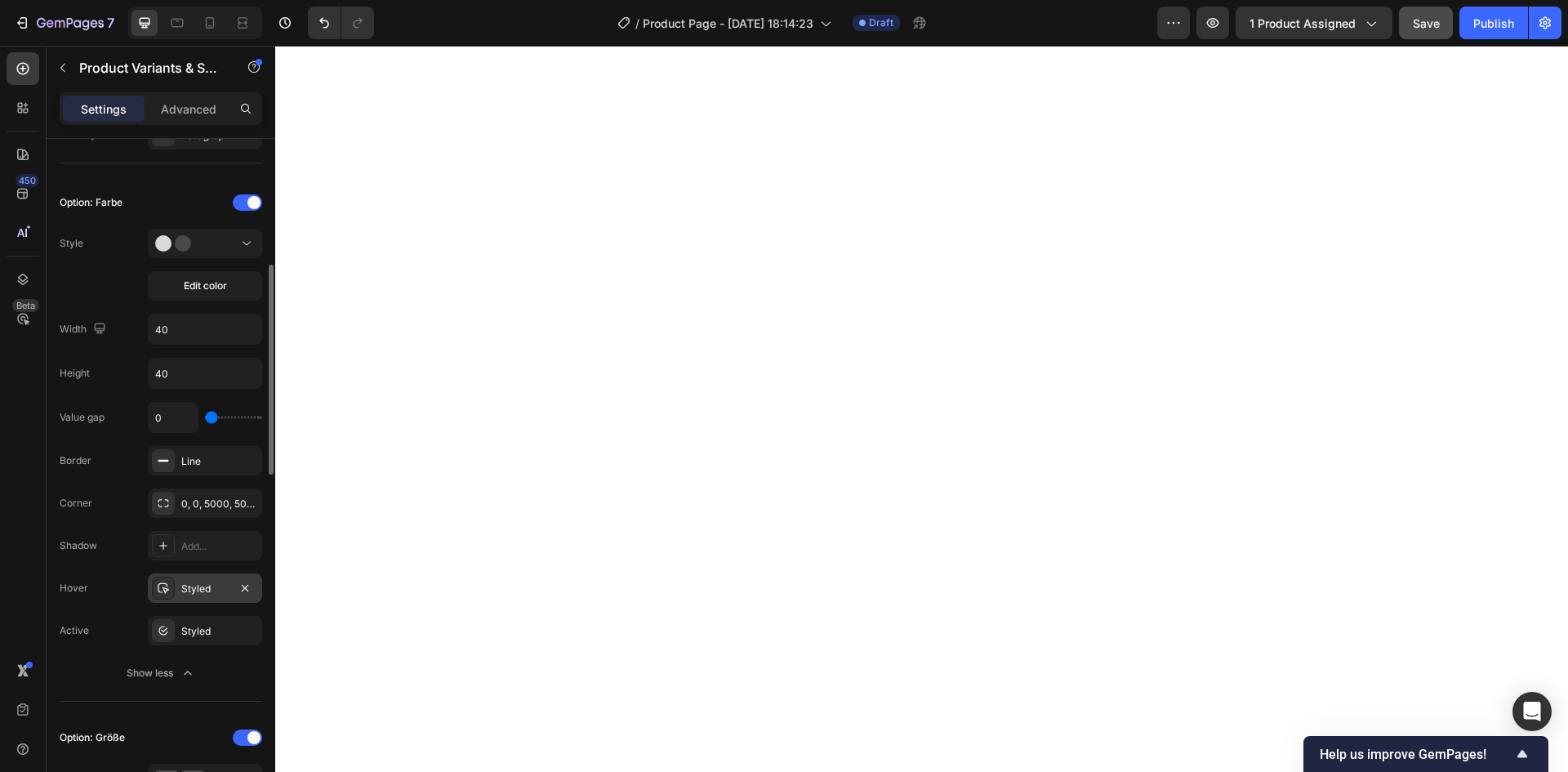
click at [199, 581] on div "Styled" at bounding box center [204, 588] width 47 height 15
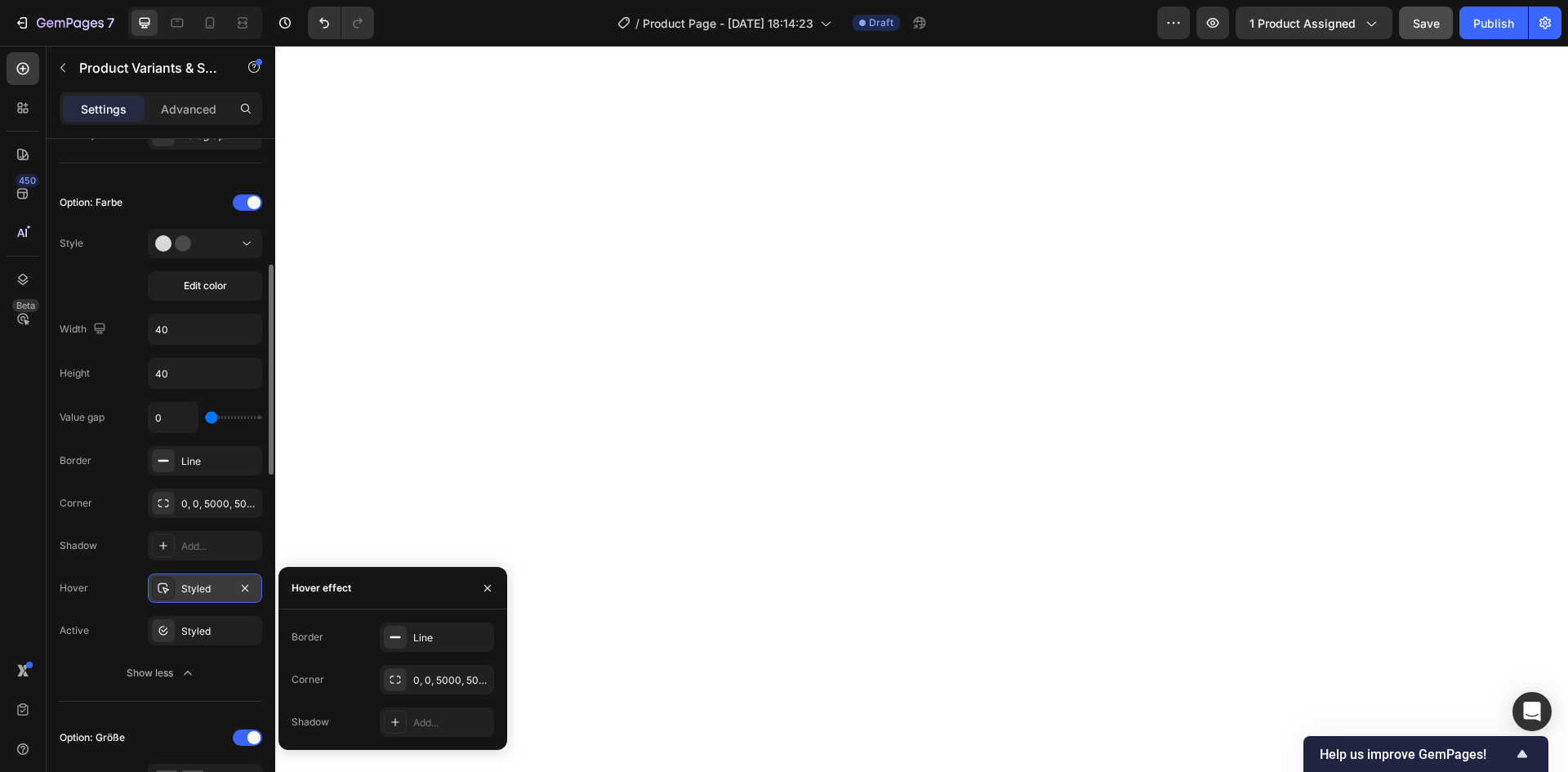
click at [197, 581] on div "Styled" at bounding box center [204, 588] width 47 height 15
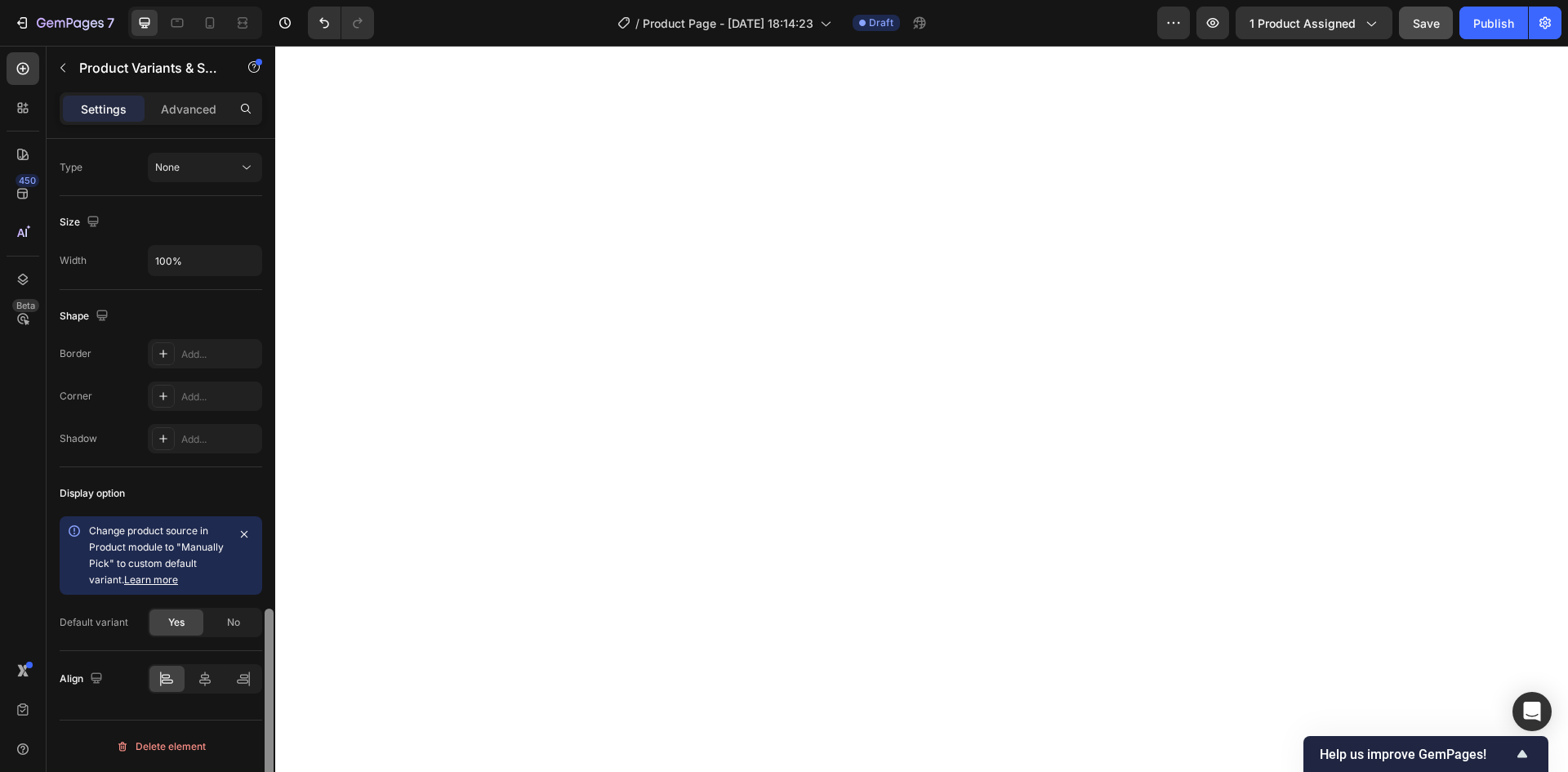
click at [263, 567] on div at bounding box center [269, 478] width 12 height 680
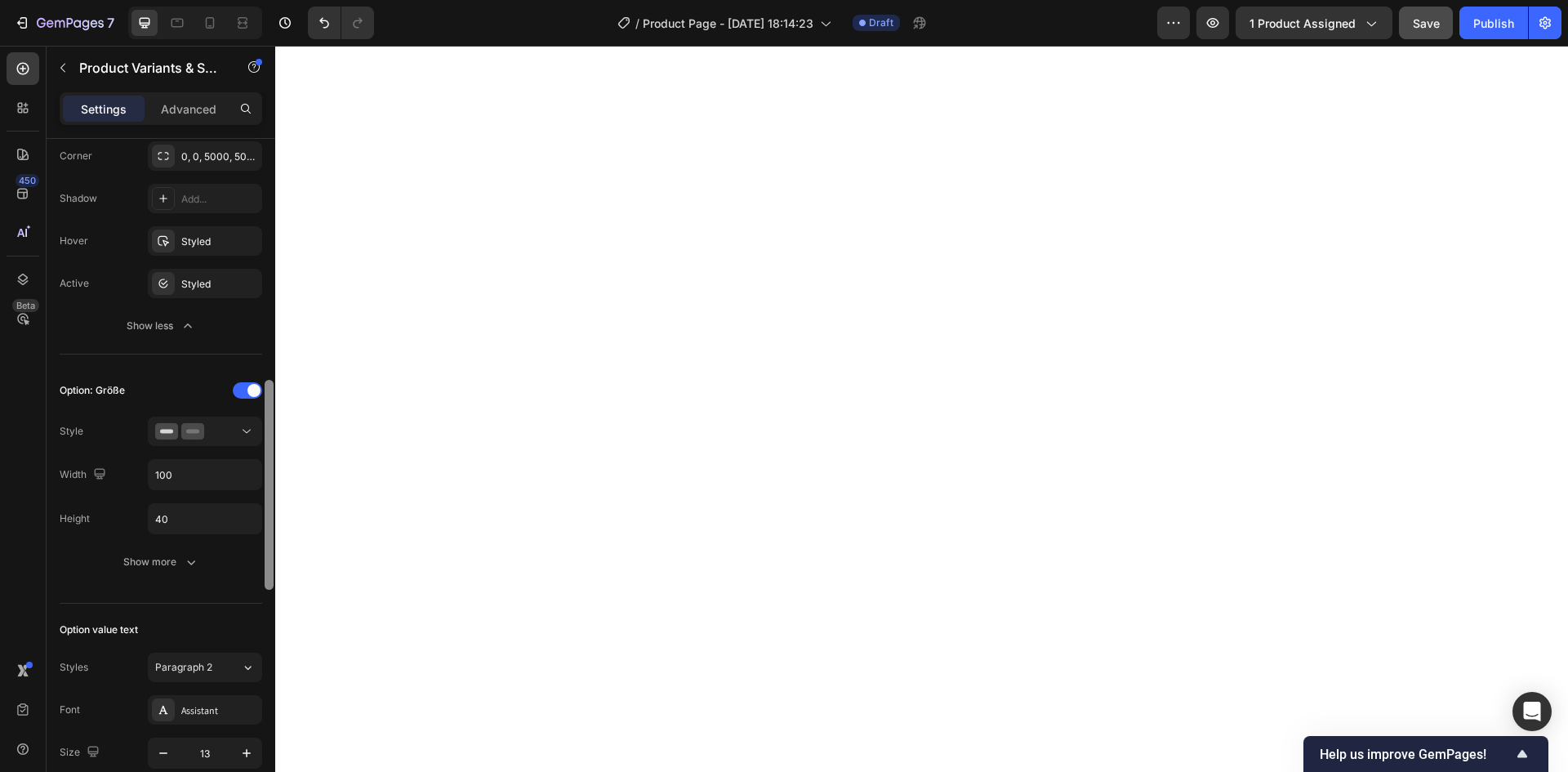
scroll to position [781, 0]
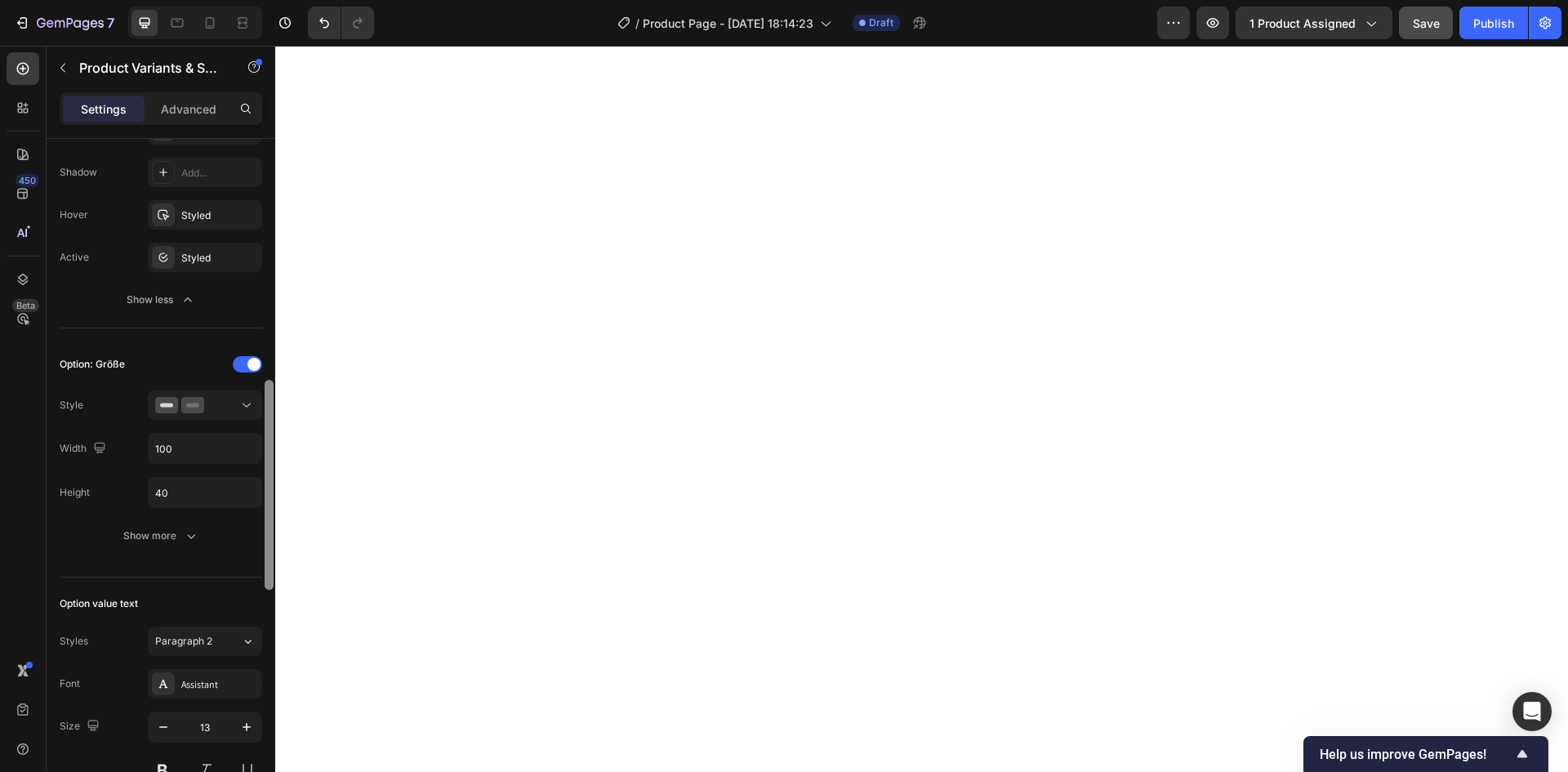
drag, startPoint x: 267, startPoint y: 635, endPoint x: 271, endPoint y: 408, distance: 227.0
click at [271, 408] on div at bounding box center [268, 484] width 9 height 209
click at [185, 547] on button "Show more" at bounding box center [161, 535] width 203 height 29
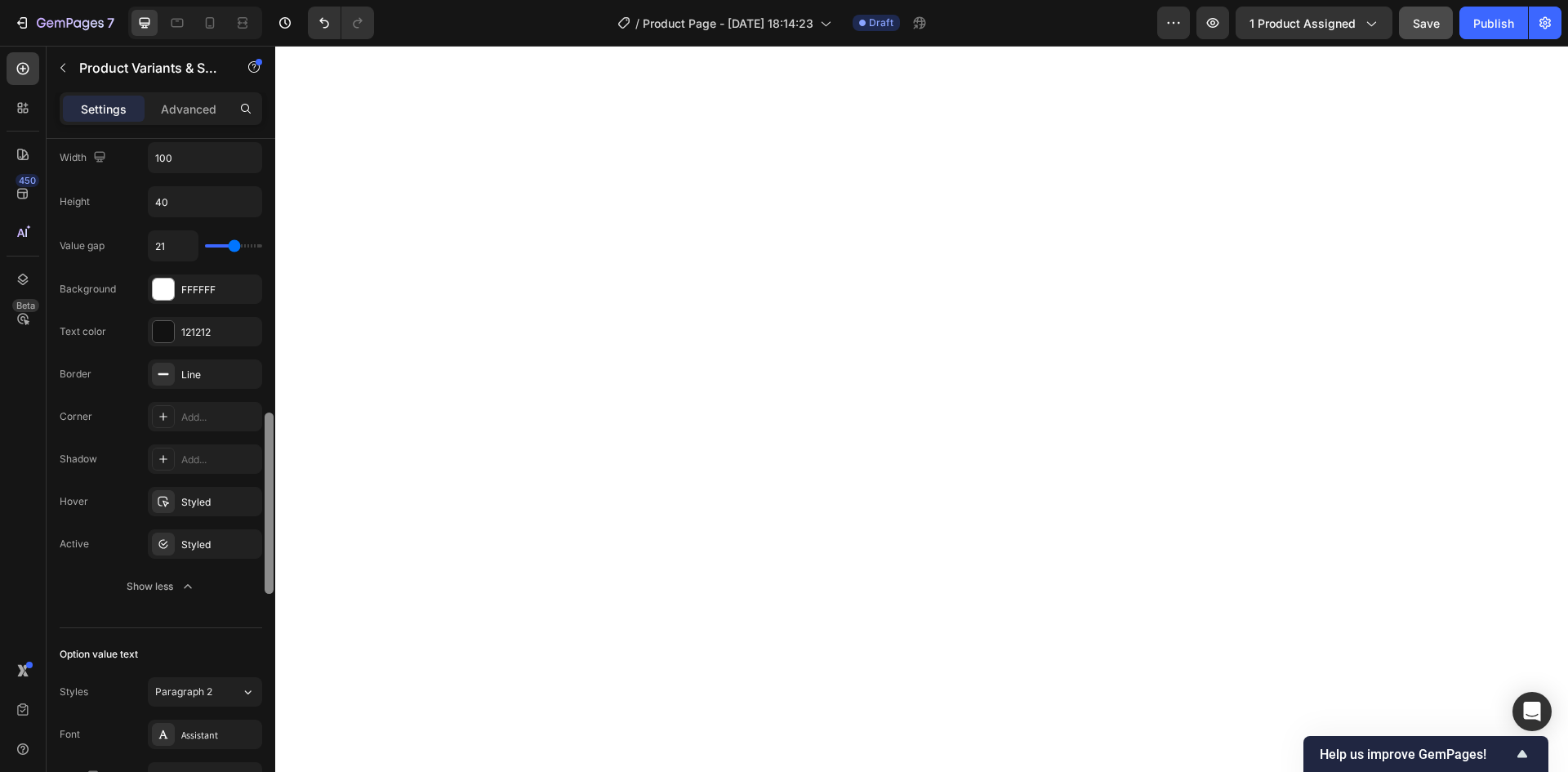
scroll to position [1081, 0]
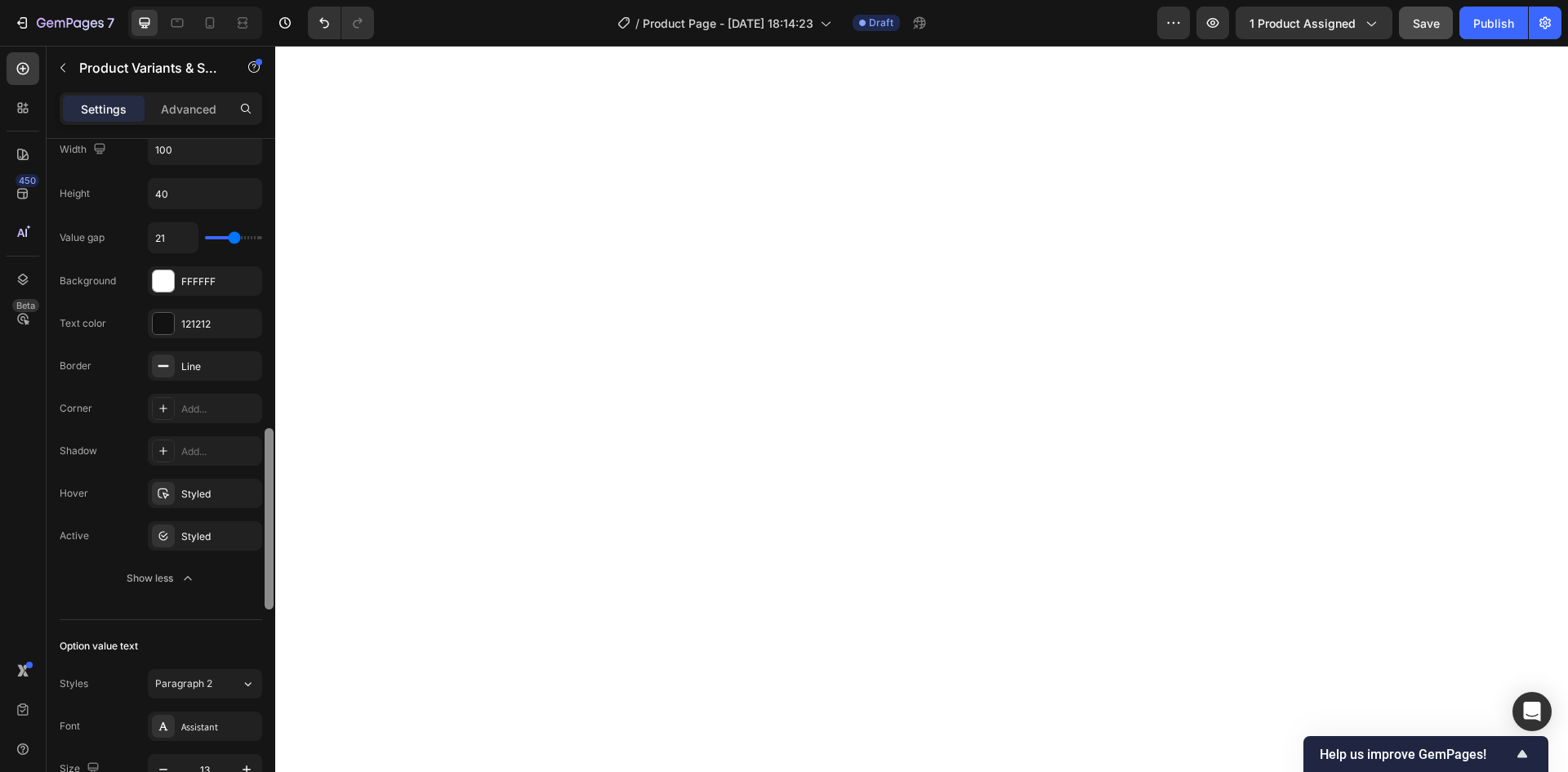
drag, startPoint x: 270, startPoint y: 532, endPoint x: 263, endPoint y: 624, distance: 92.3
click at [263, 624] on div at bounding box center [269, 478] width 12 height 680
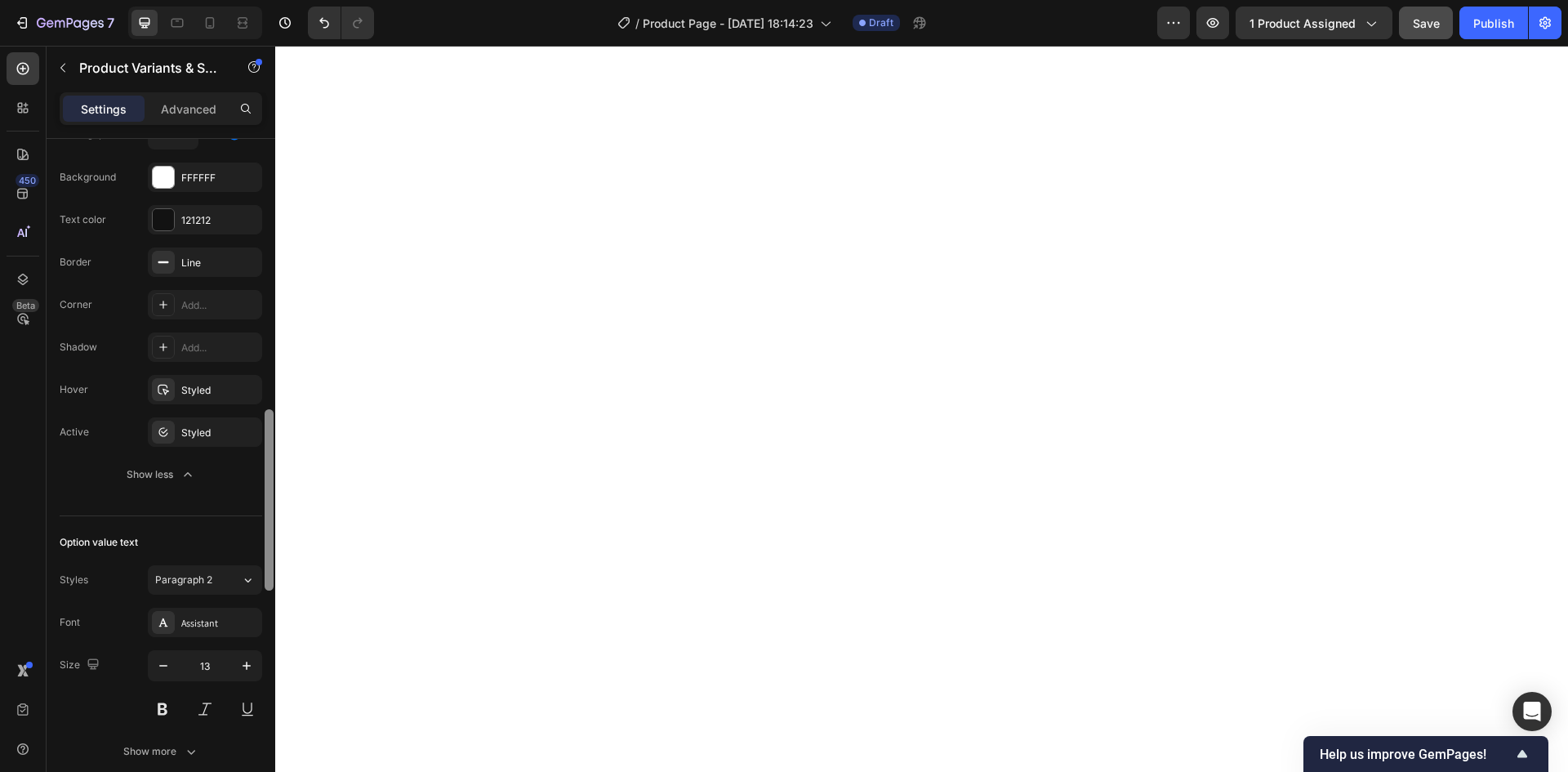
scroll to position [1202, 0]
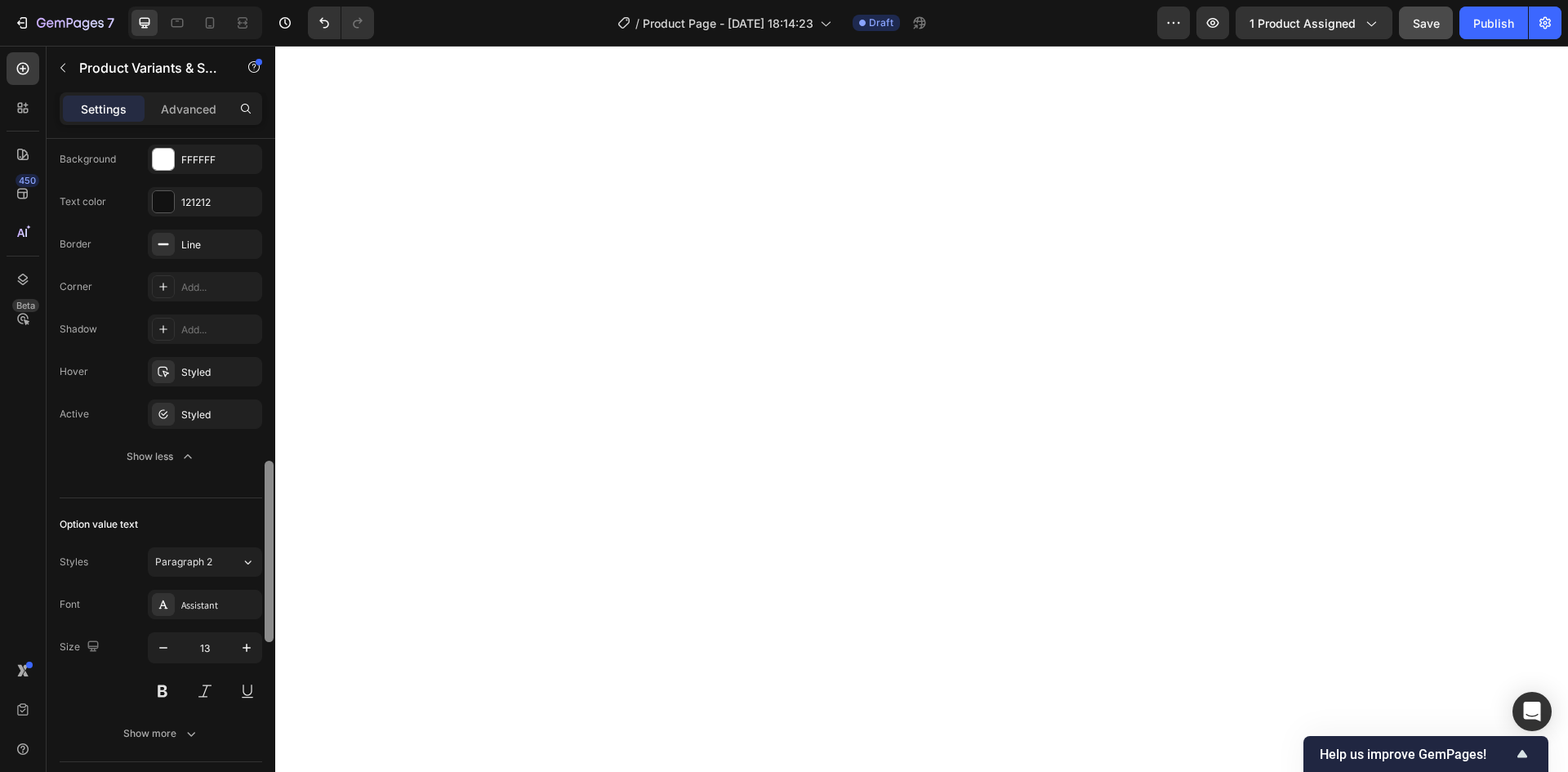
drag, startPoint x: 270, startPoint y: 596, endPoint x: 270, endPoint y: 628, distance: 32.0
click at [270, 628] on div at bounding box center [268, 551] width 9 height 181
click at [244, 563] on icon at bounding box center [248, 562] width 14 height 16
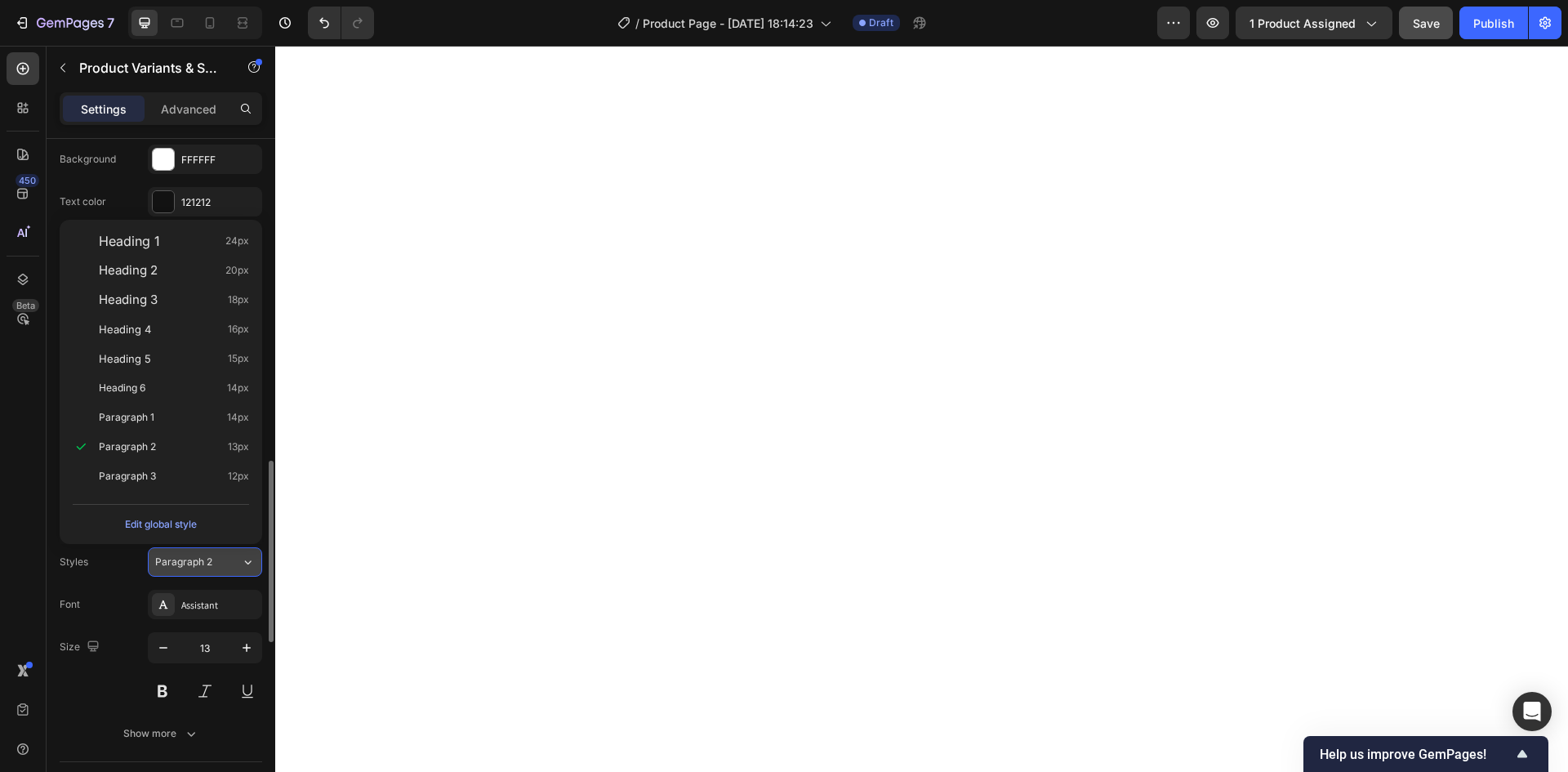
click at [244, 563] on icon at bounding box center [248, 562] width 14 height 16
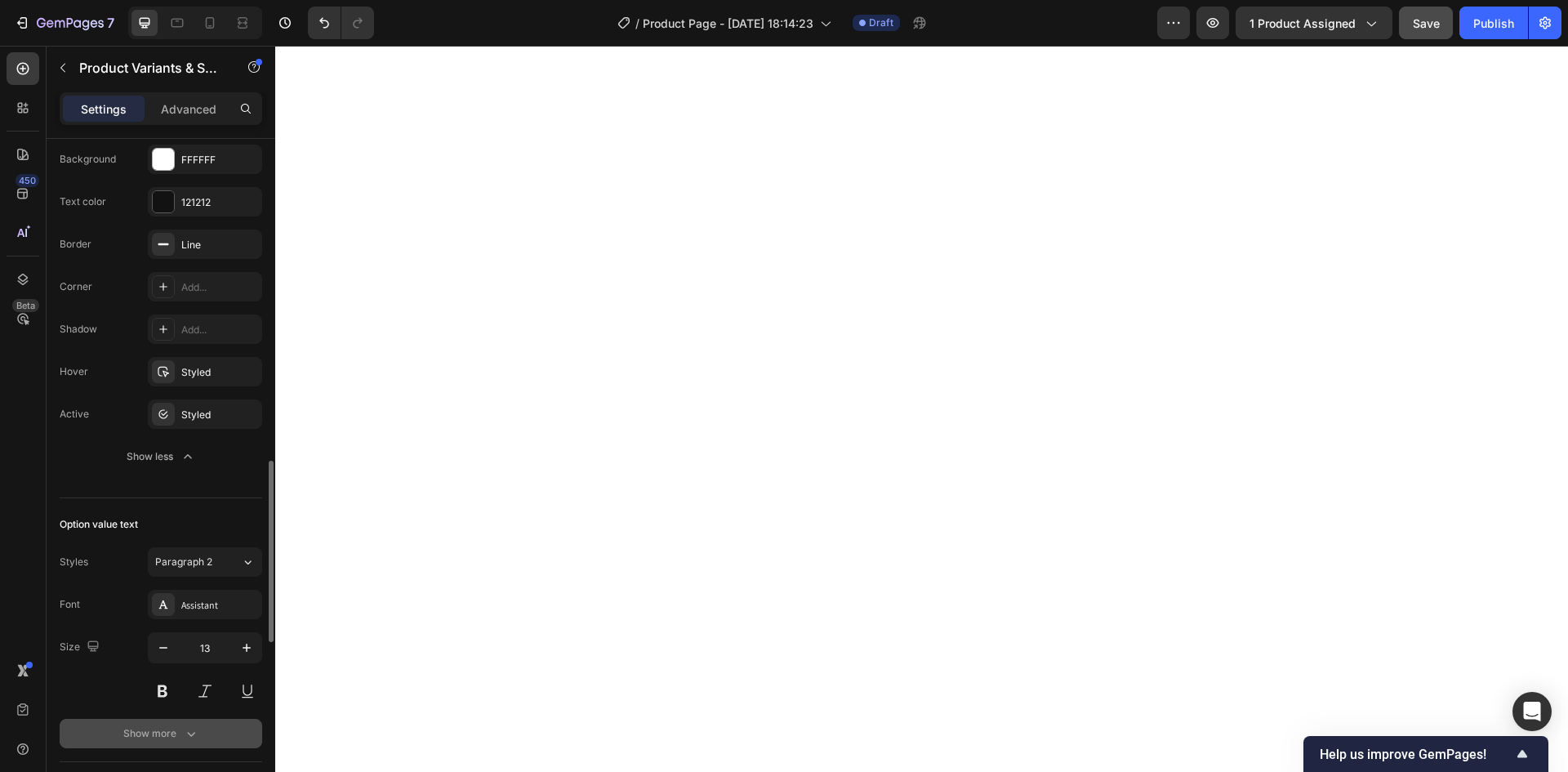
click at [193, 727] on icon "button" at bounding box center [191, 733] width 16 height 16
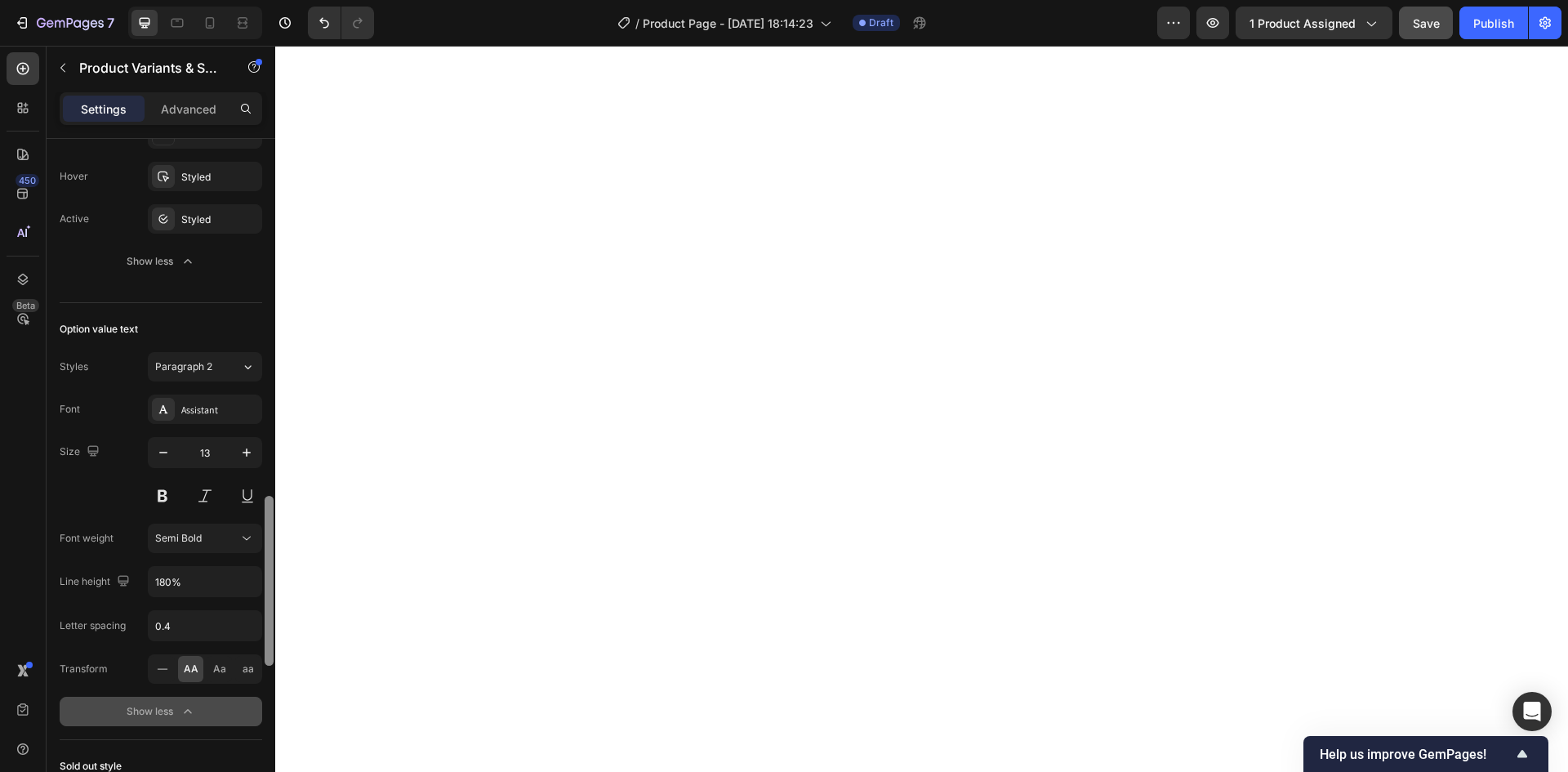
scroll to position [1409, 0]
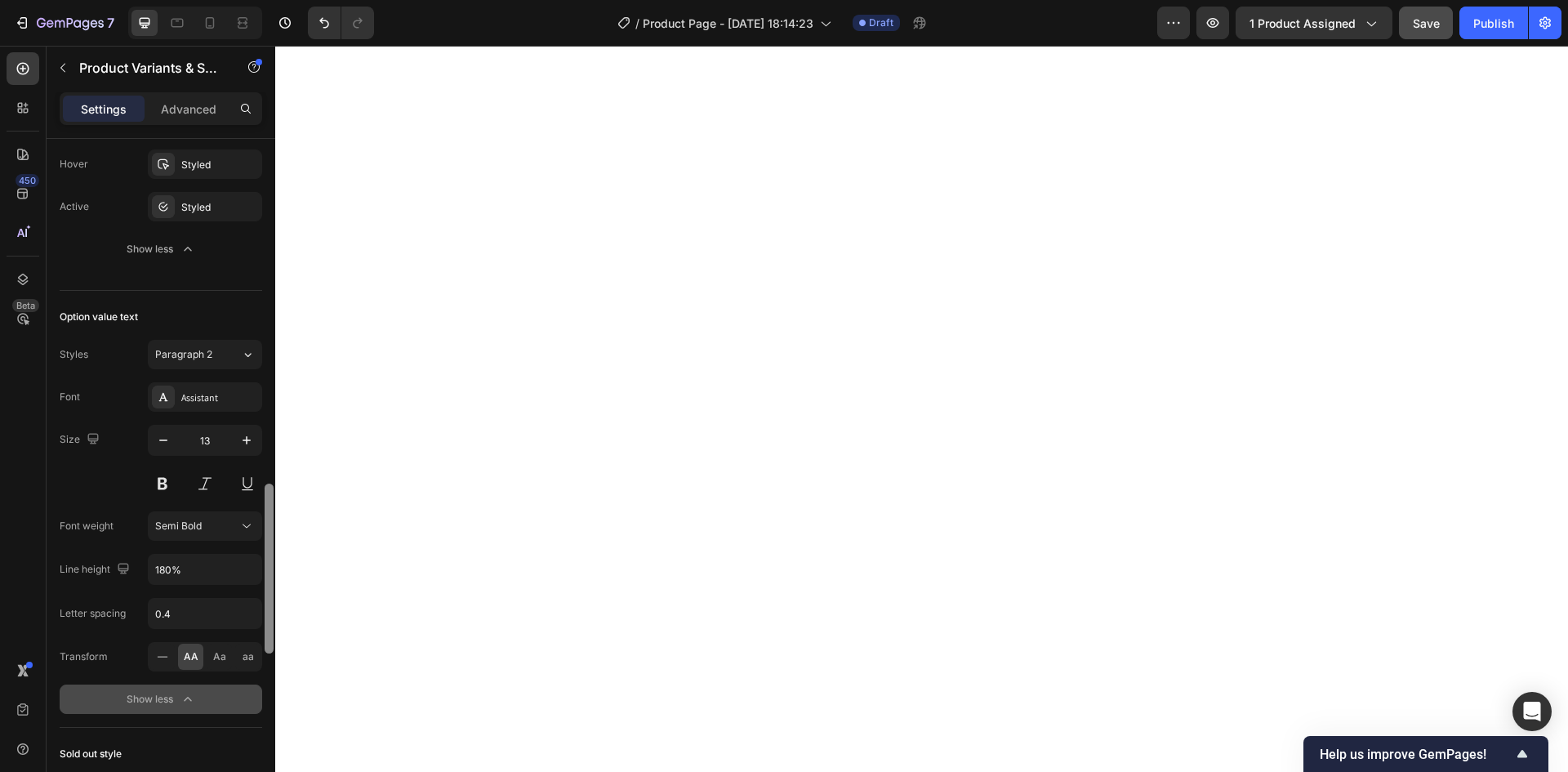
drag, startPoint x: 268, startPoint y: 618, endPoint x: 269, endPoint y: 674, distance: 56.0
click at [269, 674] on div at bounding box center [269, 472] width 12 height 680
click at [221, 662] on span "Aa" at bounding box center [219, 656] width 13 height 15
click at [213, 660] on span "Aa" at bounding box center [219, 656] width 13 height 15
click at [168, 444] on icon "button" at bounding box center [162, 439] width 16 height 16
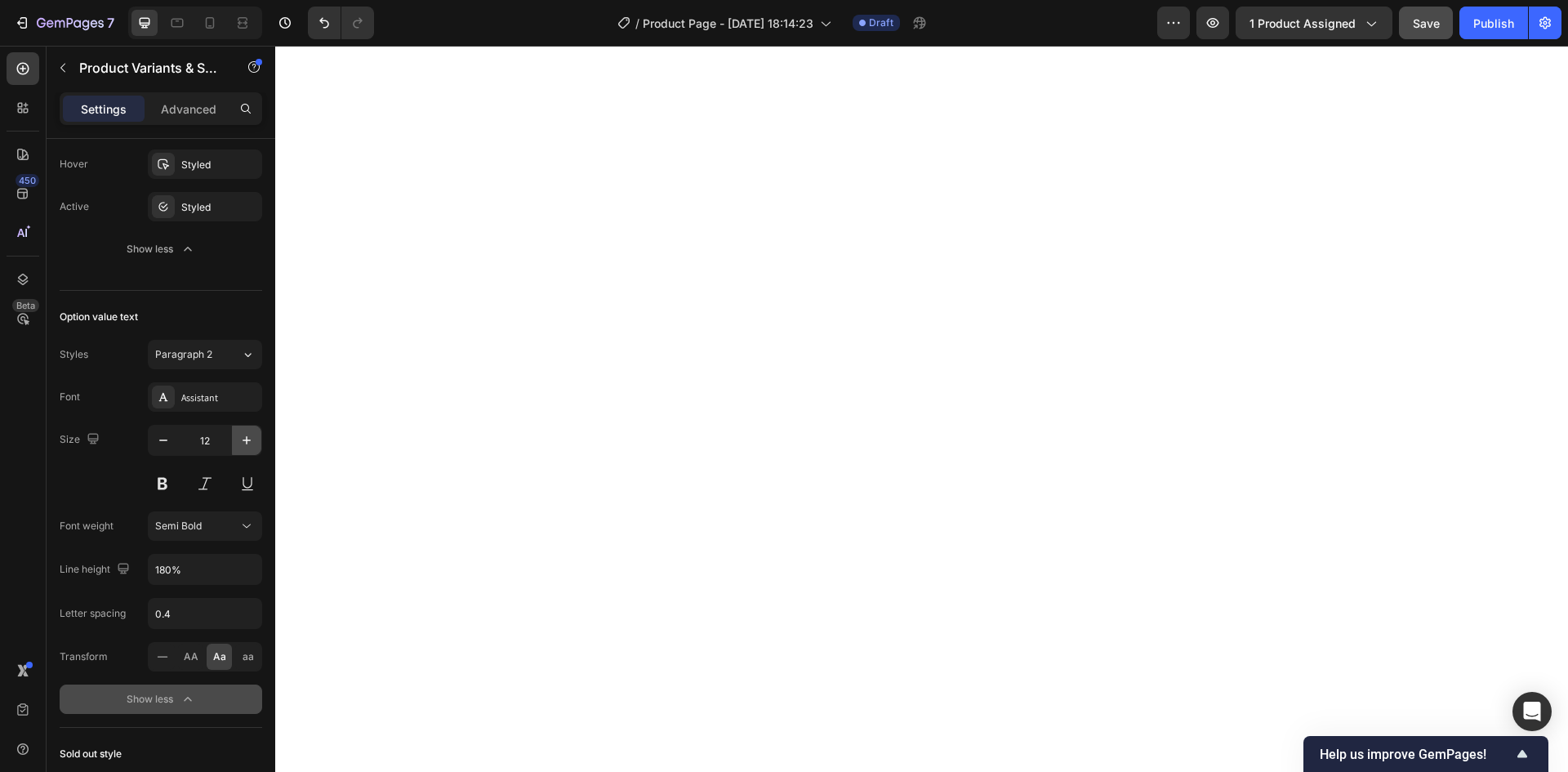
click at [246, 445] on icon "button" at bounding box center [246, 439] width 16 height 16
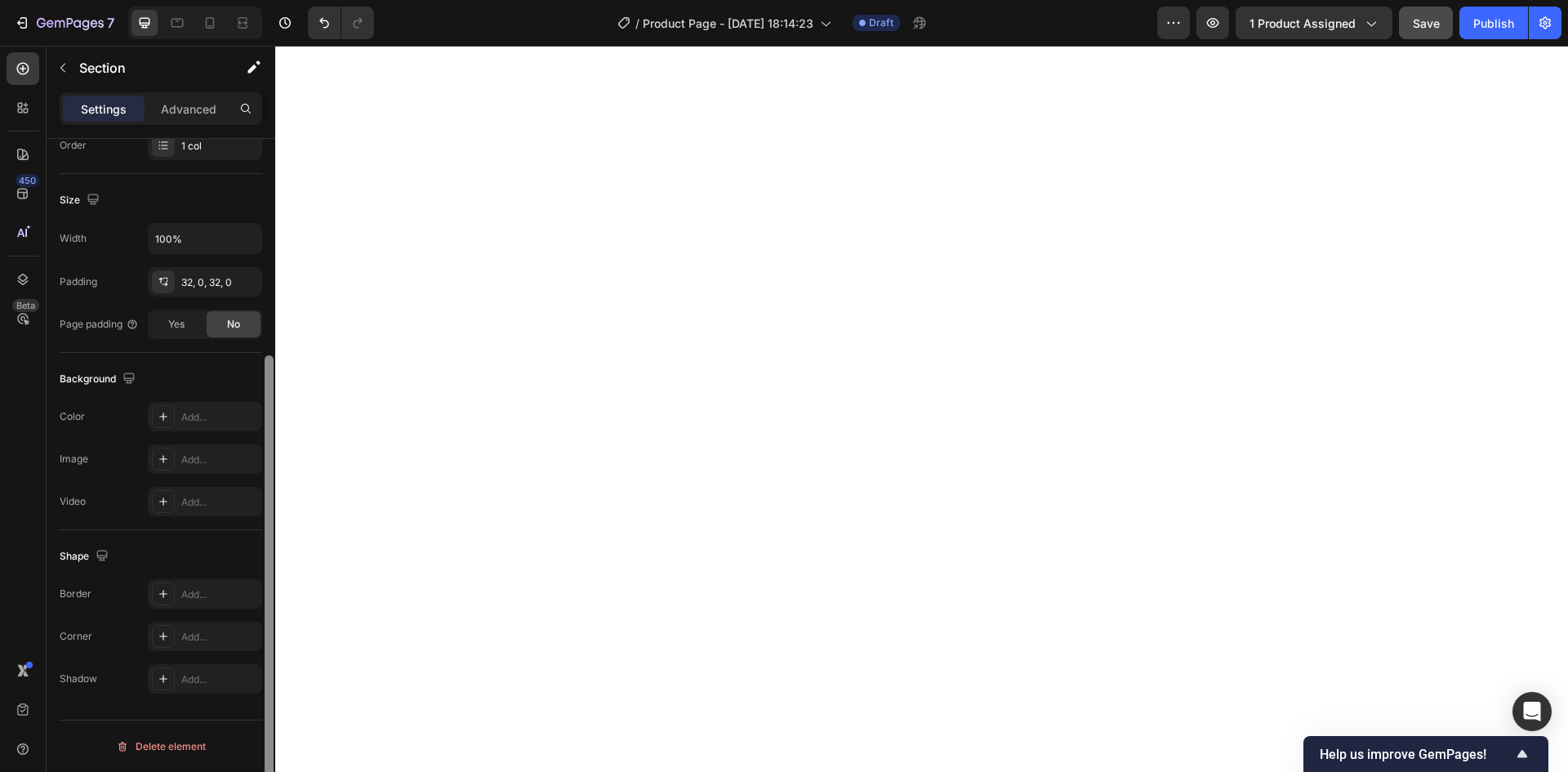
scroll to position [0, 0]
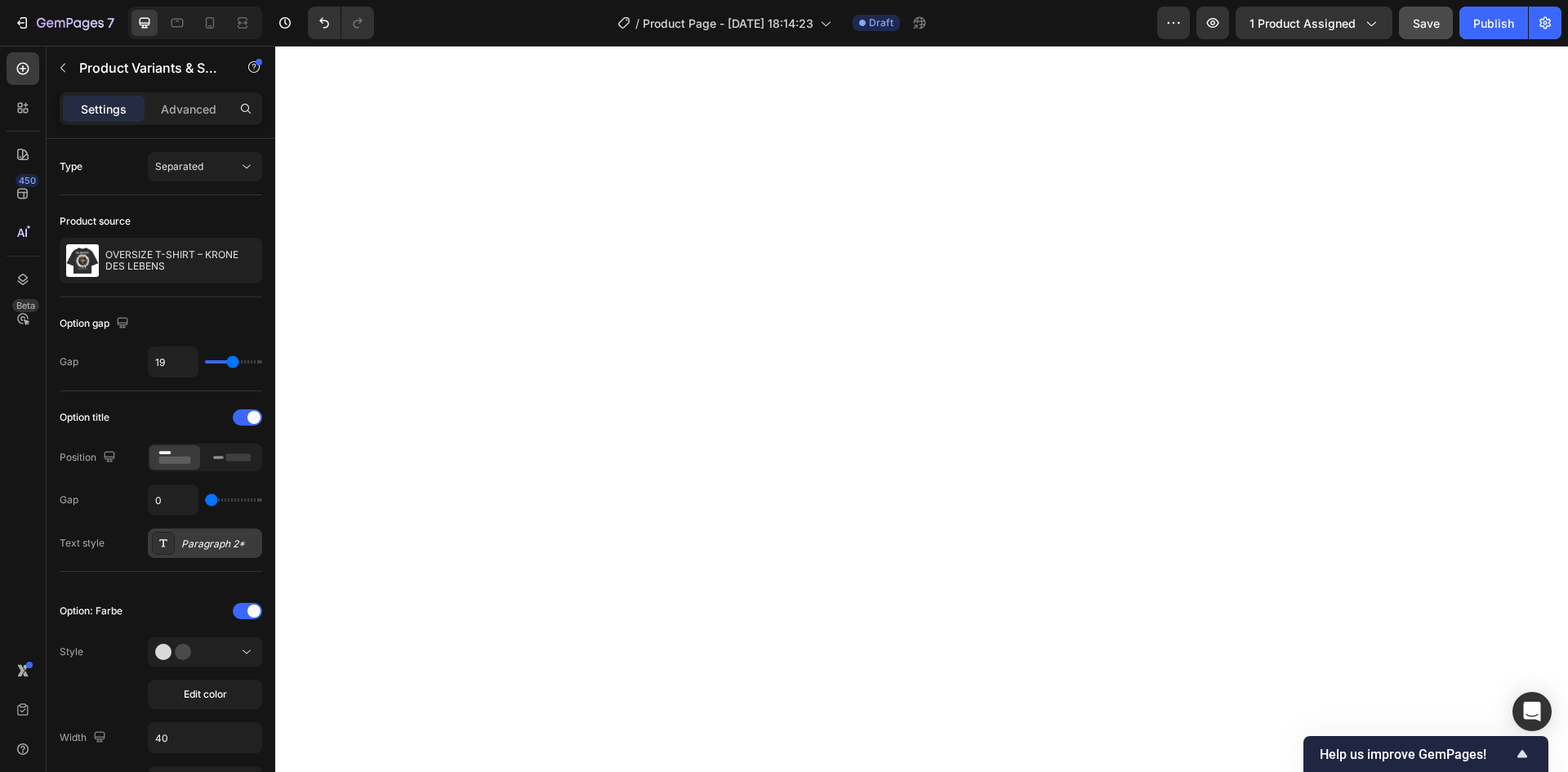
click at [219, 547] on div "Paragraph 2*" at bounding box center [220, 543] width 77 height 15
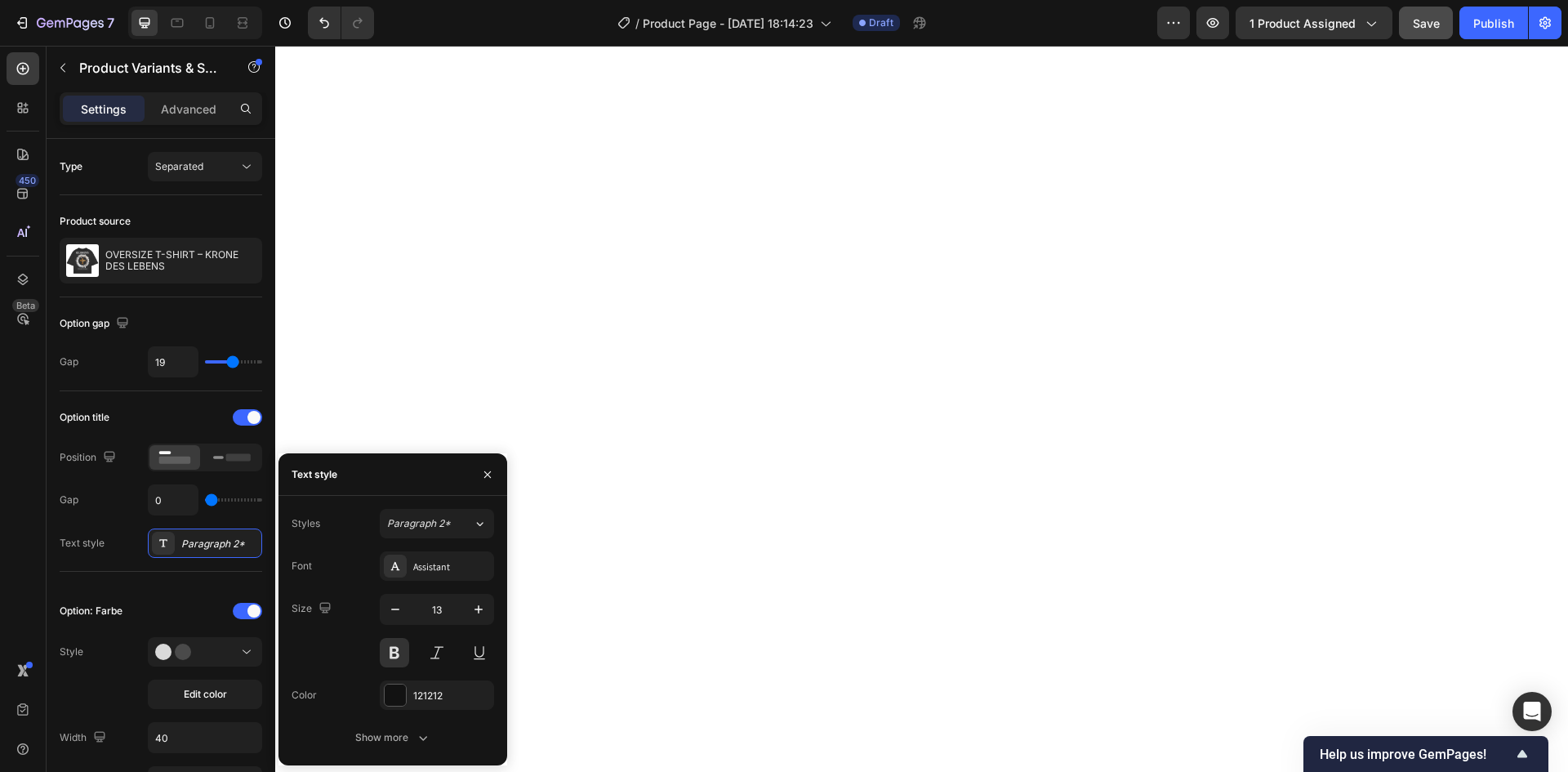
click at [417, 719] on div "Font Assistant Size 13 Color 121212 Show more" at bounding box center [392, 651] width 203 height 201
click at [417, 730] on icon "button" at bounding box center [422, 737] width 16 height 16
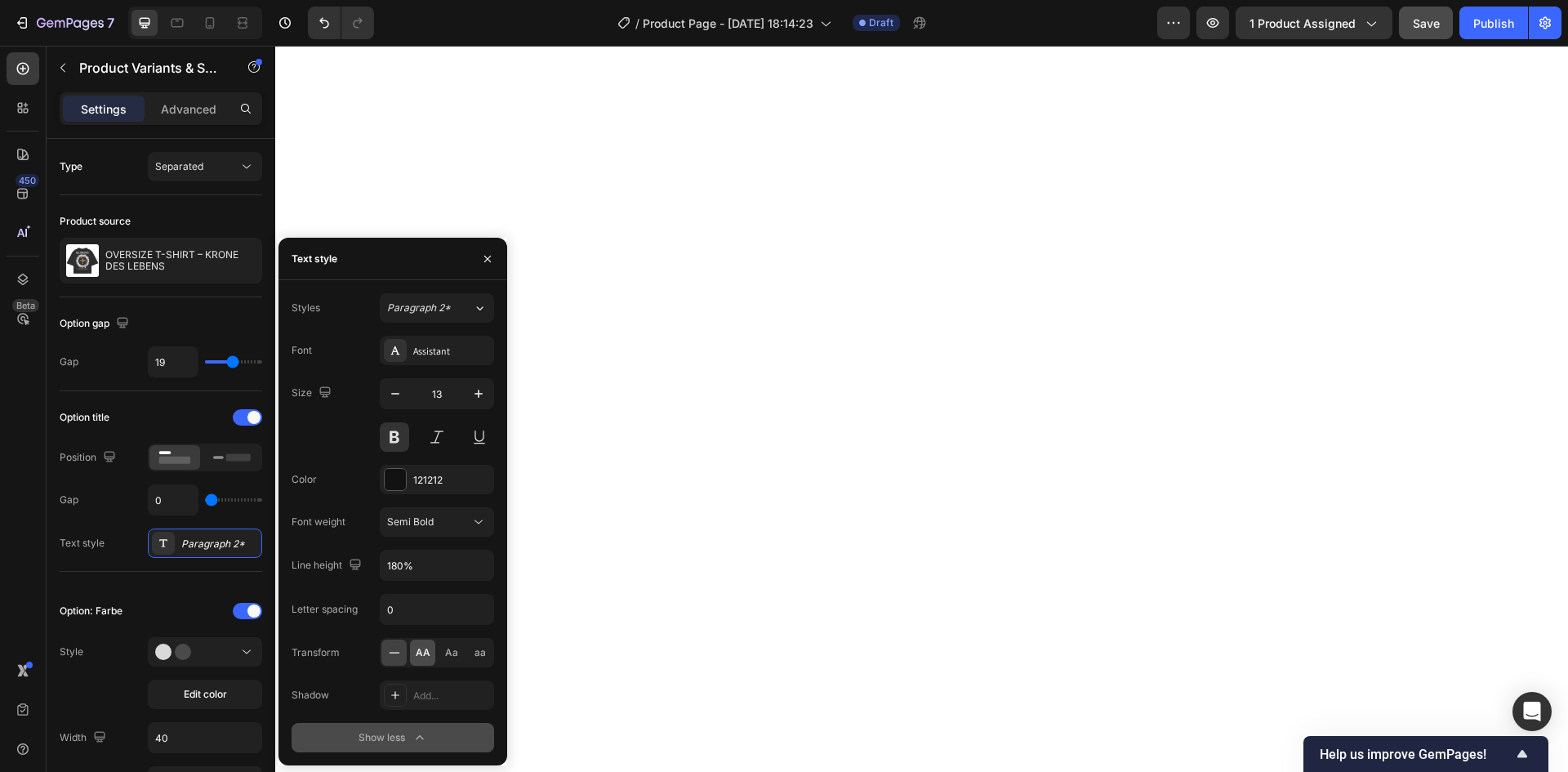
click at [427, 658] on span "AA" at bounding box center [422, 652] width 15 height 15
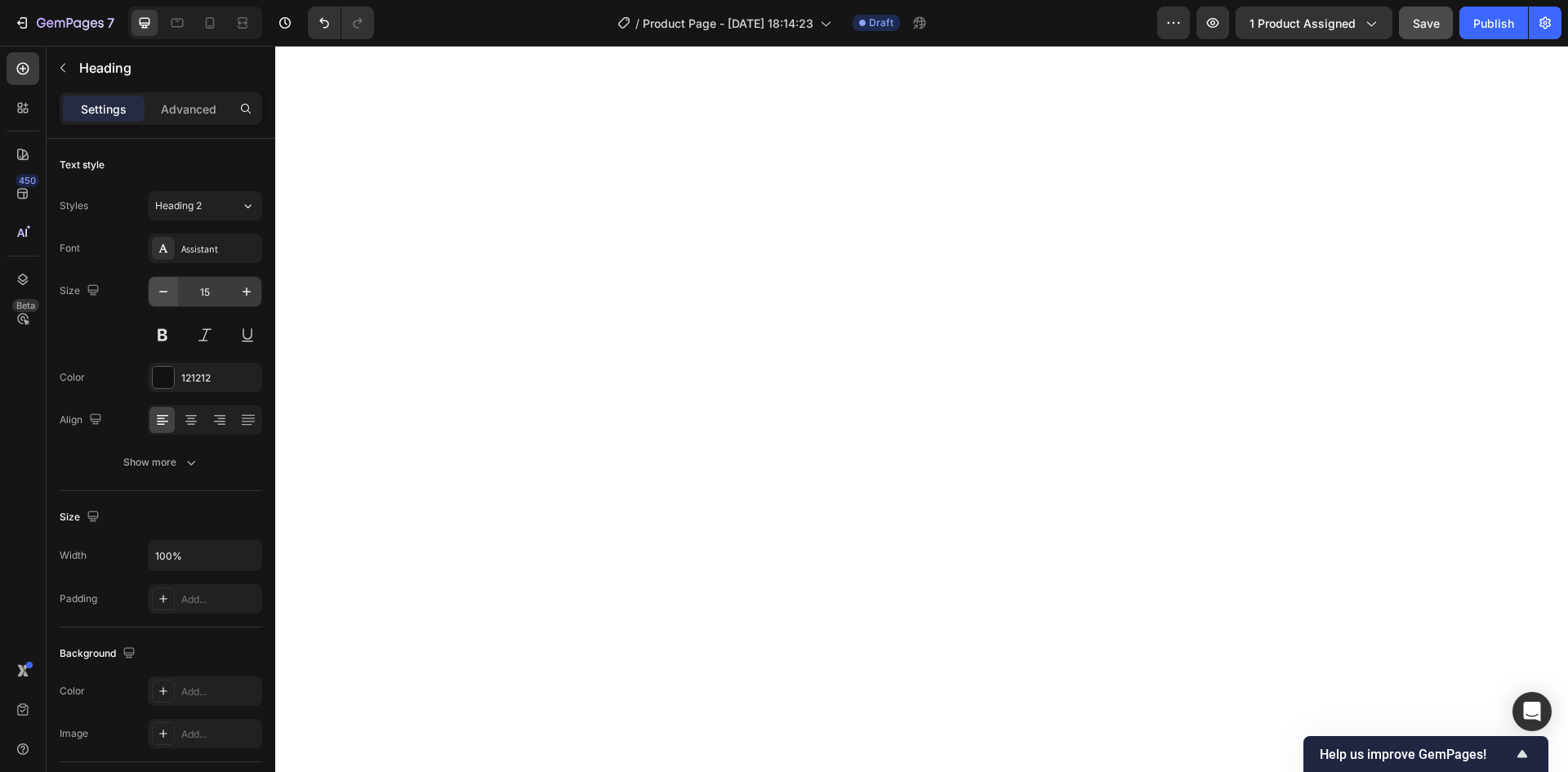
click at [173, 289] on button "button" at bounding box center [163, 292] width 29 height 29
click at [168, 289] on icon "button" at bounding box center [162, 291] width 16 height 16
click at [215, 255] on div "Assistant" at bounding box center [220, 249] width 77 height 15
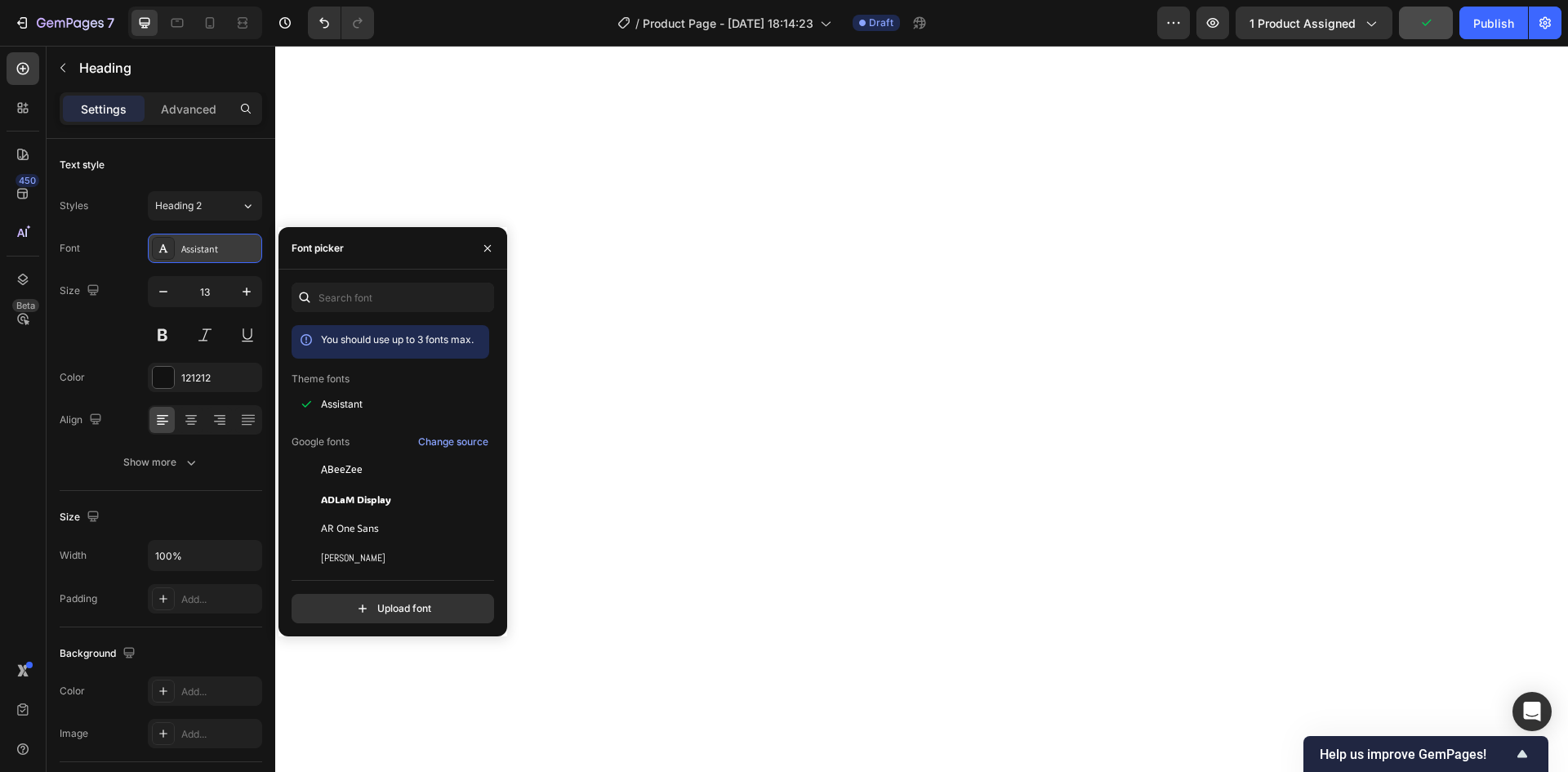
click at [215, 255] on div "Assistant" at bounding box center [220, 249] width 77 height 15
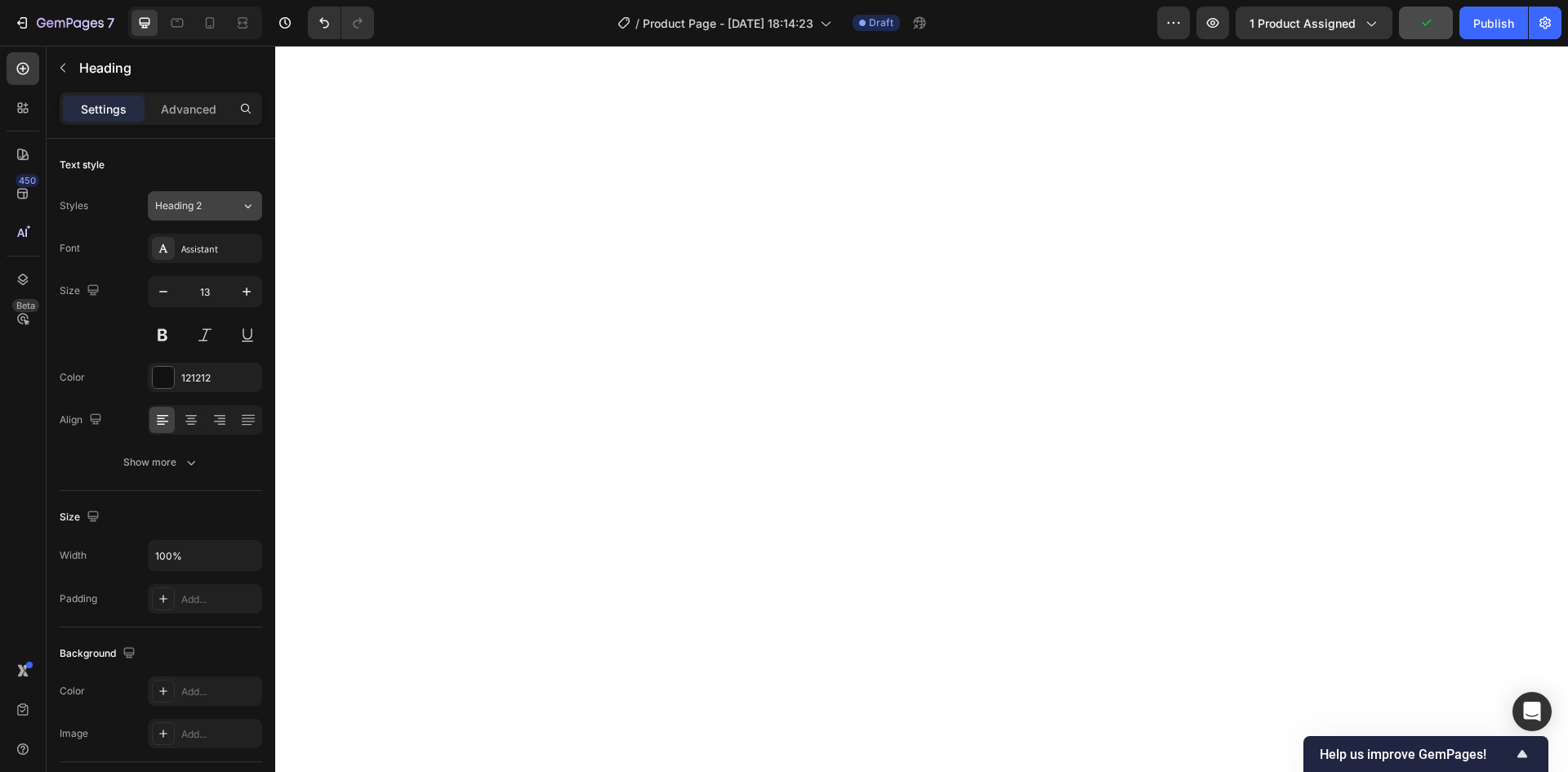
click at [209, 205] on div "Heading 2" at bounding box center [187, 205] width 66 height 15
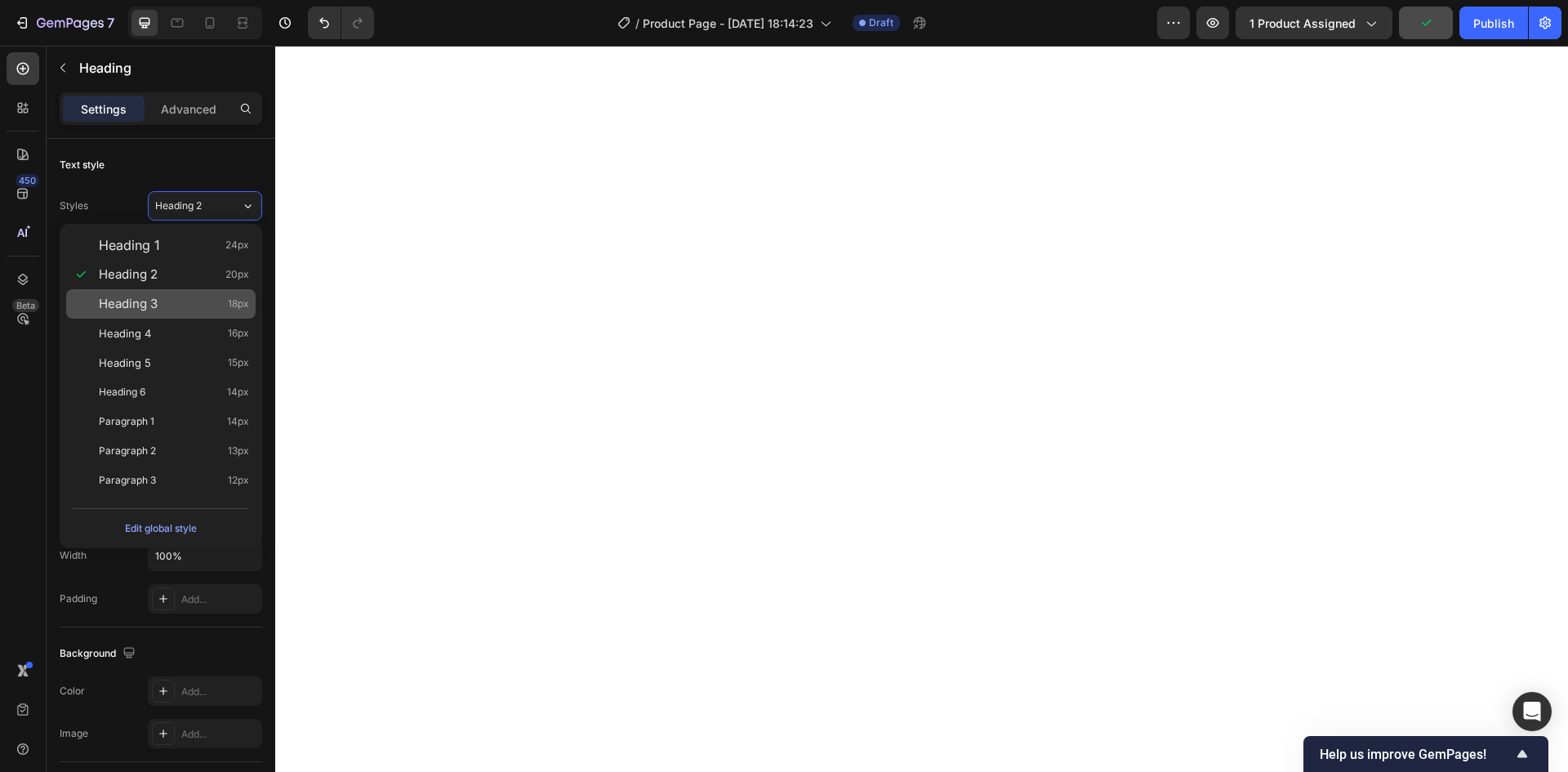
click at [206, 299] on div "Heading 3 18px" at bounding box center [174, 303] width 150 height 16
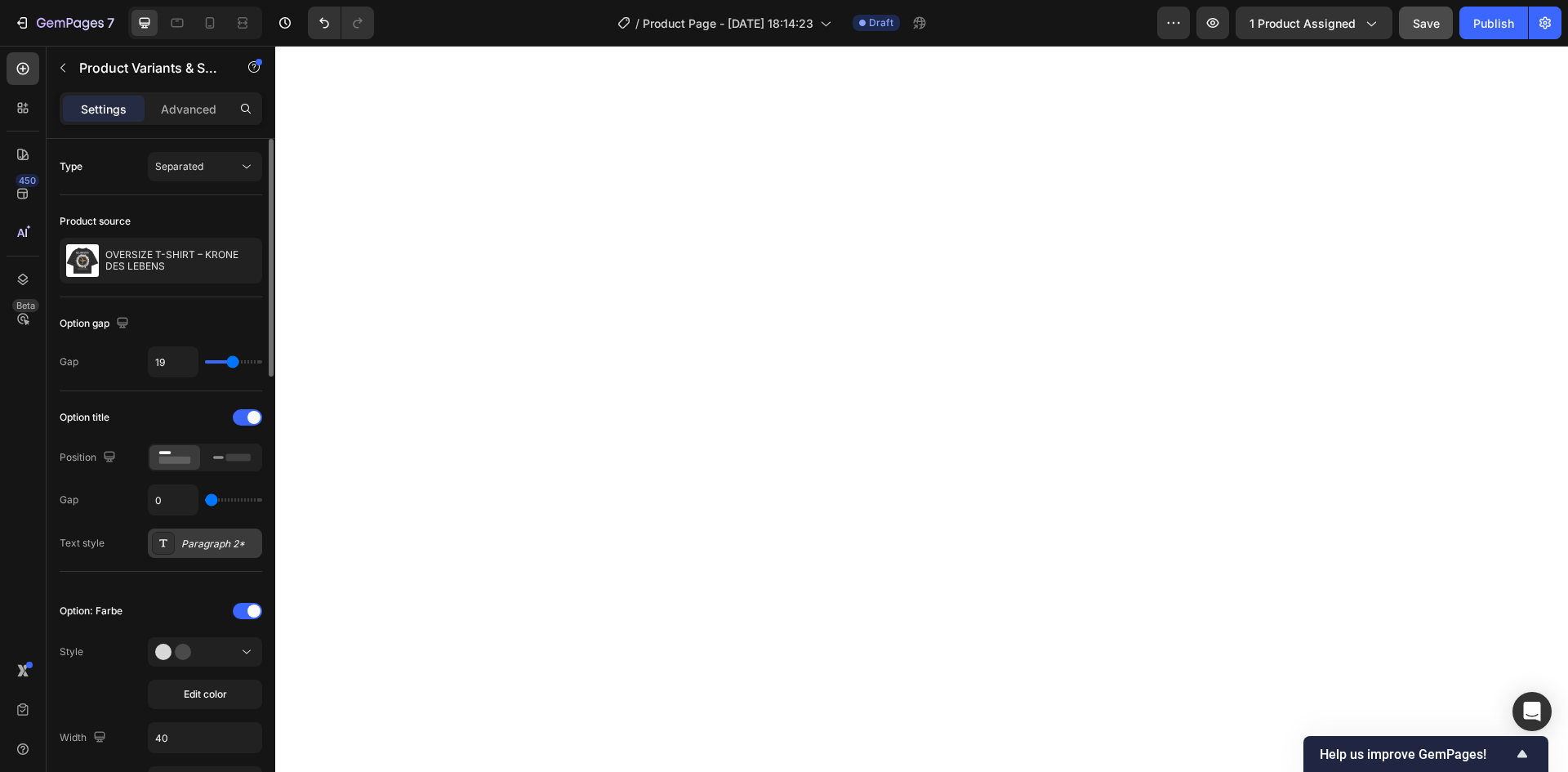
click at [222, 551] on div "Paragraph 2*" at bounding box center [220, 543] width 77 height 15
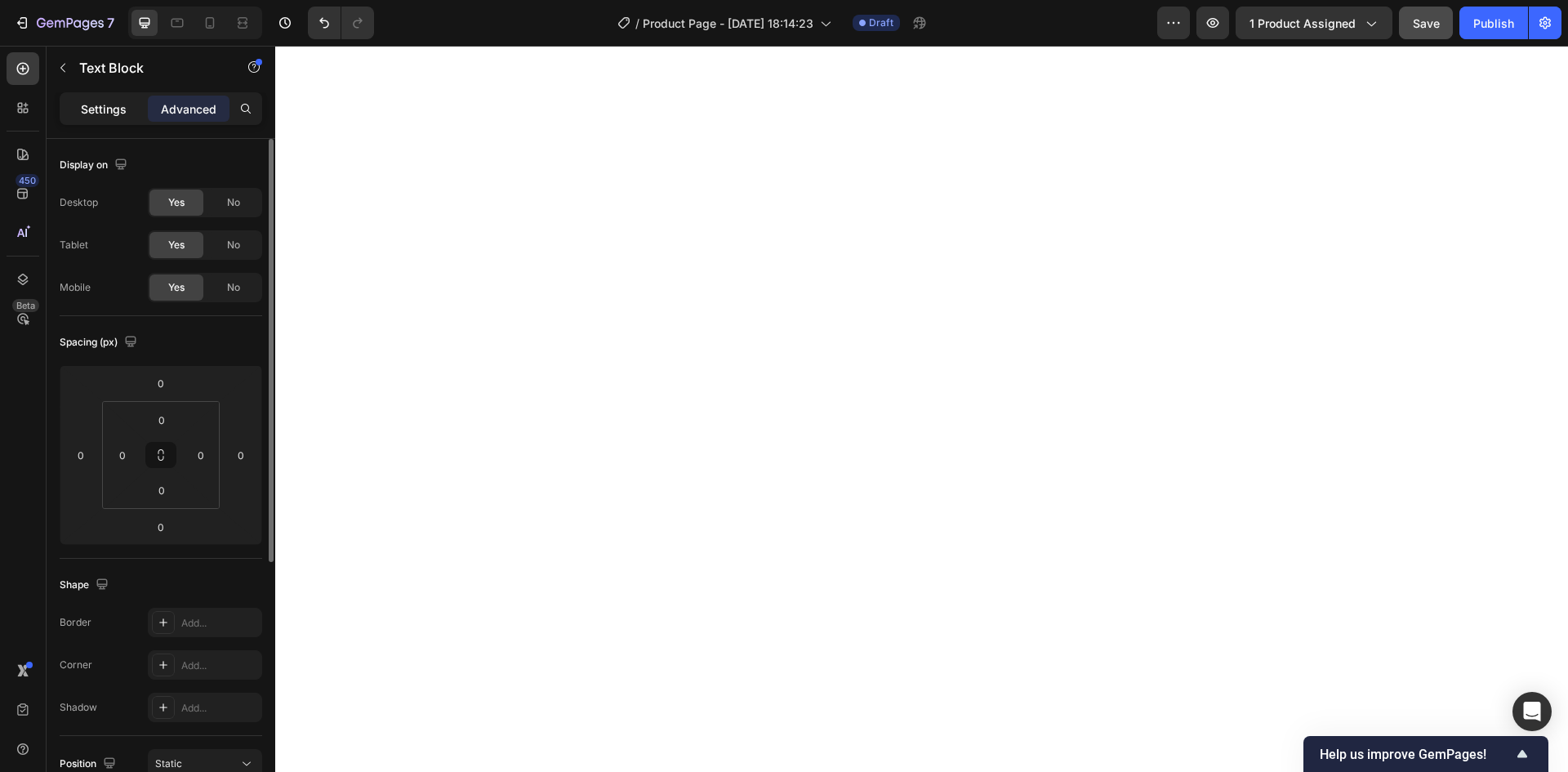
click at [107, 116] on p "Settings" at bounding box center [103, 109] width 45 height 17
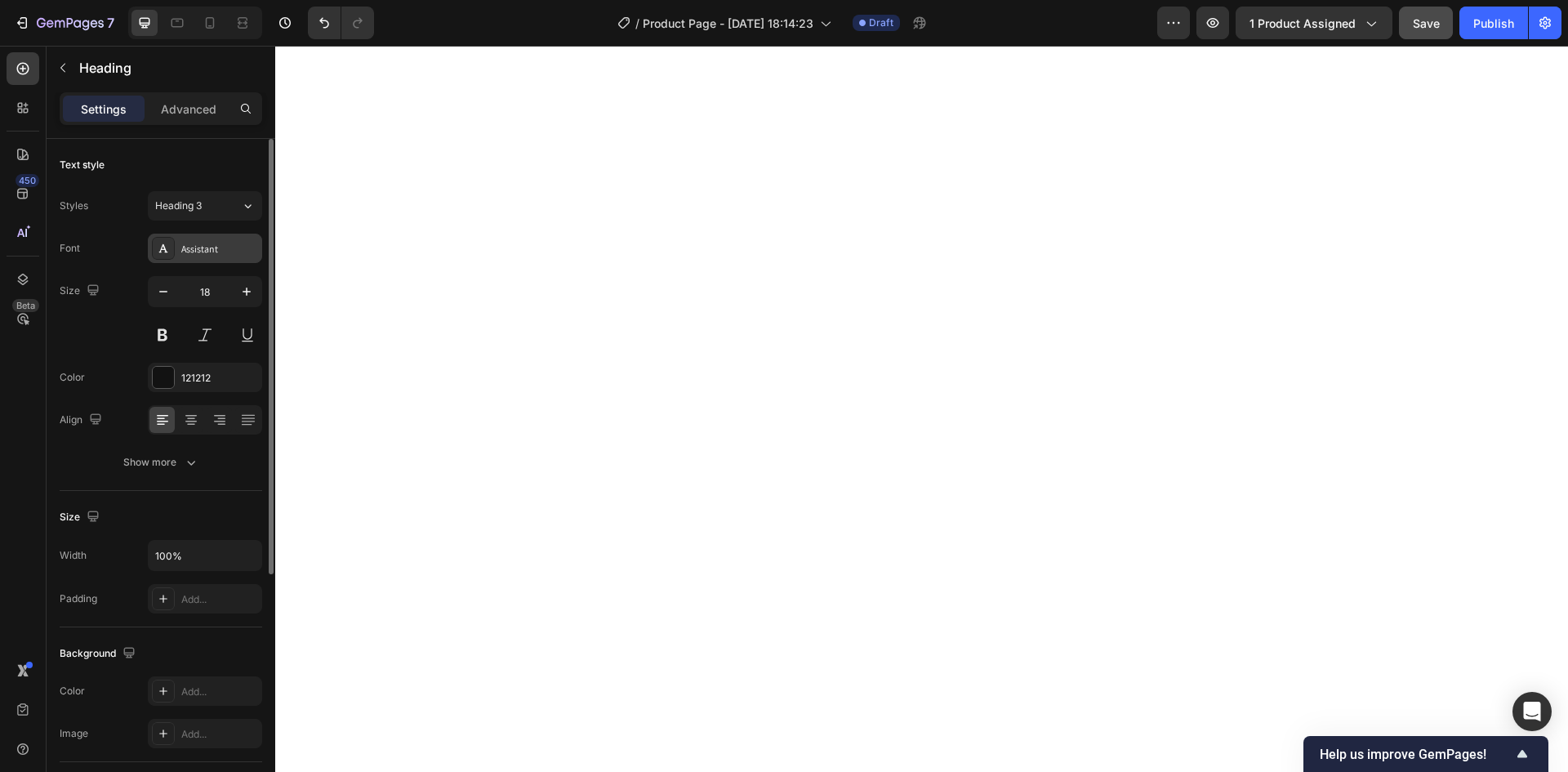
click at [239, 250] on div "Assistant" at bounding box center [220, 249] width 77 height 15
click at [245, 215] on button "Heading 3" at bounding box center [205, 205] width 115 height 29
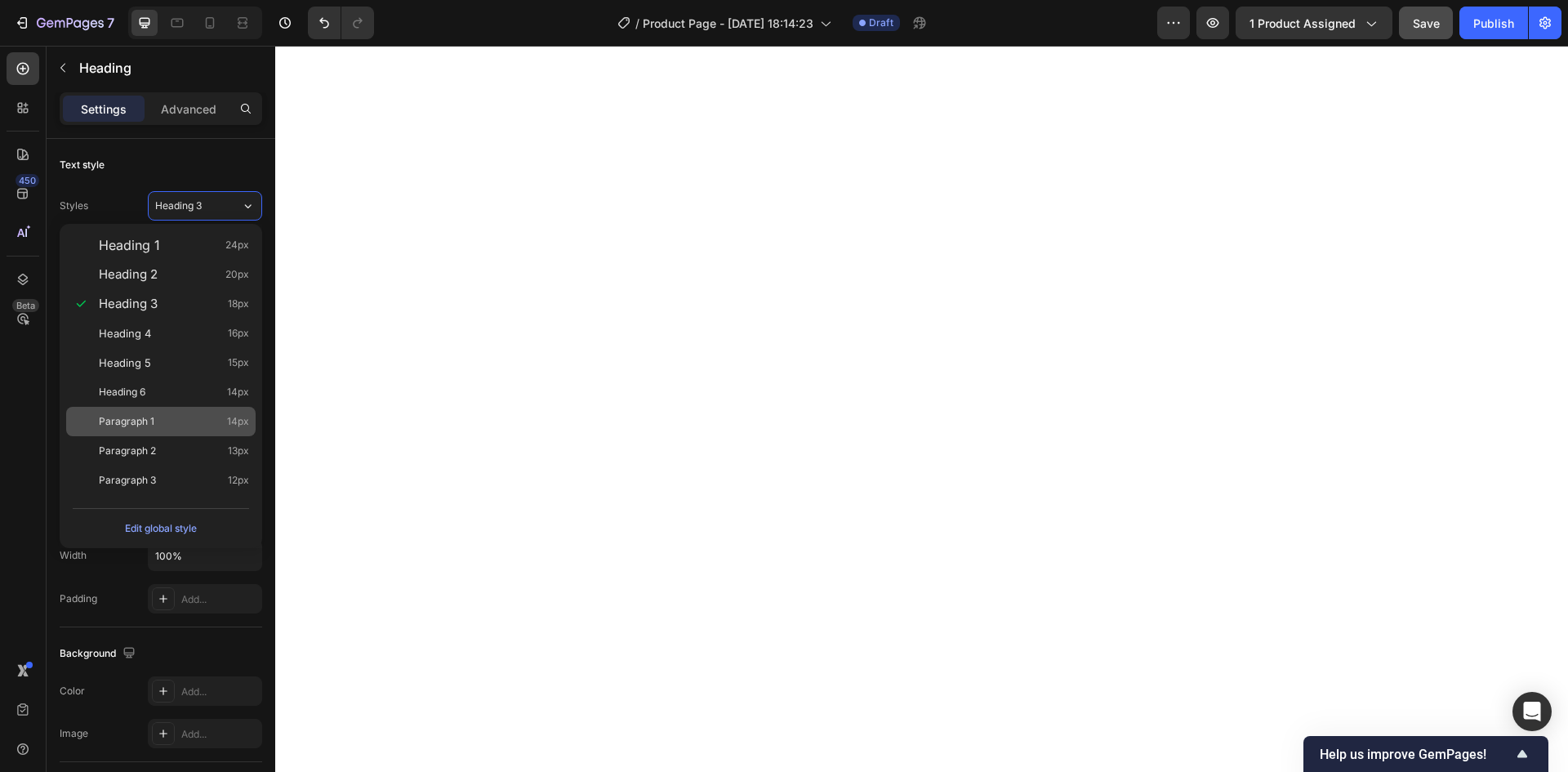
click at [180, 414] on div "Paragraph 1 14px" at bounding box center [174, 421] width 150 height 16
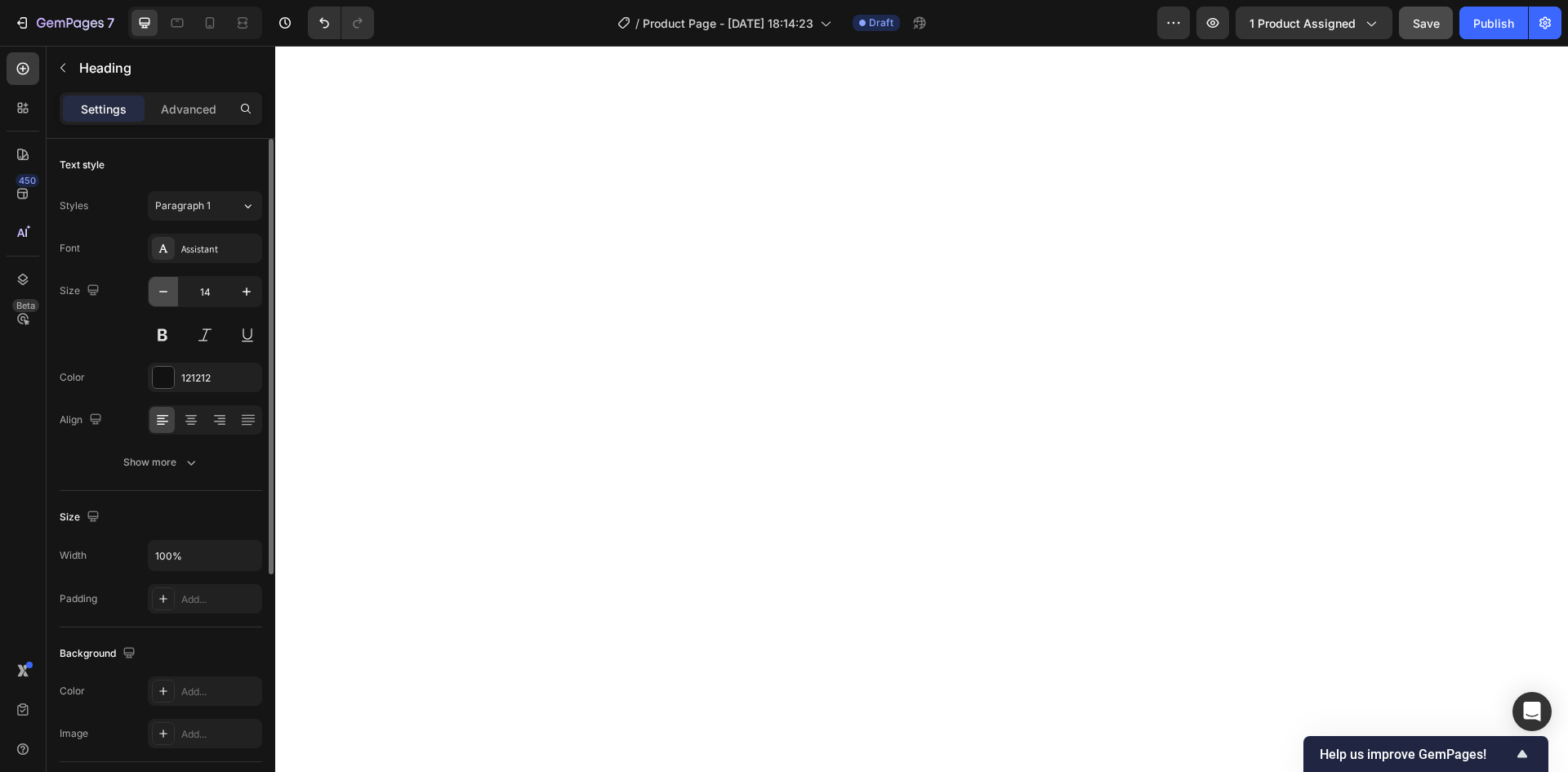
click at [162, 298] on icon "button" at bounding box center [162, 291] width 16 height 16
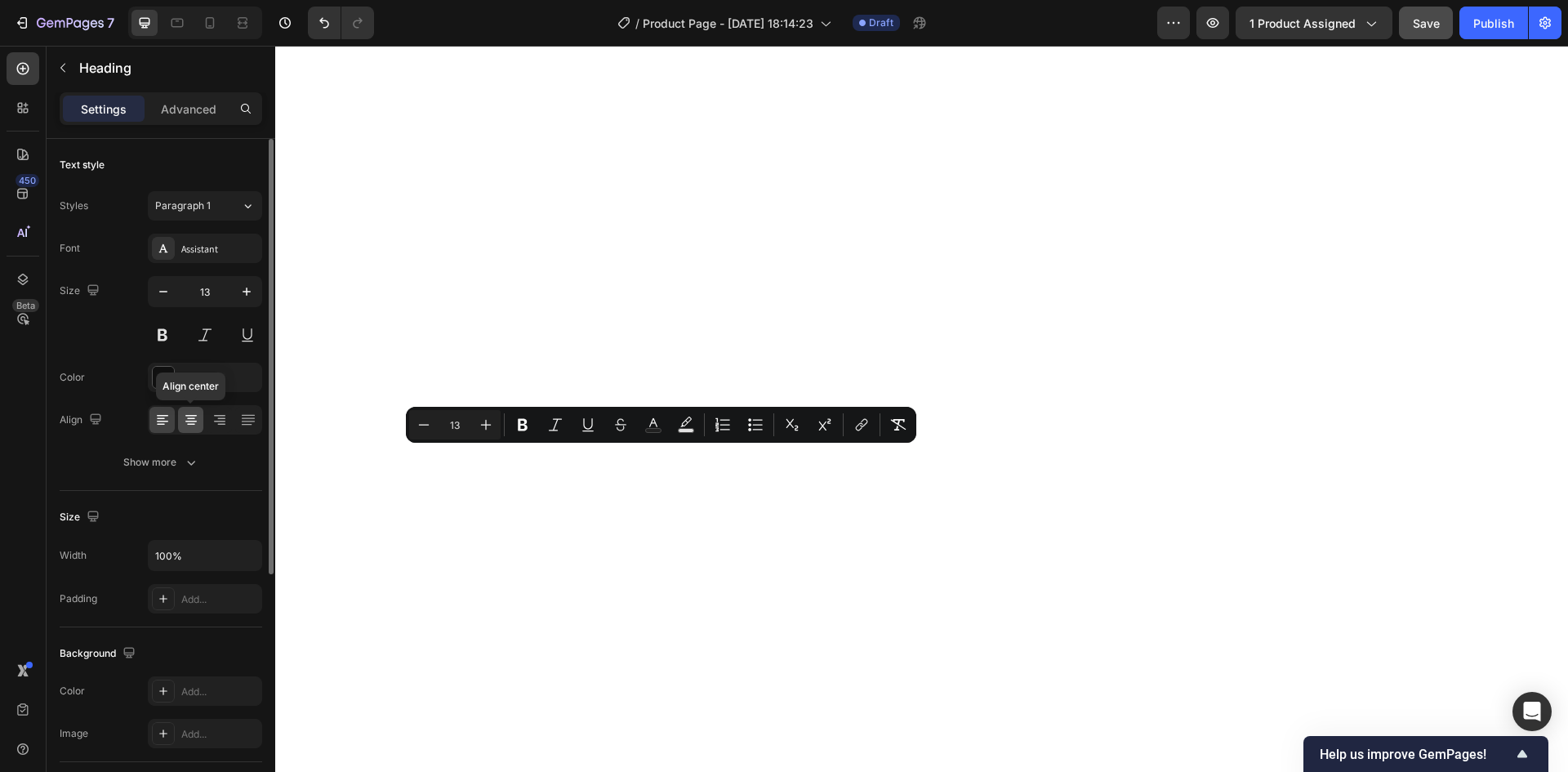
click at [181, 419] on div at bounding box center [191, 420] width 26 height 27
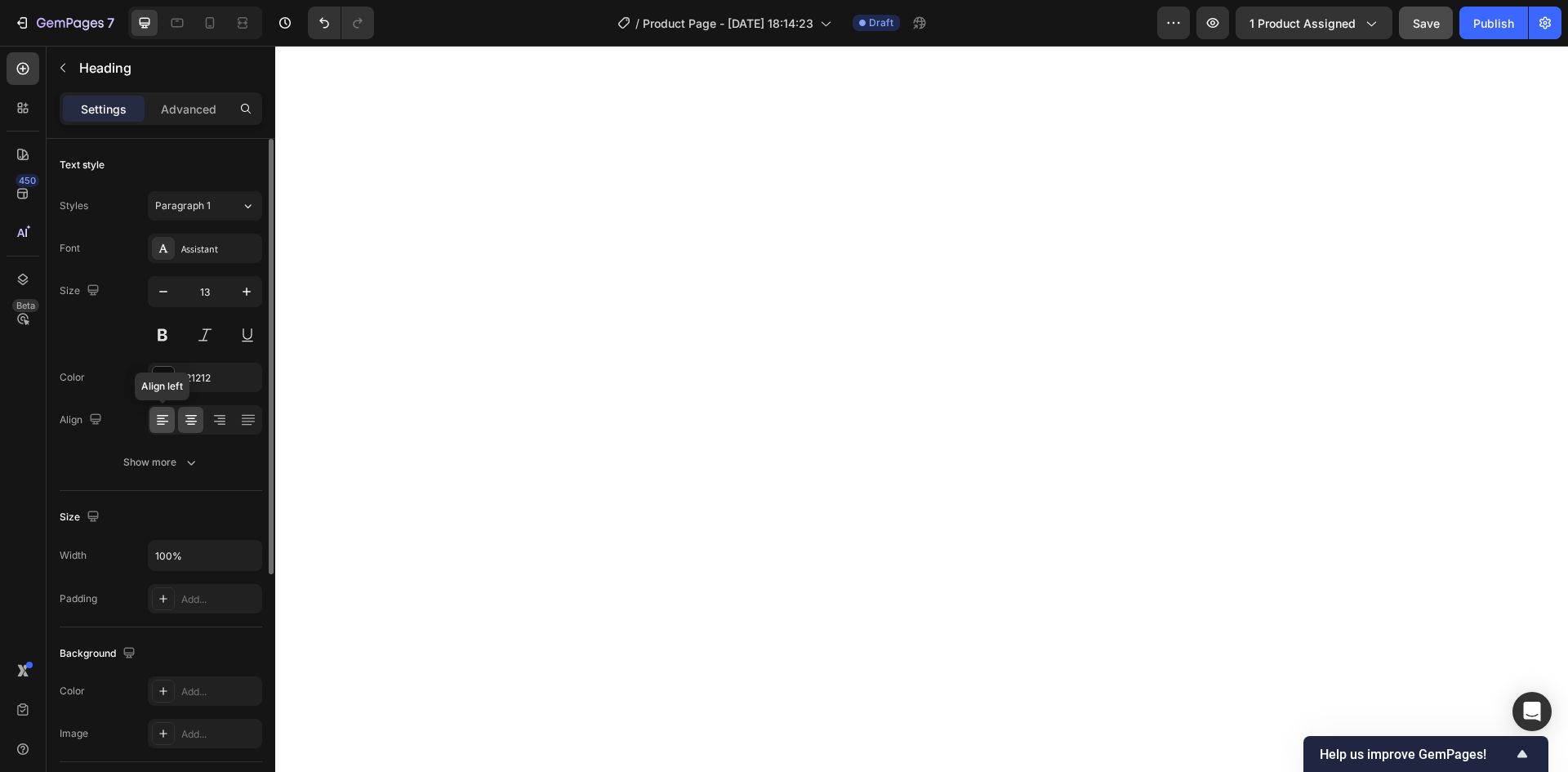
click at [167, 419] on icon at bounding box center [162, 419] width 16 height 16
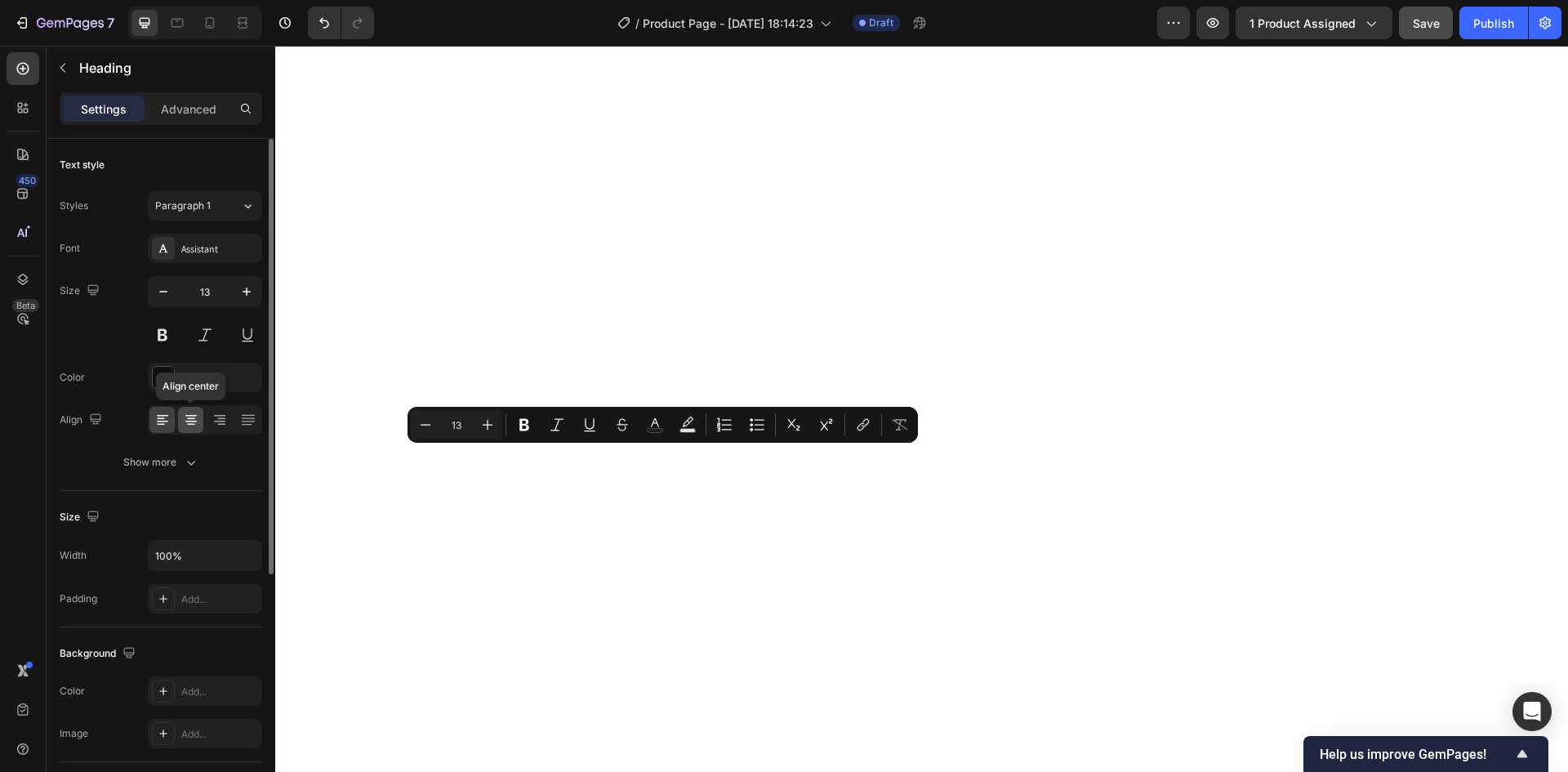
click at [192, 421] on icon at bounding box center [191, 421] width 11 height 2
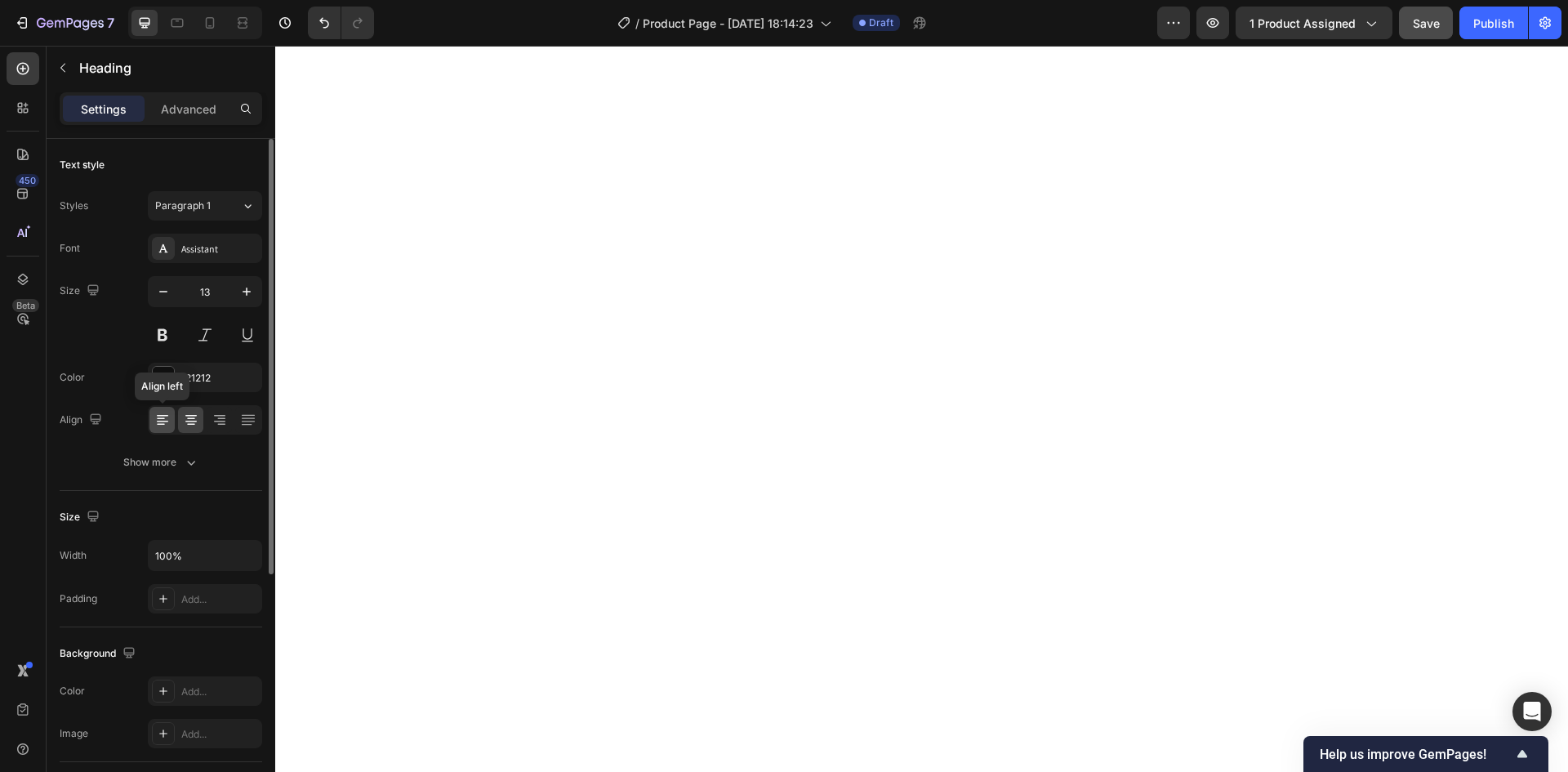
click at [166, 414] on icon at bounding box center [162, 419] width 16 height 16
click at [221, 418] on icon at bounding box center [221, 419] width 9 height 2
click at [240, 418] on icon at bounding box center [248, 419] width 16 height 16
click at [160, 415] on icon at bounding box center [162, 415] width 11 height 2
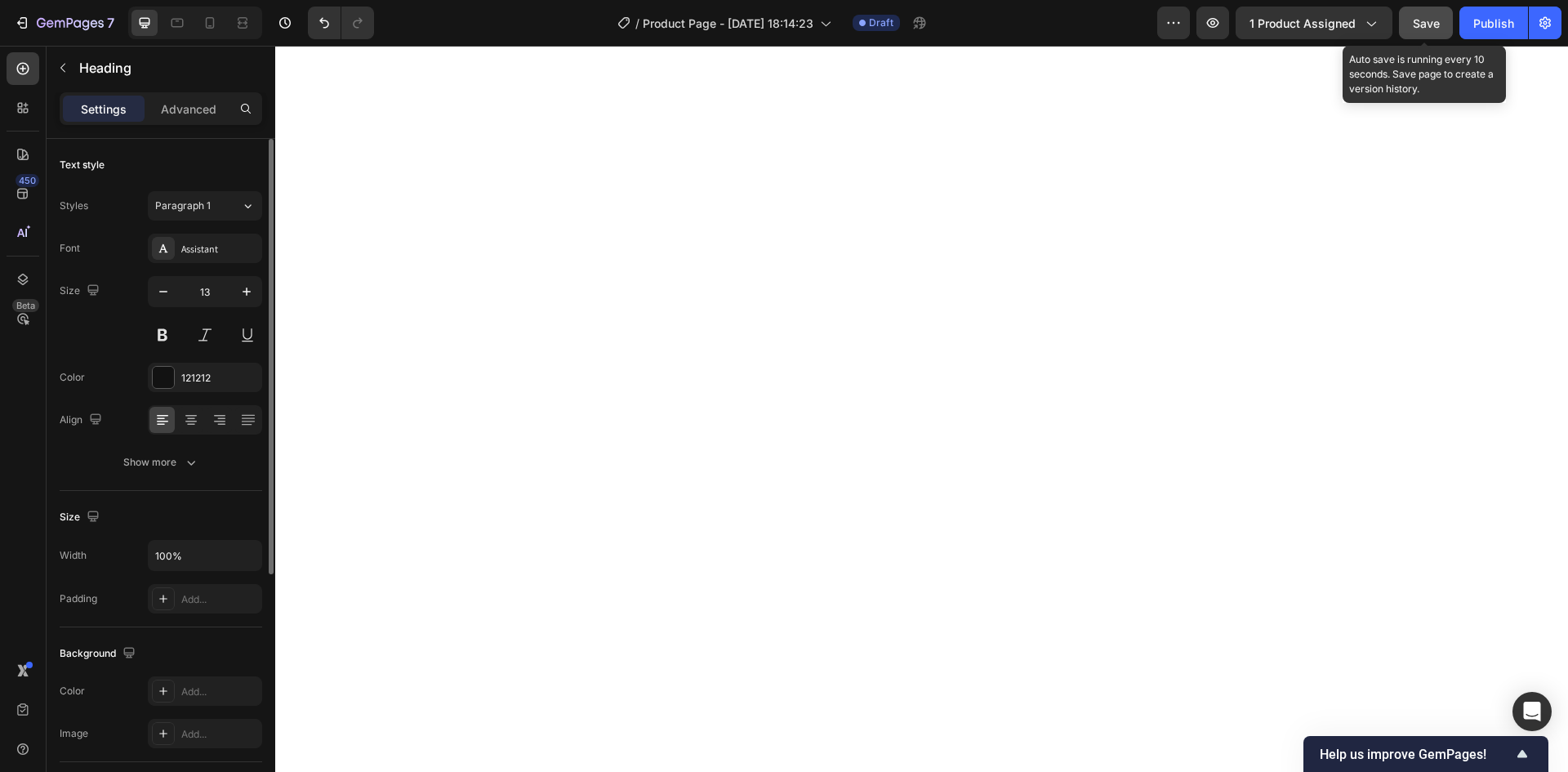
click at [1421, 22] on span "Save" at bounding box center [1426, 23] width 27 height 14
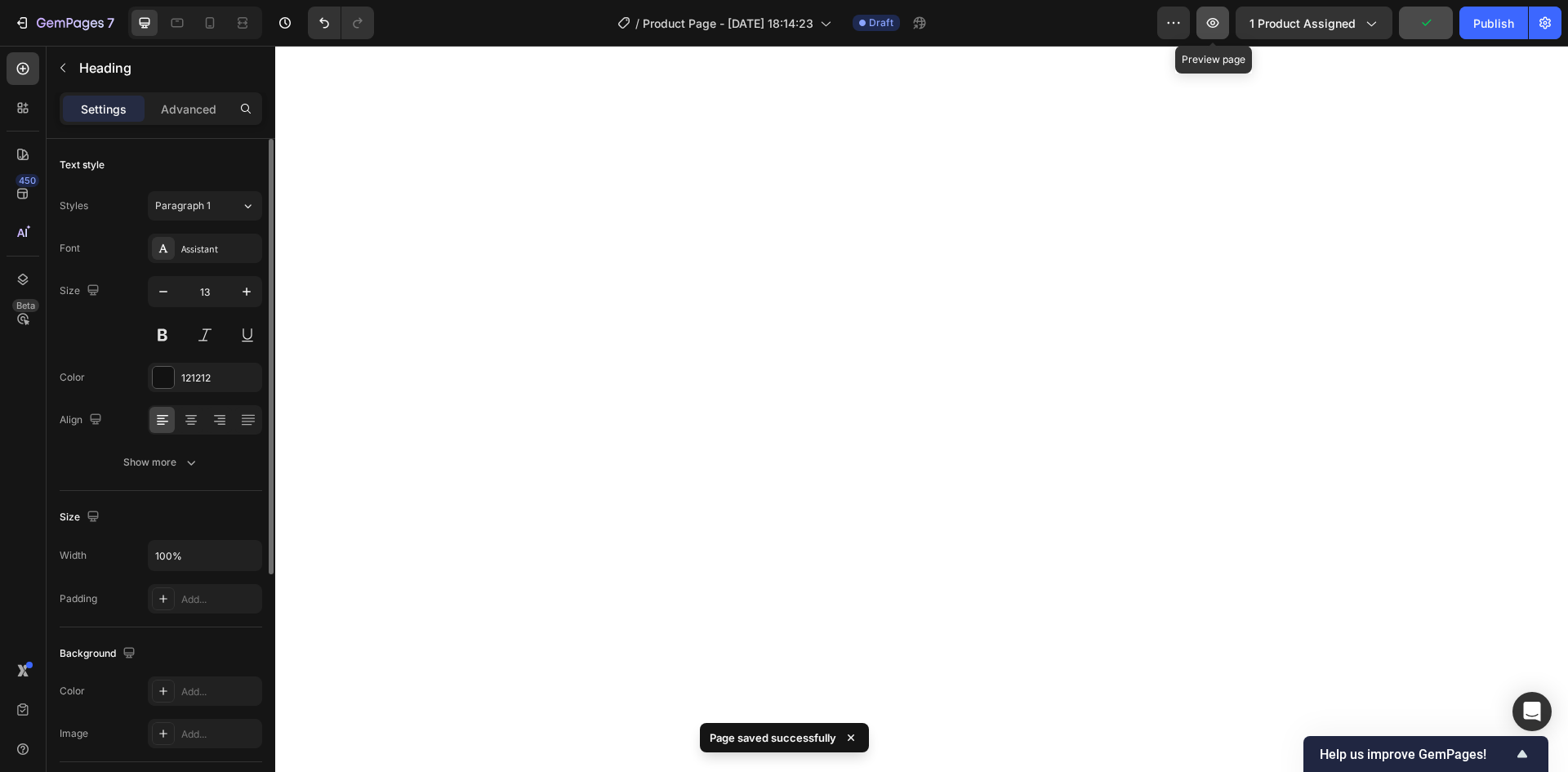
click at [1211, 21] on icon "button" at bounding box center [1213, 22] width 12 height 9
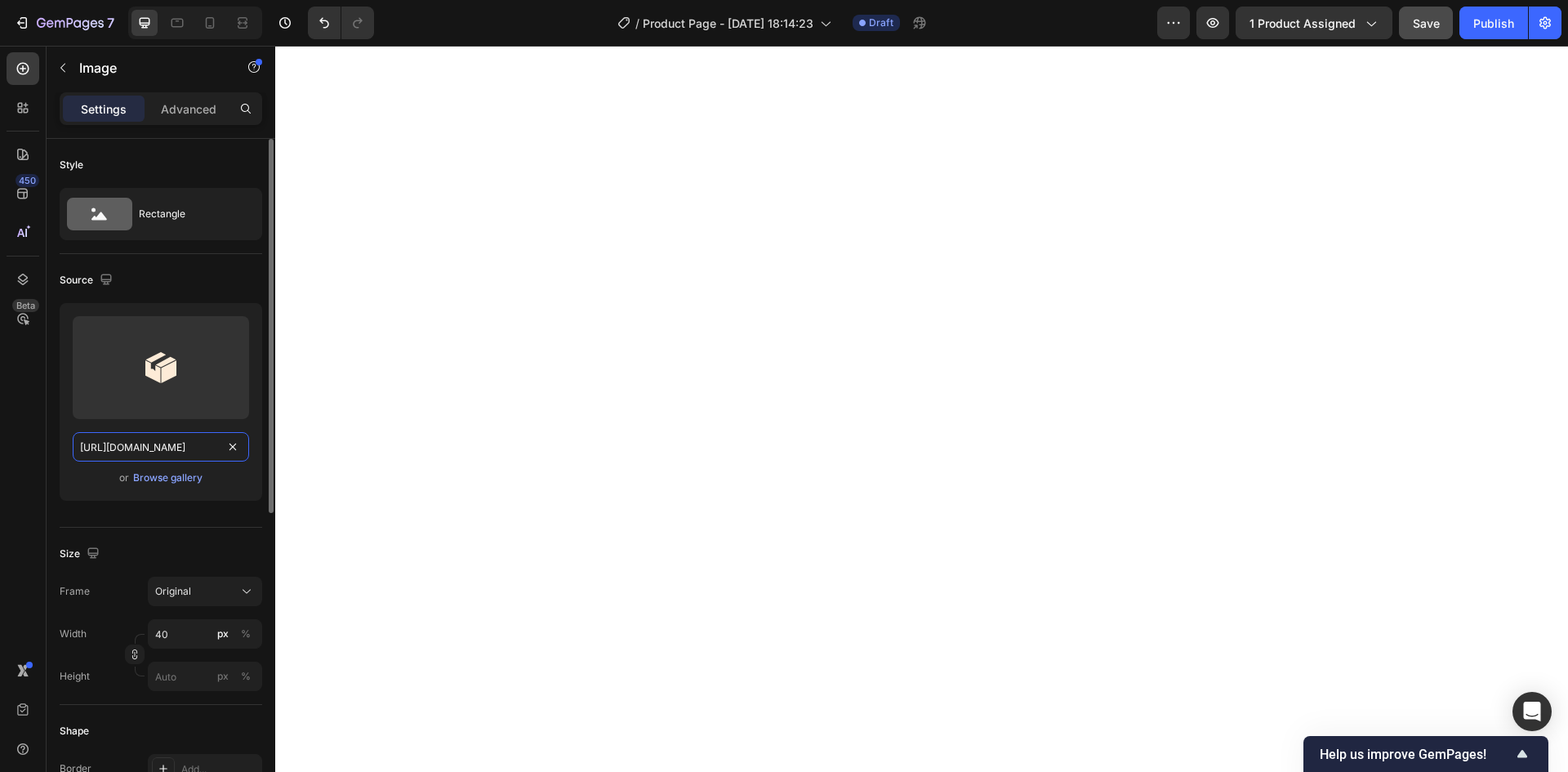
click at [196, 457] on input "https://cdn.shopify.com/s/files/1/0970/5000/1754/files/gempages_585241356180390…" at bounding box center [161, 446] width 176 height 29
click at [192, 479] on div "Browse gallery" at bounding box center [168, 477] width 69 height 15
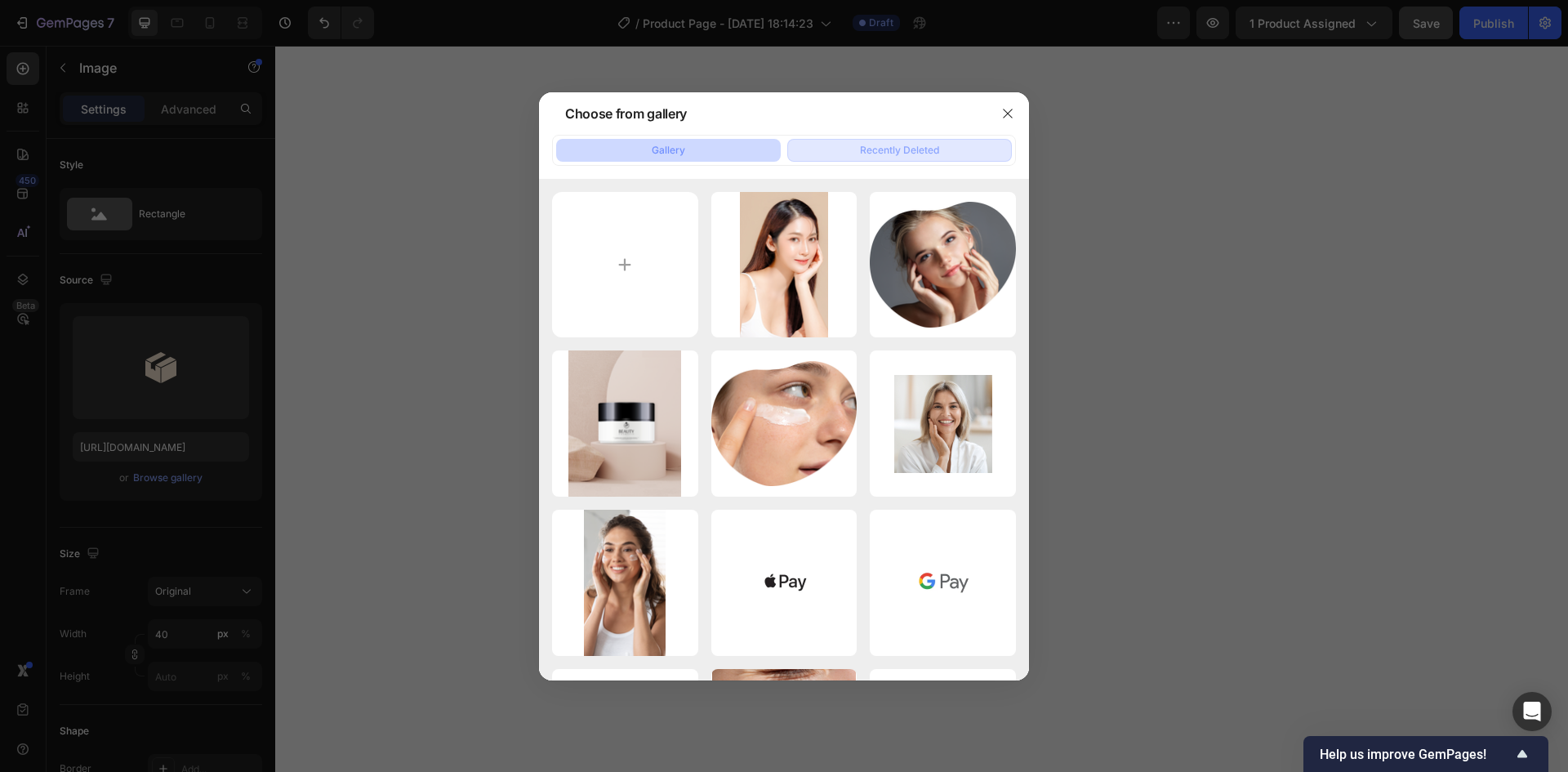
click at [942, 150] on button "Recently Deleted" at bounding box center [899, 150] width 225 height 23
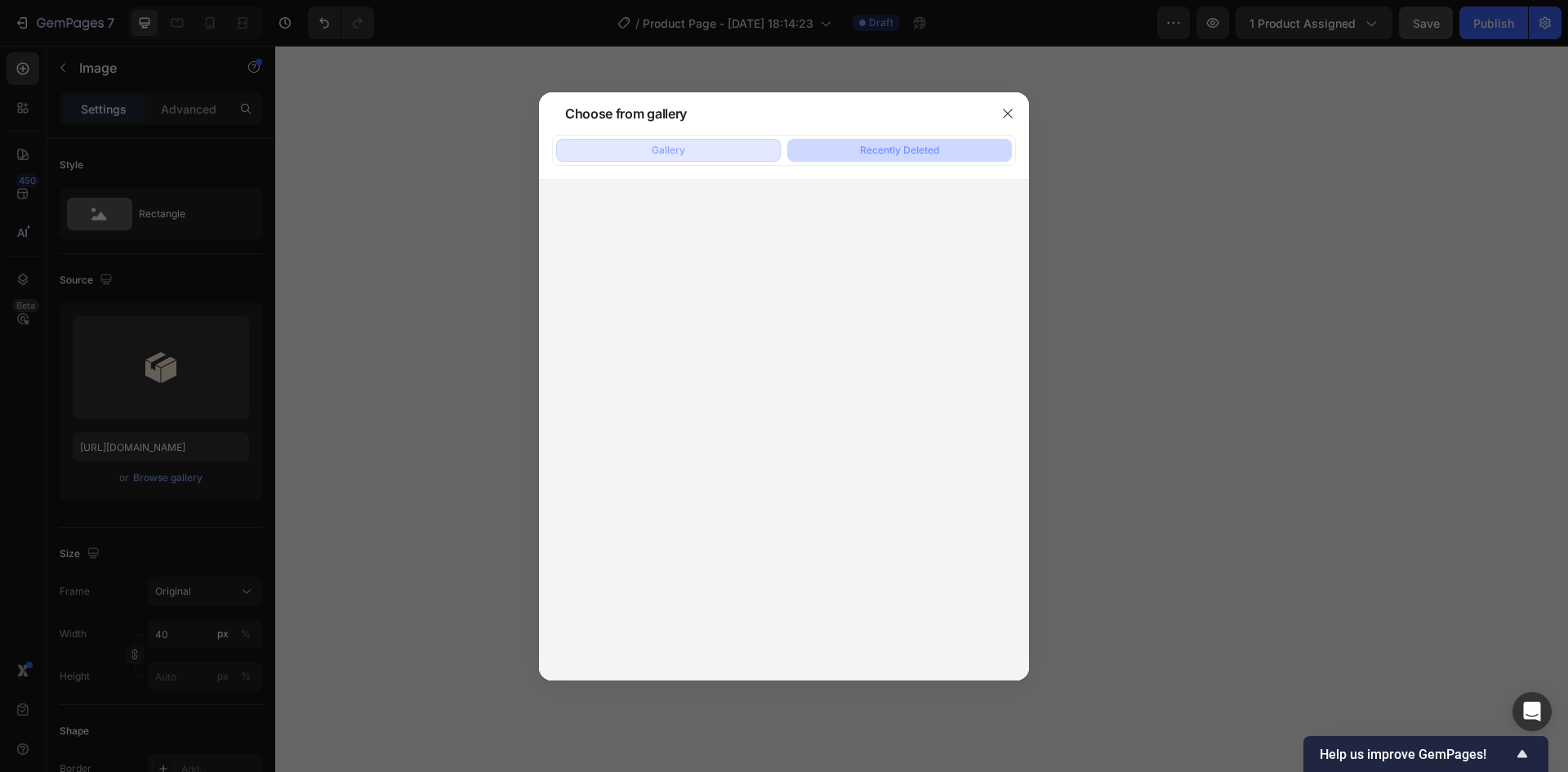
click at [696, 142] on button "Gallery" at bounding box center [668, 150] width 225 height 23
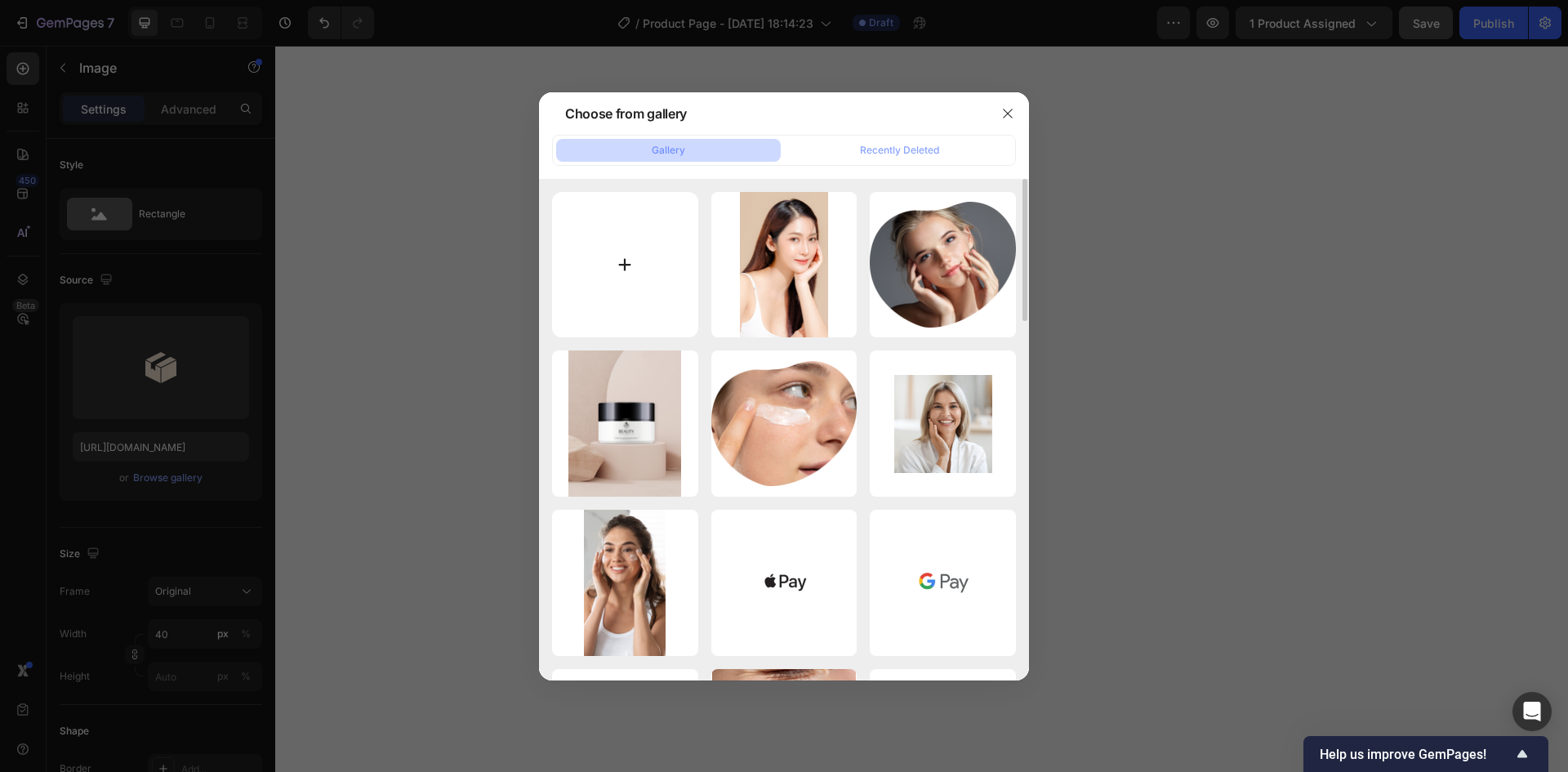
click at [662, 260] on input "file" at bounding box center [625, 264] width 146 height 146
click at [346, 423] on div at bounding box center [784, 386] width 1568 height 772
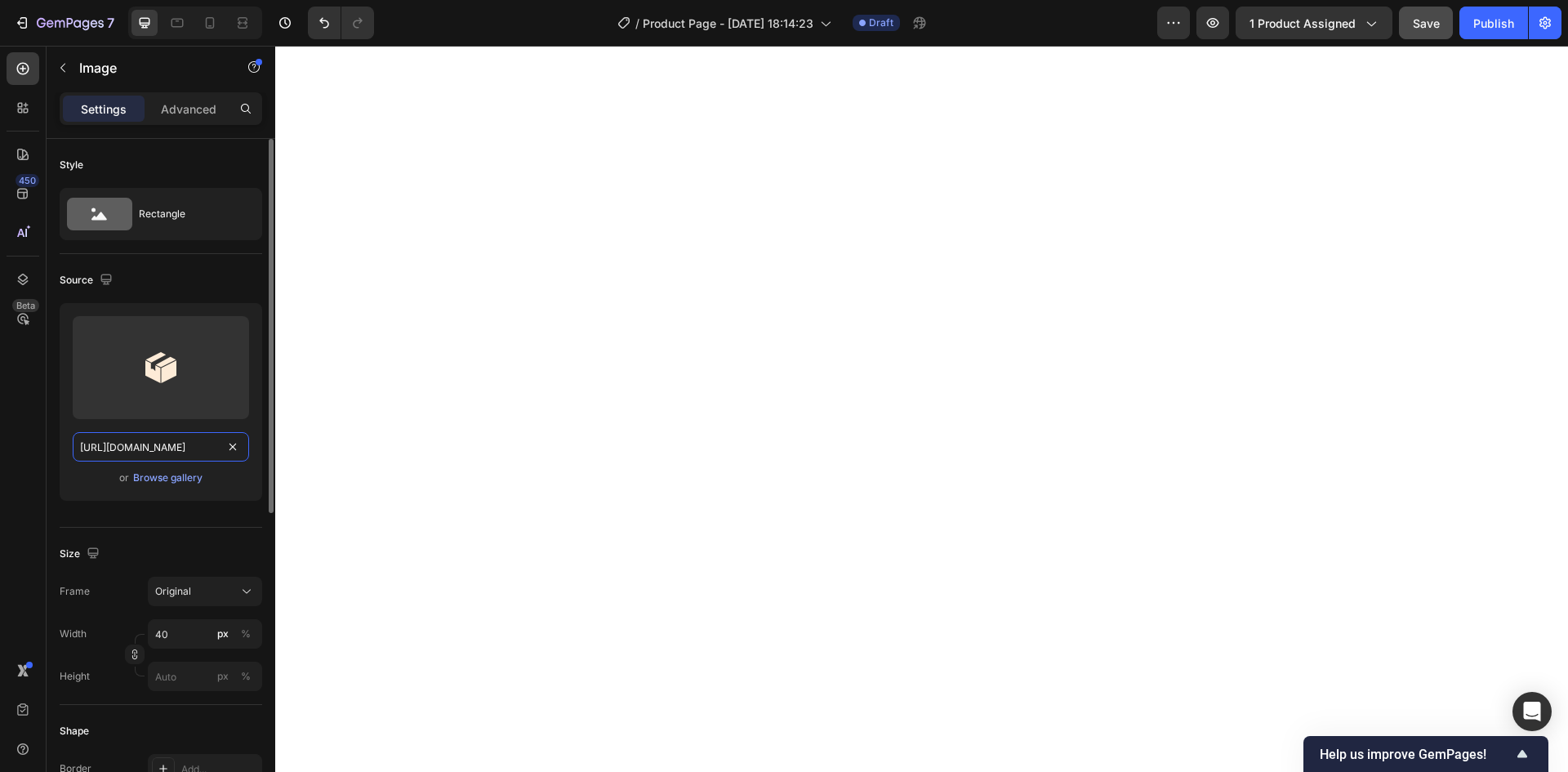
click at [195, 445] on input "https://cdn.shopify.com/s/files/1/0970/5000/1754/files/gempages_585241356180390…" at bounding box center [161, 446] width 176 height 29
click at [200, 453] on input "https://cdn.shopify.com/s/files/1/0970/5000/1754/files/gempages_585241356180390…" at bounding box center [161, 446] width 176 height 29
drag, startPoint x: 200, startPoint y: 453, endPoint x: 16, endPoint y: 430, distance: 185.4
click at [16, 430] on div "450 Beta Sections(30) Elements(84) Section Element Hero Section Product Detail …" at bounding box center [138, 408] width 275 height 726
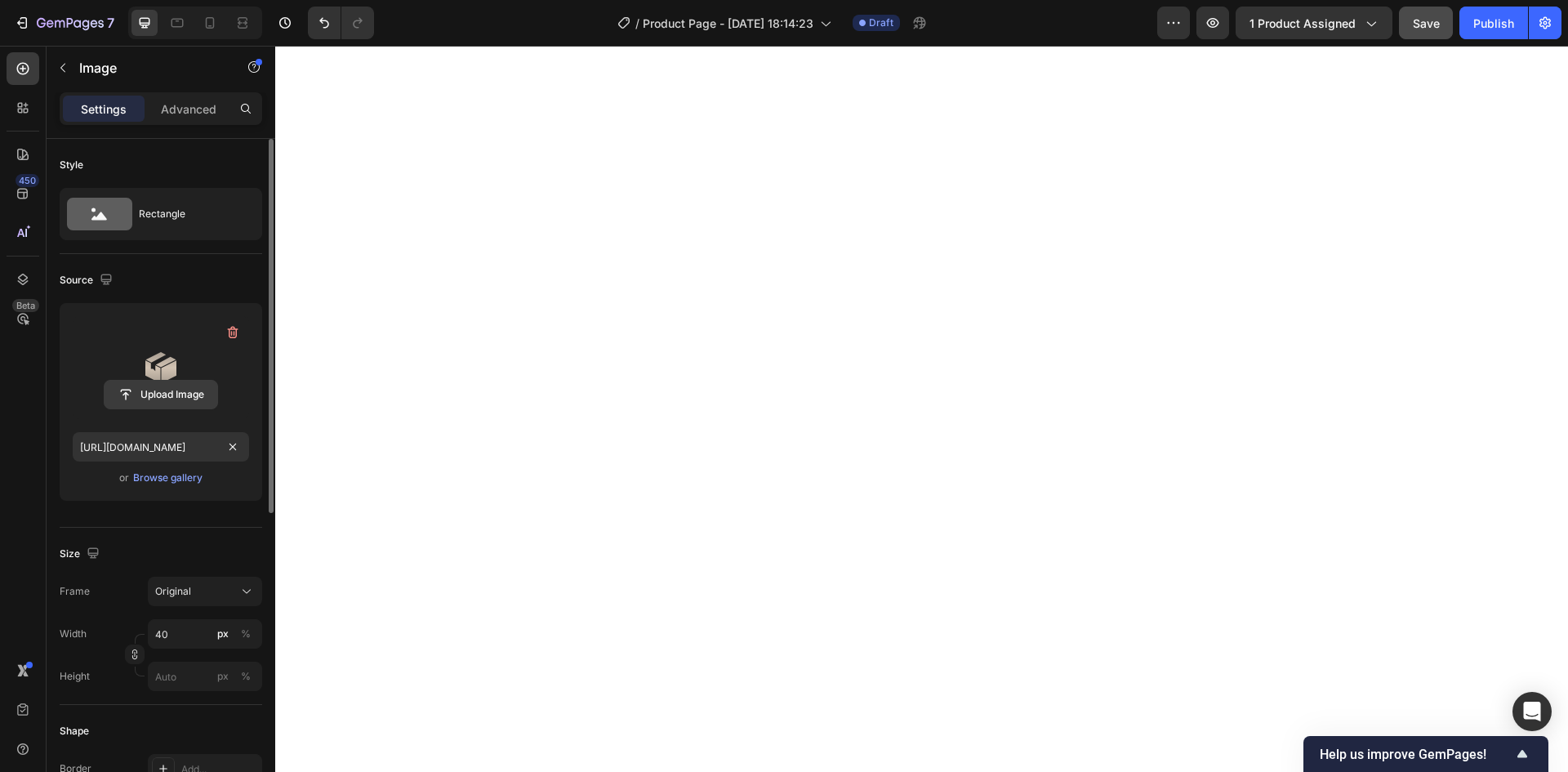
click at [170, 387] on input "file" at bounding box center [161, 394] width 113 height 27
click at [162, 358] on label at bounding box center [161, 368] width 176 height 103
click at [162, 380] on input "file" at bounding box center [161, 394] width 113 height 27
click at [192, 475] on div "Browse gallery" at bounding box center [168, 477] width 69 height 15
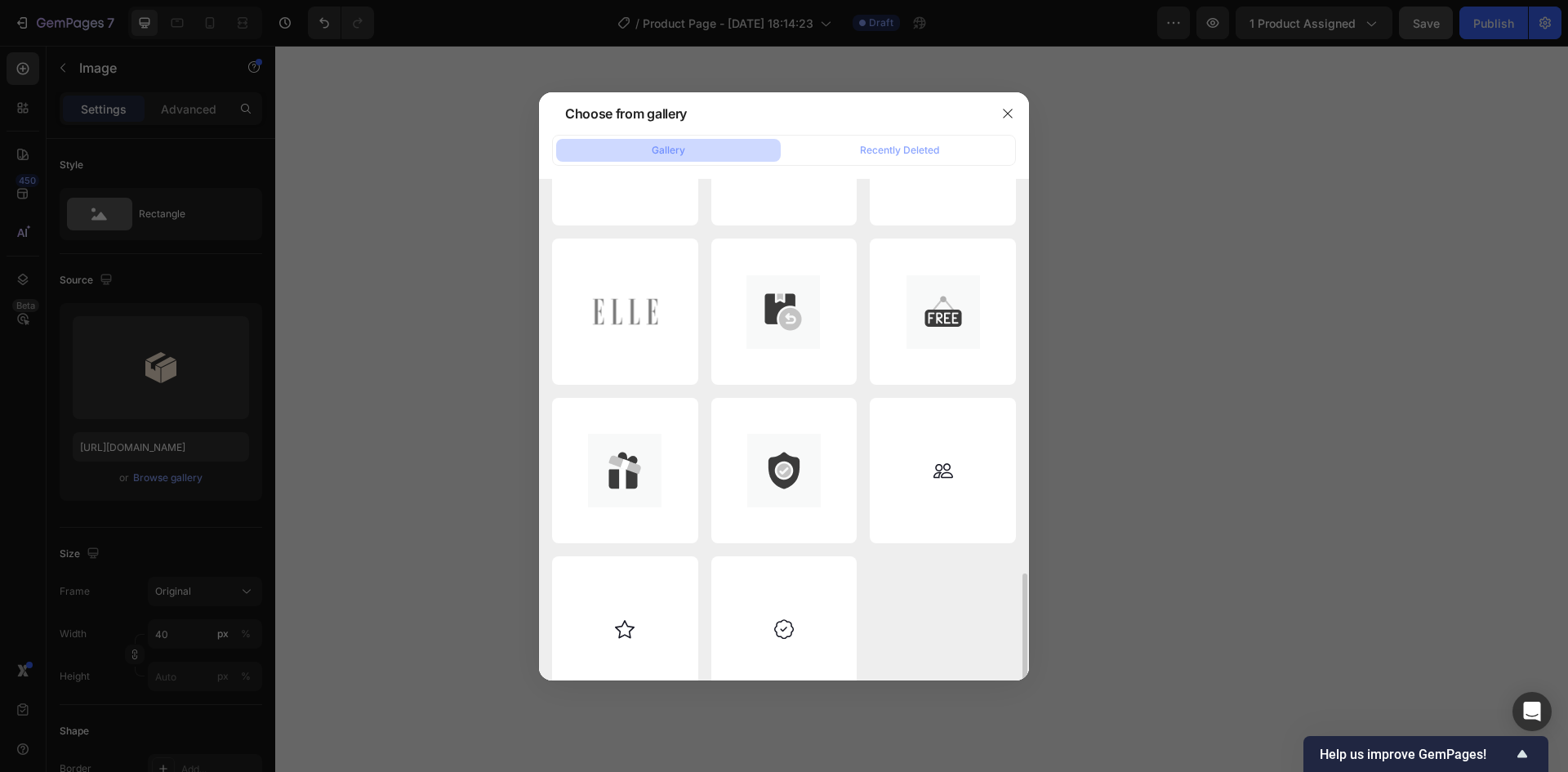
scroll to position [1260, 0]
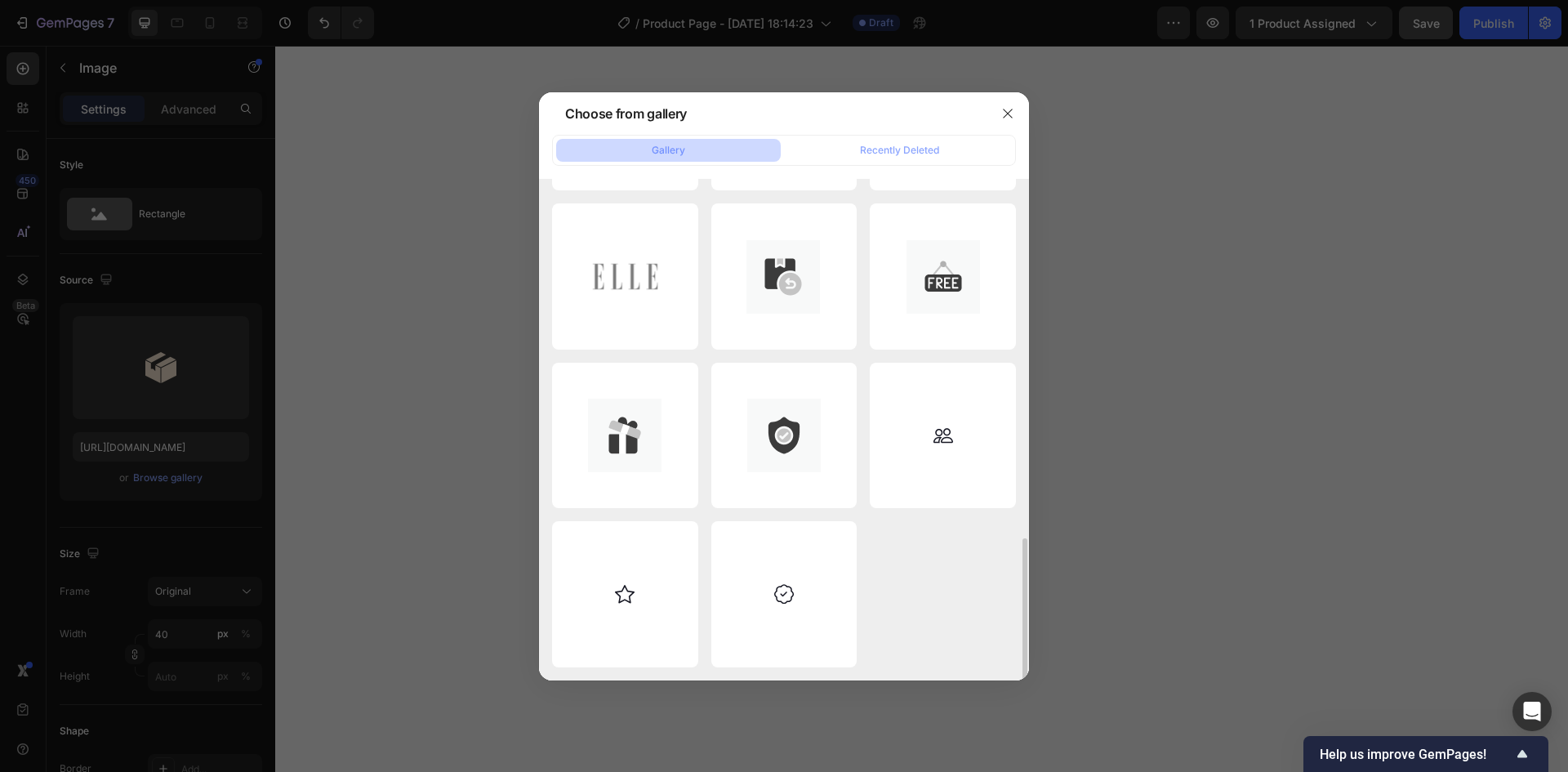
click at [1182, 586] on div at bounding box center [784, 386] width 1568 height 772
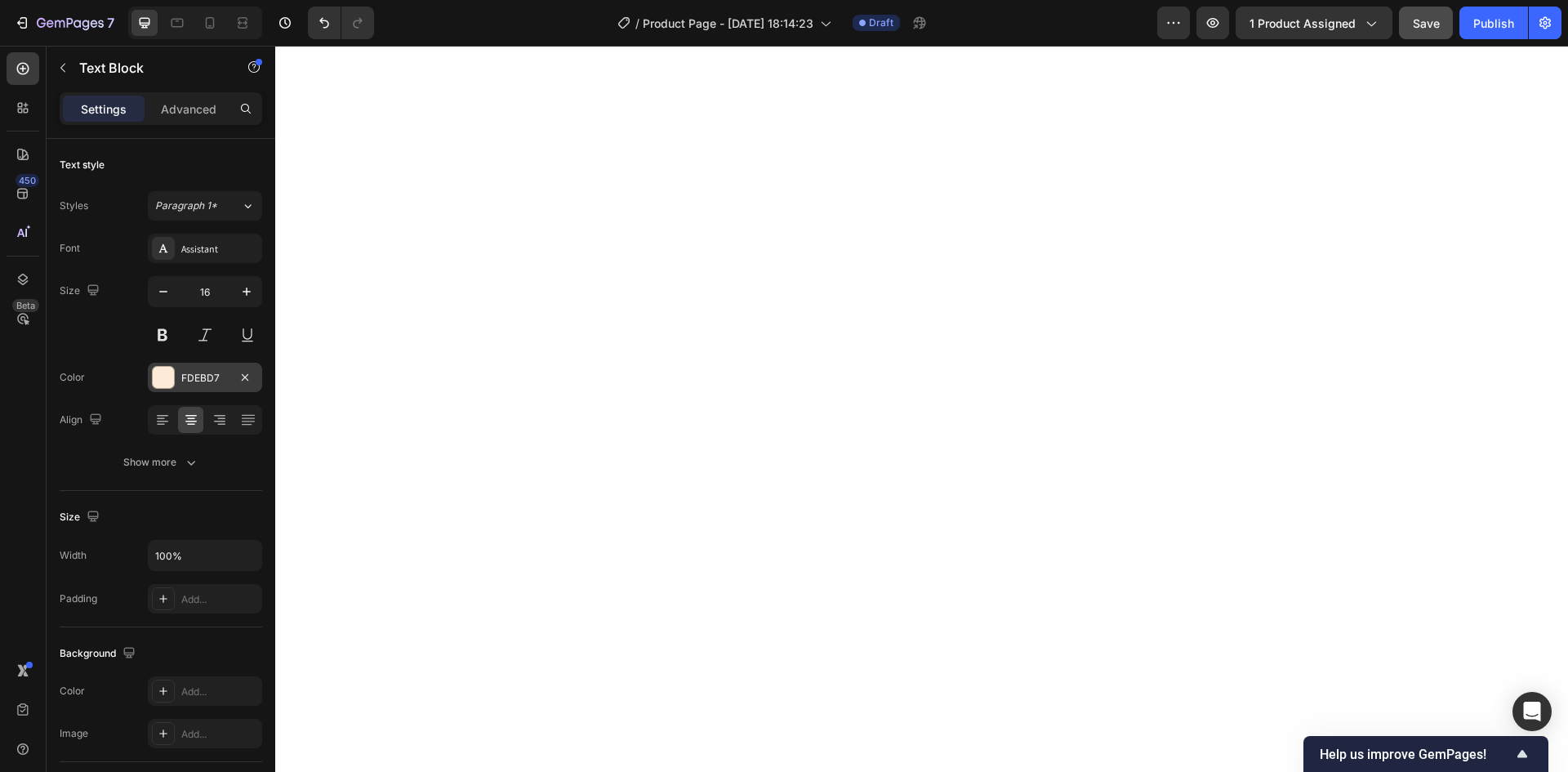
click at [159, 374] on div at bounding box center [163, 377] width 21 height 21
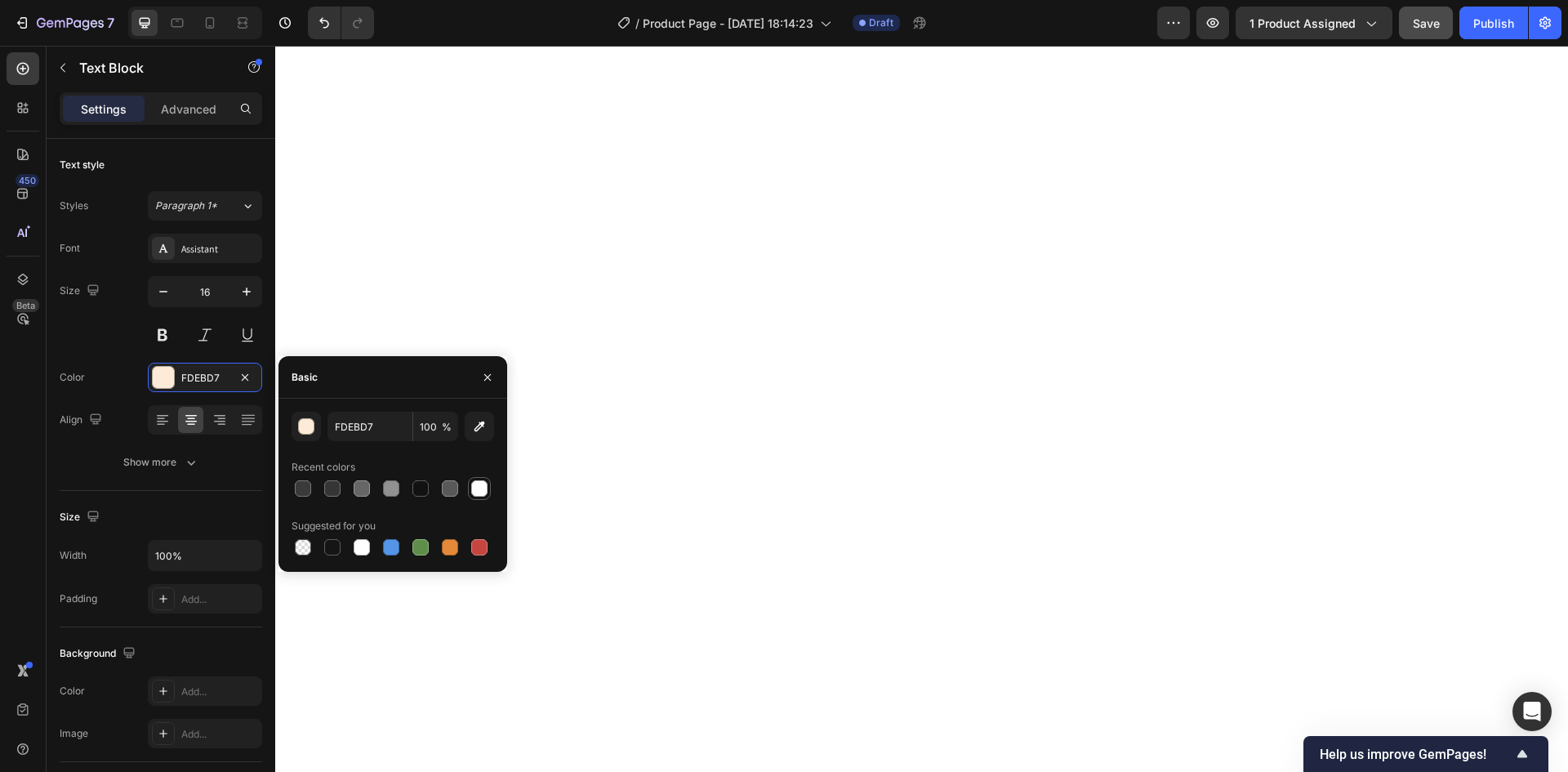
click at [479, 485] on div at bounding box center [479, 488] width 16 height 16
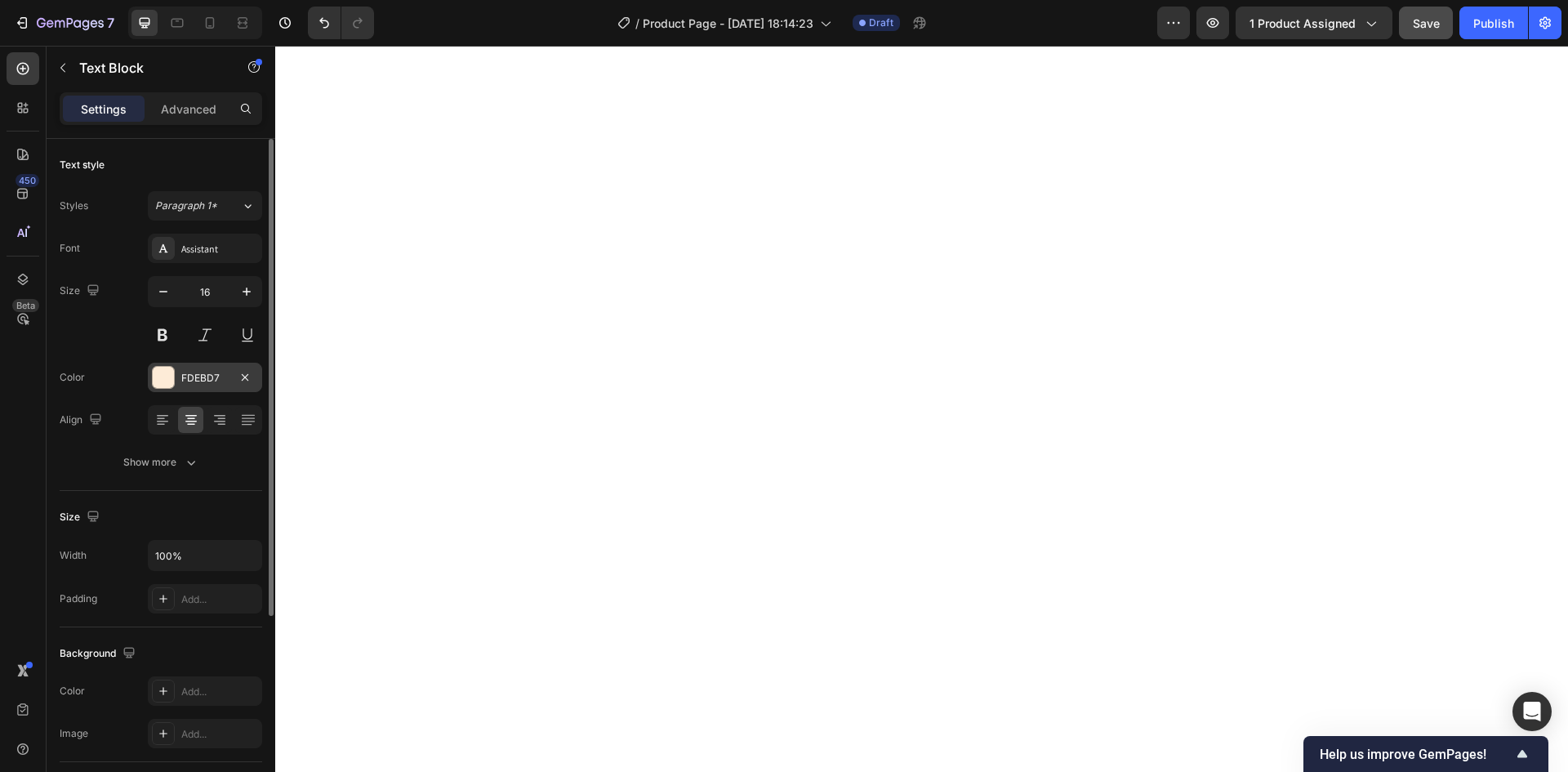
click at [168, 375] on div at bounding box center [163, 377] width 21 height 21
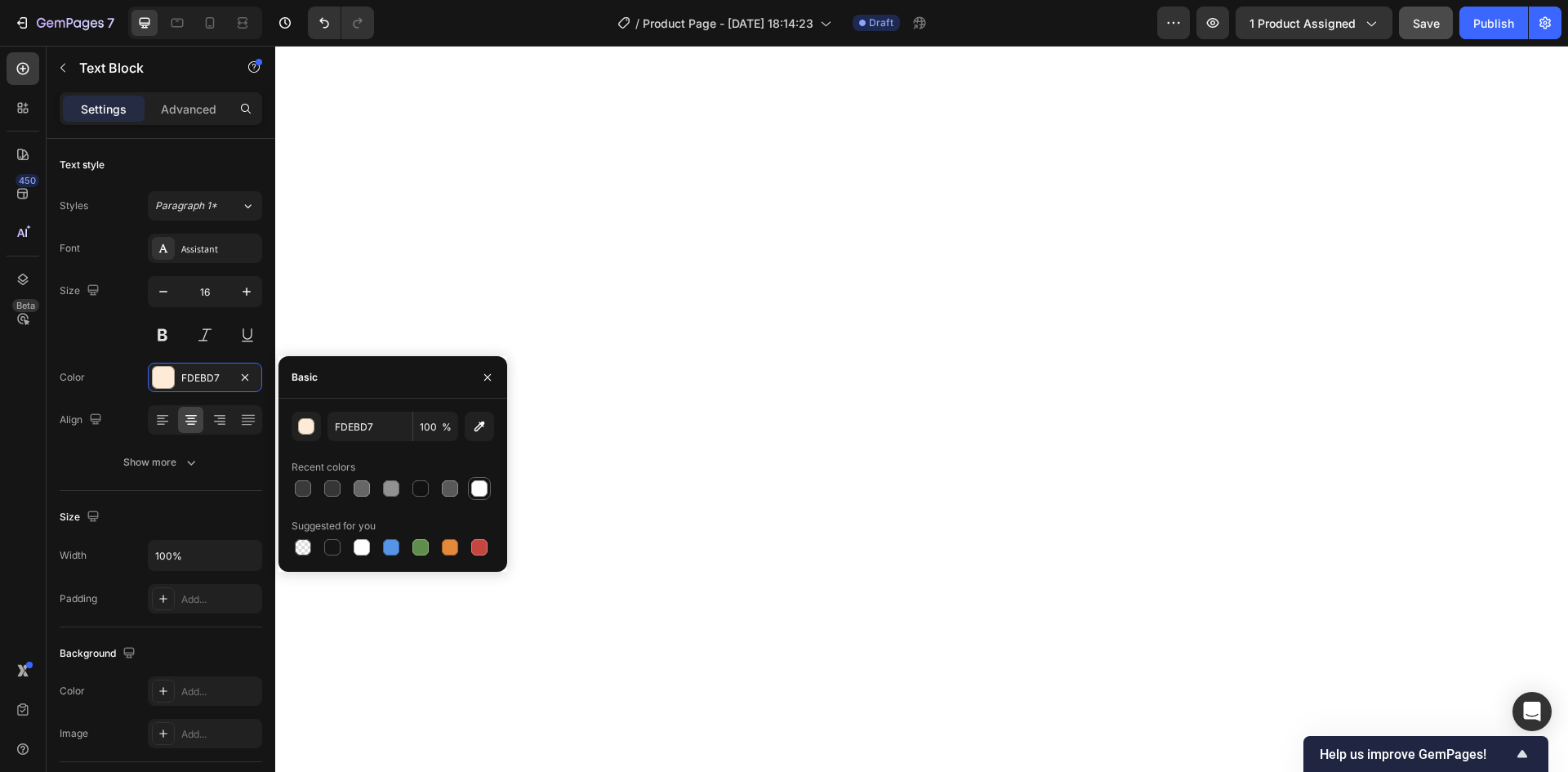
click at [485, 493] on div at bounding box center [479, 488] width 16 height 16
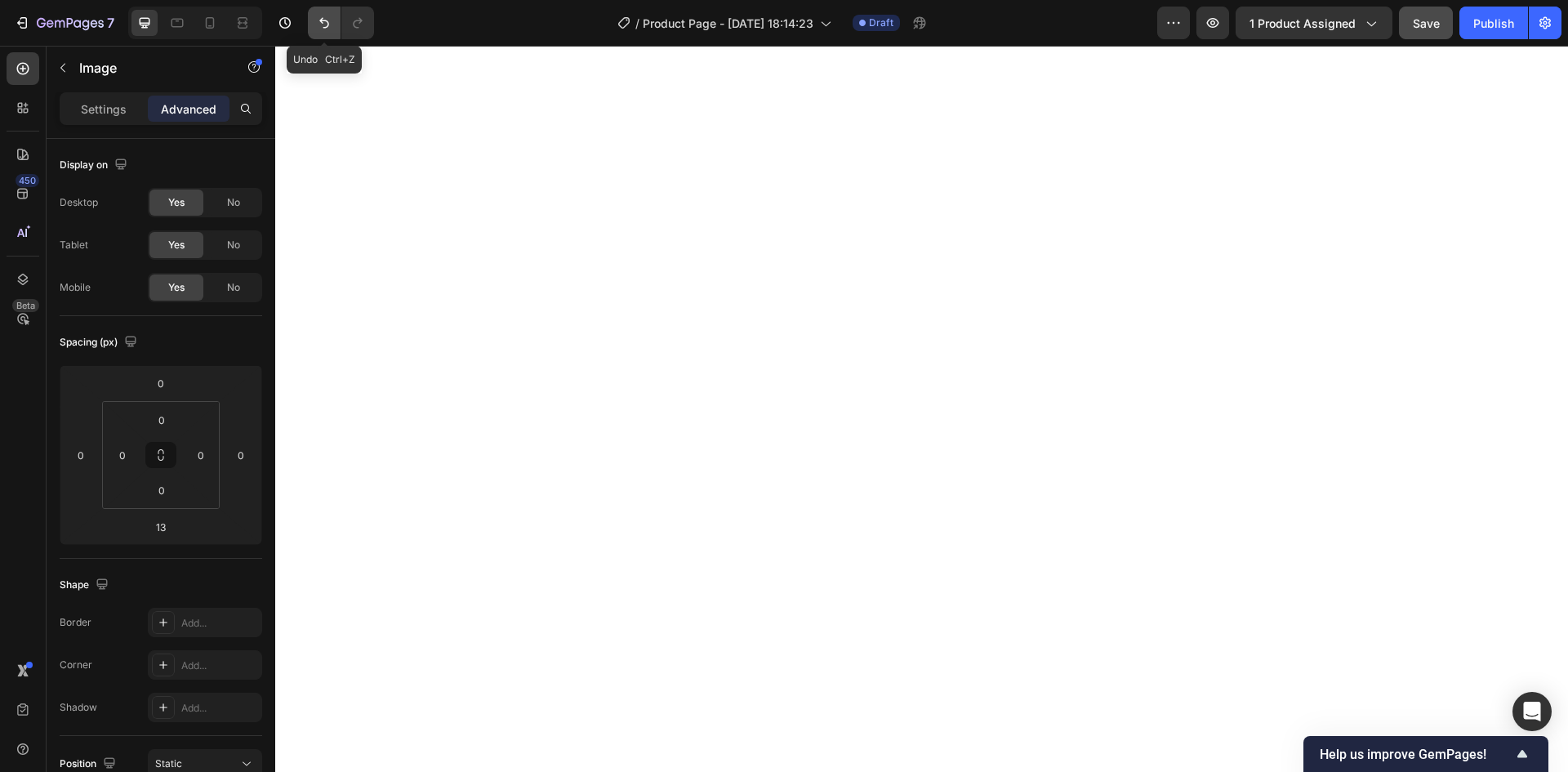
click at [321, 22] on icon "Undo/Redo" at bounding box center [323, 23] width 9 height 10
click at [327, 24] on icon "Undo/Redo" at bounding box center [324, 22] width 16 height 16
click at [321, 28] on icon "Undo/Redo" at bounding box center [324, 22] width 16 height 16
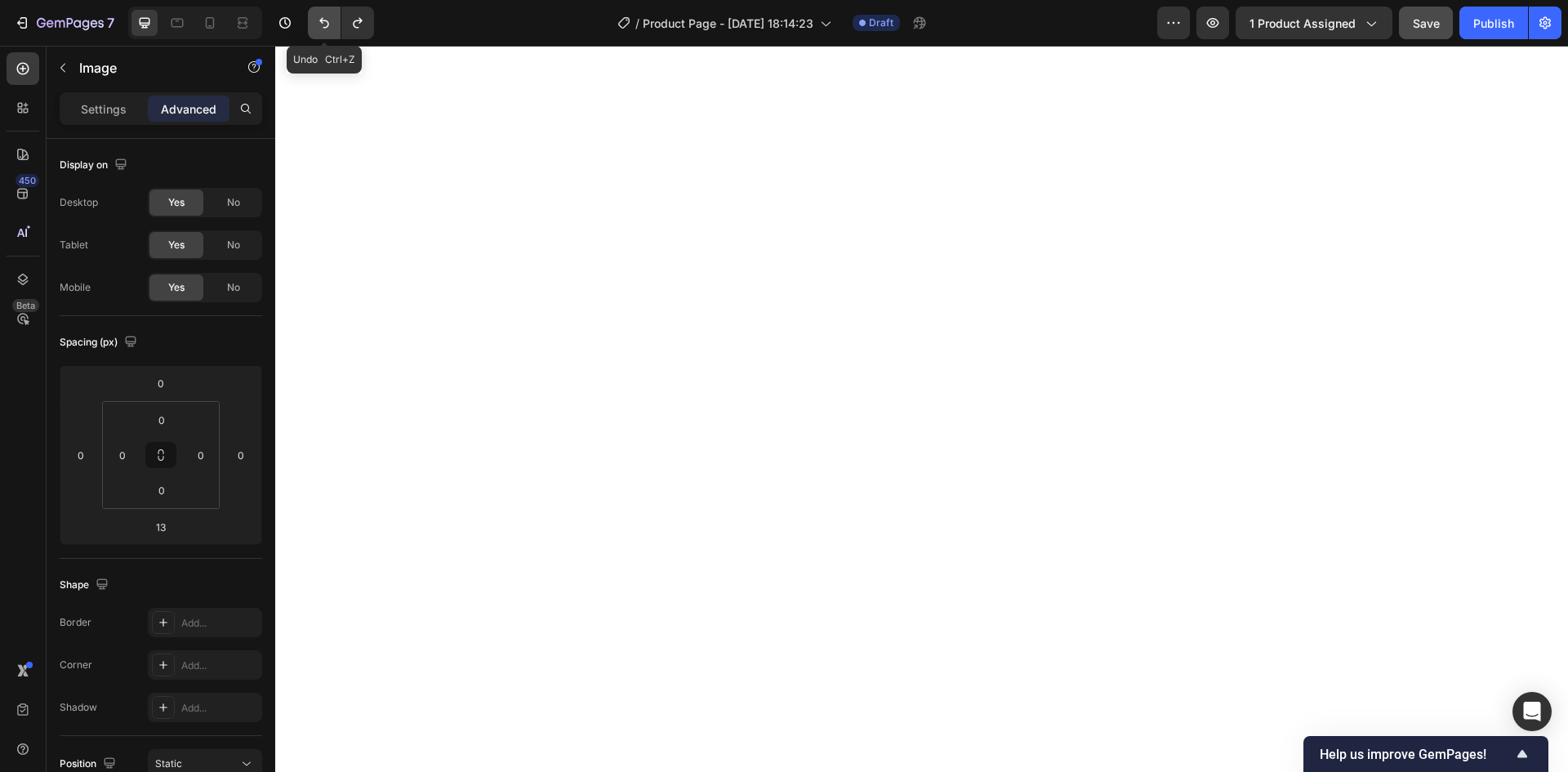
click at [321, 28] on icon "Undo/Redo" at bounding box center [324, 22] width 16 height 16
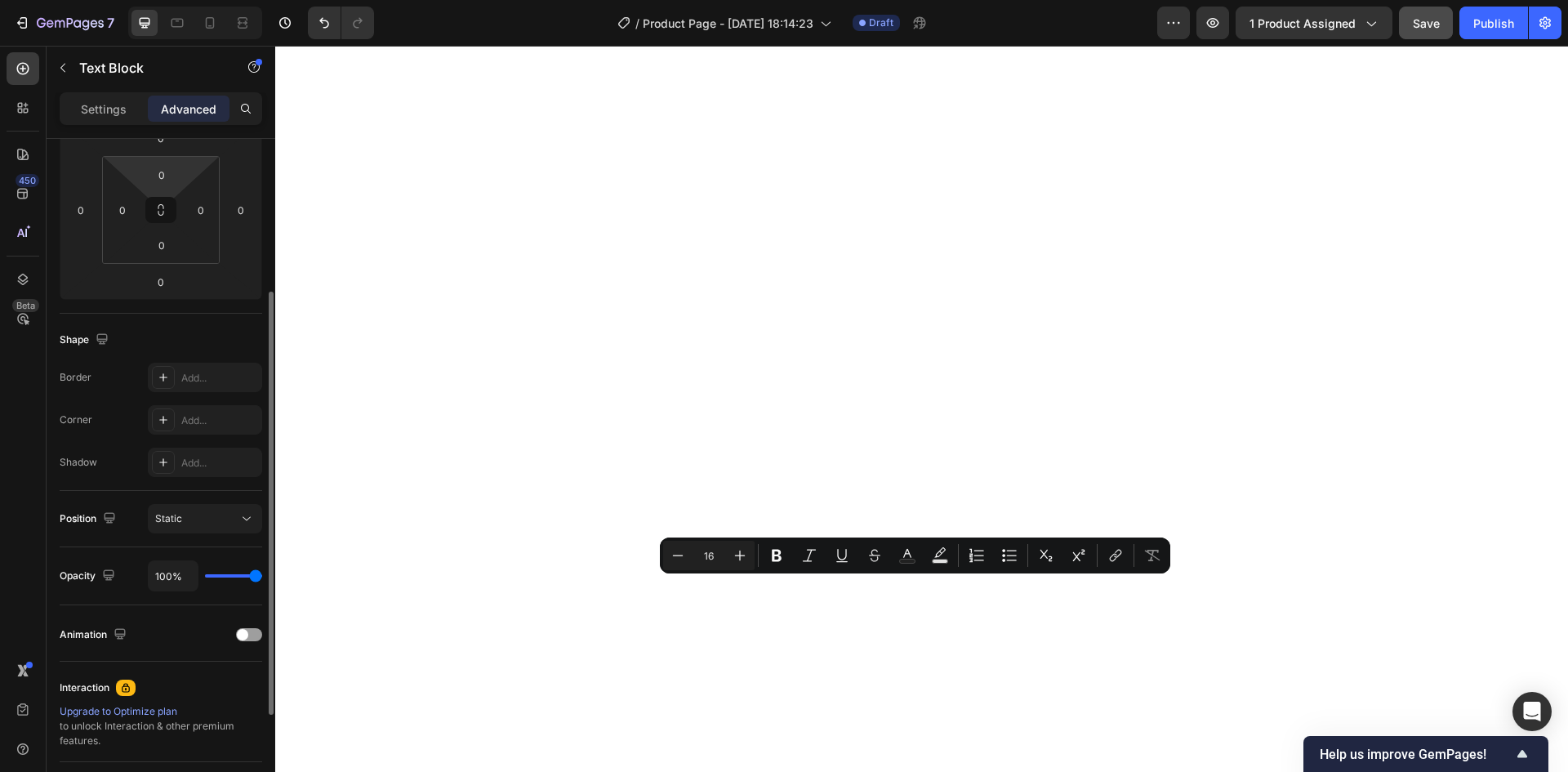
scroll to position [0, 0]
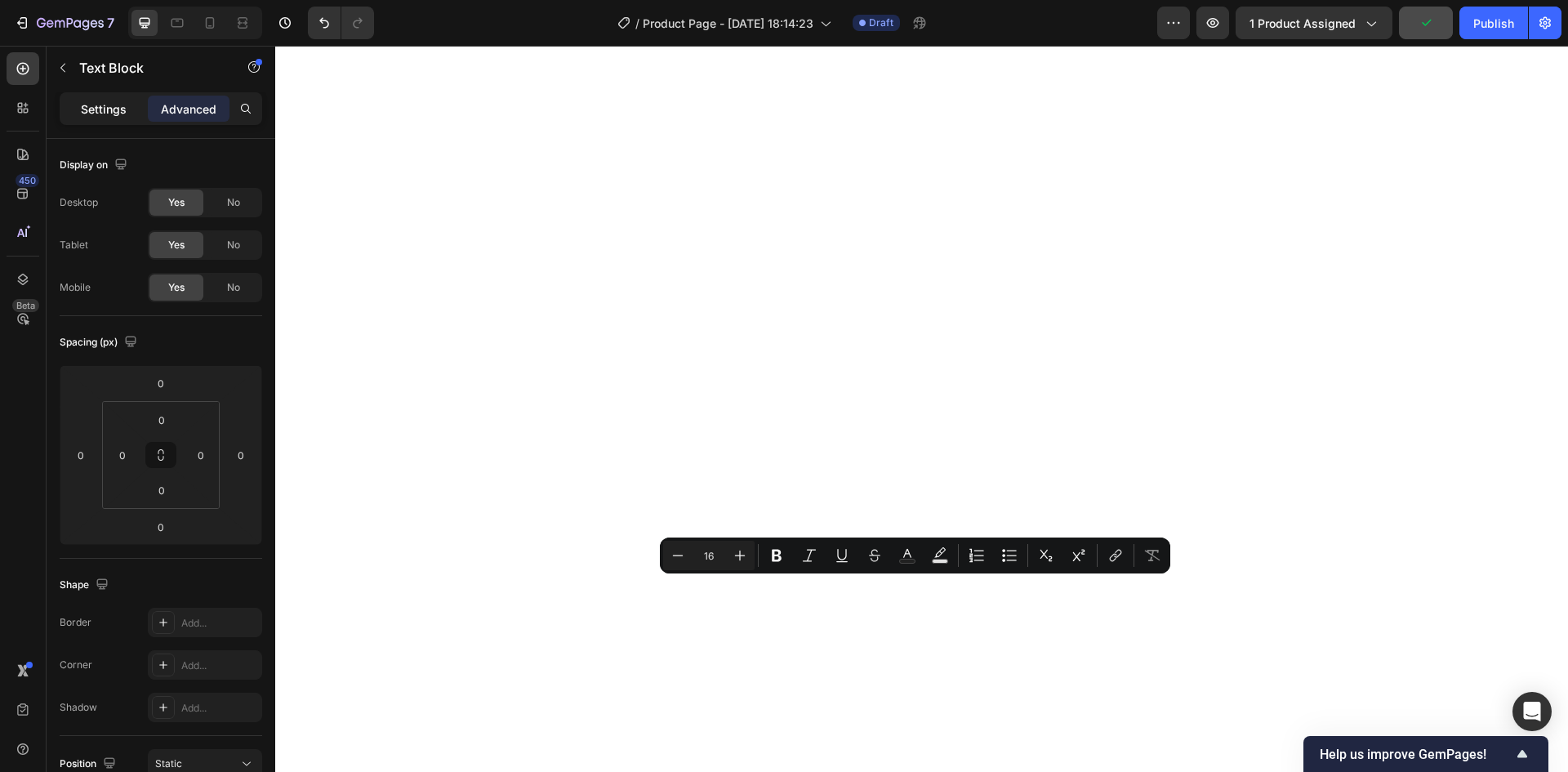
click at [104, 114] on p "Settings" at bounding box center [103, 109] width 45 height 17
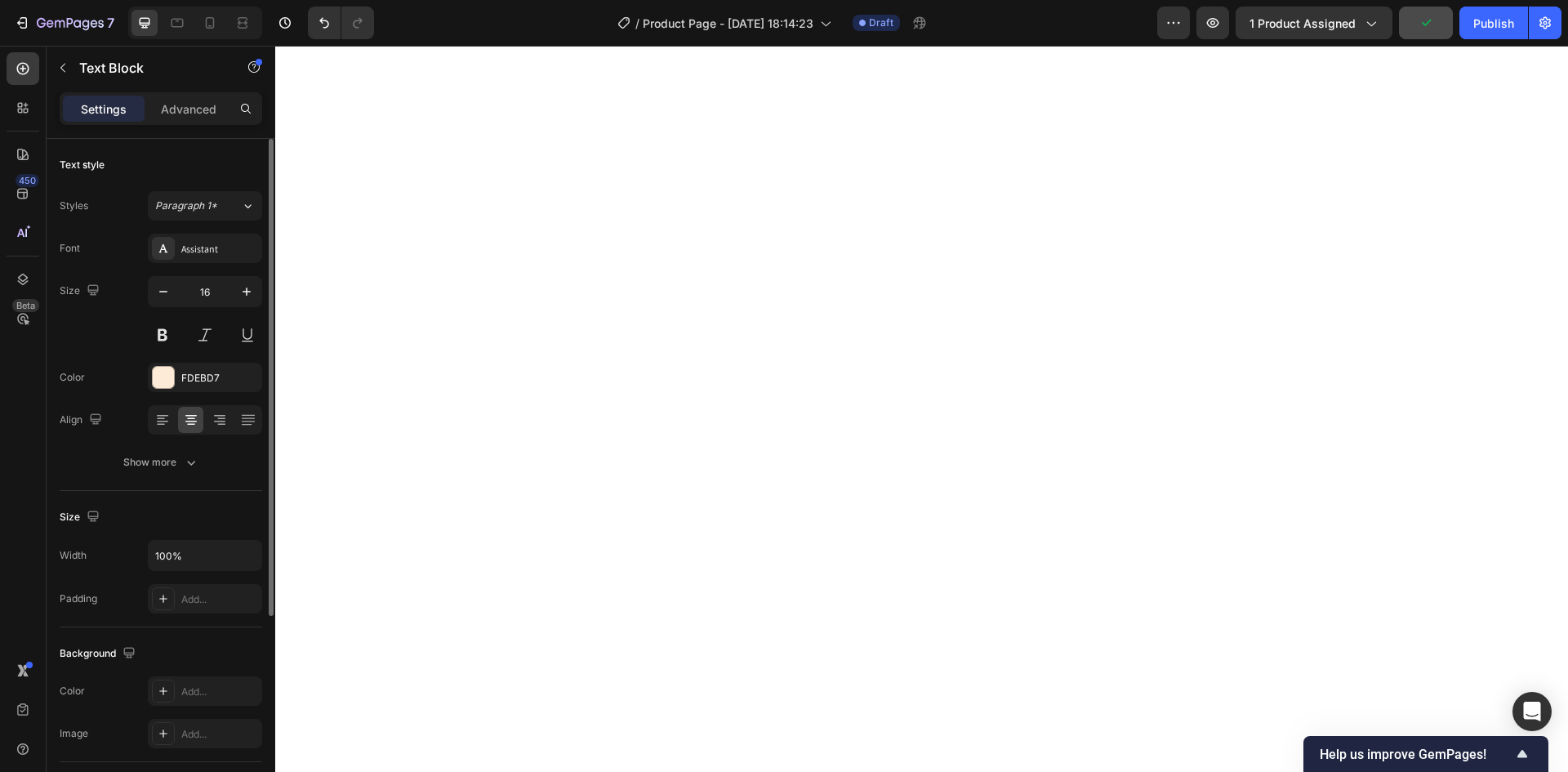
scroll to position [163, 0]
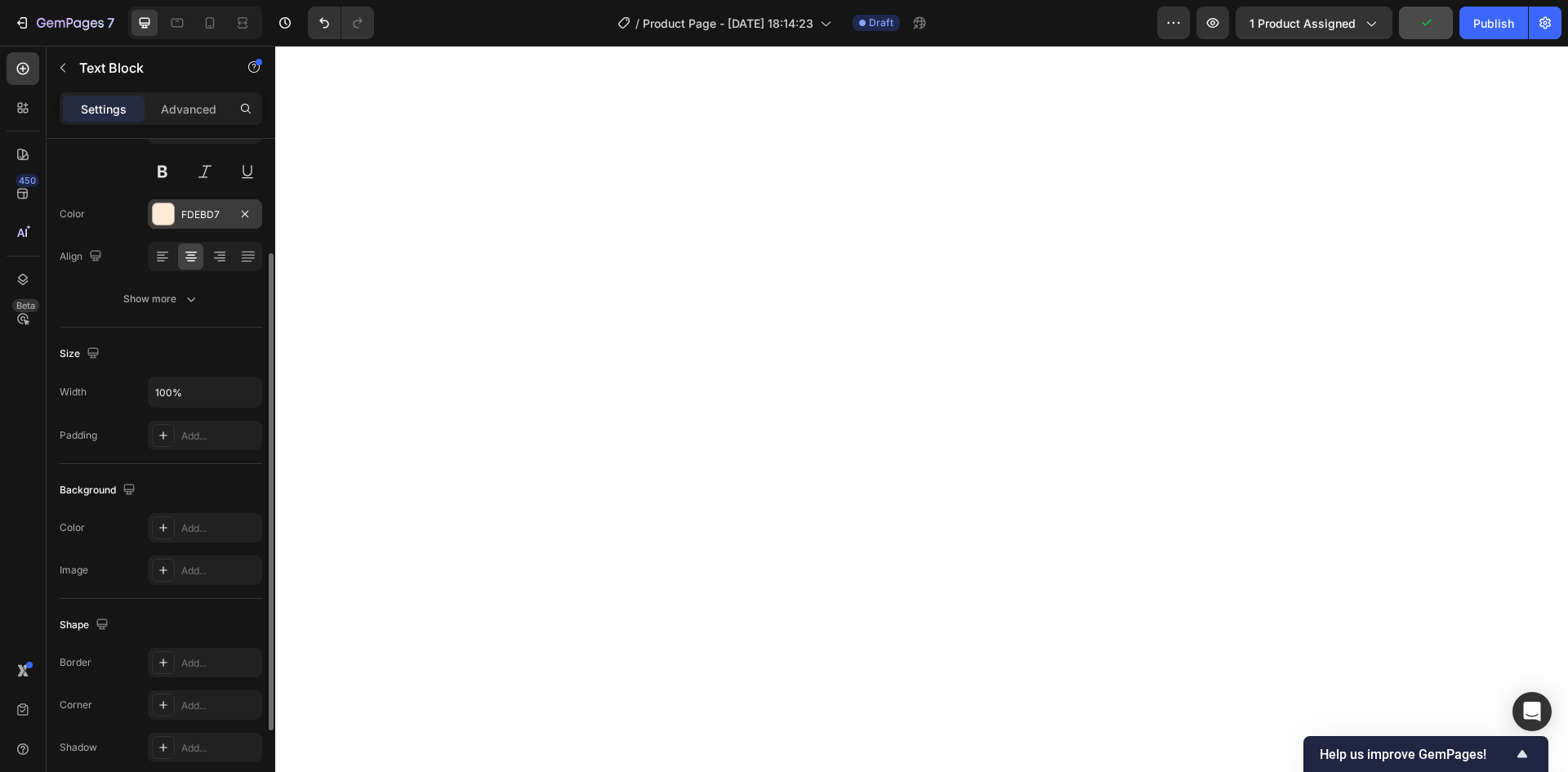
click at [171, 212] on div at bounding box center [163, 214] width 21 height 21
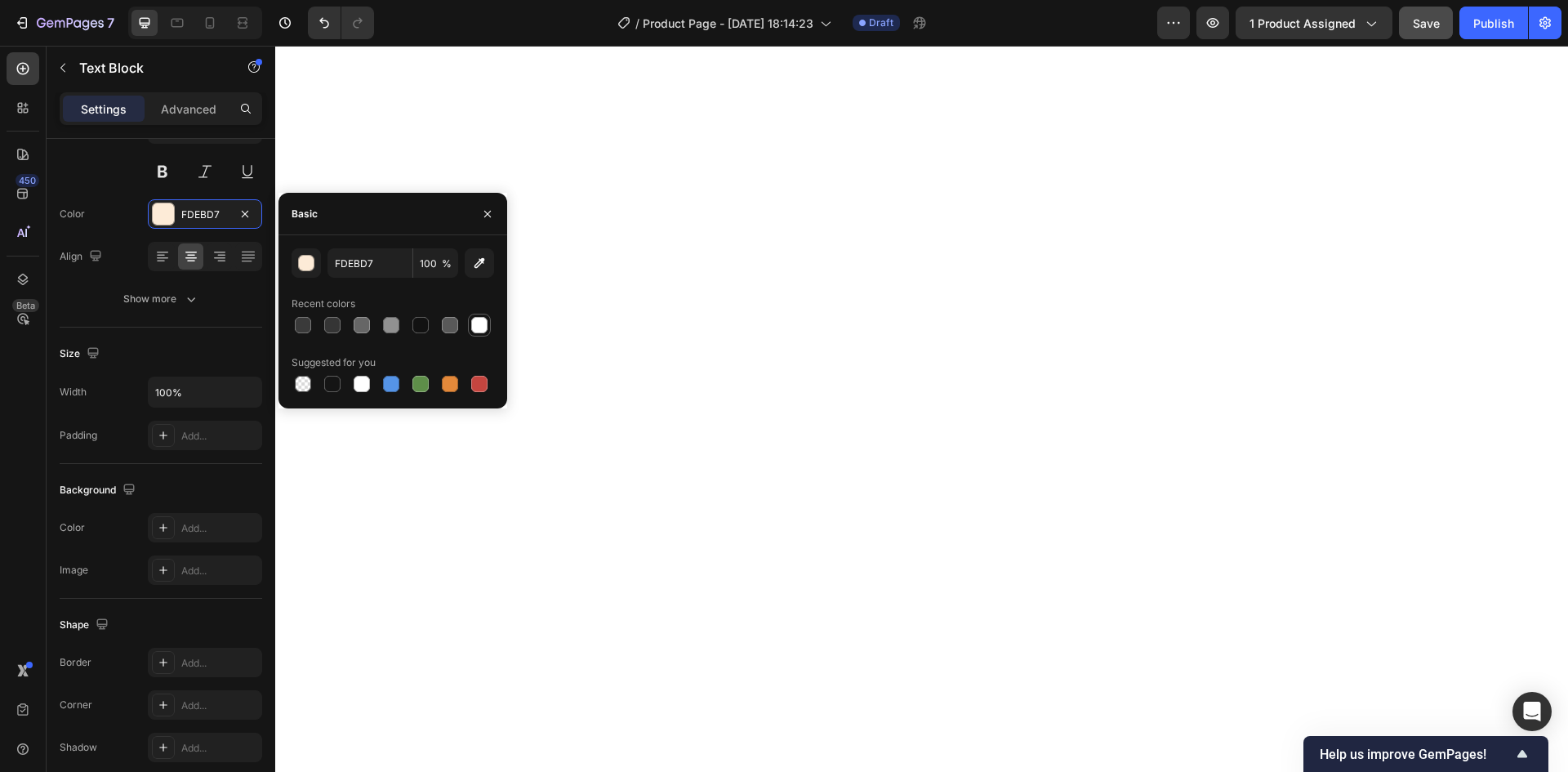
click at [487, 332] on div at bounding box center [479, 325] width 20 height 20
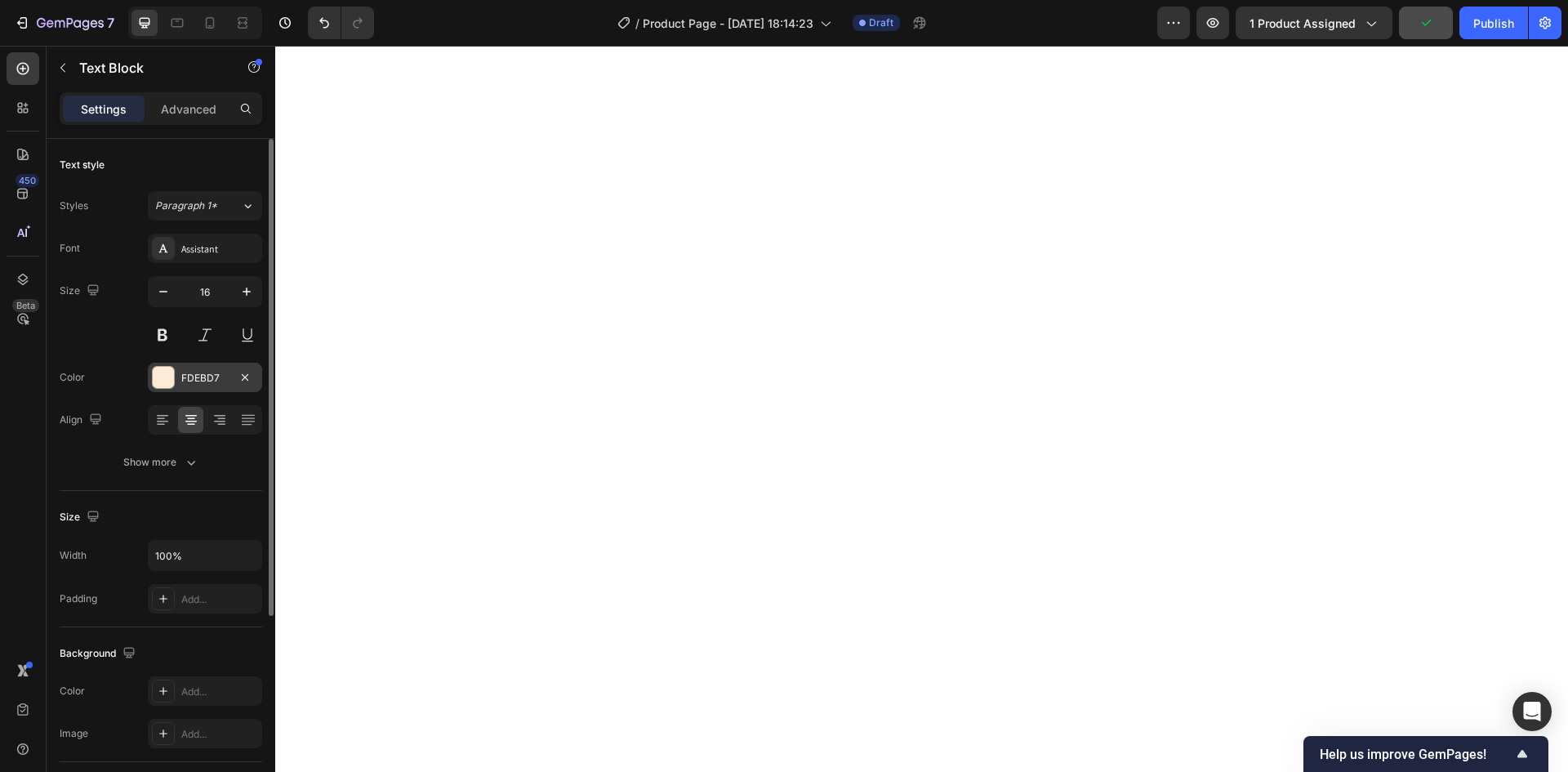
click at [166, 376] on div at bounding box center [163, 377] width 21 height 21
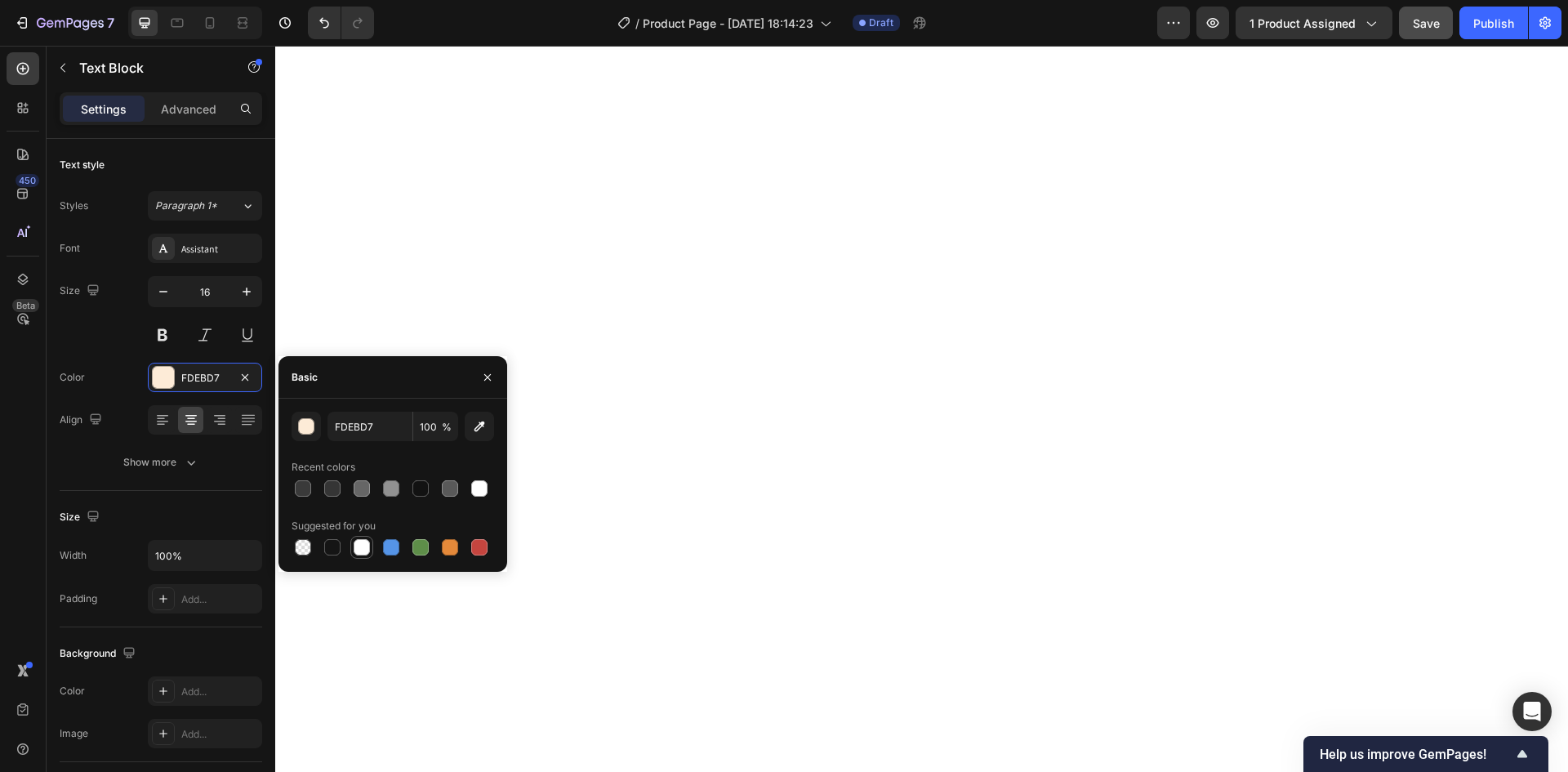
click at [367, 553] on div at bounding box center [362, 546] width 16 height 16
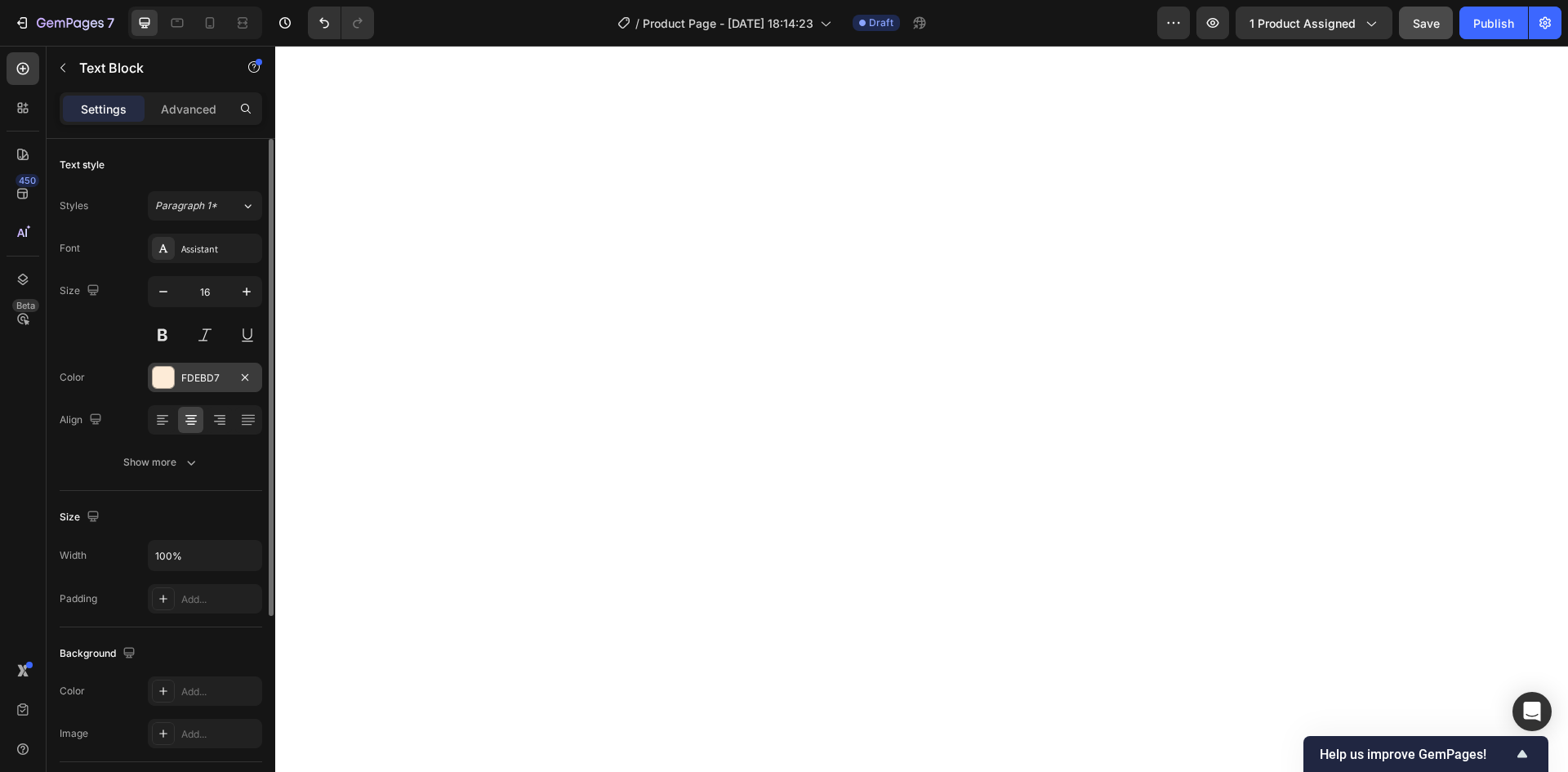
click at [164, 380] on div at bounding box center [163, 377] width 21 height 21
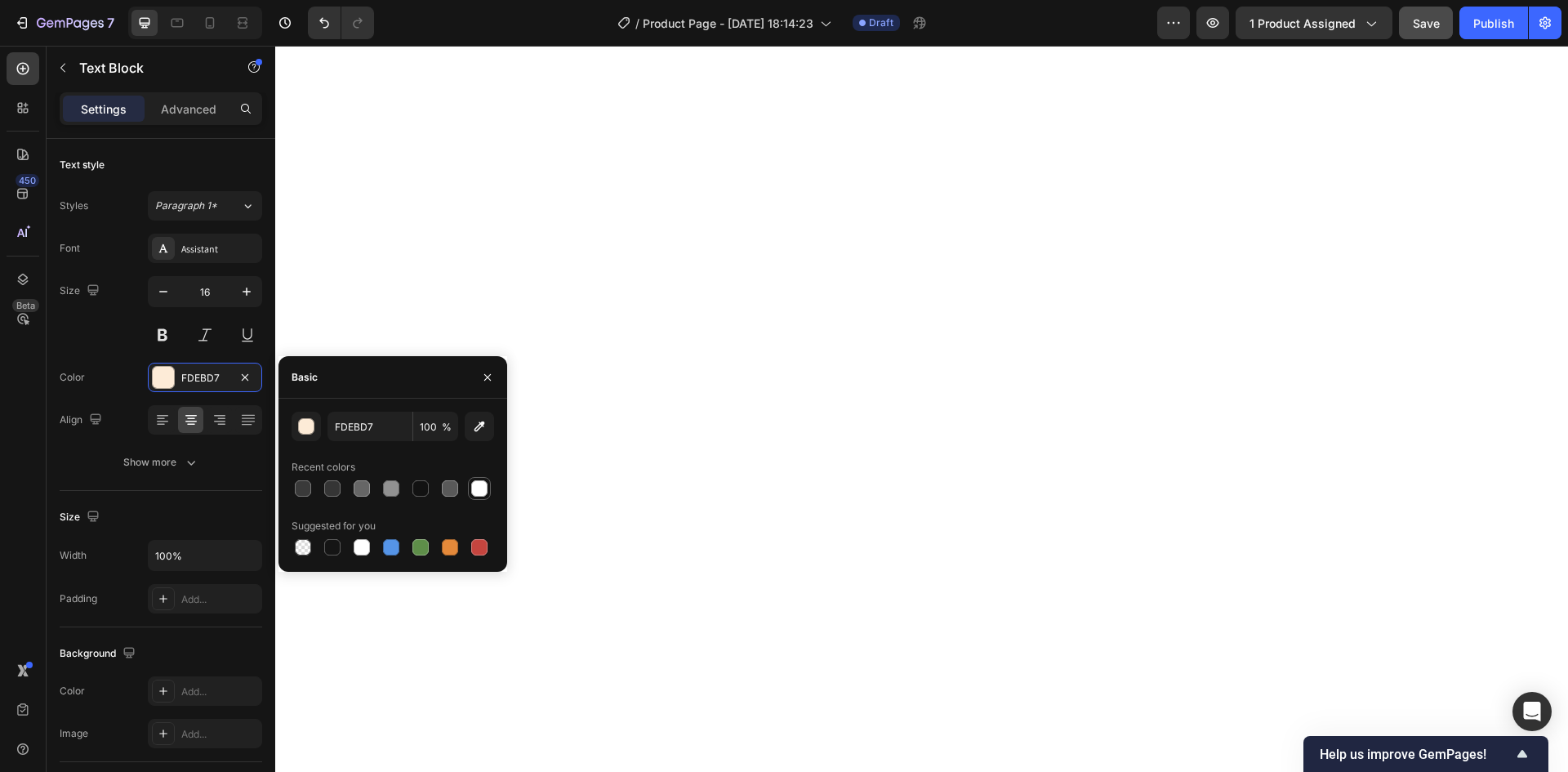
click at [481, 489] on div at bounding box center [479, 488] width 16 height 16
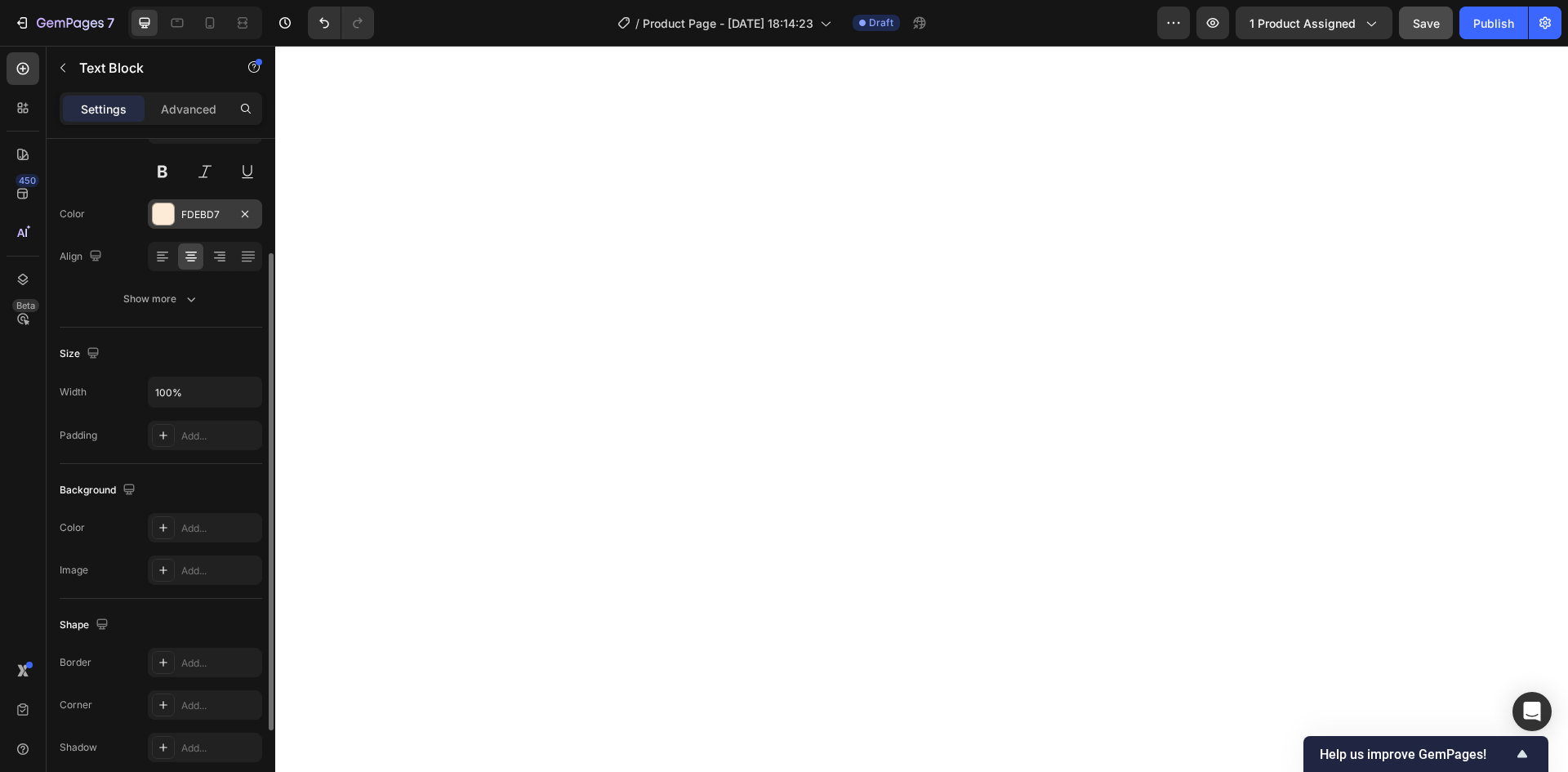
click at [163, 208] on div at bounding box center [163, 214] width 21 height 21
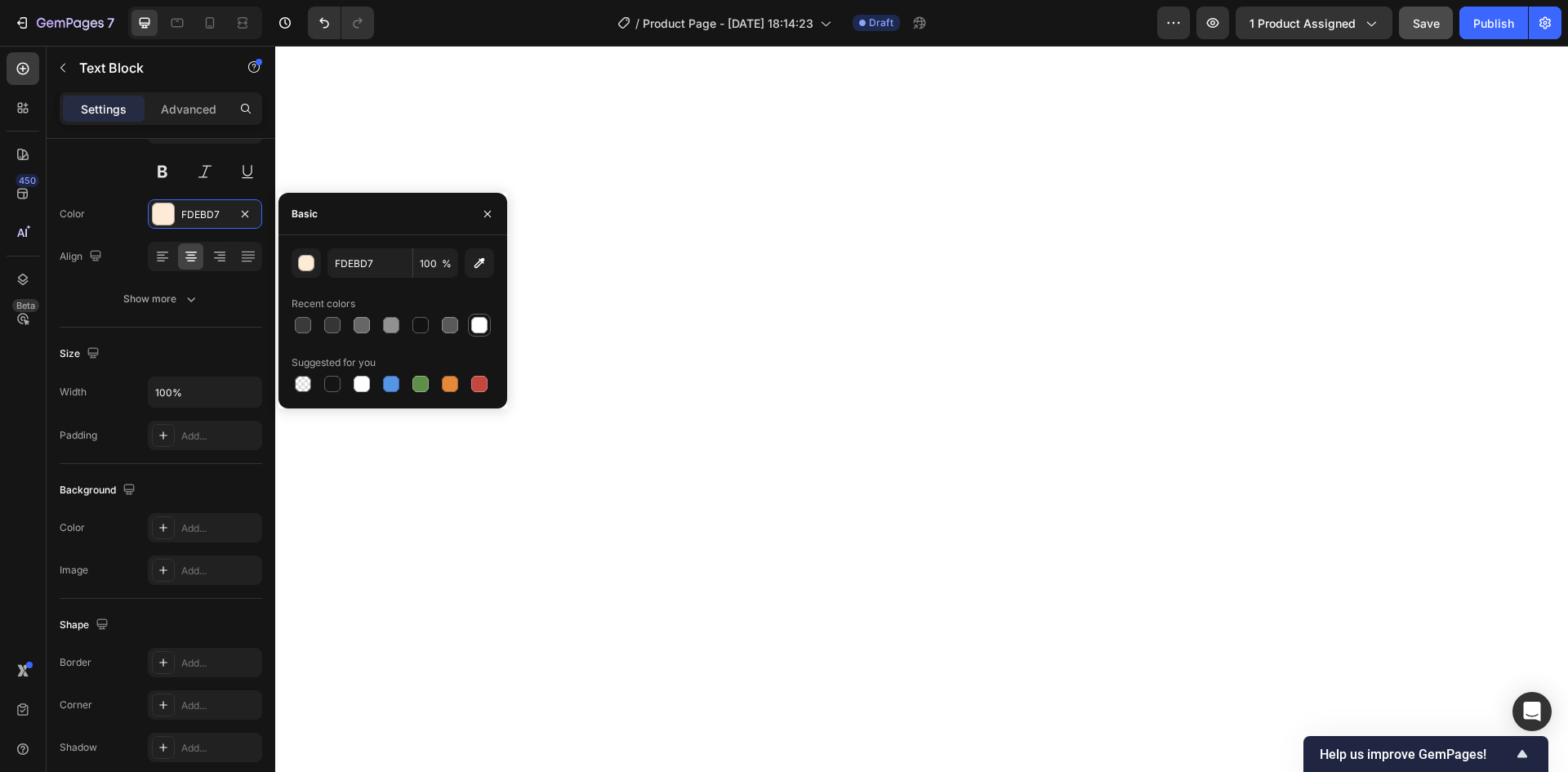
click at [476, 324] on div at bounding box center [479, 325] width 16 height 16
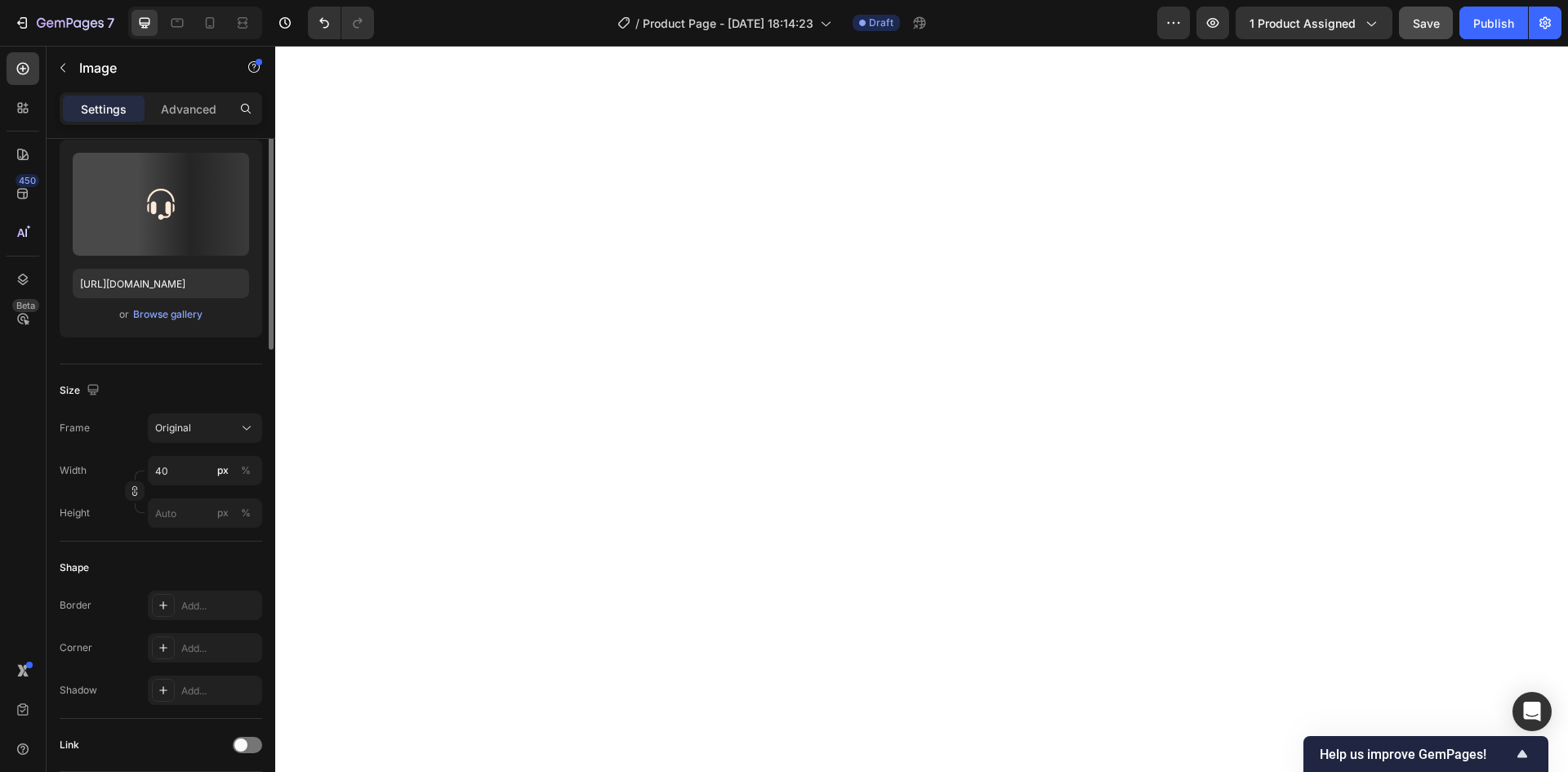
scroll to position [0, 0]
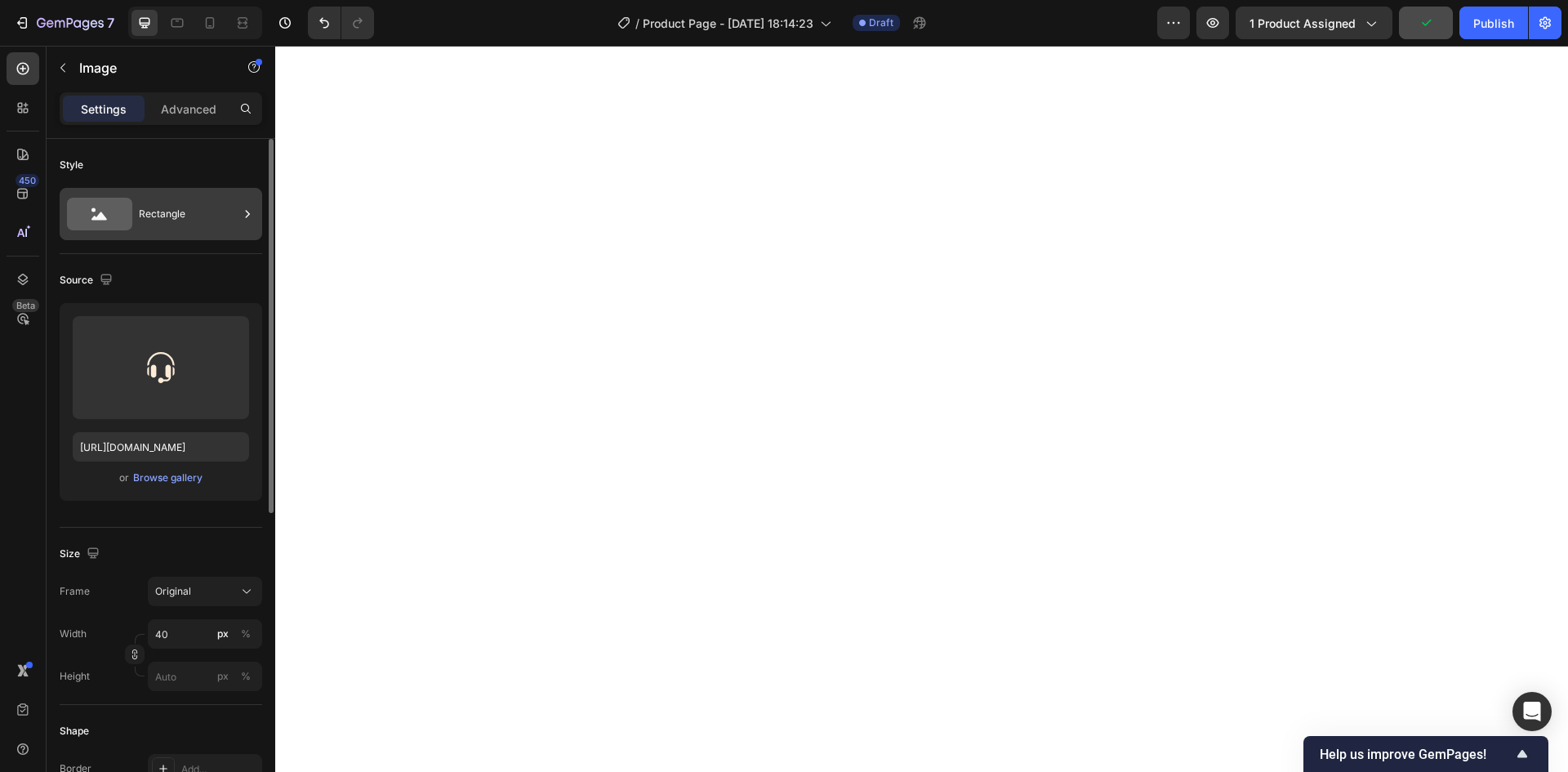
click at [147, 218] on div "Rectangle" at bounding box center [188, 214] width 100 height 38
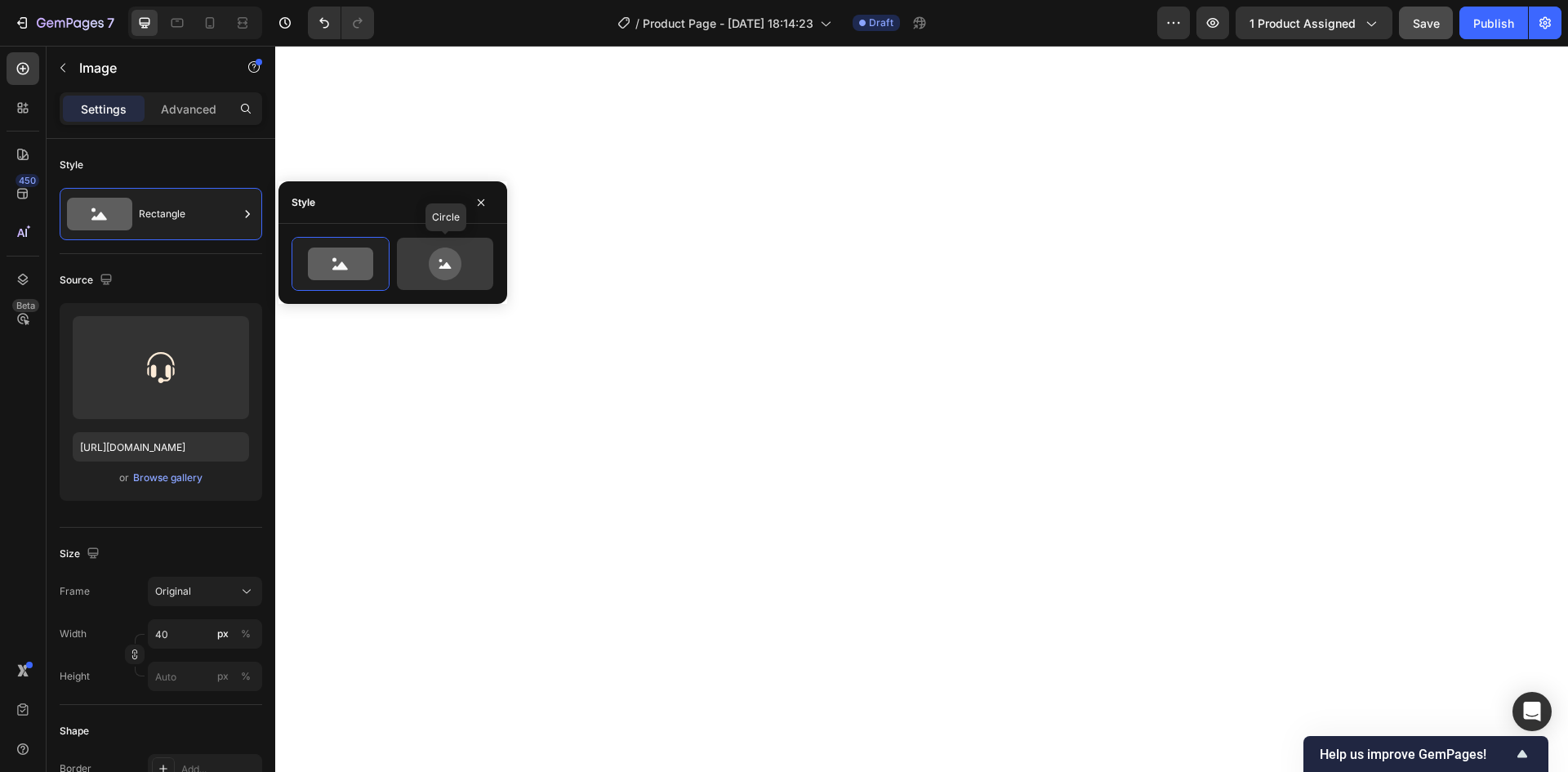
click at [447, 274] on icon at bounding box center [445, 263] width 32 height 32
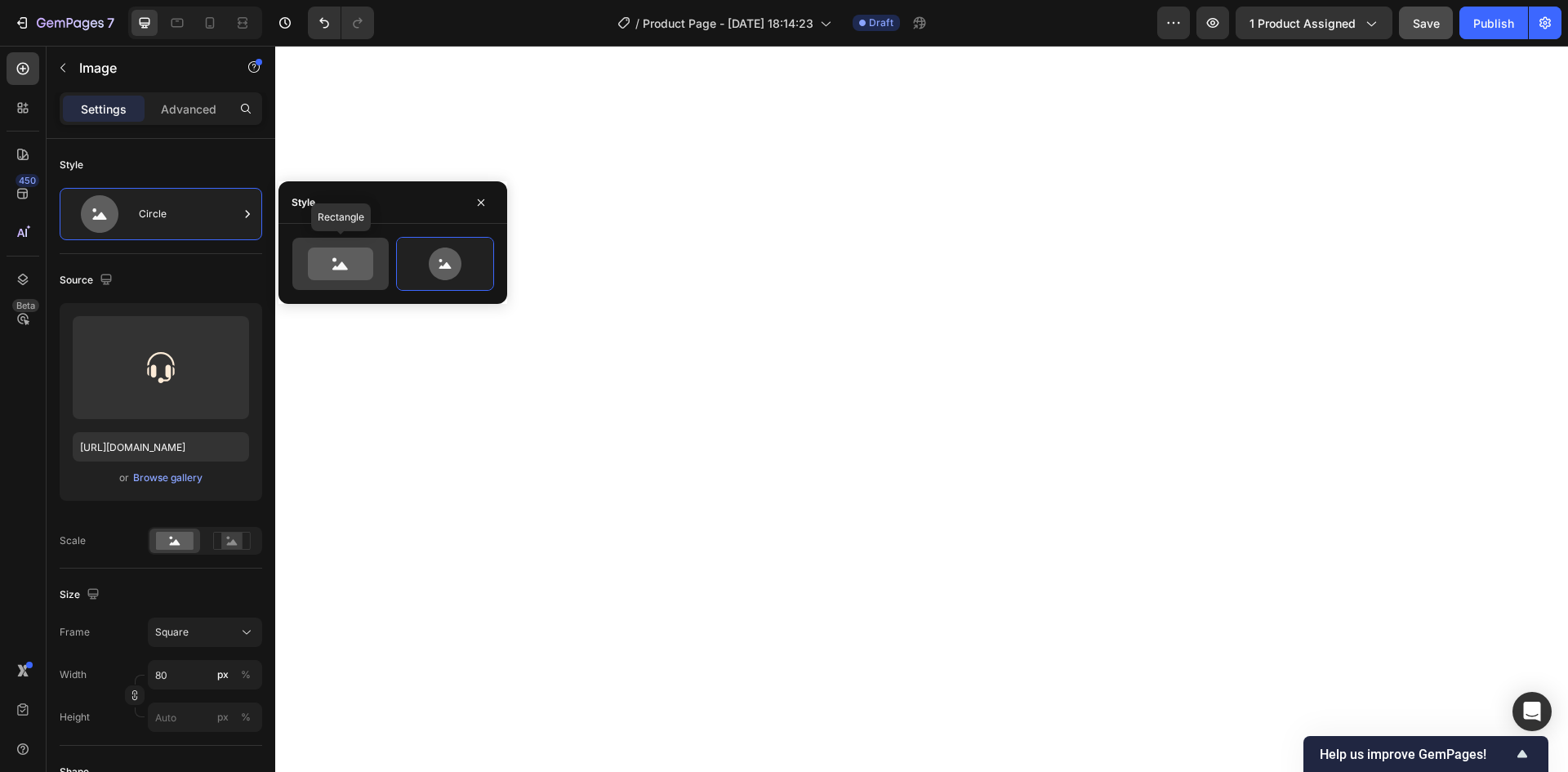
click at [331, 267] on icon at bounding box center [340, 263] width 65 height 32
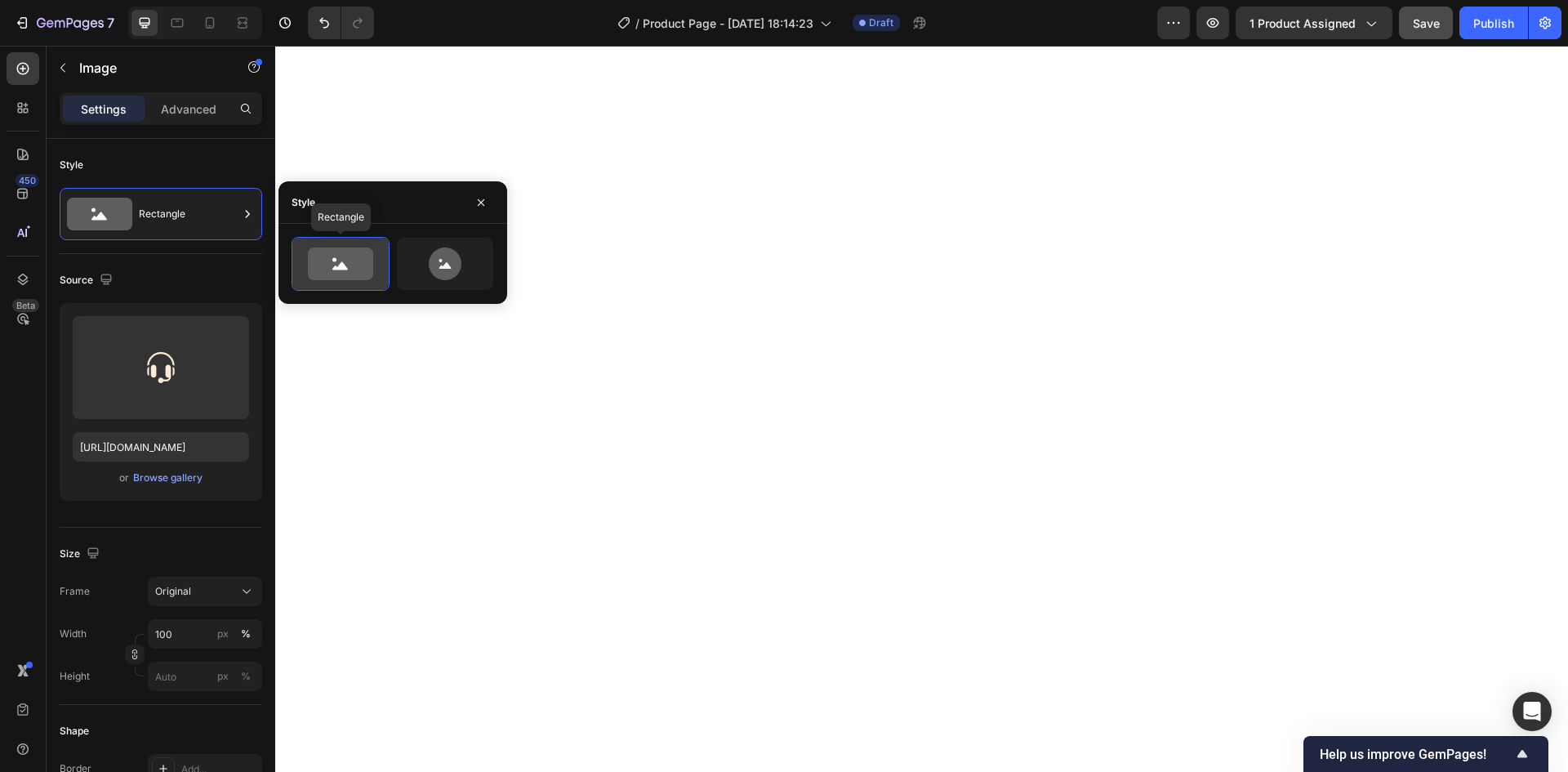
click at [331, 267] on icon at bounding box center [340, 263] width 65 height 32
click at [447, 255] on icon at bounding box center [445, 263] width 32 height 32
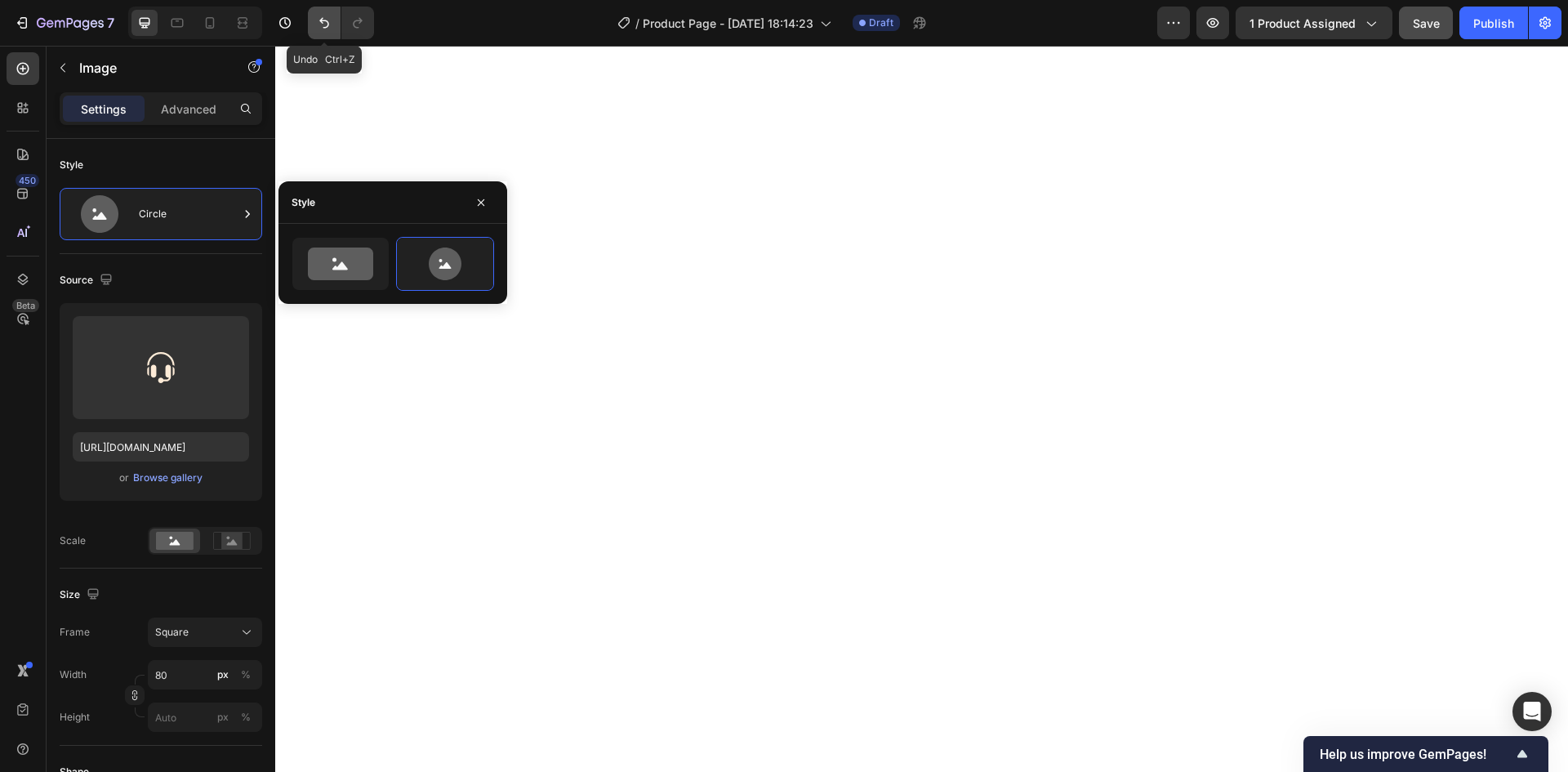
click at [323, 29] on icon "Undo/Redo" at bounding box center [324, 22] width 16 height 16
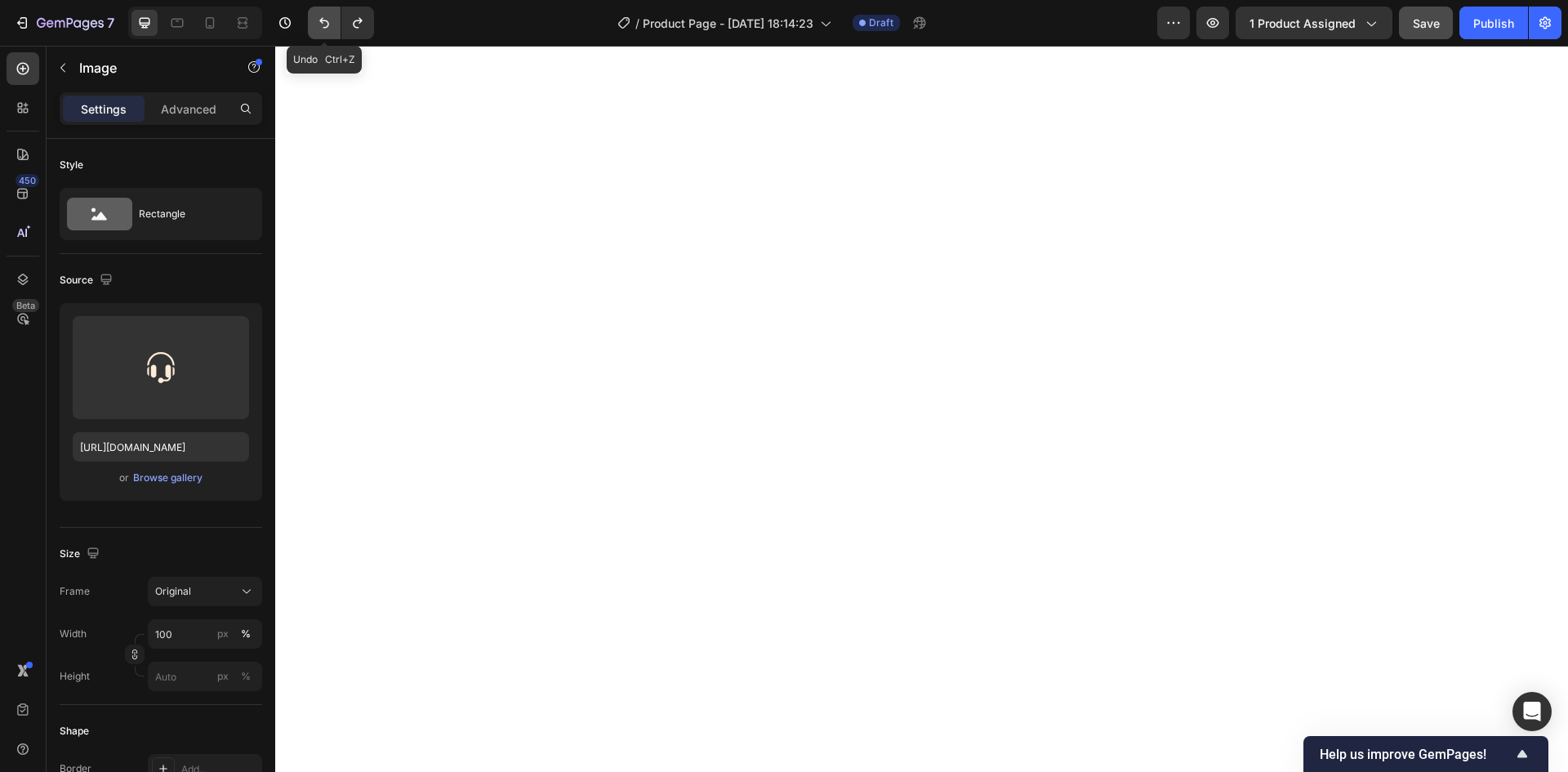
click at [323, 28] on icon "Undo/Redo" at bounding box center [324, 22] width 16 height 16
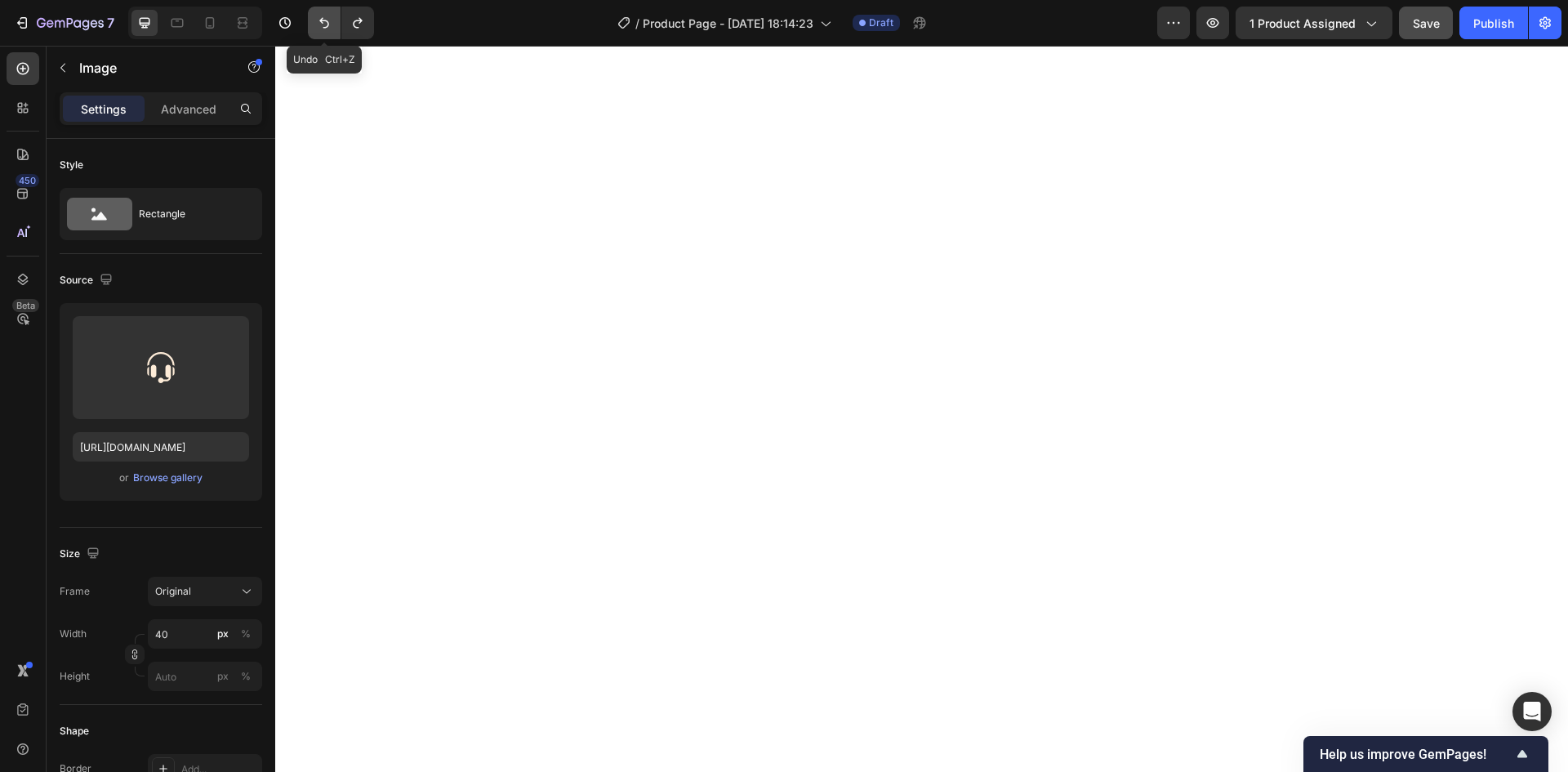
click at [323, 28] on icon "Undo/Redo" at bounding box center [324, 22] width 16 height 16
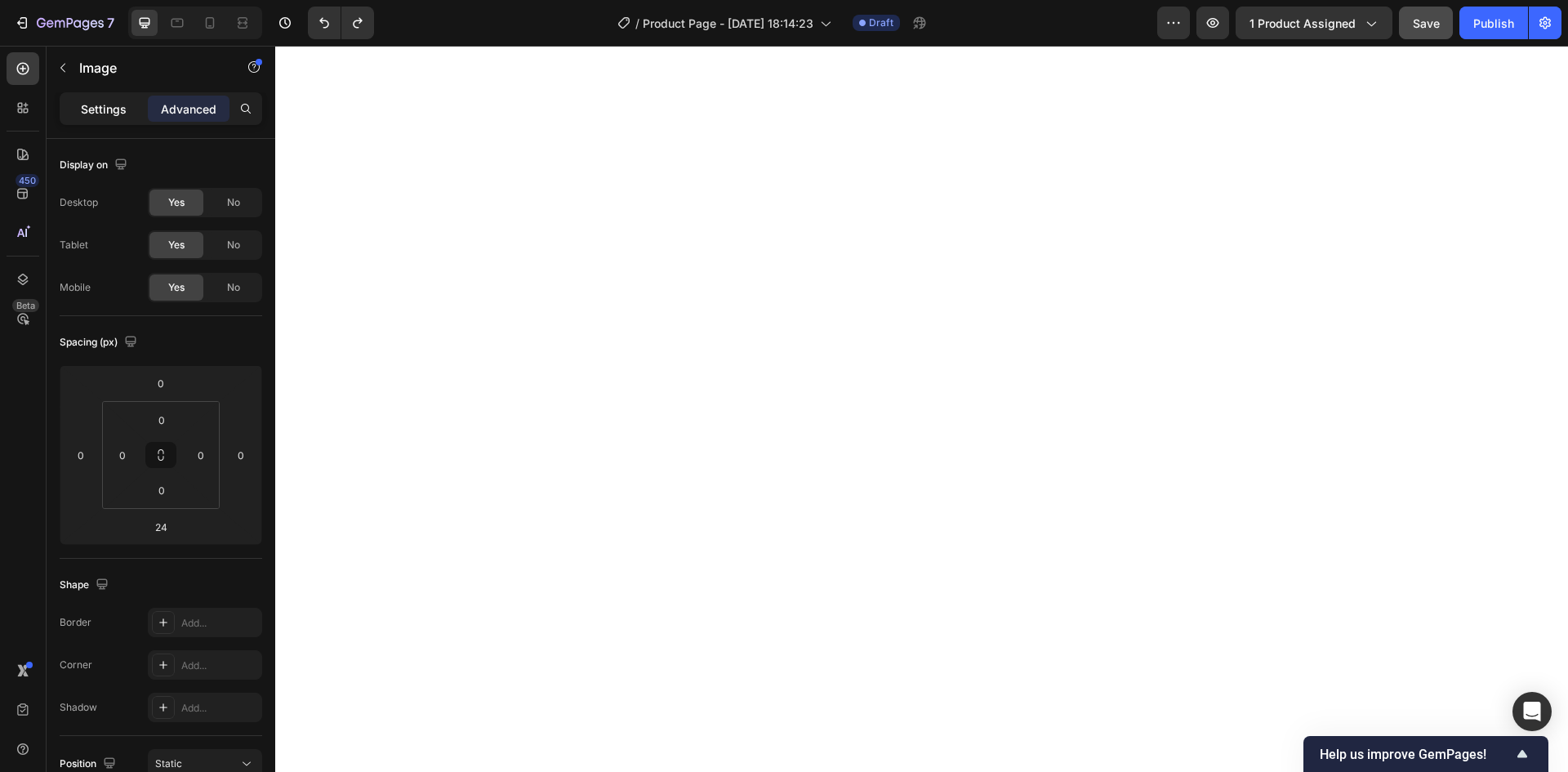
click at [109, 108] on p "Settings" at bounding box center [103, 109] width 45 height 17
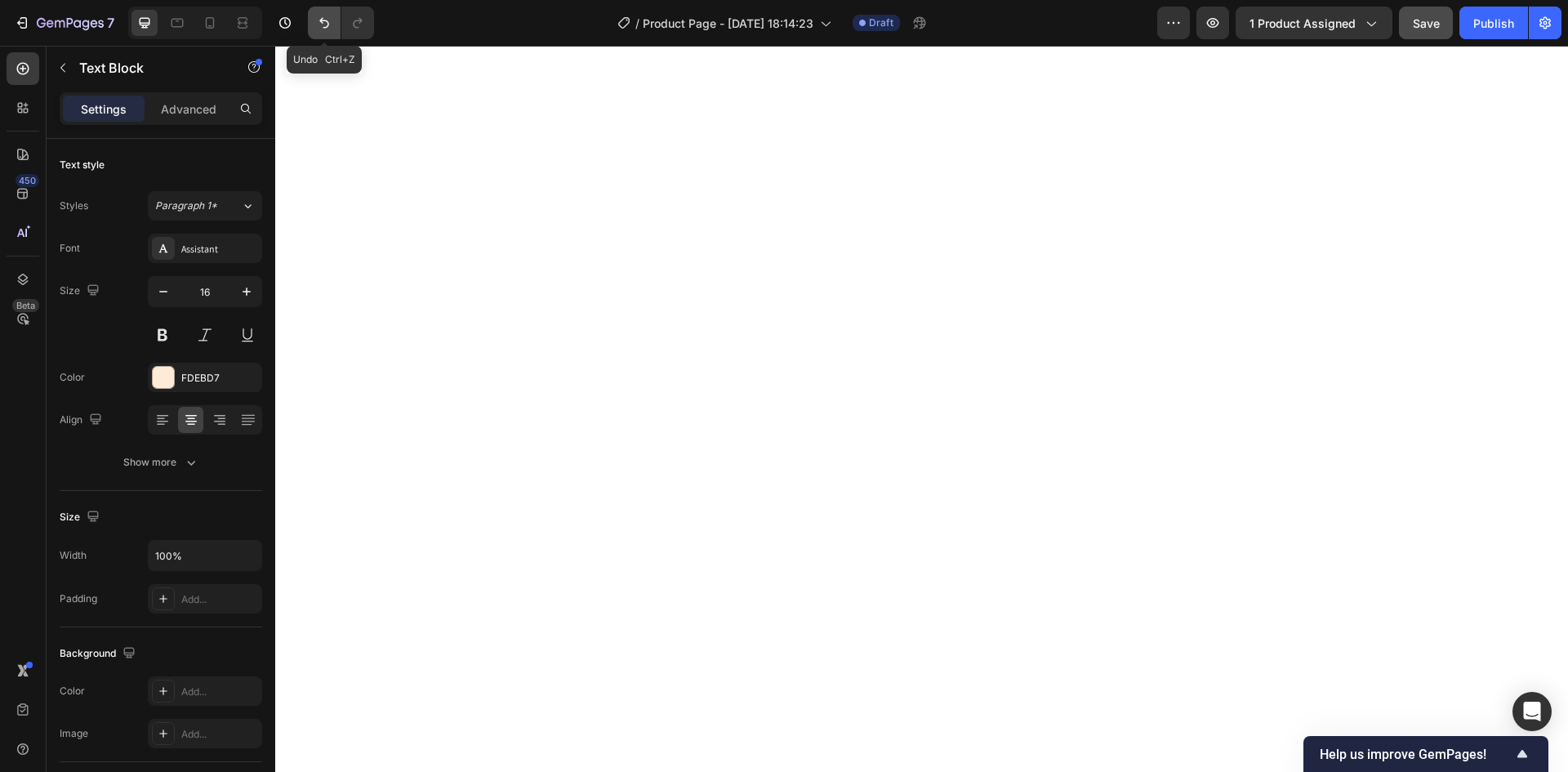
click at [322, 26] on icon "Undo/Redo" at bounding box center [324, 22] width 16 height 16
click at [359, 29] on icon "Undo/Redo" at bounding box center [357, 22] width 16 height 16
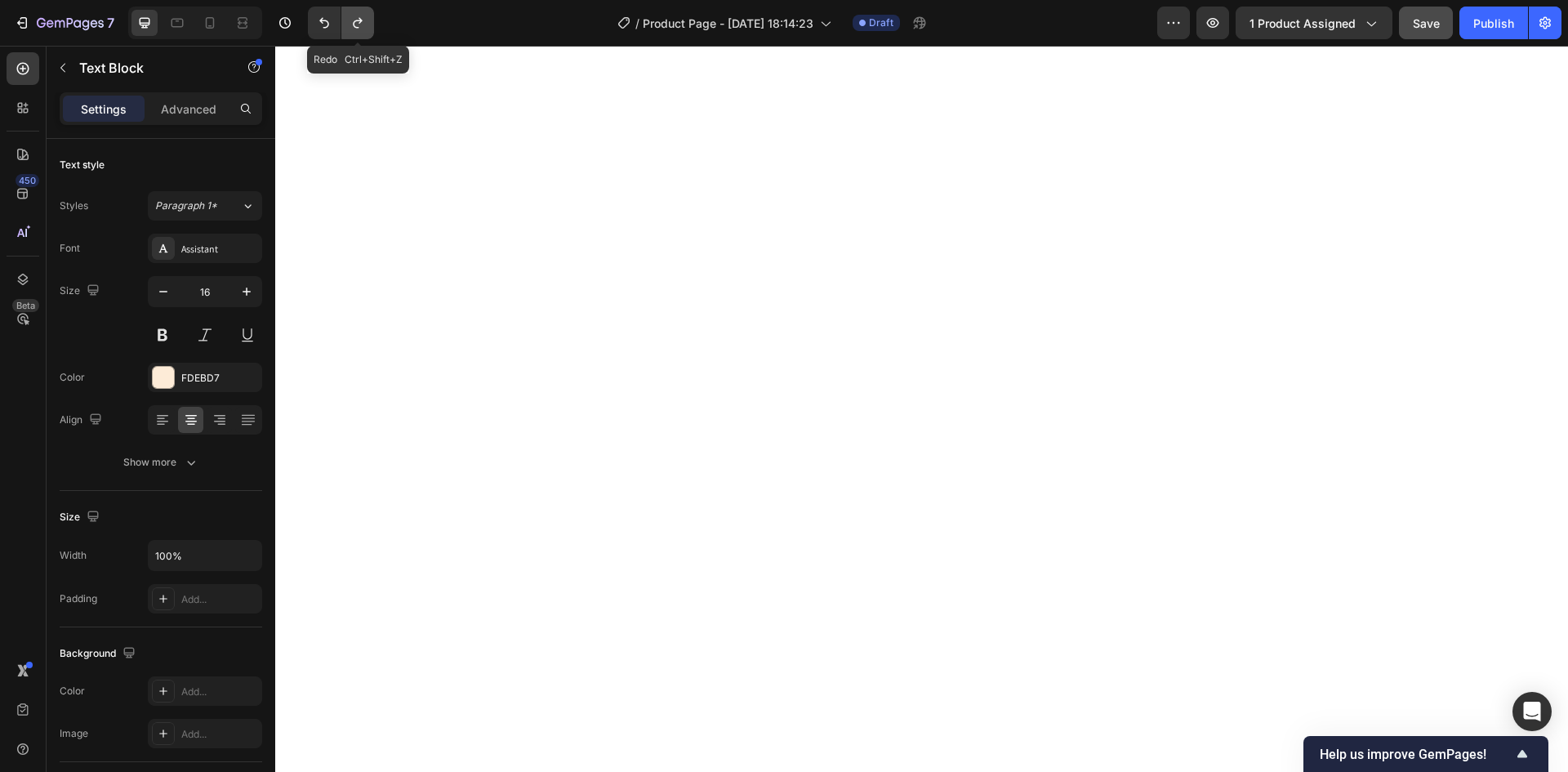
click at [359, 29] on icon "Undo/Redo" at bounding box center [357, 22] width 16 height 16
click at [325, 28] on icon "Undo/Redo" at bounding box center [324, 22] width 16 height 16
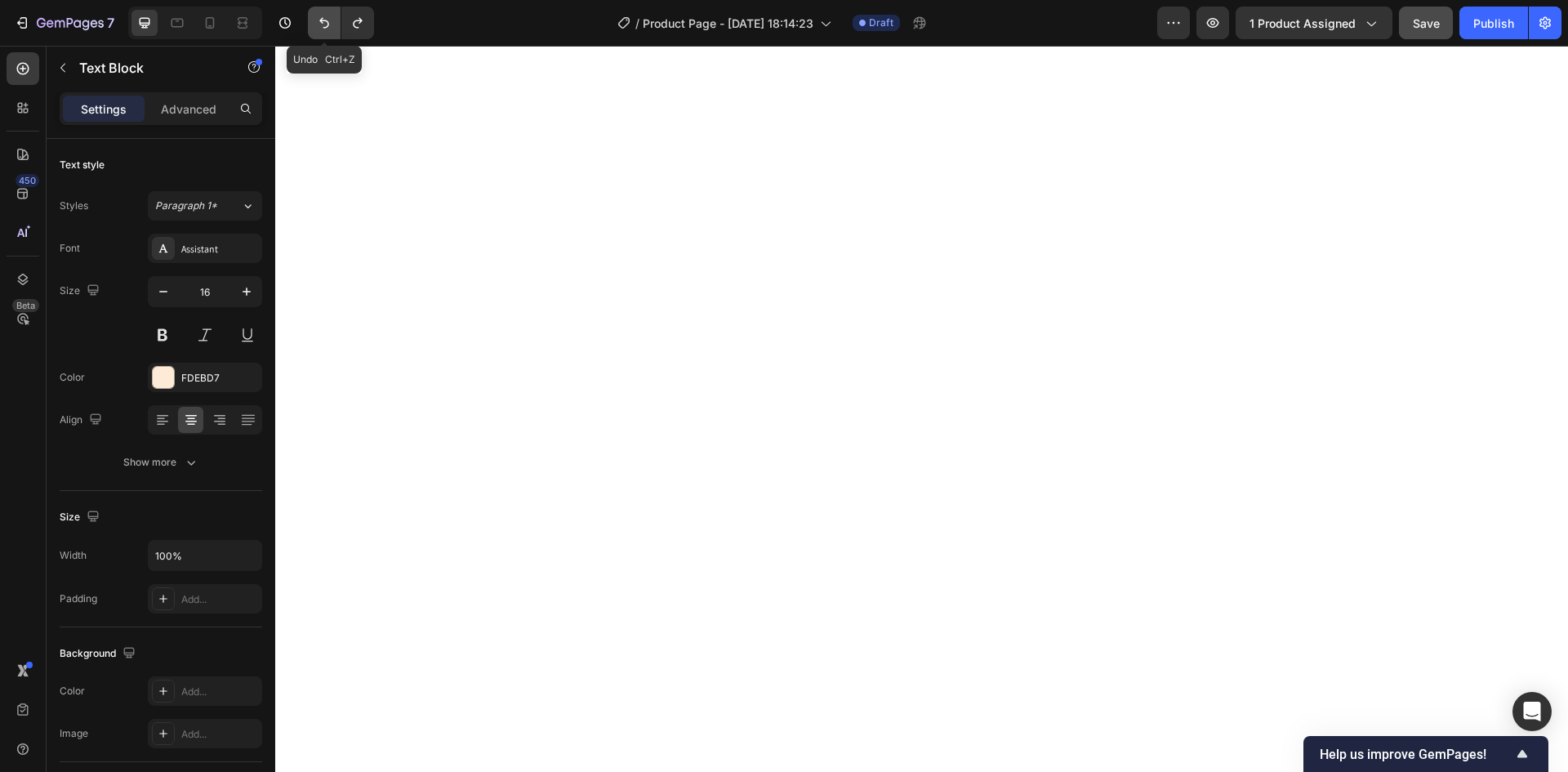
click at [325, 28] on icon "Undo/Redo" at bounding box center [324, 22] width 16 height 16
click at [355, 32] on button "Undo/Redo" at bounding box center [357, 23] width 32 height 32
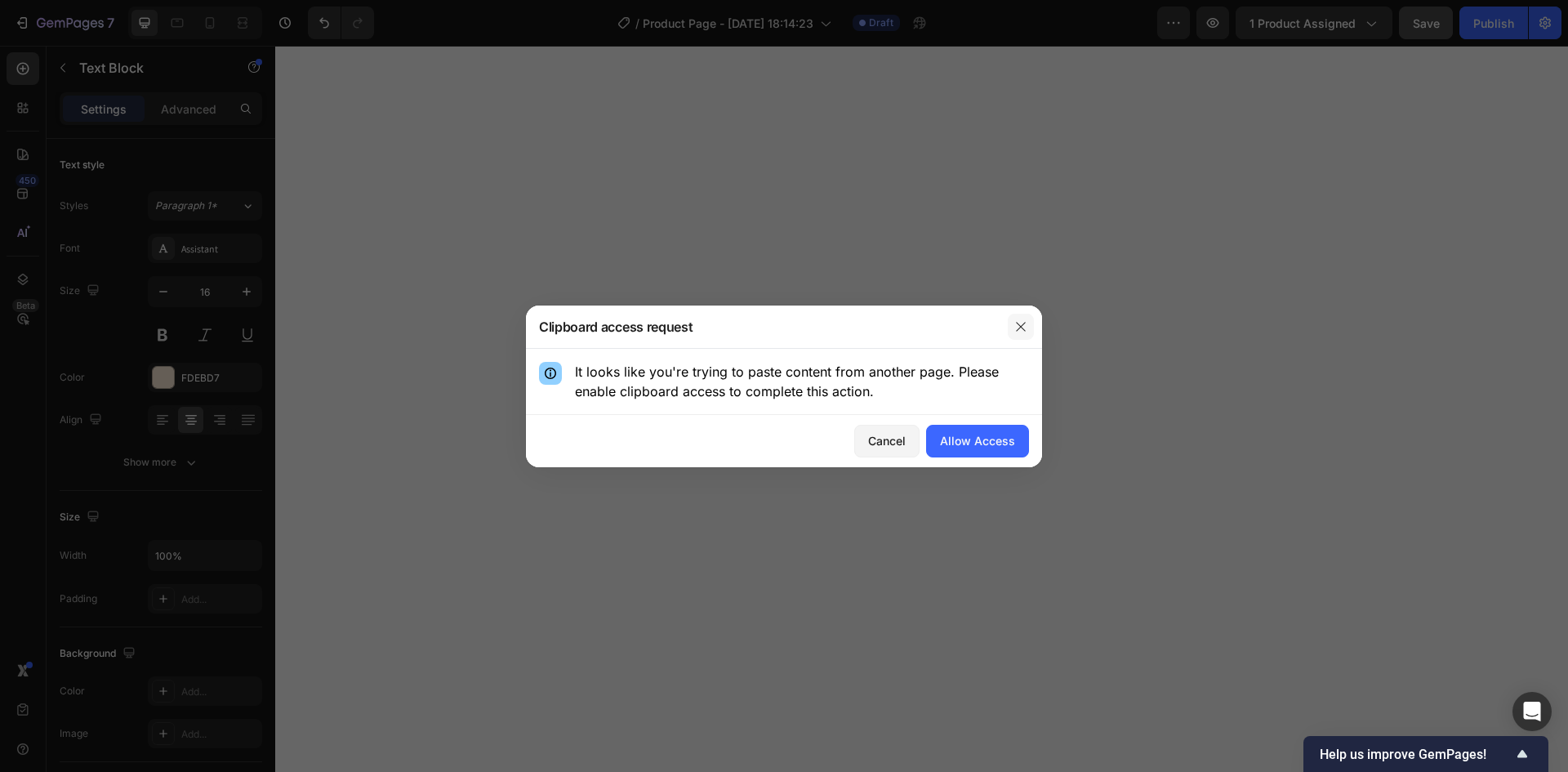
click at [1013, 327] on button "button" at bounding box center [1021, 327] width 27 height 27
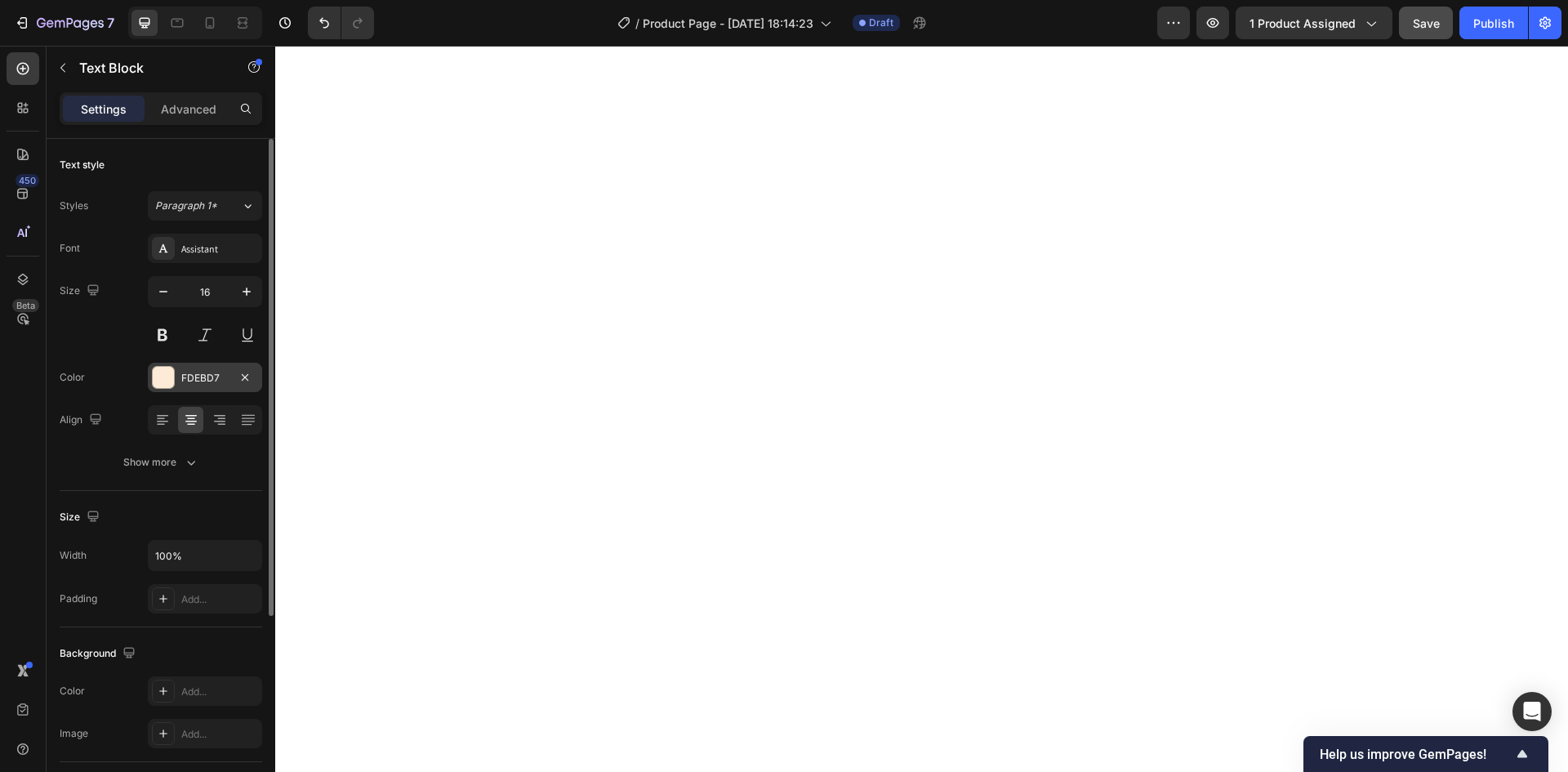
click at [171, 372] on div at bounding box center [163, 377] width 21 height 21
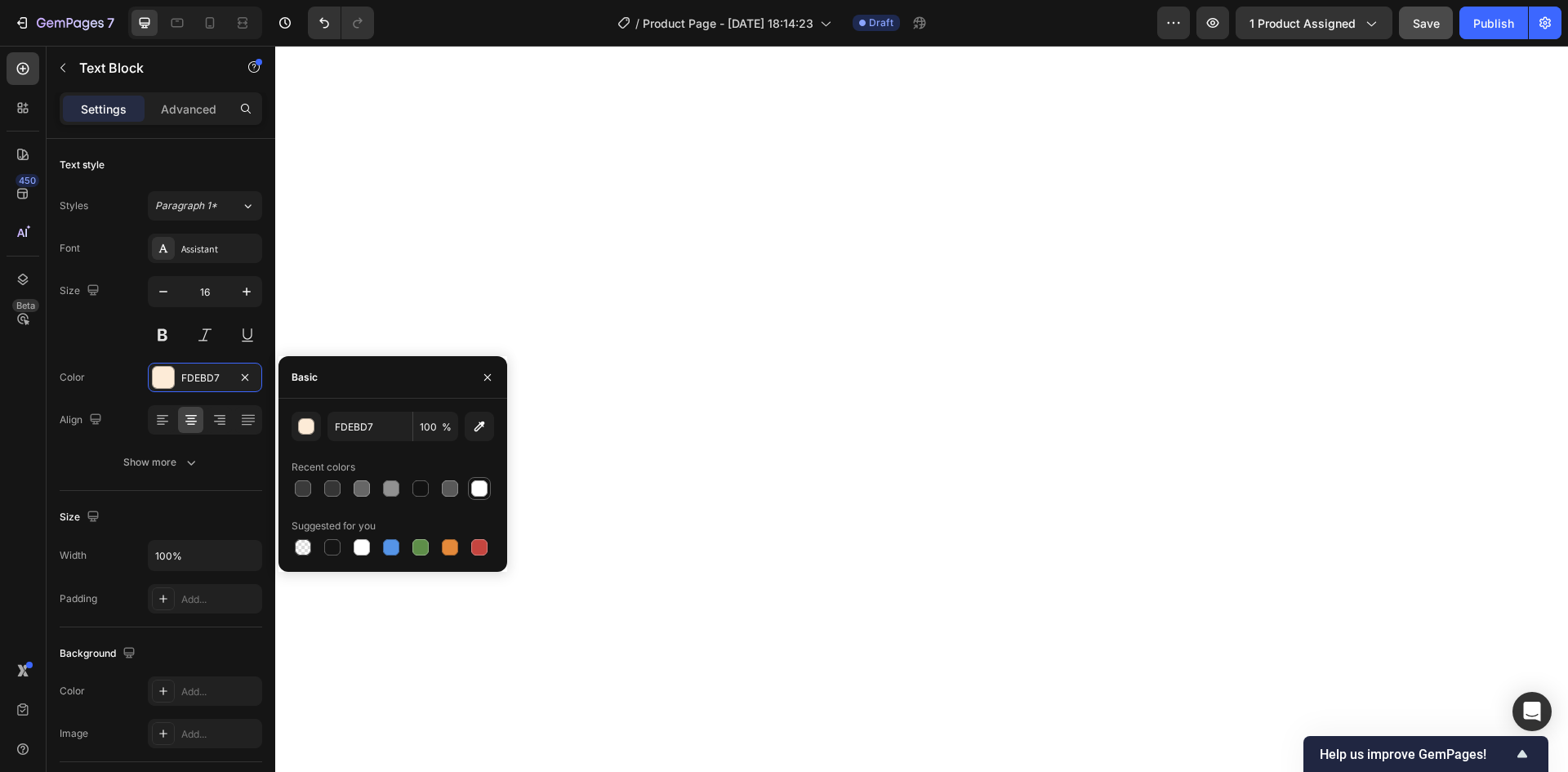
click at [487, 492] on div at bounding box center [479, 488] width 20 height 20
click at [482, 485] on div at bounding box center [479, 488] width 16 height 16
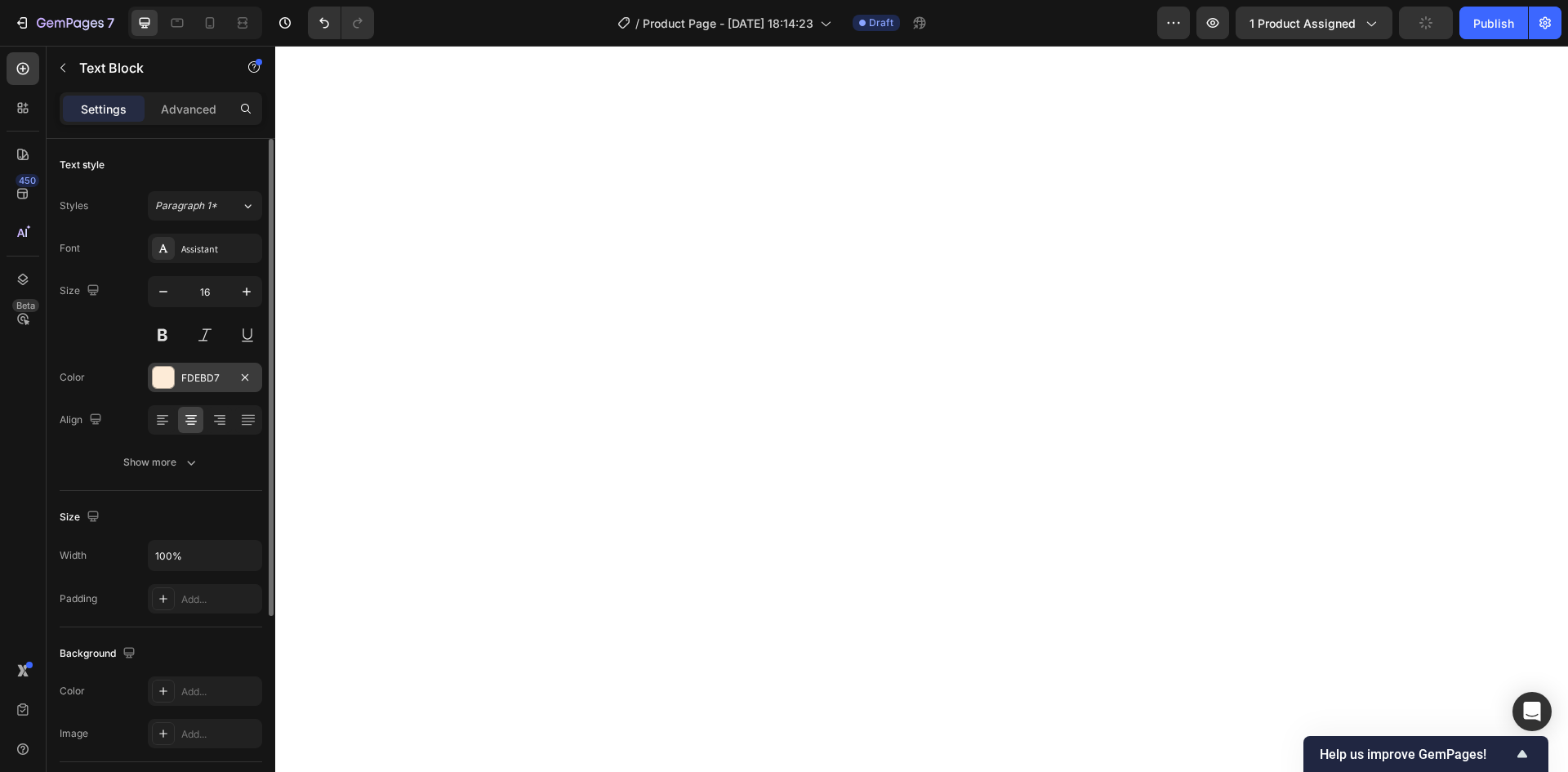
click at [162, 382] on div at bounding box center [163, 377] width 21 height 21
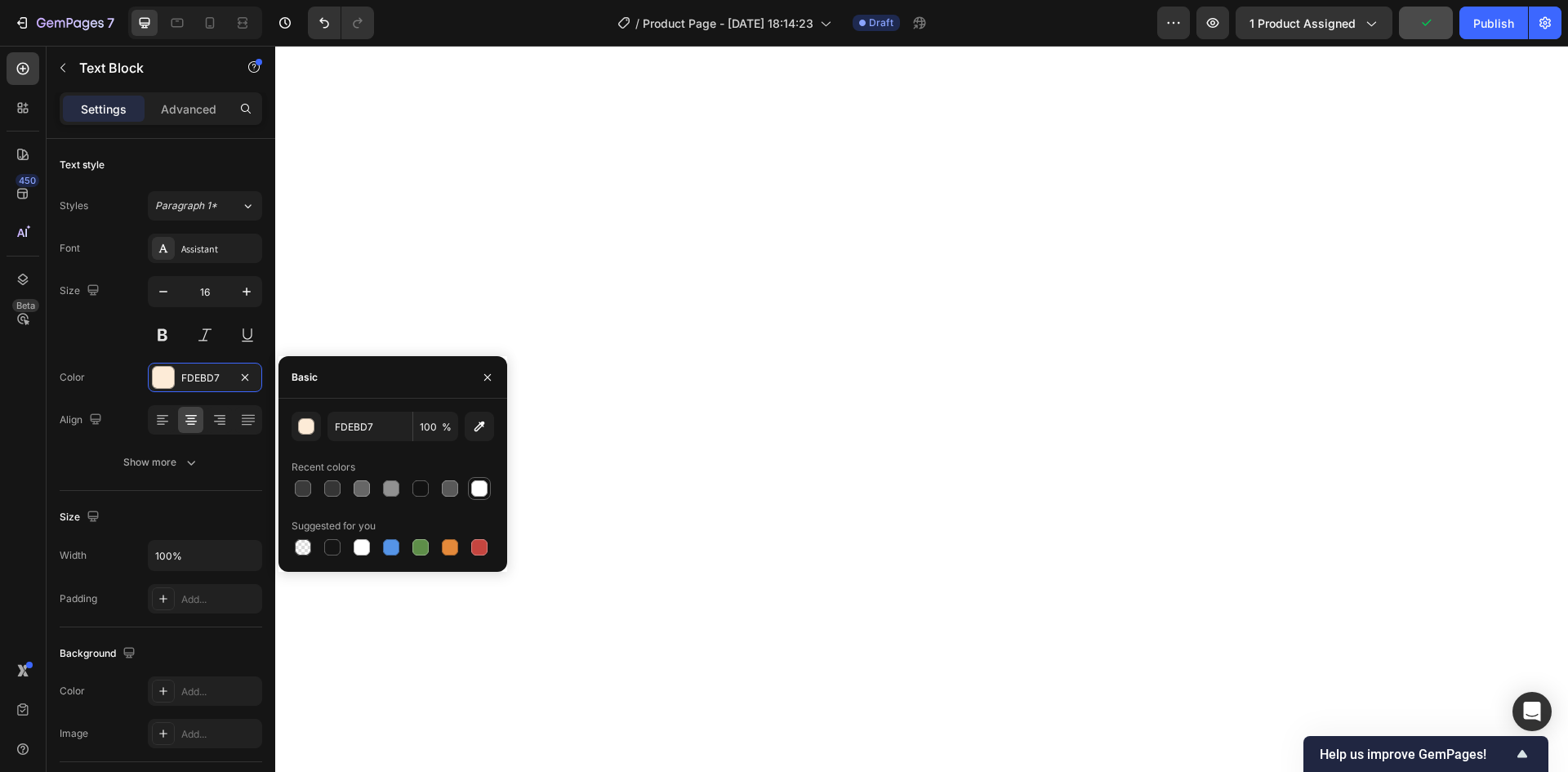
click at [485, 488] on div at bounding box center [479, 488] width 16 height 16
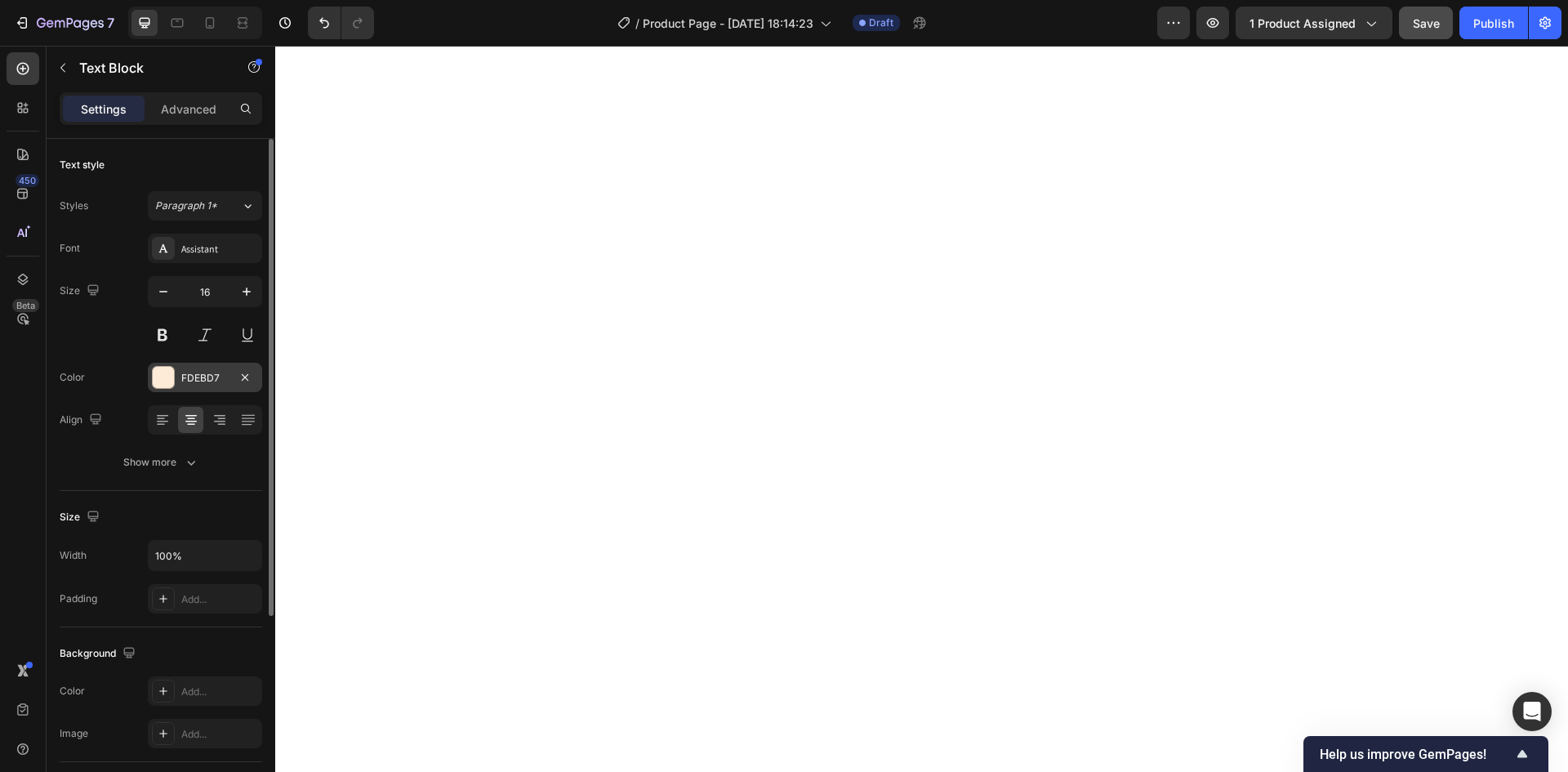
click at [156, 381] on div at bounding box center [163, 377] width 21 height 21
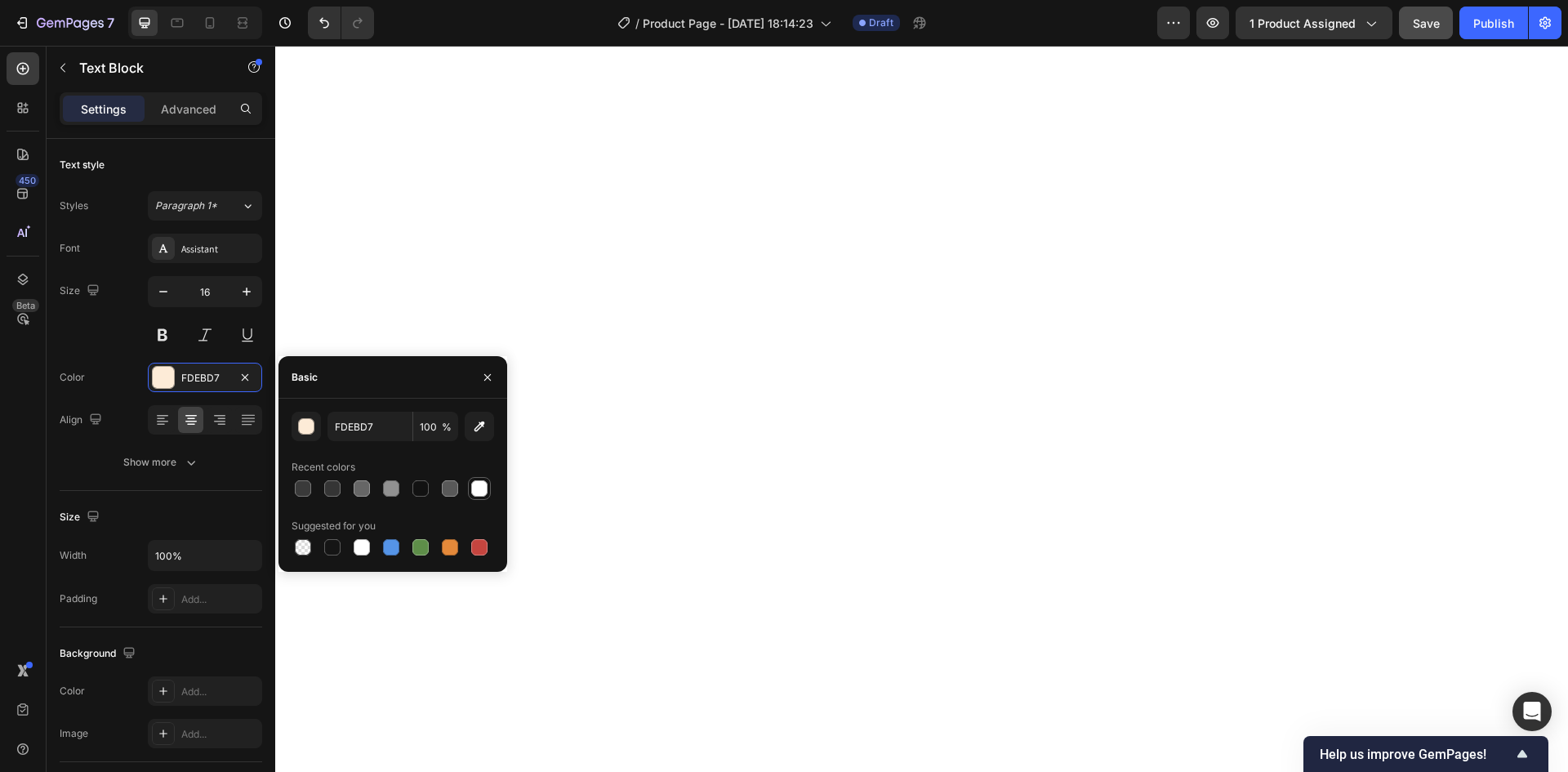
click at [484, 489] on div at bounding box center [479, 488] width 16 height 16
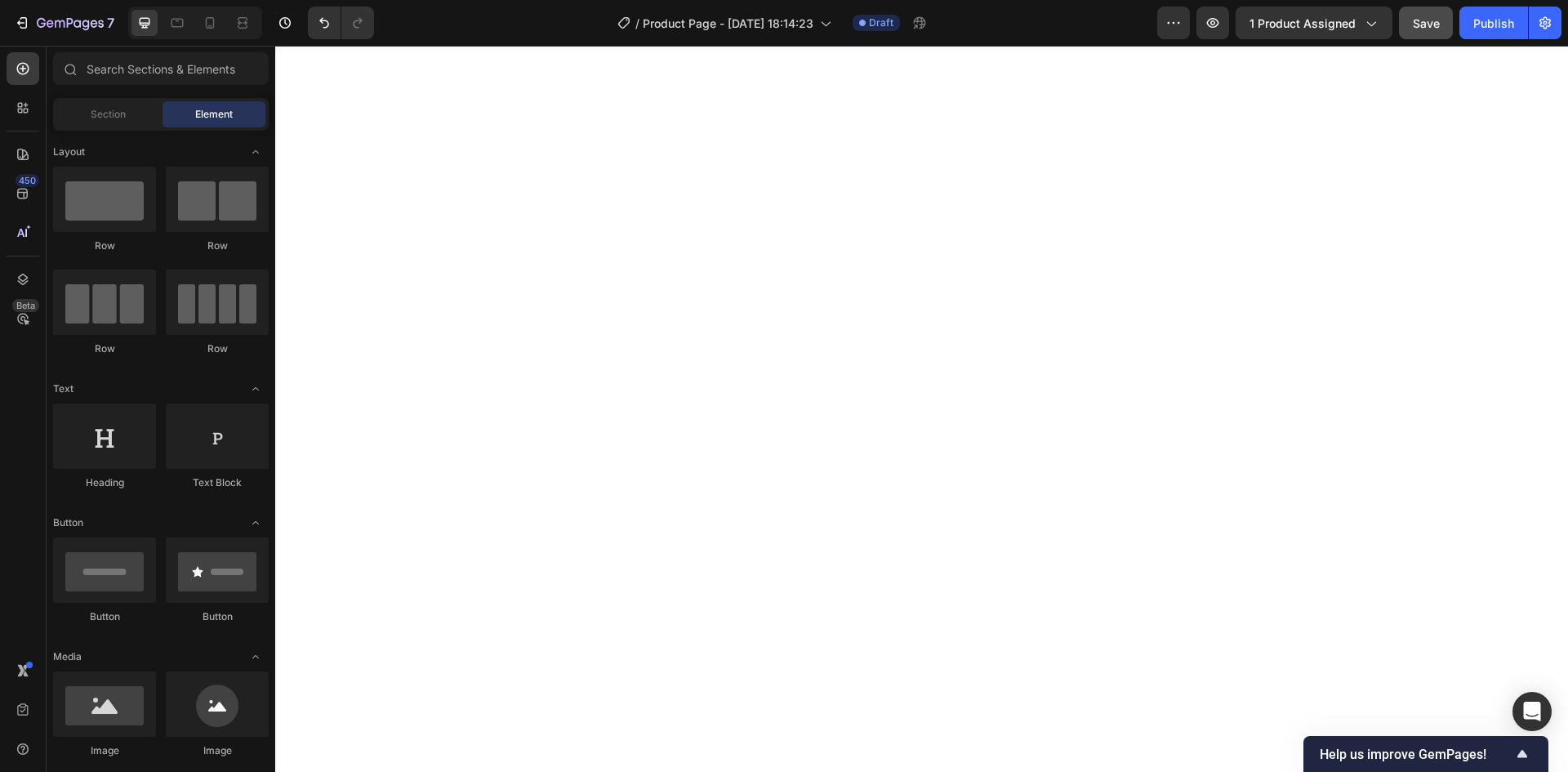
click at [1436, 28] on span "Save" at bounding box center [1426, 23] width 27 height 14
click at [1213, 27] on icon "button" at bounding box center [1213, 22] width 12 height 9
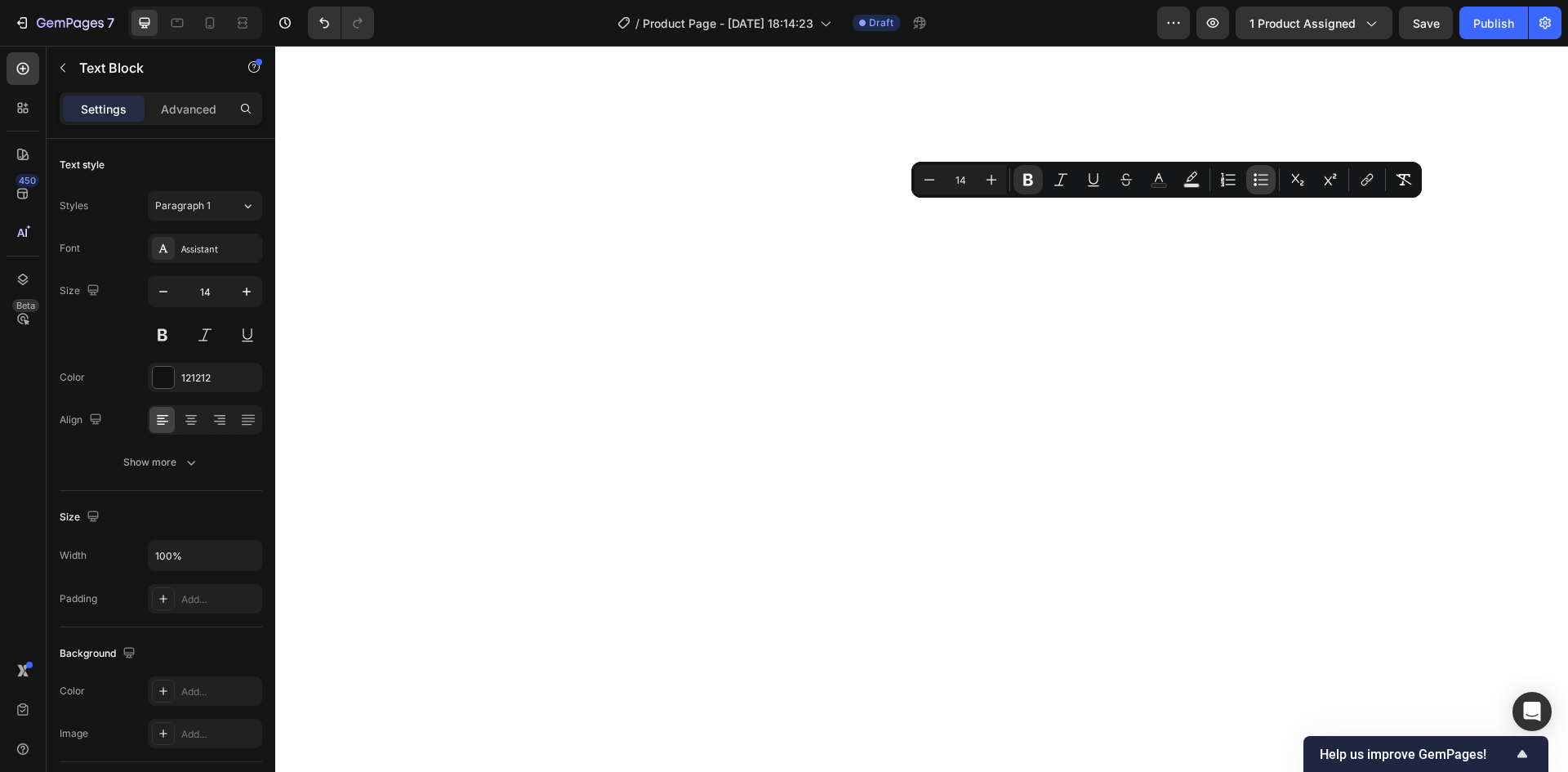
click at [1258, 184] on icon "Editor contextual toolbar" at bounding box center [1260, 180] width 16 height 16
click at [1229, 180] on icon "Editor contextual toolbar" at bounding box center [1230, 179] width 9 height 1
click at [1231, 179] on icon "Editor contextual toolbar" at bounding box center [1228, 180] width 16 height 16
click at [1259, 182] on icon "Editor contextual toolbar" at bounding box center [1260, 180] width 16 height 16
type input "14"
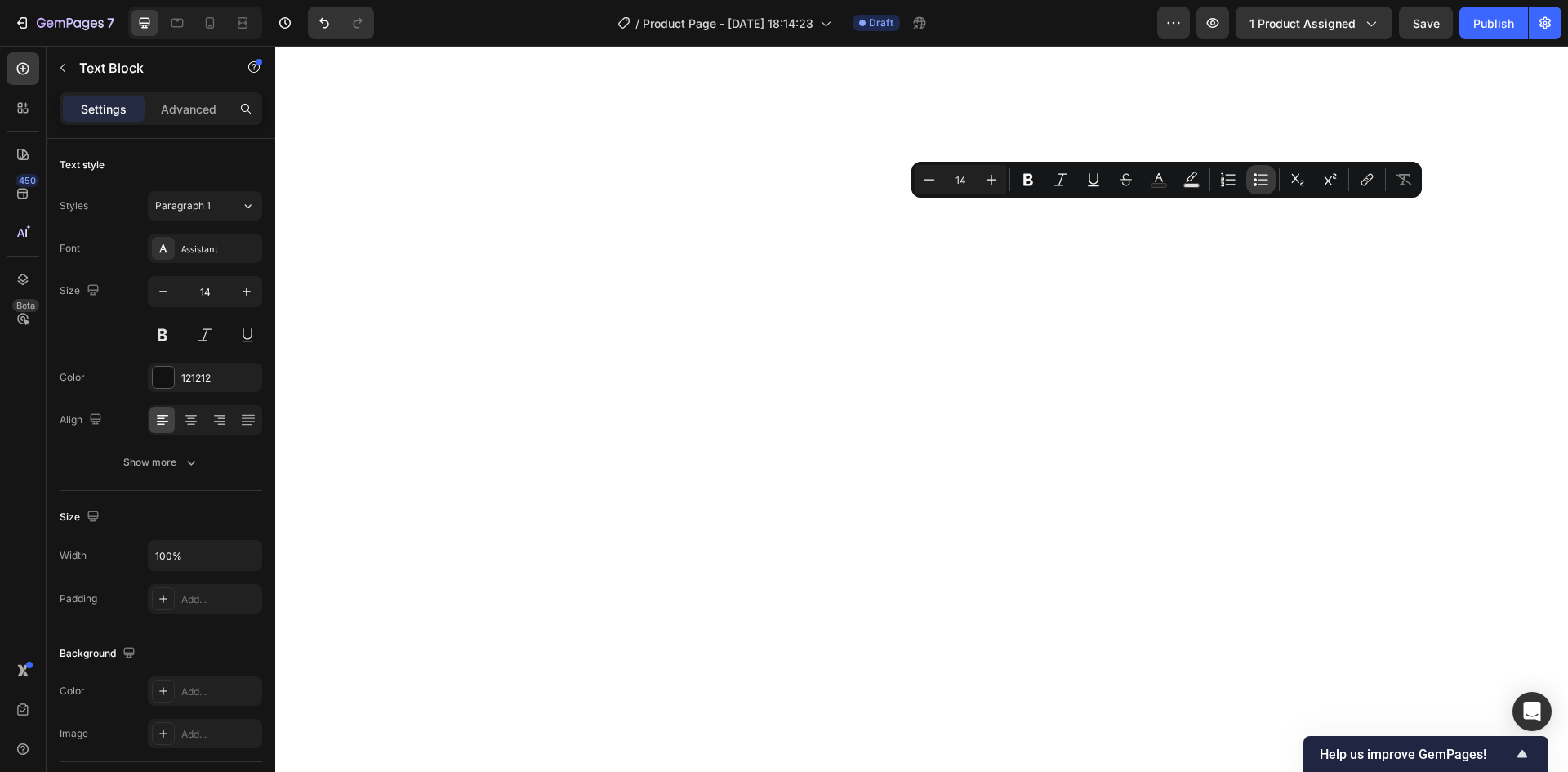
click at [1258, 180] on icon "Editor contextual toolbar" at bounding box center [1260, 180] width 16 height 16
type input "14"
click at [1294, 188] on button "Subscript" at bounding box center [1297, 180] width 29 height 29
click at [1324, 189] on button "Superscript" at bounding box center [1330, 180] width 29 height 29
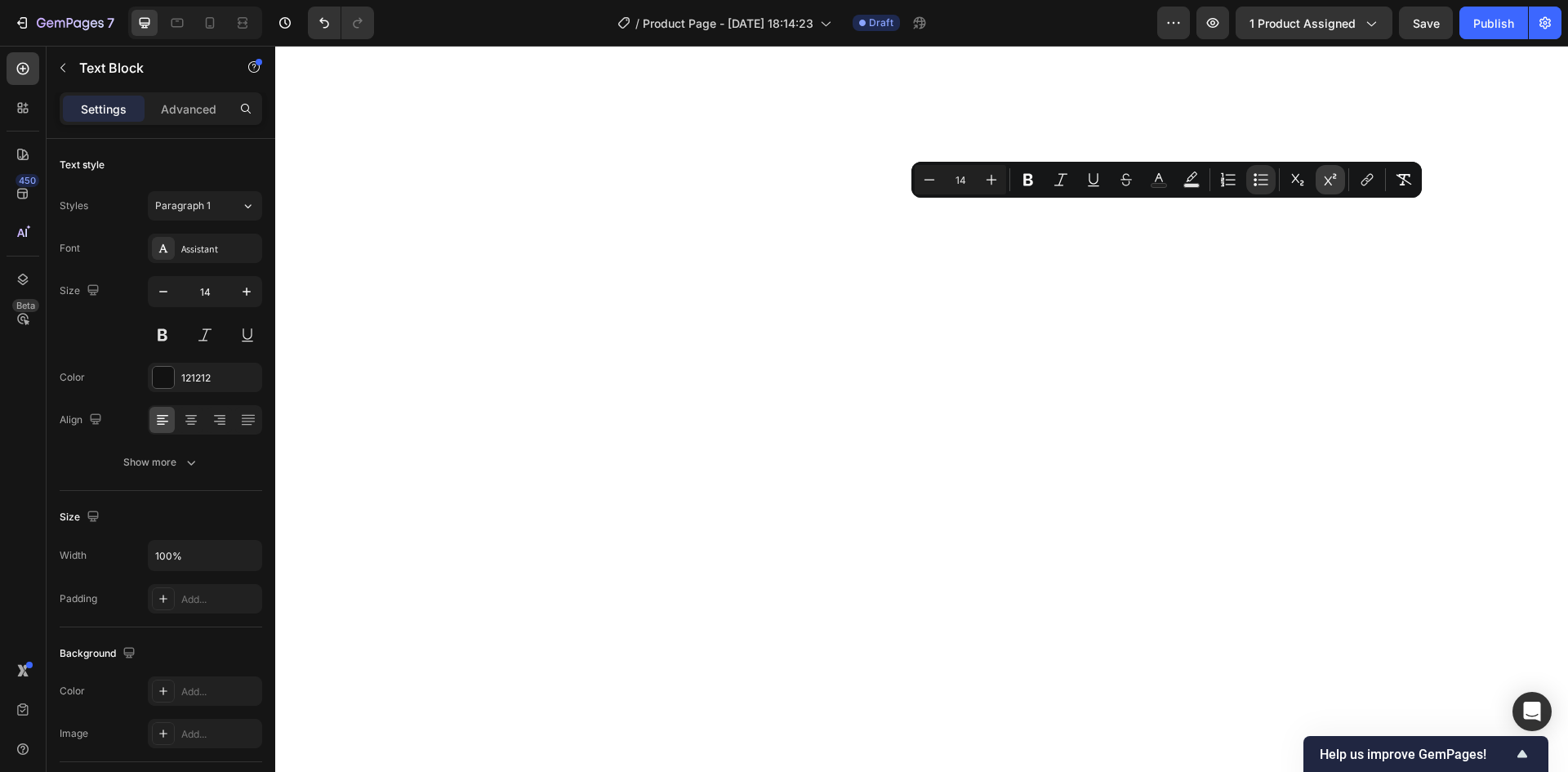
click at [1324, 189] on button "Superscript" at bounding box center [1330, 180] width 29 height 29
click at [1027, 178] on icon "Editor contextual toolbar" at bounding box center [1028, 180] width 16 height 16
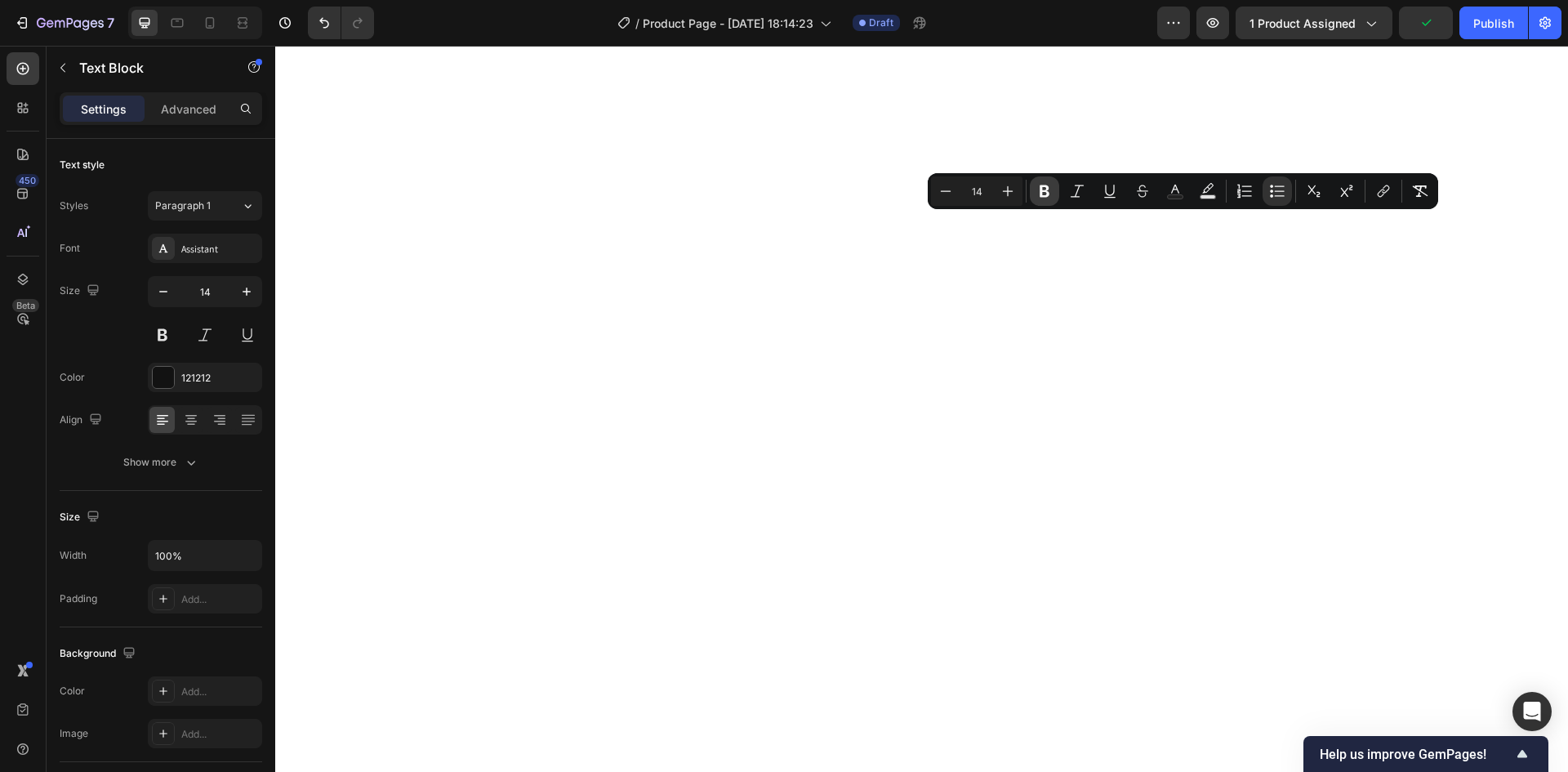
click at [1046, 189] on icon "Editor contextual toolbar" at bounding box center [1044, 191] width 16 height 16
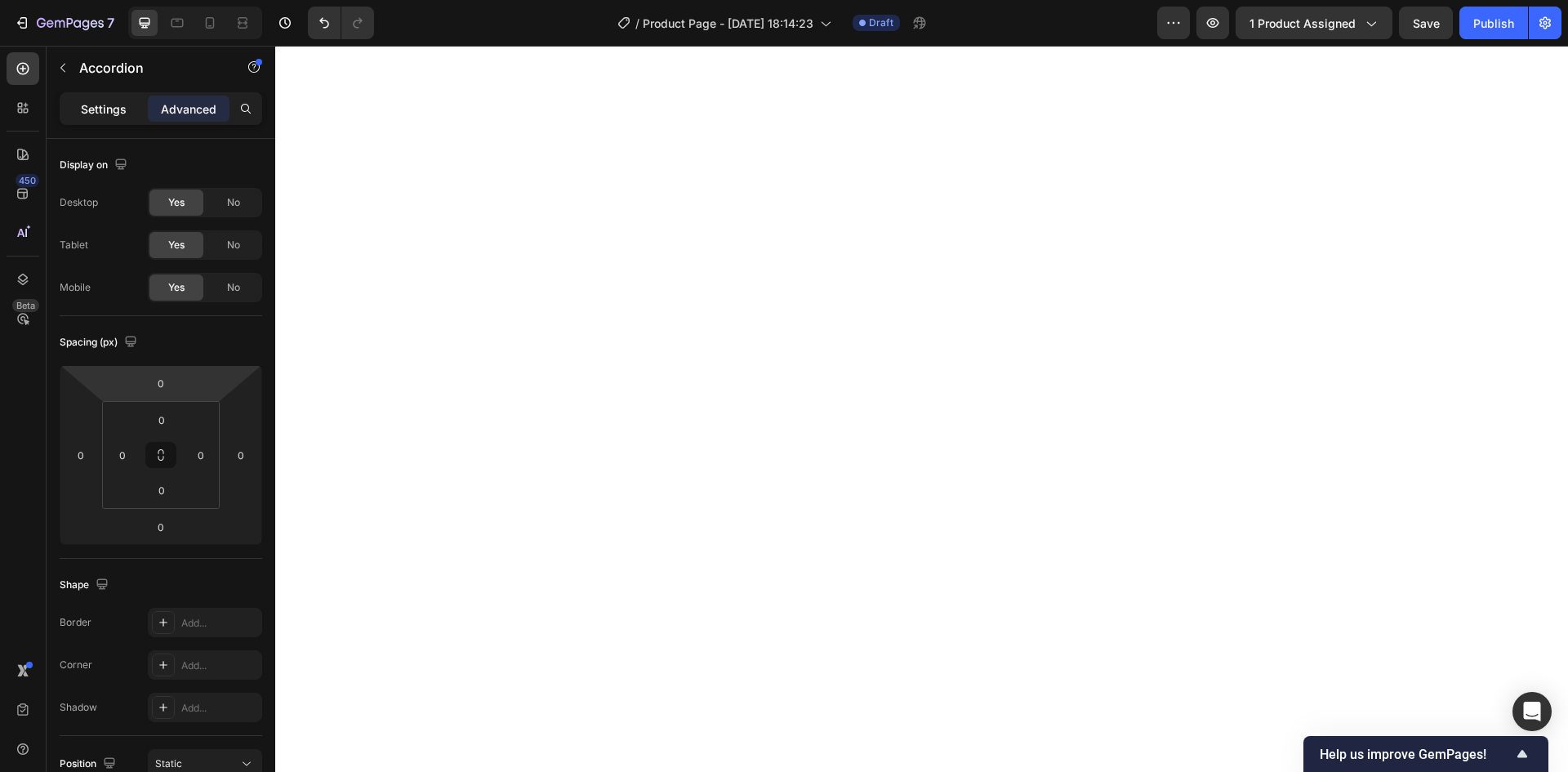
click at [115, 114] on p "Settings" at bounding box center [103, 109] width 45 height 17
type input "8"
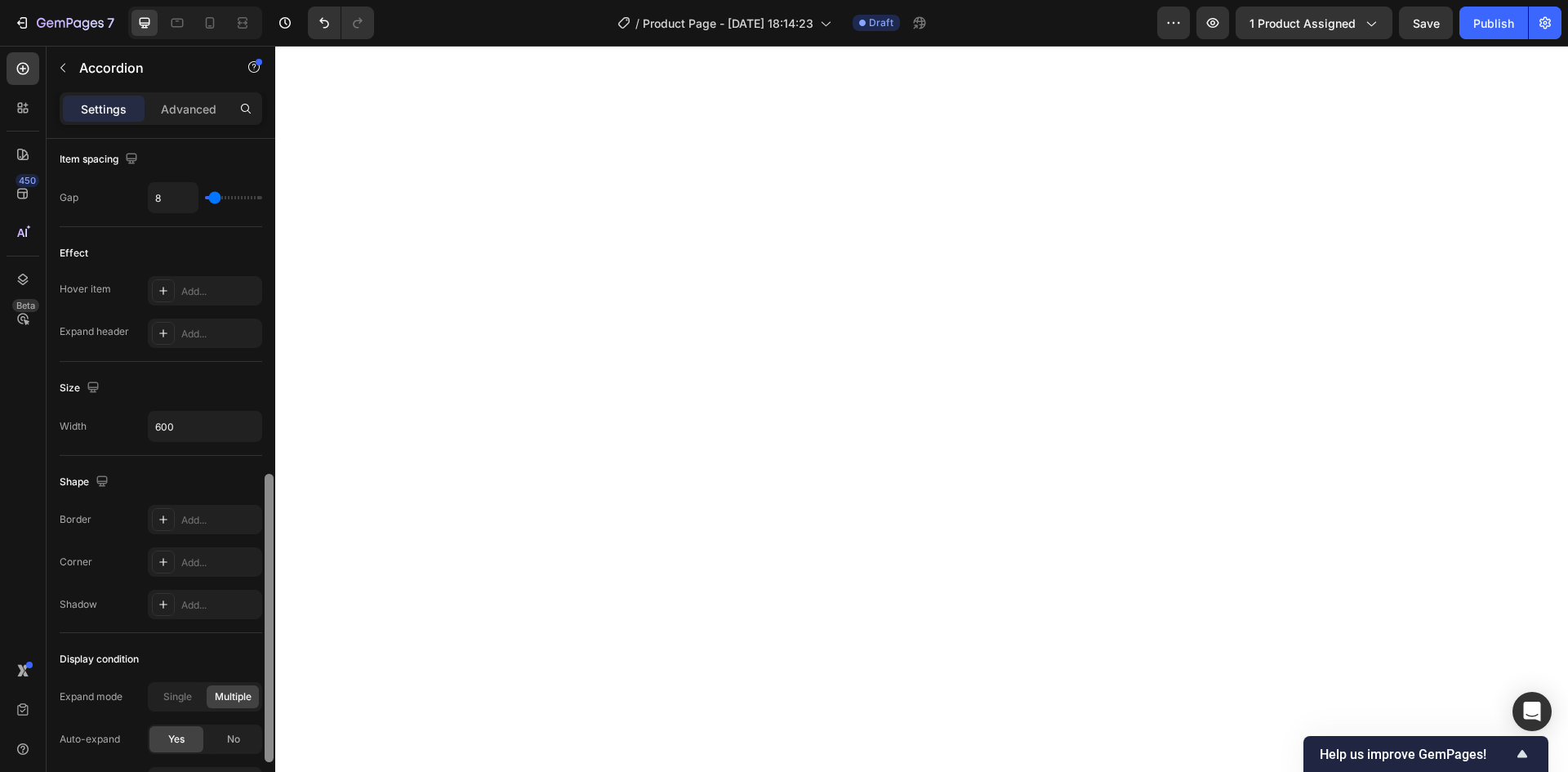
scroll to position [822, 0]
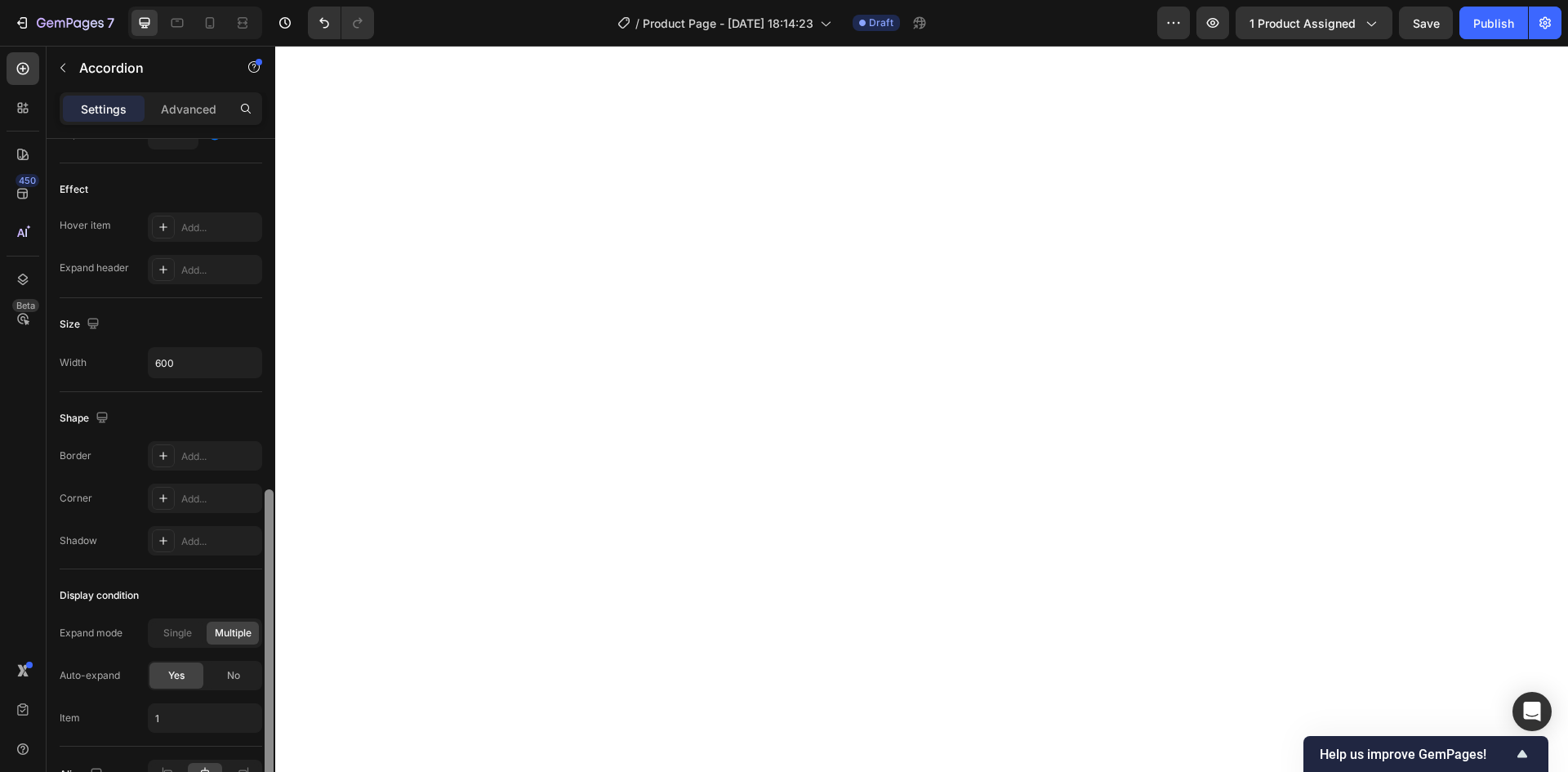
drag, startPoint x: 269, startPoint y: 227, endPoint x: 274, endPoint y: 578, distance: 351.0
click at [274, 578] on div at bounding box center [269, 478] width 12 height 680
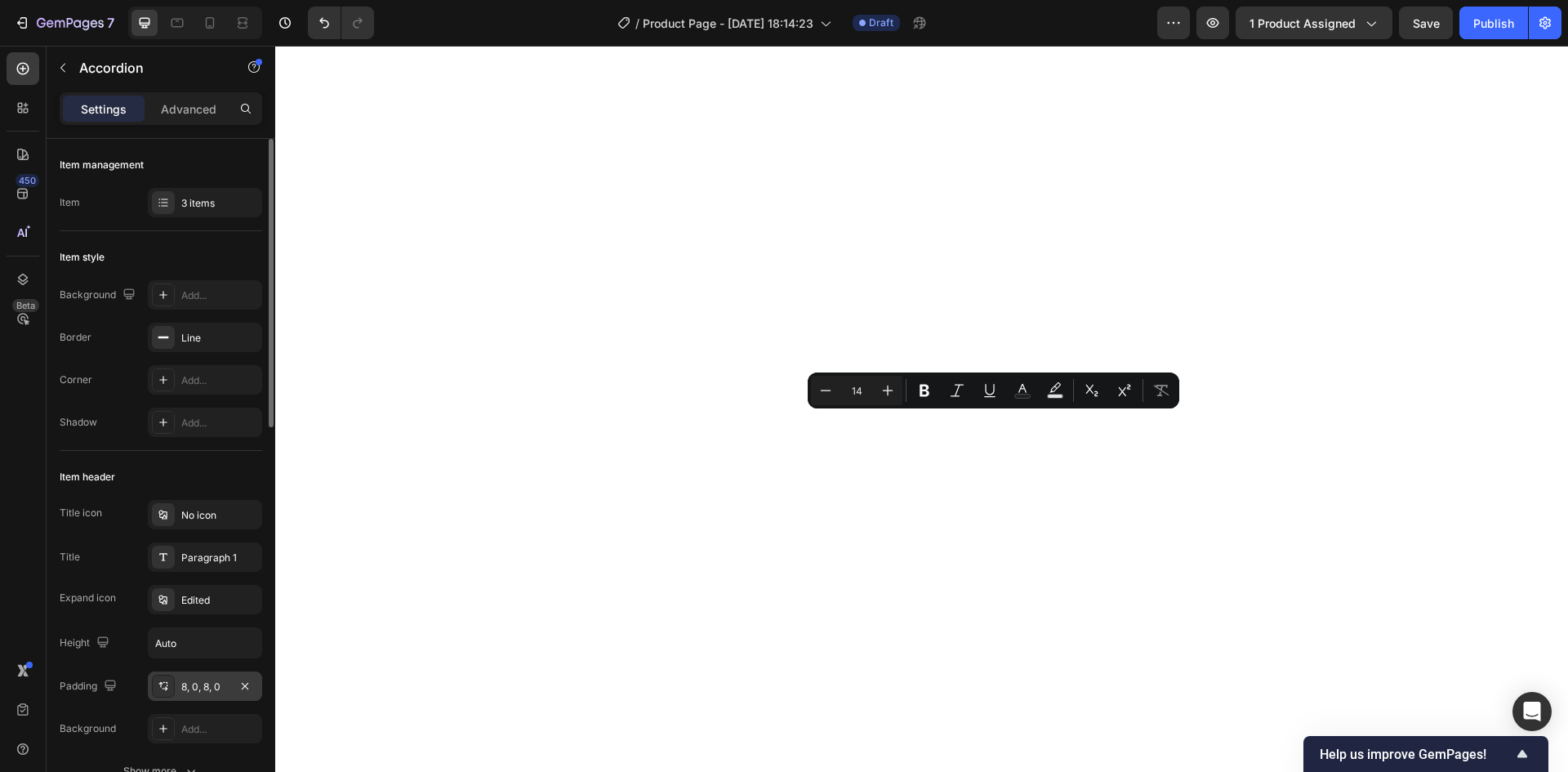
scroll to position [82, 0]
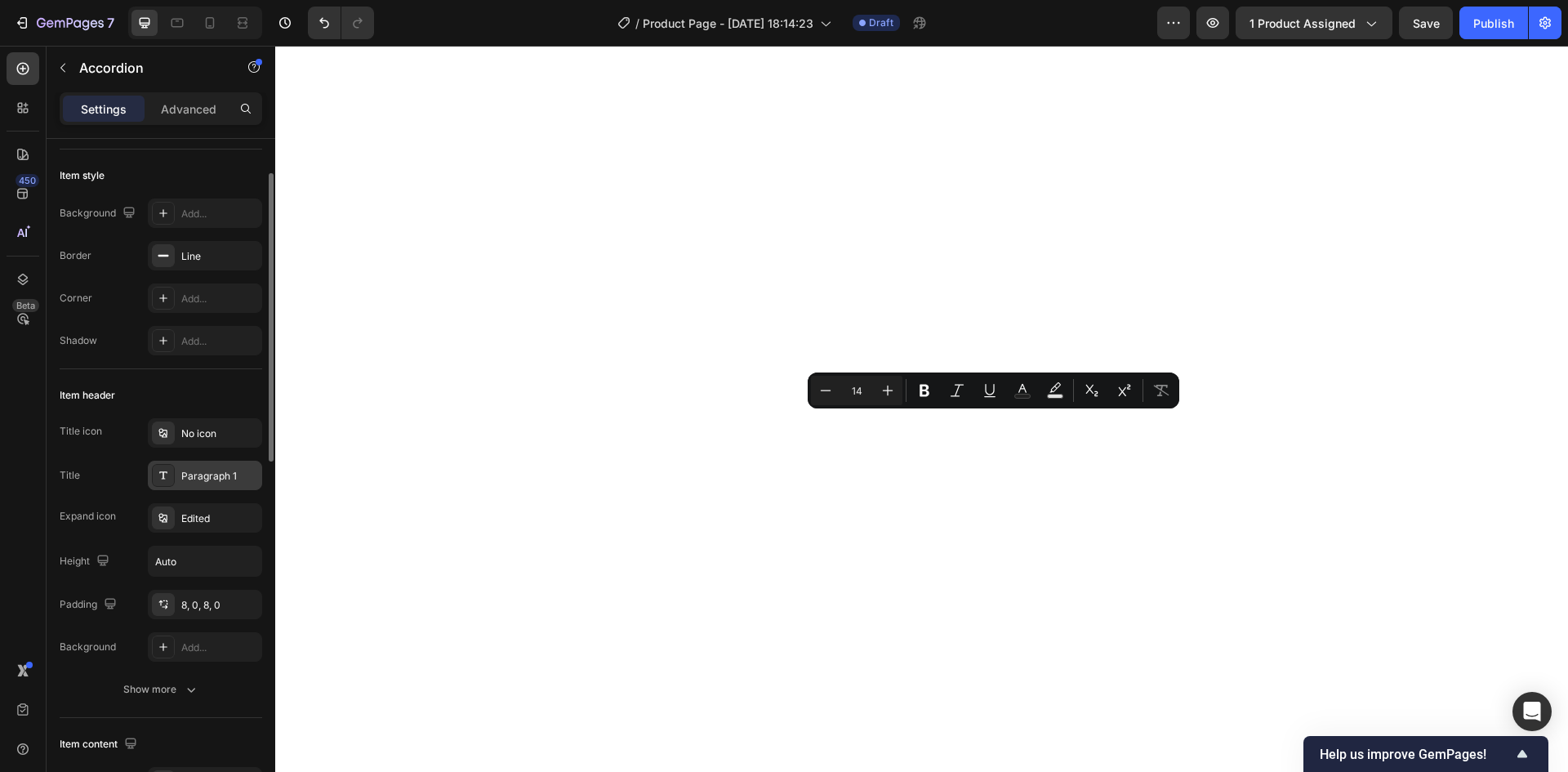
click at [215, 474] on div "Paragraph 1" at bounding box center [220, 475] width 77 height 15
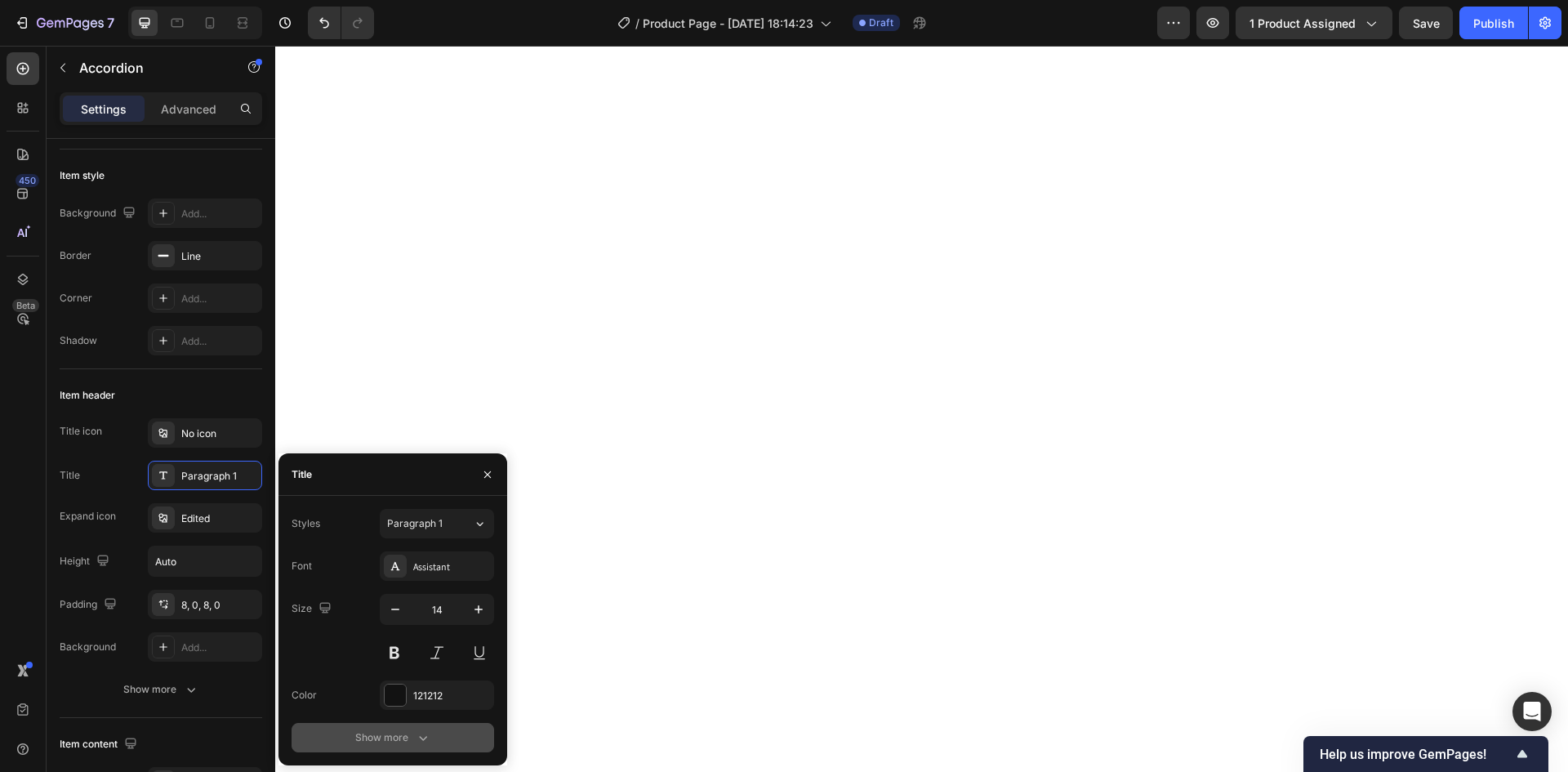
click at [421, 741] on icon "button" at bounding box center [422, 737] width 16 height 16
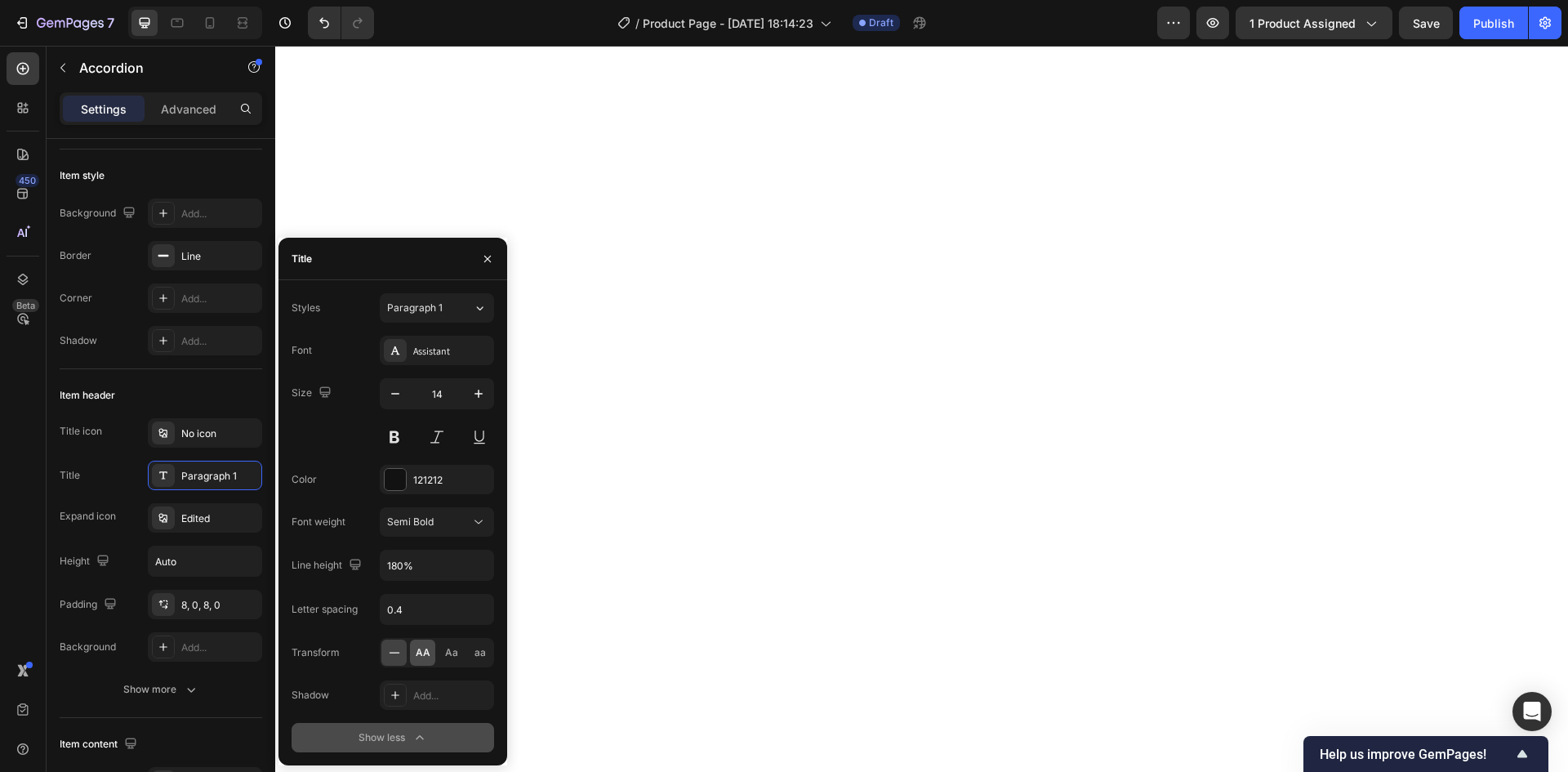
click at [423, 653] on span "AA" at bounding box center [422, 652] width 15 height 15
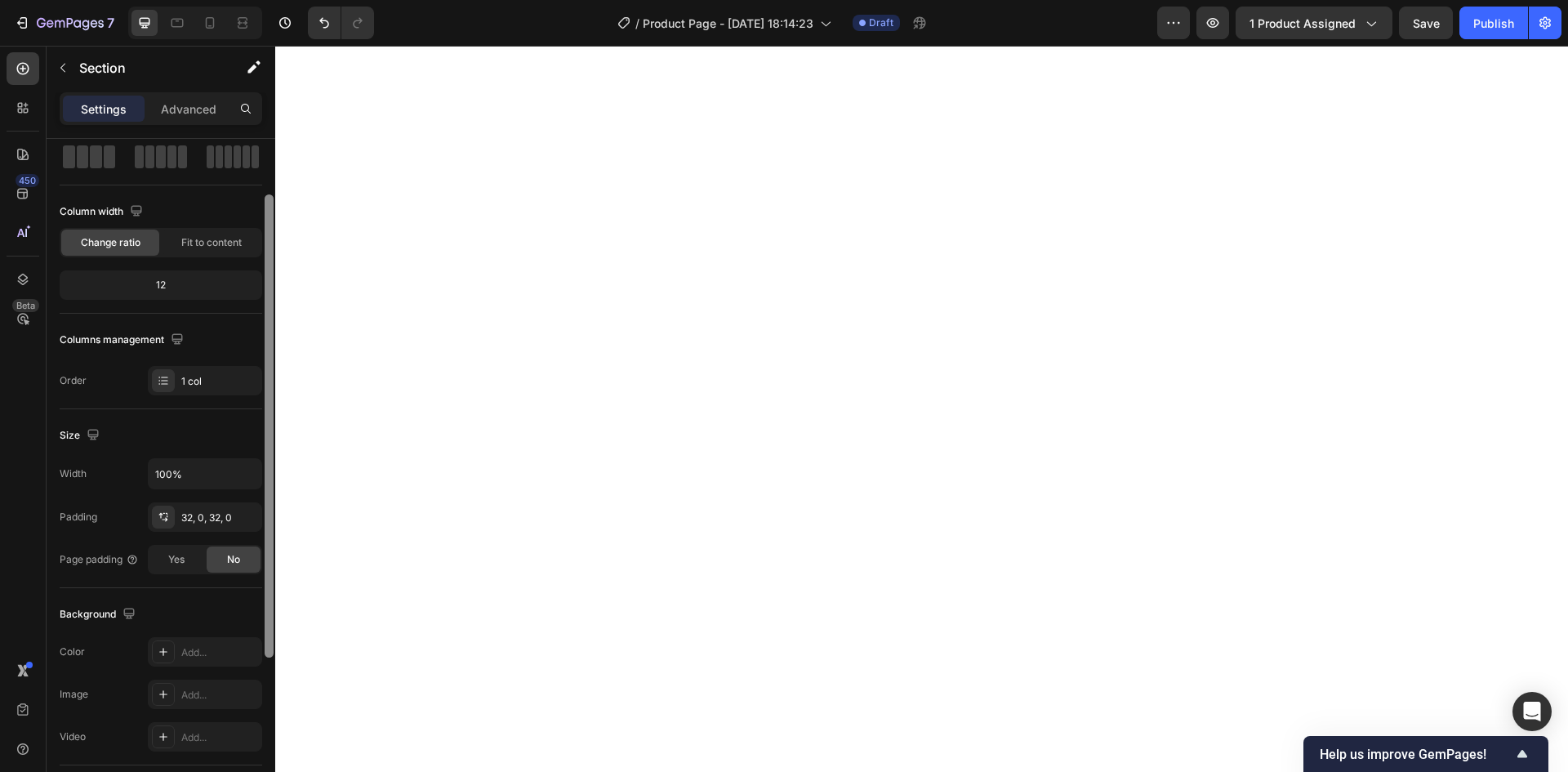
scroll to position [0, 0]
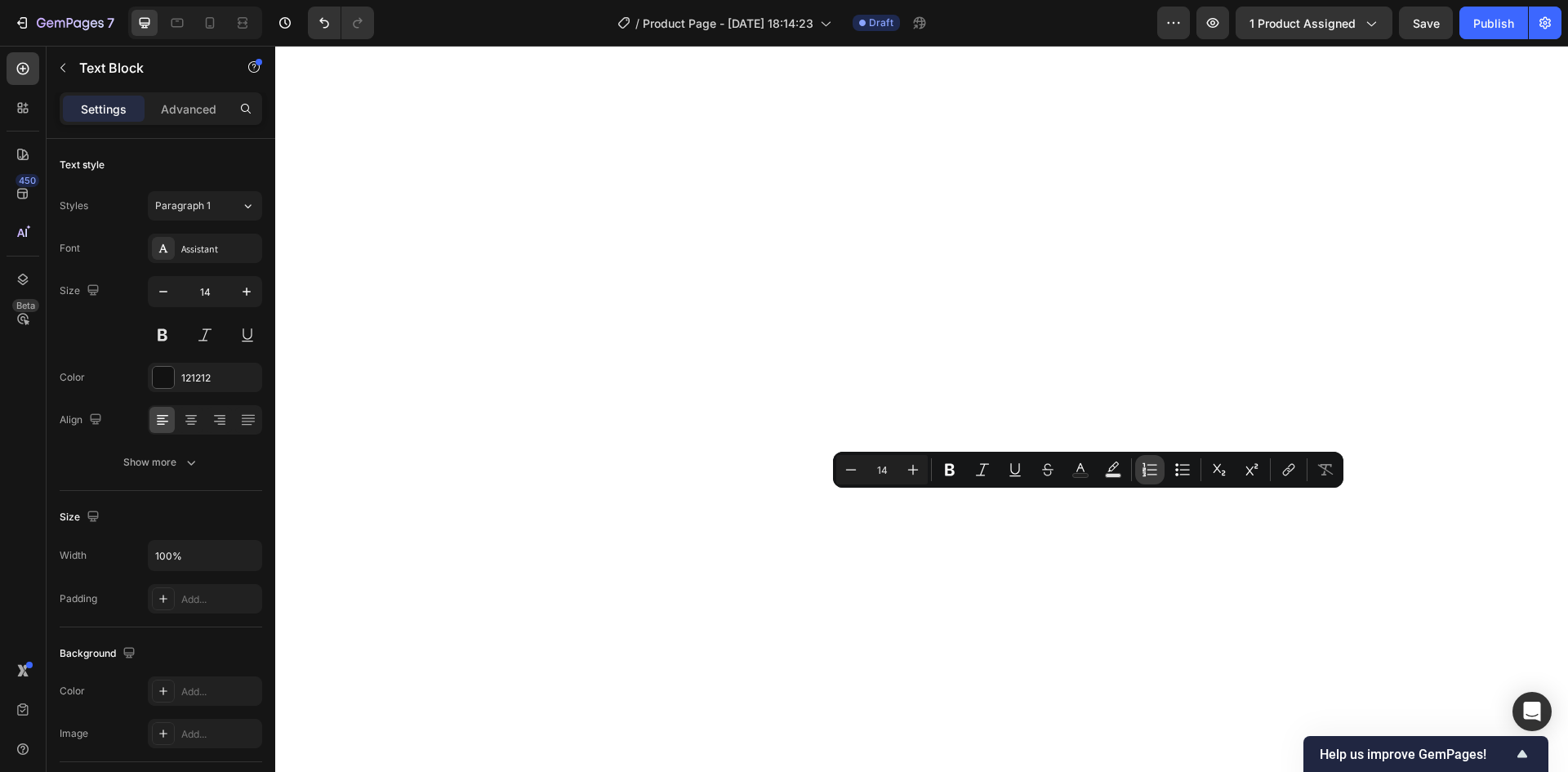
click at [1151, 476] on icon "Editor contextual toolbar" at bounding box center [1149, 469] width 16 height 16
click at [1175, 471] on icon "Editor contextual toolbar" at bounding box center [1182, 469] width 16 height 16
type input "14"
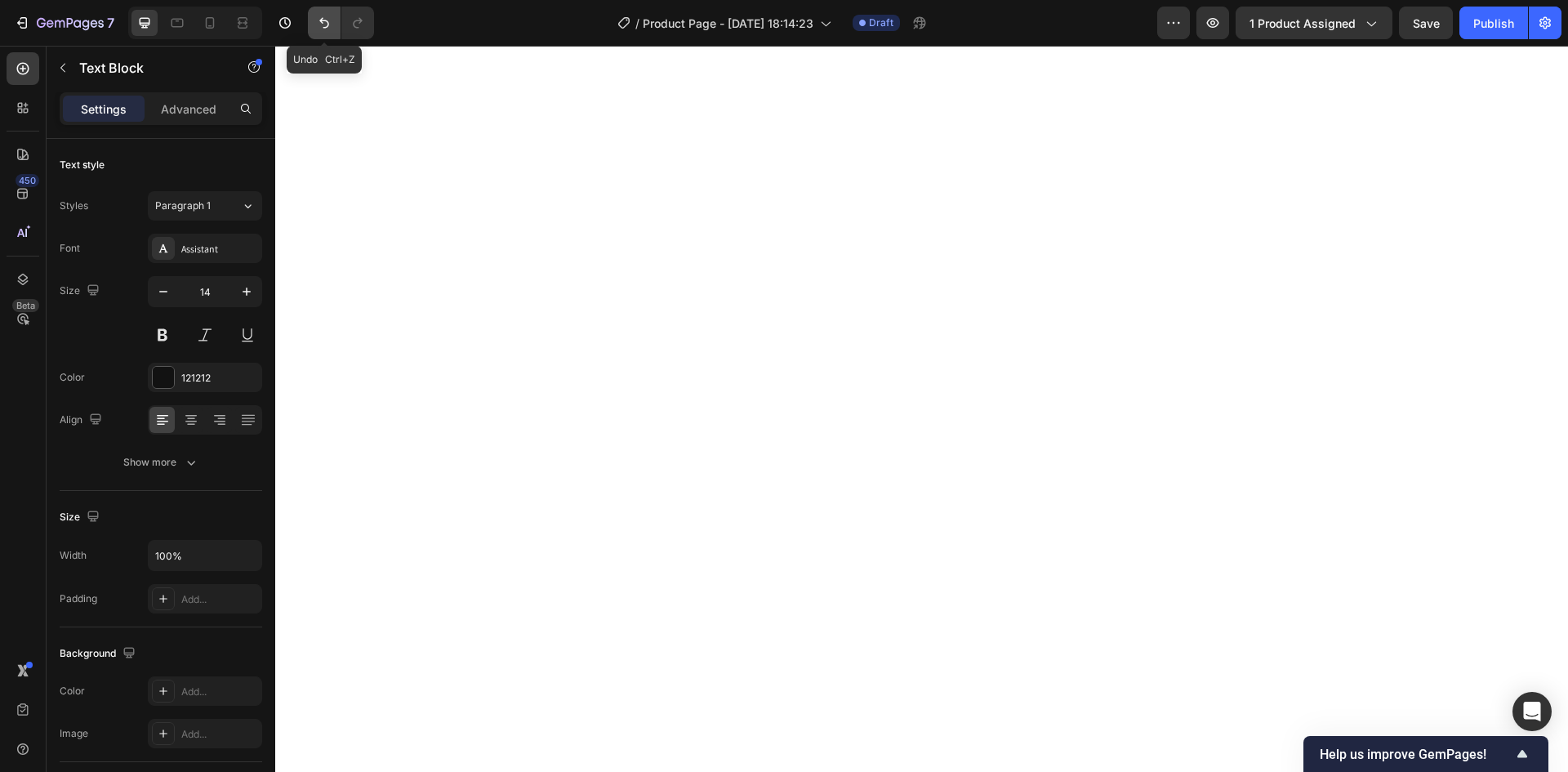
click at [328, 28] on icon "Undo/Redo" at bounding box center [324, 22] width 16 height 16
click at [318, 27] on icon "Undo/Redo" at bounding box center [324, 22] width 16 height 16
click at [318, 28] on icon "Undo/Redo" at bounding box center [324, 22] width 16 height 16
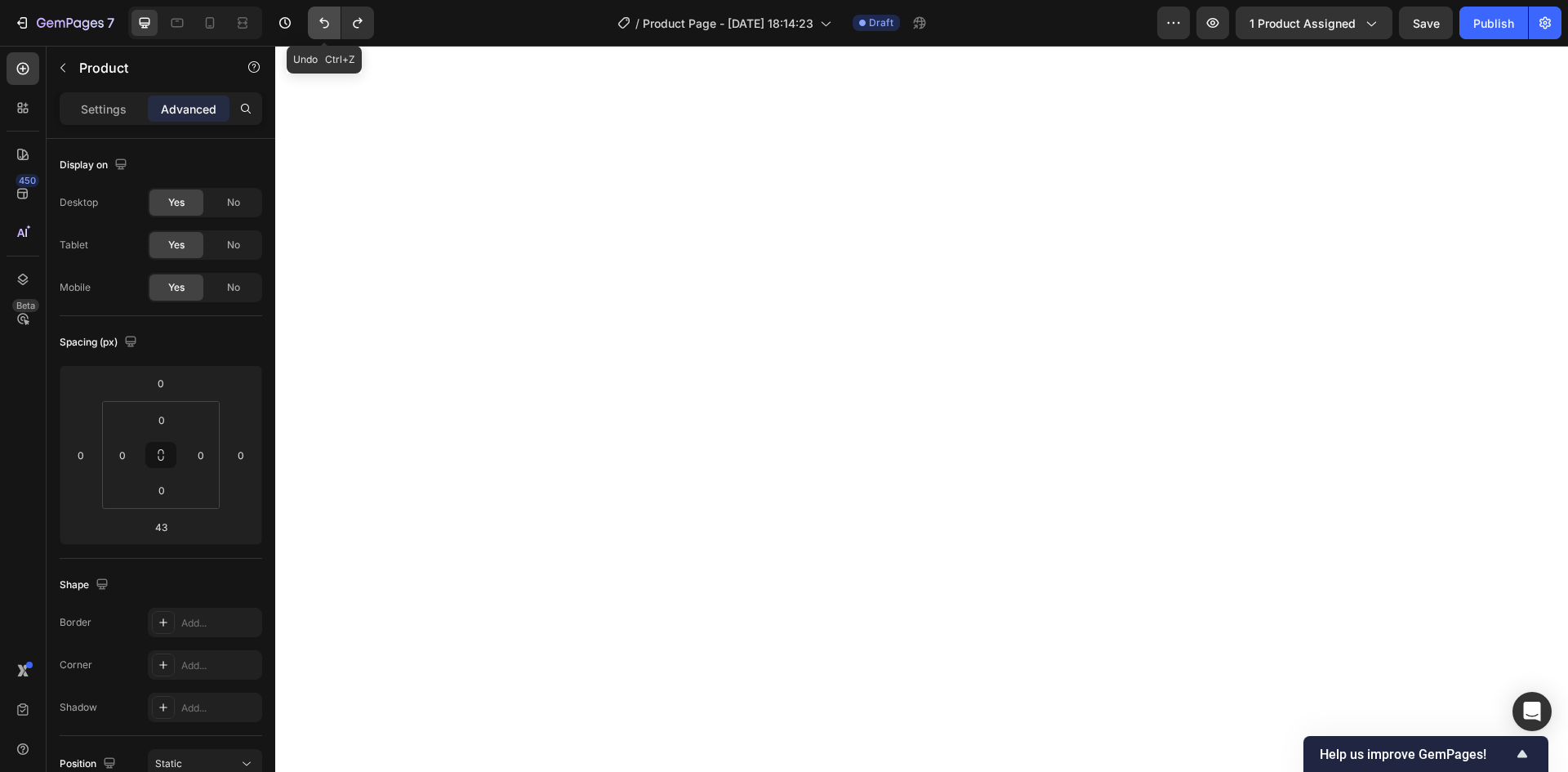
click at [321, 17] on icon "Undo/Redo" at bounding box center [324, 22] width 16 height 16
click at [327, 23] on icon "Undo/Redo" at bounding box center [324, 22] width 16 height 16
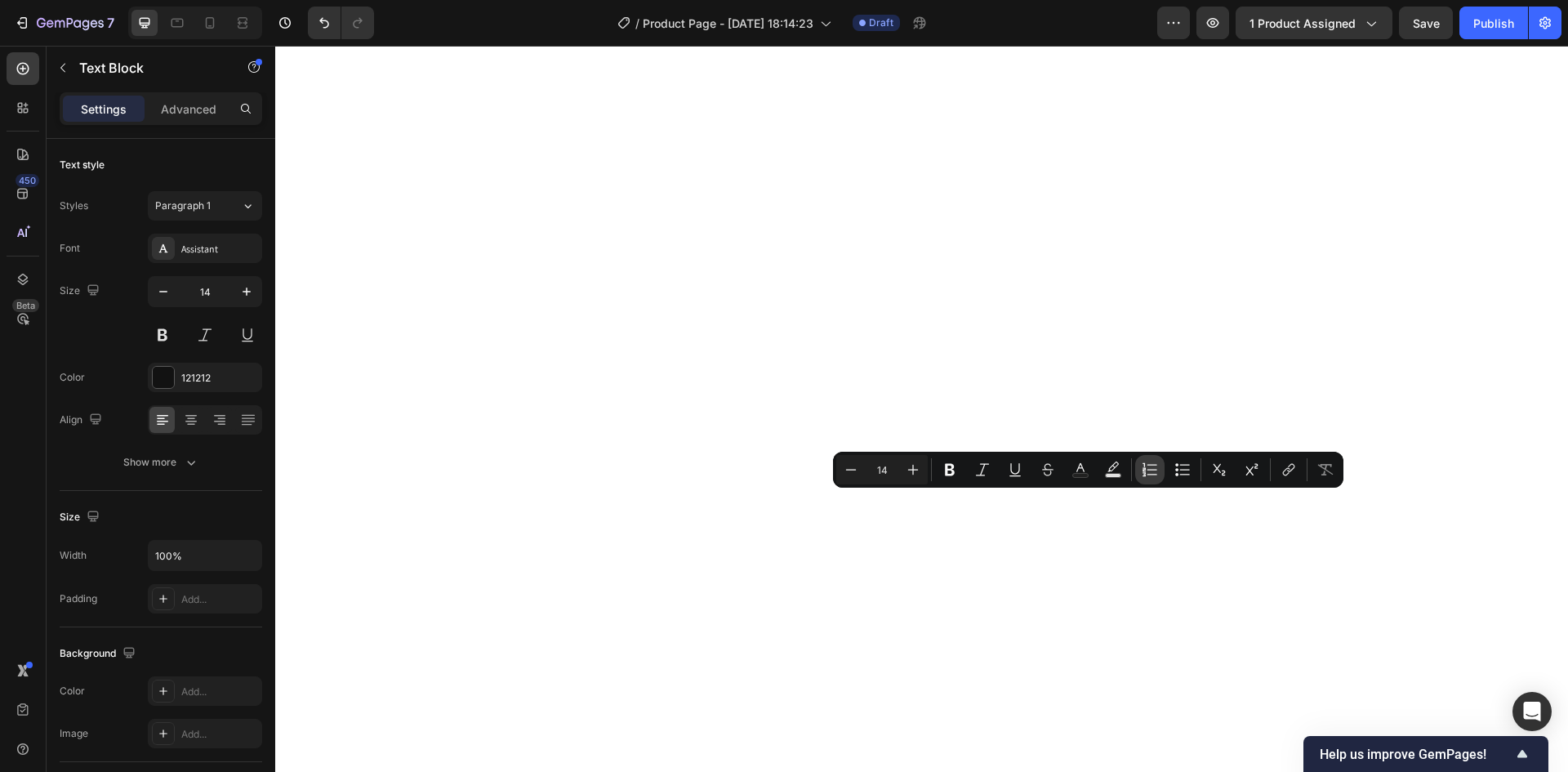
click at [1152, 474] on icon "Editor contextual toolbar" at bounding box center [1149, 469] width 16 height 16
type input "14"
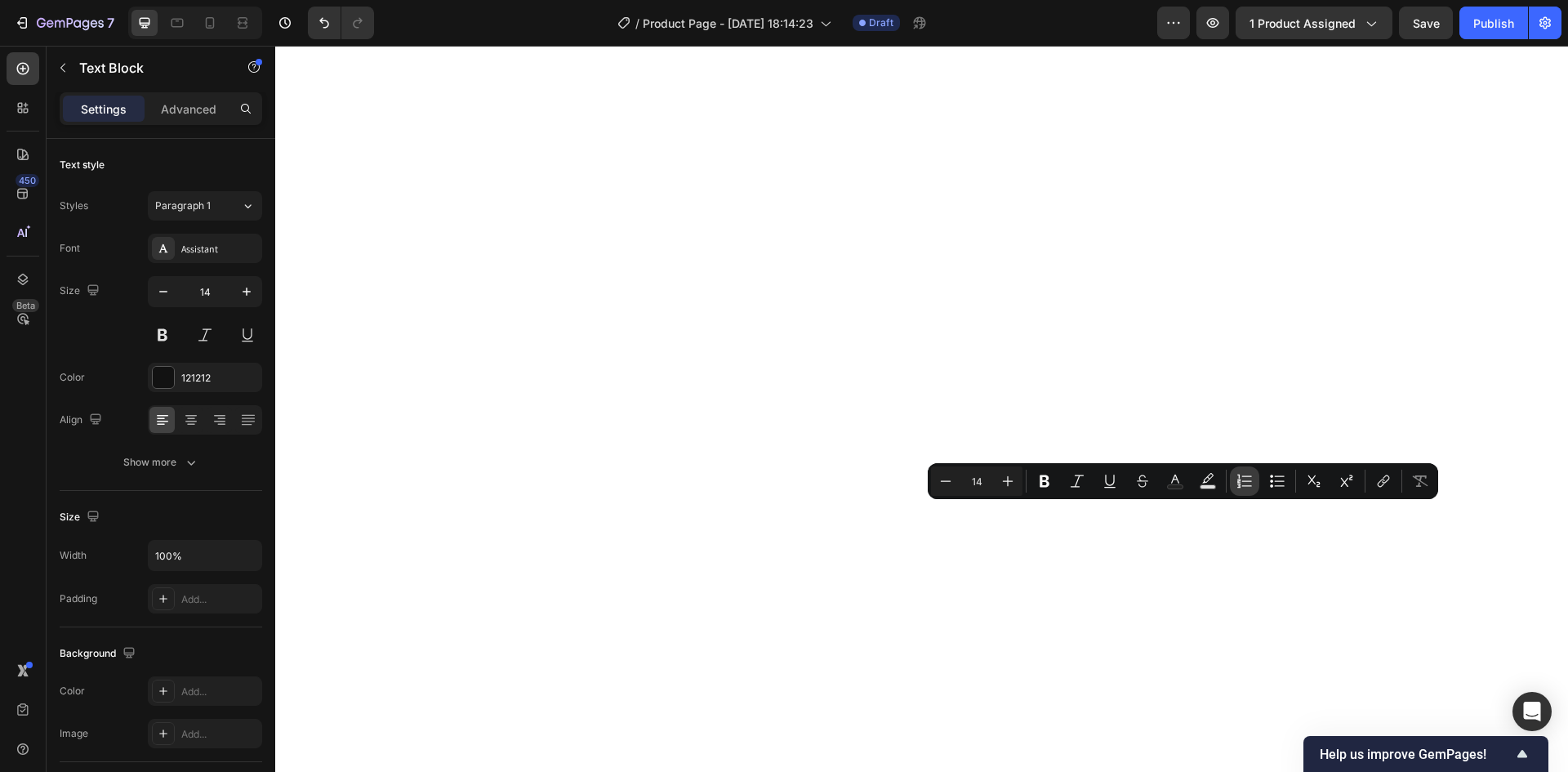
click at [1241, 486] on icon "Editor contextual toolbar" at bounding box center [1244, 480] width 16 height 16
click at [1274, 489] on button "Bulleted List" at bounding box center [1277, 480] width 29 height 29
type input "14"
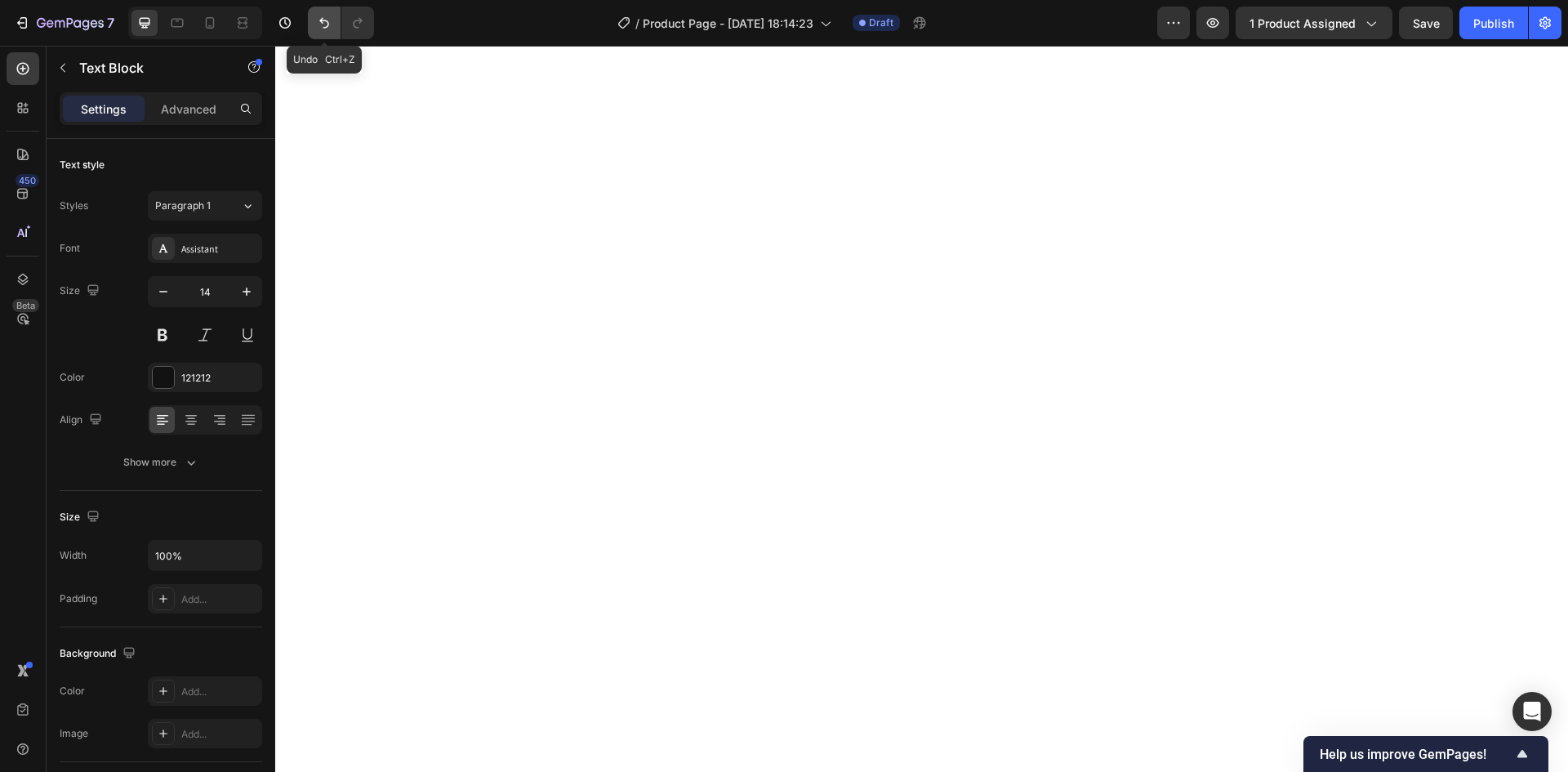
click at [326, 25] on icon "Undo/Redo" at bounding box center [324, 22] width 16 height 16
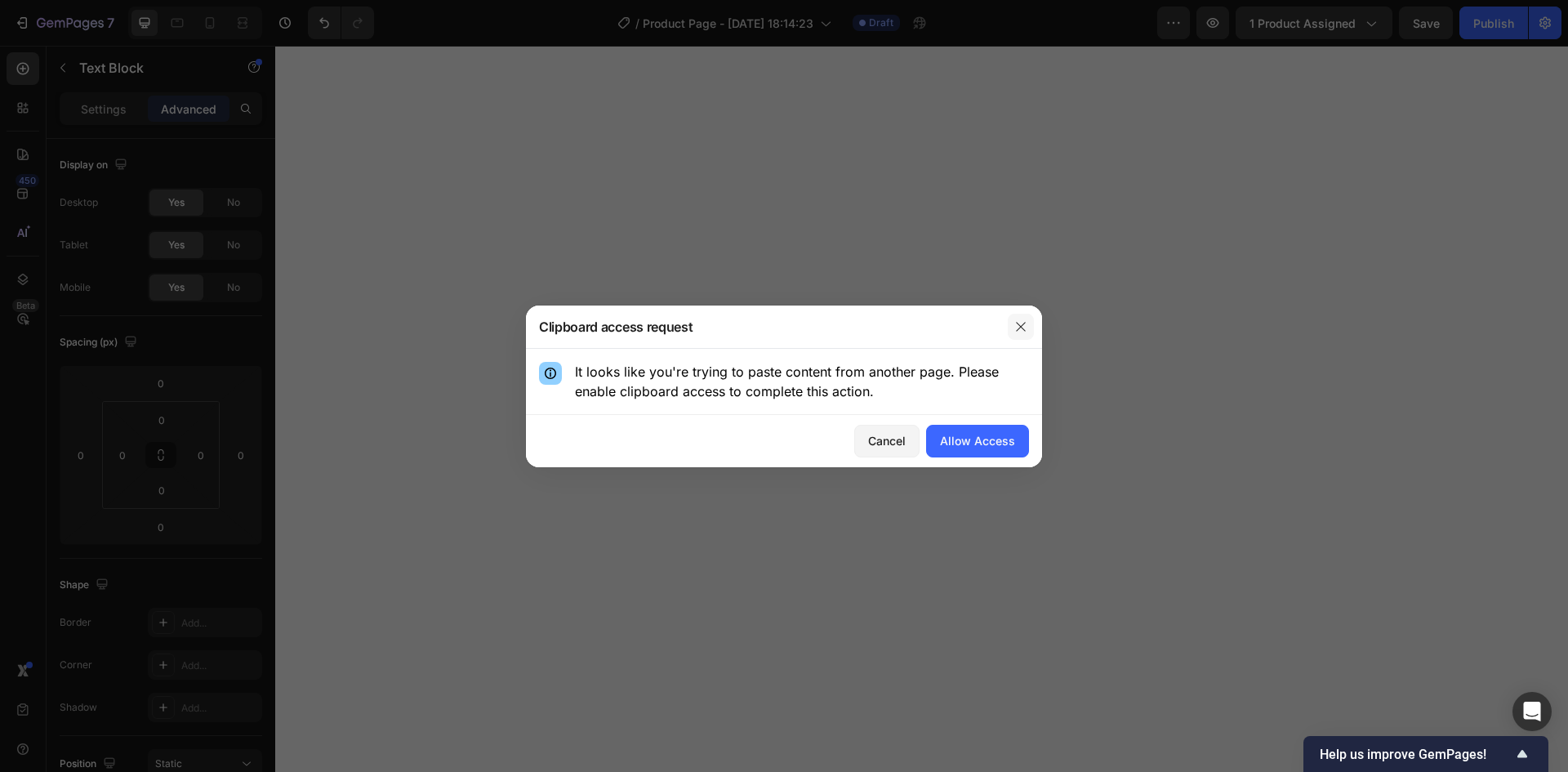
click at [1023, 324] on icon "button" at bounding box center [1020, 326] width 9 height 9
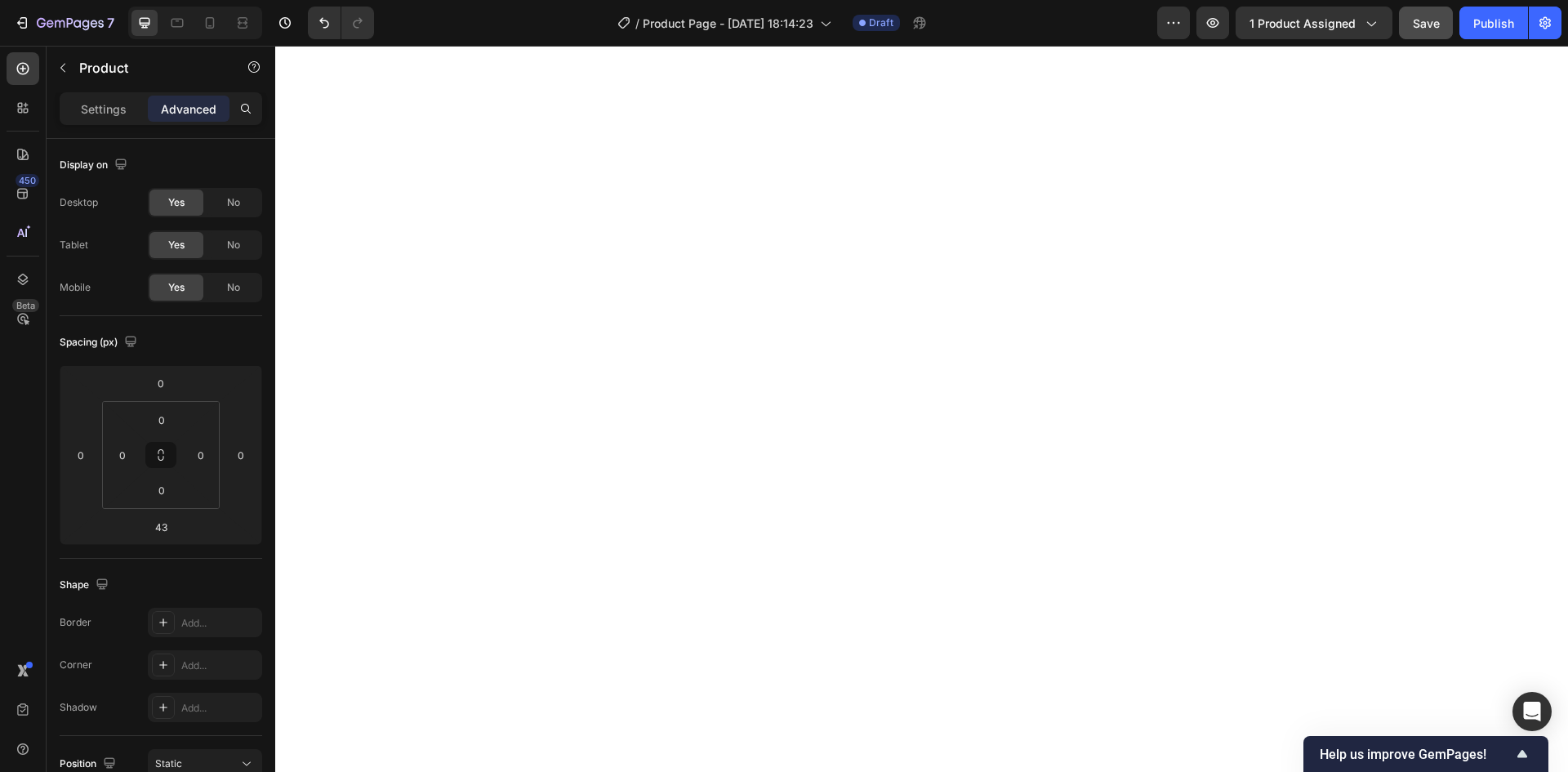
click at [1435, 17] on span "Save" at bounding box center [1426, 23] width 27 height 14
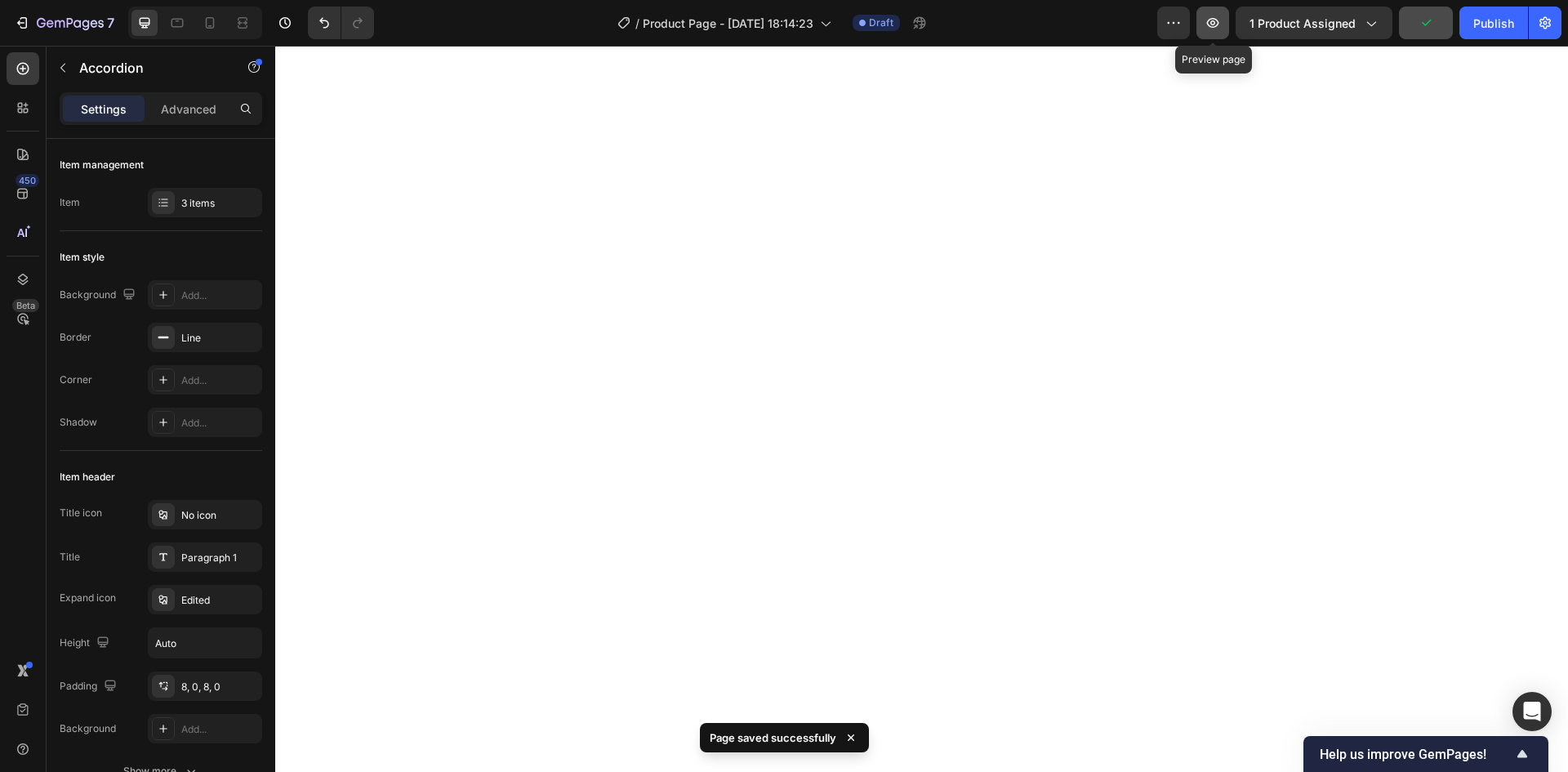
click at [1217, 21] on icon "button" at bounding box center [1212, 22] width 16 height 16
